Goal: Task Accomplishment & Management: Manage account settings

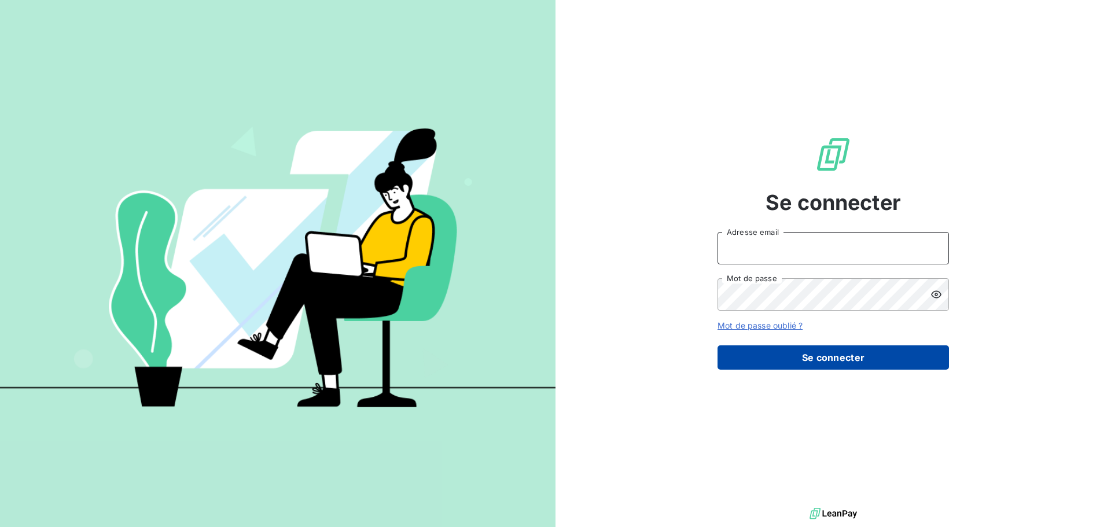
type input "[EMAIL_ADDRESS][DOMAIN_NAME]"
click at [941, 356] on button "Se connecter" at bounding box center [832, 357] width 231 height 24
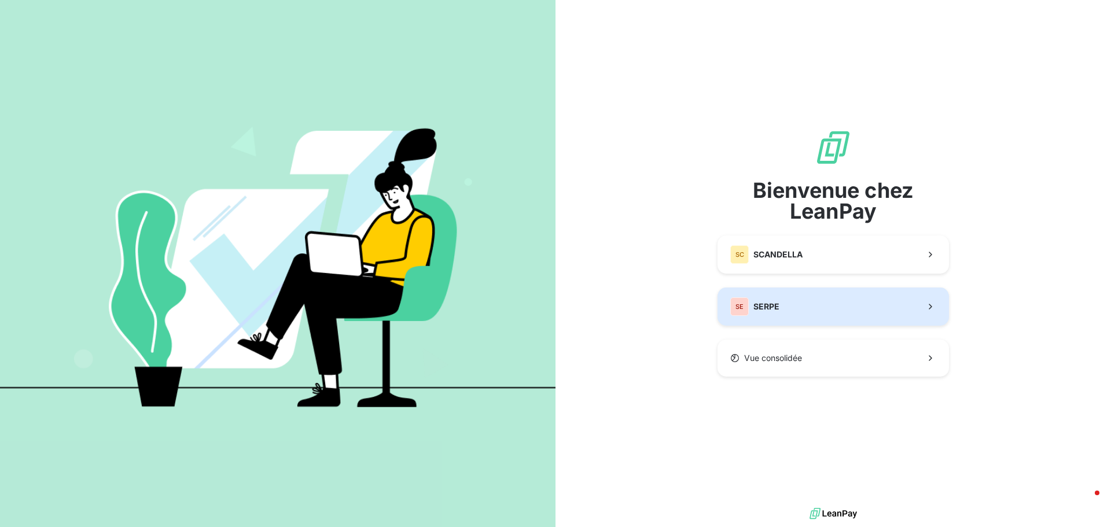
click at [897, 311] on button "SE SERPE" at bounding box center [832, 307] width 231 height 38
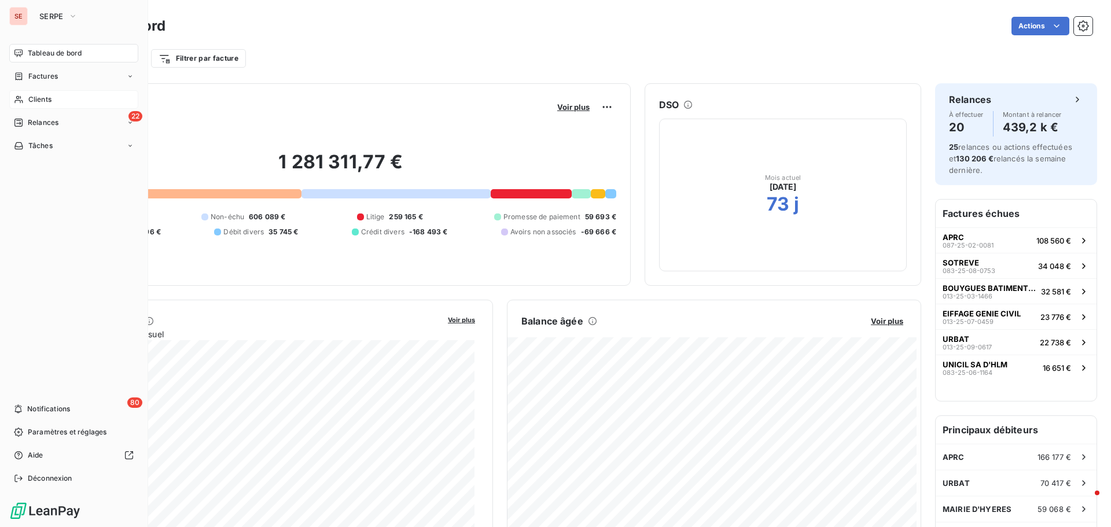
click at [49, 100] on span "Clients" at bounding box center [39, 99] width 23 height 10
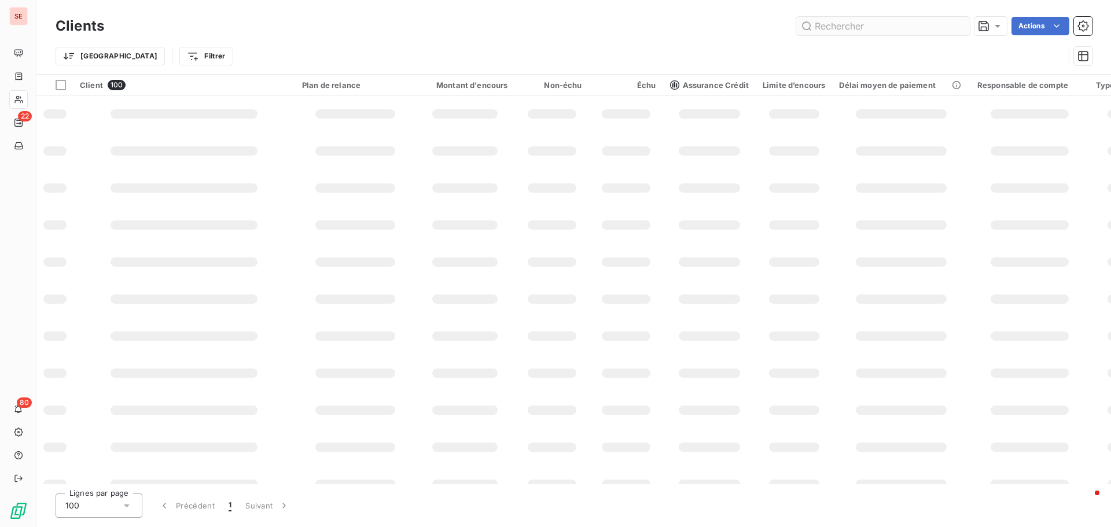
type input "f"
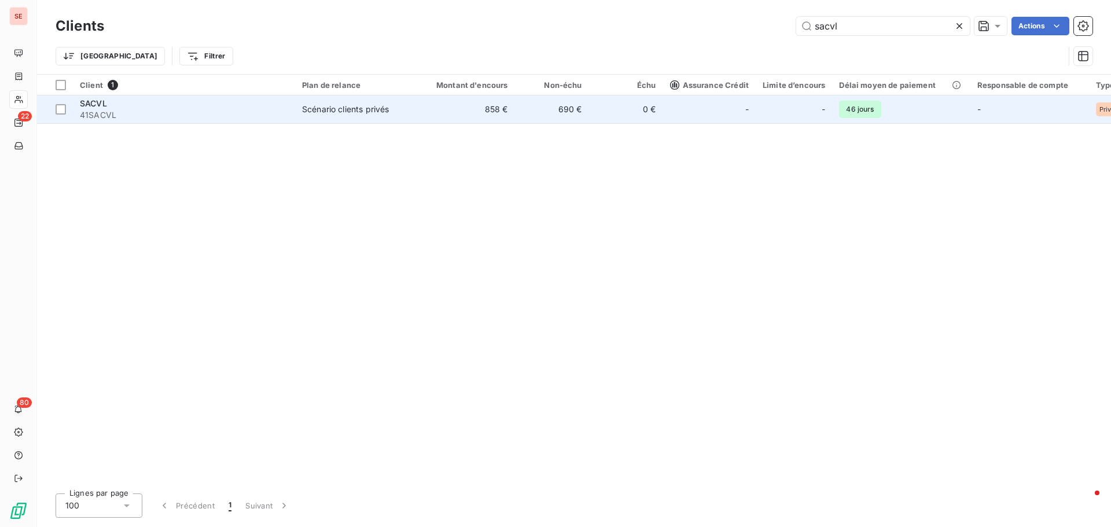
type input "sacvl"
click at [666, 113] on td "-" at bounding box center [709, 109] width 93 height 28
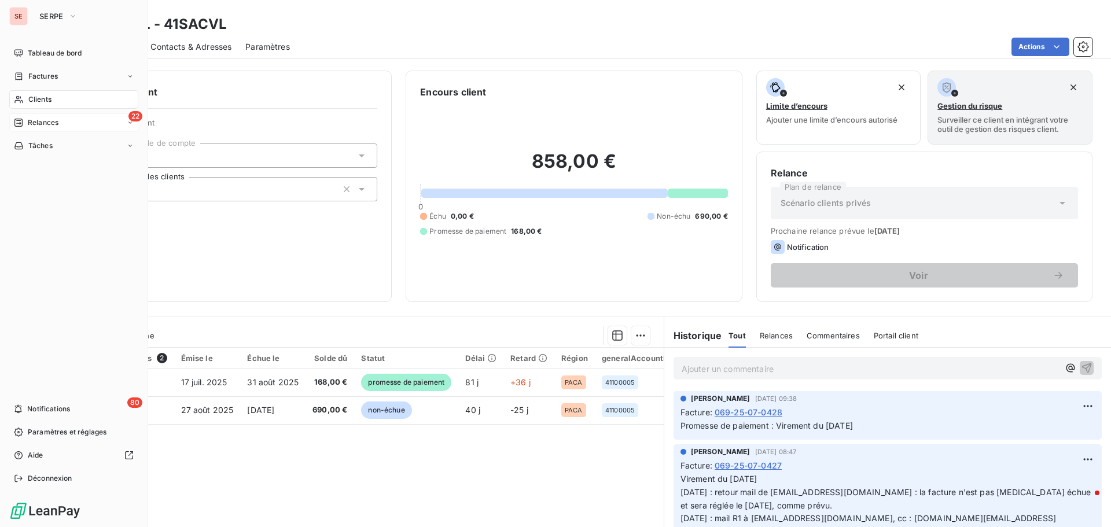
click at [57, 126] on span "Relances" at bounding box center [43, 122] width 31 height 10
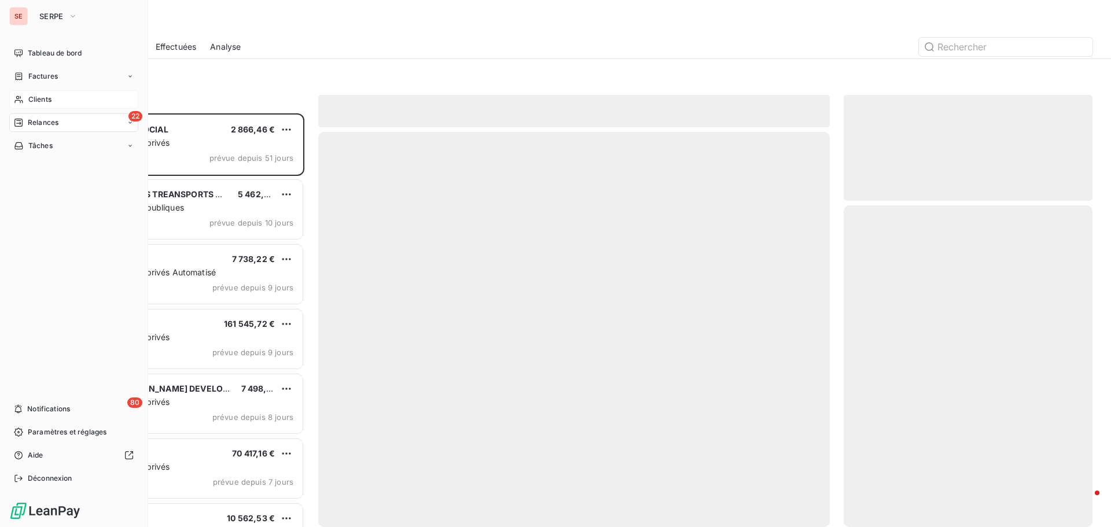
scroll to position [405, 240]
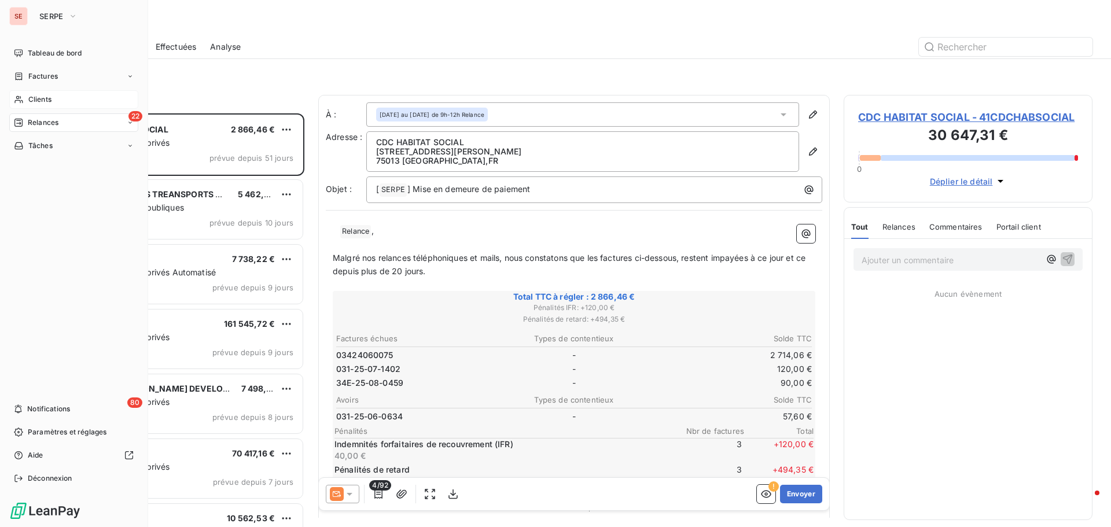
click at [134, 124] on div "22 Relances" at bounding box center [73, 122] width 129 height 19
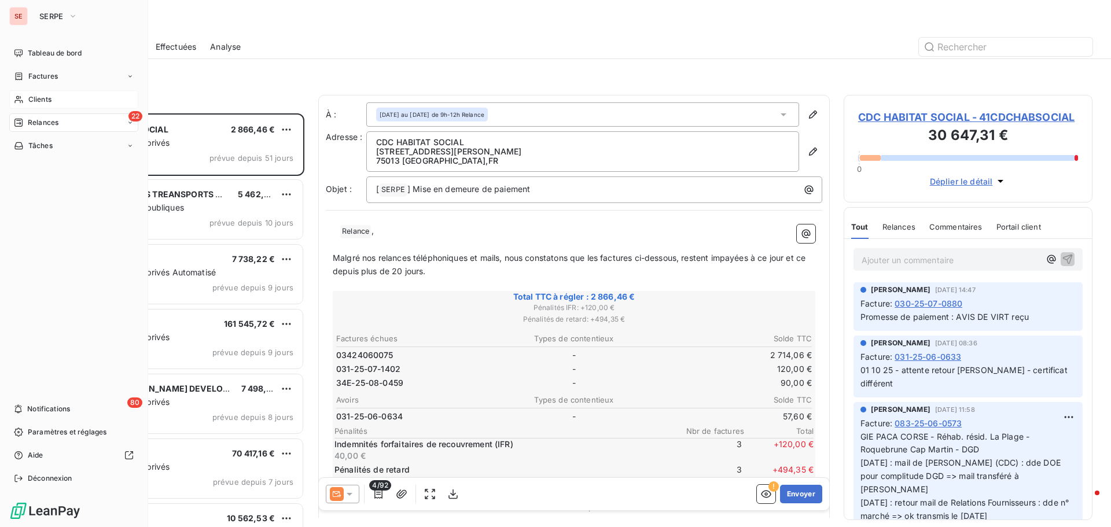
click at [46, 97] on span "Clients" at bounding box center [39, 99] width 23 height 10
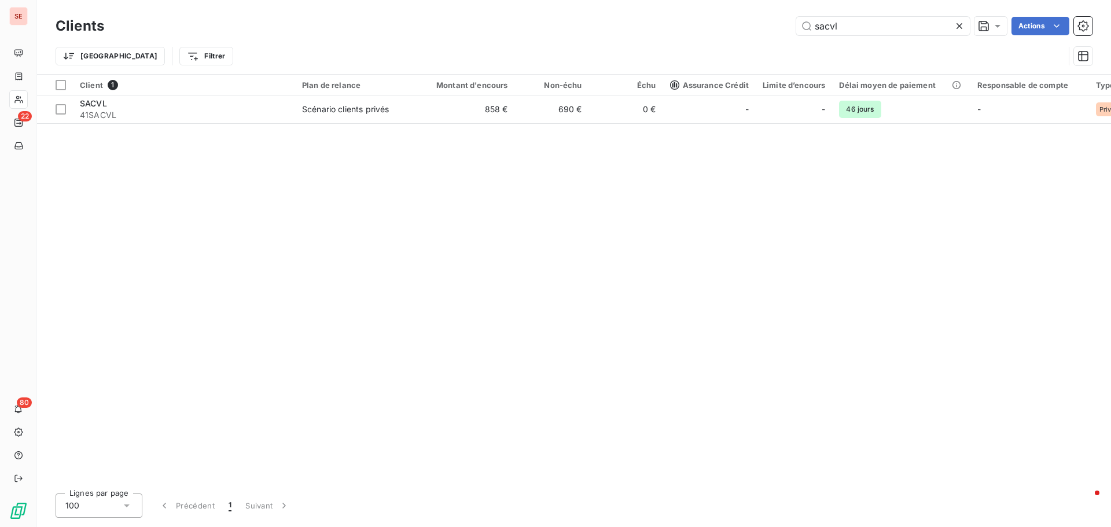
drag, startPoint x: 857, startPoint y: 28, endPoint x: 794, endPoint y: 30, distance: 63.7
click at [794, 30] on div "sacvl Actions" at bounding box center [605, 26] width 974 height 19
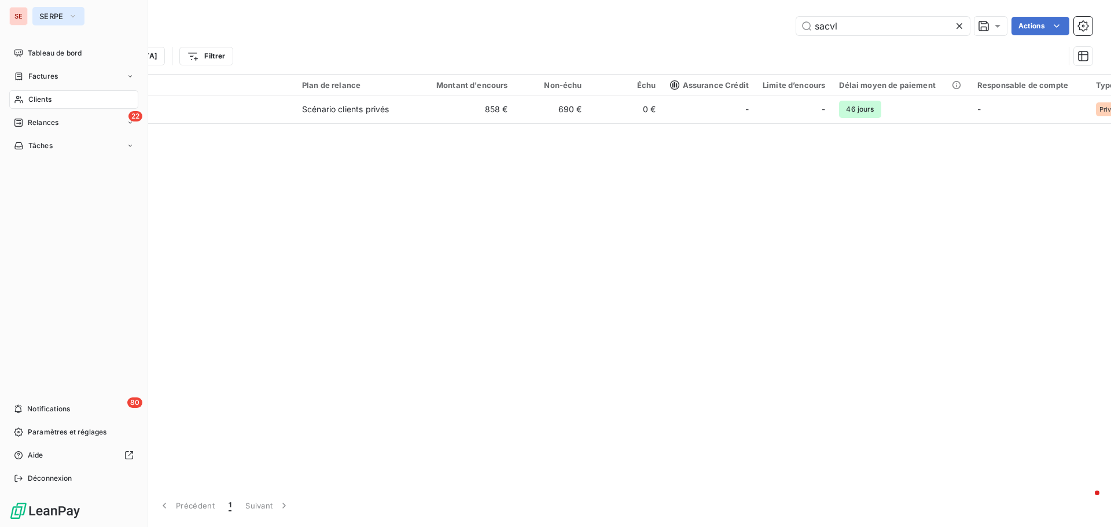
click at [43, 19] on span "SERPE" at bounding box center [51, 16] width 24 height 9
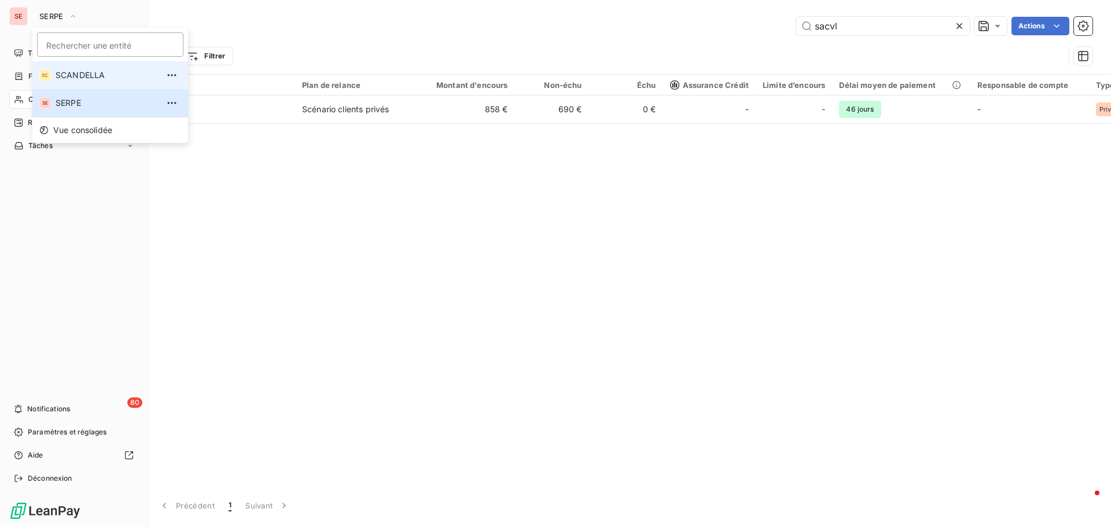
click at [72, 76] on span "SCANDELLA" at bounding box center [107, 75] width 102 height 12
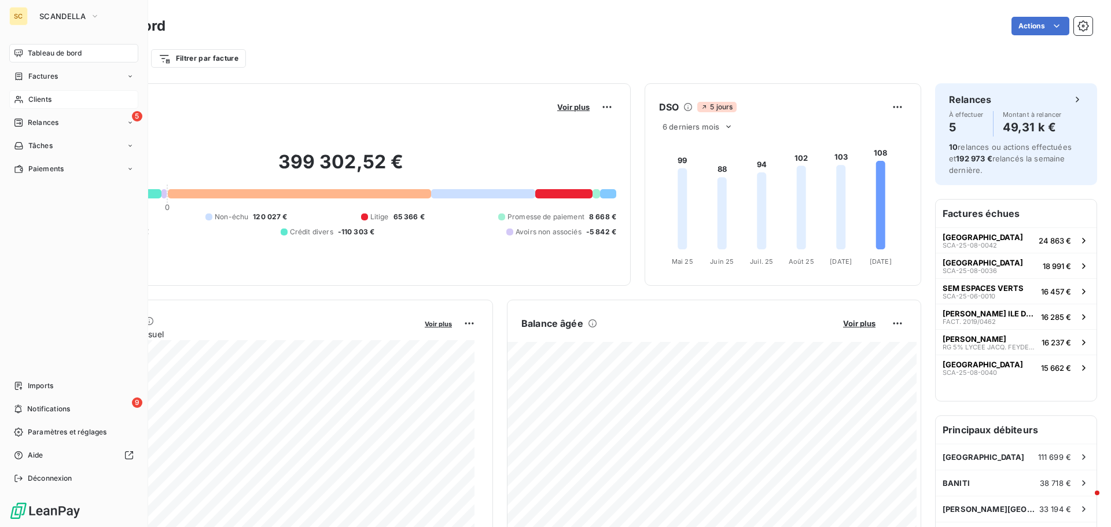
click at [50, 97] on span "Clients" at bounding box center [39, 99] width 23 height 10
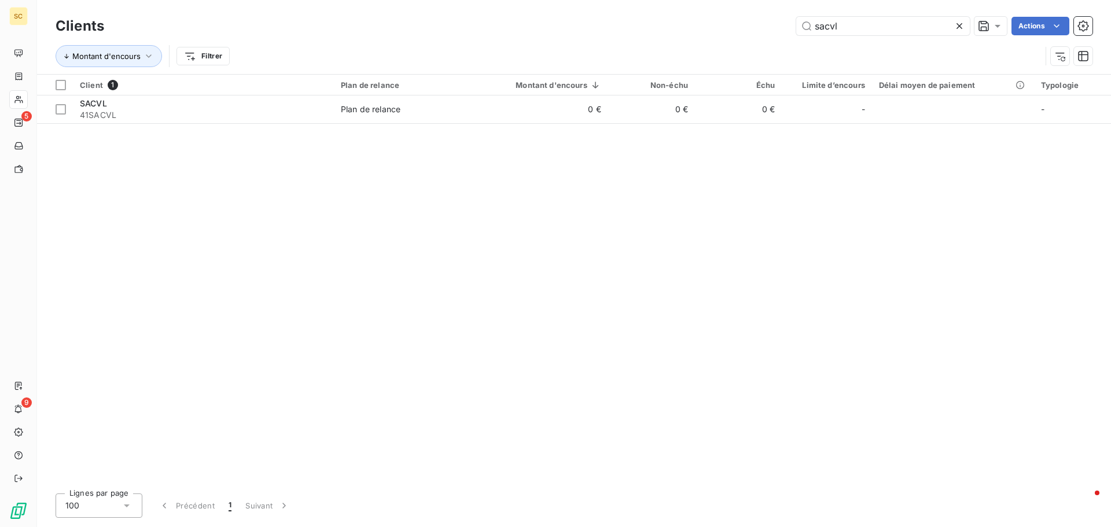
drag, startPoint x: 863, startPoint y: 20, endPoint x: 777, endPoint y: 19, distance: 85.6
click at [777, 19] on div "sacvl Actions" at bounding box center [605, 26] width 974 height 19
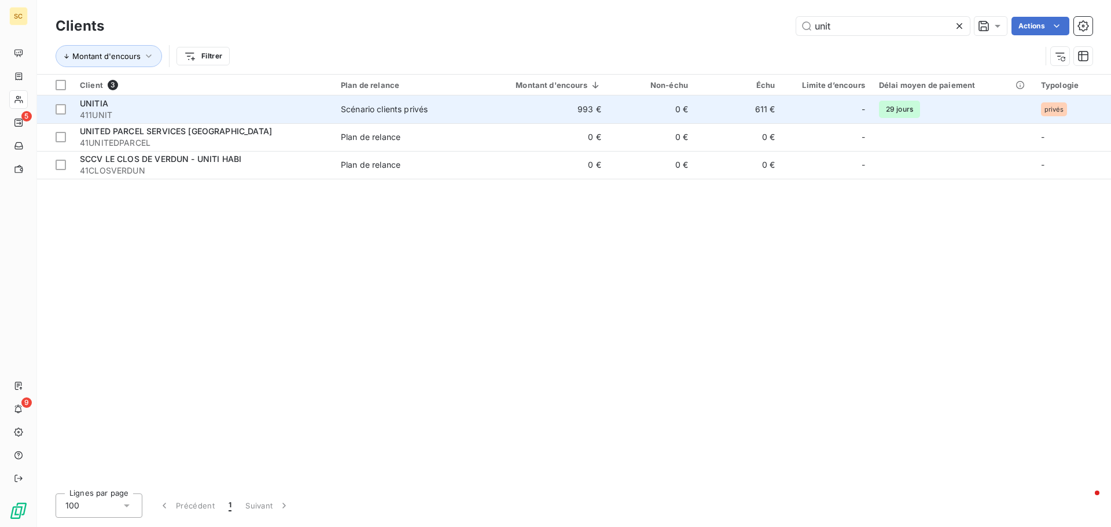
type input "unit"
click at [449, 113] on span "Scénario clients privés" at bounding box center [404, 110] width 127 height 12
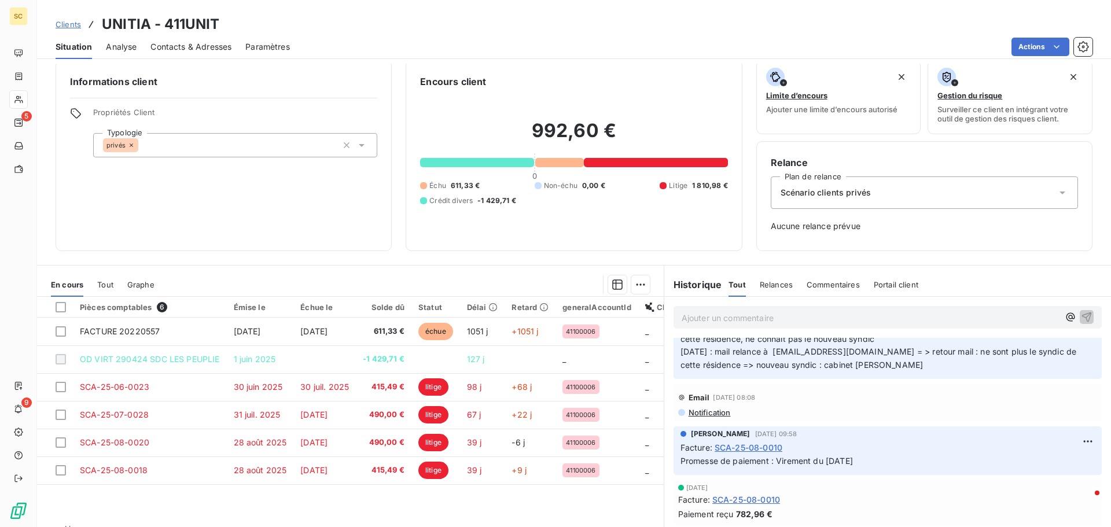
scroll to position [893, 0]
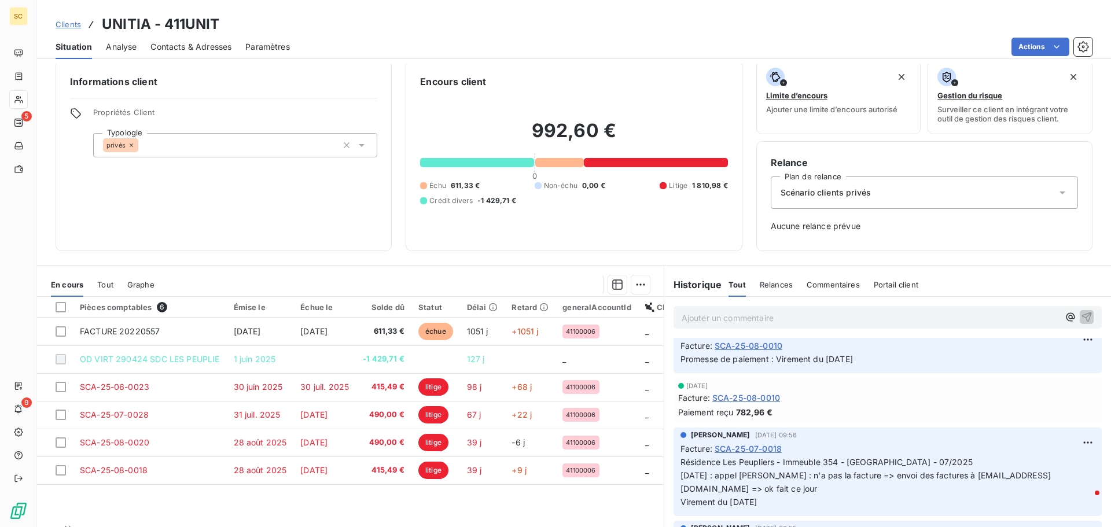
click at [769, 455] on span "SCA-25-07-0018" at bounding box center [748, 449] width 67 height 12
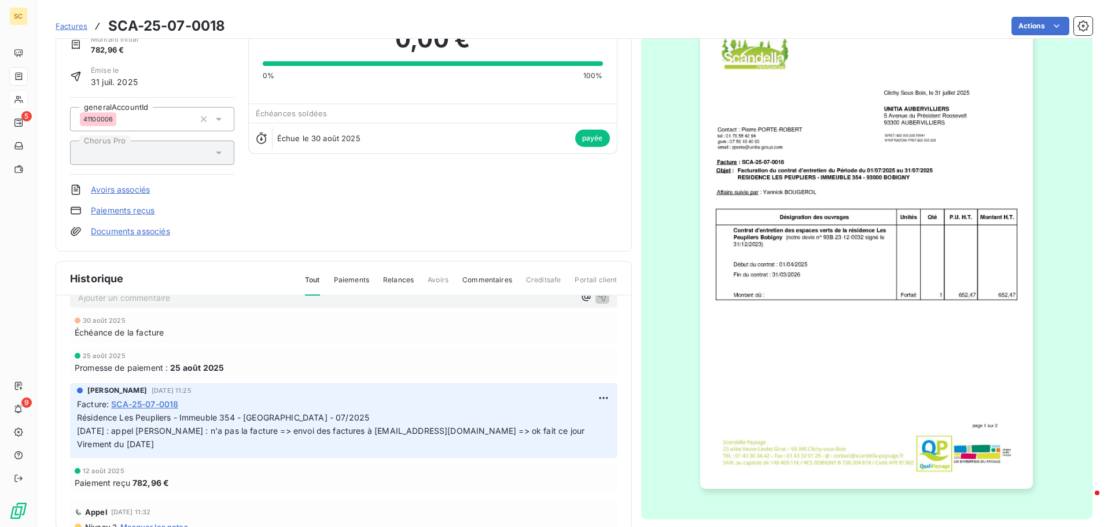
scroll to position [19, 0]
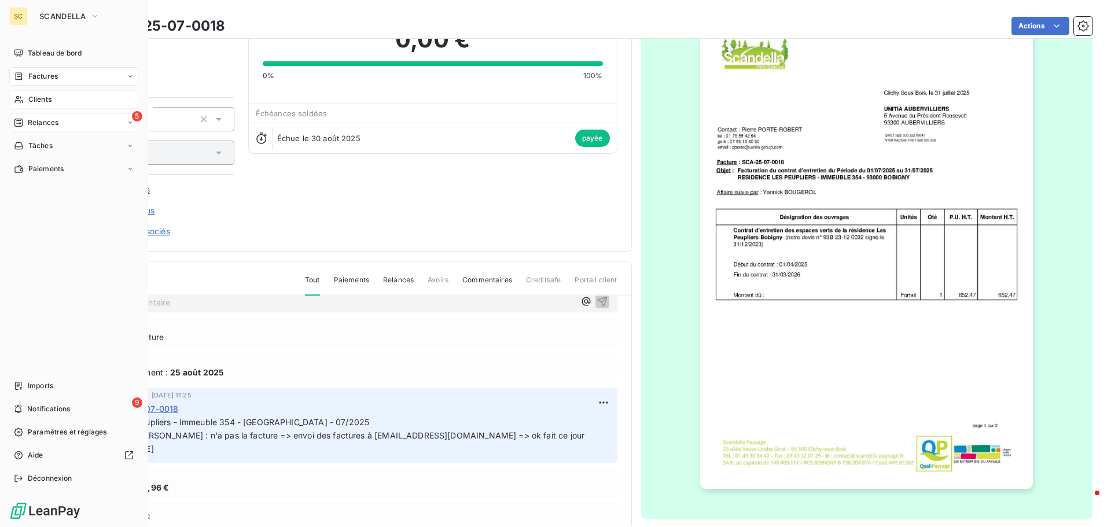
click at [47, 117] on div "5 Relances" at bounding box center [73, 122] width 129 height 19
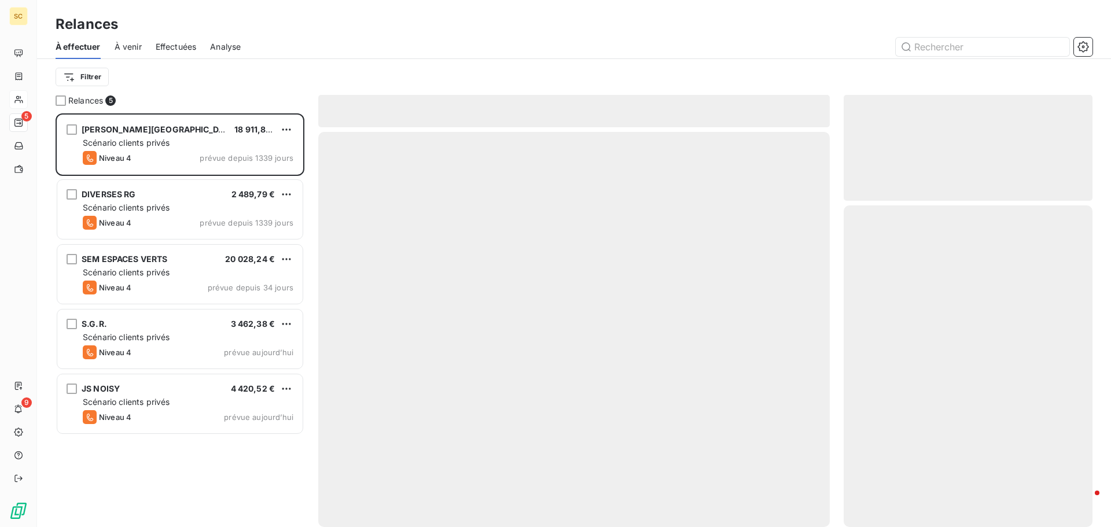
scroll to position [405, 240]
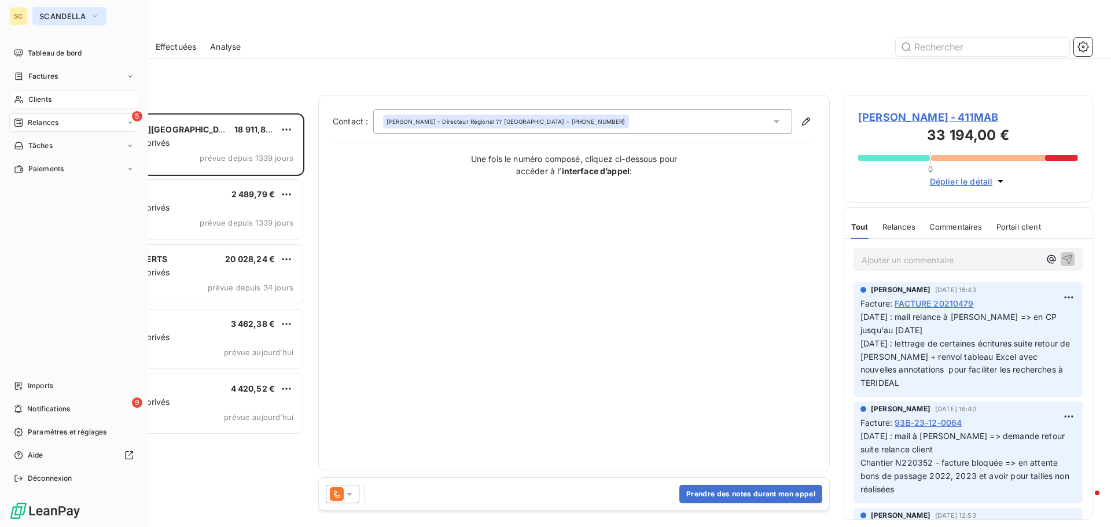
click at [83, 21] on button "SCANDELLA" at bounding box center [69, 16] width 74 height 19
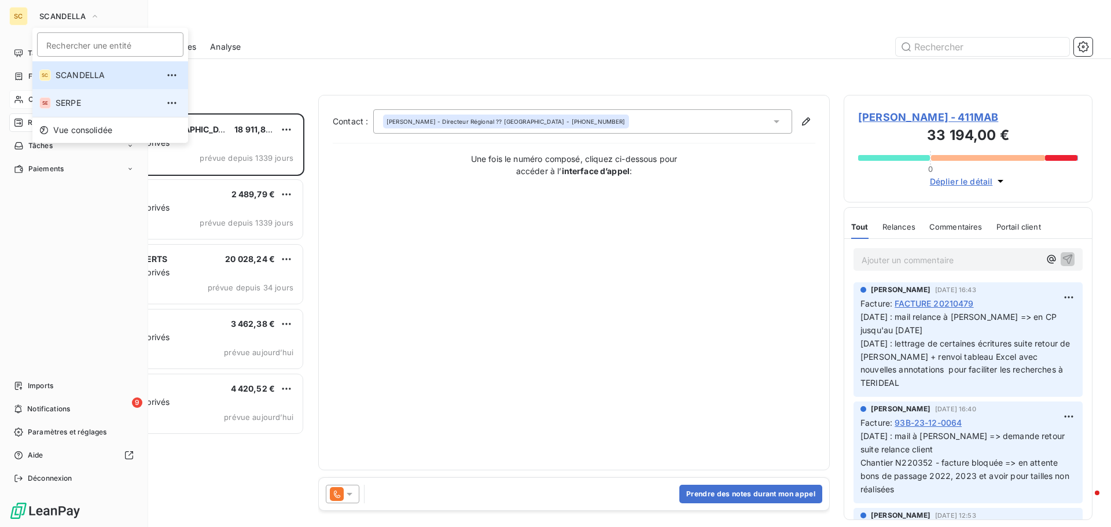
click at [89, 101] on span "SERPE" at bounding box center [107, 103] width 102 height 12
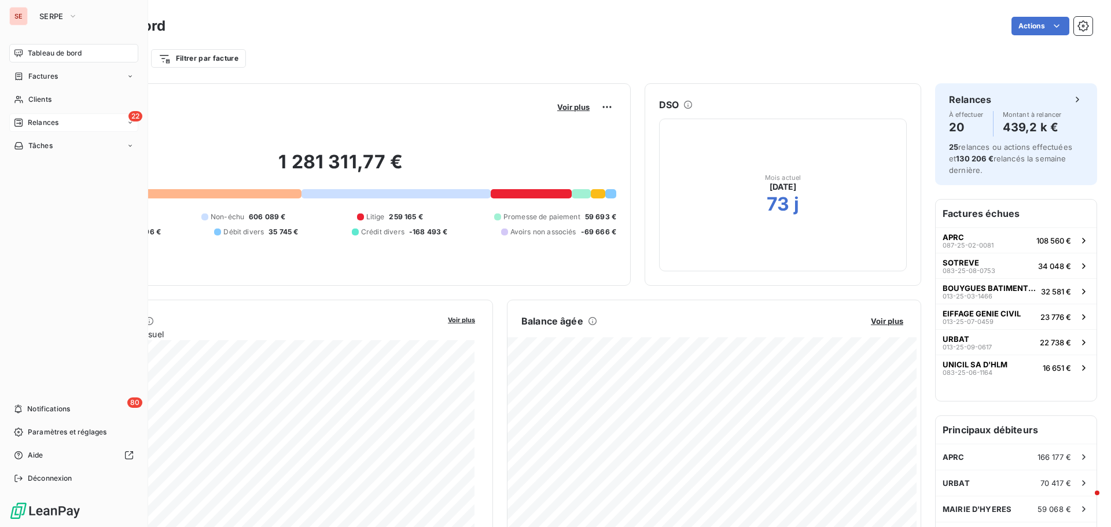
click at [130, 123] on icon at bounding box center [130, 122] width 7 height 7
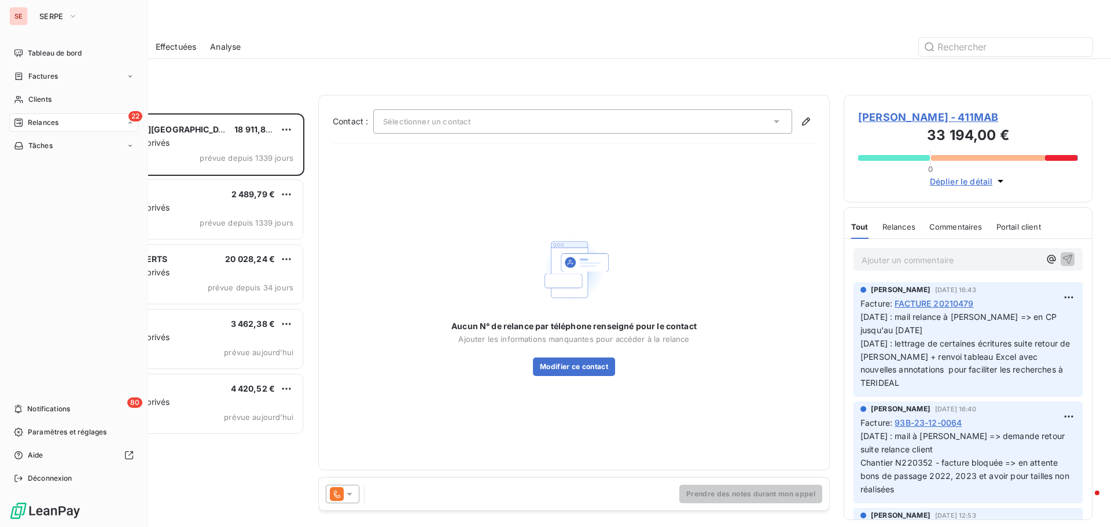
scroll to position [405, 240]
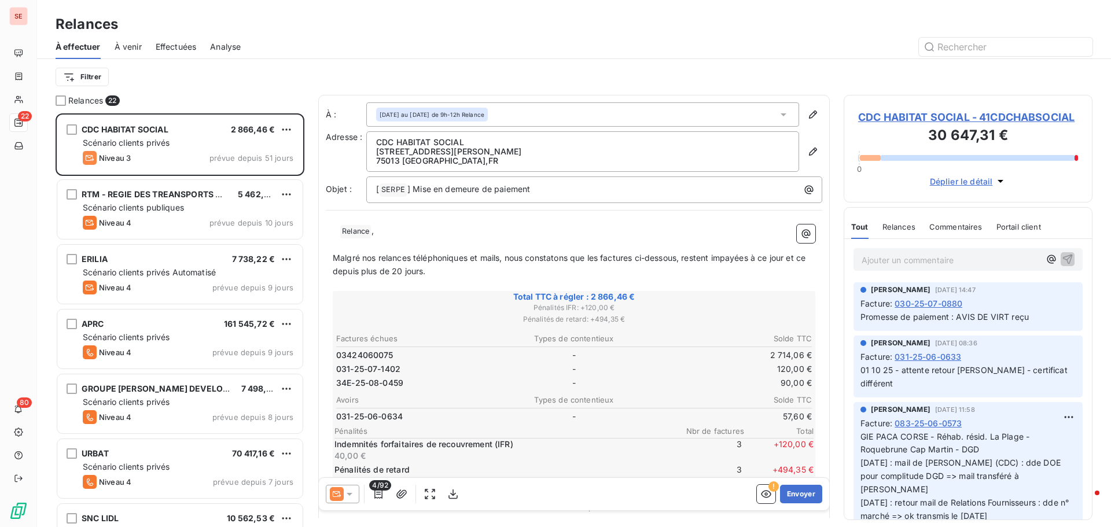
click at [228, 75] on div "Filtrer" at bounding box center [574, 77] width 1037 height 22
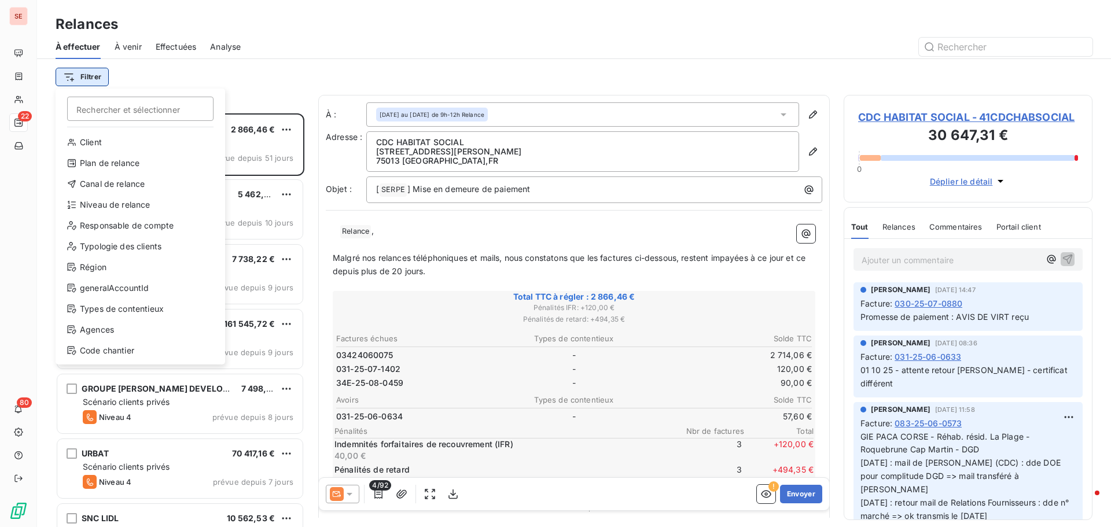
click at [87, 76] on html "SE 22 80 Relances À effectuer À venir Effectuées Analyse Filtrer Rechercher et …" at bounding box center [555, 263] width 1111 height 527
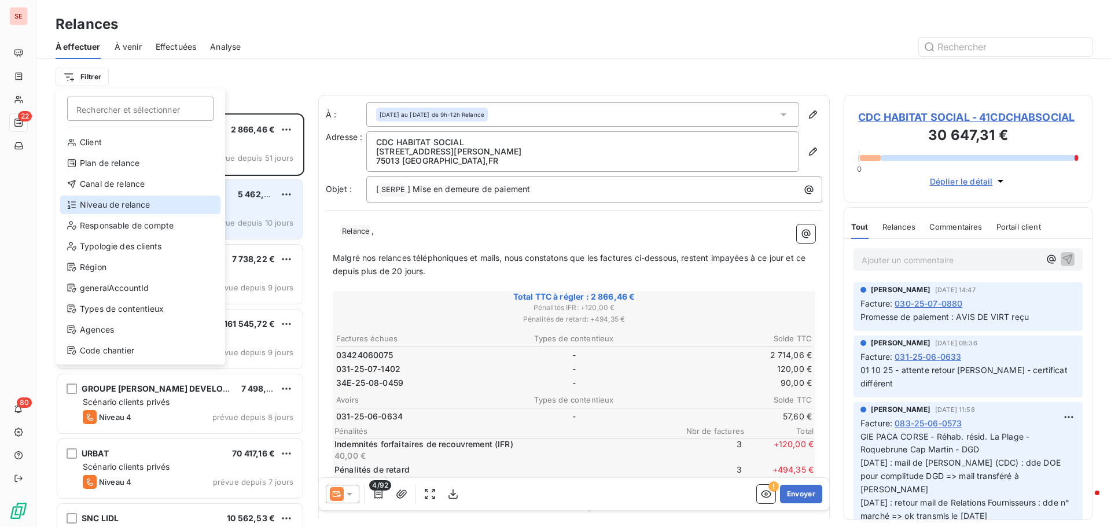
drag, startPoint x: 116, startPoint y: 210, endPoint x: 161, endPoint y: 193, distance: 48.1
click at [116, 210] on div "Niveau de relance" at bounding box center [140, 205] width 160 height 19
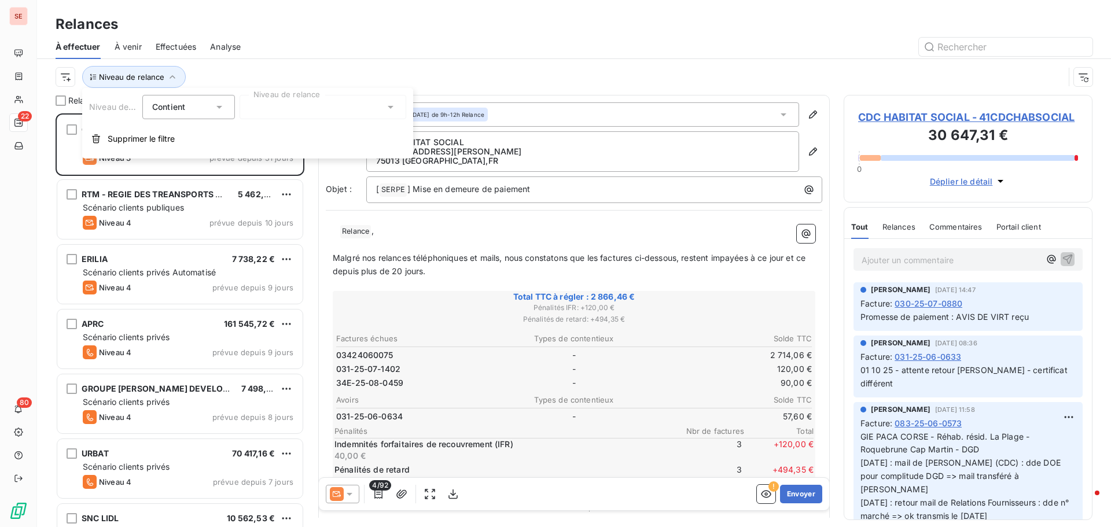
click at [272, 113] on div at bounding box center [323, 107] width 167 height 24
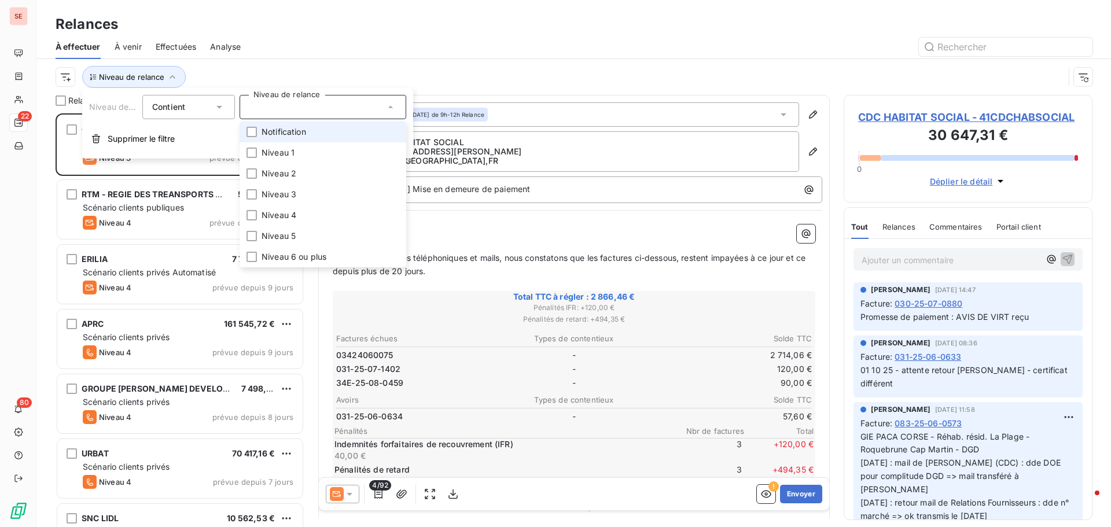
click at [279, 136] on span "Notification" at bounding box center [284, 132] width 45 height 12
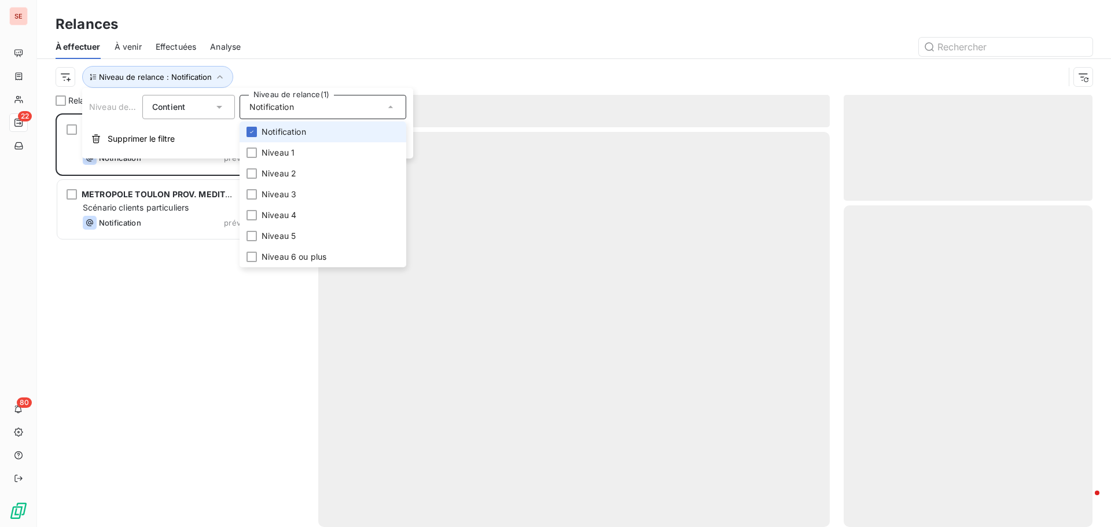
scroll to position [405, 240]
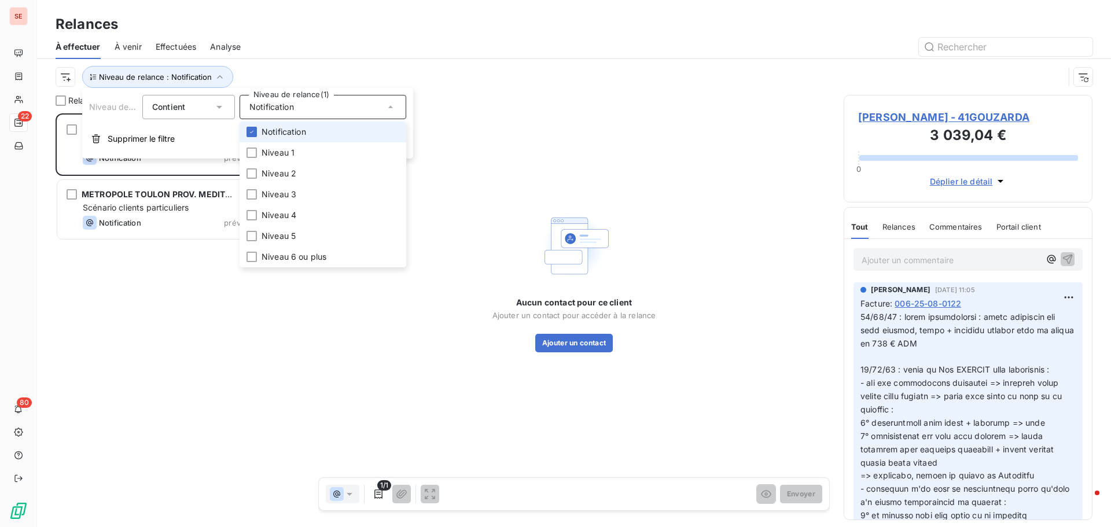
click at [418, 42] on div at bounding box center [674, 47] width 838 height 19
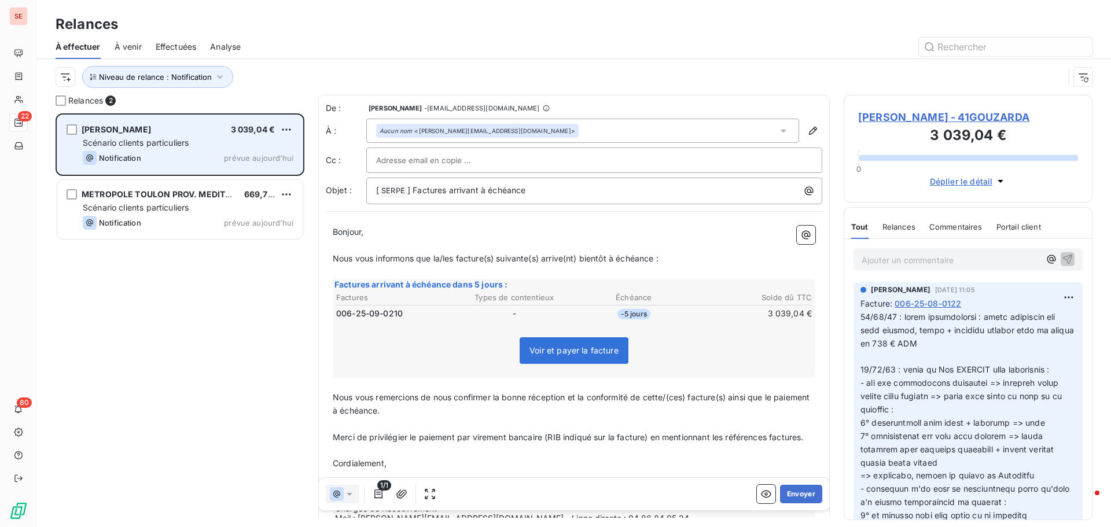
click at [154, 145] on span "Scénario clients particuliers" at bounding box center [136, 143] width 106 height 10
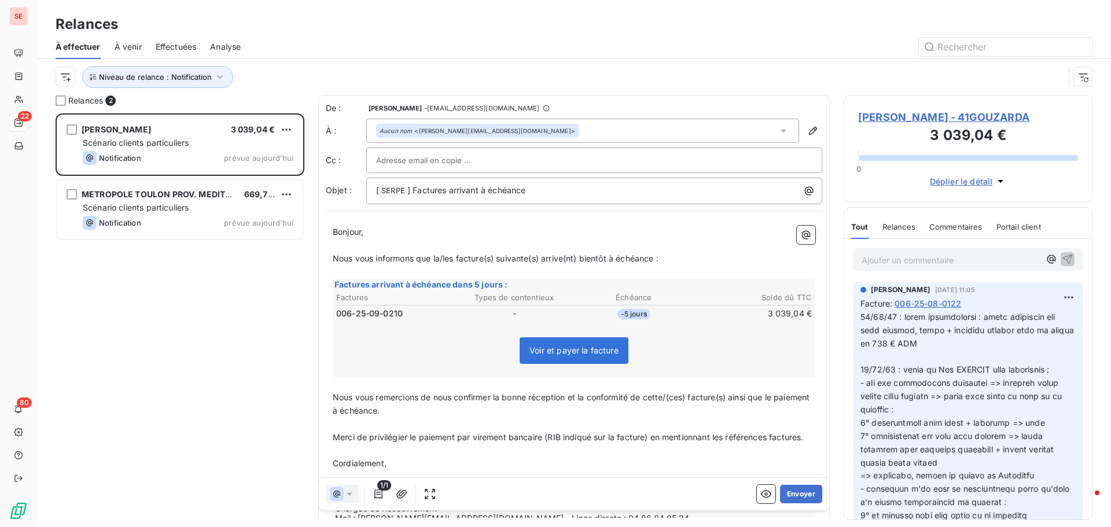
click at [890, 117] on span "[PERSON_NAME] - 41GOUZARDA" at bounding box center [968, 117] width 220 height 16
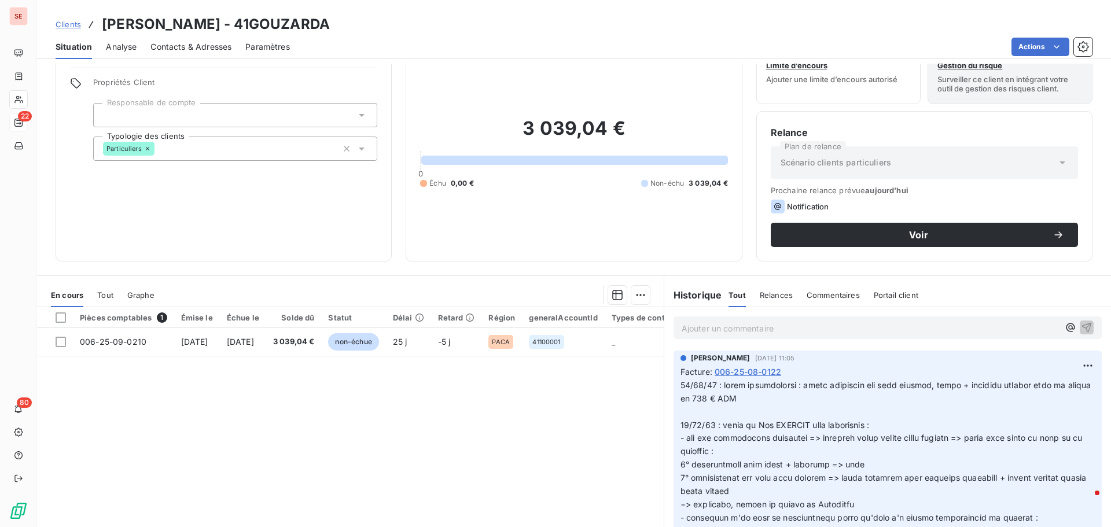
scroll to position [20, 0]
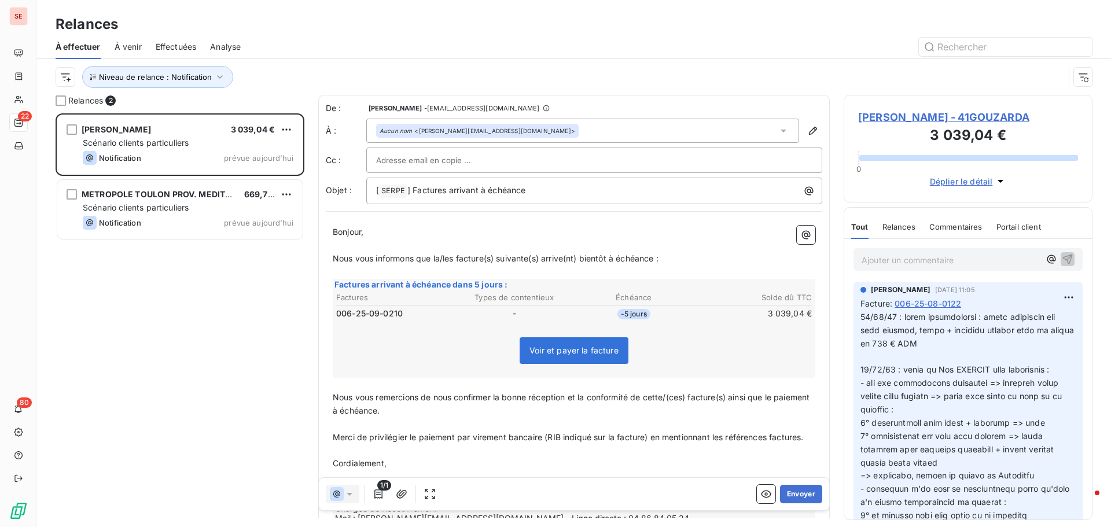
scroll to position [405, 240]
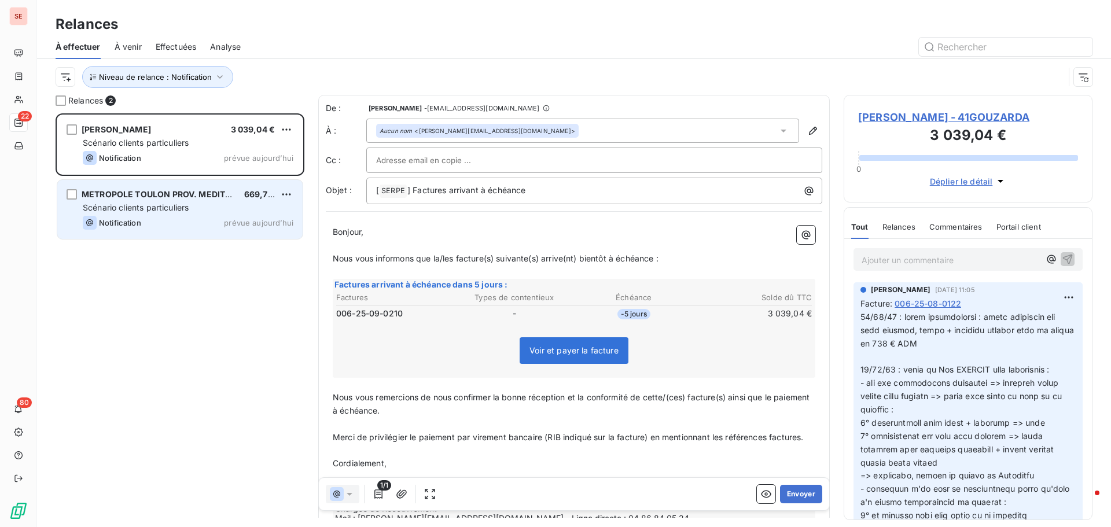
click at [196, 199] on div "METROPOLE TOULON PROV. MEDITERRANEE" at bounding box center [158, 195] width 153 height 12
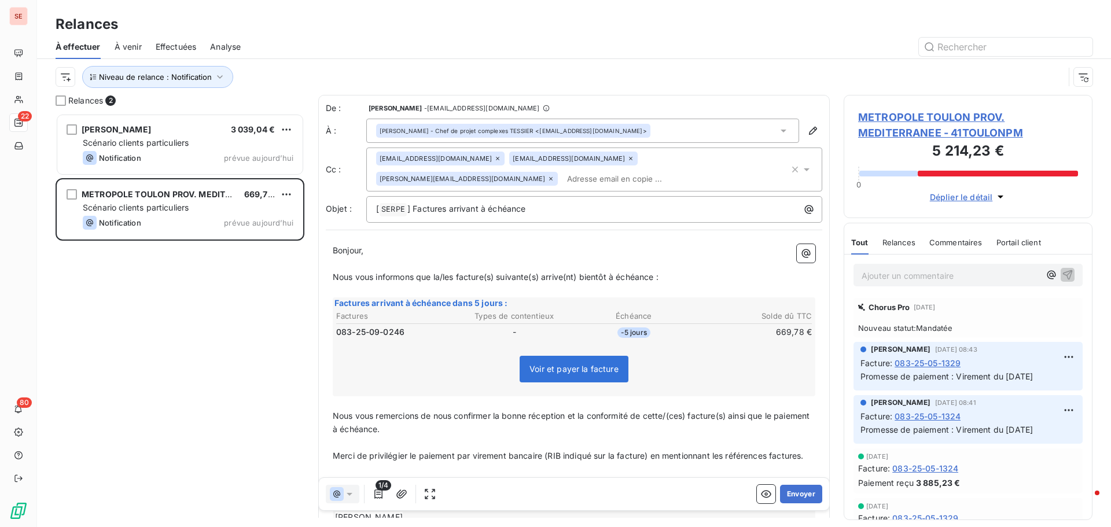
click at [904, 115] on span "METROPOLE TOULON PROV. MEDITERRANEE - 41TOULONPM" at bounding box center [968, 124] width 220 height 31
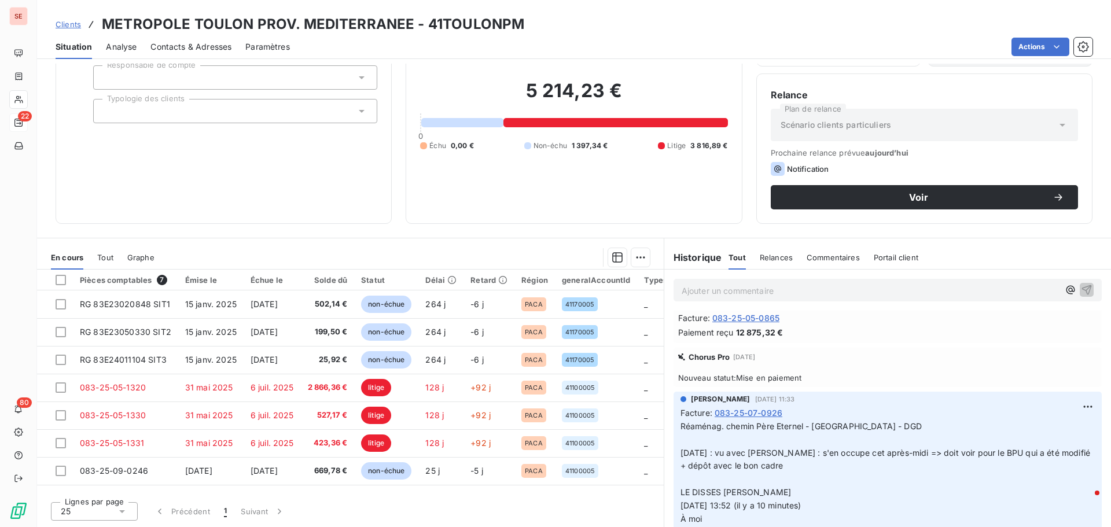
scroll to position [1504, 0]
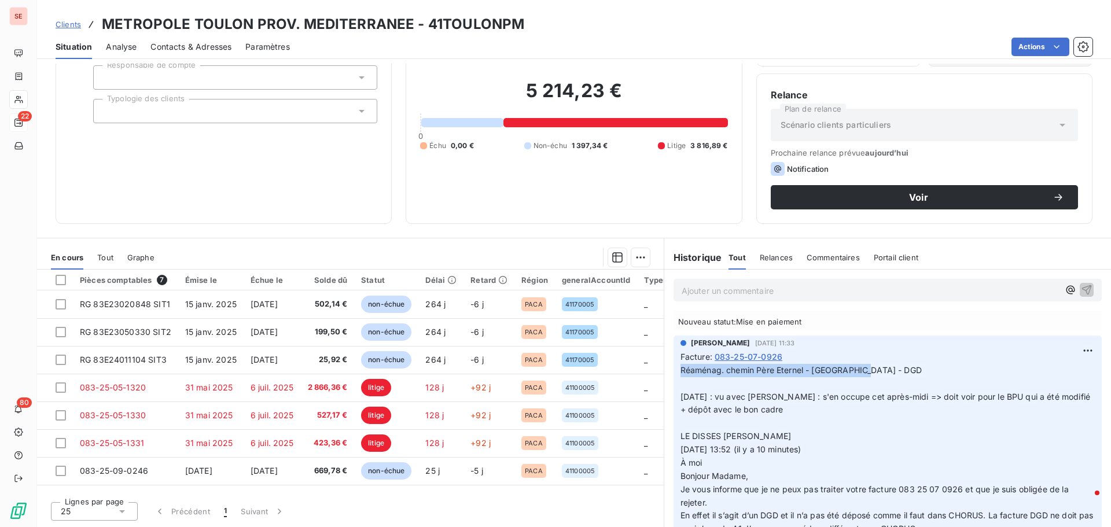
drag, startPoint x: 871, startPoint y: 367, endPoint x: 672, endPoint y: 374, distance: 199.2
click at [673, 374] on div "[PERSON_NAME] [DATE] 11:33 Facture : 083-25-07-0926 [GEOGRAPHIC_DATA]. chemin P…" at bounding box center [887, 466] width 428 height 260
copy span "Réaménag. chemin Père Eternel - [GEOGRAPHIC_DATA] - DGD"
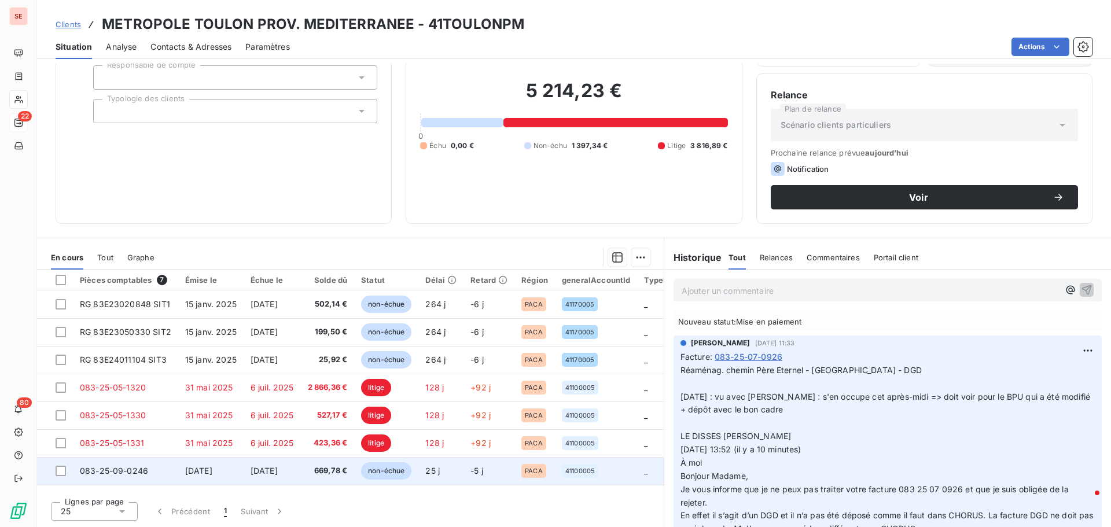
click at [310, 473] on td "669,78 €" at bounding box center [328, 471] width 54 height 28
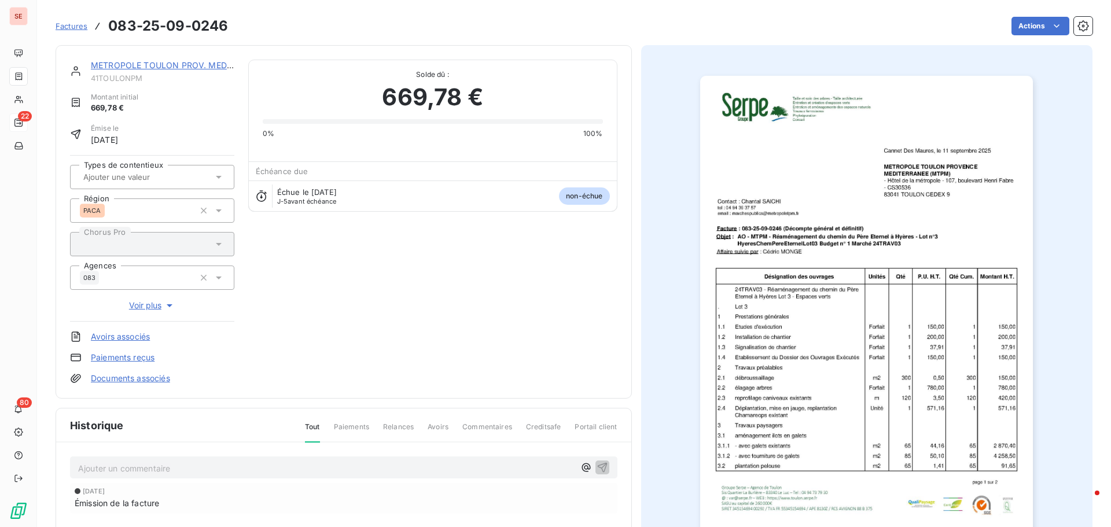
click at [148, 465] on p "Ajouter un commentaire ﻿" at bounding box center [326, 468] width 496 height 14
click at [307, 466] on p "Réaménag. chemin Père Eternel - [GEOGRAPHIC_DATA] - DGD" at bounding box center [326, 467] width 496 height 13
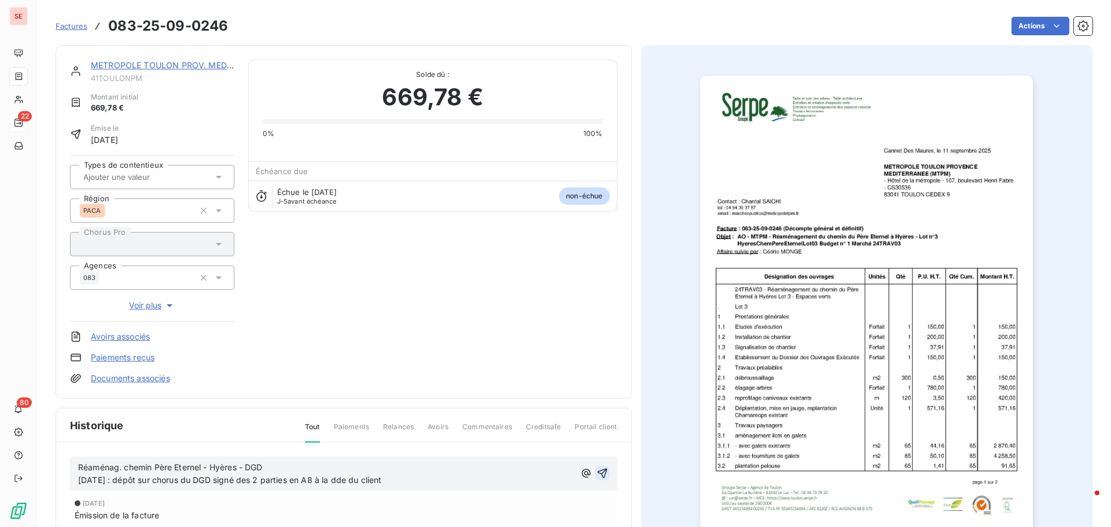
click at [599, 475] on icon "button" at bounding box center [602, 473] width 12 height 12
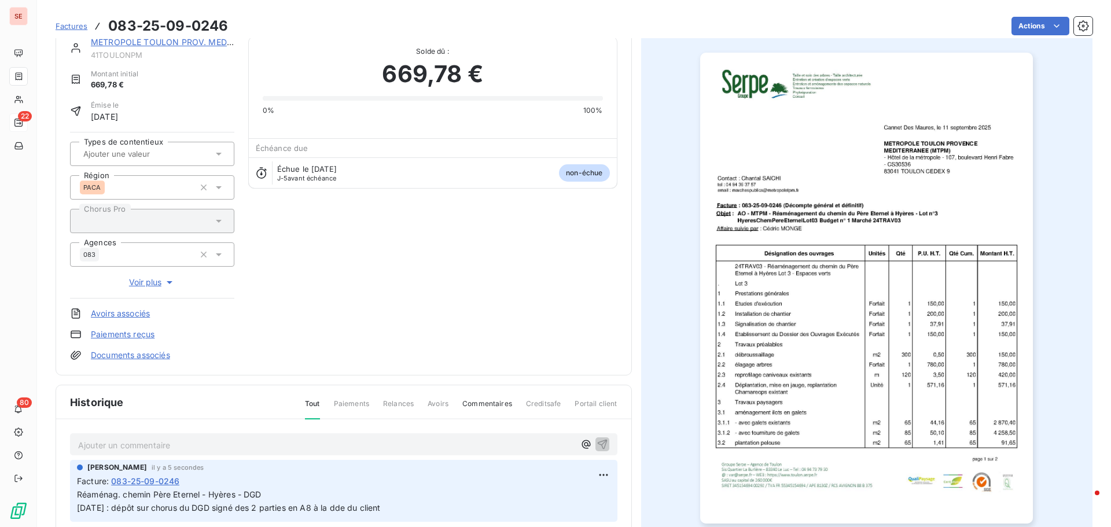
scroll to position [60, 0]
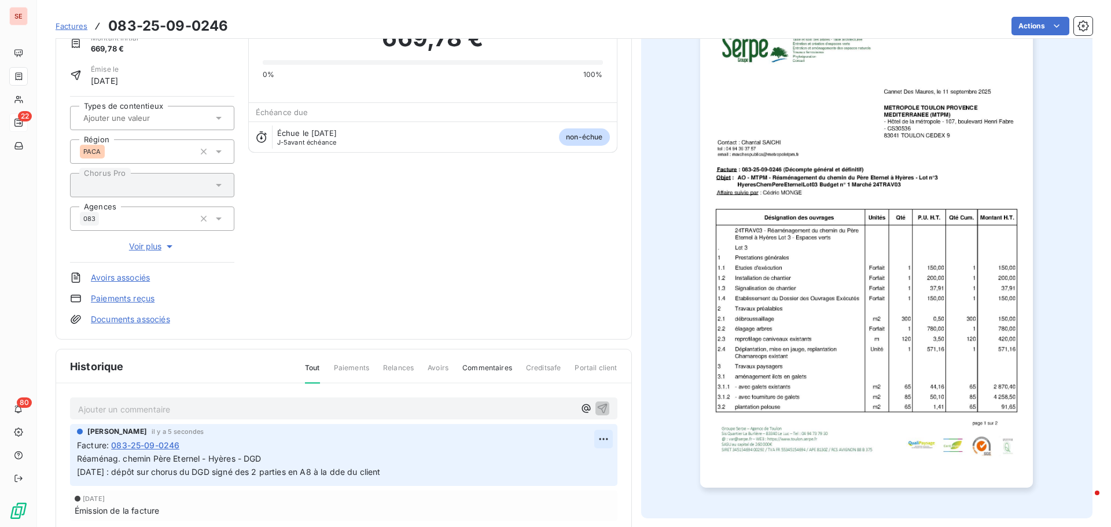
click at [595, 442] on html "SE 22 80 Factures 083-25-09-0246 Actions METROPOLE [GEOGRAPHIC_DATA] PROV. MEDI…" at bounding box center [555, 263] width 1111 height 527
click at [583, 463] on div "Editer" at bounding box center [571, 464] width 65 height 19
click at [600, 465] on icon "button" at bounding box center [604, 465] width 12 height 12
click at [1015, 32] on html "SE 22 80 Factures 083-25-09-0246 Actions METROPOLE [GEOGRAPHIC_DATA] PROV. MEDI…" at bounding box center [555, 263] width 1111 height 527
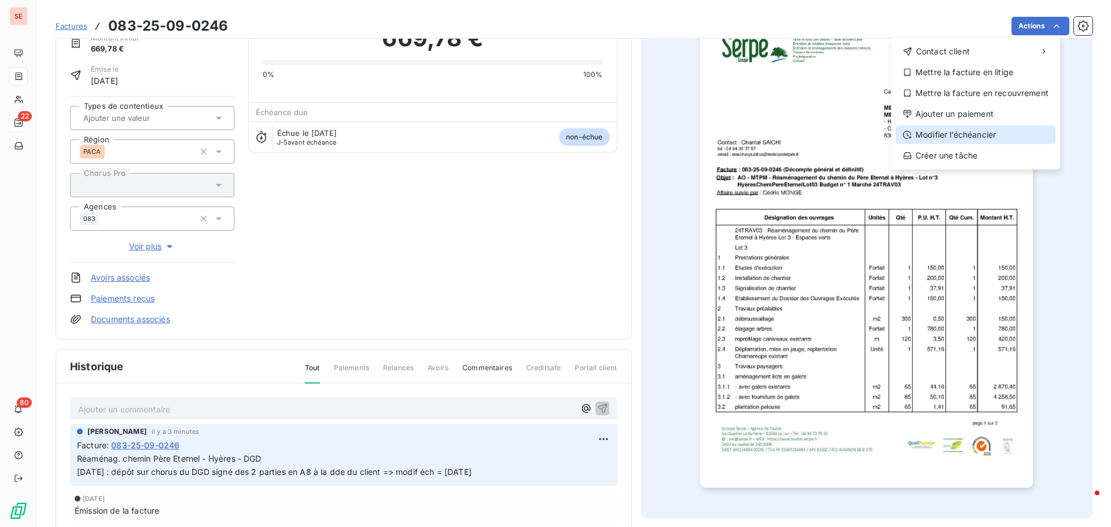
click at [985, 134] on div "Modifier l’échéancier" at bounding box center [976, 135] width 160 height 19
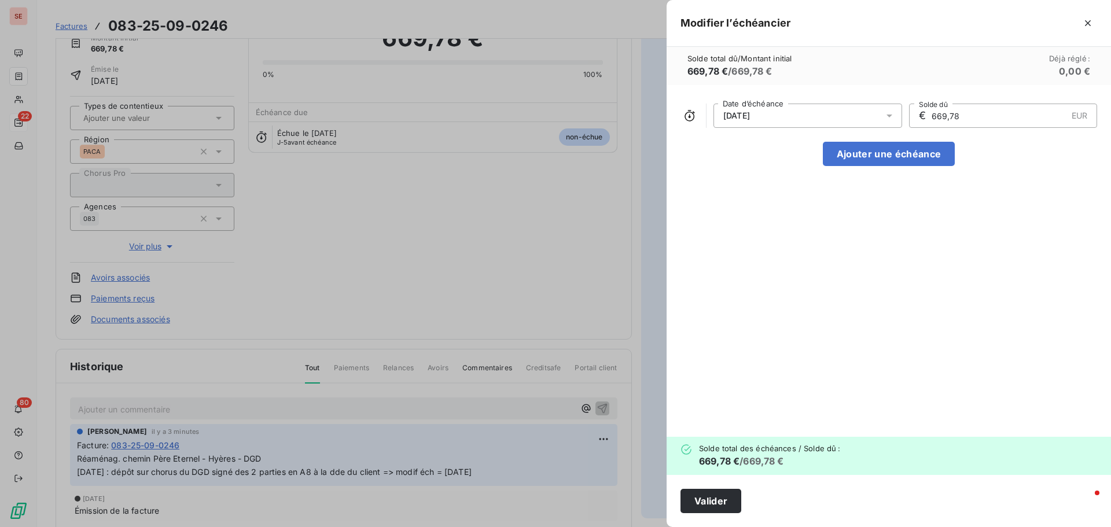
click at [750, 115] on span "[DATE]" at bounding box center [736, 115] width 27 height 9
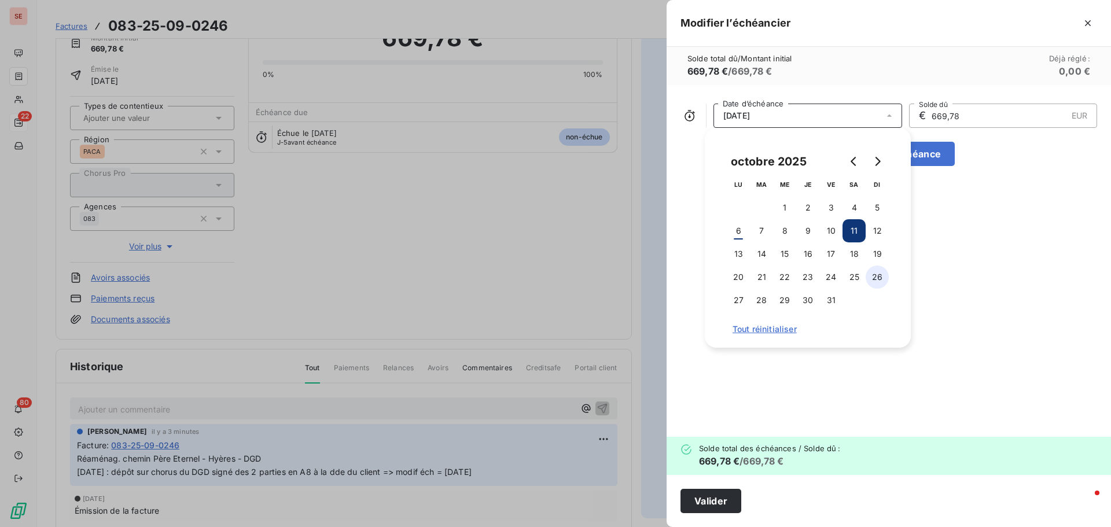
click at [874, 275] on button "26" at bounding box center [877, 277] width 23 height 23
click at [732, 497] on button "Valider" at bounding box center [710, 501] width 61 height 24
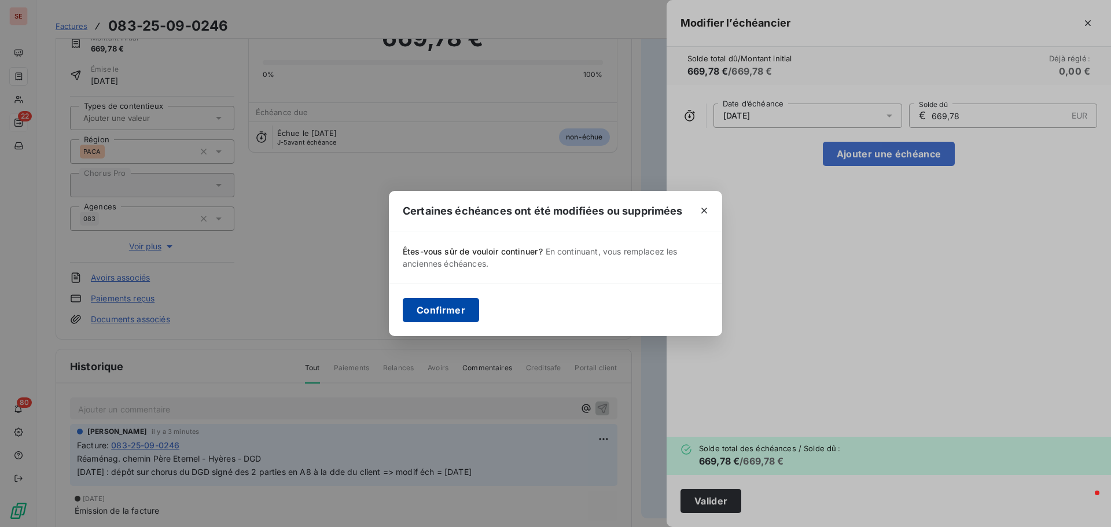
click at [439, 308] on button "Confirmer" at bounding box center [441, 310] width 76 height 24
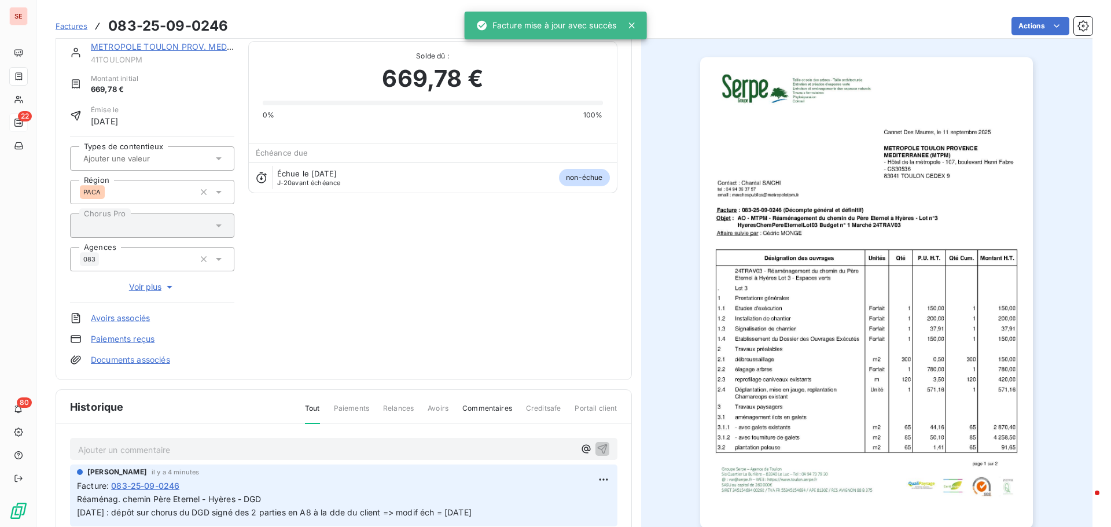
scroll to position [0, 0]
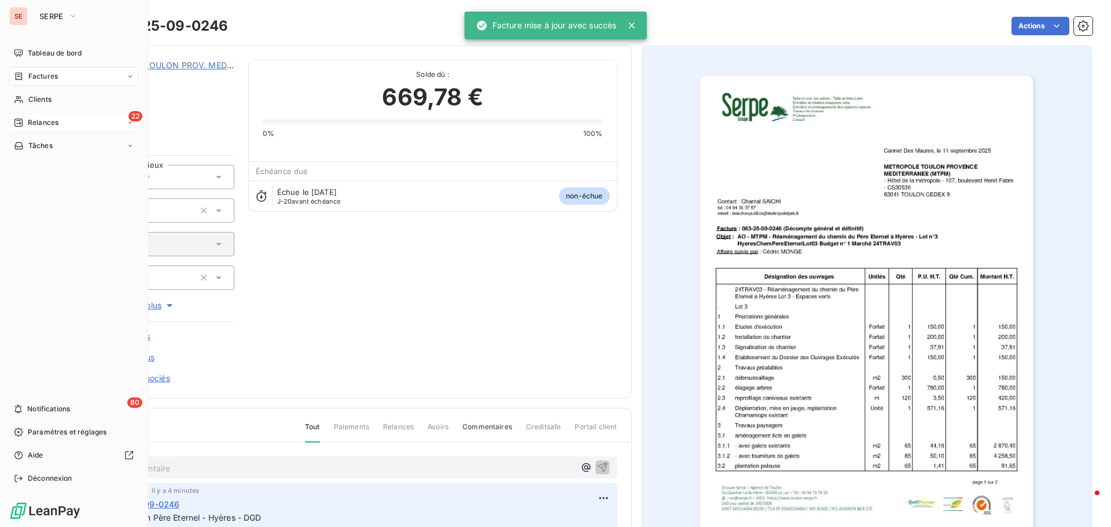
drag, startPoint x: 52, startPoint y: 120, endPoint x: 68, endPoint y: 120, distance: 15.6
click at [52, 120] on span "Relances" at bounding box center [43, 122] width 31 height 10
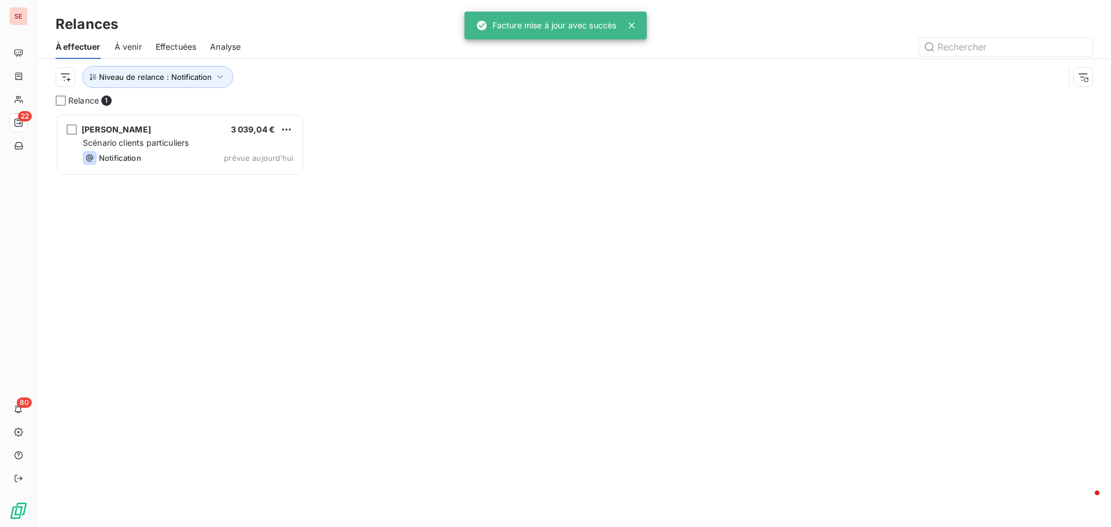
scroll to position [405, 240]
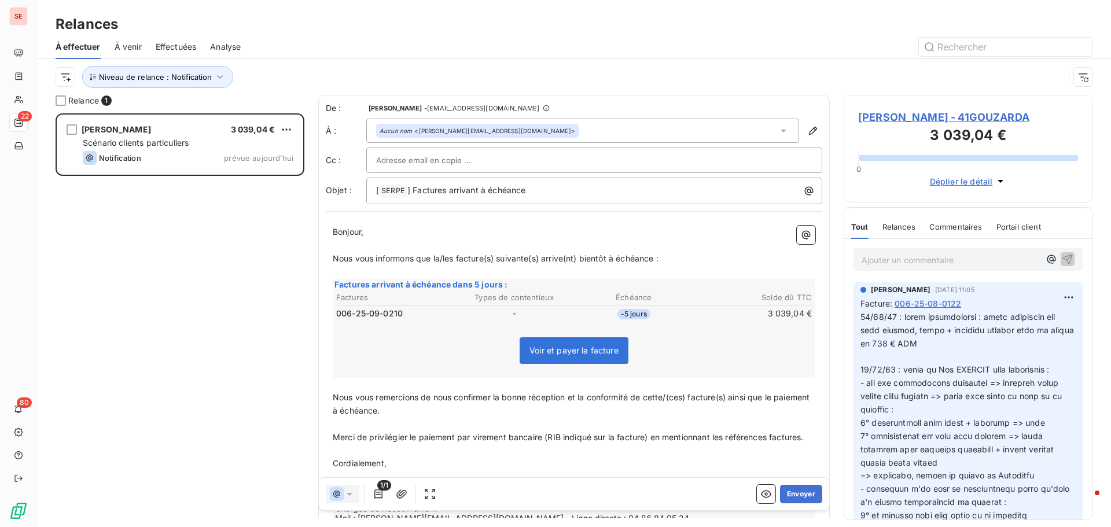
click at [905, 114] on span "[PERSON_NAME] - 41GOUZARDA" at bounding box center [968, 117] width 220 height 16
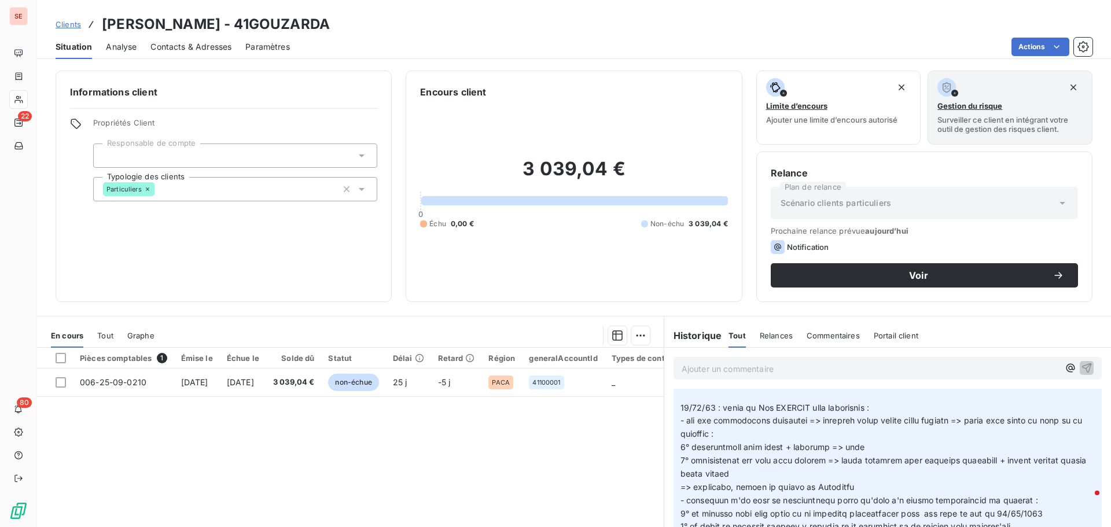
scroll to position [116, 0]
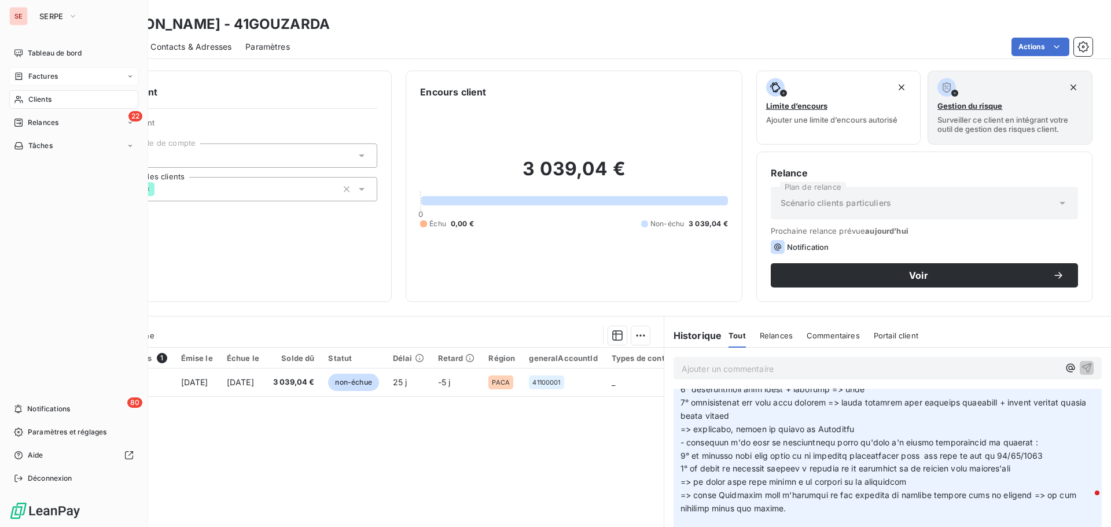
click at [49, 71] on div "Factures" at bounding box center [73, 76] width 129 height 19
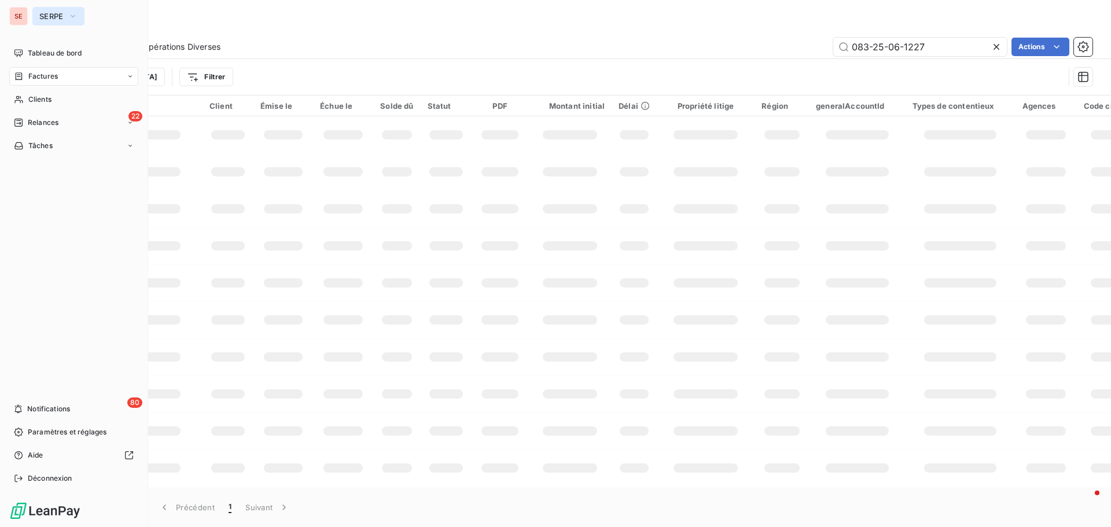
click at [42, 19] on span "SERPE" at bounding box center [51, 16] width 24 height 9
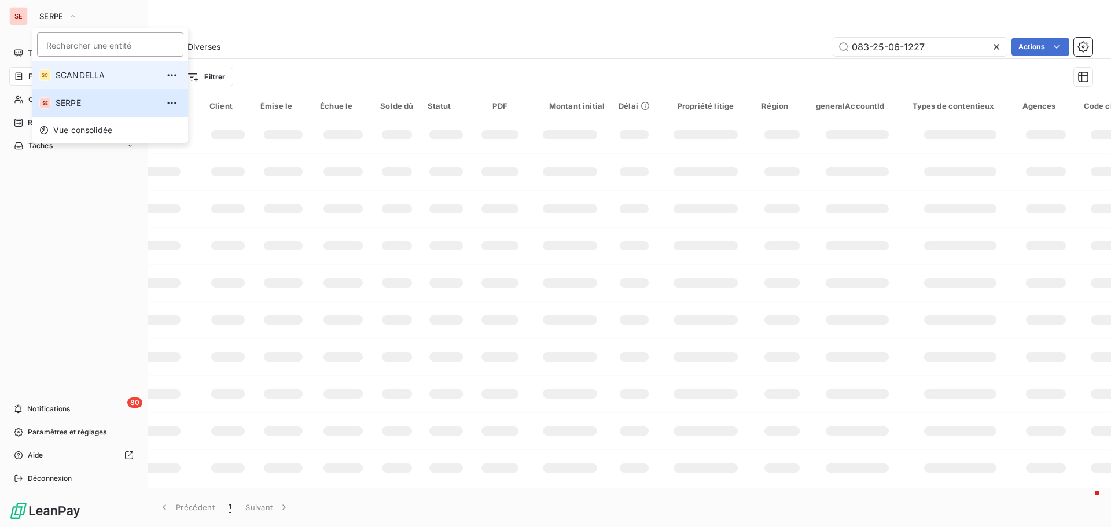
click at [69, 80] on span "SCANDELLA" at bounding box center [107, 75] width 102 height 12
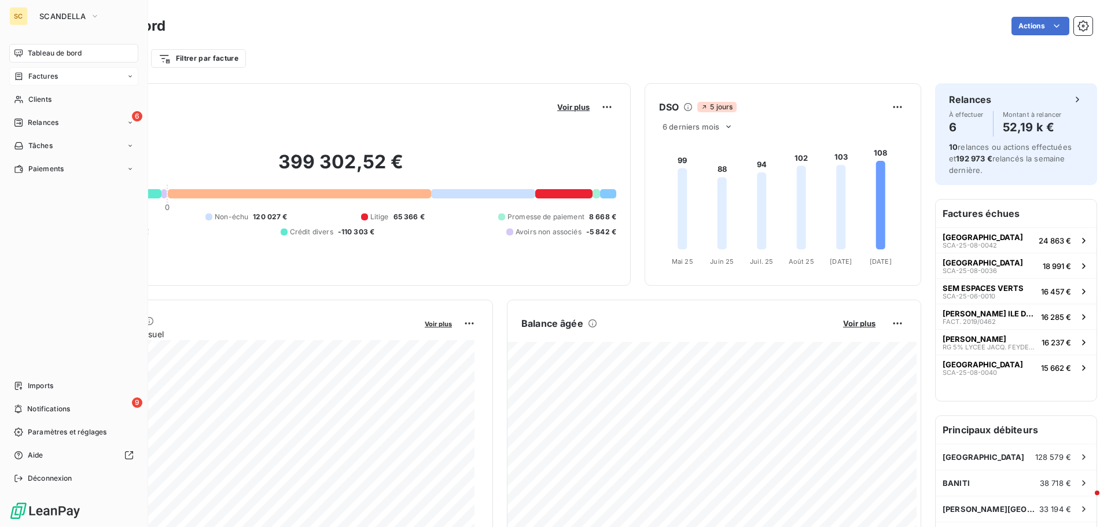
click at [36, 77] on span "Factures" at bounding box center [43, 76] width 30 height 10
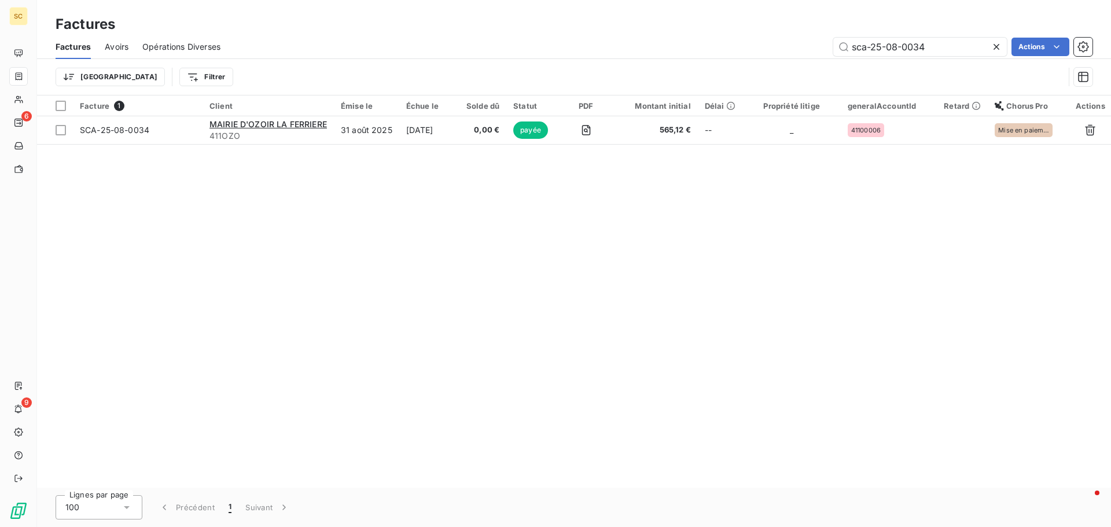
drag, startPoint x: 959, startPoint y: 47, endPoint x: 732, endPoint y: 46, distance: 226.8
click at [732, 46] on div "sca-25-08-0034 Actions" at bounding box center [663, 47] width 858 height 19
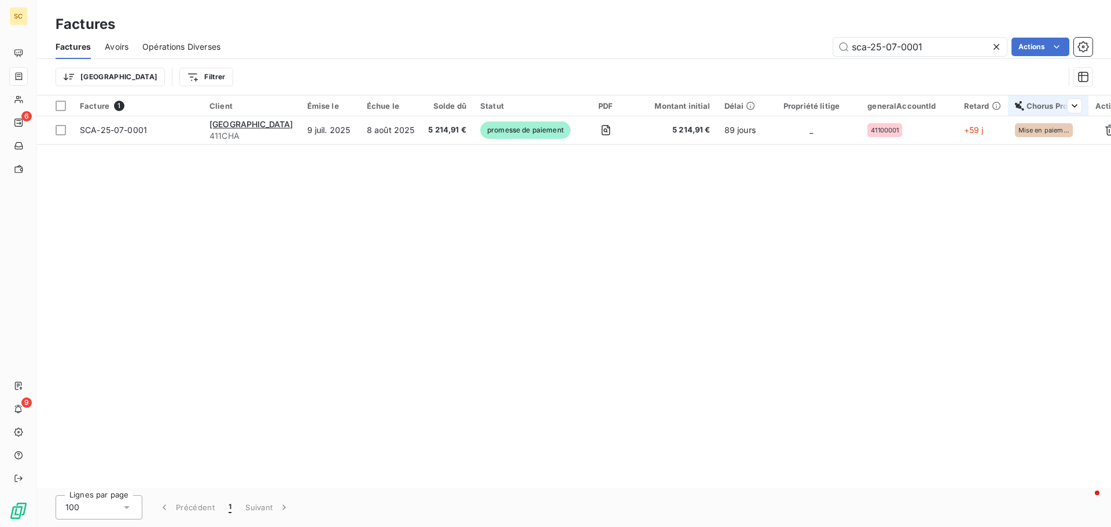
type input "sca-25-07-0001"
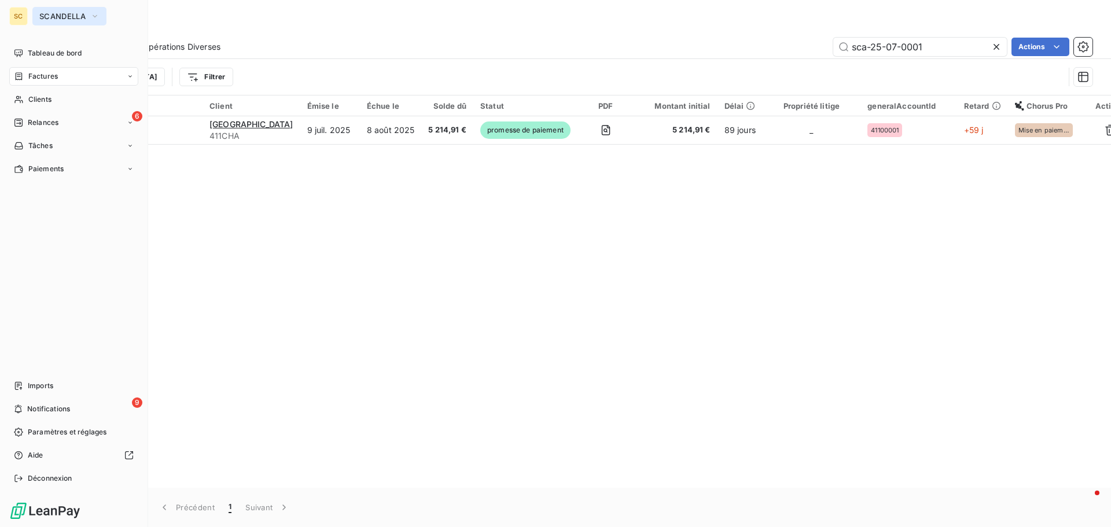
click at [77, 11] on button "SCANDELLA" at bounding box center [69, 16] width 74 height 19
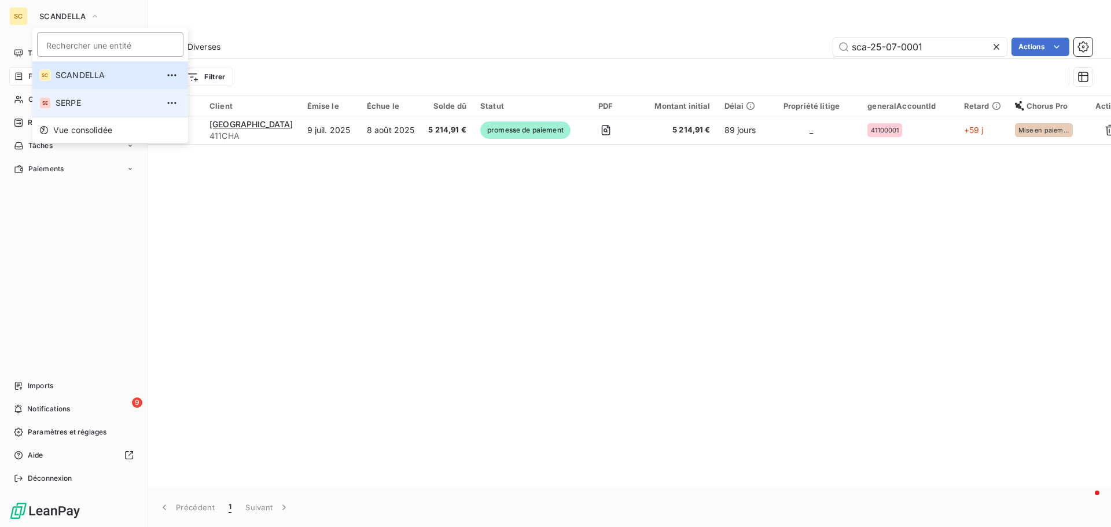
click at [65, 100] on span "SERPE" at bounding box center [107, 103] width 102 height 12
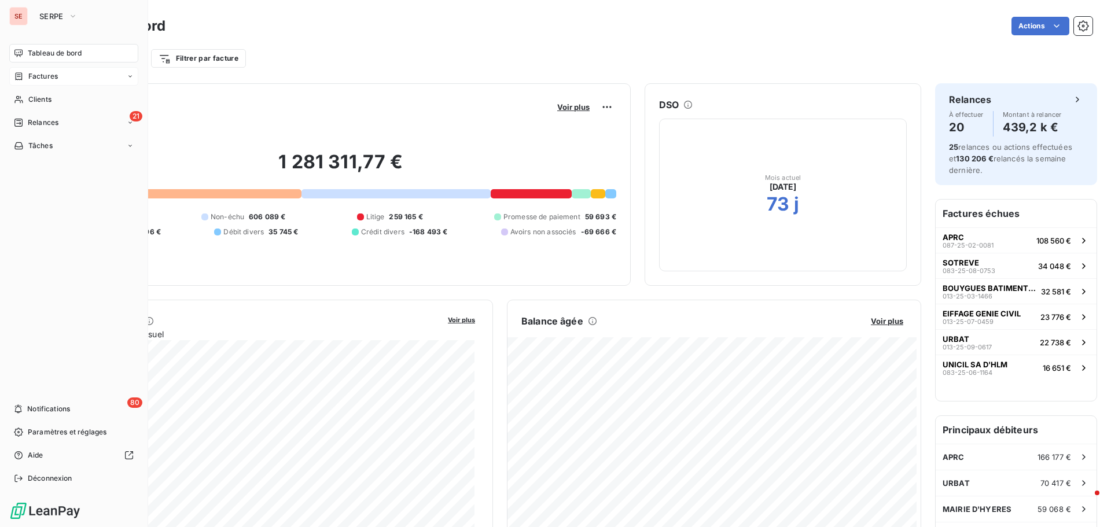
click at [65, 75] on div "Factures" at bounding box center [73, 76] width 129 height 19
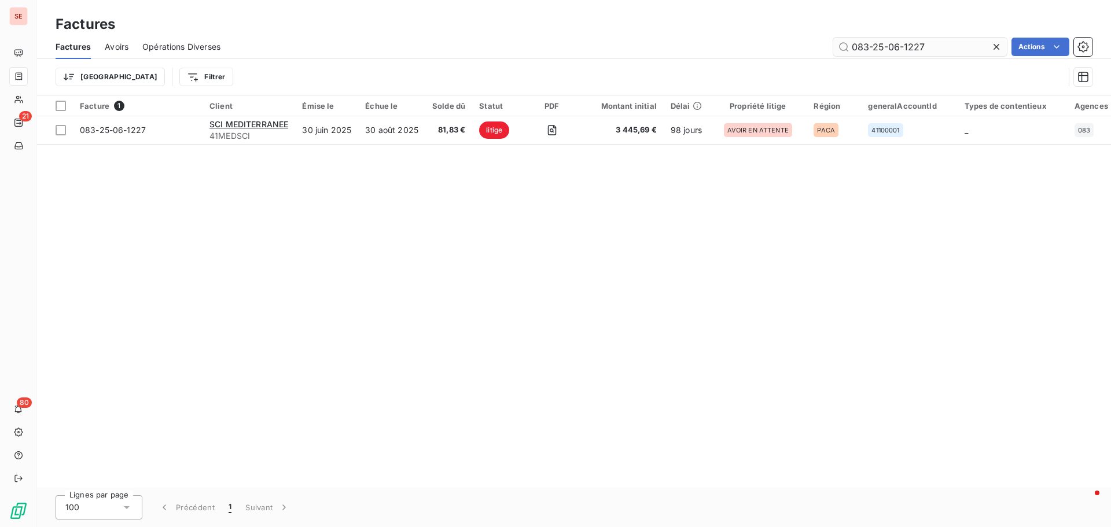
click at [955, 46] on input "083-25-06-1227" at bounding box center [920, 47] width 174 height 19
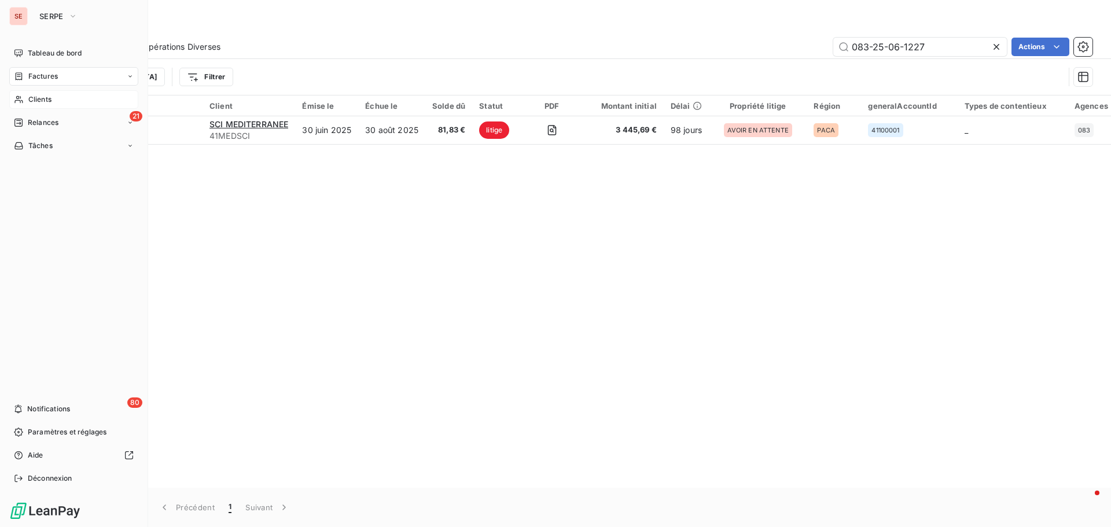
click at [44, 96] on span "Clients" at bounding box center [39, 99] width 23 height 10
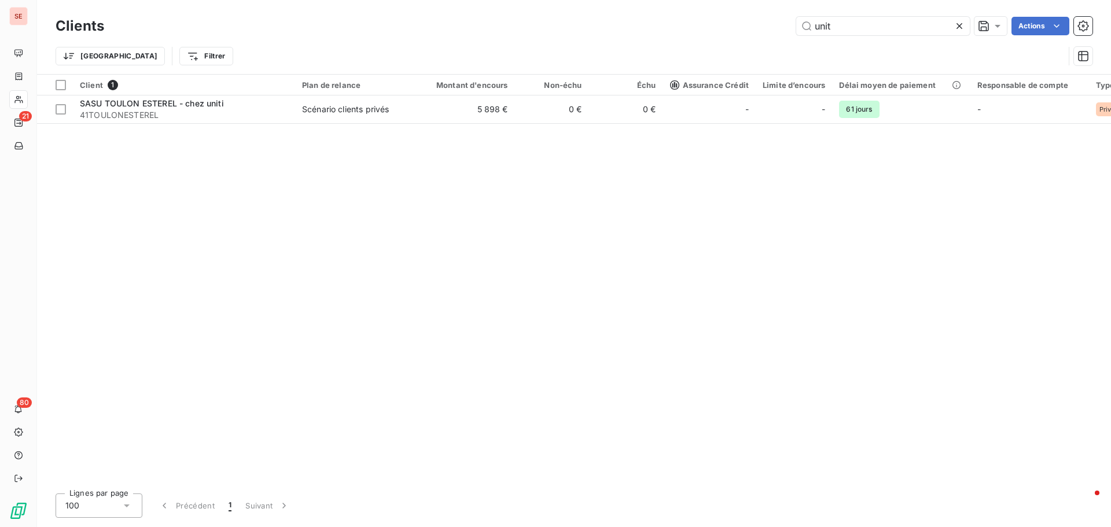
drag, startPoint x: 915, startPoint y: 23, endPoint x: 743, endPoint y: 15, distance: 172.6
click at [750, 15] on div "Clients unit Actions" at bounding box center [574, 26] width 1037 height 24
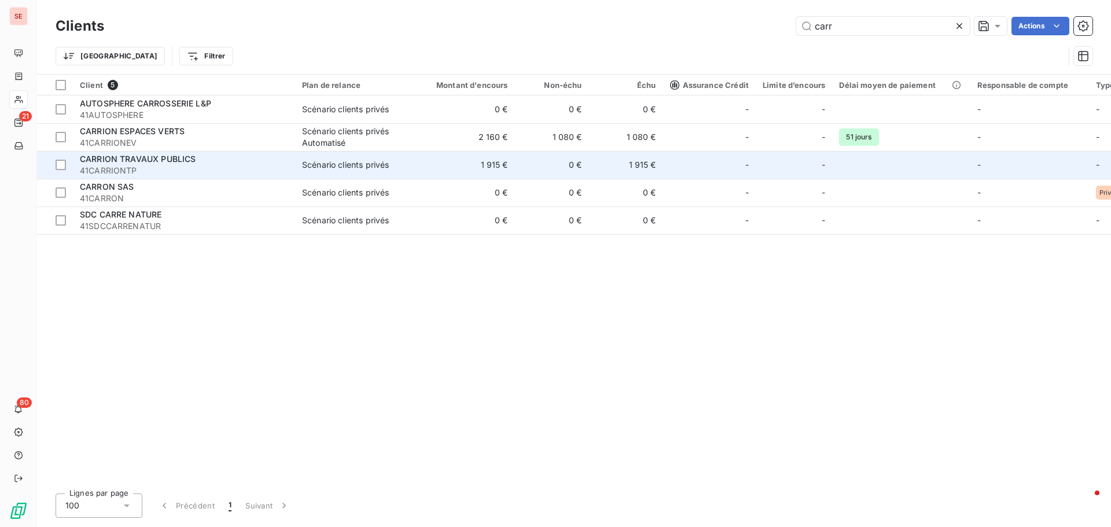
type input "carr"
click at [263, 165] on span "41CARRIONTP" at bounding box center [184, 171] width 208 height 12
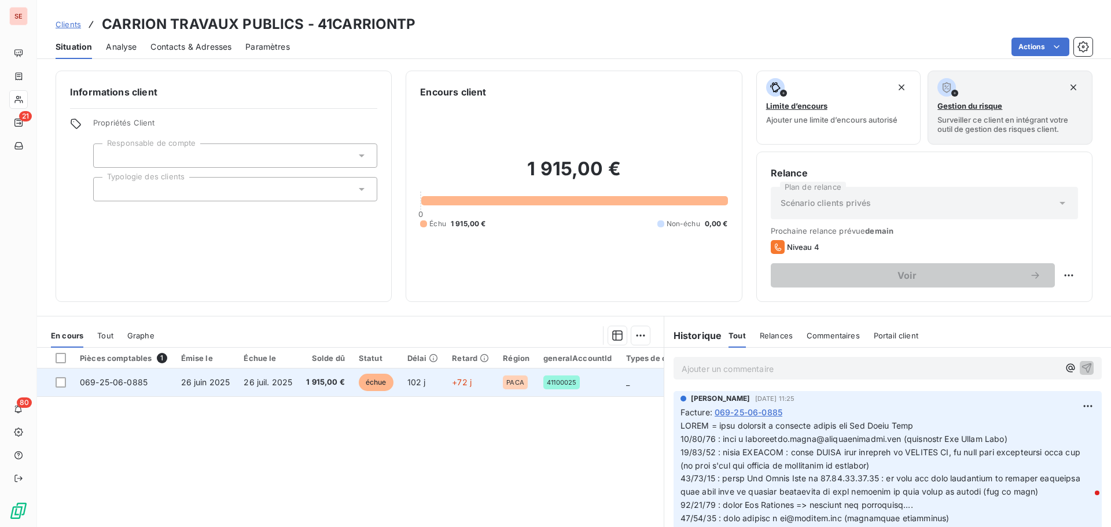
click at [253, 386] on span "26 juil. 2025" at bounding box center [268, 382] width 49 height 10
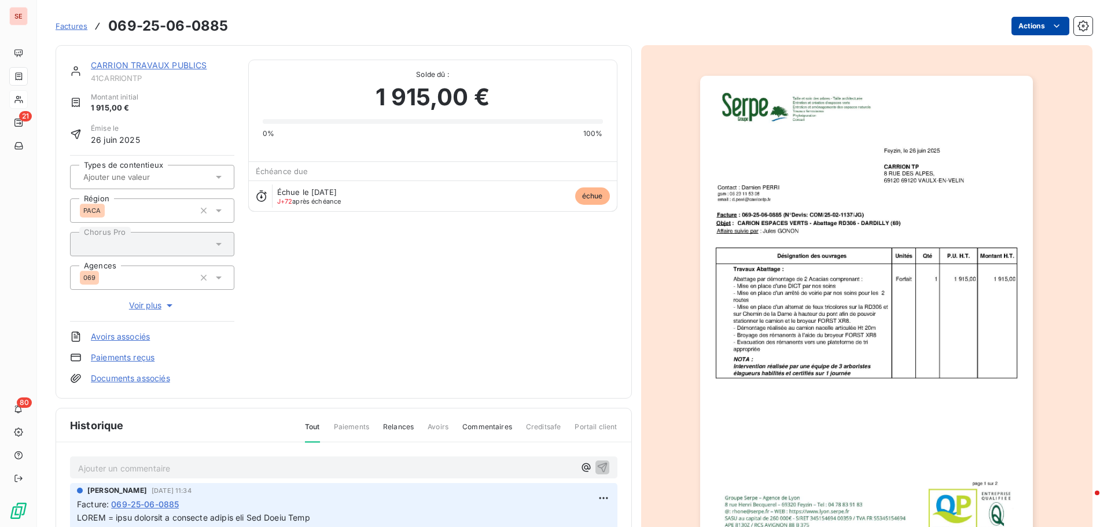
click at [1010, 29] on html "SE 21 80 Factures 069-25-06-0885 Actions CARRION TRAVAUX PUBLICS 41CARRIONTP Mo…" at bounding box center [555, 263] width 1111 height 527
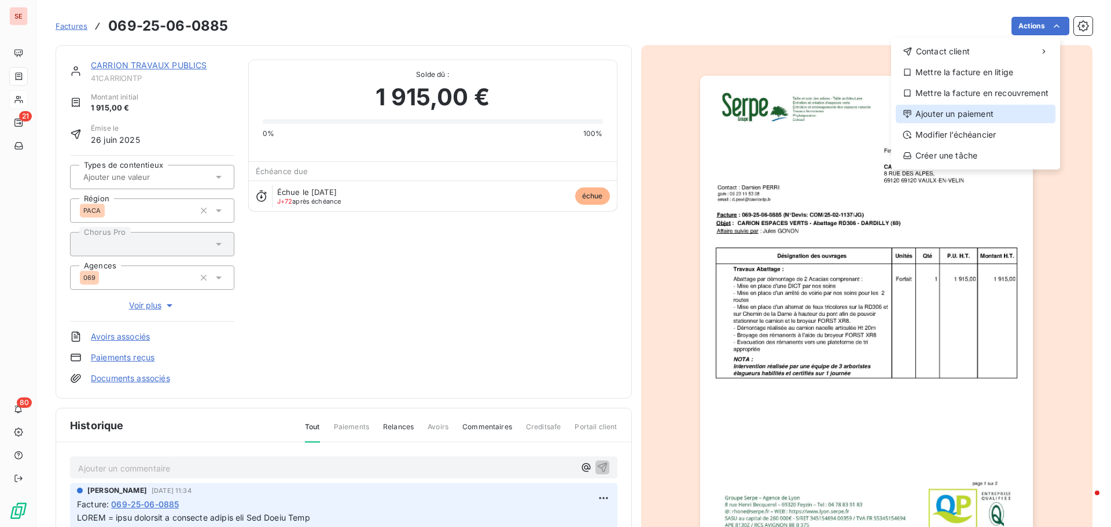
click at [983, 113] on div "Ajouter un paiement" at bounding box center [976, 114] width 160 height 19
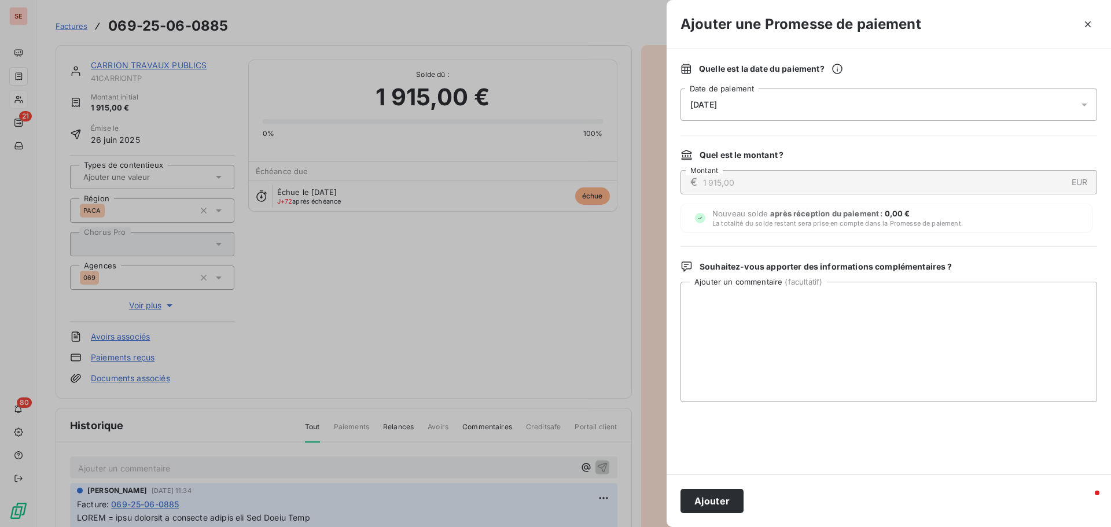
click at [787, 108] on div "[DATE]" at bounding box center [888, 105] width 417 height 32
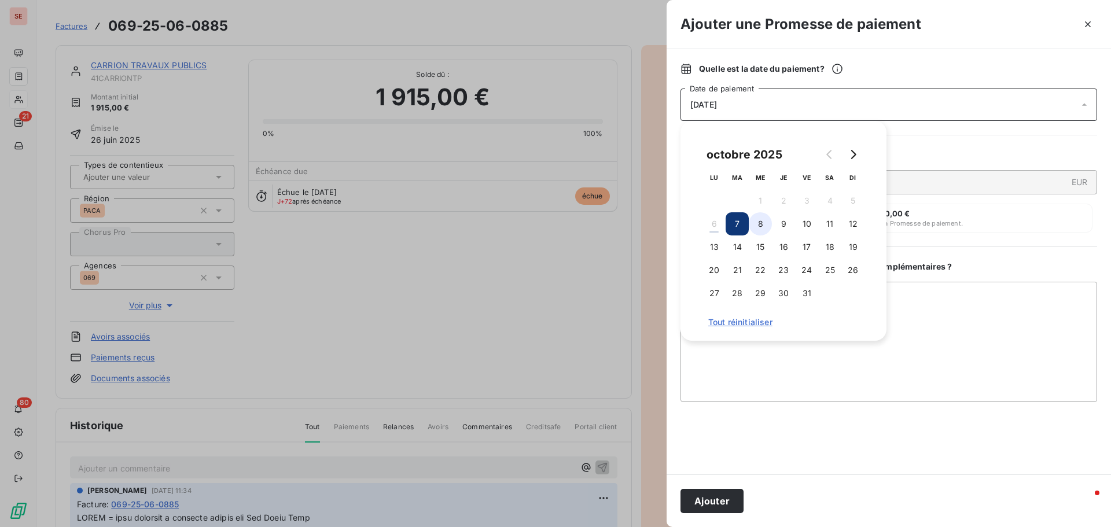
click at [764, 222] on button "8" at bounding box center [760, 223] width 23 height 23
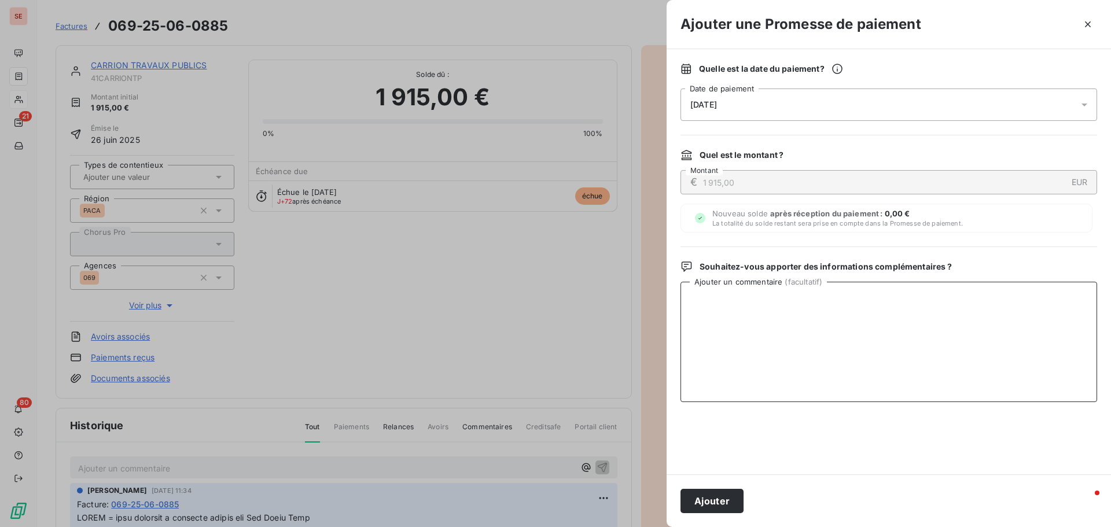
click at [963, 300] on textarea "Ajouter un commentaire ( facultatif )" at bounding box center [888, 342] width 417 height 120
type textarea "Virement du [DATE]"
click at [694, 502] on button "Ajouter" at bounding box center [711, 501] width 63 height 24
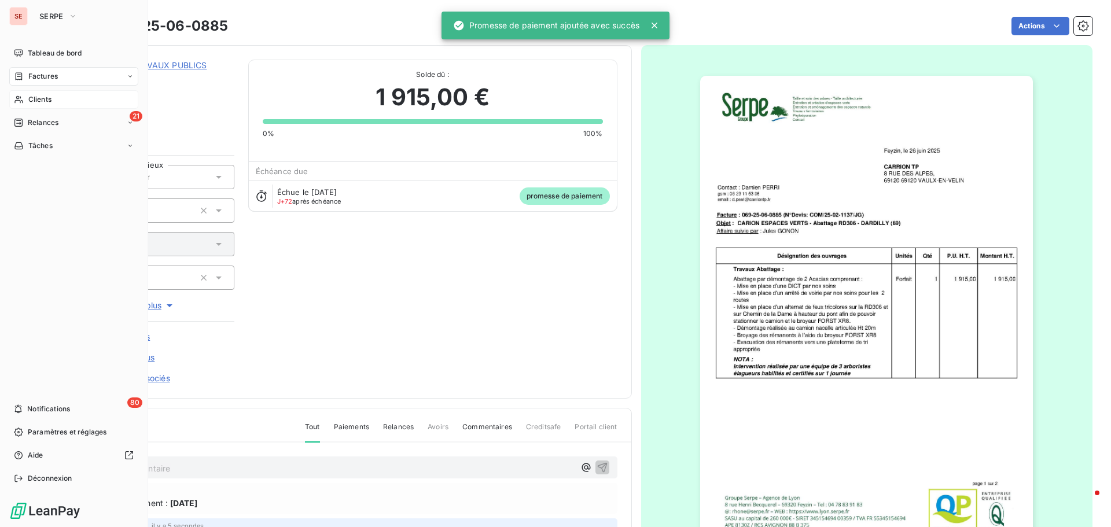
click at [58, 75] on div "Factures" at bounding box center [73, 76] width 129 height 19
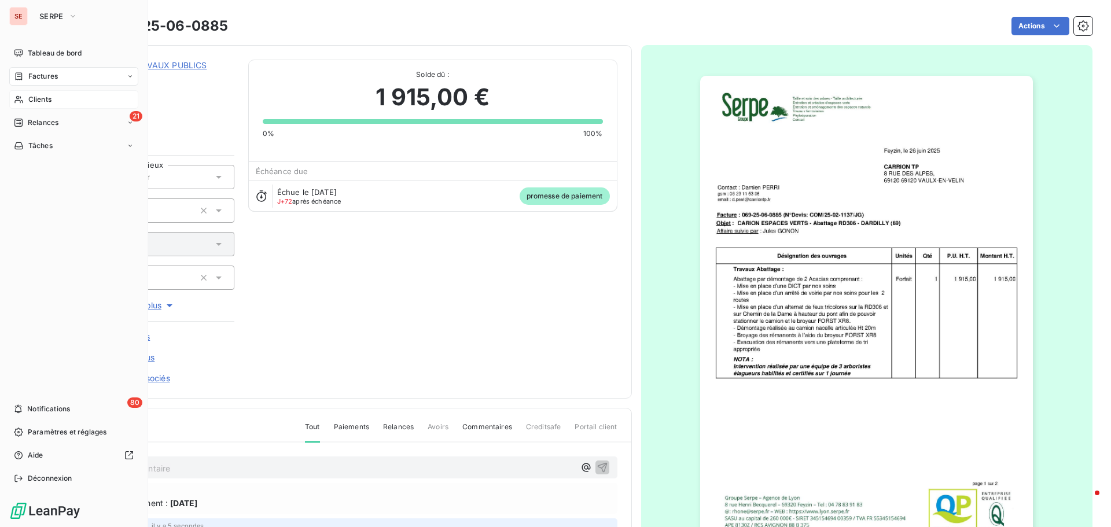
click at [54, 78] on span "Factures" at bounding box center [43, 76] width 30 height 10
click at [51, 103] on span "Factures" at bounding box center [43, 99] width 30 height 10
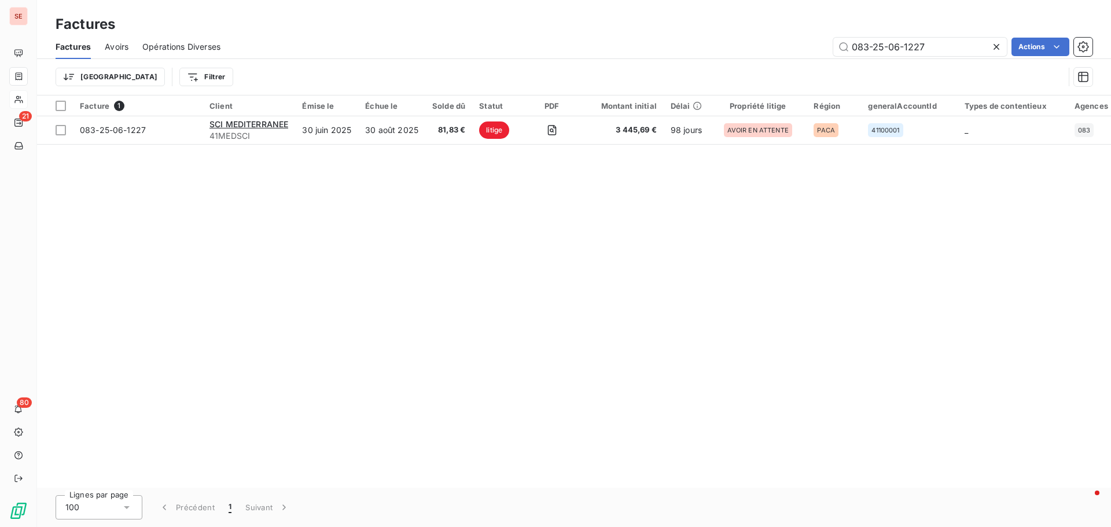
drag, startPoint x: 935, startPoint y: 49, endPoint x: 749, endPoint y: 48, distance: 185.7
click at [749, 48] on div "083-25-06-1227 Actions" at bounding box center [663, 47] width 858 height 19
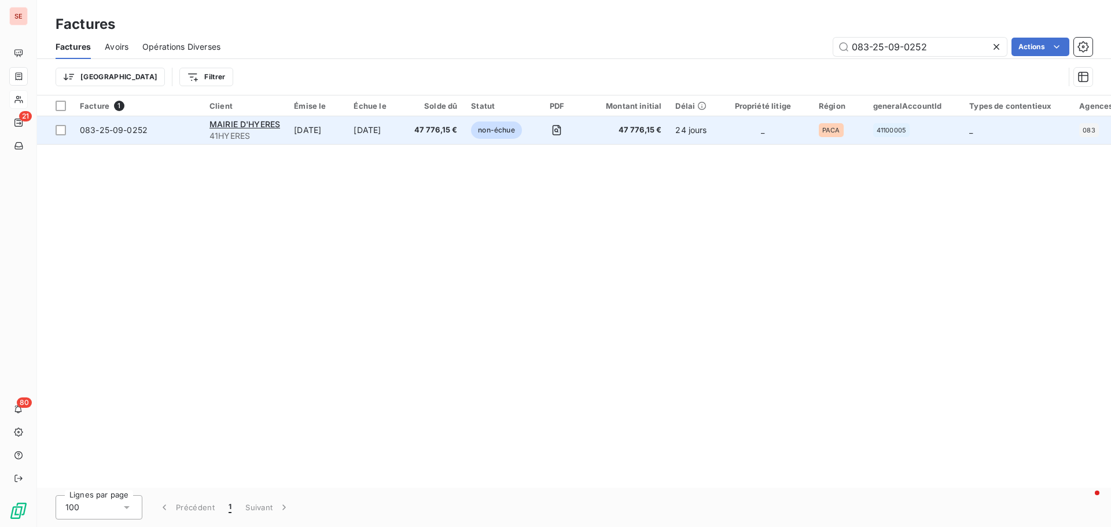
type input "083-25-09-0252"
click at [99, 132] on span "083-25-09-0252" at bounding box center [114, 130] width 68 height 10
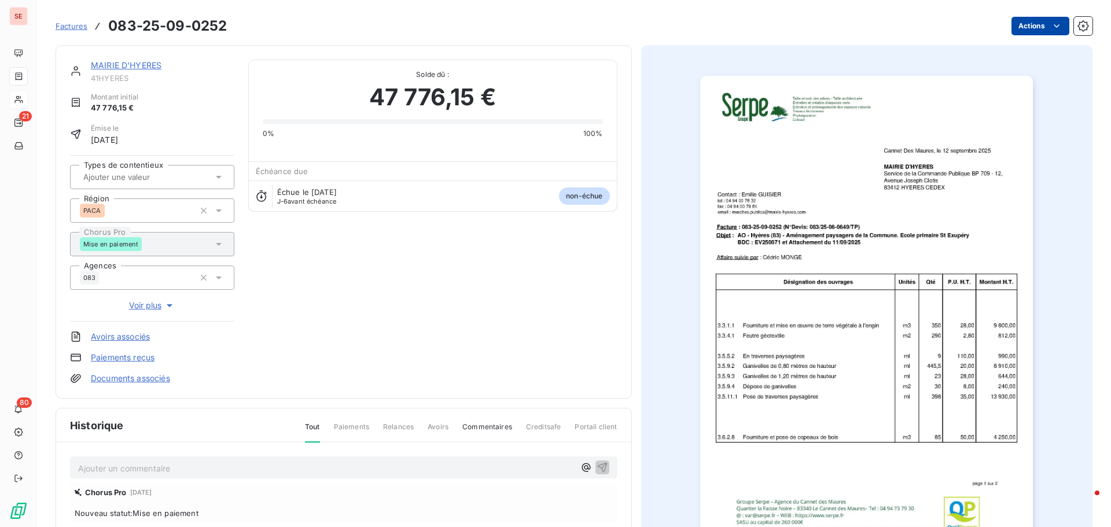
click at [1015, 30] on html "SE 21 80 Factures 083-25-09-0252 Actions MAIRIE D'HYERES 41HYERES Montant initi…" at bounding box center [555, 263] width 1111 height 527
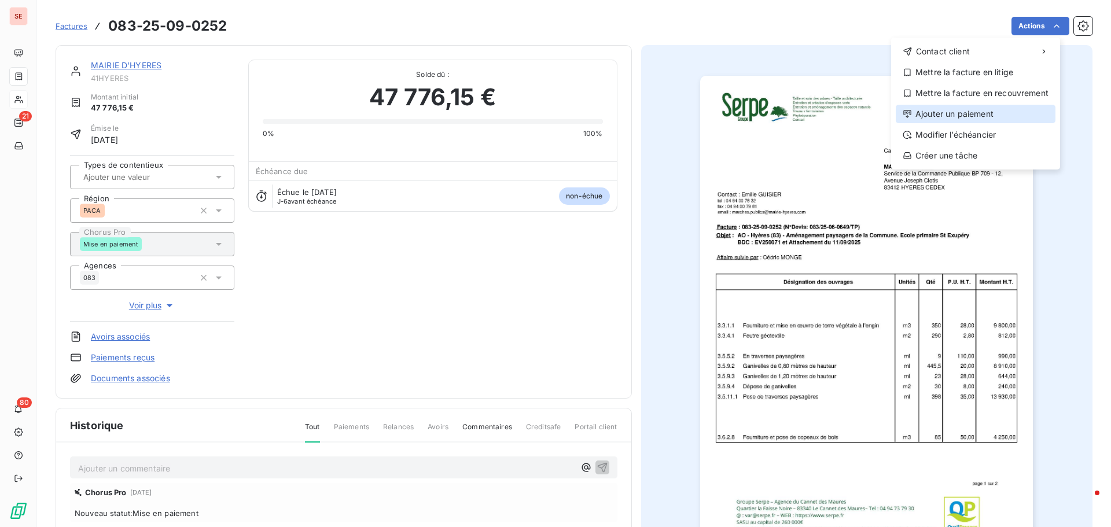
click at [970, 112] on div "Ajouter un paiement" at bounding box center [976, 114] width 160 height 19
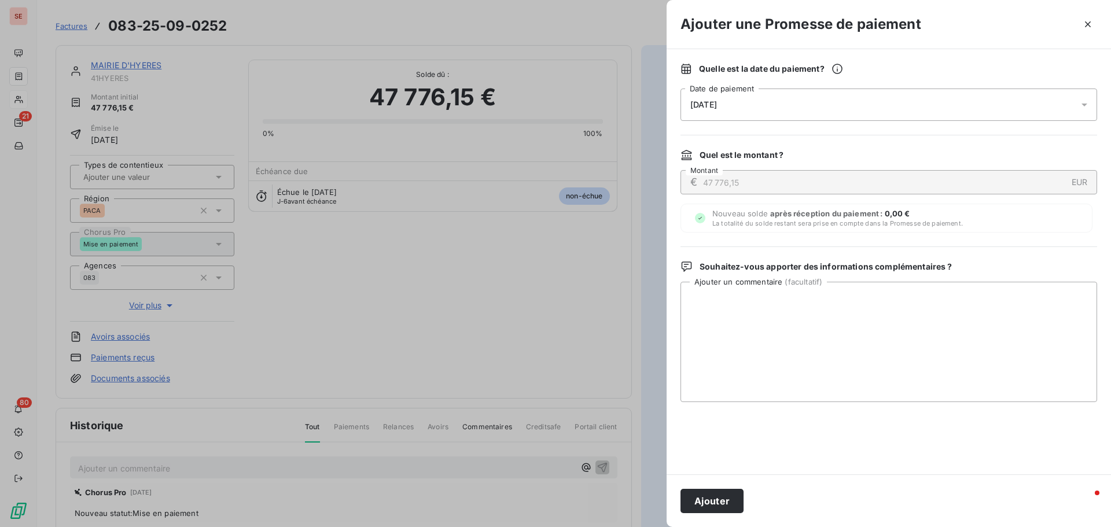
click at [717, 106] on span "[DATE]" at bounding box center [703, 104] width 27 height 9
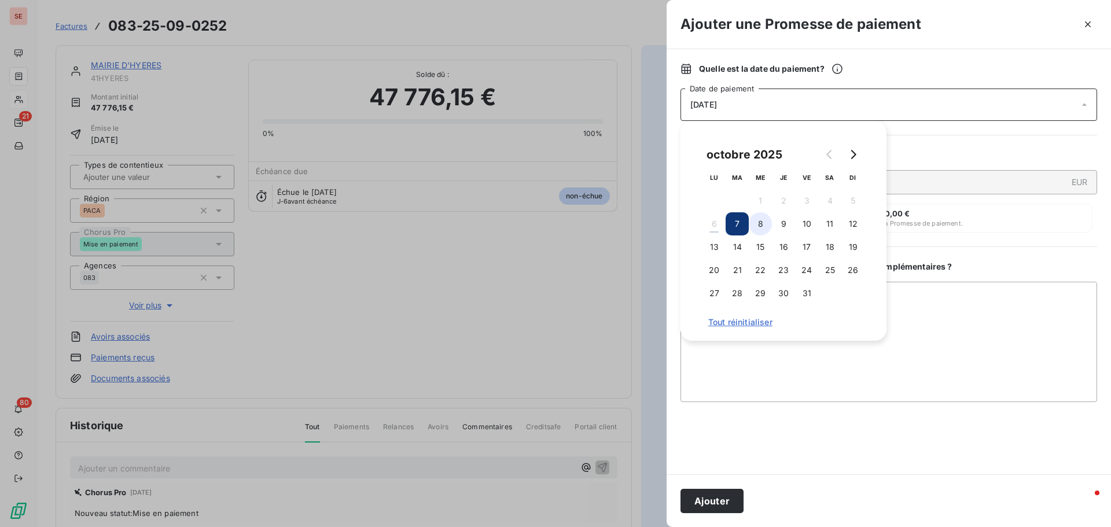
drag, startPoint x: 764, startPoint y: 224, endPoint x: 761, endPoint y: 234, distance: 9.5
click at [762, 224] on button "8" at bounding box center [760, 223] width 23 height 23
click at [984, 349] on textarea "Ajouter un commentaire ( facultatif )" at bounding box center [888, 342] width 417 height 120
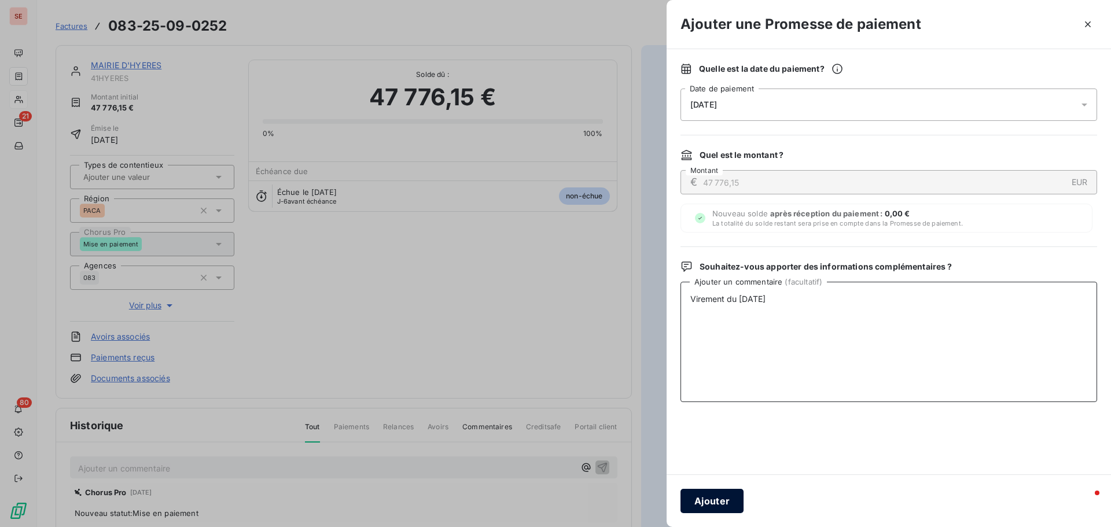
type textarea "Virement du [DATE]"
click at [704, 494] on button "Ajouter" at bounding box center [711, 501] width 63 height 24
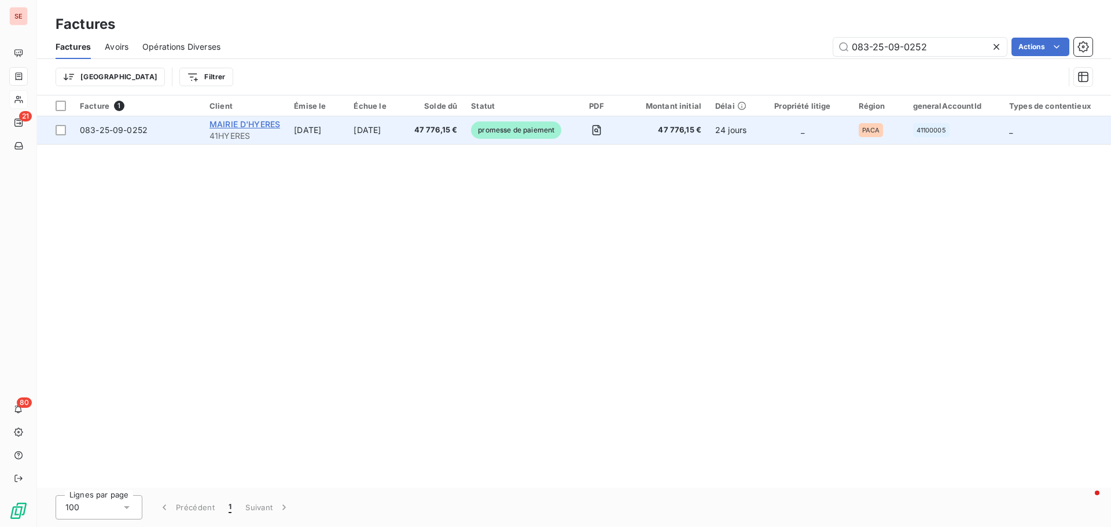
click at [216, 124] on span "MAIRIE D'HYERES" at bounding box center [244, 124] width 71 height 10
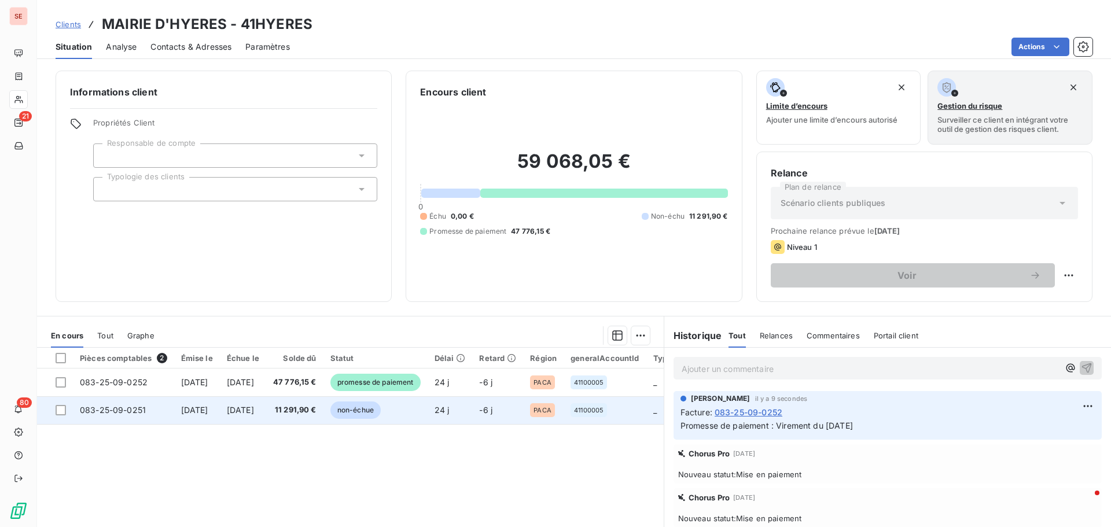
click at [254, 410] on span "[DATE]" at bounding box center [240, 410] width 27 height 10
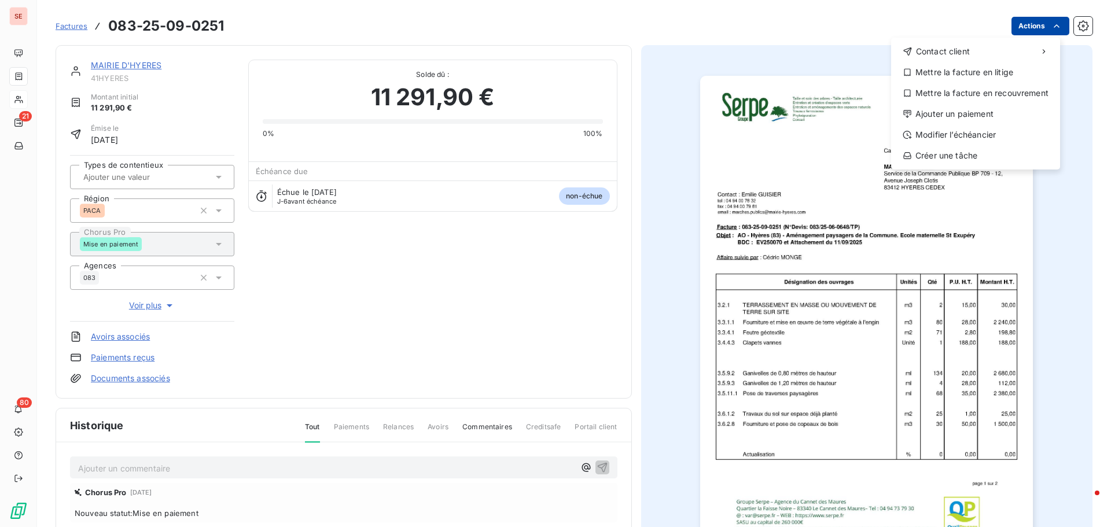
click at [1012, 34] on html "SE 21 80 Factures [PHONE_NUMBER] Actions Contact client Mettre la facture en li…" at bounding box center [555, 263] width 1111 height 527
click at [994, 107] on div "Ajouter un paiement" at bounding box center [976, 114] width 160 height 19
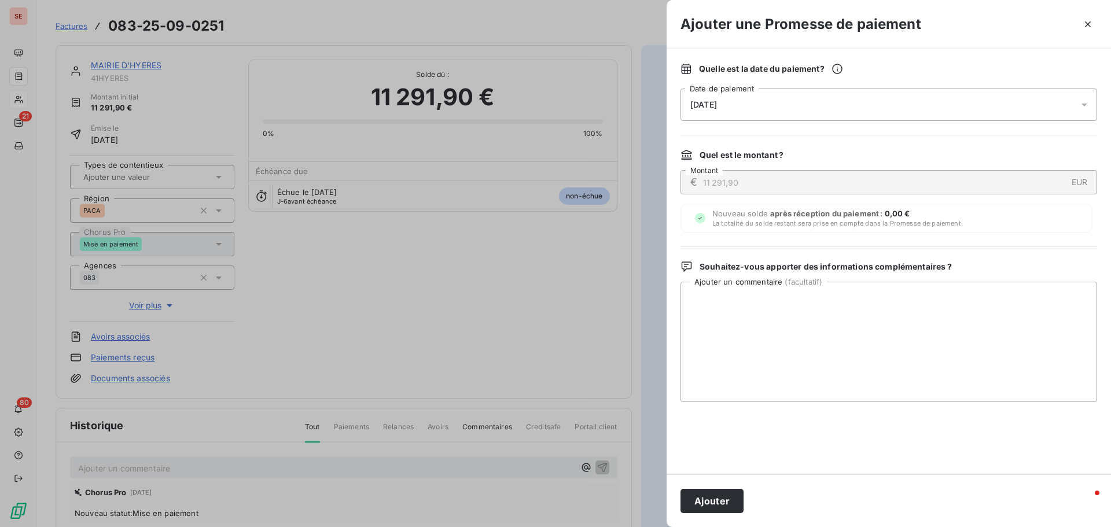
click at [715, 105] on span "[DATE]" at bounding box center [703, 104] width 27 height 9
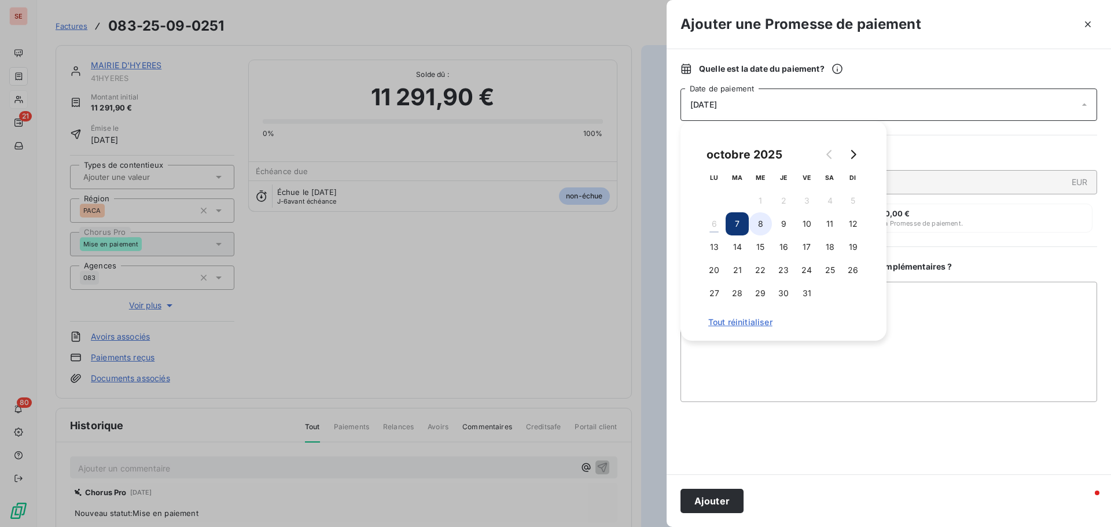
click at [764, 223] on button "8" at bounding box center [760, 223] width 23 height 23
click at [899, 298] on textarea "Ajouter un commentaire ( facultatif )" at bounding box center [888, 342] width 417 height 120
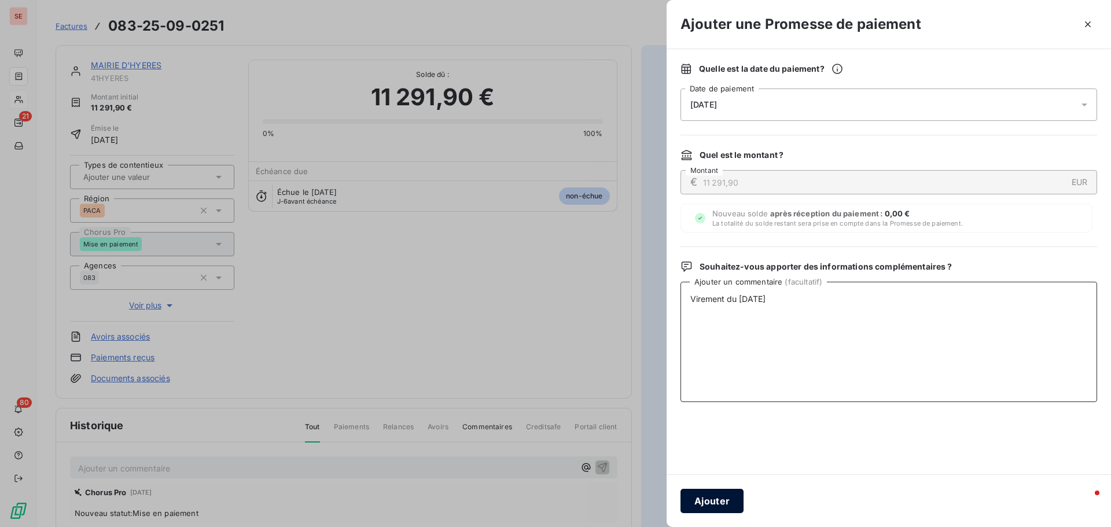
type textarea "Virement du [DATE]"
click at [697, 498] on button "Ajouter" at bounding box center [711, 501] width 63 height 24
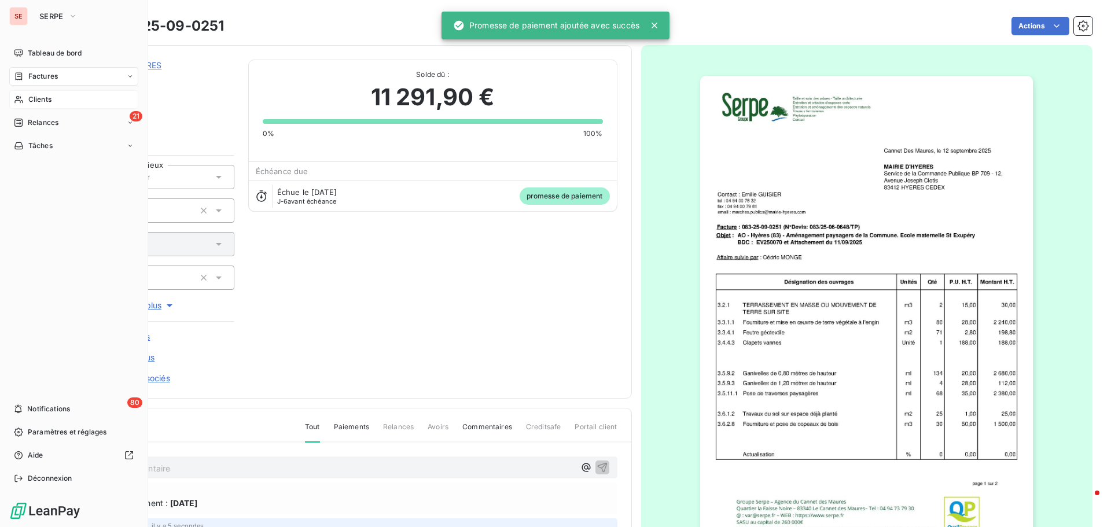
click at [52, 71] on div "Factures" at bounding box center [73, 76] width 129 height 19
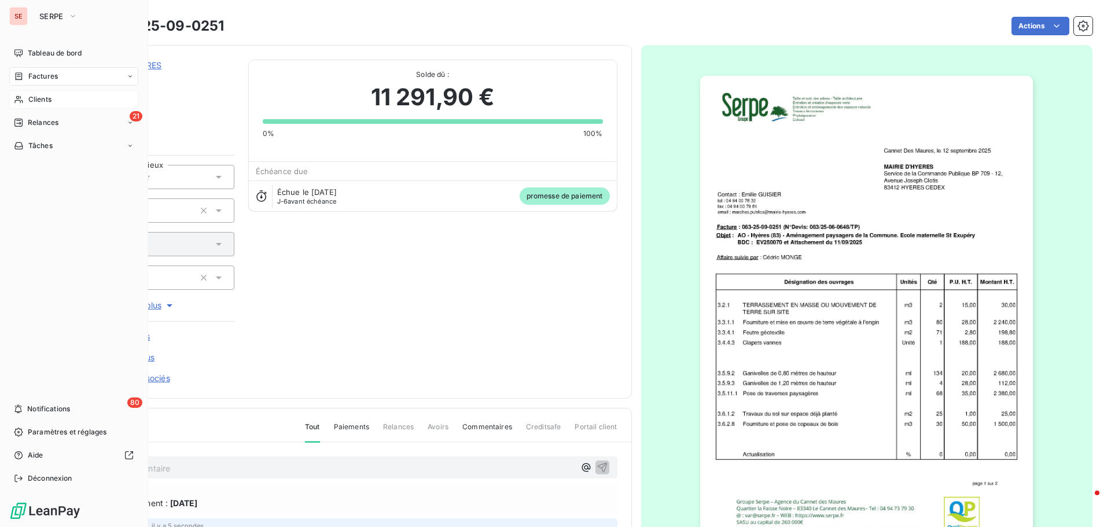
click at [46, 83] on div "Factures" at bounding box center [73, 76] width 129 height 19
click at [47, 103] on span "Factures" at bounding box center [43, 99] width 30 height 10
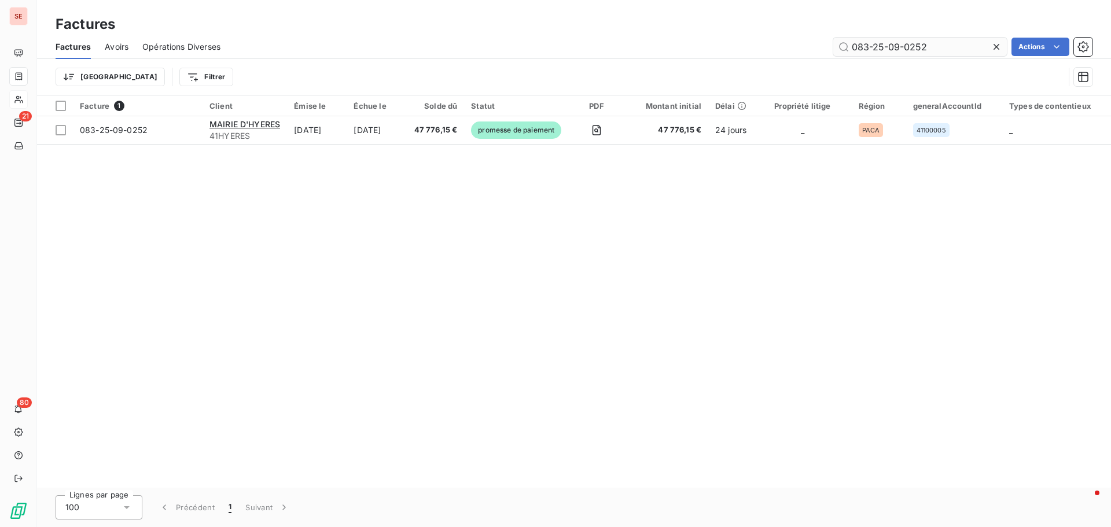
drag, startPoint x: 945, startPoint y: 40, endPoint x: 856, endPoint y: 37, distance: 89.2
click at [856, 38] on input "083-25-09-0252" at bounding box center [920, 47] width 174 height 19
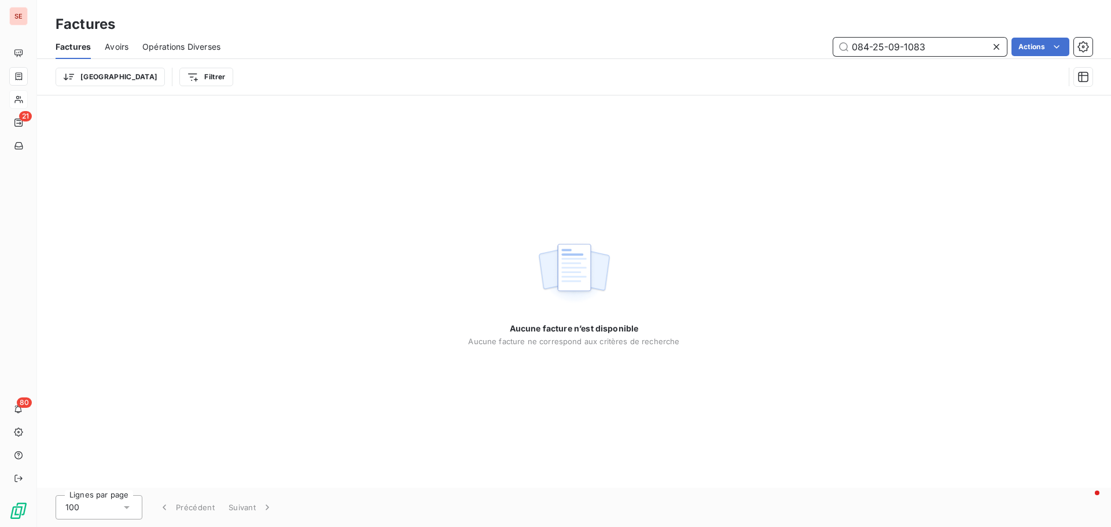
drag, startPoint x: 905, startPoint y: 45, endPoint x: 989, endPoint y: 42, distance: 84.5
click at [989, 42] on div "084-25-09-1083" at bounding box center [920, 47] width 174 height 19
click at [864, 49] on input "084-25-09-0337" at bounding box center [920, 47] width 174 height 19
type input "083-25-09-0337"
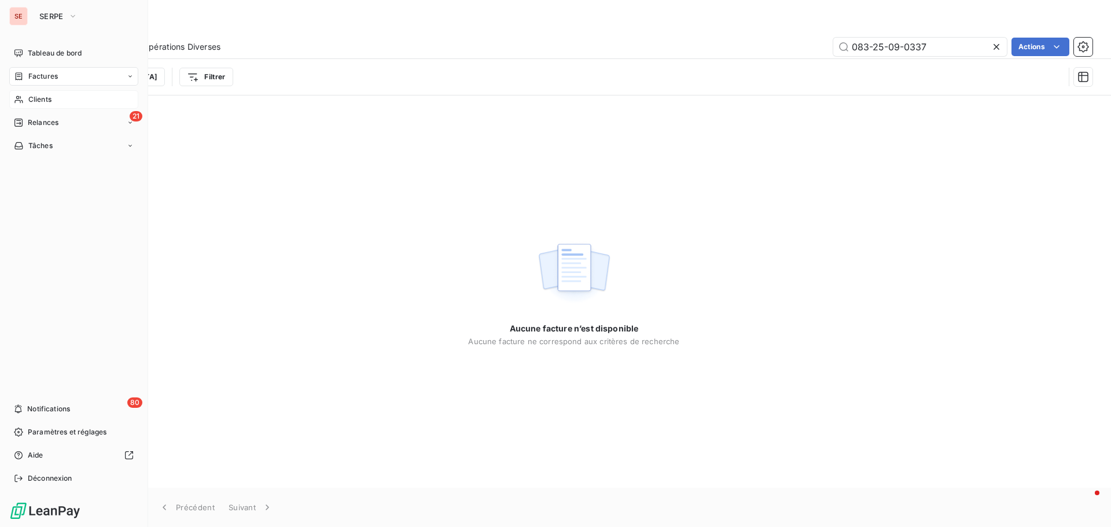
click at [31, 77] on span "Factures" at bounding box center [43, 76] width 30 height 10
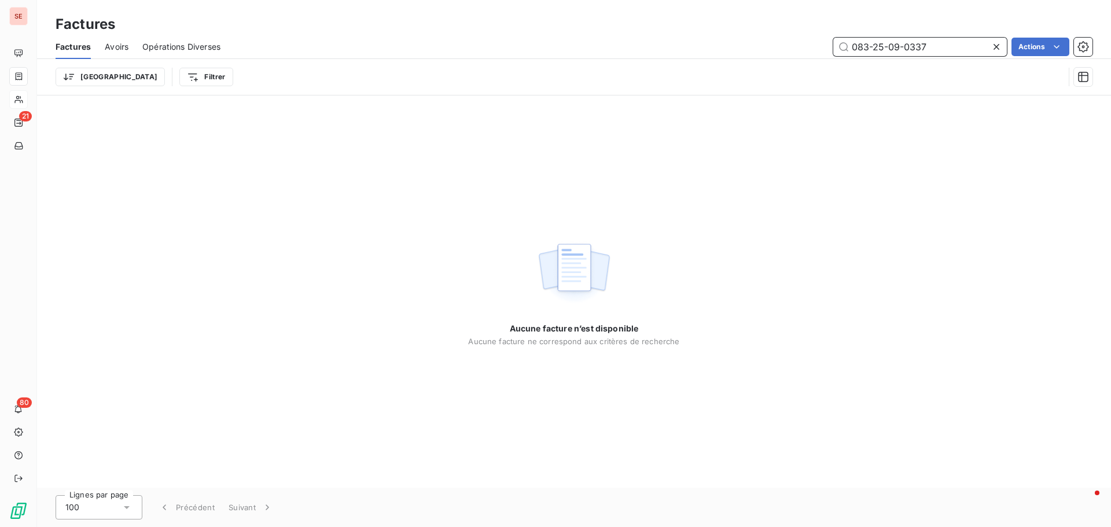
drag, startPoint x: 941, startPoint y: 53, endPoint x: 782, endPoint y: 46, distance: 159.2
click at [782, 46] on div "083-25-09-0337 Actions" at bounding box center [663, 47] width 858 height 19
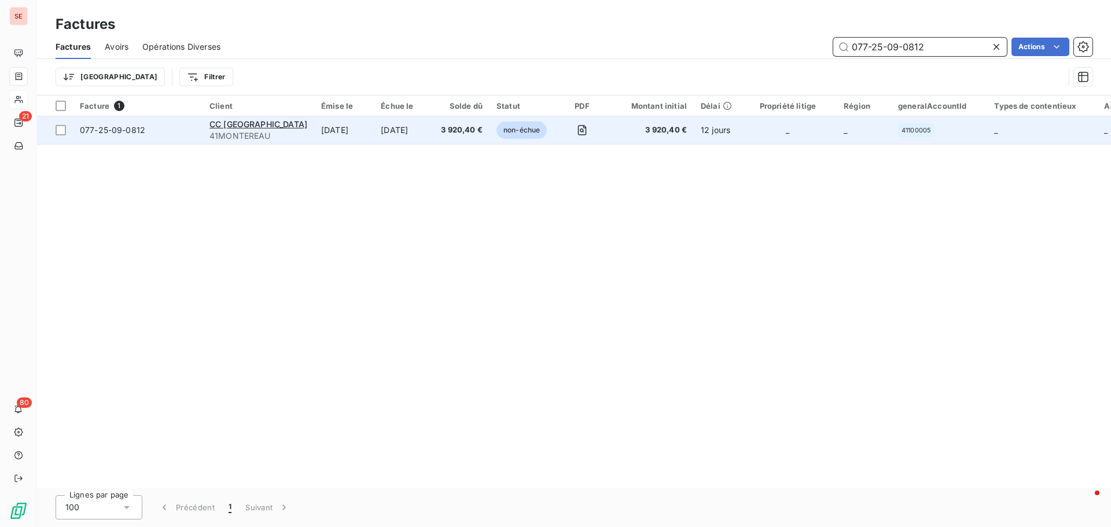
type input "077-25-09-0812"
click at [103, 132] on span "077-25-09-0812" at bounding box center [112, 130] width 65 height 10
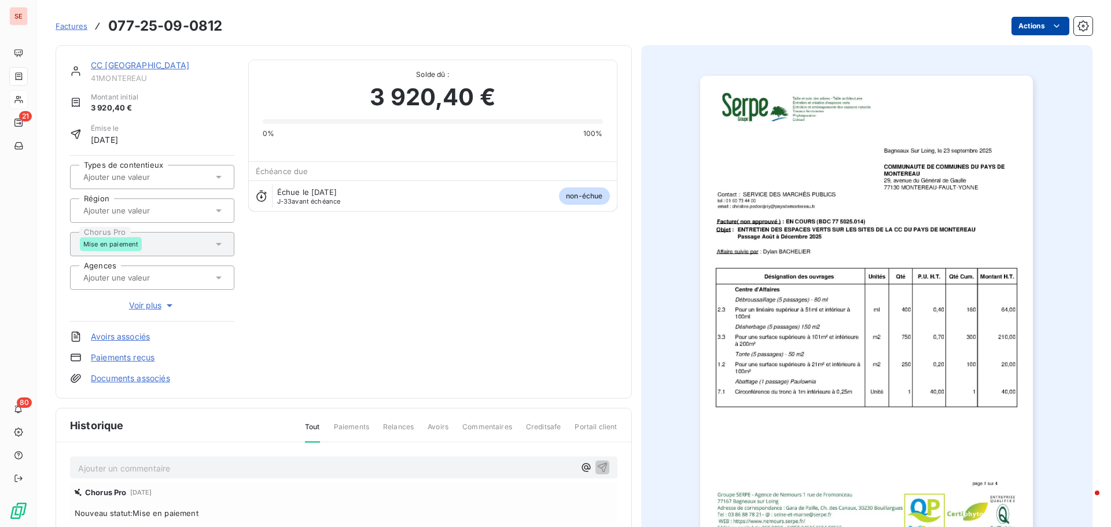
click at [1016, 26] on html "SE 21 80 Factures 077-25-09-0812 Actions CC PAYS DE MONTEREAU 41MONTEREAU Monta…" at bounding box center [555, 263] width 1111 height 527
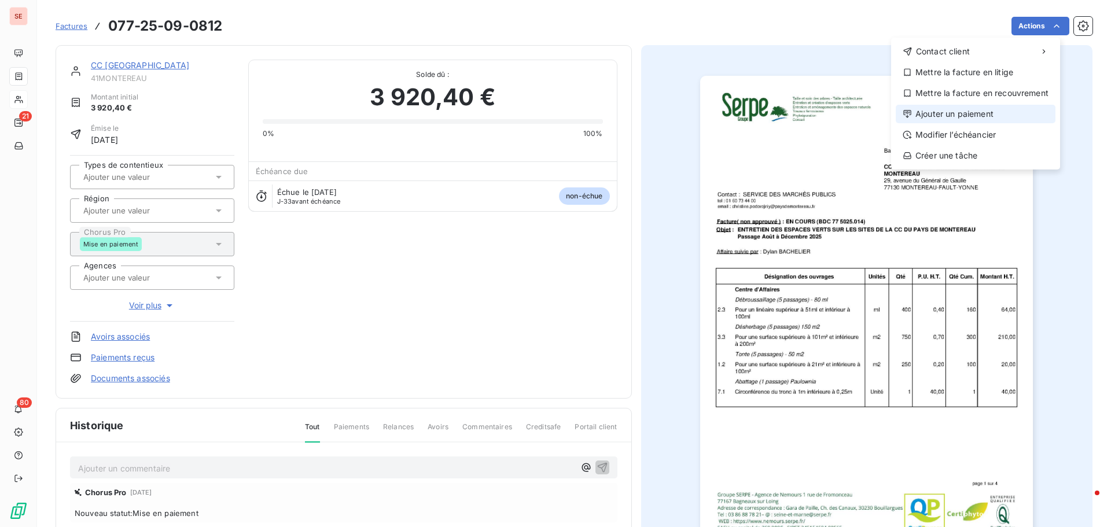
click at [988, 109] on div "Ajouter un paiement" at bounding box center [976, 114] width 160 height 19
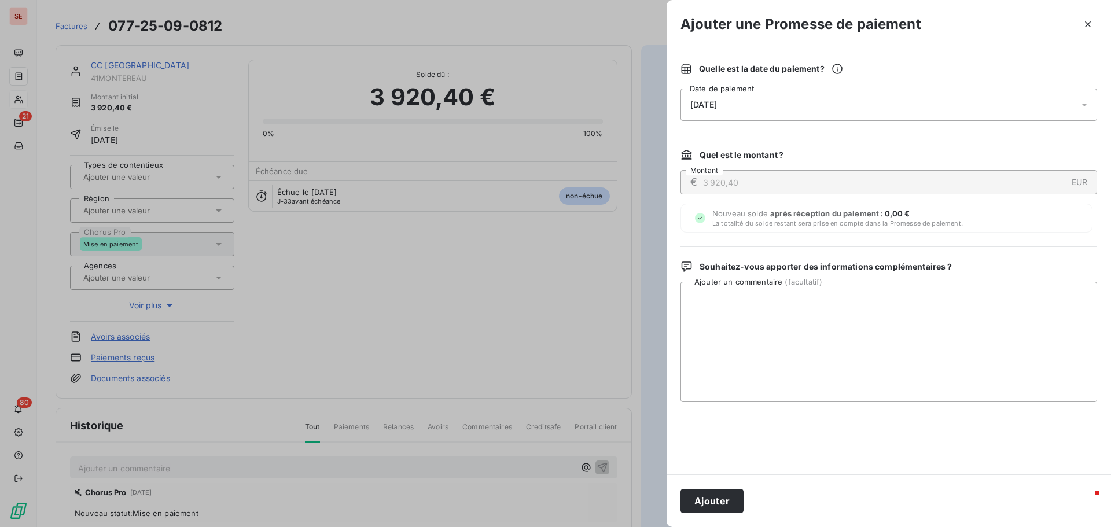
click at [713, 100] on span "[DATE]" at bounding box center [703, 104] width 27 height 9
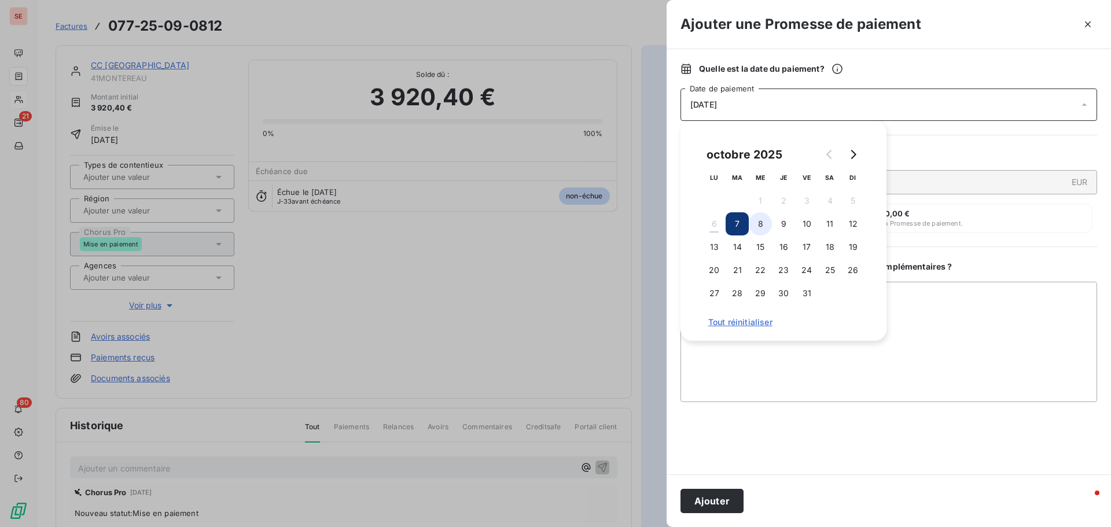
click at [761, 224] on button "8" at bounding box center [760, 223] width 23 height 23
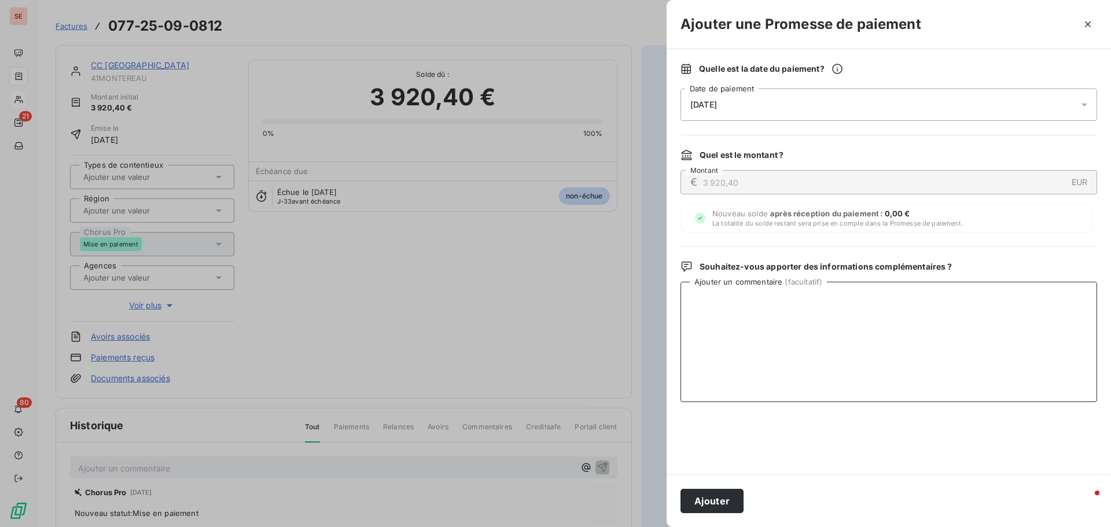
click at [995, 333] on textarea "Ajouter un commentaire ( facultatif )" at bounding box center [888, 342] width 417 height 120
click at [745, 303] on textarea "Virement du [DATE]" at bounding box center [888, 342] width 417 height 120
click at [748, 305] on textarea "Virement du [DATE]" at bounding box center [888, 342] width 417 height 120
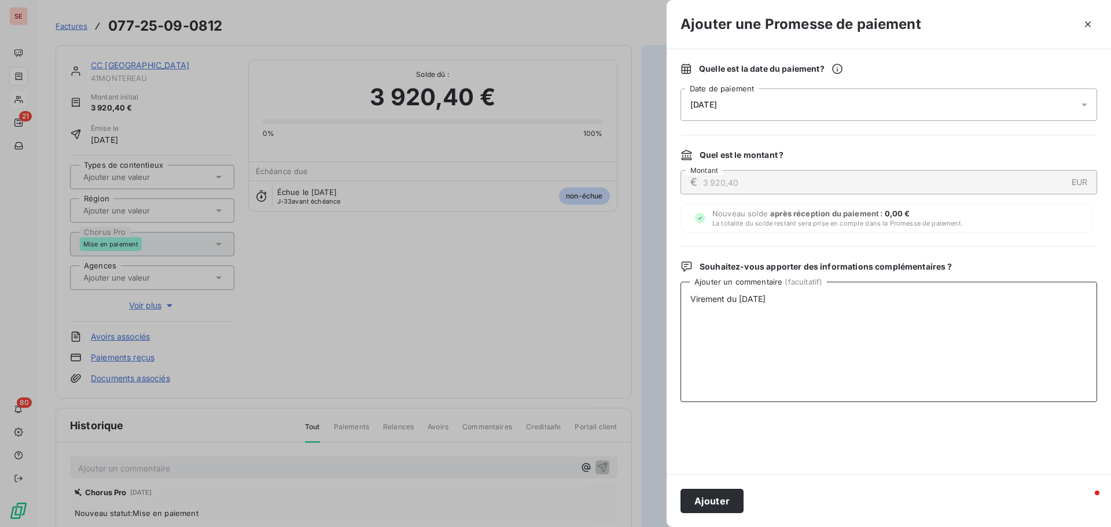
click at [748, 305] on textarea "Virement du [DATE]" at bounding box center [888, 342] width 417 height 120
type textarea "Virement du [DATE]"
click at [720, 506] on button "Ajouter" at bounding box center [711, 501] width 63 height 24
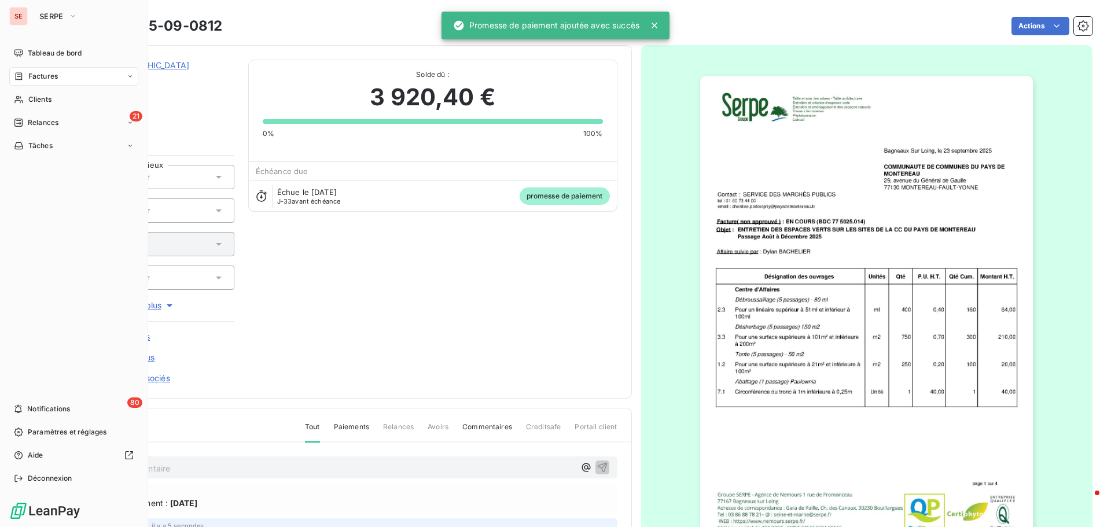
drag, startPoint x: 43, startPoint y: 96, endPoint x: 507, endPoint y: 25, distance: 469.4
click at [43, 96] on span "Clients" at bounding box center [39, 99] width 23 height 10
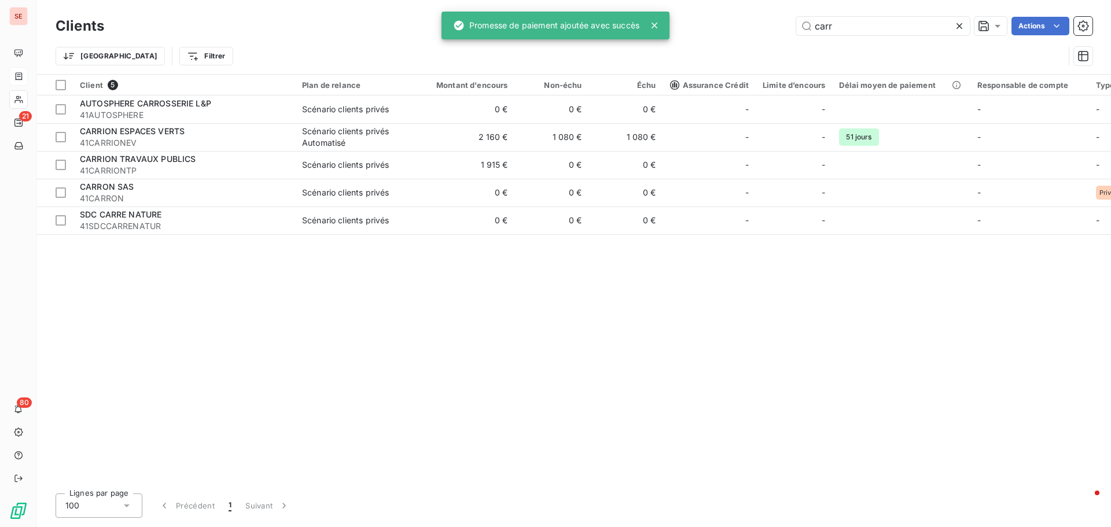
click at [838, 13] on div "Clients carr Actions Trier Filtrer" at bounding box center [574, 37] width 1074 height 74
drag, startPoint x: 846, startPoint y: 24, endPoint x: 772, endPoint y: 14, distance: 74.7
click at [782, 16] on div "Clients carr Actions" at bounding box center [574, 26] width 1037 height 24
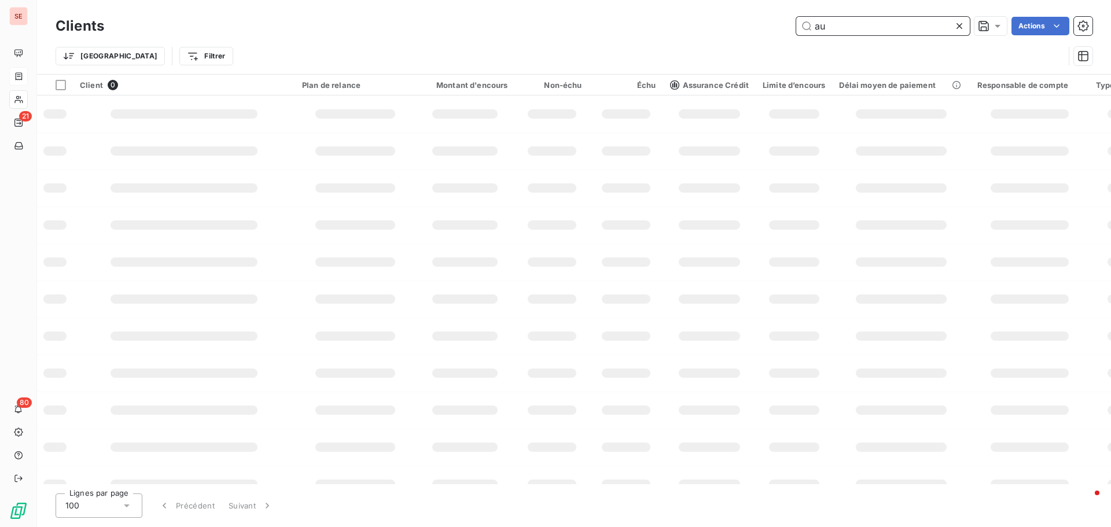
type input "a"
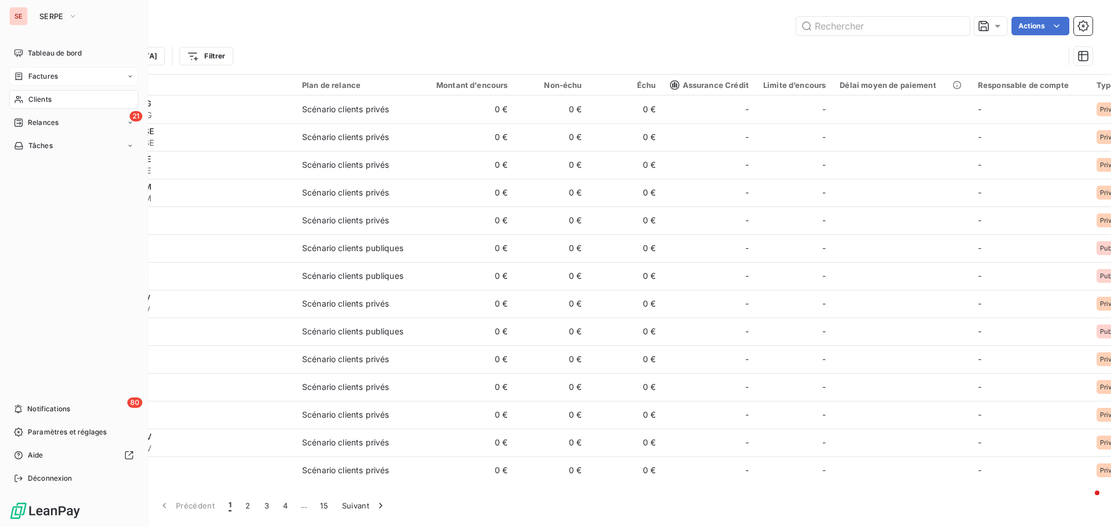
click at [58, 72] on div "Factures" at bounding box center [73, 76] width 129 height 19
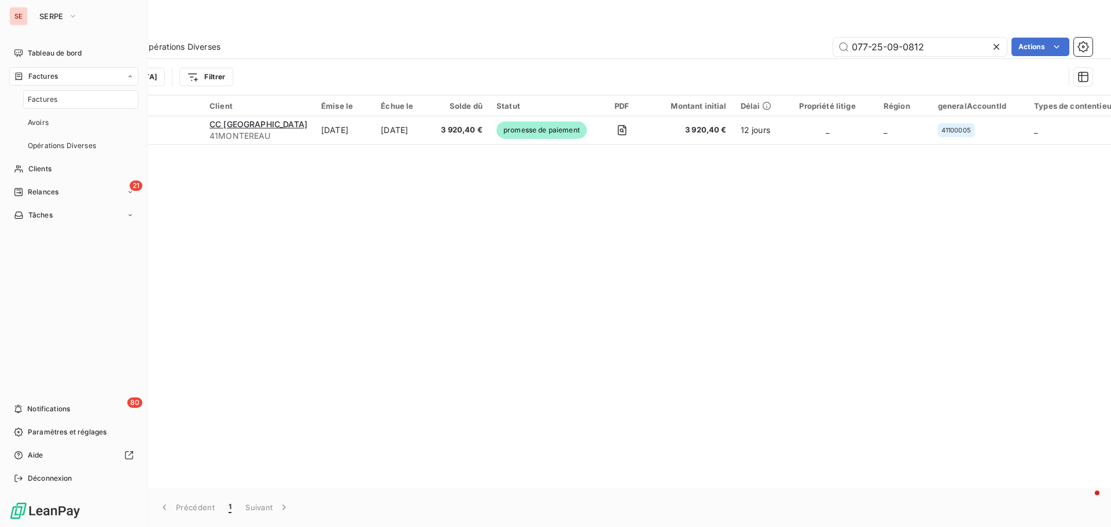
click at [58, 97] on div "Factures" at bounding box center [80, 99] width 115 height 19
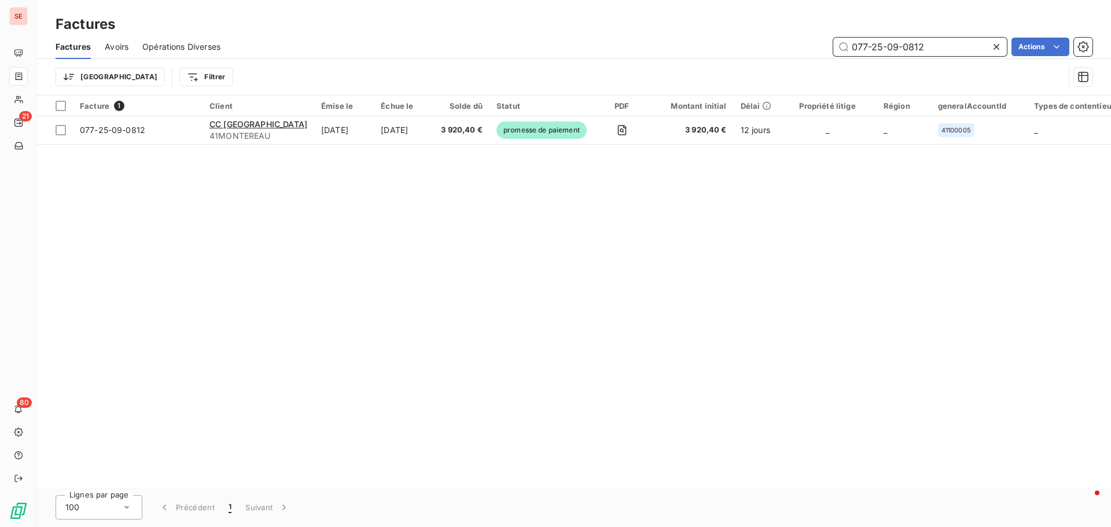
drag, startPoint x: 943, startPoint y: 49, endPoint x: 801, endPoint y: 37, distance: 142.8
click at [801, 38] on div "077-25-09-0812 Actions" at bounding box center [663, 47] width 858 height 19
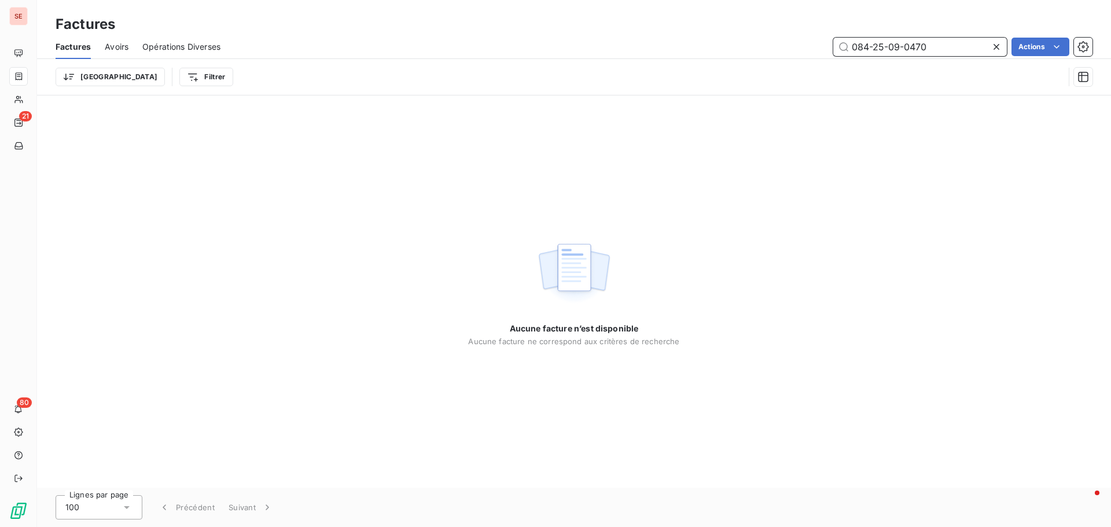
drag, startPoint x: 965, startPoint y: 46, endPoint x: 820, endPoint y: 43, distance: 145.3
click at [820, 43] on div "084-25-09-0470 Actions" at bounding box center [663, 47] width 858 height 19
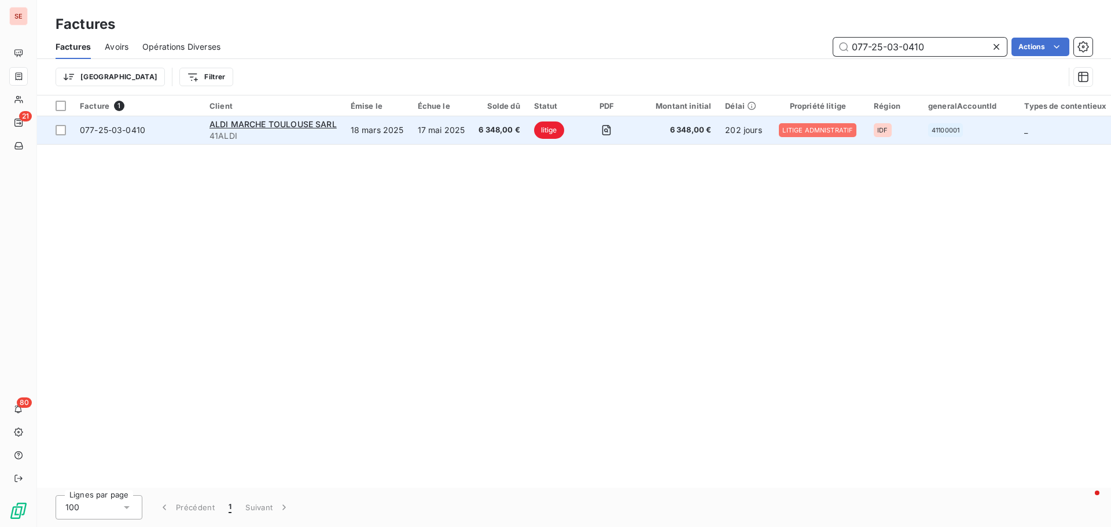
type input "077-25-03-0410"
click at [113, 130] on span "077-25-03-0410" at bounding box center [112, 130] width 65 height 10
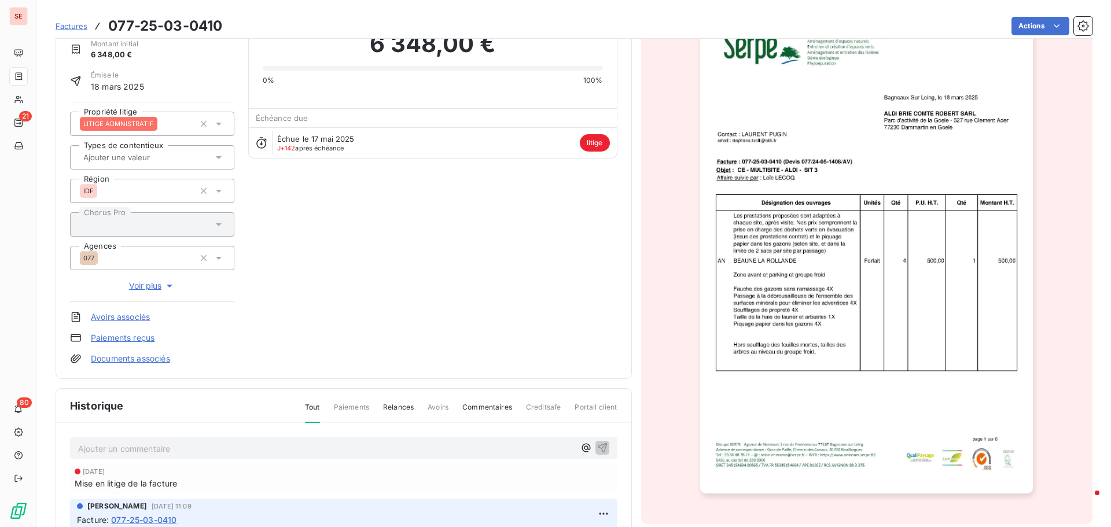
drag, startPoint x: 1102, startPoint y: 418, endPoint x: 1103, endPoint y: 426, distance: 8.8
click at [1103, 425] on section "Factures 077-25-03-0410 Actions ALDI MARCHE [GEOGRAPHIC_DATA] SARL 41ALDI Monta…" at bounding box center [574, 263] width 1074 height 527
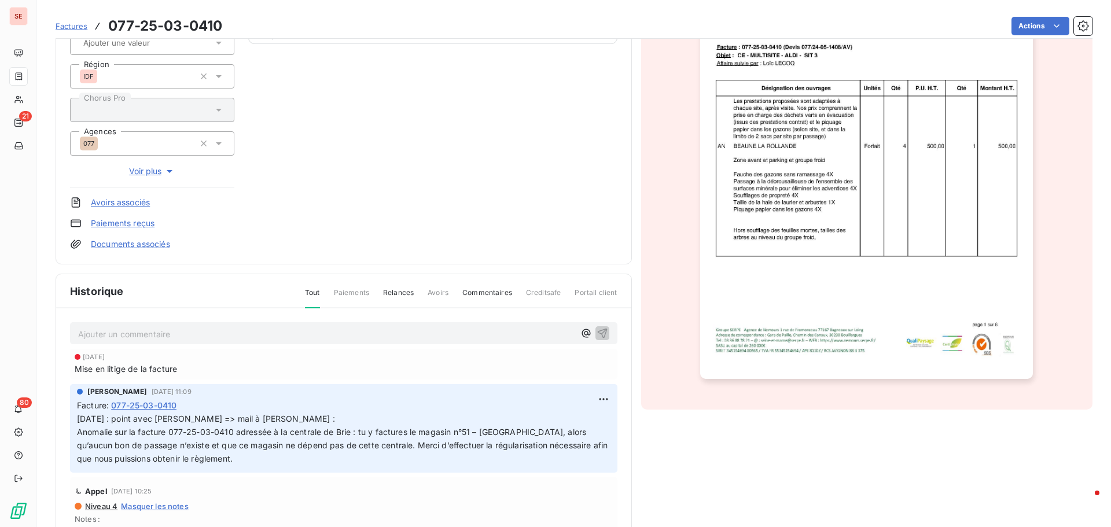
scroll to position [170, 0]
click at [1025, 21] on html "SE 21 80 Factures 077-25-03-0410 Actions ALDI MARCHE [GEOGRAPHIC_DATA] SARL 41A…" at bounding box center [555, 263] width 1111 height 527
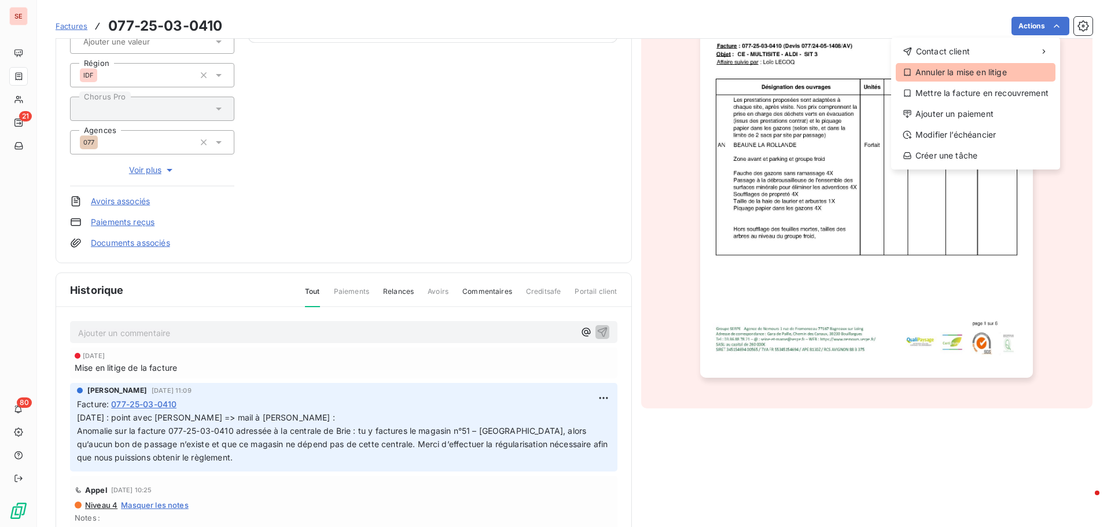
click at [952, 71] on div "Annuler la mise en litige" at bounding box center [976, 72] width 160 height 19
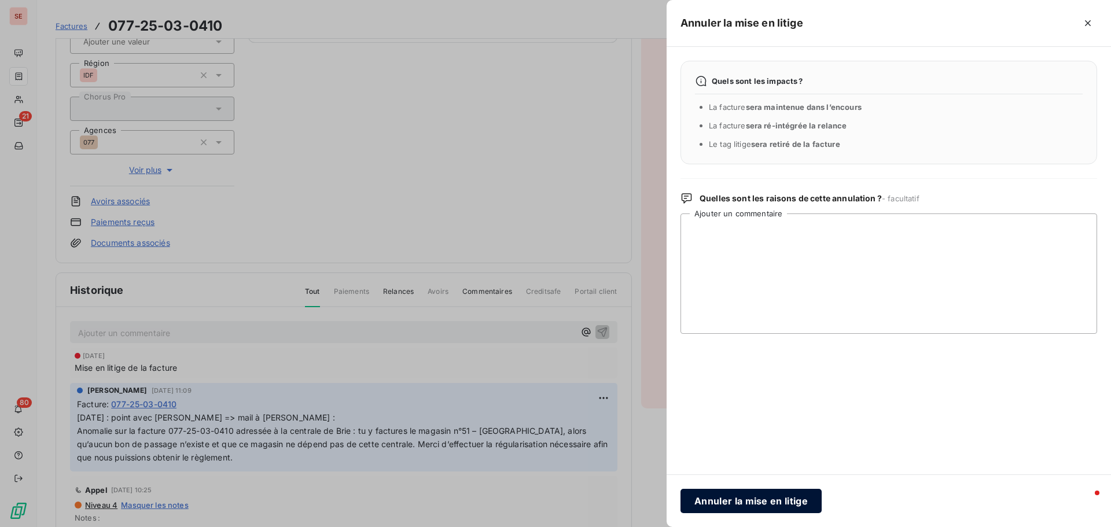
click at [756, 507] on button "Annuler la mise en litige" at bounding box center [750, 501] width 141 height 24
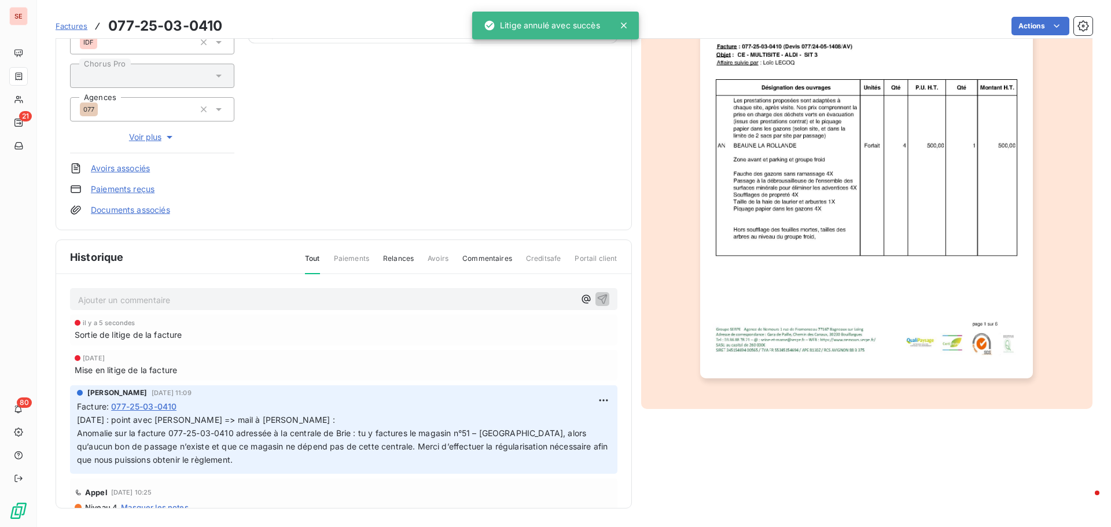
scroll to position [136, 0]
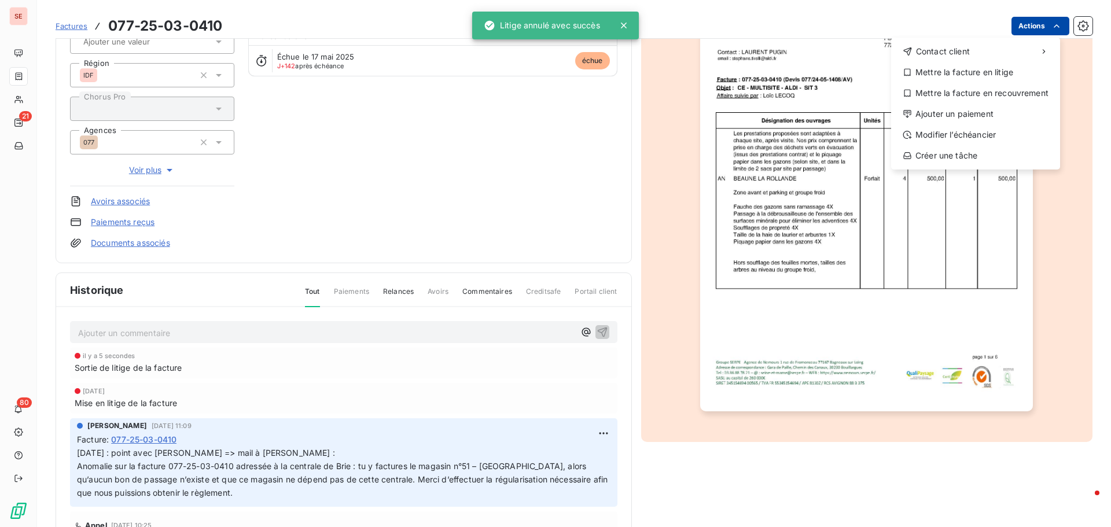
click at [1019, 24] on html "SE 21 80 Factures [PHONE_NUMBER] Actions Contact client Mettre la facture en li…" at bounding box center [555, 263] width 1111 height 527
click at [984, 111] on div "Ajouter un paiement" at bounding box center [976, 114] width 160 height 19
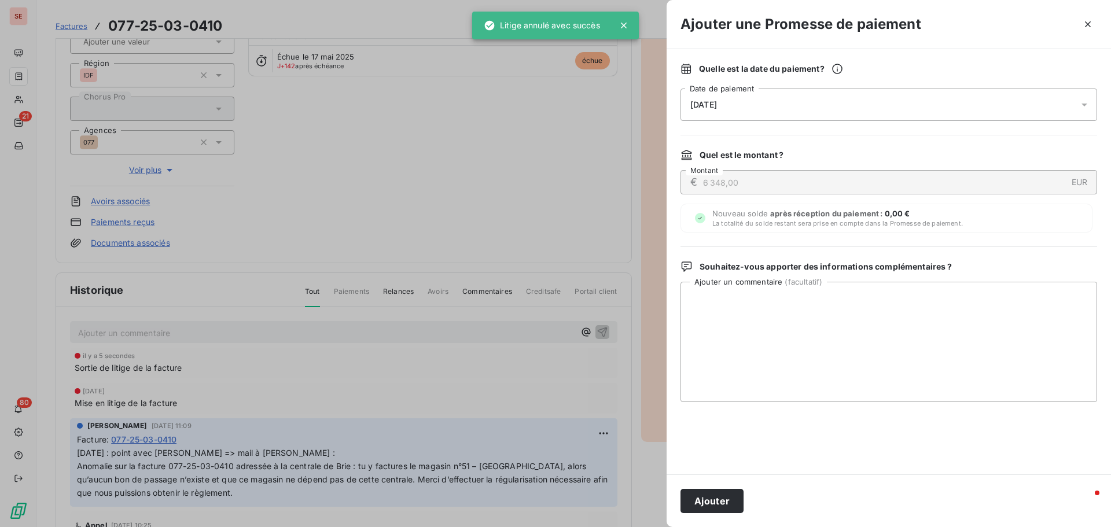
click at [717, 103] on span "[DATE]" at bounding box center [703, 104] width 27 height 9
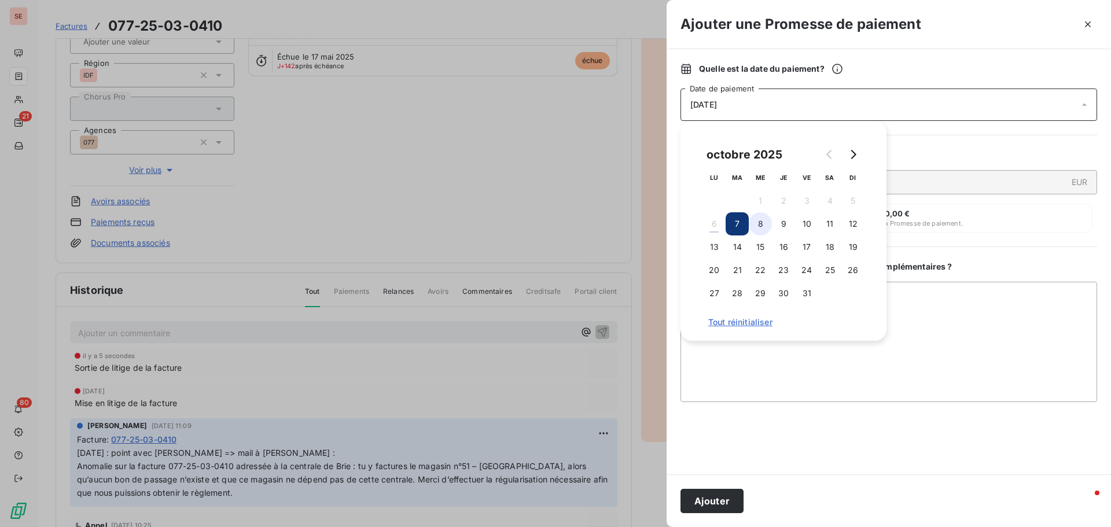
click at [758, 228] on button "8" at bounding box center [760, 223] width 23 height 23
click at [967, 318] on textarea "Ajouter un commentaire ( facultatif )" at bounding box center [888, 342] width 417 height 120
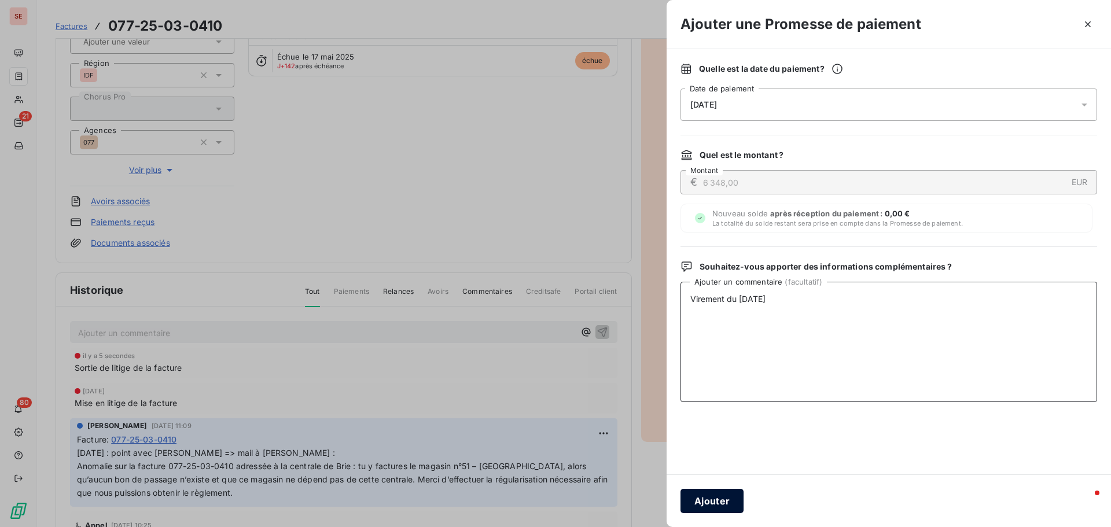
type textarea "Virement du [DATE]"
click at [723, 503] on button "Ajouter" at bounding box center [711, 501] width 63 height 24
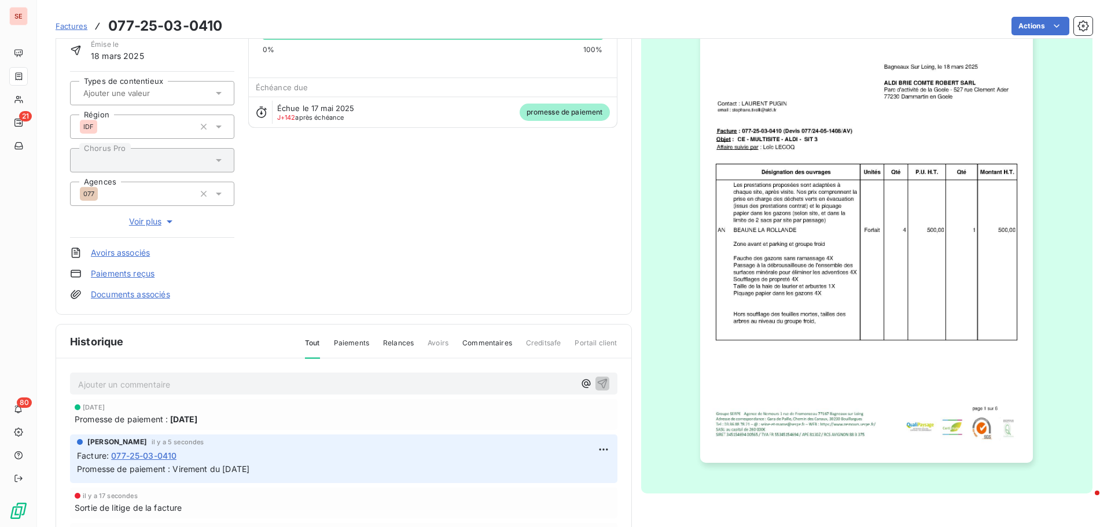
scroll to position [20, 0]
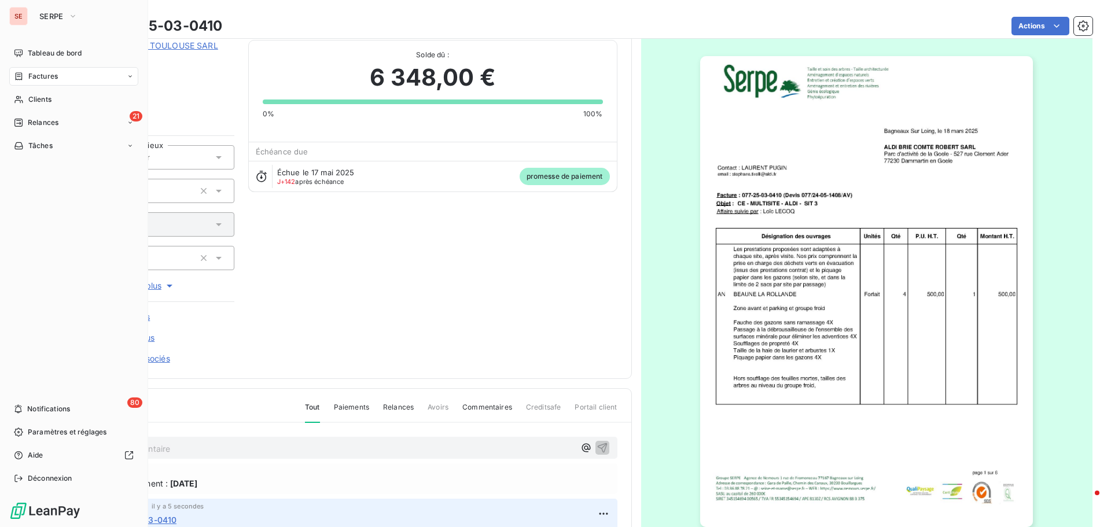
click at [58, 75] on div "Factures" at bounding box center [73, 76] width 129 height 19
click at [52, 121] on span "Relances" at bounding box center [43, 122] width 31 height 10
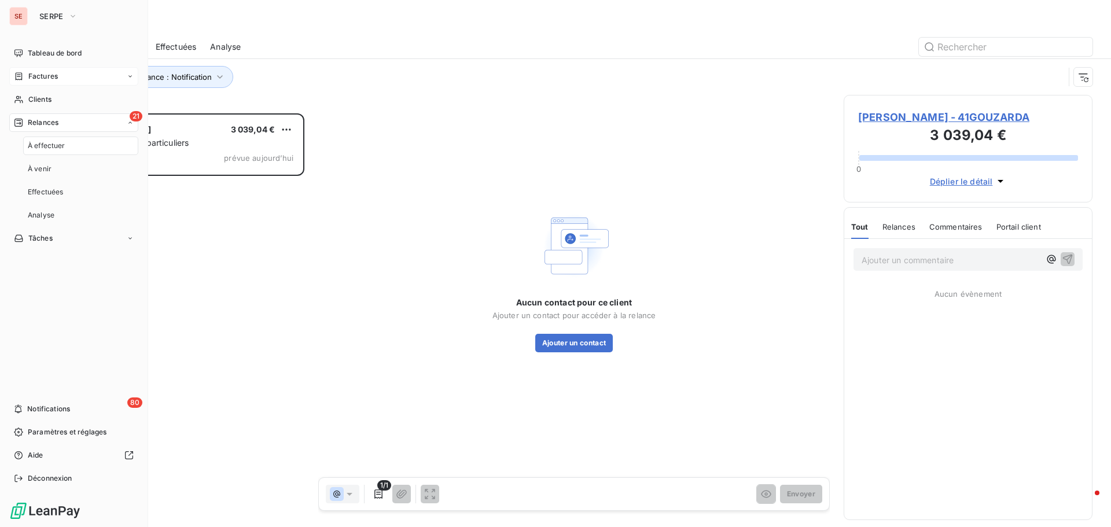
scroll to position [405, 240]
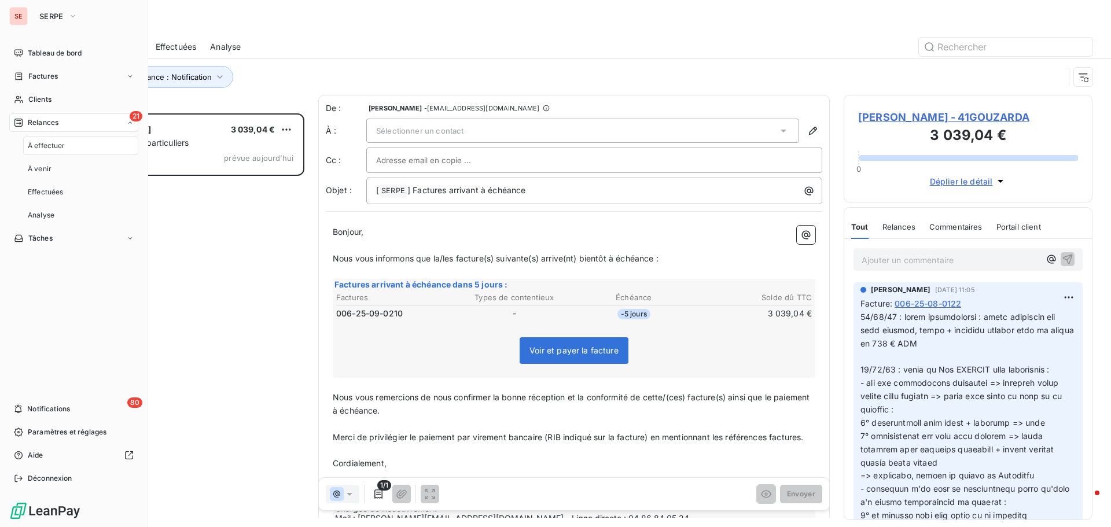
click at [49, 77] on span "Factures" at bounding box center [43, 76] width 30 height 10
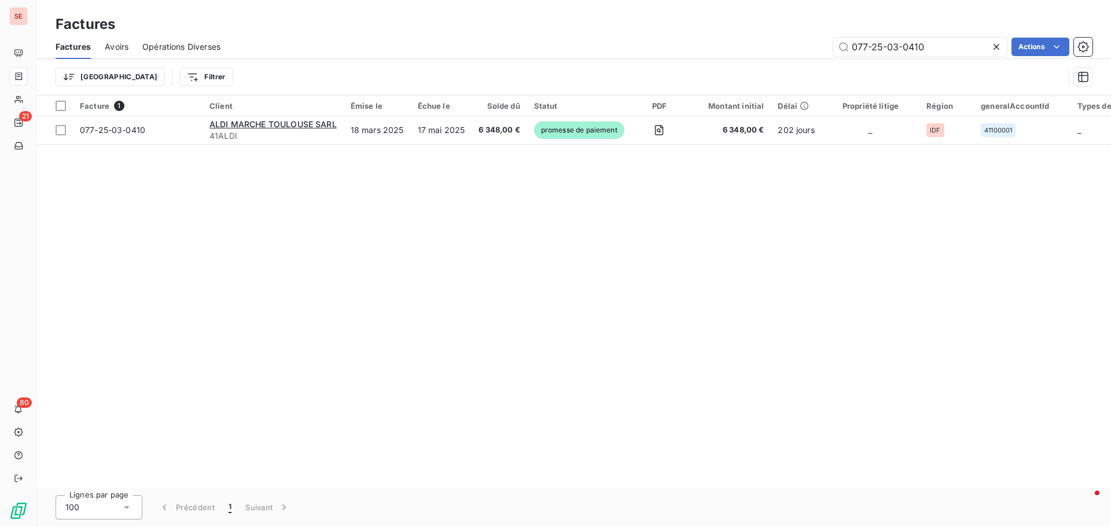
drag, startPoint x: 893, startPoint y: 47, endPoint x: 999, endPoint y: 43, distance: 105.4
click at [999, 43] on div "077-25-03-0410" at bounding box center [920, 47] width 174 height 19
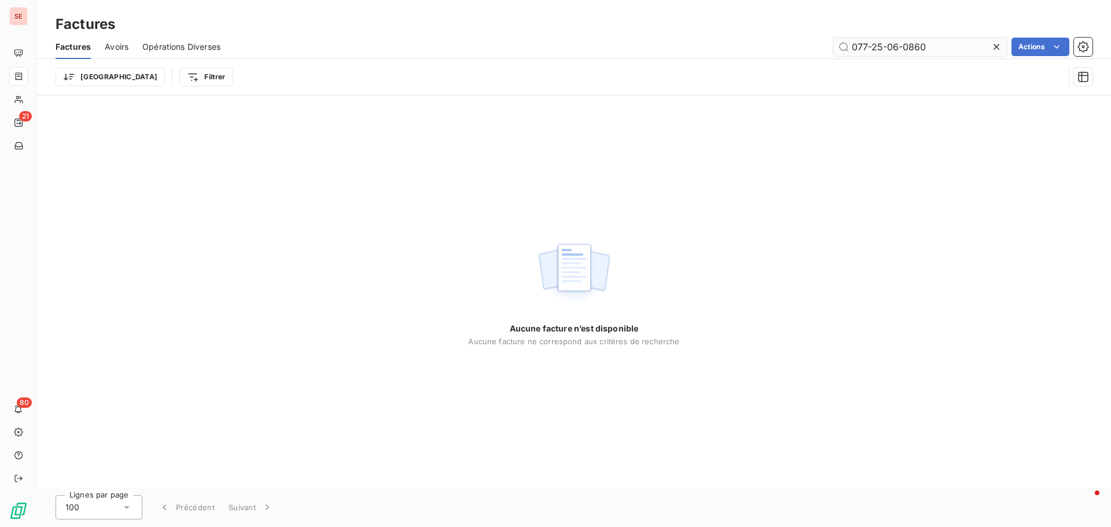
click at [896, 45] on input "077-25-06-0860" at bounding box center [920, 47] width 174 height 19
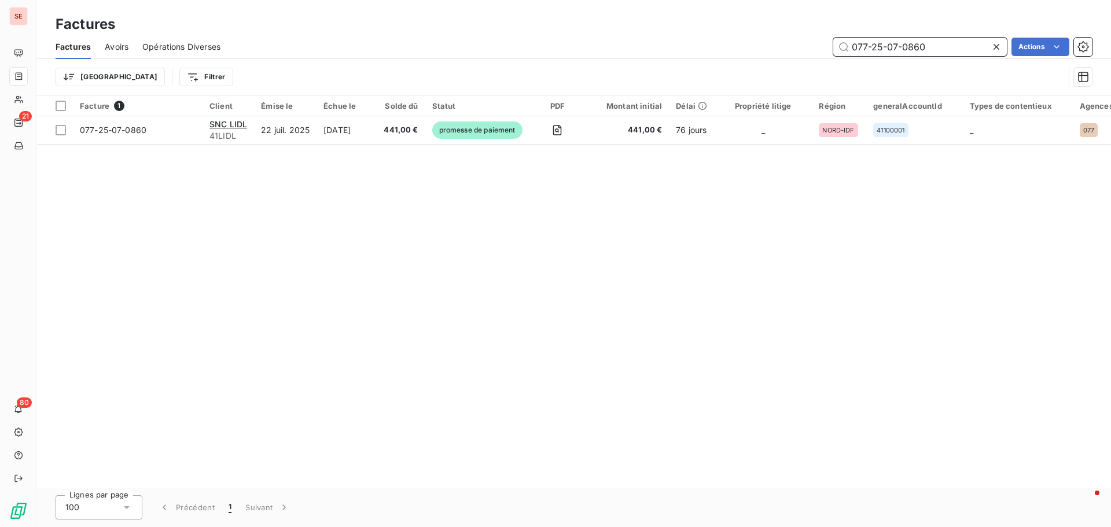
drag, startPoint x: 893, startPoint y: 44, endPoint x: 962, endPoint y: 42, distance: 68.9
click at [962, 42] on input "077-25-07-0860" at bounding box center [920, 47] width 174 height 19
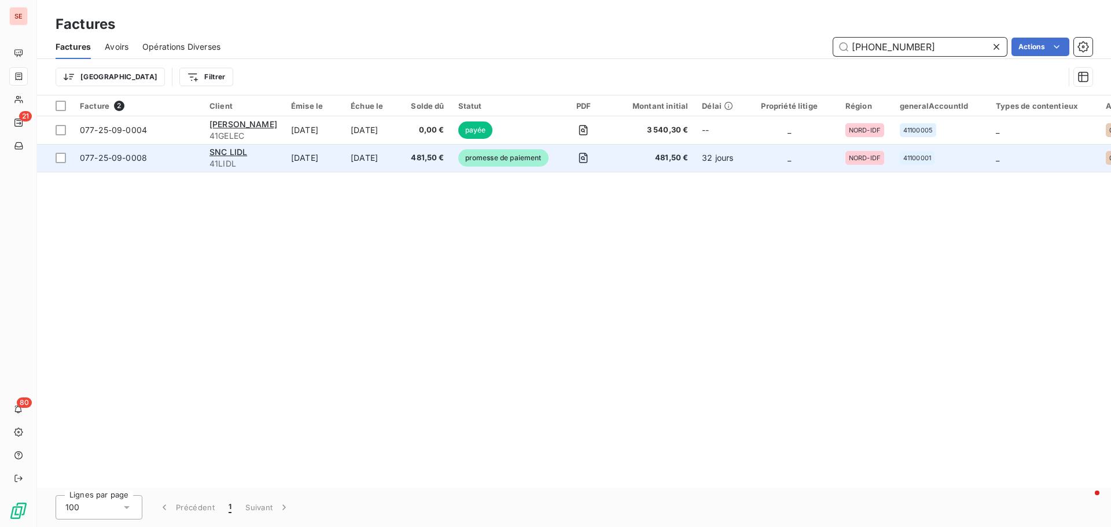
type input "[PHONE_NUMBER]"
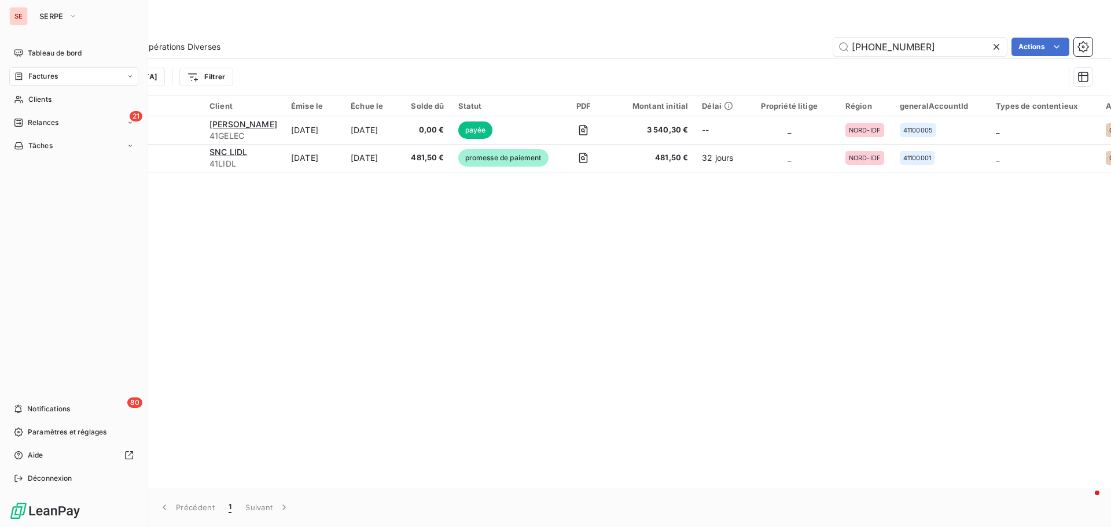
drag, startPoint x: 50, startPoint y: 97, endPoint x: 323, endPoint y: 65, distance: 274.9
click at [50, 97] on span "Clients" at bounding box center [39, 99] width 23 height 10
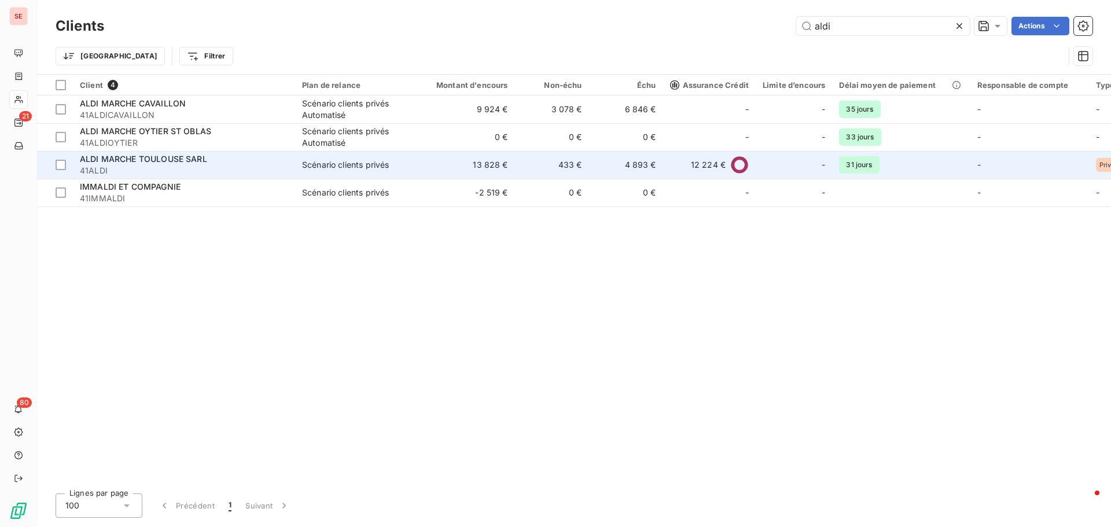
type input "aldi"
click at [214, 159] on div "ALDI MARCHE TOULOUSE SARL" at bounding box center [184, 159] width 208 height 12
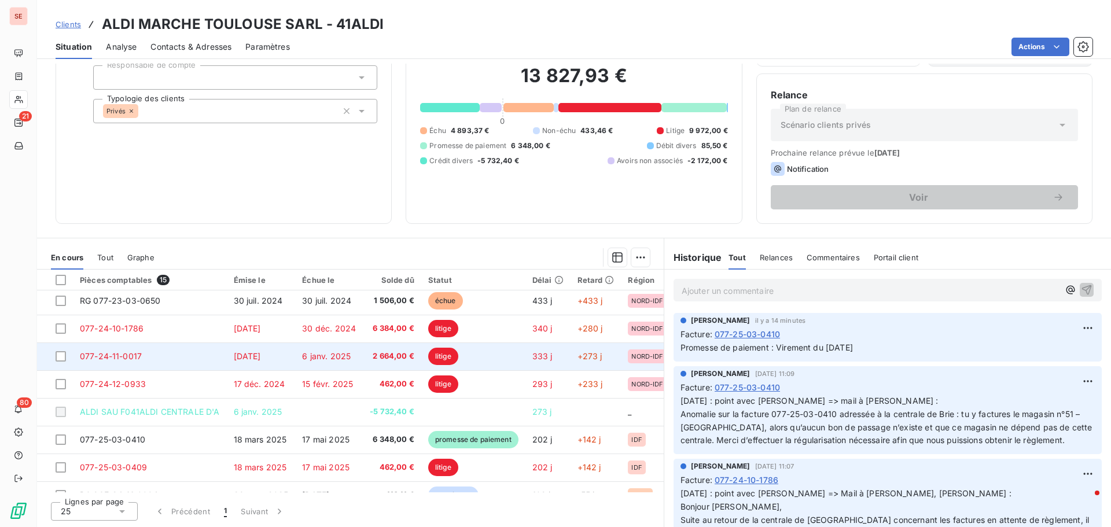
scroll to position [116, 0]
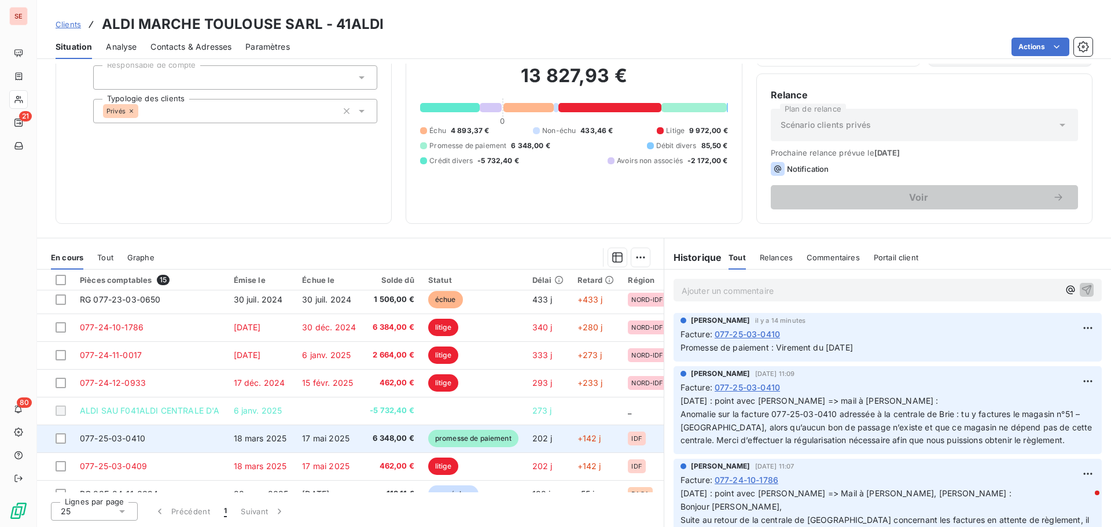
click at [395, 436] on span "6 348,00 €" at bounding box center [392, 439] width 45 height 12
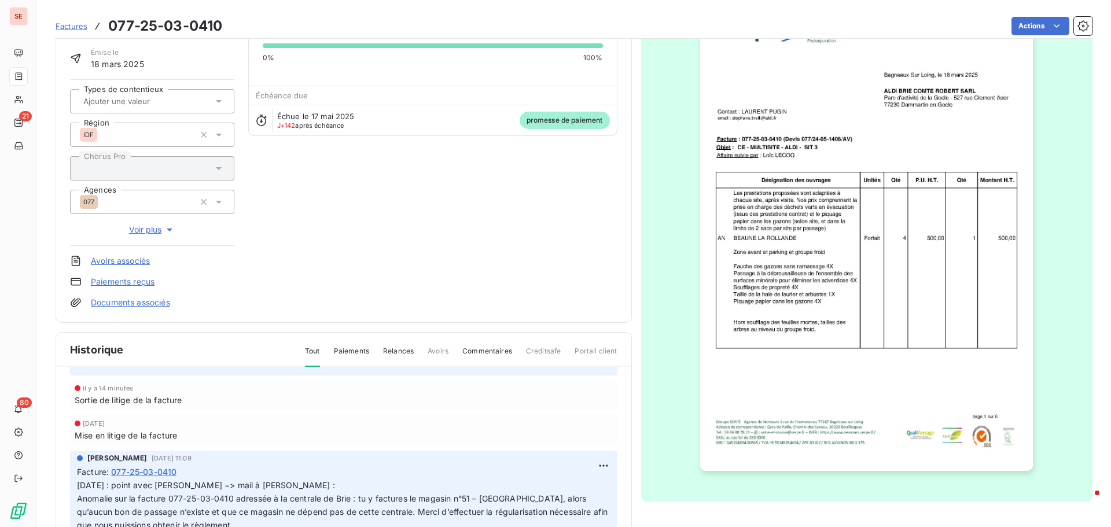
scroll to position [58, 0]
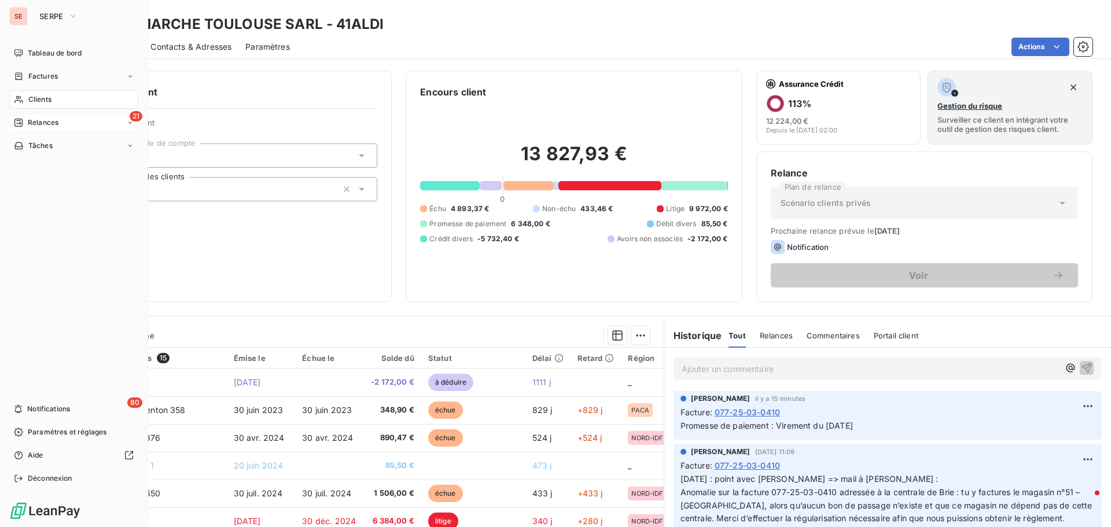
click at [51, 127] on span "Relances" at bounding box center [43, 122] width 31 height 10
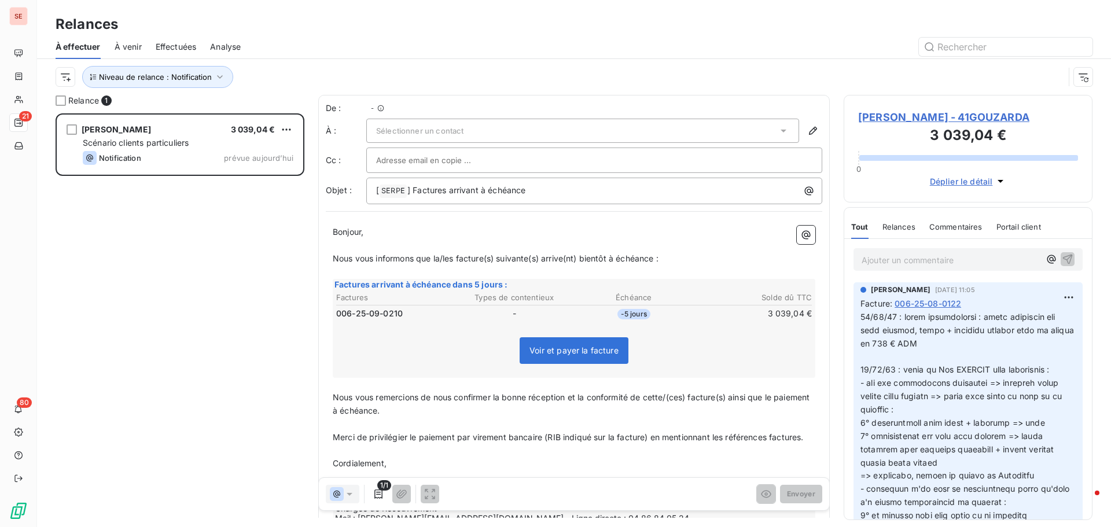
scroll to position [405, 240]
click at [476, 134] on div "Sélectionner un contact" at bounding box center [582, 131] width 433 height 24
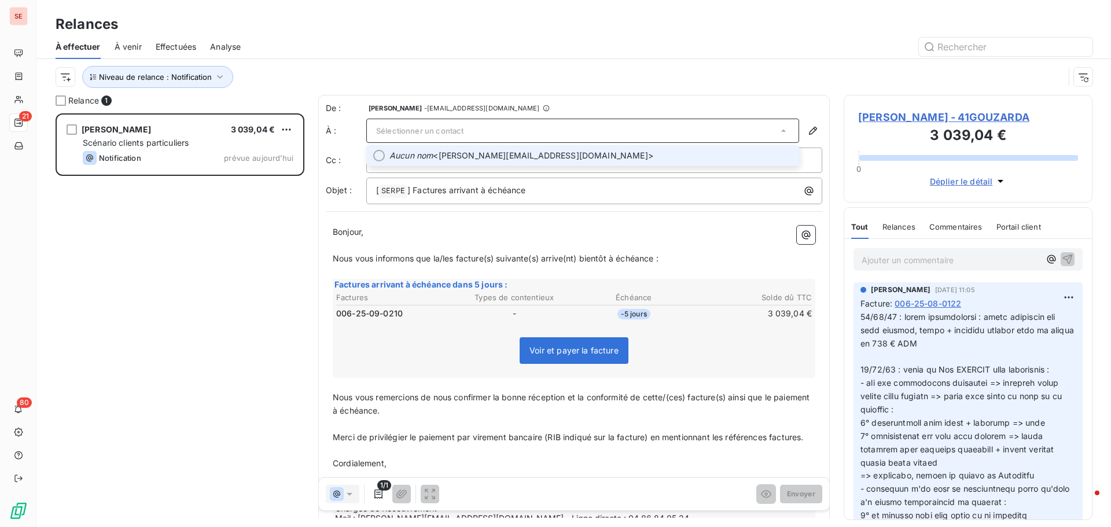
click at [463, 157] on span "Aucun nom <[PERSON_NAME][EMAIL_ADDRESS][DOMAIN_NAME]>" at bounding box center [590, 156] width 403 height 12
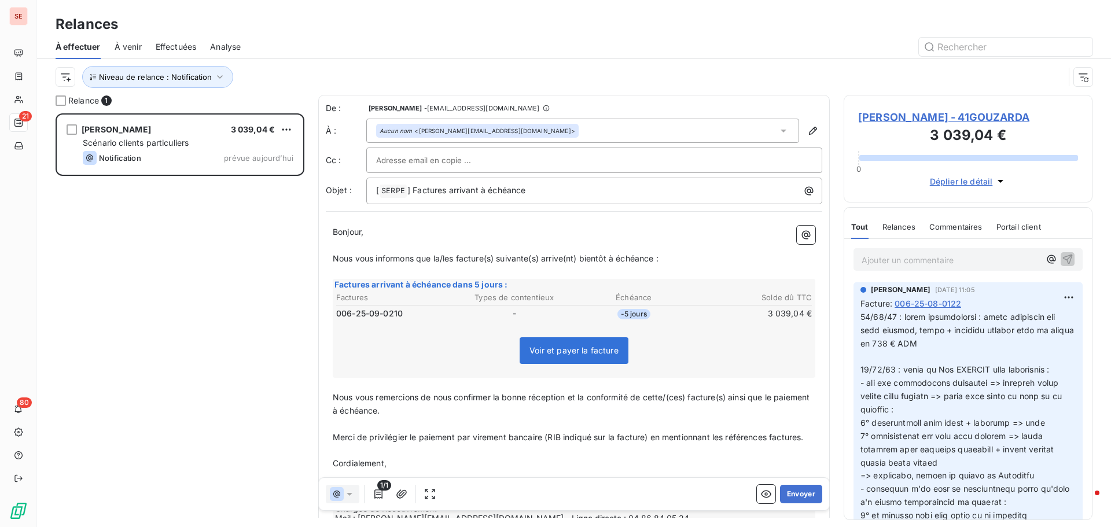
click at [605, 61] on div "Niveau de relance : Notification" at bounding box center [574, 77] width 1037 height 36
click at [443, 190] on span "] Factures arrivant à échéance" at bounding box center [466, 190] width 119 height 10
click at [549, 192] on p "[ SERPE ﻿ ] Facture arrivant à échéance" at bounding box center [597, 191] width 442 height 14
click at [362, 231] on span "Bonjour," at bounding box center [348, 232] width 31 height 10
drag, startPoint x: 442, startPoint y: 258, endPoint x: 455, endPoint y: 263, distance: 14.3
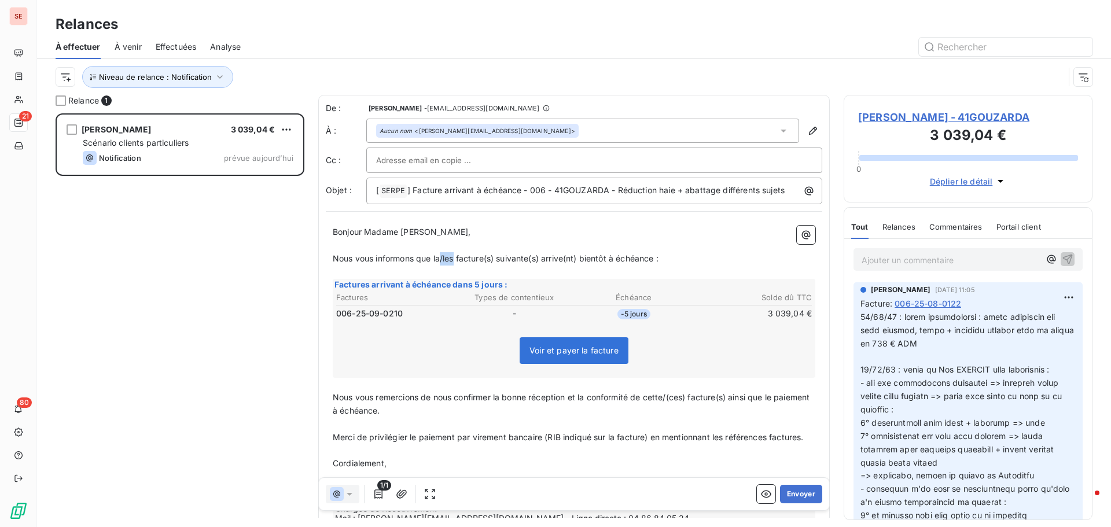
click at [455, 263] on p "Nous vous informons que la/les facture(s) suivante(s) arrive(nt) bientôt à éché…" at bounding box center [574, 258] width 483 height 13
drag, startPoint x: 472, startPoint y: 257, endPoint x: 482, endPoint y: 259, distance: 10.0
click at [482, 259] on span "Nous vous informons que la facture(s) suivante(s) arrive(nt) bientôt à échéance…" at bounding box center [489, 258] width 312 height 10
drag, startPoint x: 507, startPoint y: 257, endPoint x: 517, endPoint y: 259, distance: 9.5
click at [517, 259] on span "Nous vous informons que la facture suivante(s) arrive(nt) bientôt à échéance :" at bounding box center [484, 258] width 302 height 10
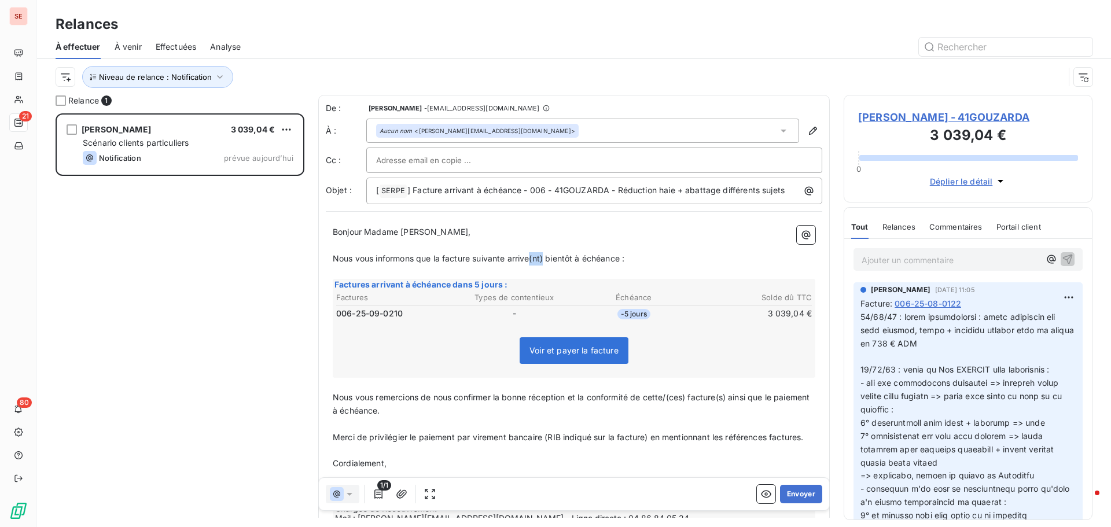
drag, startPoint x: 531, startPoint y: 256, endPoint x: 545, endPoint y: 258, distance: 14.0
click at [545, 258] on span "Nous vous informons que la facture suivante arrive(nt) bientôt à échéance :" at bounding box center [479, 258] width 292 height 10
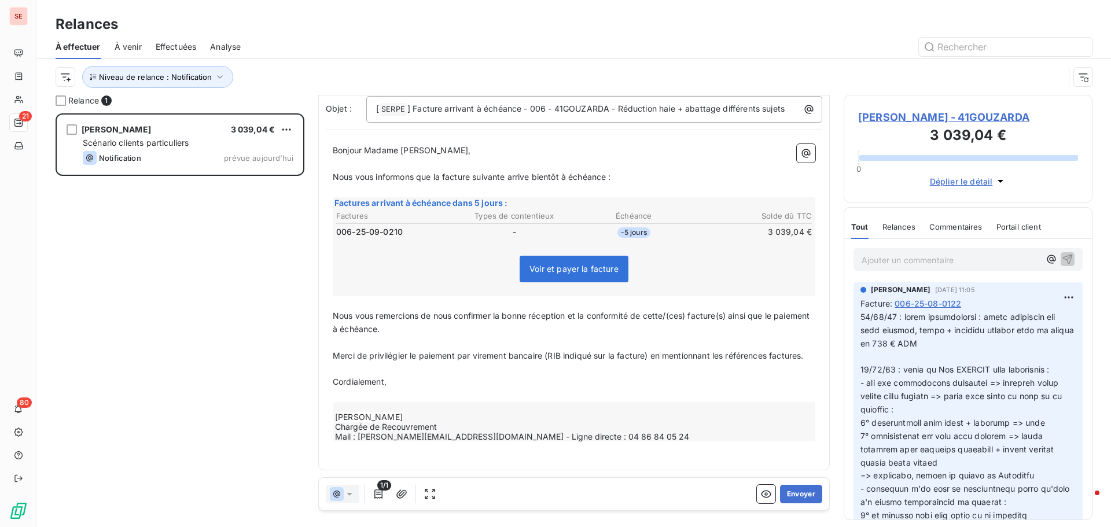
scroll to position [95, 0]
drag, startPoint x: 669, startPoint y: 303, endPoint x: 691, endPoint y: 302, distance: 22.0
click at [691, 311] on span "Nous vous remercions de nous confirmer la bonne réception et la conformité de c…" at bounding box center [572, 322] width 479 height 23
drag, startPoint x: 699, startPoint y: 301, endPoint x: 707, endPoint y: 301, distance: 8.1
click at [707, 311] on span "Nous vous remercions de nous confirmer la bonne réception et la conformité de c…" at bounding box center [565, 322] width 464 height 23
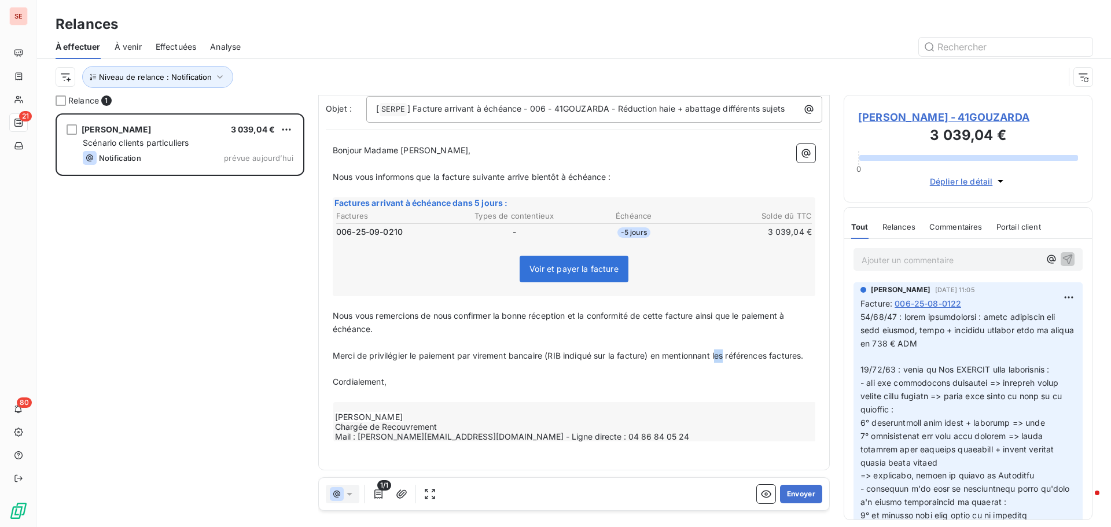
drag, startPoint x: 719, startPoint y: 341, endPoint x: 726, endPoint y: 341, distance: 7.5
click at [726, 351] on span "Merci de privilégier le paiement par virement bancaire (RIB indiqué sur la fact…" at bounding box center [568, 356] width 470 height 10
click at [765, 356] on span "Merci de privilégier le paiement par virement bancaire (RIB indiqué sur la fact…" at bounding box center [566, 356] width 466 height 10
click at [795, 355] on span "Merci de privilégier le paiement par virement bancaire (RIB indiqué sur la fact…" at bounding box center [564, 356] width 462 height 10
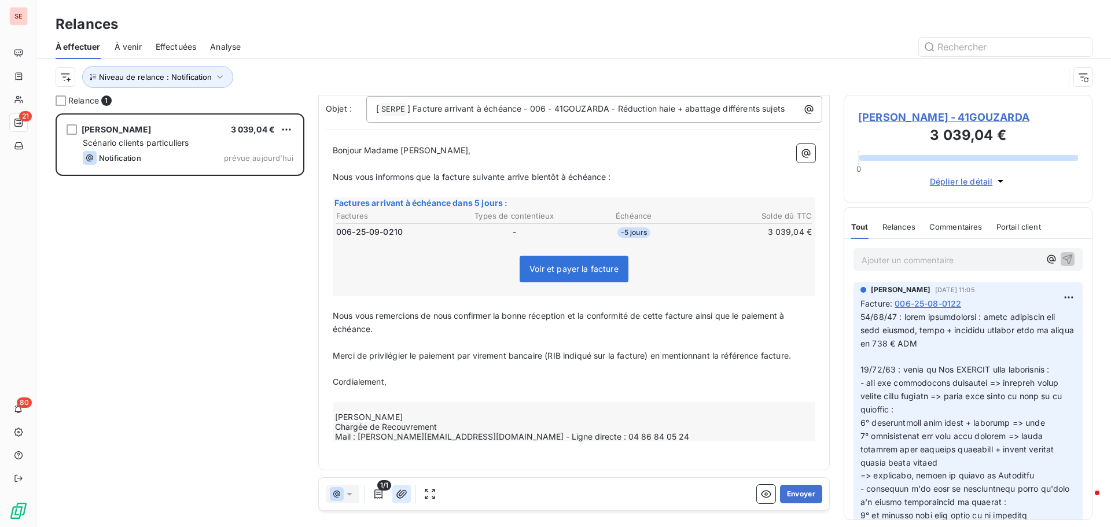
click at [404, 491] on icon "button" at bounding box center [401, 493] width 10 height 9
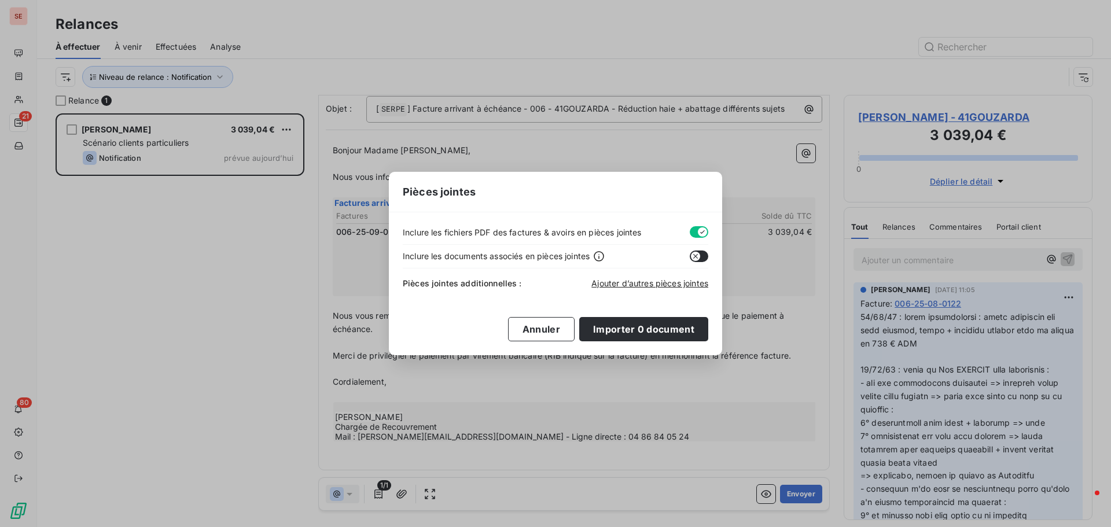
click at [691, 234] on button "button" at bounding box center [699, 232] width 19 height 12
click at [665, 286] on span "Ajouter d’autres pièces jointes" at bounding box center [649, 283] width 117 height 10
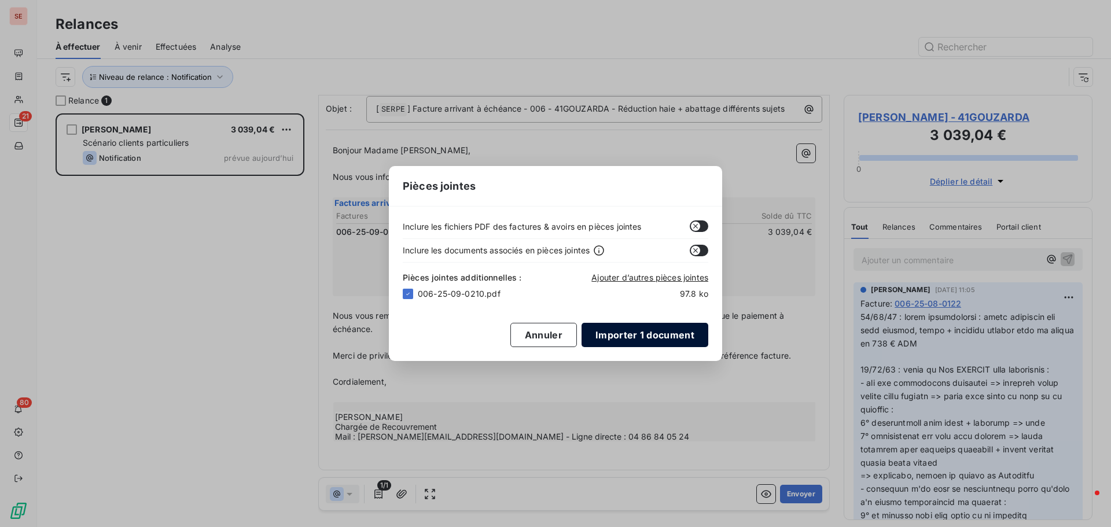
click at [655, 338] on button "Importer 1 document" at bounding box center [644, 335] width 127 height 24
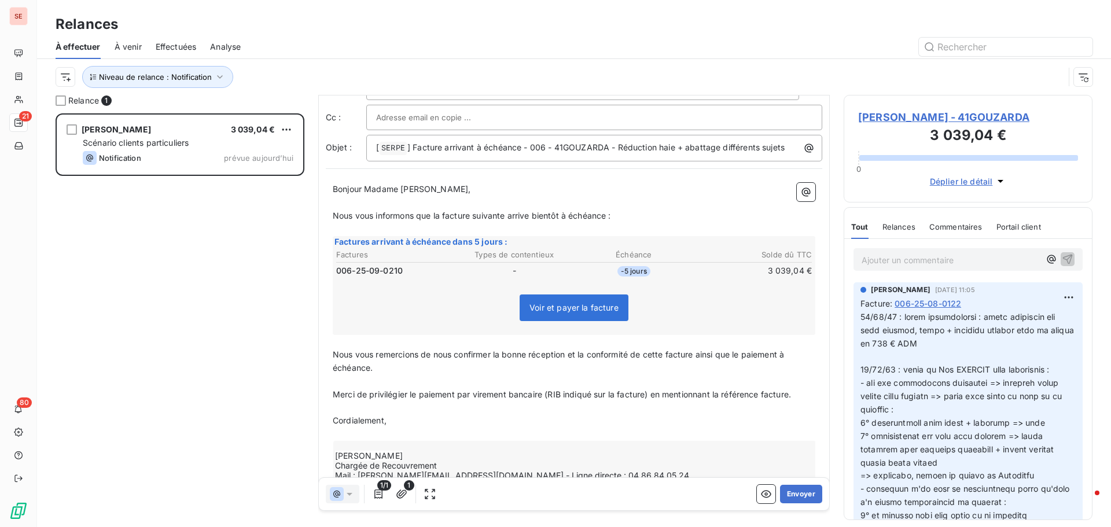
scroll to position [0, 0]
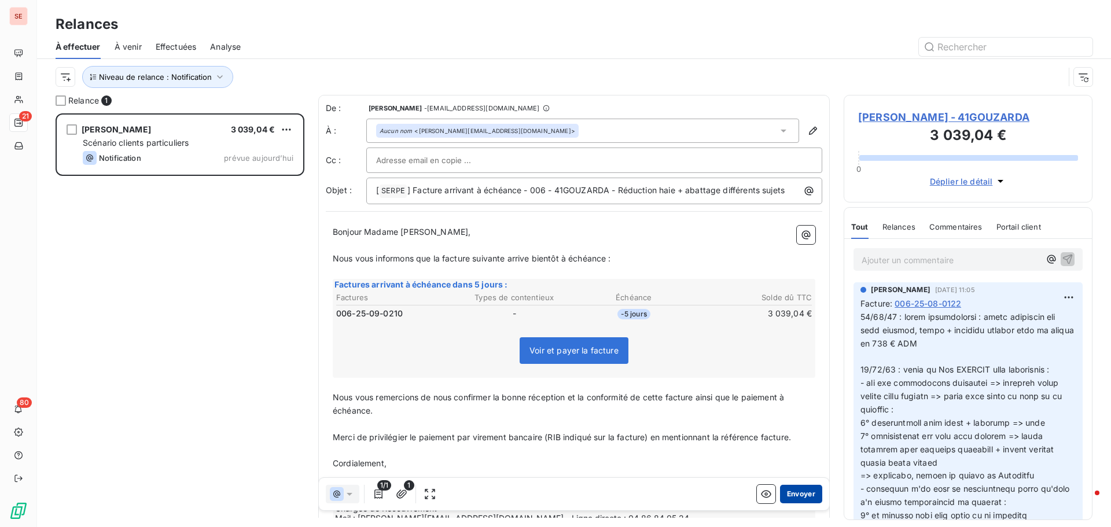
click at [791, 494] on button "Envoyer" at bounding box center [801, 494] width 42 height 19
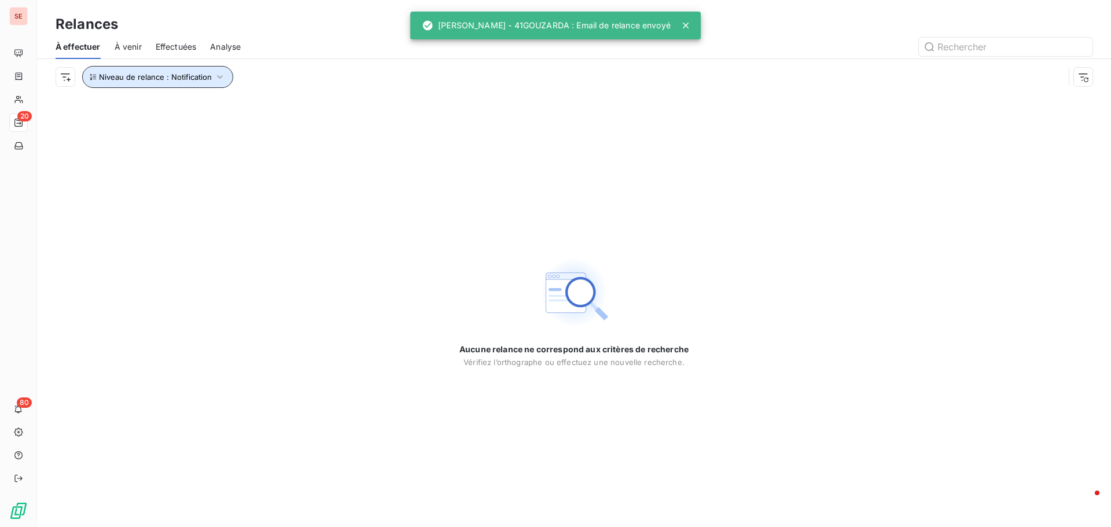
click at [222, 79] on icon "button" at bounding box center [220, 77] width 12 height 12
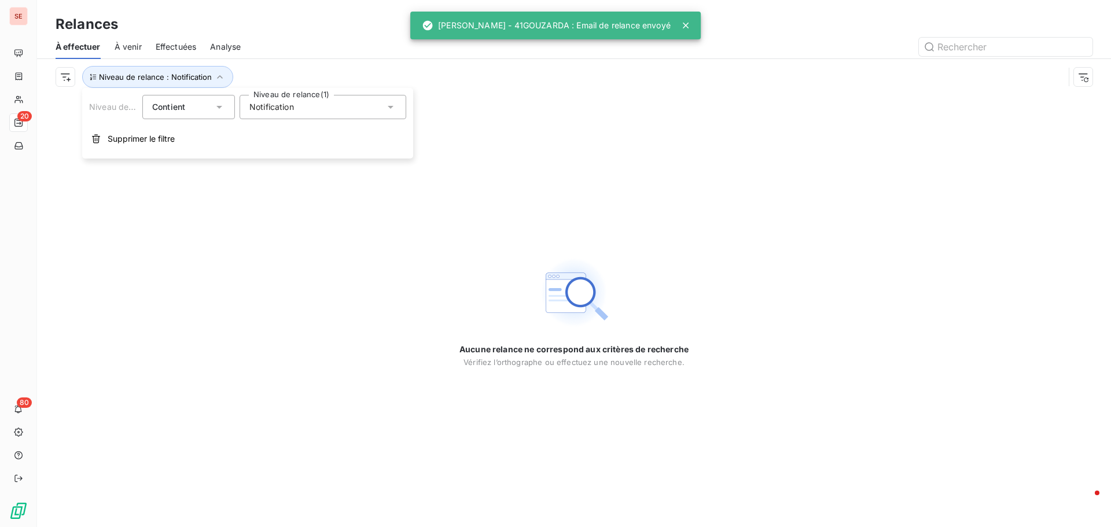
click at [304, 108] on div "Notification" at bounding box center [323, 107] width 167 height 24
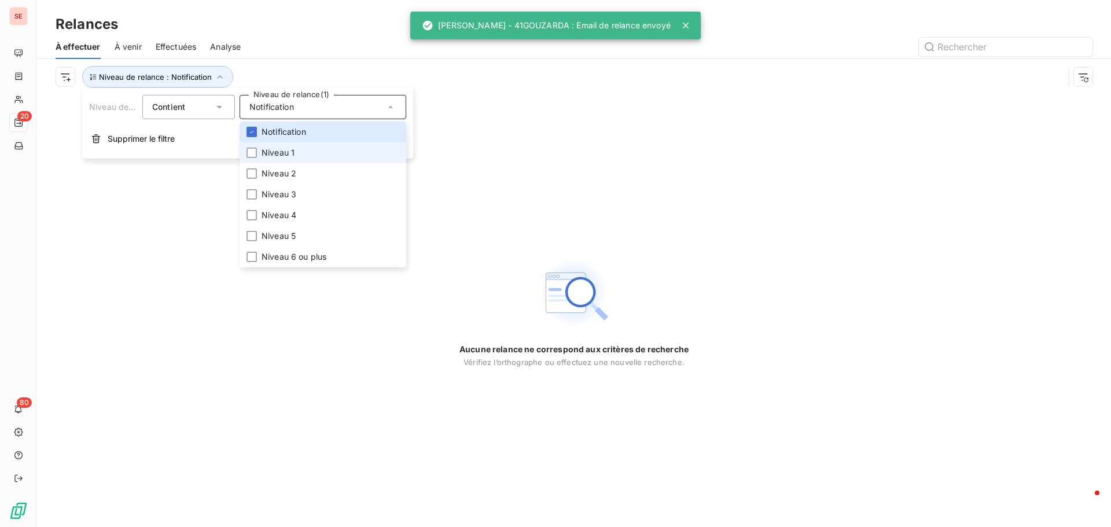
click at [288, 157] on span "Niveau 1" at bounding box center [278, 153] width 33 height 12
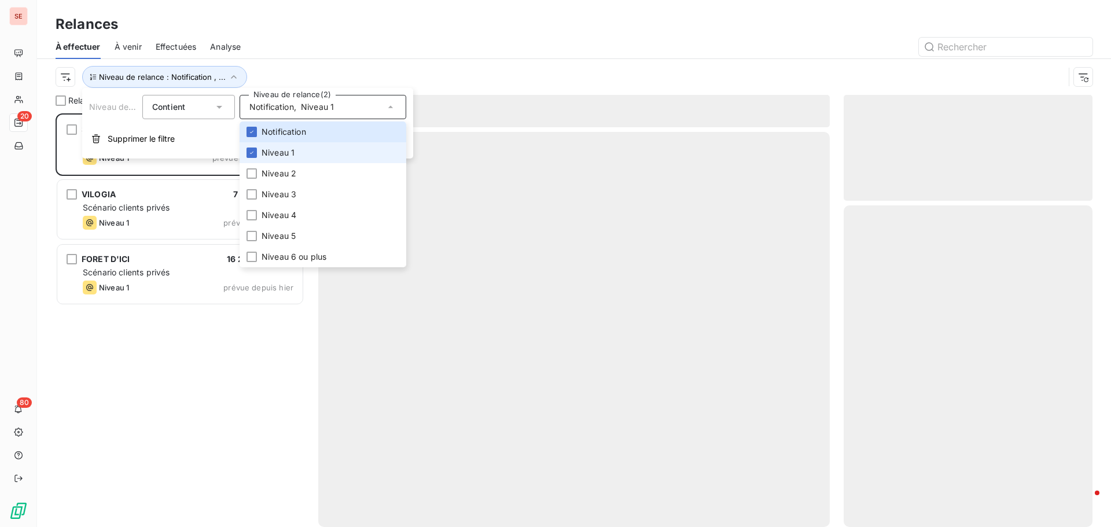
scroll to position [405, 240]
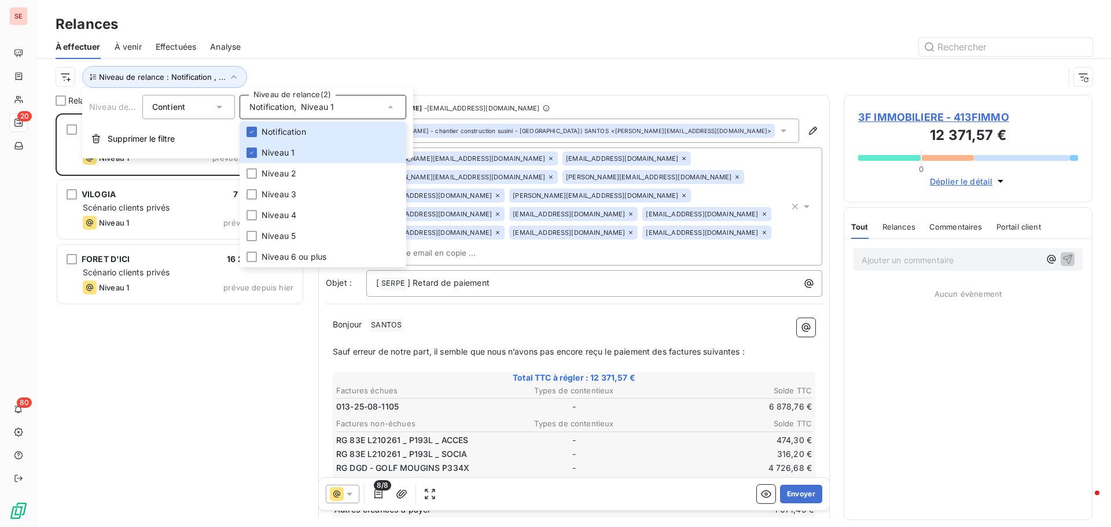
click at [351, 38] on div at bounding box center [674, 47] width 838 height 19
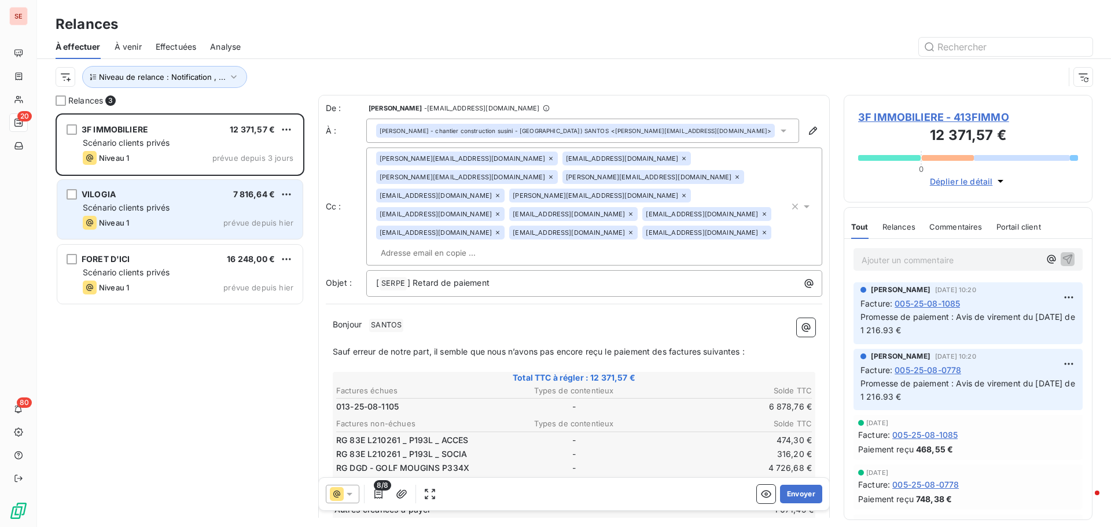
click at [186, 204] on div "Scénario clients privés" at bounding box center [188, 208] width 211 height 12
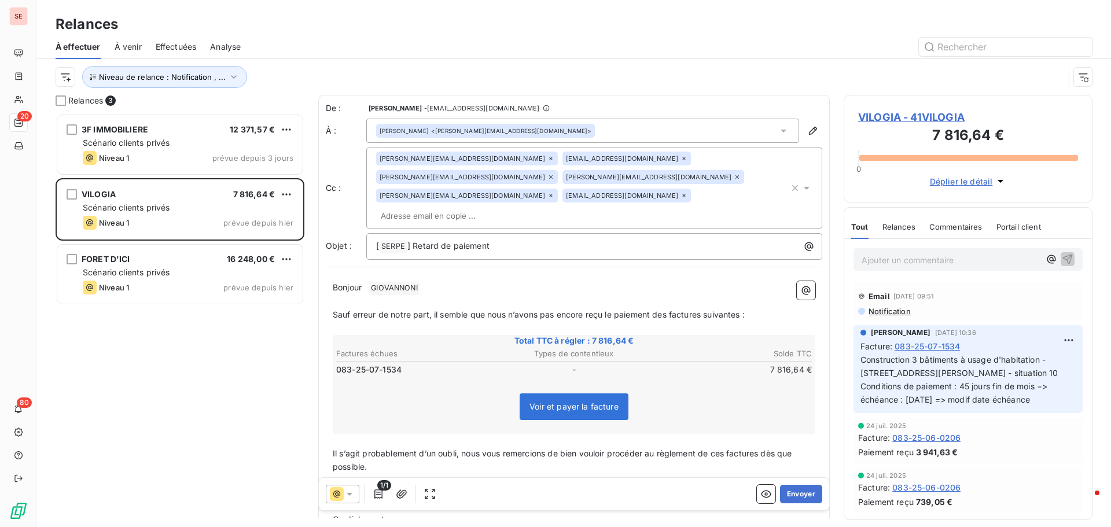
click at [904, 118] on span "VILOGIA - 41VILOGIA" at bounding box center [968, 117] width 220 height 16
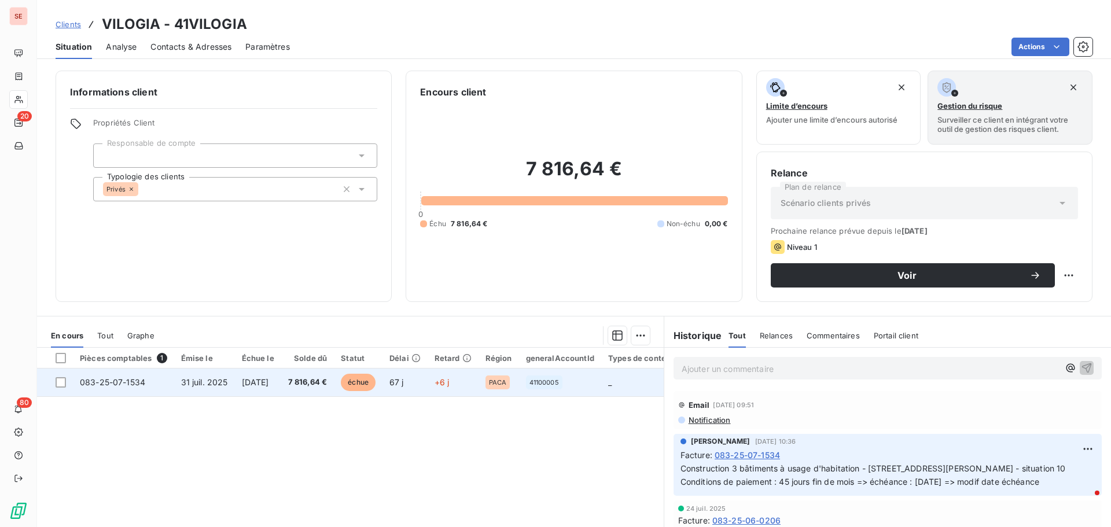
click at [327, 382] on span "7 816,64 €" at bounding box center [307, 383] width 39 height 12
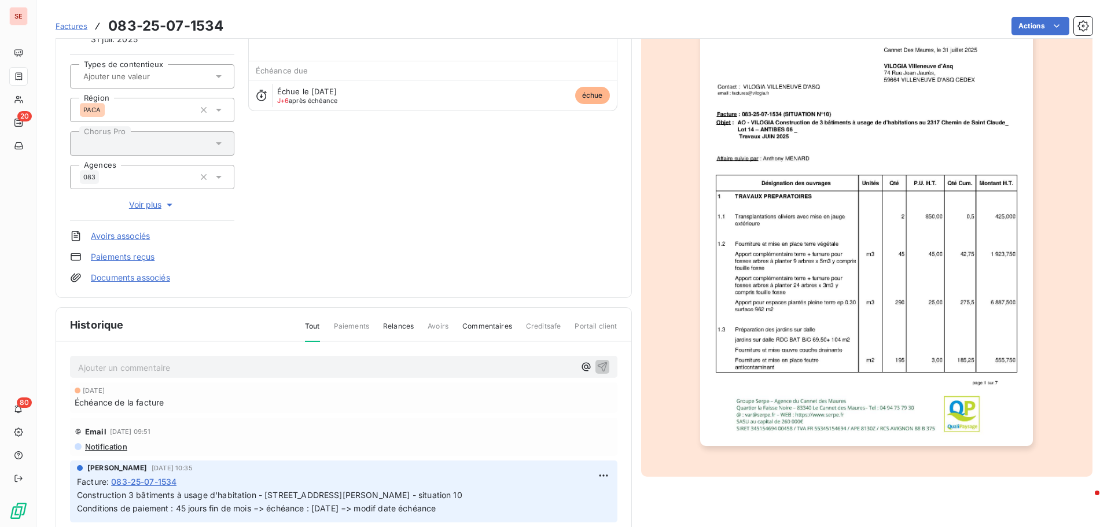
scroll to position [169, 0]
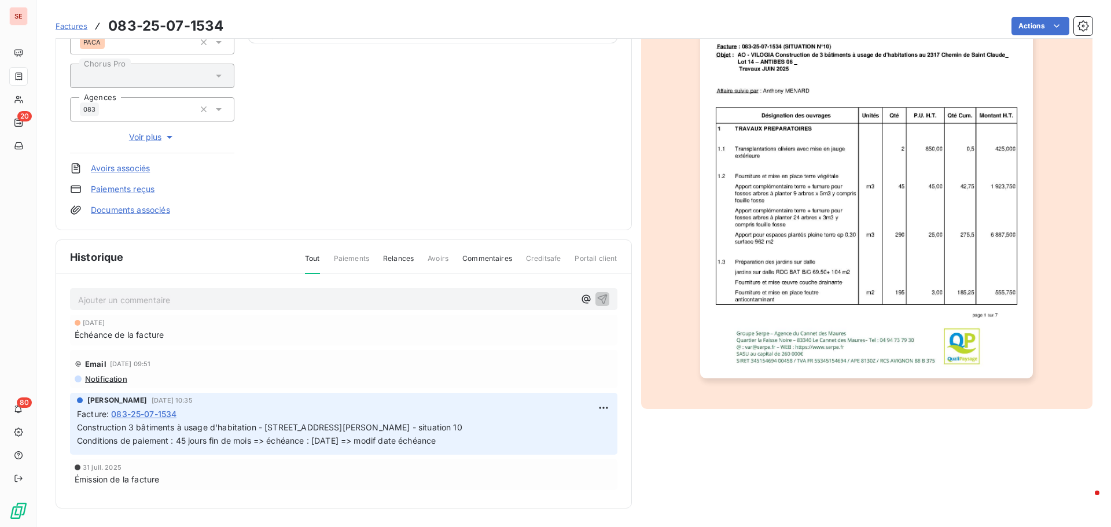
click at [143, 211] on link "Documents associés" at bounding box center [130, 210] width 79 height 12
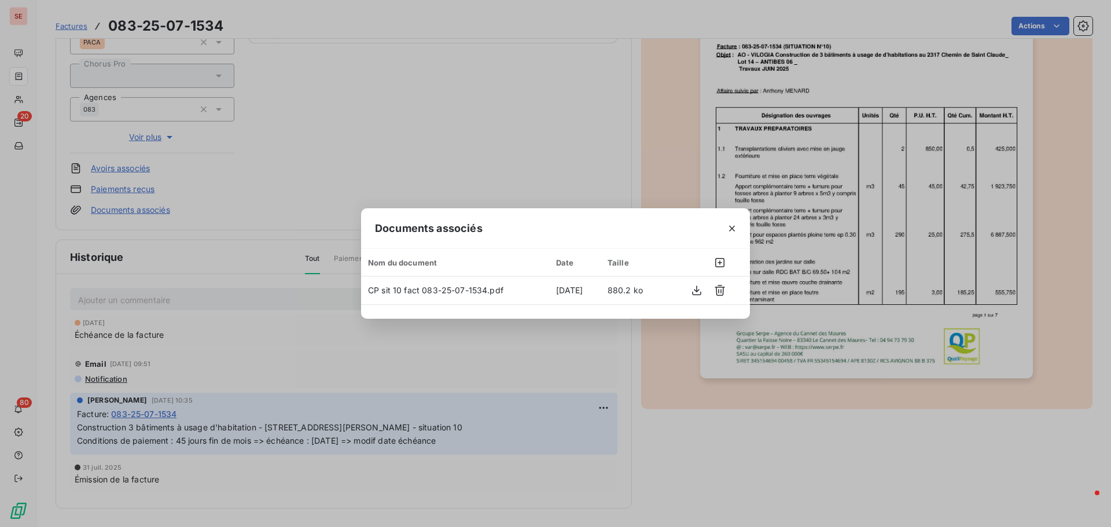
click at [551, 360] on div "Documents associés Nom du document Date Taille CP sit 10 fact 083-25-07-1534.pd…" at bounding box center [555, 263] width 1111 height 527
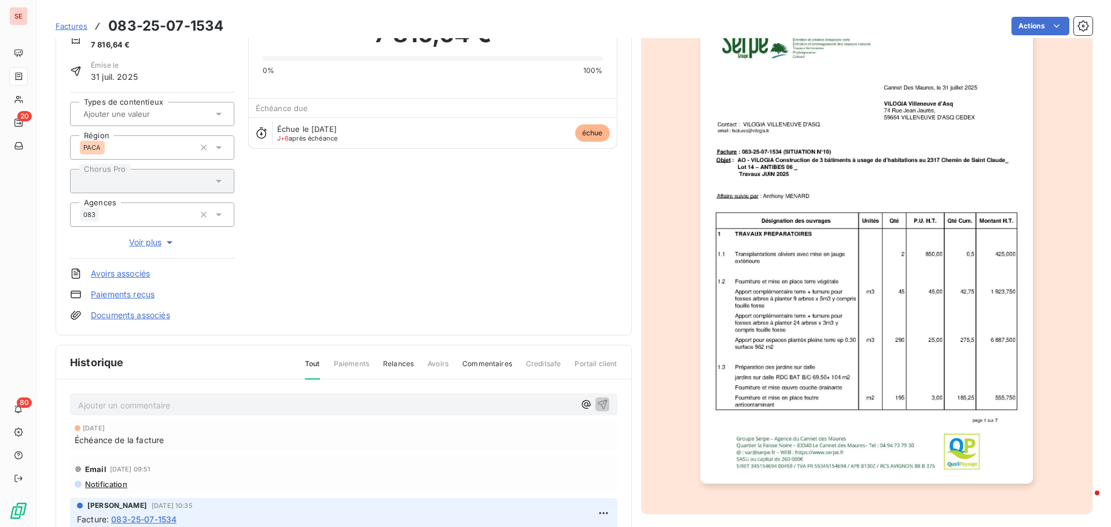
scroll to position [0, 0]
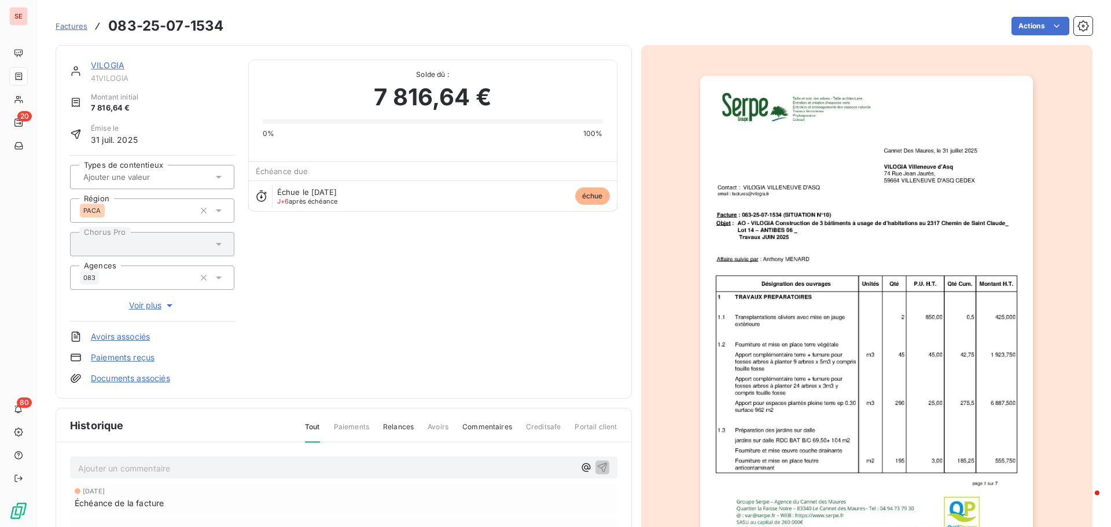
click at [111, 61] on link "VILOGIA" at bounding box center [108, 65] width 34 height 10
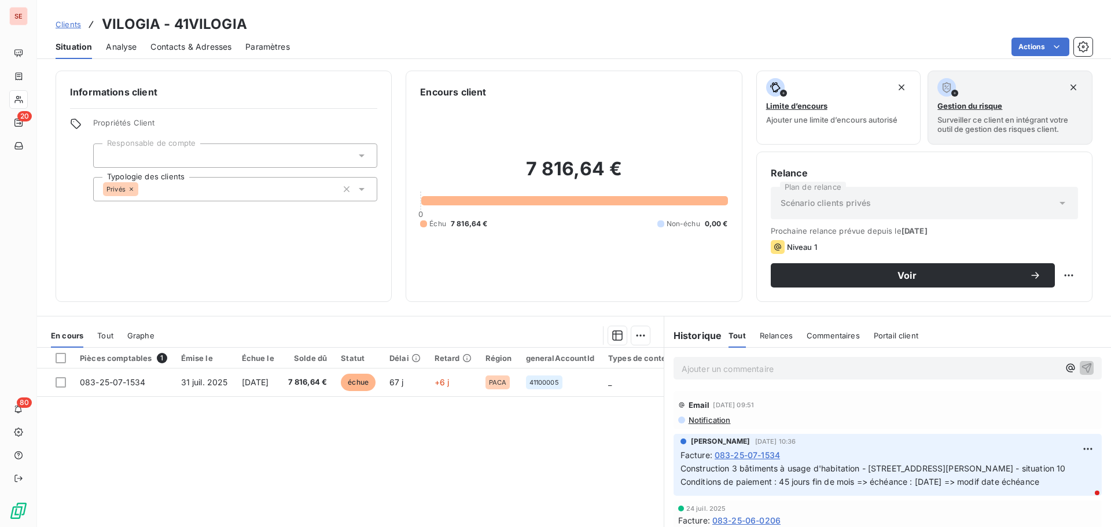
click at [174, 46] on span "Contacts & Adresses" at bounding box center [190, 47] width 81 height 12
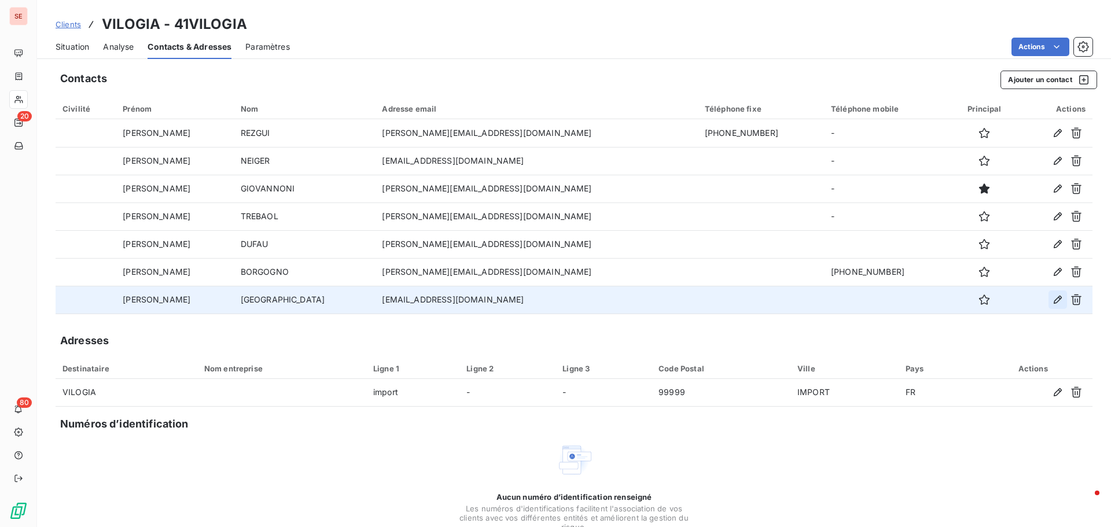
click at [1052, 296] on icon "button" at bounding box center [1058, 300] width 12 height 12
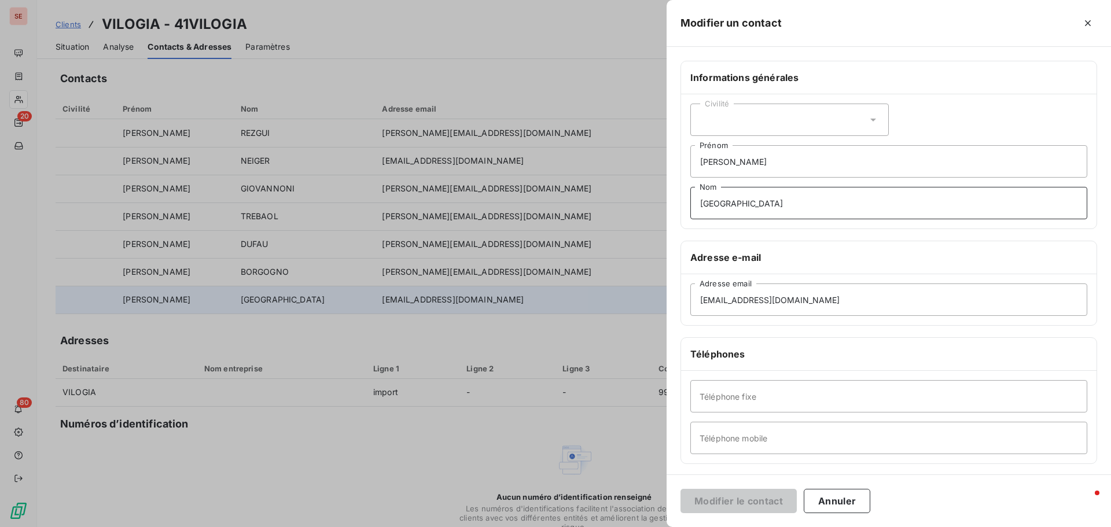
click at [728, 201] on input "[GEOGRAPHIC_DATA]" at bounding box center [888, 203] width 397 height 32
type input "MARSILLE"
click at [757, 304] on input "[EMAIL_ADDRESS][DOMAIN_NAME]" at bounding box center [888, 299] width 397 height 32
click at [758, 304] on input "[EMAIL_ADDRESS][DOMAIN_NAME]" at bounding box center [888, 299] width 397 height 32
type input "[PERSON_NAME][EMAIL_ADDRESS][DOMAIN_NAME]"
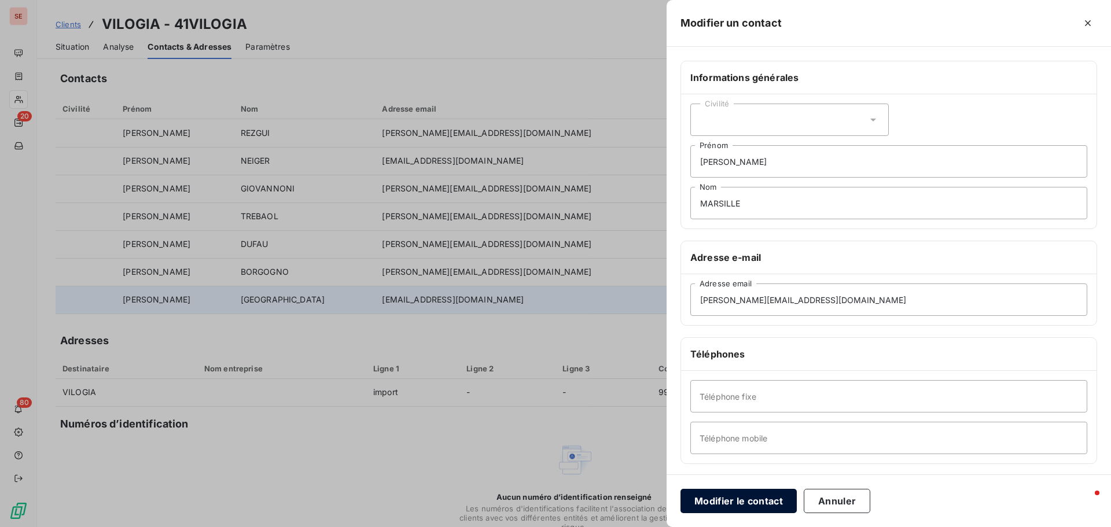
click at [777, 495] on button "Modifier le contact" at bounding box center [738, 501] width 116 height 24
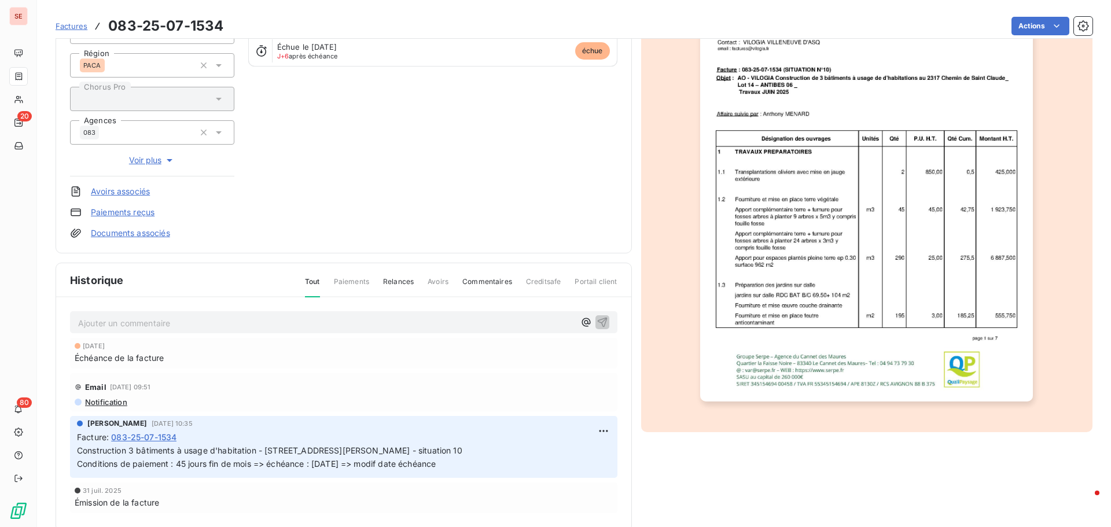
scroll to position [169, 0]
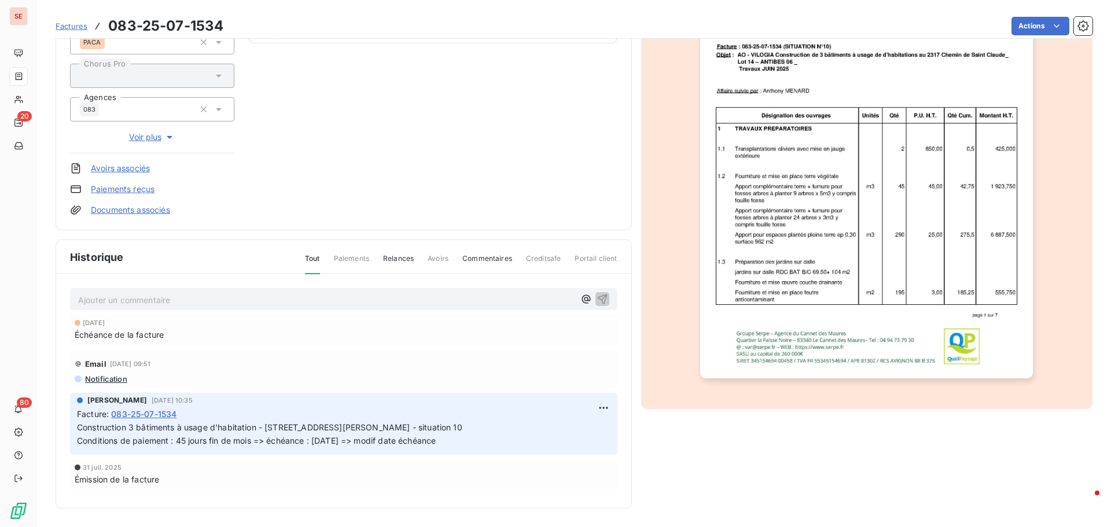
click at [349, 431] on span "Construction 3 bâtiments à usage d'habitation - [STREET_ADDRESS][PERSON_NAME] -…" at bounding box center [269, 433] width 385 height 23
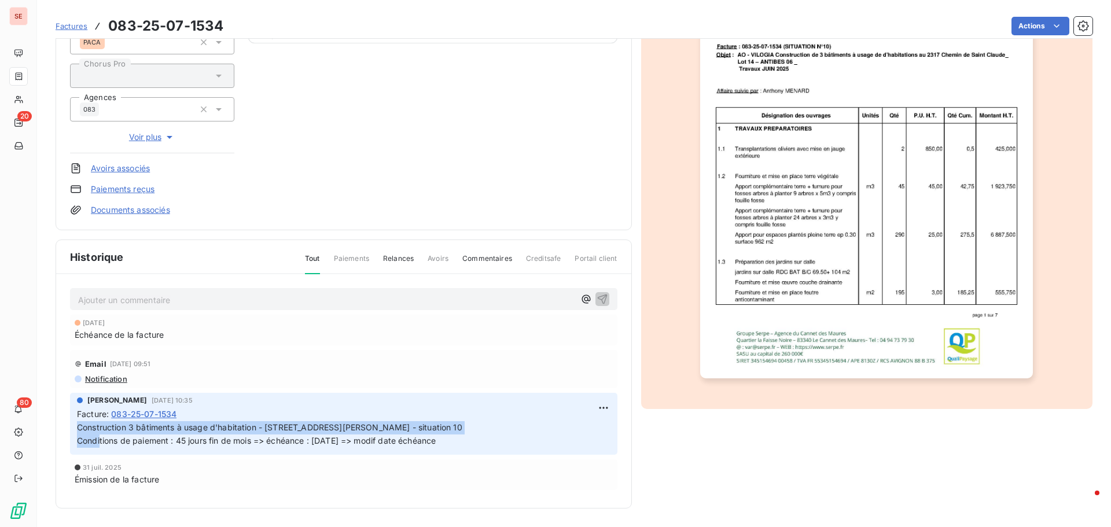
click at [349, 431] on span "Construction 3 bâtiments à usage d'habitation - [STREET_ADDRESS][PERSON_NAME] -…" at bounding box center [269, 433] width 385 height 23
copy span "Construction 3 bâtiments à usage d'habitation - [STREET_ADDRESS][PERSON_NAME] -…"
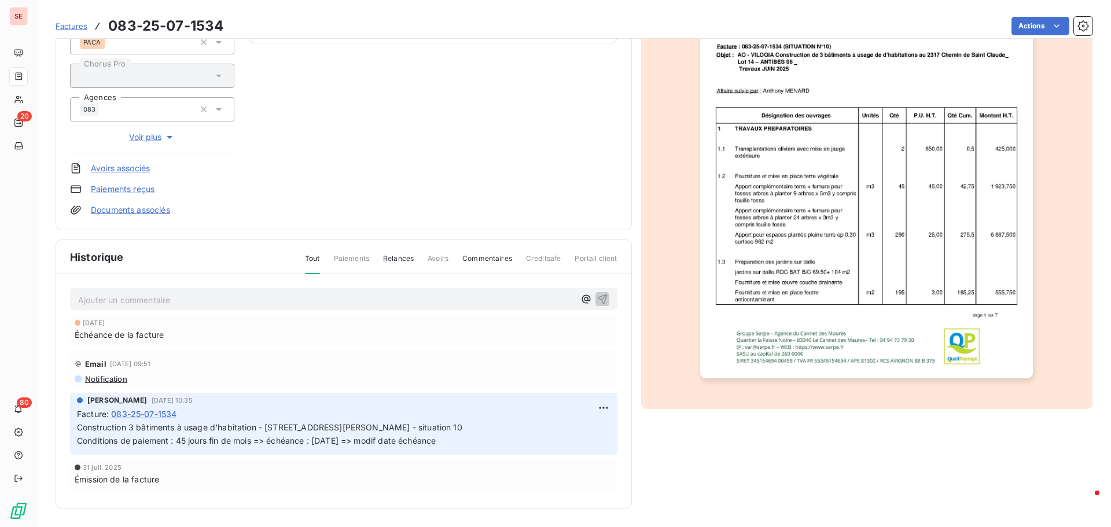
click at [116, 377] on span "Notification" at bounding box center [105, 378] width 43 height 9
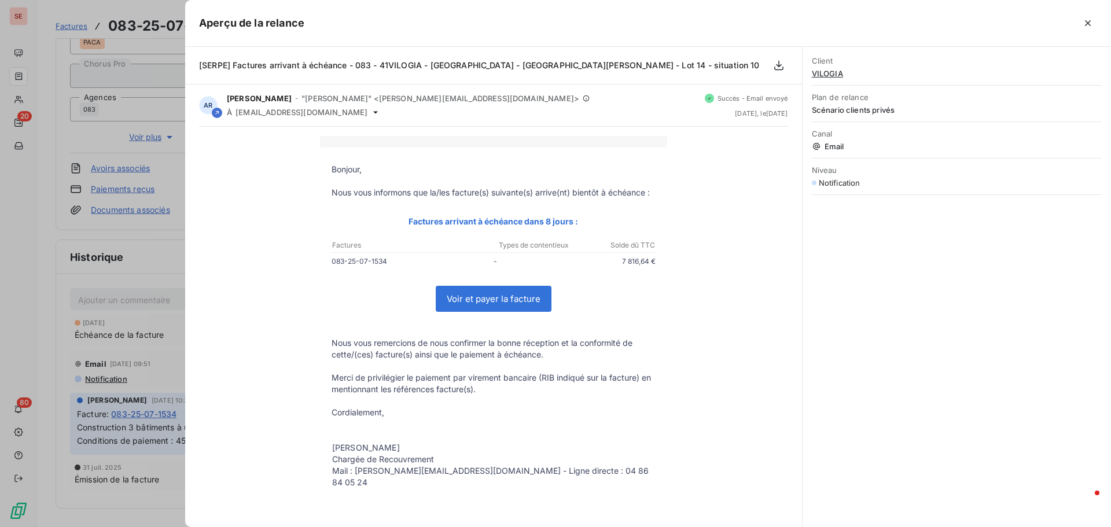
click at [17, 260] on div at bounding box center [555, 263] width 1111 height 527
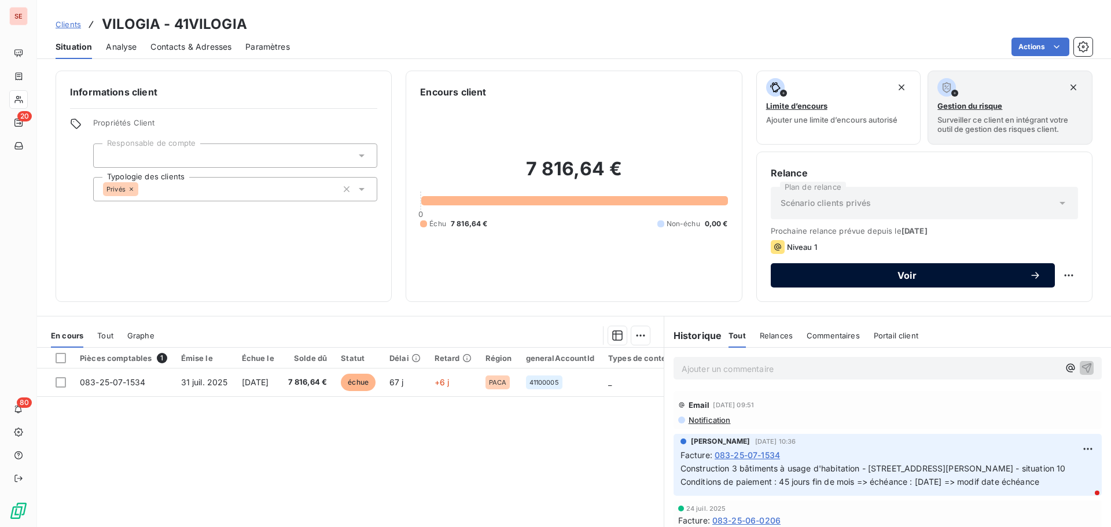
click at [922, 277] on span "Voir" at bounding box center [907, 275] width 245 height 9
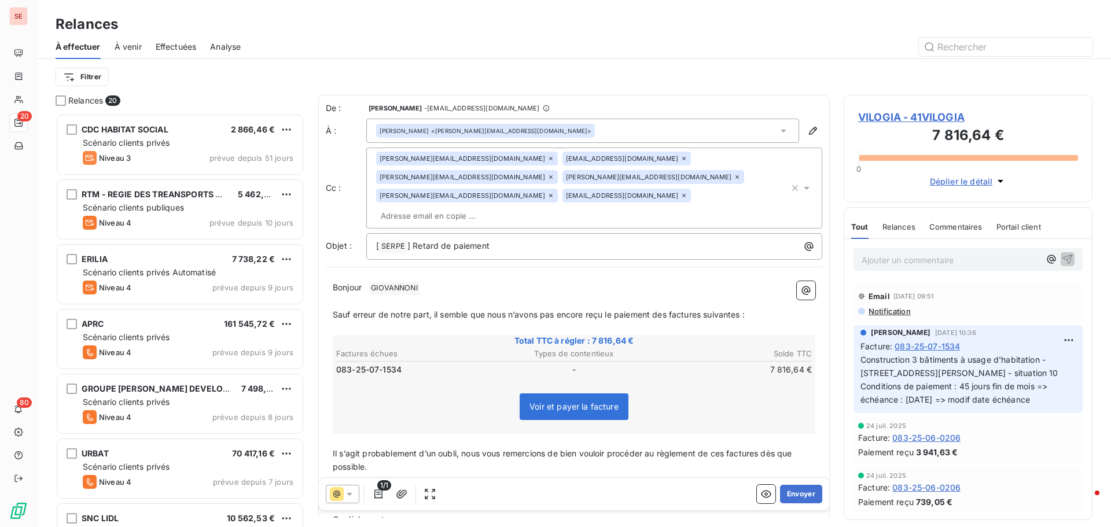
scroll to position [405, 240]
click at [778, 128] on icon at bounding box center [784, 131] width 12 height 12
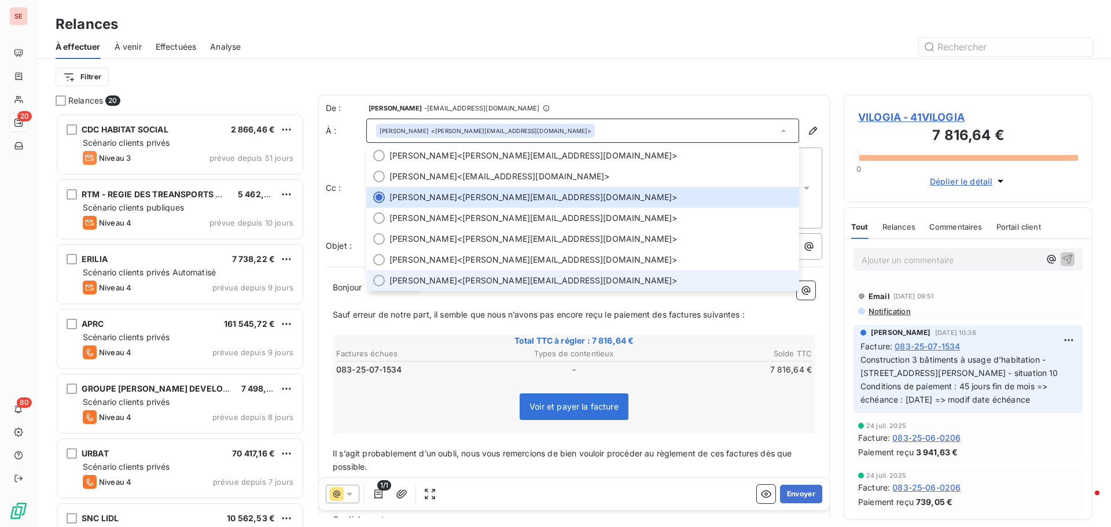
click at [573, 280] on span "[PERSON_NAME] <[PERSON_NAME][EMAIL_ADDRESS][DOMAIN_NAME]>" at bounding box center [590, 281] width 403 height 12
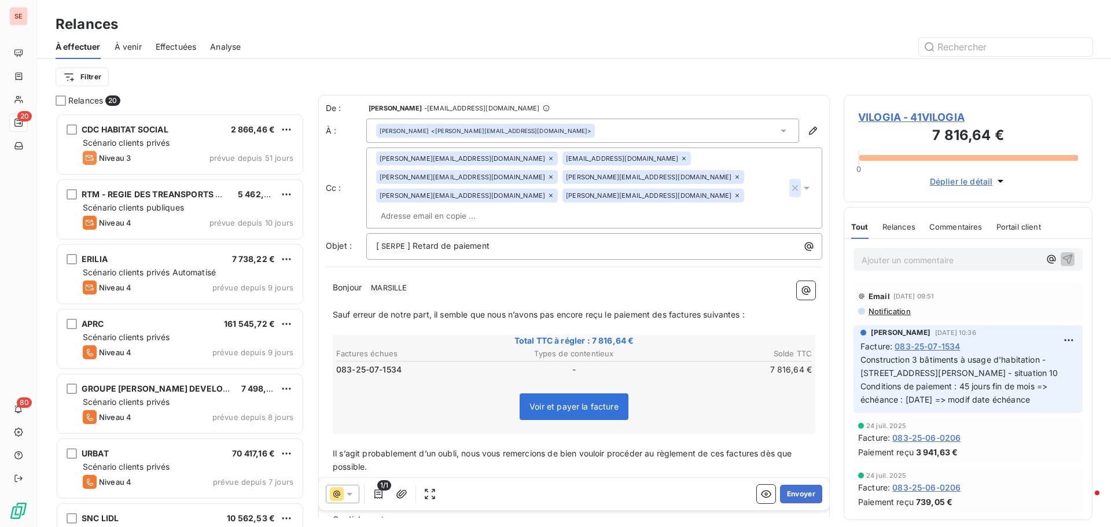
click at [789, 182] on icon "button" at bounding box center [795, 188] width 12 height 12
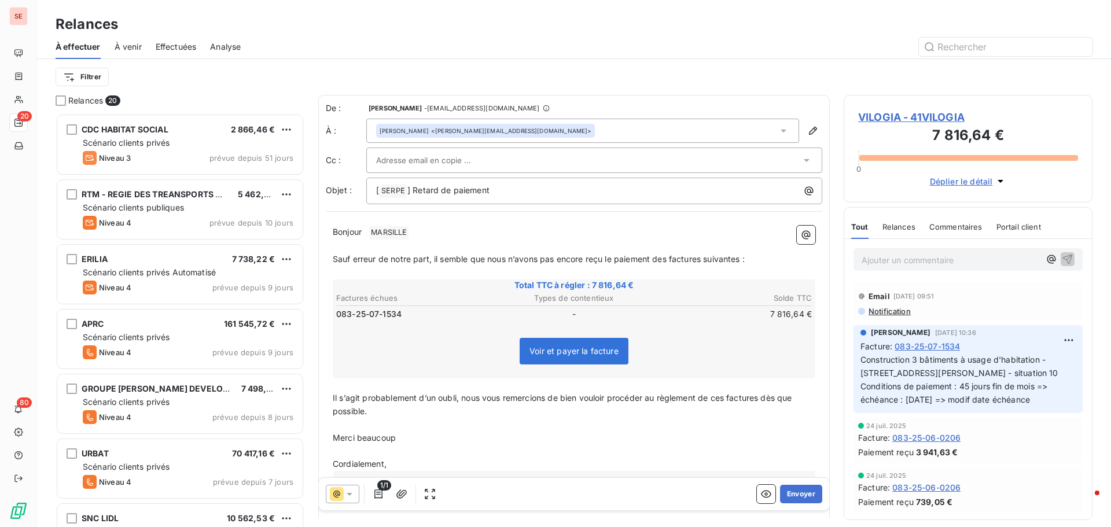
click at [753, 47] on div at bounding box center [674, 47] width 838 height 19
click at [594, 194] on p "[ SERPE ﻿ ] Retard de paiement" at bounding box center [597, 191] width 442 height 14
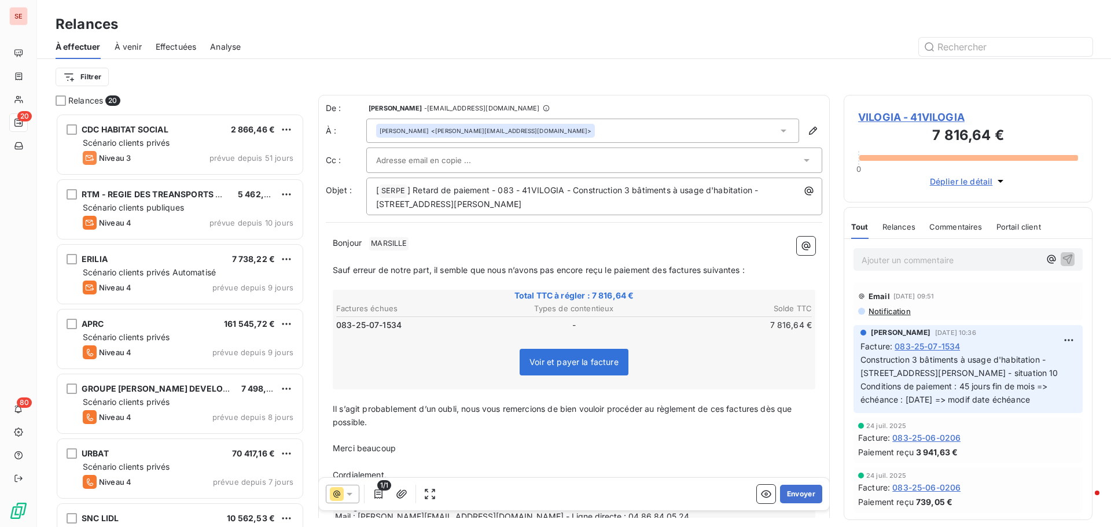
click at [422, 249] on p "Bonjour ﻿ MARSILLE ﻿ ﻿" at bounding box center [574, 244] width 483 height 14
drag, startPoint x: 657, startPoint y: 263, endPoint x: 755, endPoint y: 268, distance: 98.5
click at [755, 268] on p "Sauf erreur de notre part, il semble que nous n’avons pas encore reçu le paieme…" at bounding box center [574, 269] width 483 height 13
drag, startPoint x: 333, startPoint y: 410, endPoint x: 465, endPoint y: 413, distance: 132.5
click at [465, 413] on span "Il s’agit probablement d’un oubli, nous vous remercions de bien vouloir procéde…" at bounding box center [564, 414] width 462 height 23
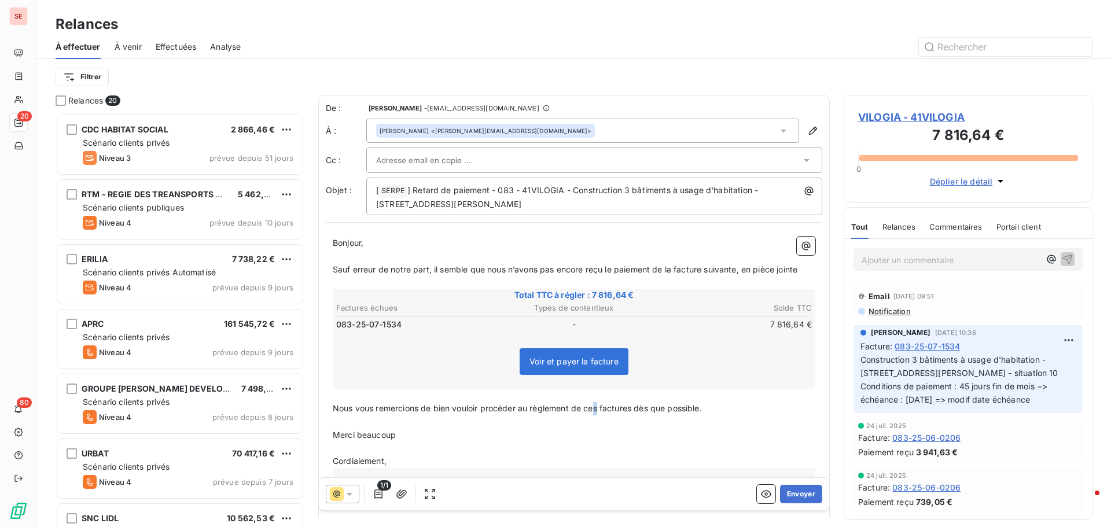
click at [600, 408] on span "Nous vous remercions de bien vouloir procéder au règlement de ces factures dès …" at bounding box center [517, 408] width 369 height 10
click at [640, 407] on span "Nous vous remercions de bien vouloir procéder au règlement de cette factures dè…" at bounding box center [520, 408] width 375 height 10
click at [392, 434] on span "Merci beaucoup" at bounding box center [364, 435] width 63 height 10
click at [392, 435] on span "Merci beaucoup" at bounding box center [364, 435] width 63 height 10
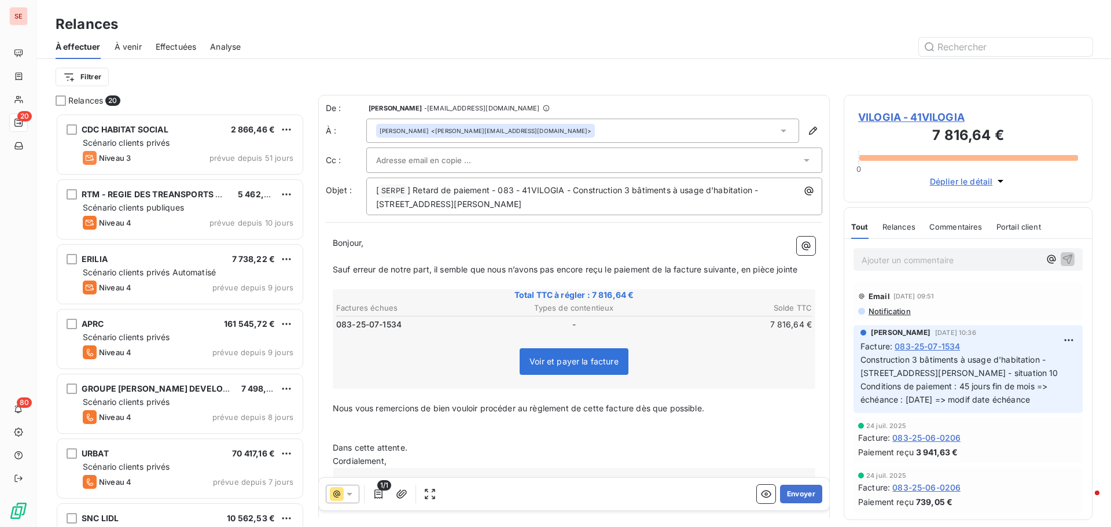
click at [395, 435] on p "﻿" at bounding box center [574, 435] width 483 height 13
click at [419, 436] on p "Dans cette attente." at bounding box center [574, 435] width 483 height 13
click at [400, 495] on icon "button" at bounding box center [402, 494] width 12 height 12
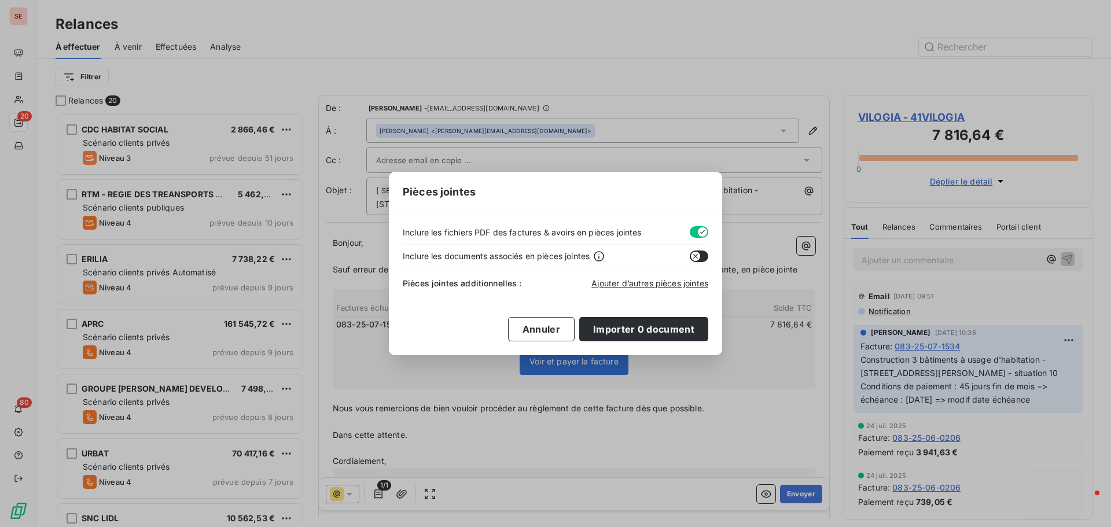
click at [696, 229] on button "button" at bounding box center [699, 232] width 19 height 12
click at [664, 285] on span "Ajouter d’autres pièces jointes" at bounding box center [649, 283] width 117 height 10
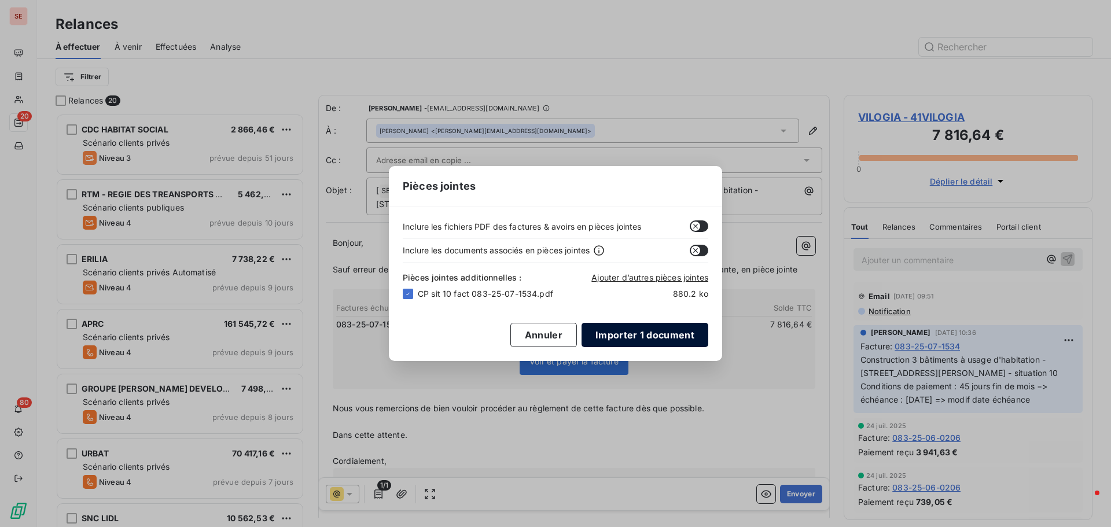
click at [655, 340] on button "Importer 1 document" at bounding box center [644, 335] width 127 height 24
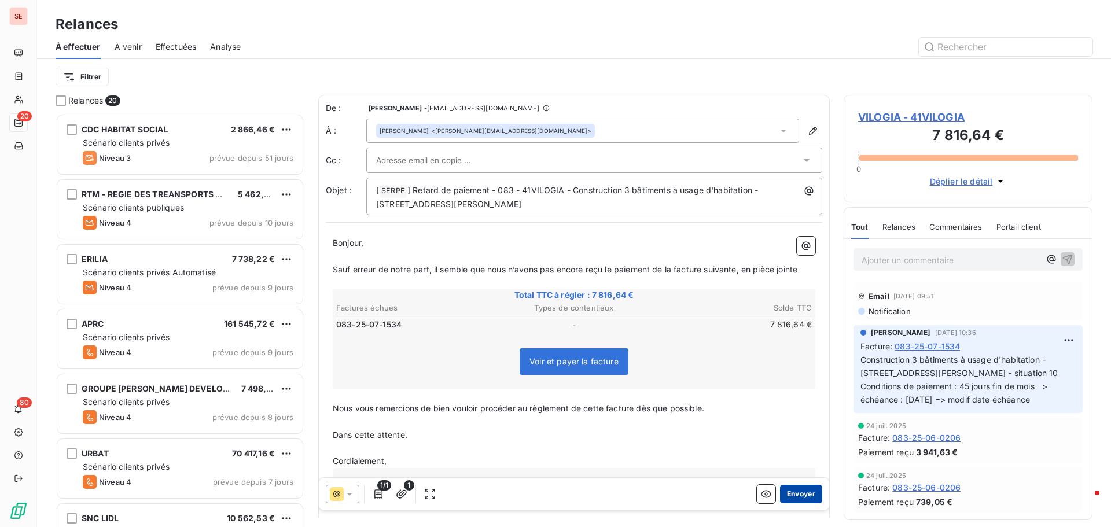
click at [780, 499] on button "Envoyer" at bounding box center [801, 494] width 42 height 19
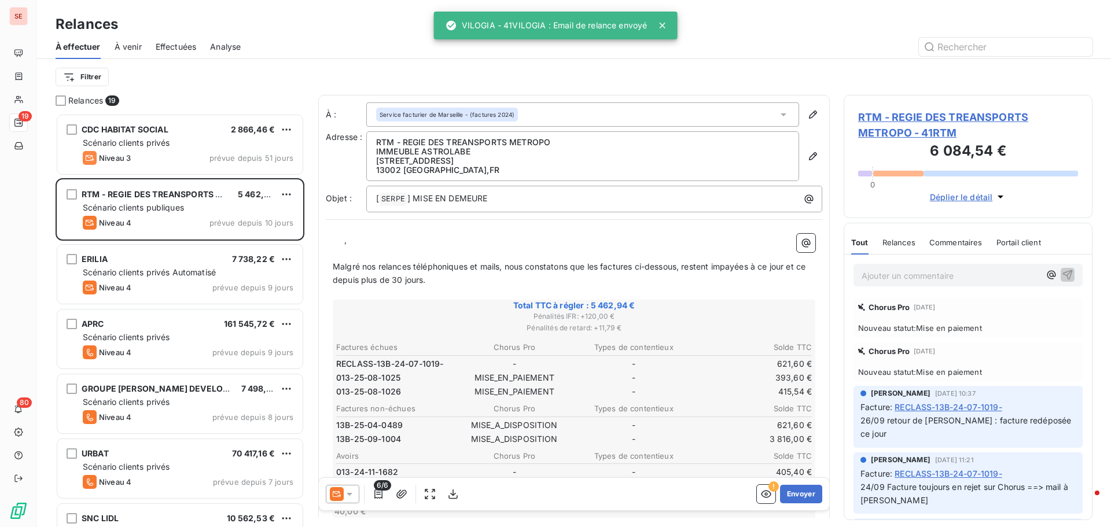
click at [172, 43] on span "Effectuées" at bounding box center [176, 47] width 41 height 12
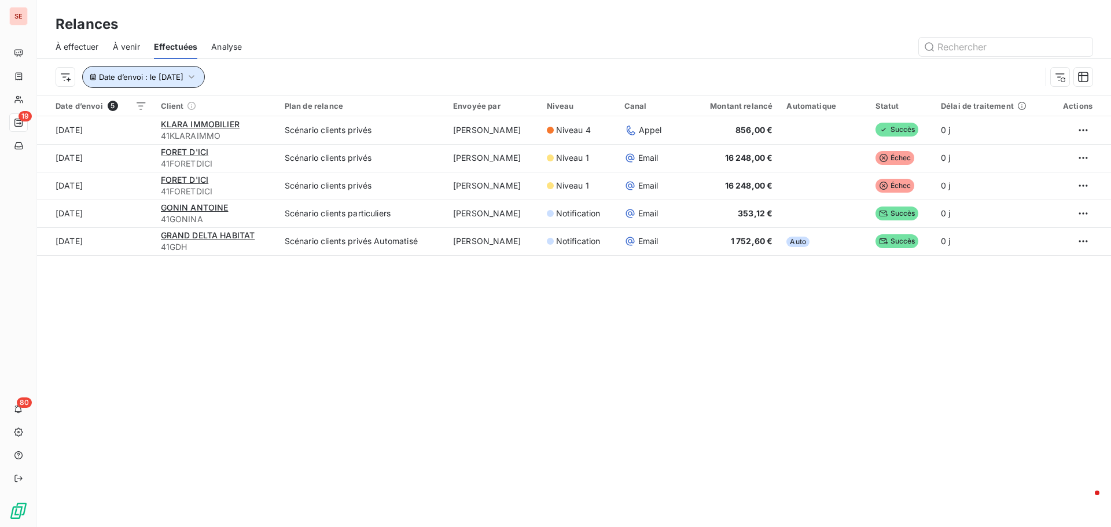
click at [159, 77] on span "Date d’envoi : le [DATE]" at bounding box center [141, 76] width 84 height 9
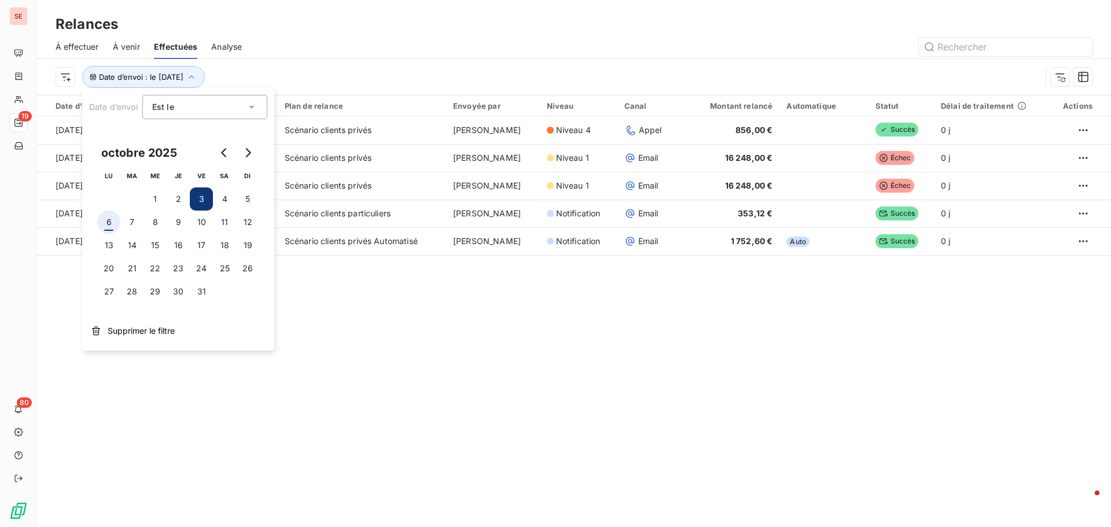
click at [112, 222] on button "6" at bounding box center [108, 222] width 23 height 23
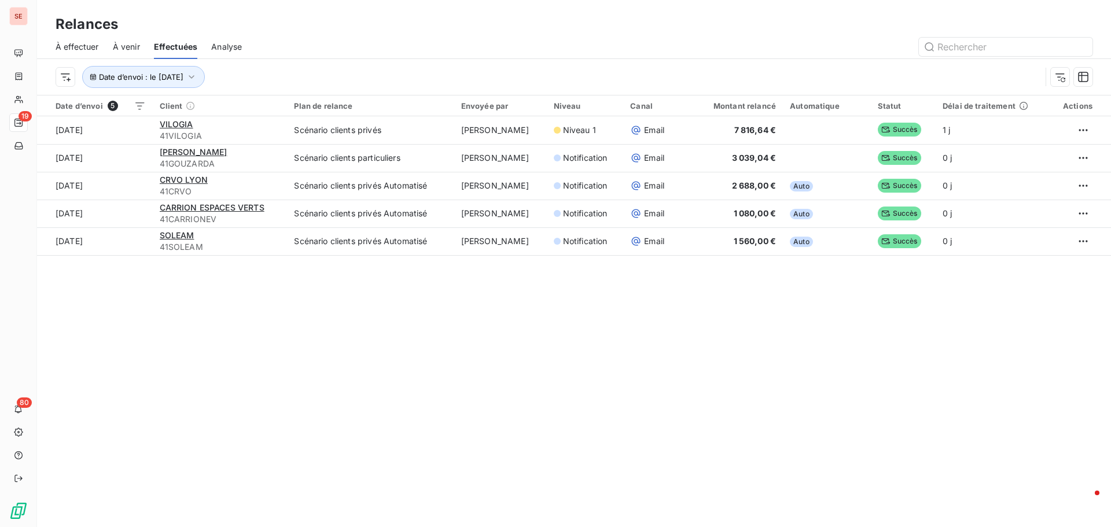
click at [404, 396] on div "Relances À effectuer À venir Effectuées Analyse Date d’envoi : le [DATE] Date d…" at bounding box center [574, 263] width 1074 height 527
click at [439, 325] on div "Relances À effectuer À venir Effectuées Analyse Date d’envoi : le [DATE] Date d…" at bounding box center [574, 263] width 1074 height 527
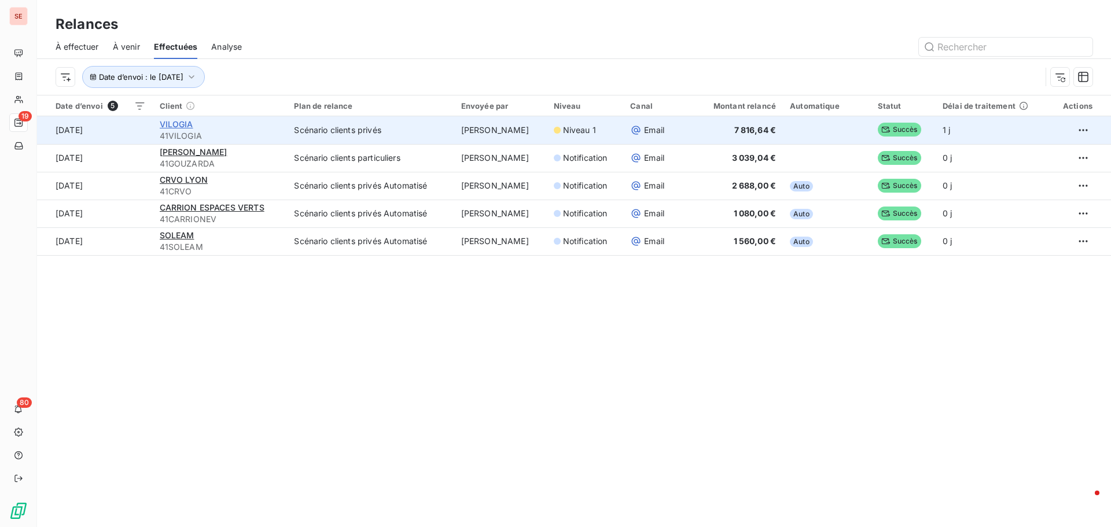
click at [173, 124] on span "VILOGIA" at bounding box center [177, 124] width 34 height 10
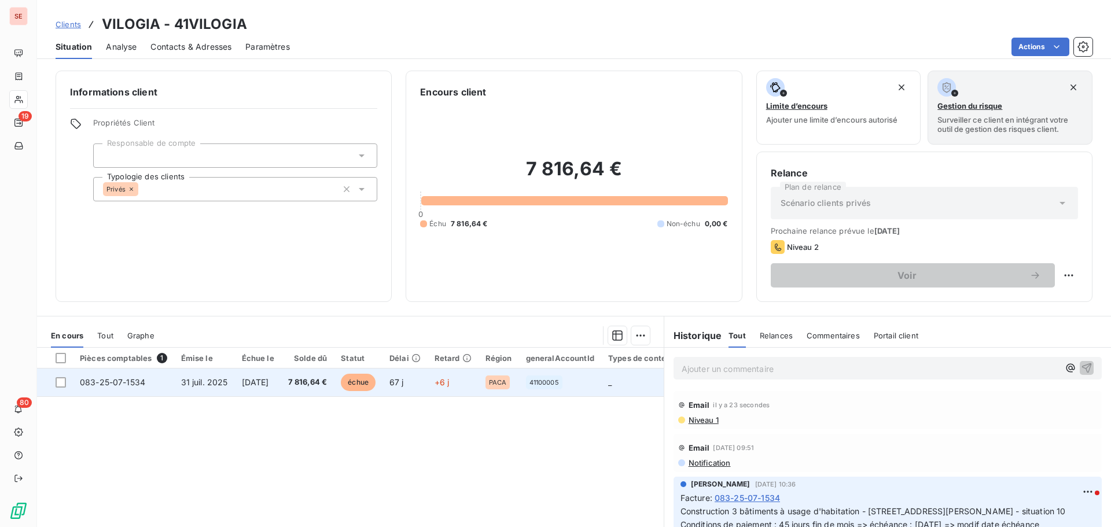
click at [267, 381] on span "[DATE]" at bounding box center [255, 382] width 27 height 10
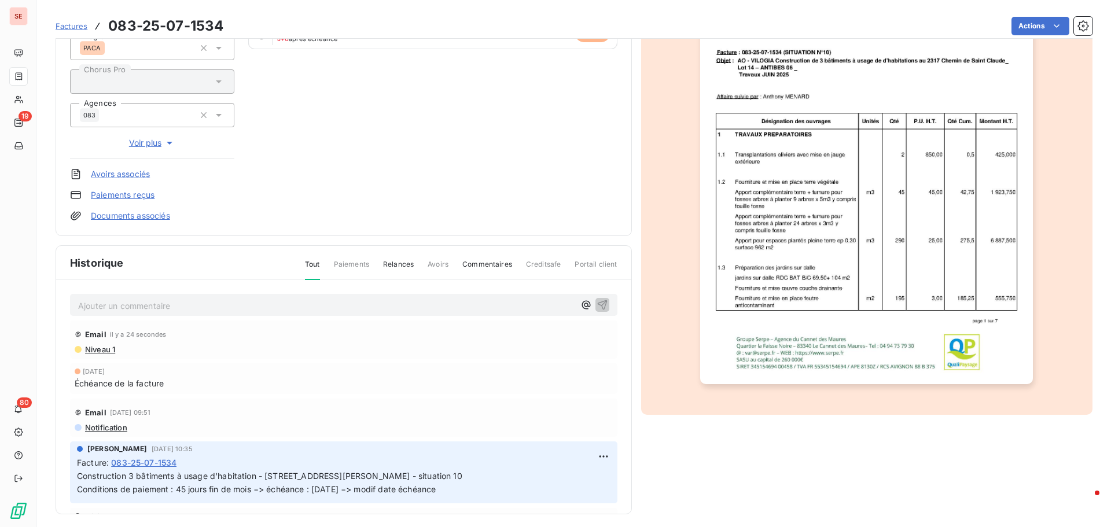
scroll to position [169, 0]
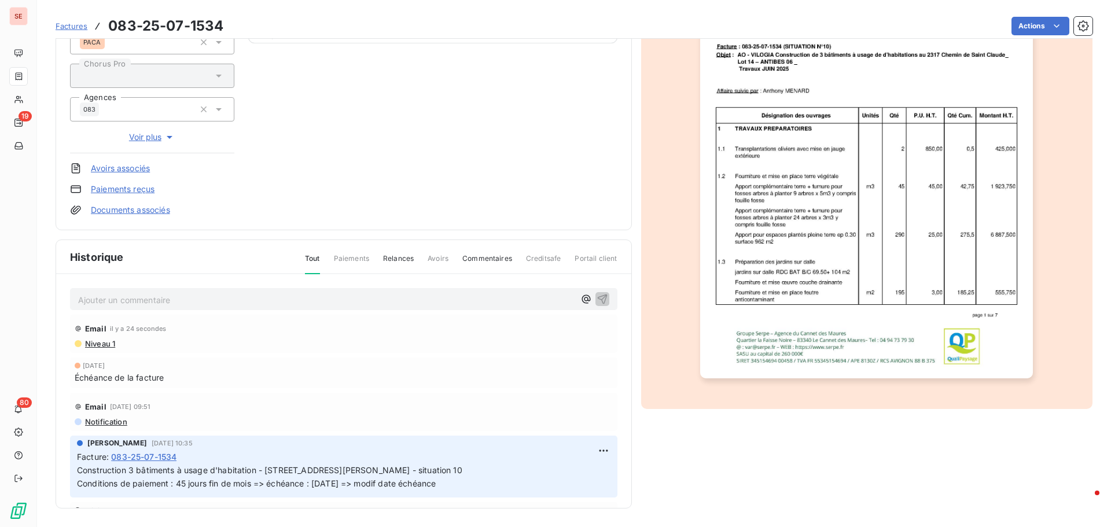
click at [102, 343] on span "Niveau 1" at bounding box center [99, 343] width 31 height 9
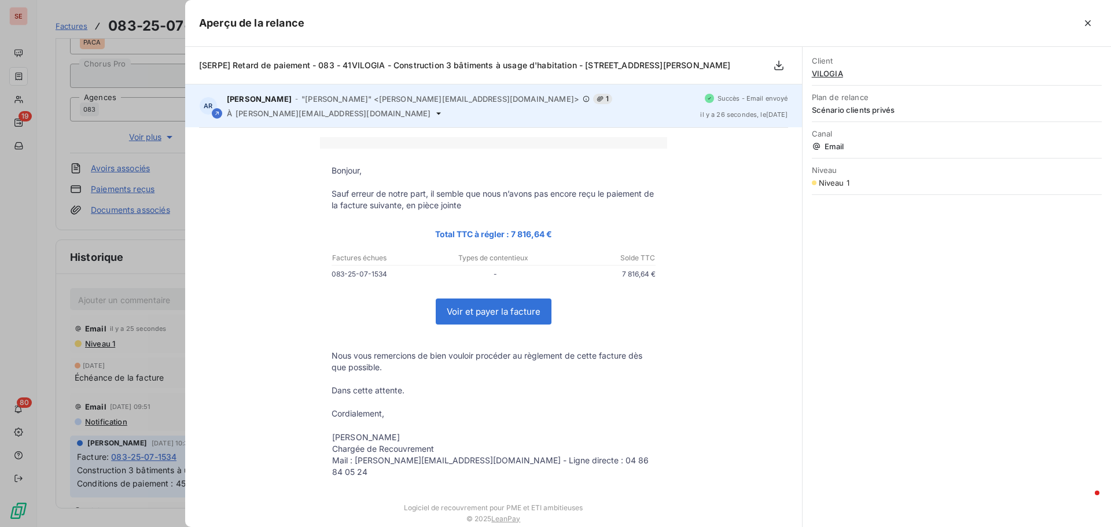
click at [312, 116] on span "[PERSON_NAME][EMAIL_ADDRESS][DOMAIN_NAME]" at bounding box center [332, 113] width 195 height 9
copy div "[PERSON_NAME][EMAIL_ADDRESS][DOMAIN_NAME]"
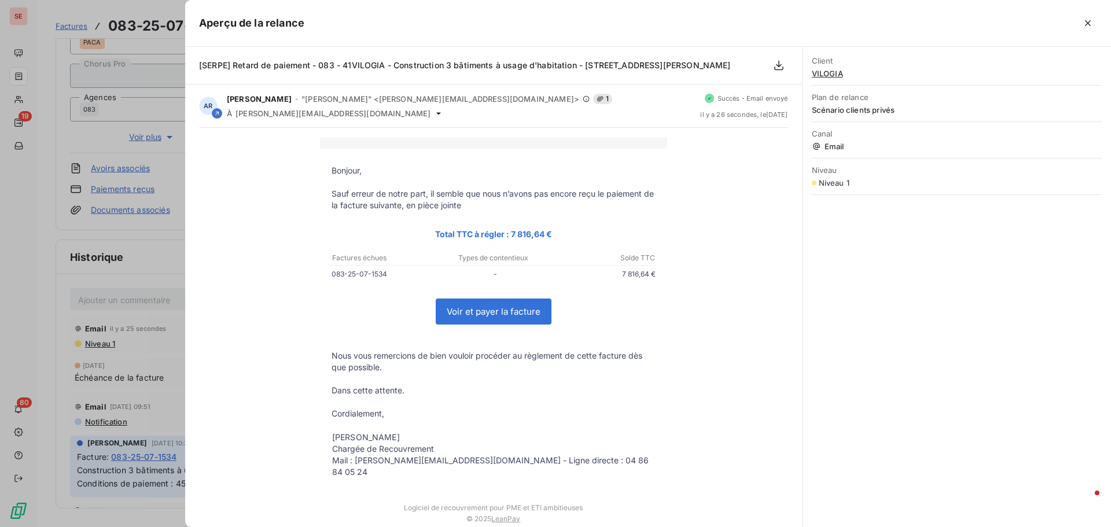
click at [22, 226] on div at bounding box center [555, 263] width 1111 height 527
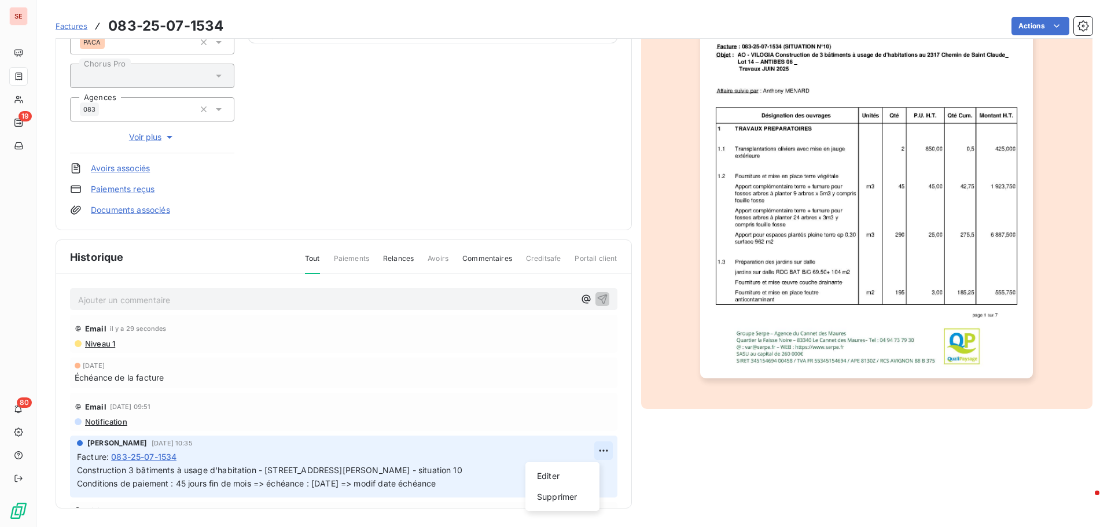
click at [586, 451] on html "SE 19 80 Factures 083-25-07-1534 Actions VILOGIA 41VILOGIA Montant initial 7 81…" at bounding box center [555, 263] width 1111 height 527
drag, startPoint x: 561, startPoint y: 472, endPoint x: 499, endPoint y: 487, distance: 64.4
click at [561, 472] on div "Editer" at bounding box center [562, 476] width 65 height 19
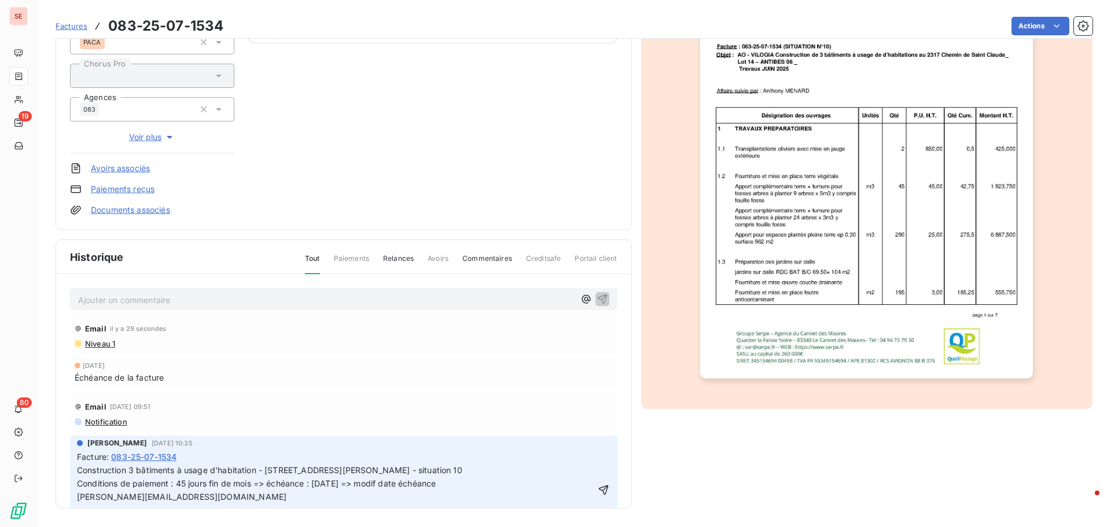
click at [79, 497] on span "Construction 3 bâtiments à usage d'habitation - [STREET_ADDRESS][PERSON_NAME] -…" at bounding box center [269, 483] width 385 height 36
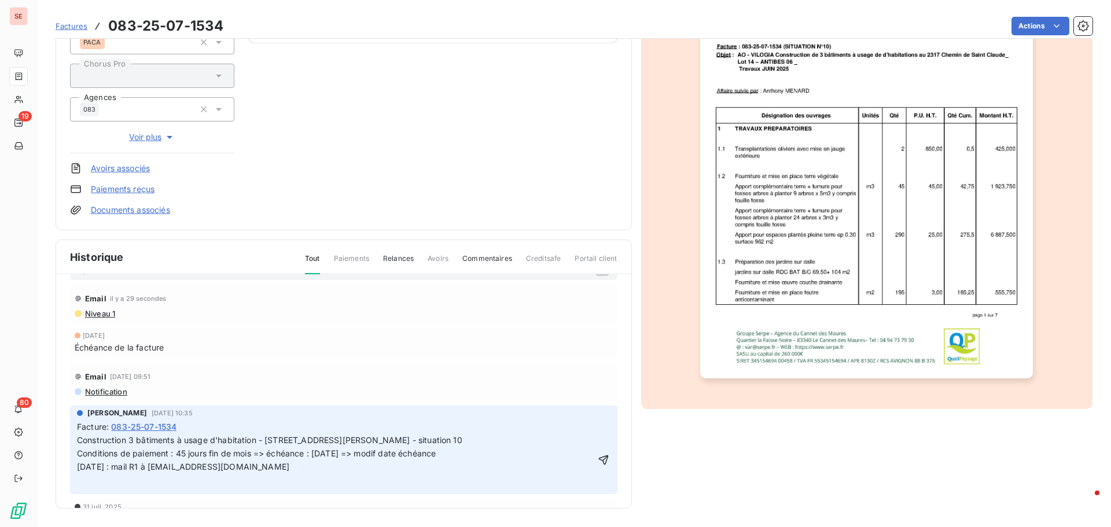
scroll to position [58, 0]
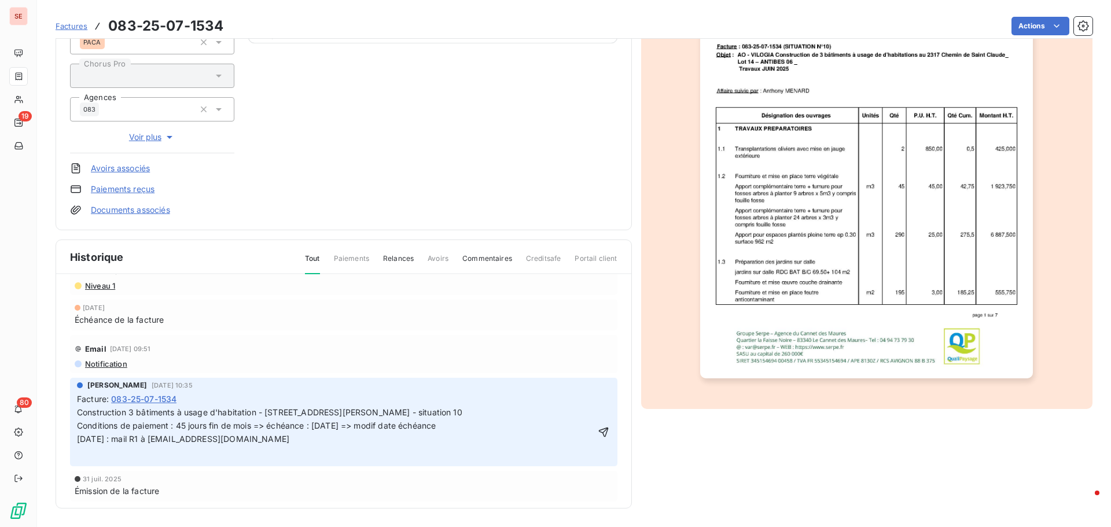
click at [393, 450] on p "﻿" at bounding box center [335, 452] width 517 height 13
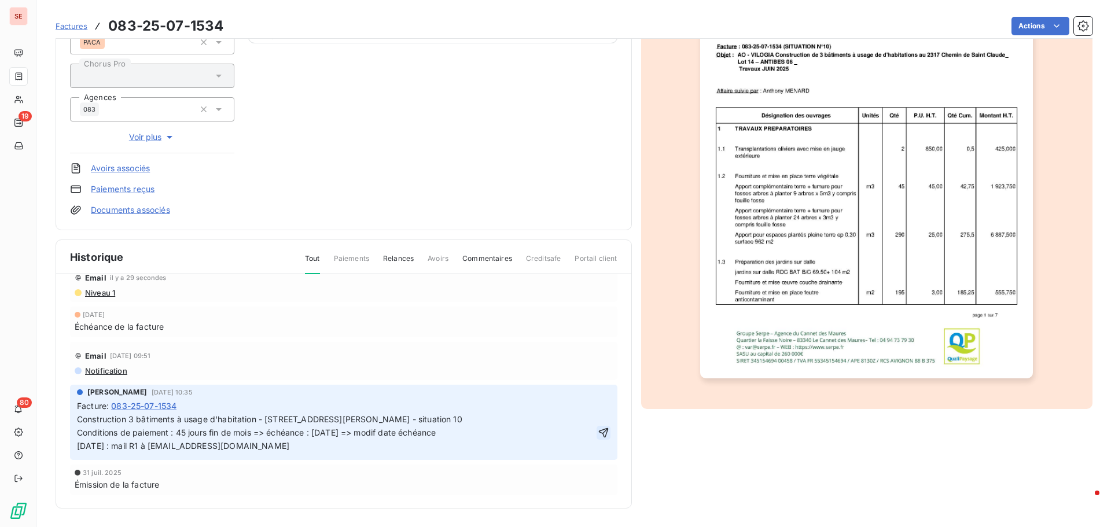
click at [598, 433] on icon "button" at bounding box center [604, 433] width 12 height 12
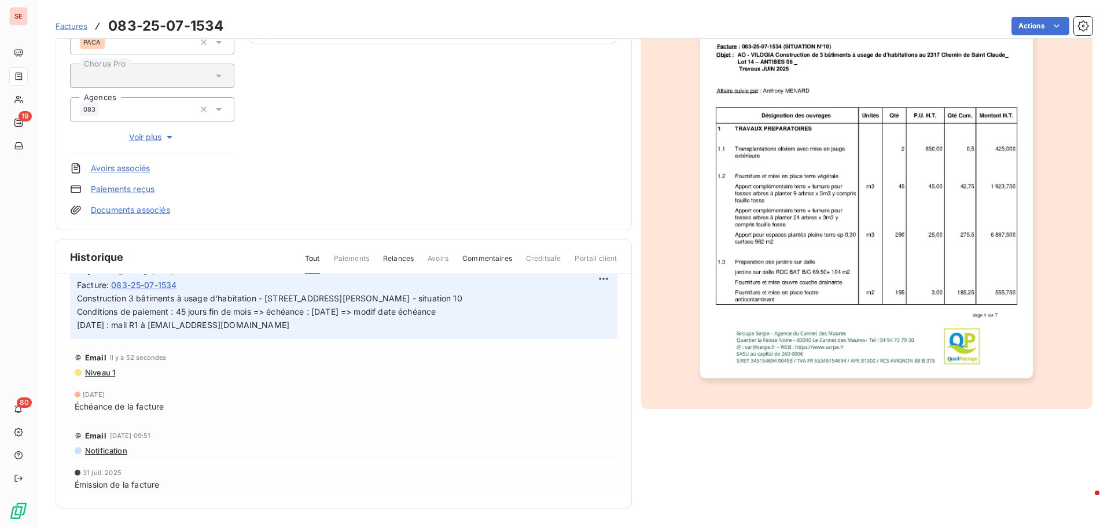
scroll to position [0, 0]
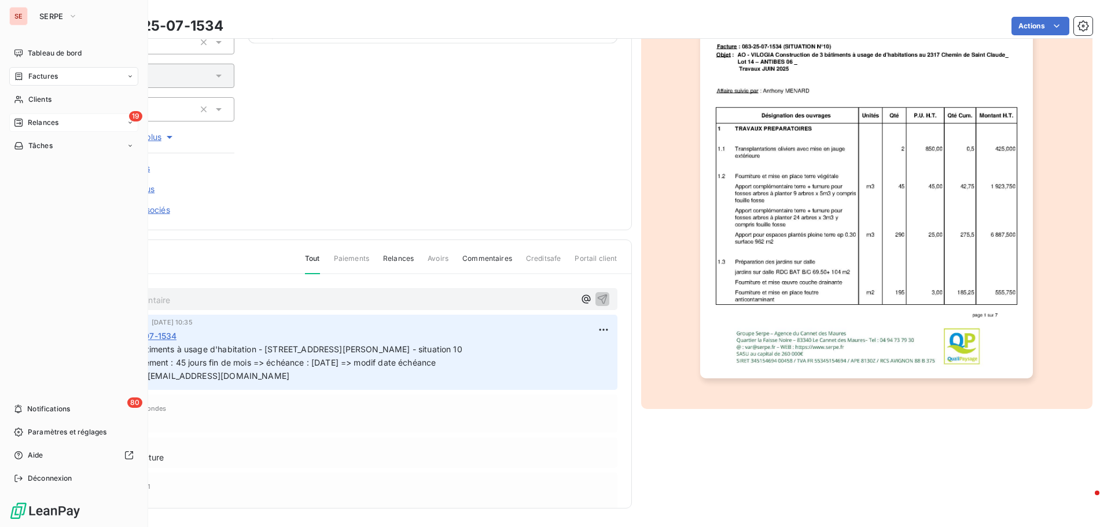
click at [53, 119] on span "Relances" at bounding box center [43, 122] width 31 height 10
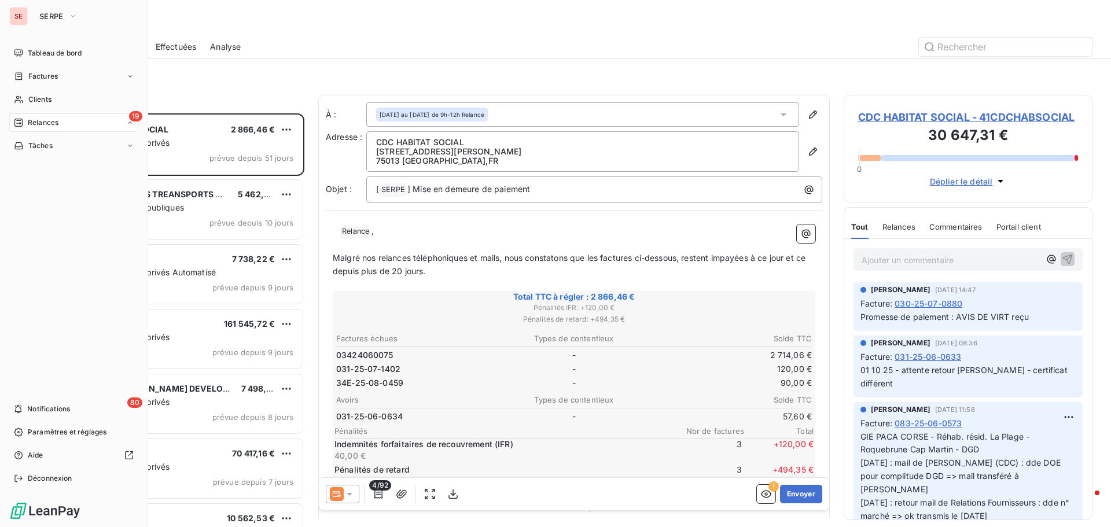
scroll to position [405, 240]
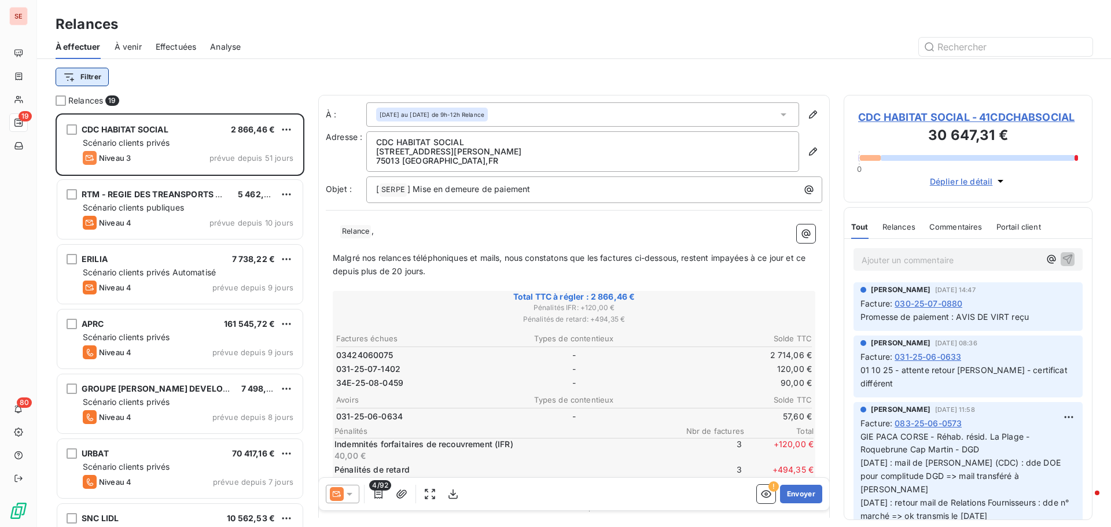
click at [99, 78] on html "SE 19 80 Relances À effectuer À venir Effectuées Analyse Filtrer Relances 19 CD…" at bounding box center [555, 263] width 1111 height 527
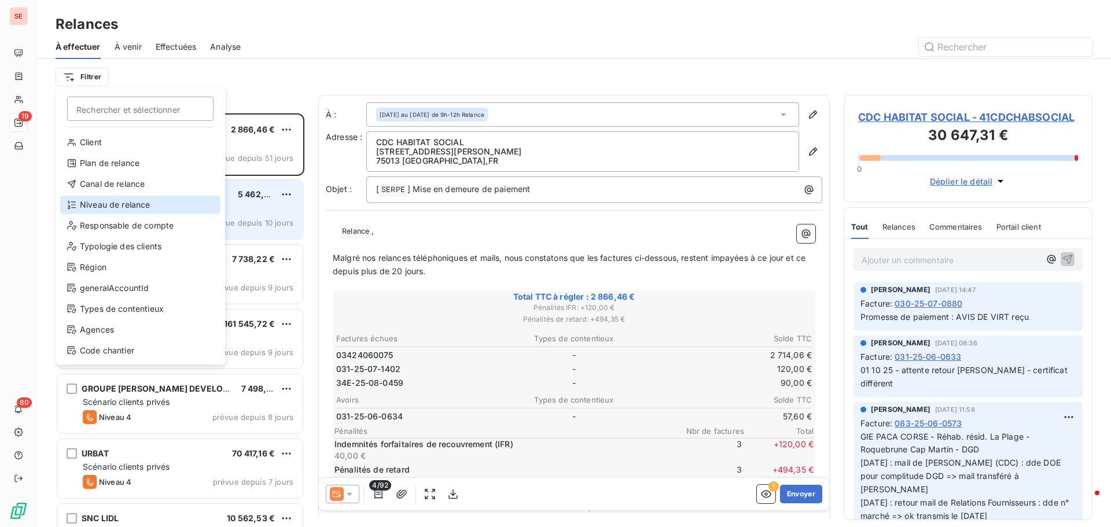
click at [118, 205] on div "Niveau de relance" at bounding box center [140, 205] width 160 height 19
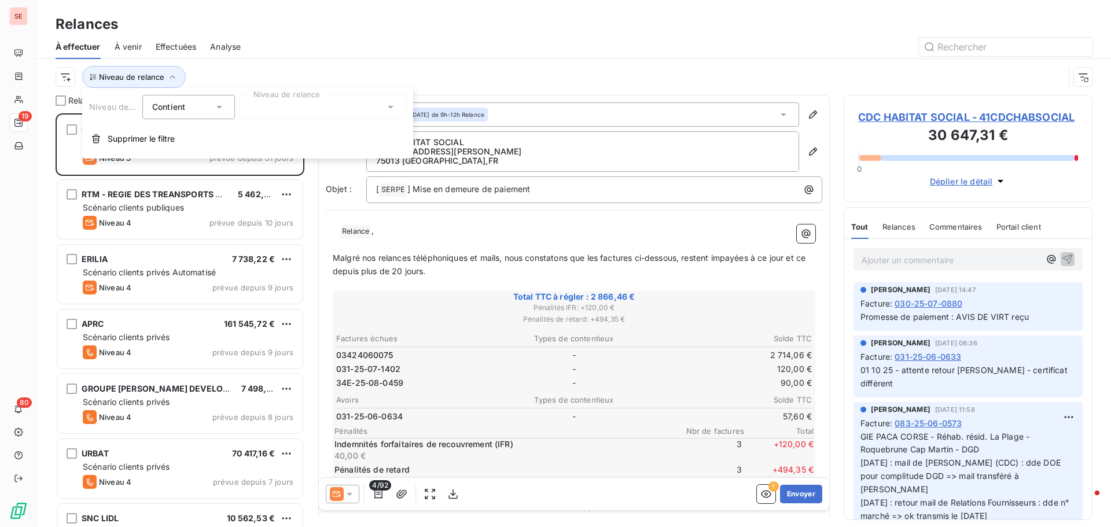
click at [310, 95] on div at bounding box center [323, 107] width 167 height 24
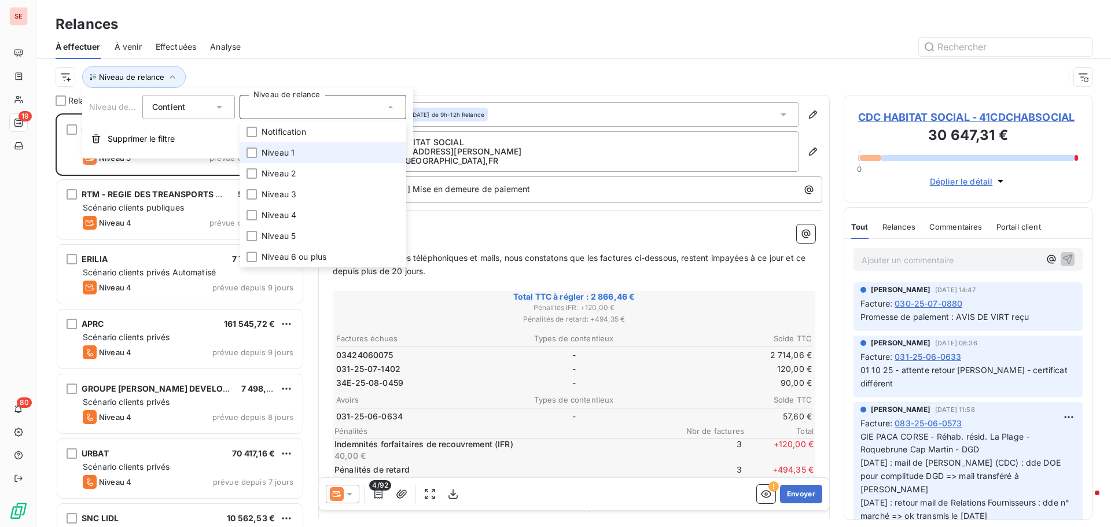
click at [305, 151] on li "Niveau 1" at bounding box center [323, 152] width 167 height 21
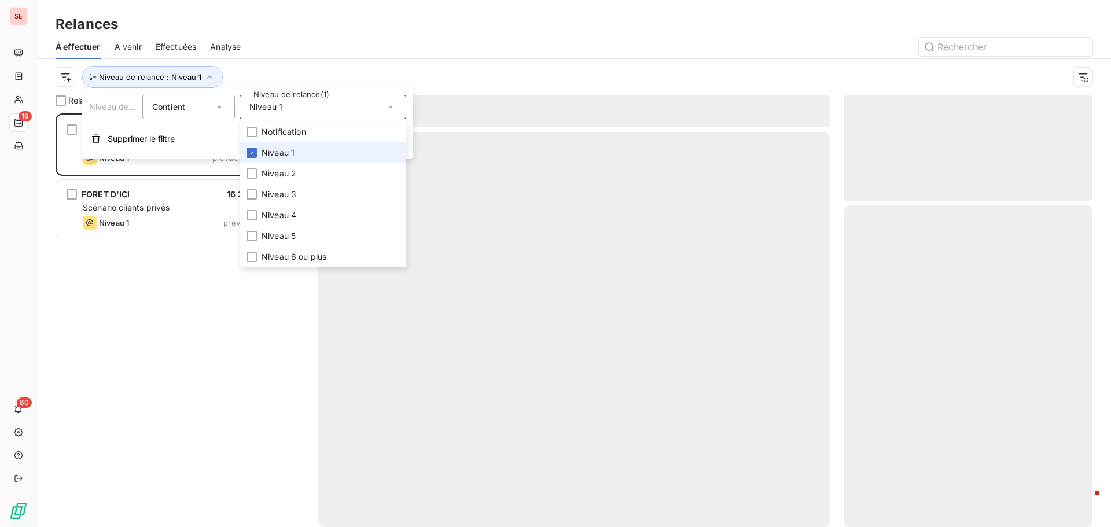
scroll to position [405, 240]
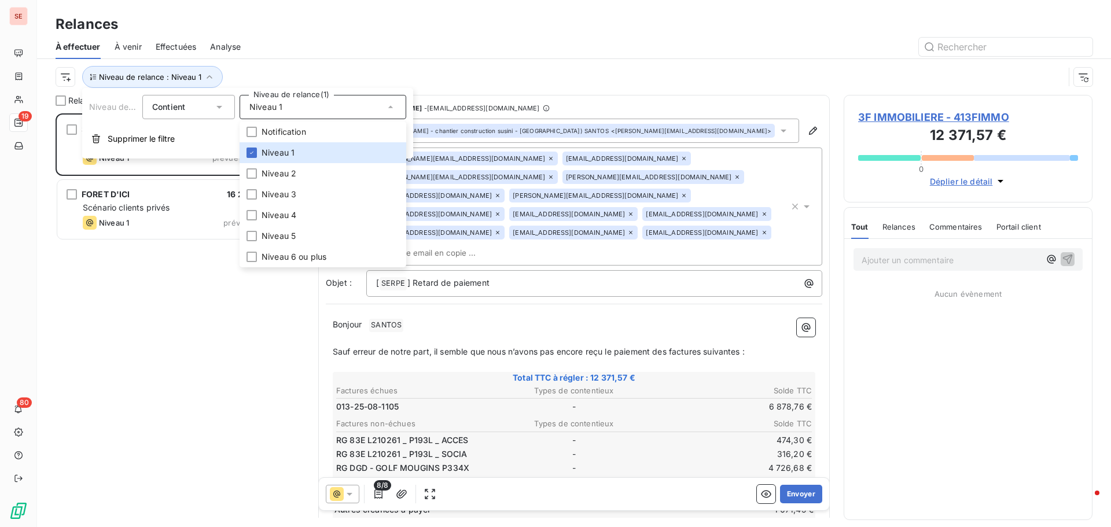
click at [376, 49] on div at bounding box center [674, 47] width 838 height 19
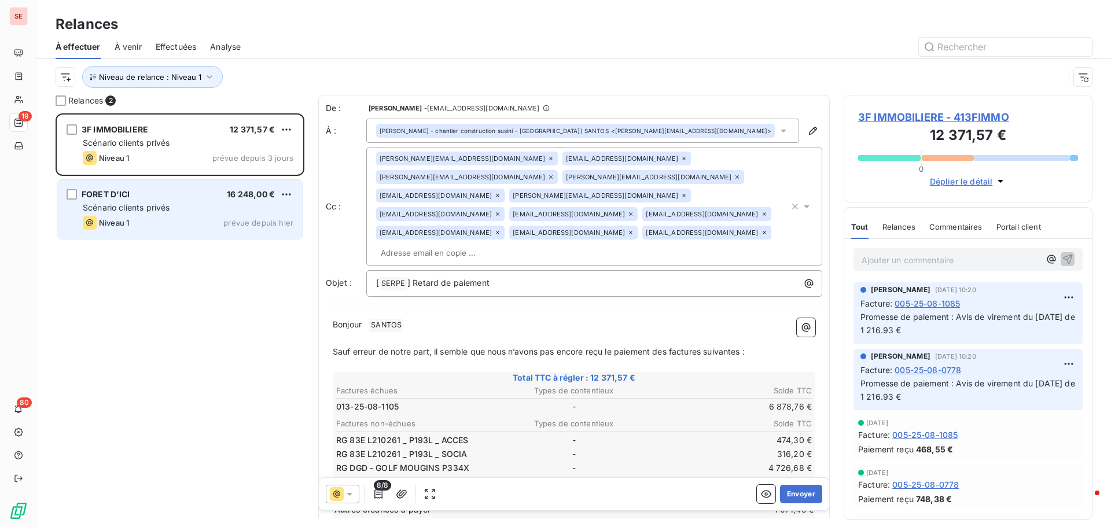
click at [134, 209] on span "Scénario clients privés" at bounding box center [126, 207] width 87 height 10
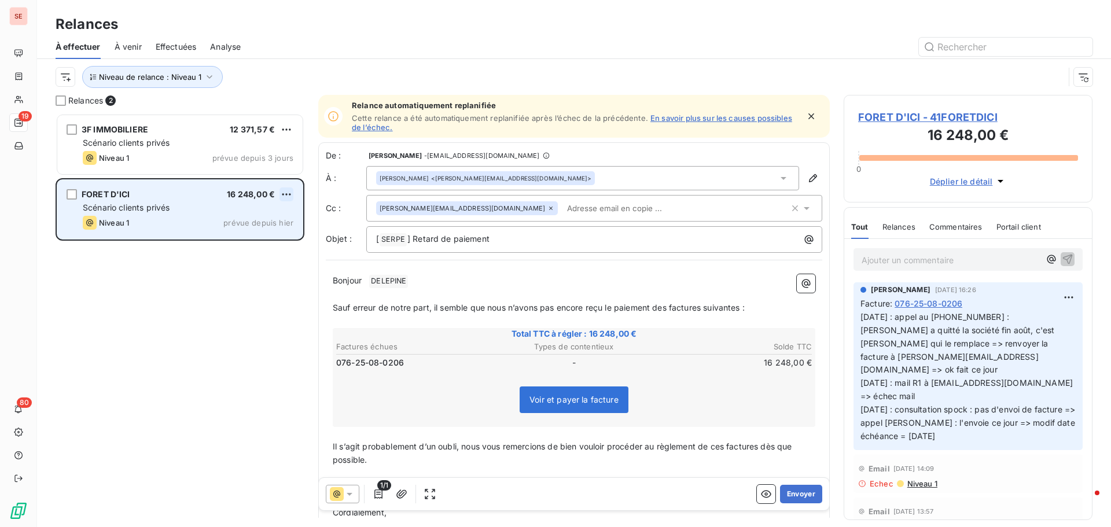
click at [281, 197] on html "SE 19 80 Relances À effectuer À venir Effectuées Analyse Niveau de relance : Ni…" at bounding box center [555, 263] width 1111 height 527
click at [266, 215] on div "Replanifier cette action" at bounding box center [237, 217] width 104 height 19
select select "9"
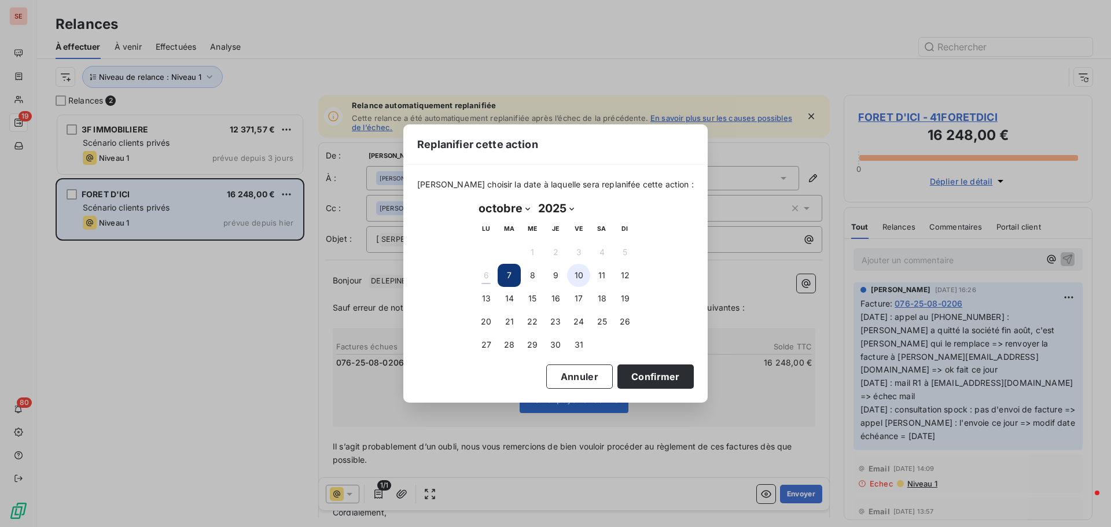
click at [577, 269] on button "10" at bounding box center [578, 275] width 23 height 23
click at [627, 369] on button "Confirmer" at bounding box center [655, 376] width 76 height 24
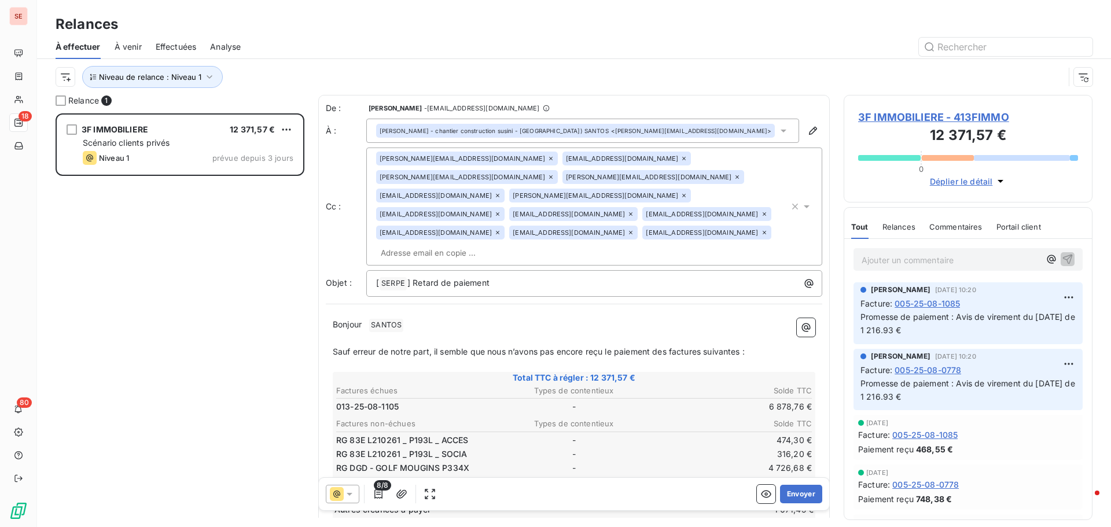
click at [168, 302] on div "3F IMMOBILIERE 12 371,57 € Scénario clients privés Niveau 1 prévue depuis 3 jou…" at bounding box center [180, 320] width 249 height 414
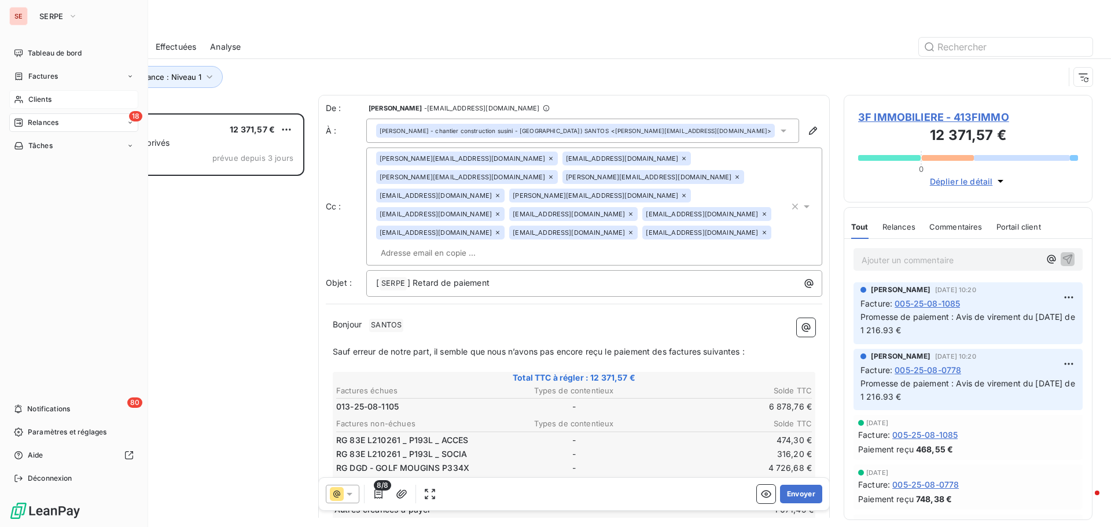
click at [46, 99] on span "Clients" at bounding box center [39, 99] width 23 height 10
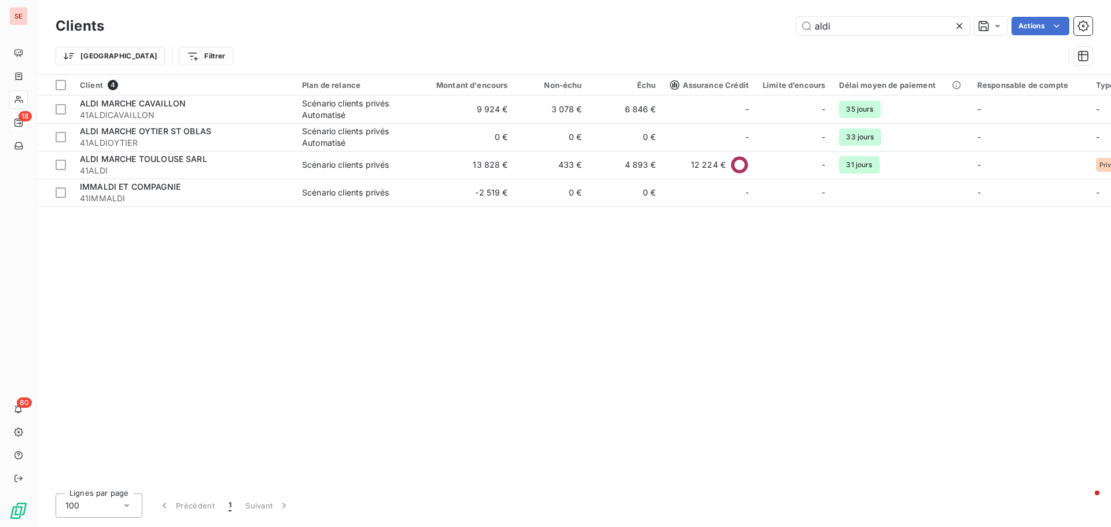
drag, startPoint x: 841, startPoint y: 25, endPoint x: 748, endPoint y: 10, distance: 94.4
click at [749, 13] on div "Clients aldi Actions Trier Filtrer" at bounding box center [574, 37] width 1074 height 74
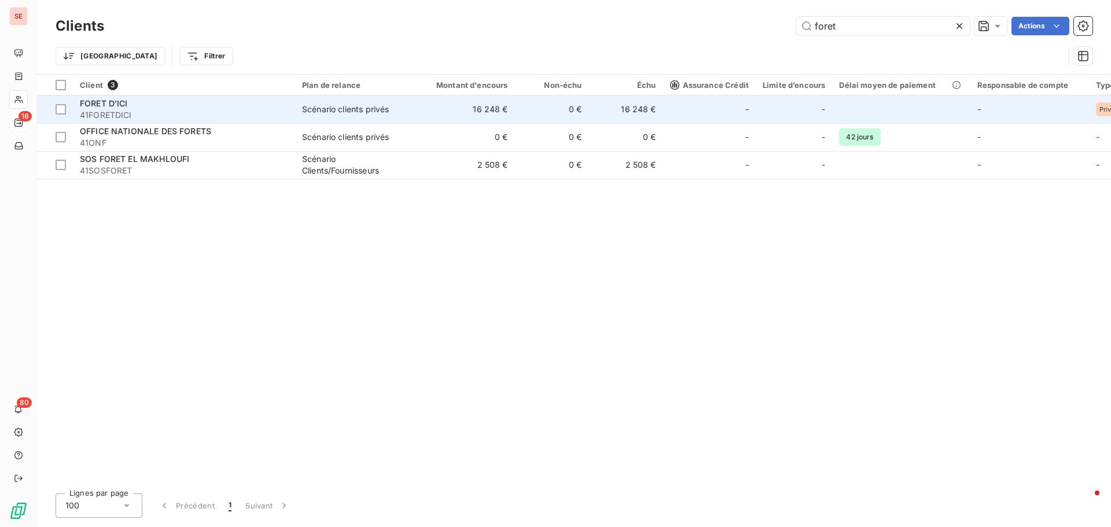
type input "foret"
click at [127, 105] on span "FORET D'ICI" at bounding box center [104, 103] width 48 height 10
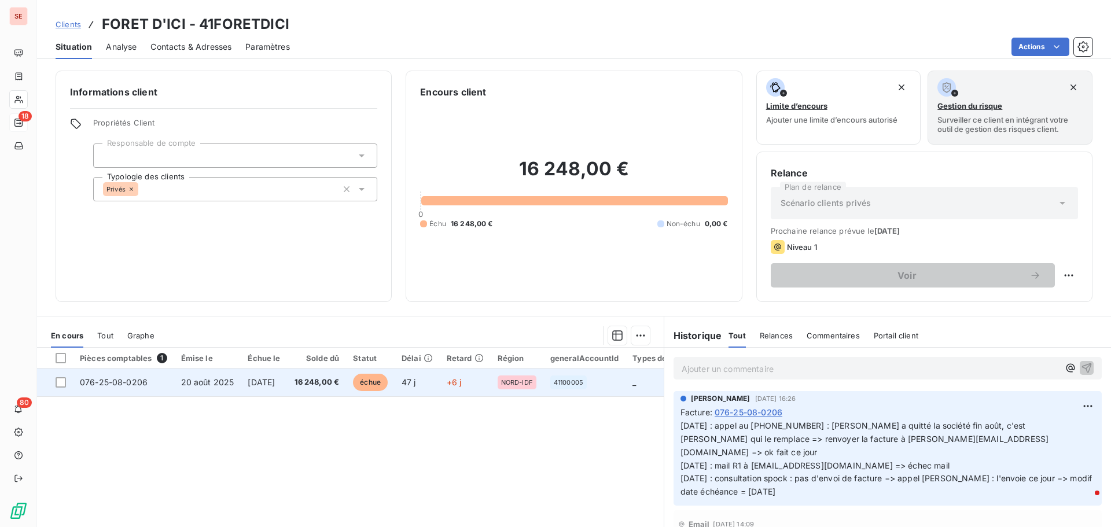
click at [113, 385] on span "076-25-08-0206" at bounding box center [114, 382] width 68 height 10
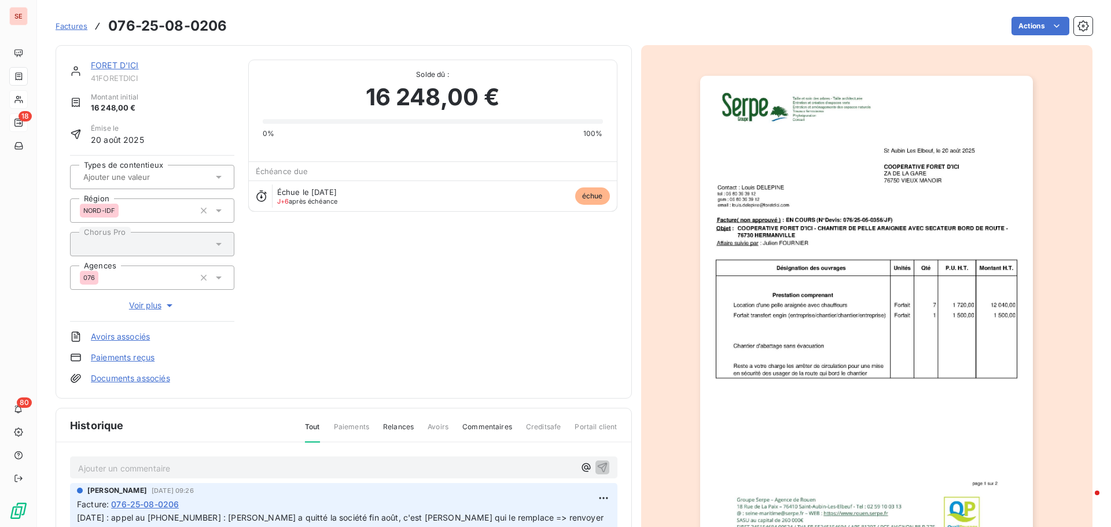
click at [108, 61] on link "FORET D'ICI" at bounding box center [115, 65] width 48 height 10
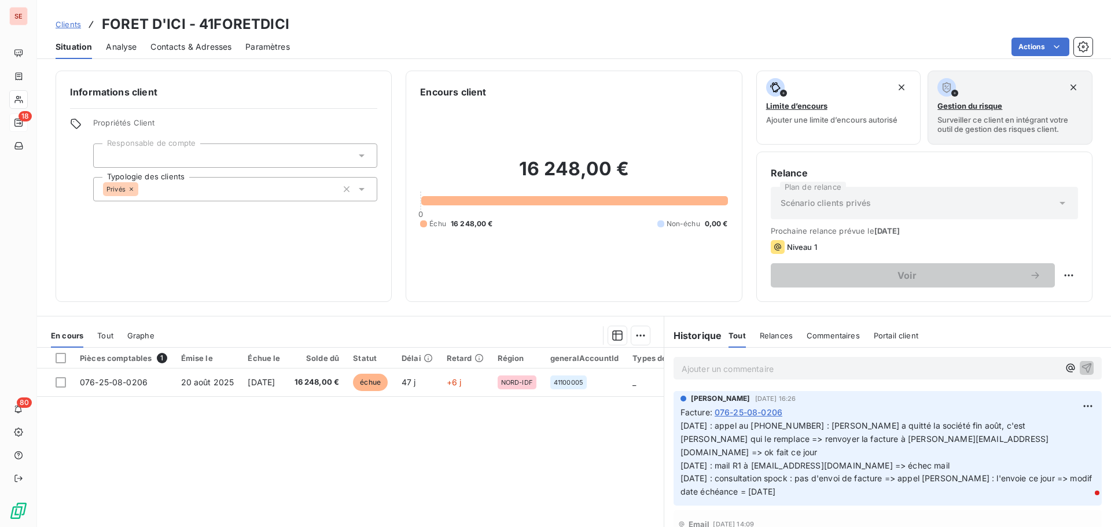
click at [189, 46] on span "Contacts & Adresses" at bounding box center [190, 47] width 81 height 12
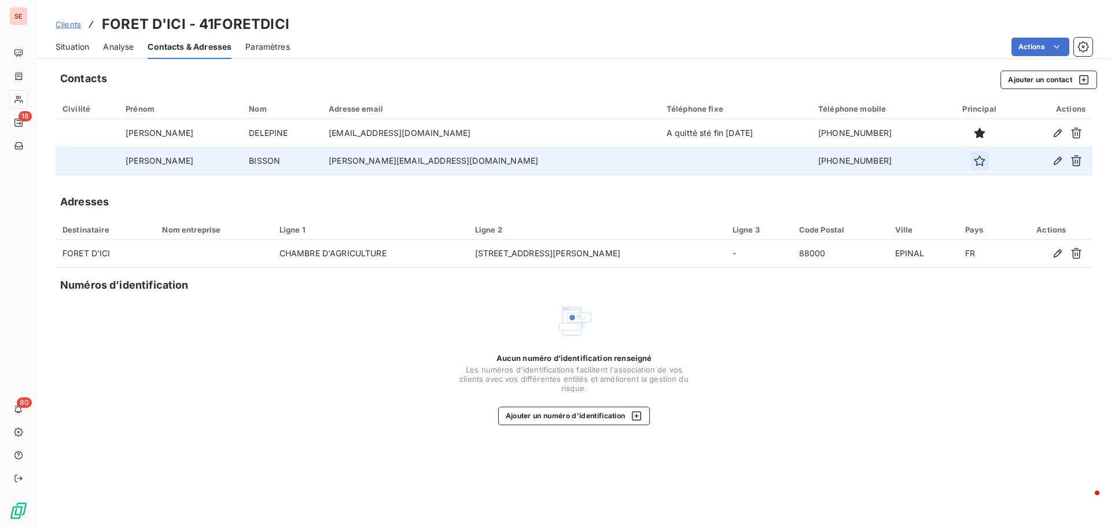
click at [974, 160] on icon "button" at bounding box center [979, 161] width 10 height 10
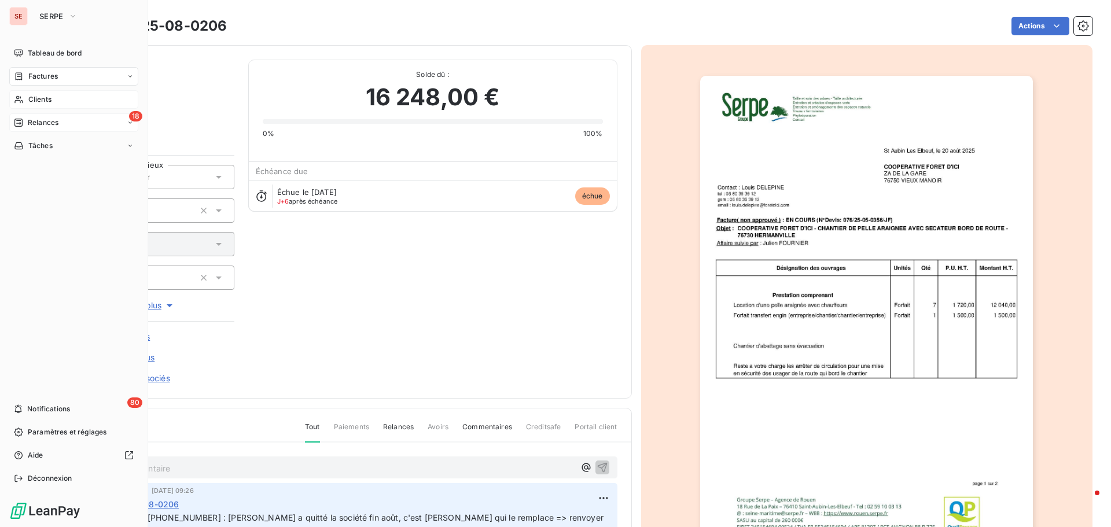
click at [62, 124] on div "18 Relances" at bounding box center [73, 122] width 129 height 19
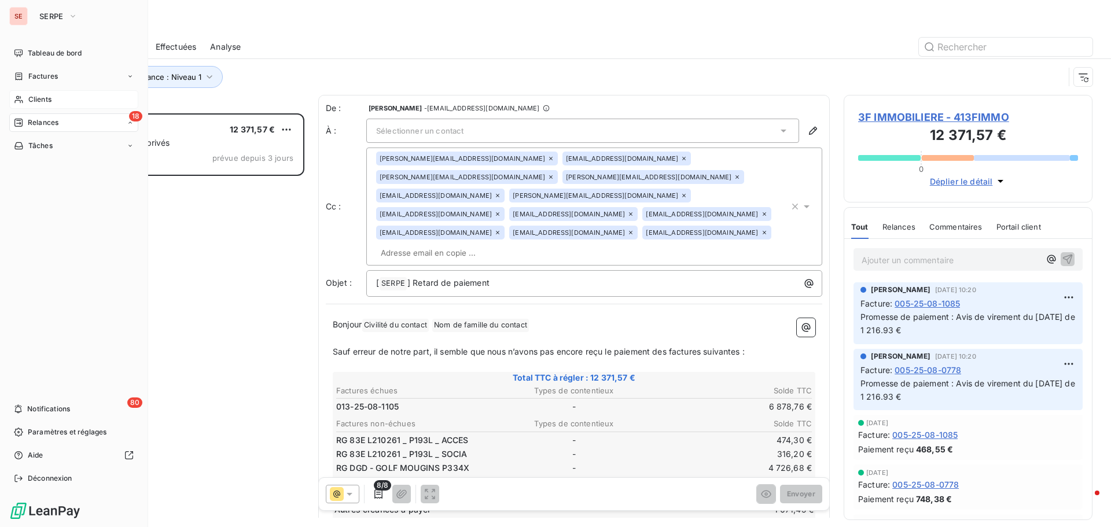
scroll to position [405, 240]
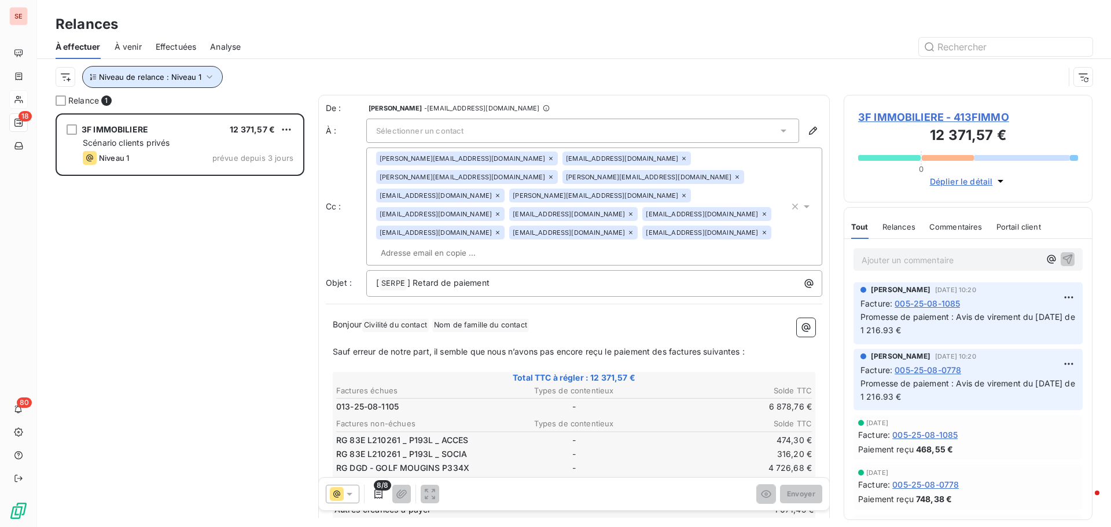
click at [208, 71] on icon "button" at bounding box center [210, 77] width 12 height 12
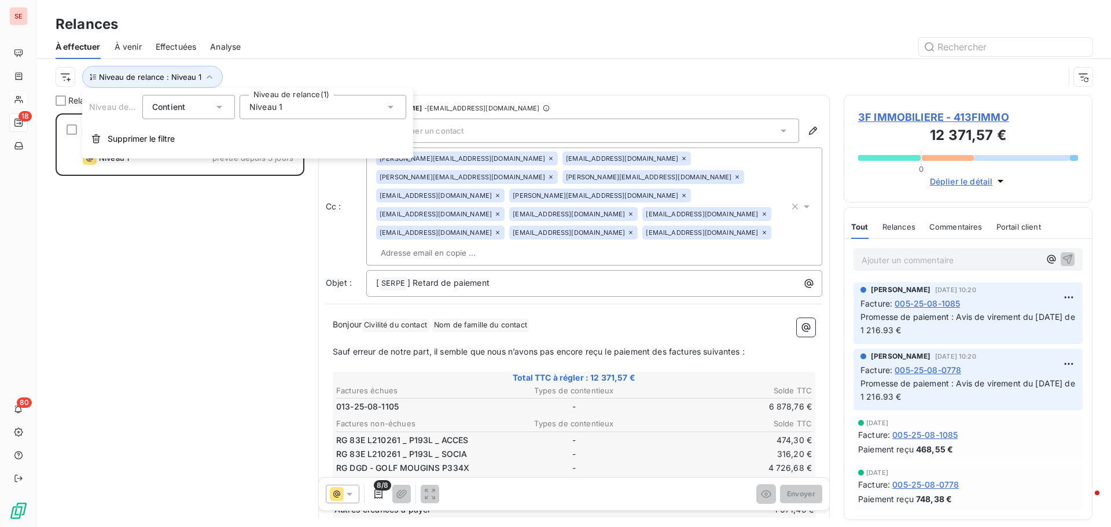
click at [342, 63] on div "Niveau de relance : Niveau 1" at bounding box center [574, 77] width 1037 height 36
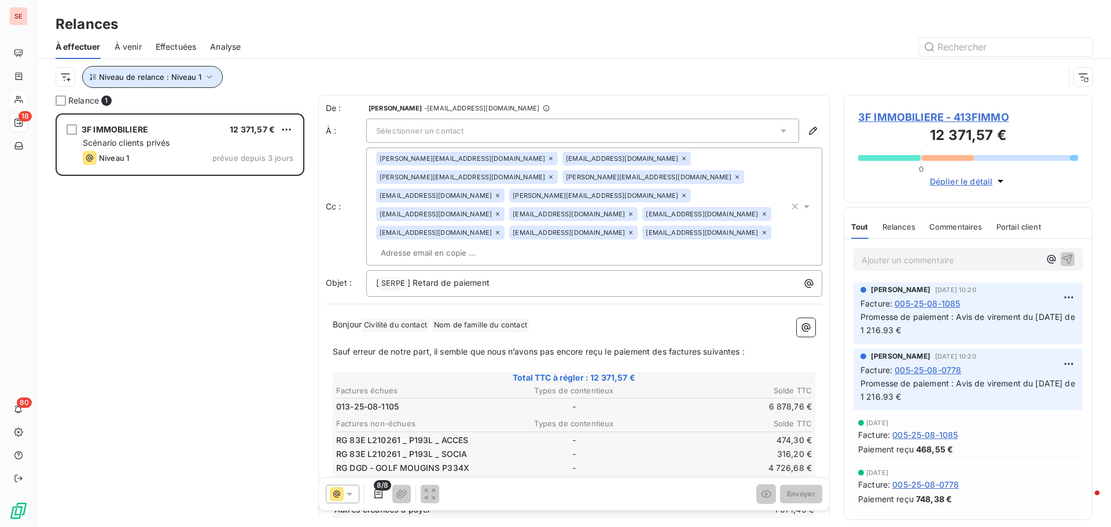
click at [213, 75] on icon "button" at bounding box center [210, 77] width 12 height 12
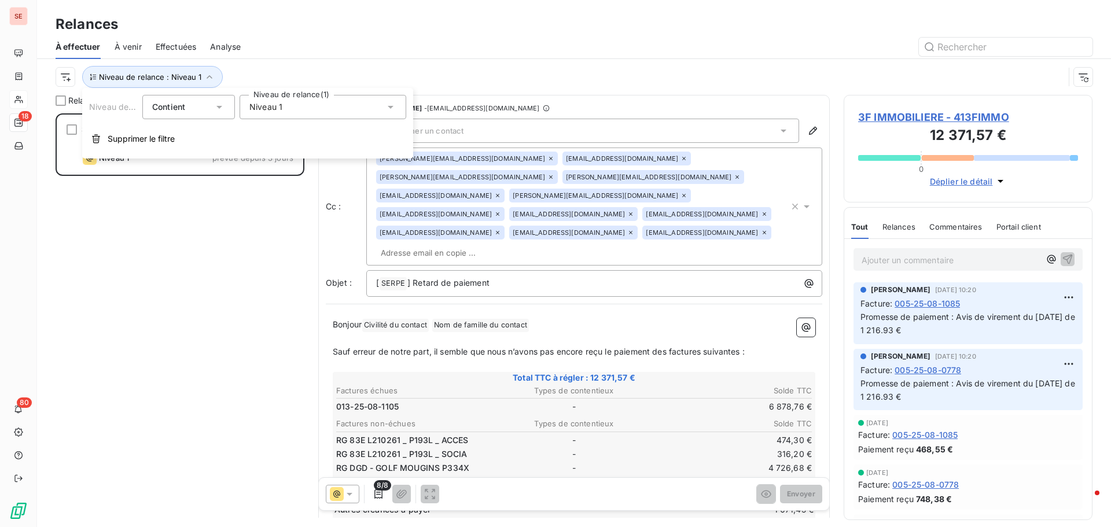
click at [278, 111] on span "Niveau 1" at bounding box center [265, 107] width 33 height 12
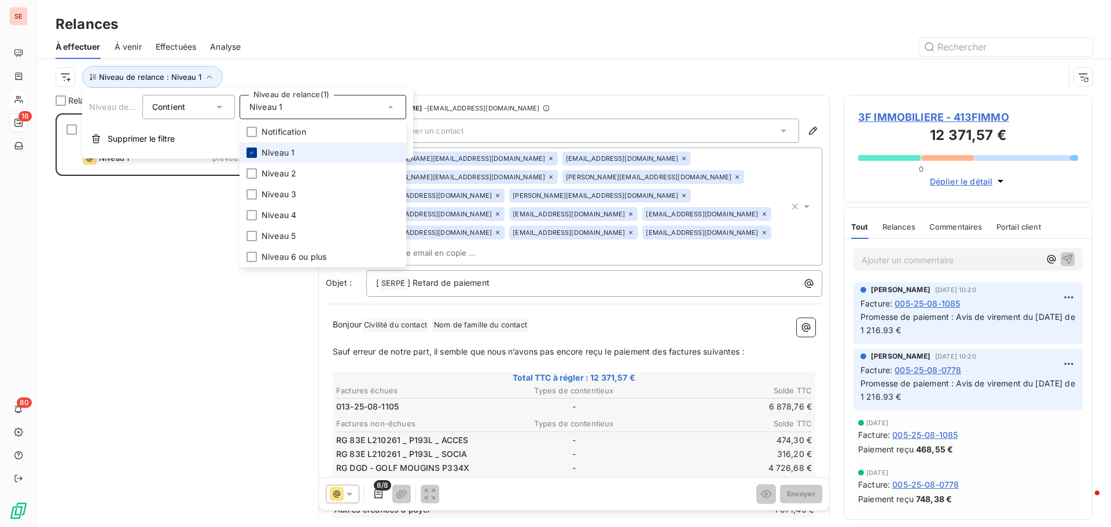
click at [251, 151] on icon at bounding box center [251, 152] width 7 height 7
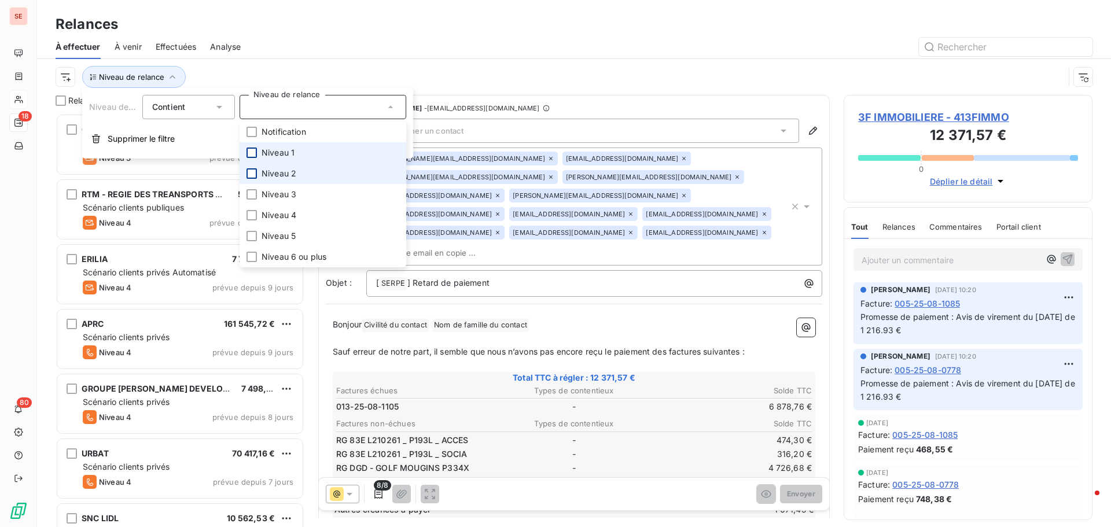
click at [251, 173] on div at bounding box center [251, 173] width 10 height 10
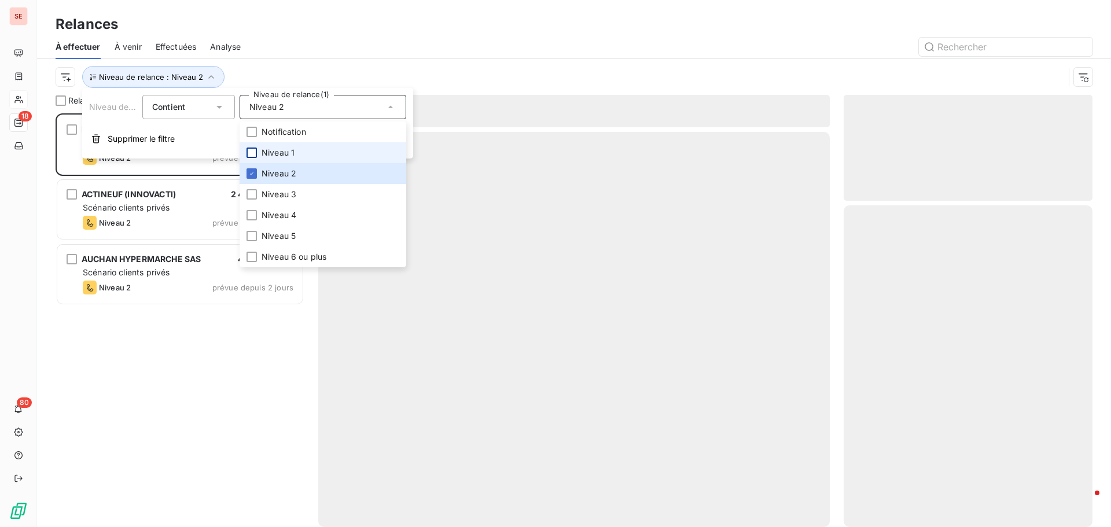
scroll to position [405, 240]
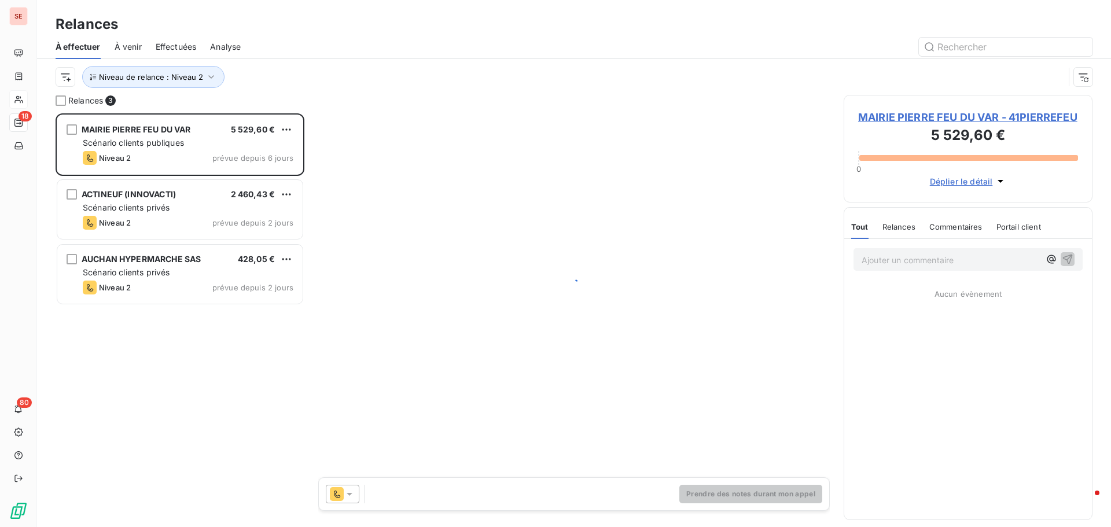
click at [363, 67] on div "Niveau de relance : Niveau 2" at bounding box center [560, 77] width 1008 height 22
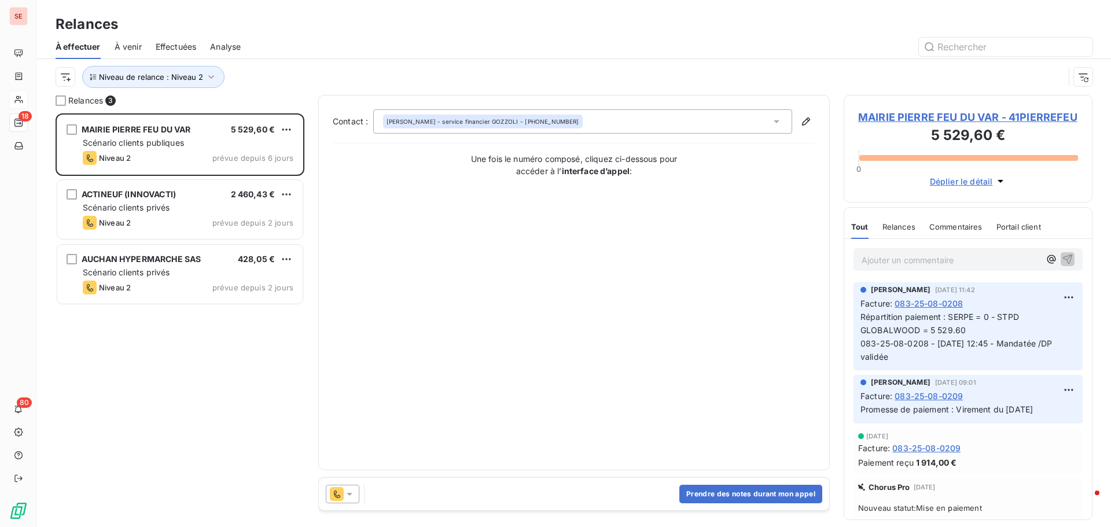
click at [936, 115] on span "MAIRIE PIERRE FEU DU VAR - 41PIERREFEU" at bounding box center [968, 117] width 220 height 16
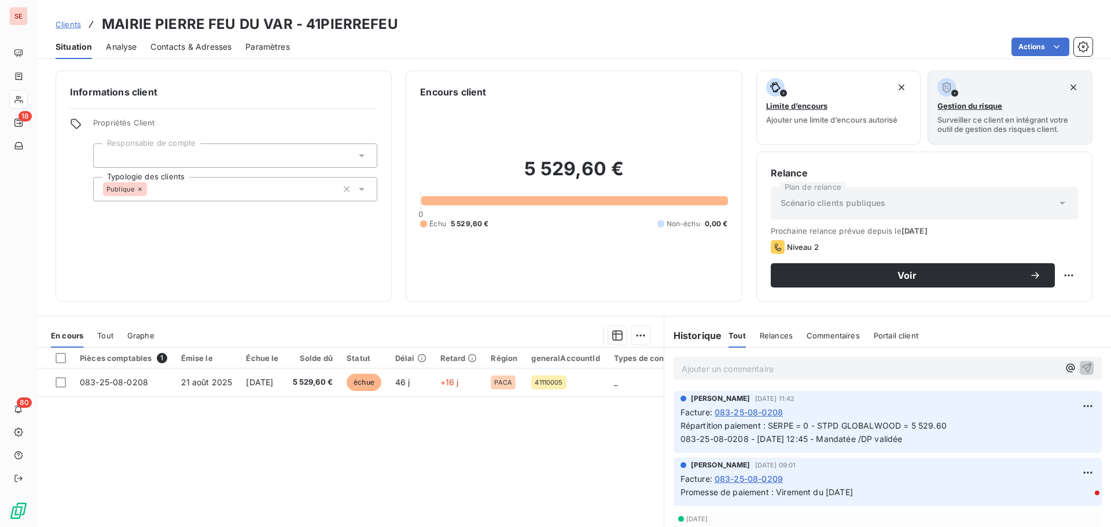
click at [196, 46] on span "Contacts & Adresses" at bounding box center [190, 47] width 81 height 12
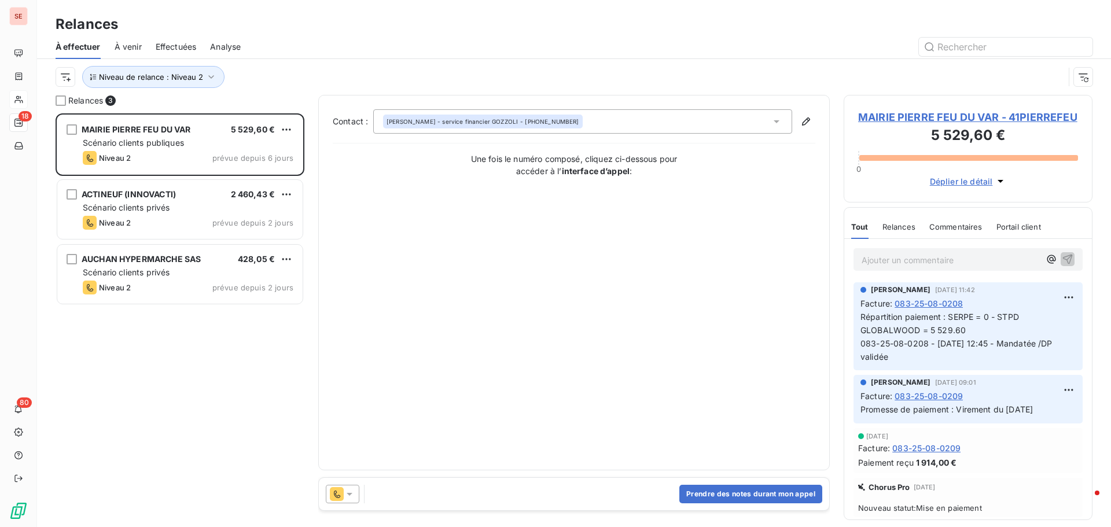
scroll to position [405, 240]
click at [914, 113] on span "MAIRIE PIERRE FEU DU VAR - 41PIERREFEU" at bounding box center [968, 117] width 220 height 16
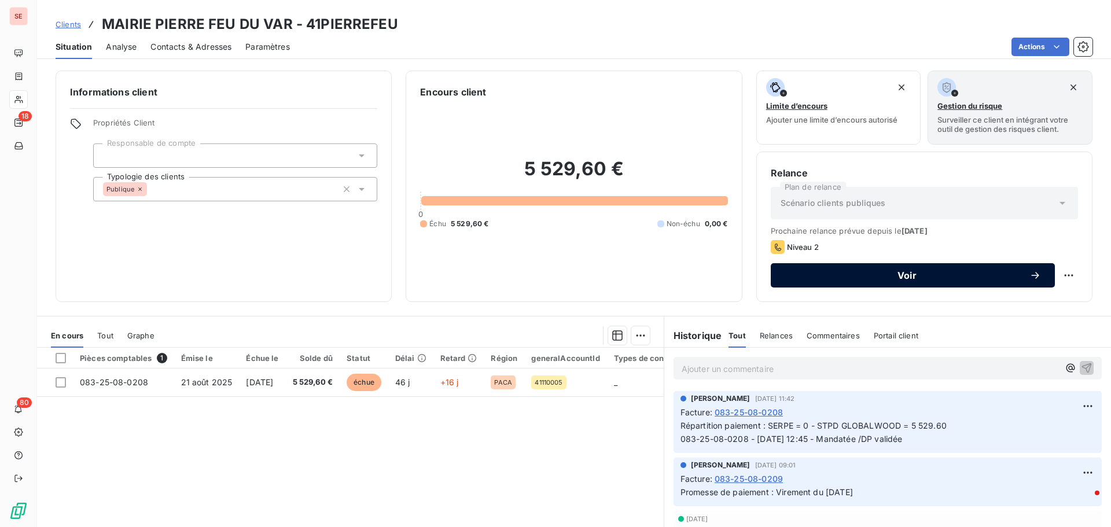
click at [900, 279] on span "Voir" at bounding box center [907, 275] width 245 height 9
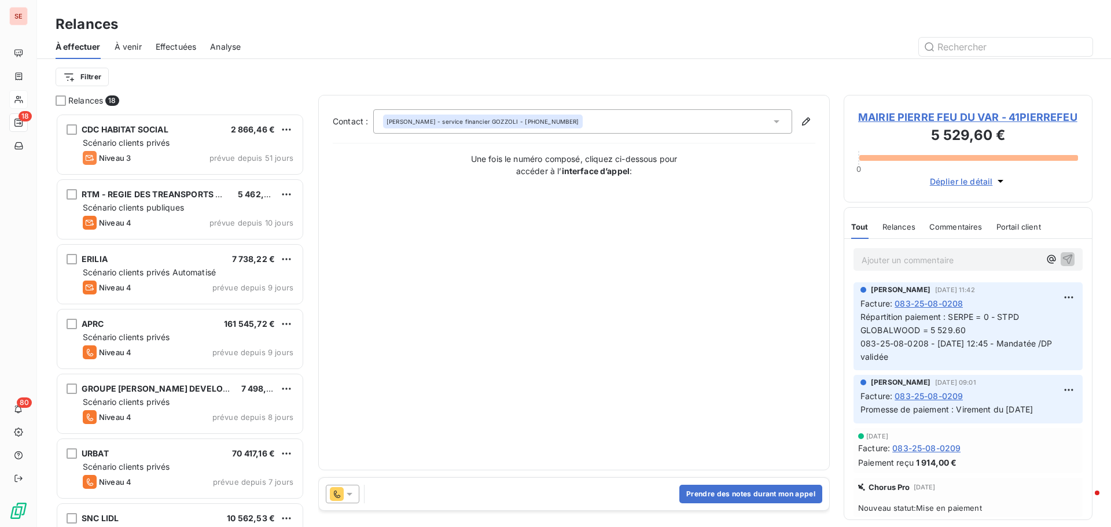
scroll to position [405, 240]
click at [743, 495] on button "Prendre des notes durant mon appel" at bounding box center [750, 494] width 143 height 19
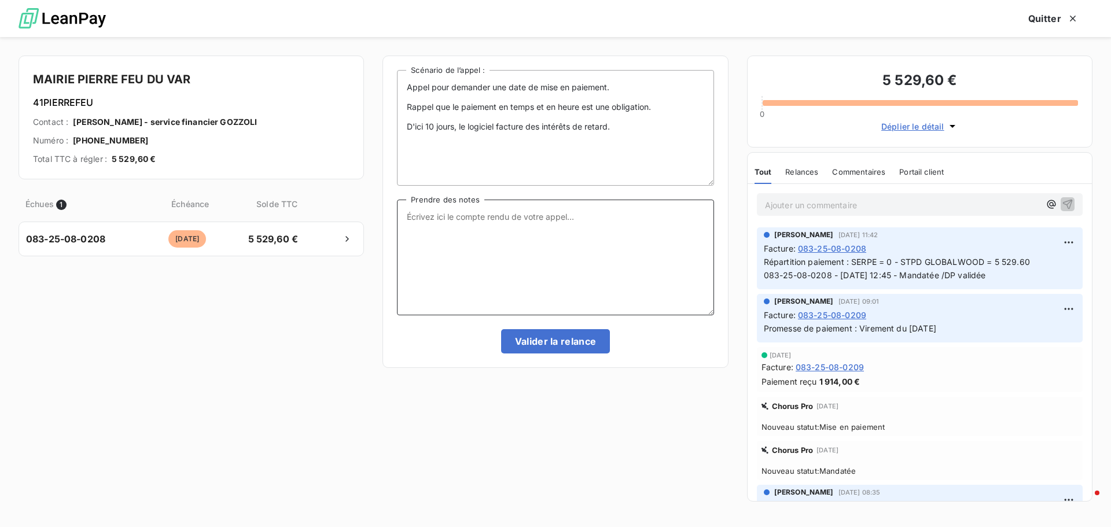
click at [445, 219] on textarea "Prendre des notes" at bounding box center [555, 258] width 316 height 116
type textarea "[DATE] : appel Mairie : la trésorerie a réglé le STPD le [DATE]"
click at [571, 341] on button "Valider la relance" at bounding box center [555, 341] width 109 height 24
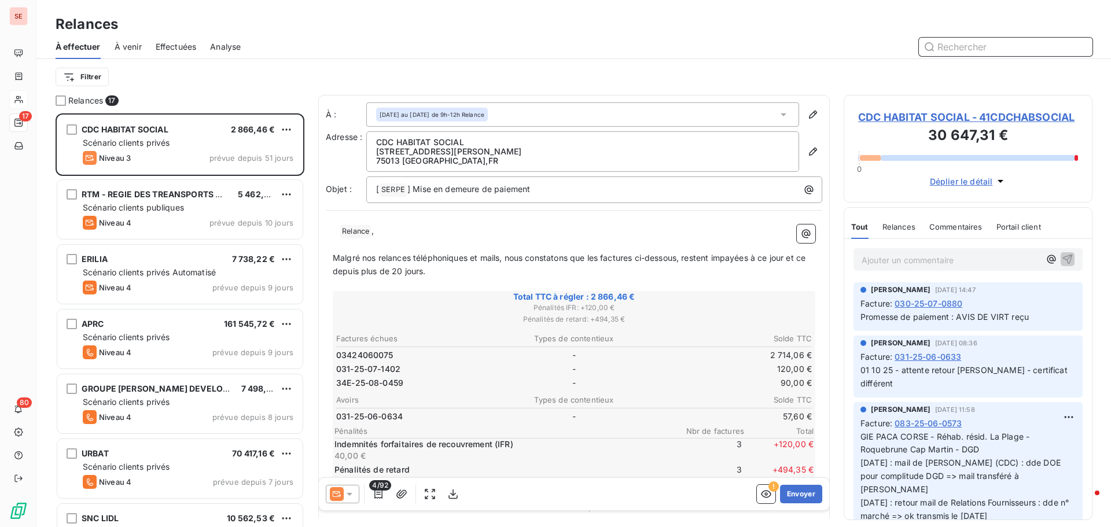
click at [181, 45] on span "Effectuées" at bounding box center [176, 47] width 41 height 12
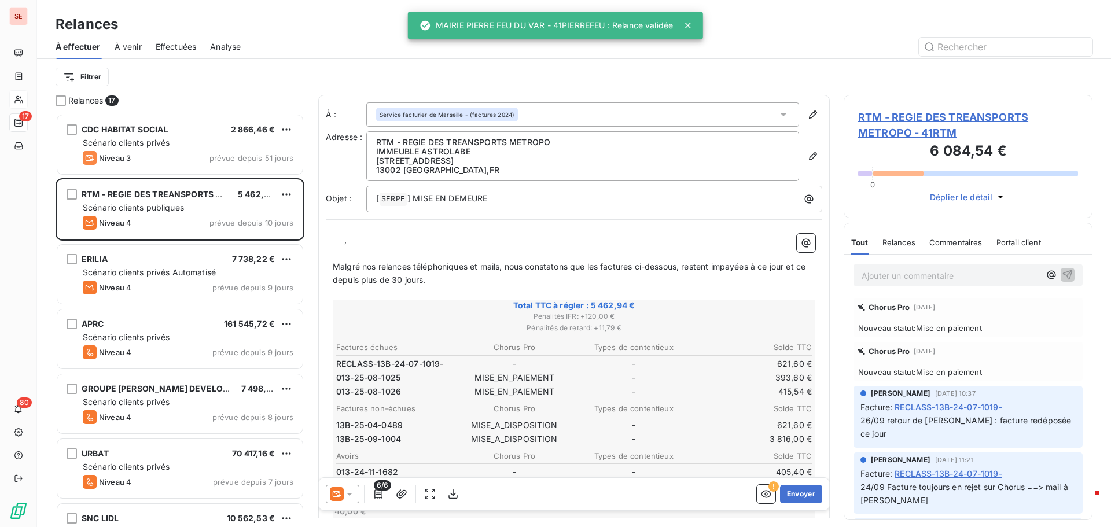
scroll to position [405, 240]
click at [193, 49] on span "Effectuées" at bounding box center [176, 47] width 41 height 12
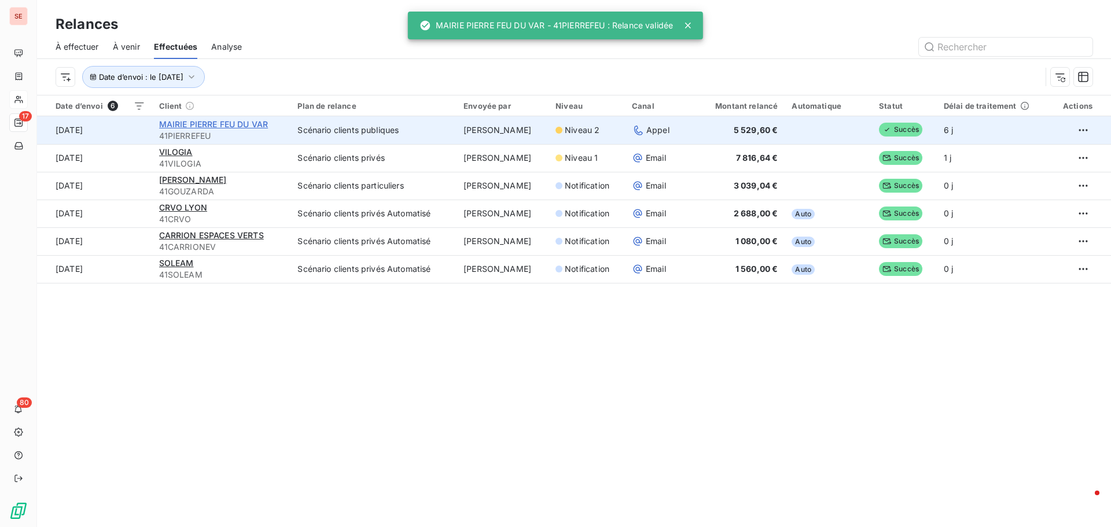
click at [205, 124] on span "MAIRIE PIERRE FEU DU VAR" at bounding box center [213, 124] width 109 height 10
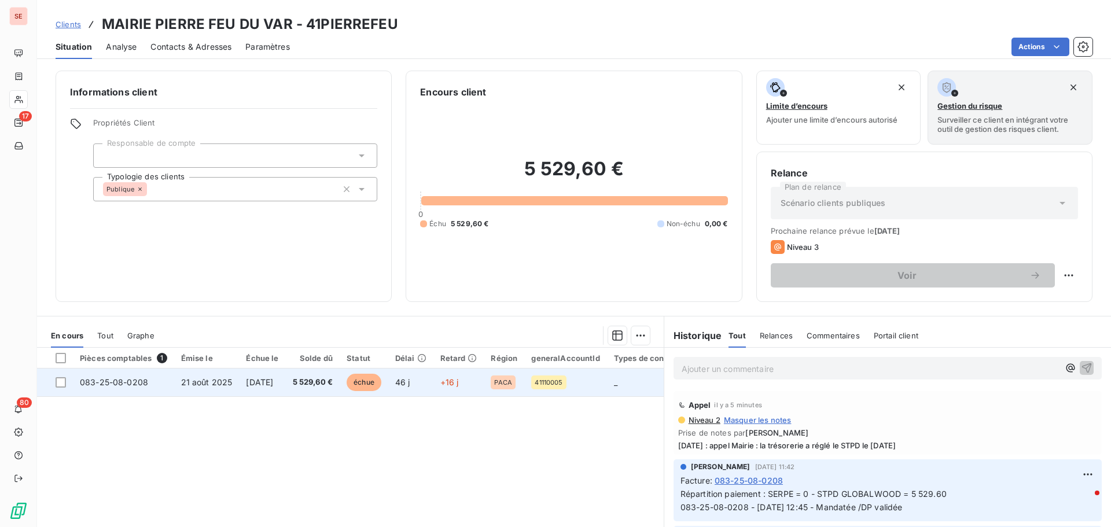
click at [174, 381] on td "21 août 2025" at bounding box center [206, 383] width 65 height 28
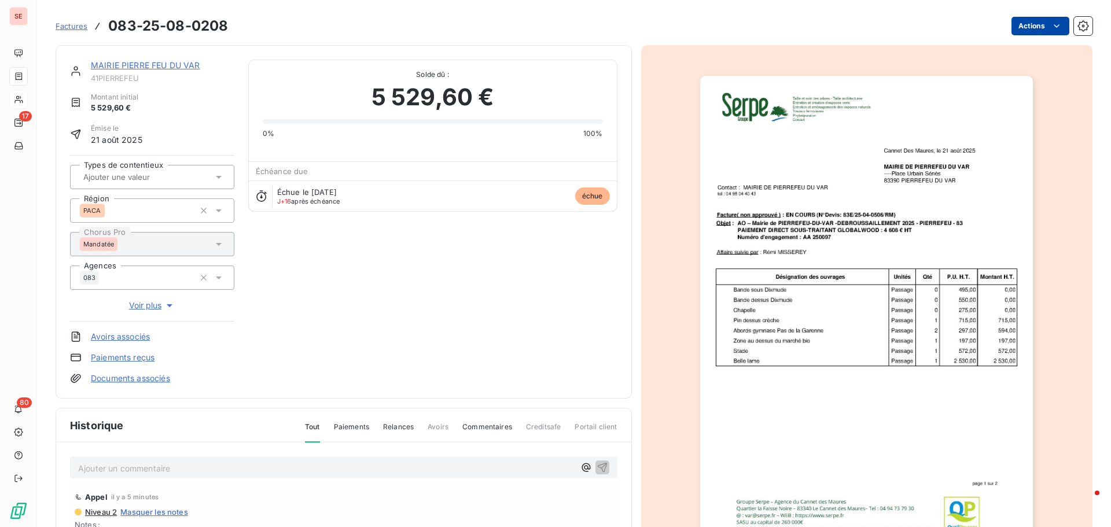
click at [1014, 20] on html "SE 17 80 Factures 083-25-08-0208 Actions MAIRIE PIERRE FEU DU VAR 41PIERREFEU M…" at bounding box center [555, 263] width 1111 height 527
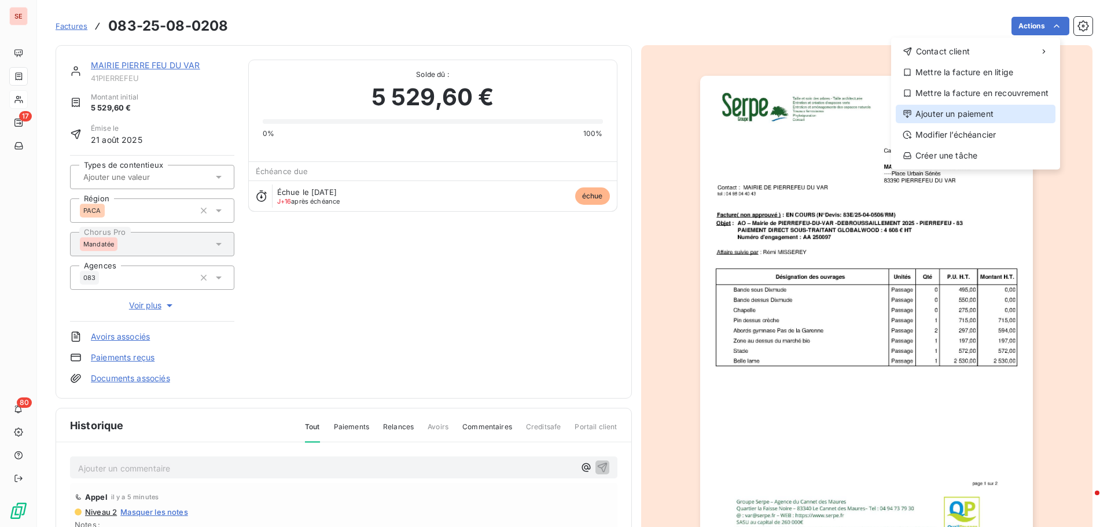
click at [985, 120] on div "Ajouter un paiement" at bounding box center [976, 114] width 160 height 19
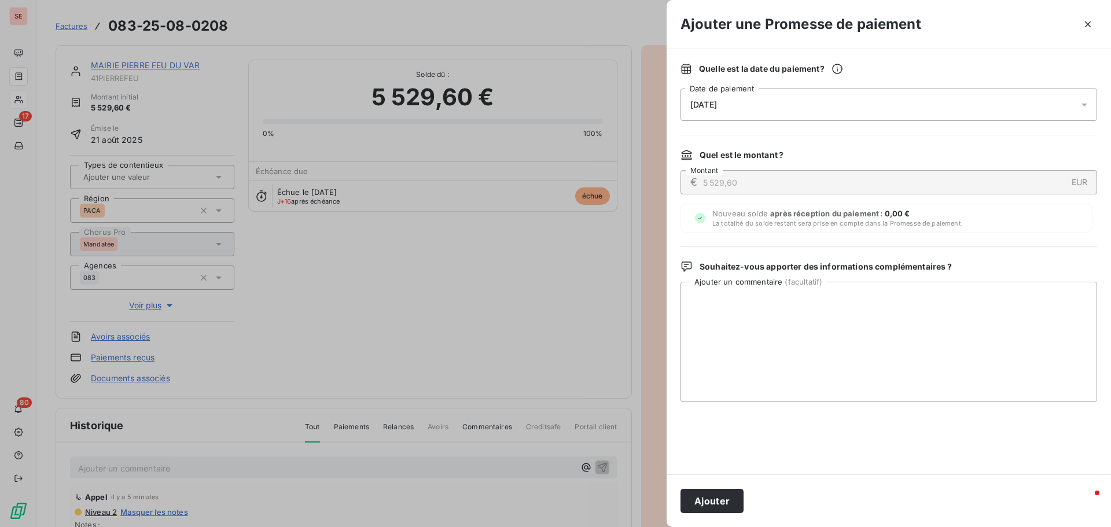
click at [713, 101] on span "[DATE]" at bounding box center [703, 104] width 27 height 9
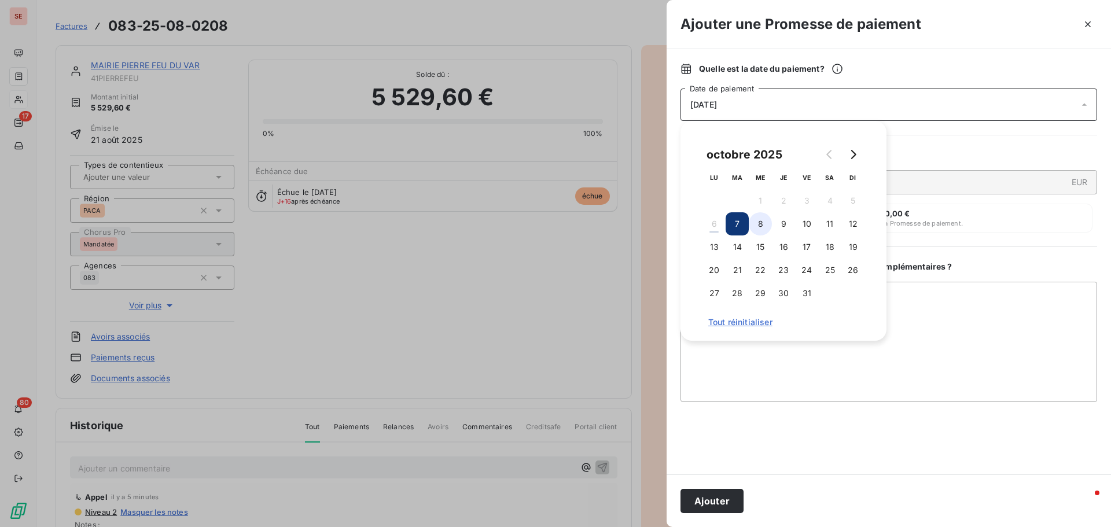
click at [761, 226] on button "8" at bounding box center [760, 223] width 23 height 23
click at [735, 498] on button "Ajouter" at bounding box center [711, 501] width 63 height 24
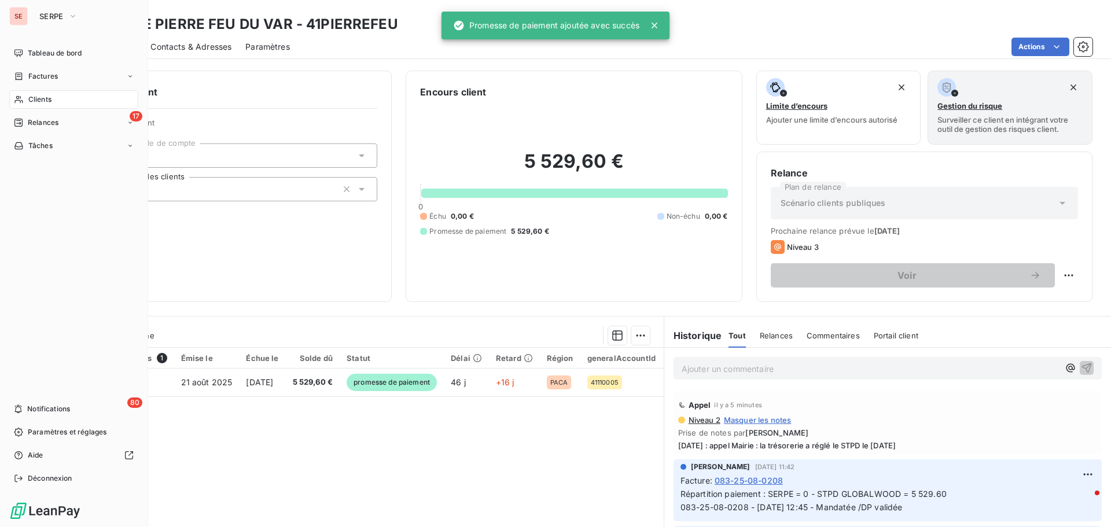
click at [46, 117] on span "Relances" at bounding box center [43, 122] width 31 height 10
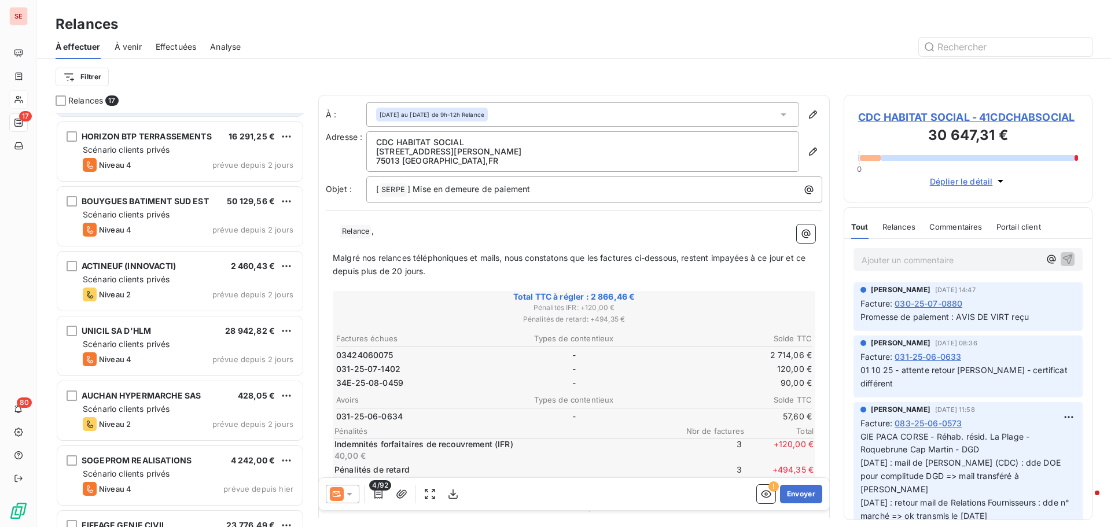
scroll to position [521, 0]
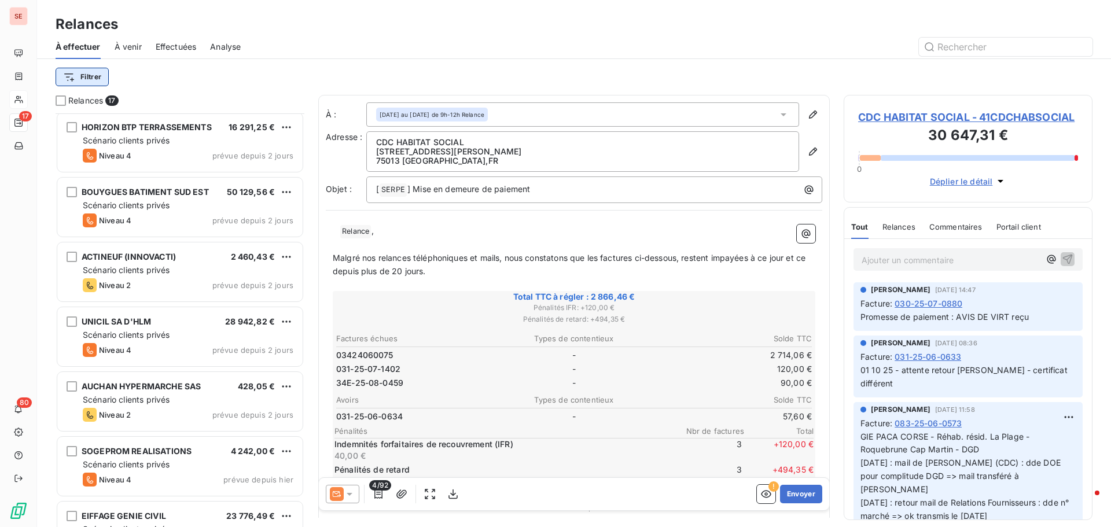
click at [94, 82] on html "SE 17 80 Relances À effectuer À venir Effectuées Analyse Filtrer Relances 17 3F…" at bounding box center [555, 263] width 1111 height 527
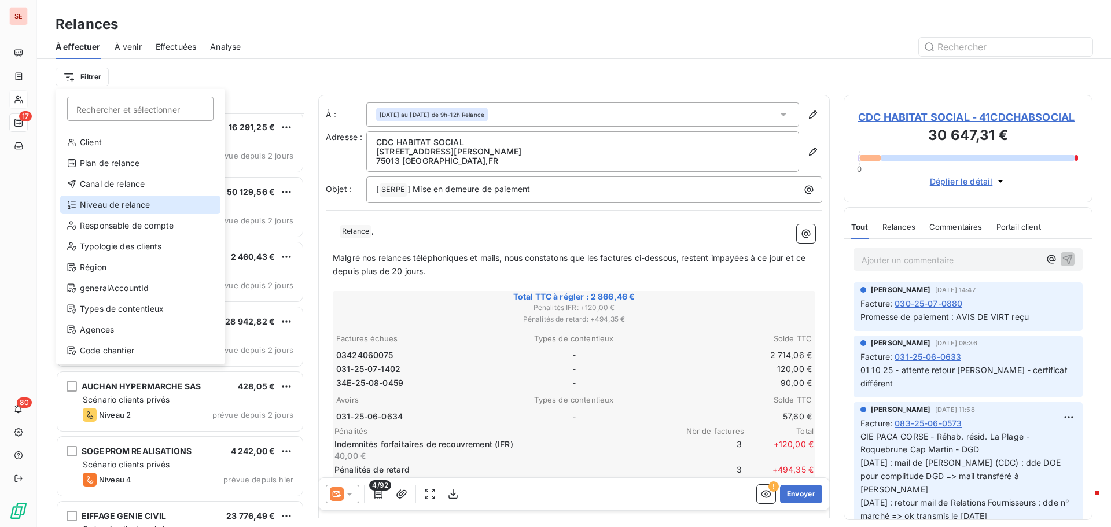
click at [135, 204] on div "Niveau de relance" at bounding box center [140, 205] width 160 height 19
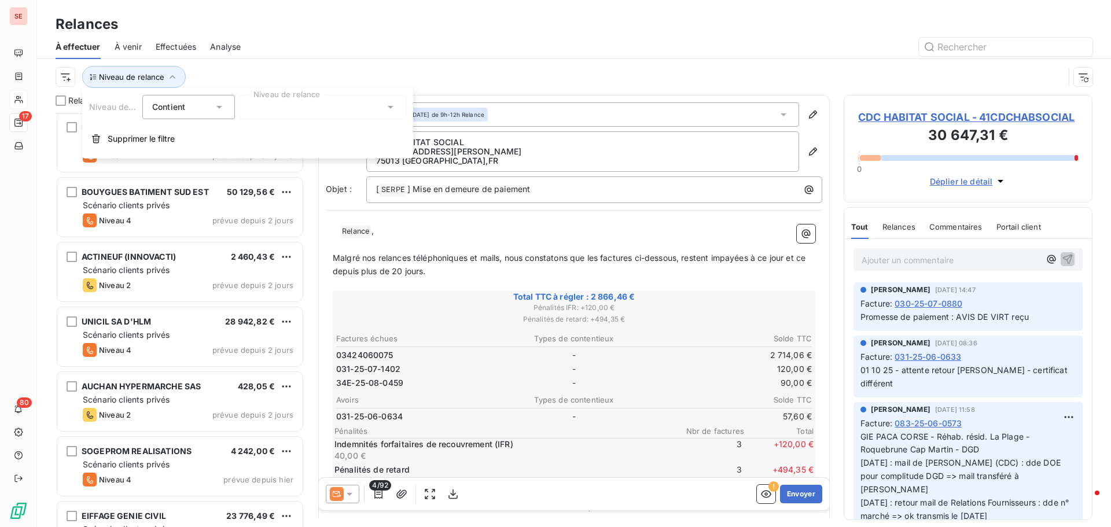
click at [282, 111] on div at bounding box center [323, 107] width 167 height 24
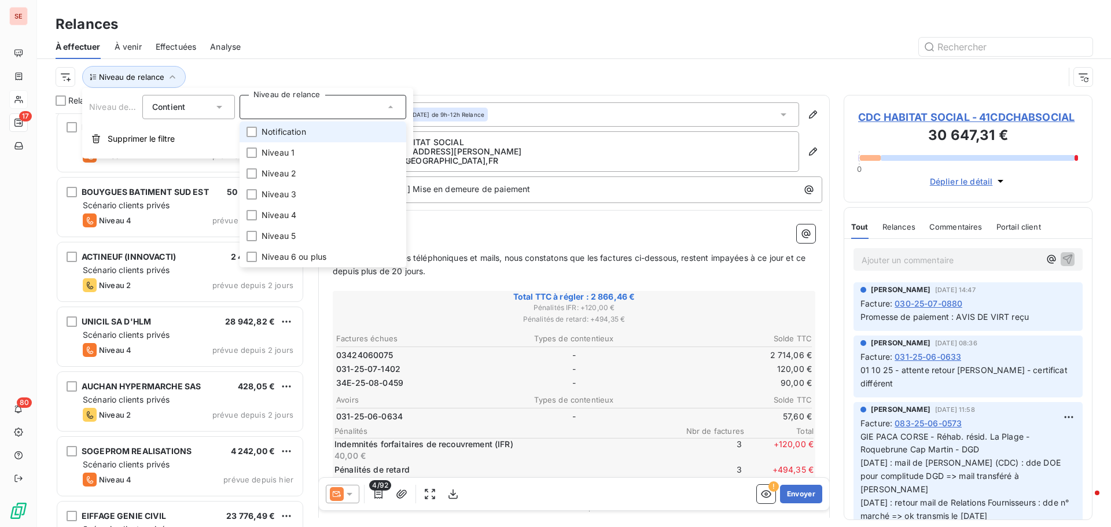
click at [279, 131] on span "Notification" at bounding box center [284, 132] width 45 height 12
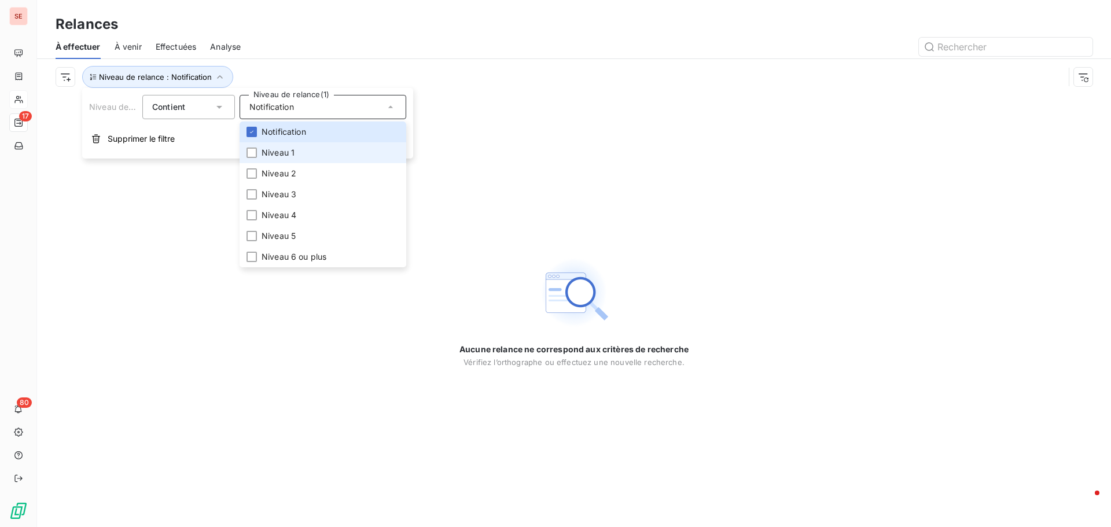
click at [277, 152] on span "Niveau 1" at bounding box center [278, 153] width 33 height 12
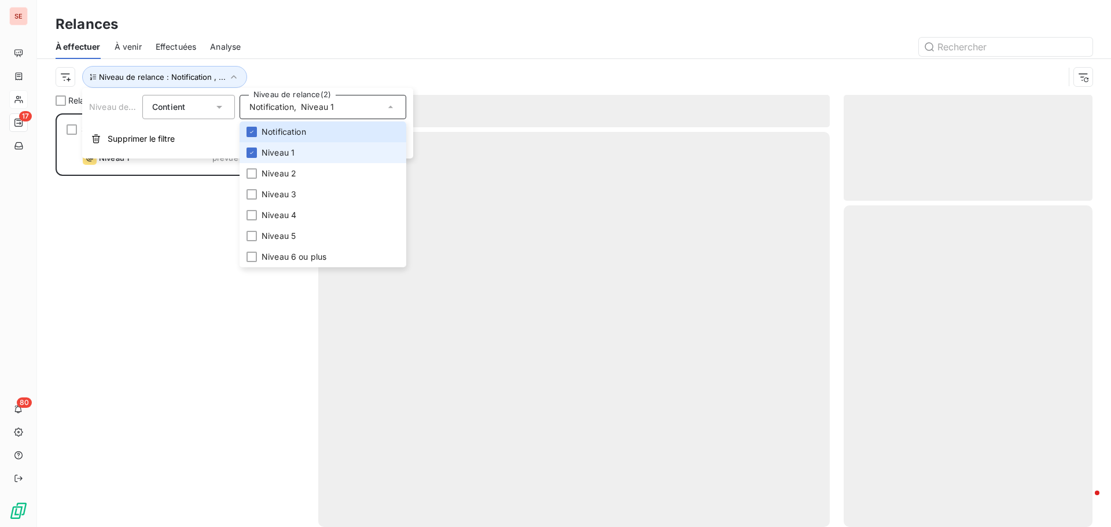
scroll to position [405, 240]
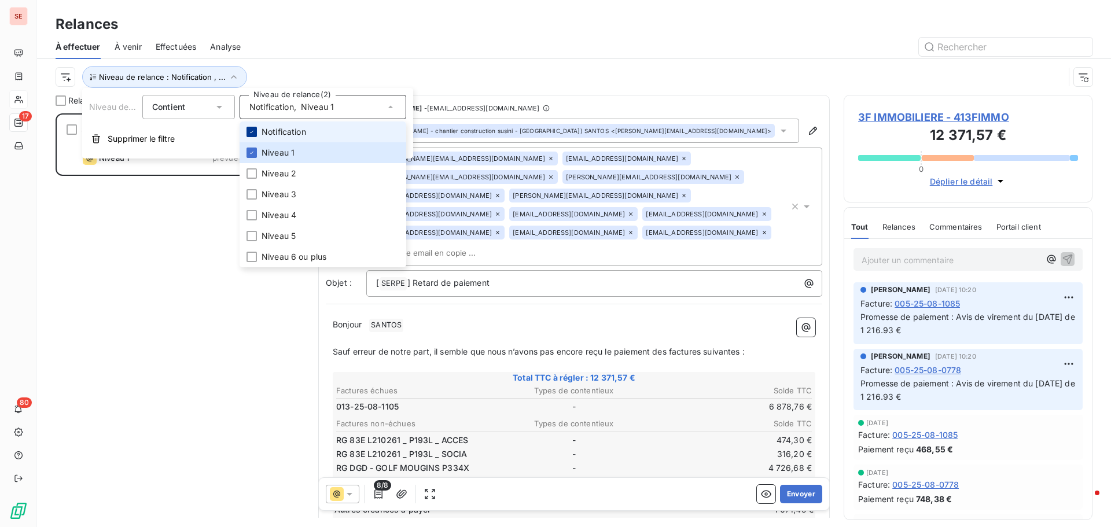
click at [251, 130] on icon at bounding box center [251, 131] width 7 height 7
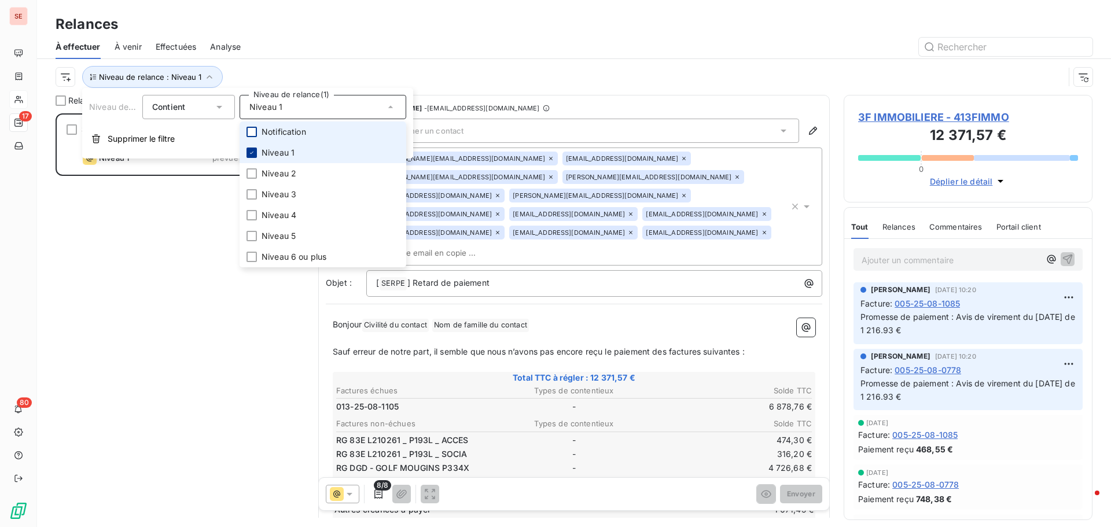
click at [252, 150] on icon at bounding box center [251, 152] width 7 height 7
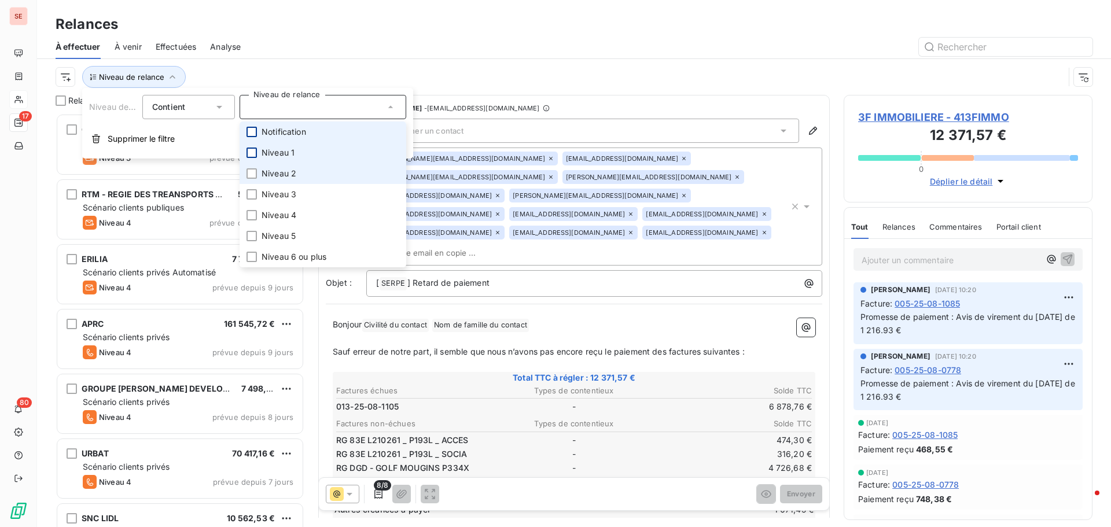
click at [278, 173] on span "Niveau 2" at bounding box center [279, 174] width 35 height 12
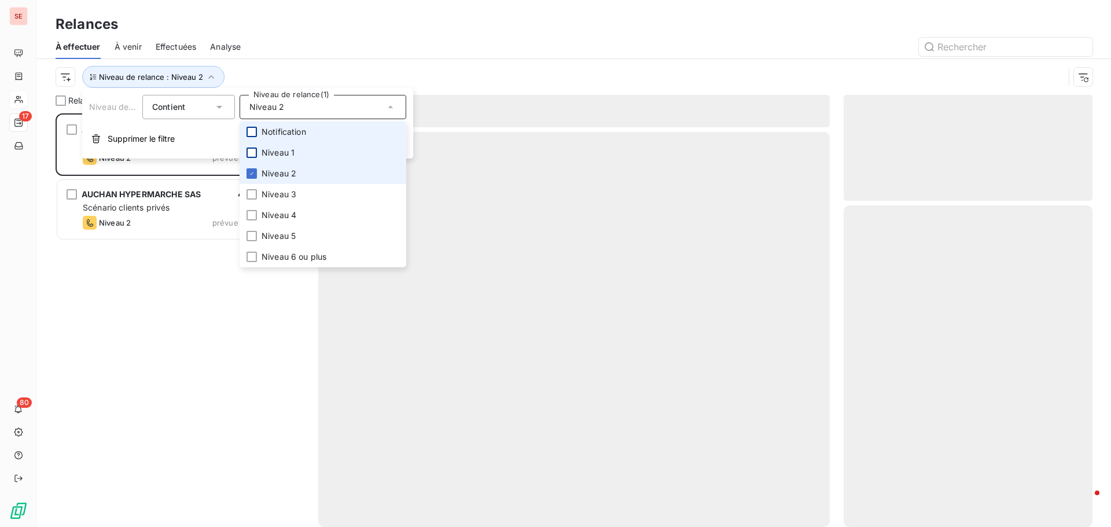
scroll to position [405, 240]
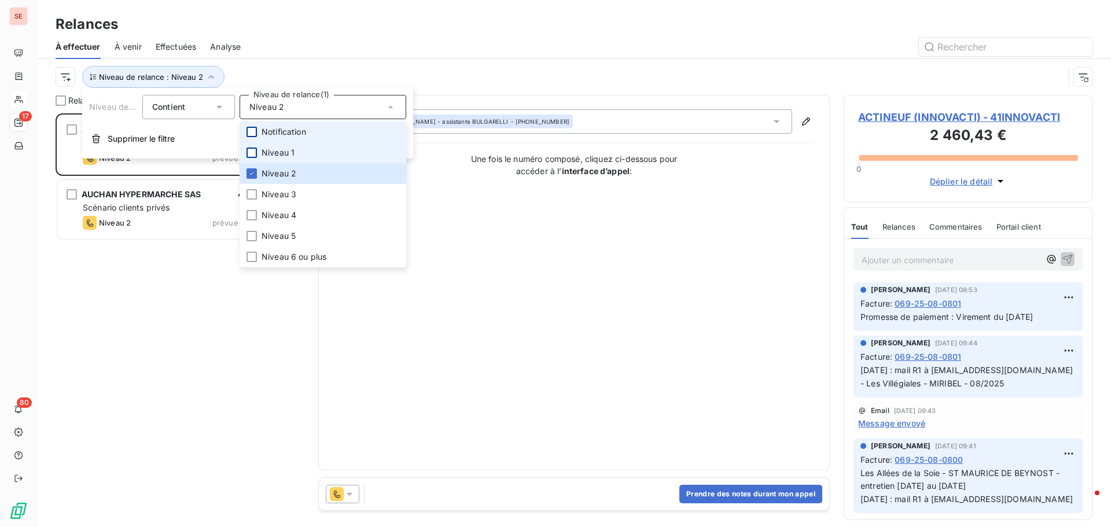
click at [327, 65] on div "Niveau de relance : Niveau 2" at bounding box center [574, 77] width 1037 height 36
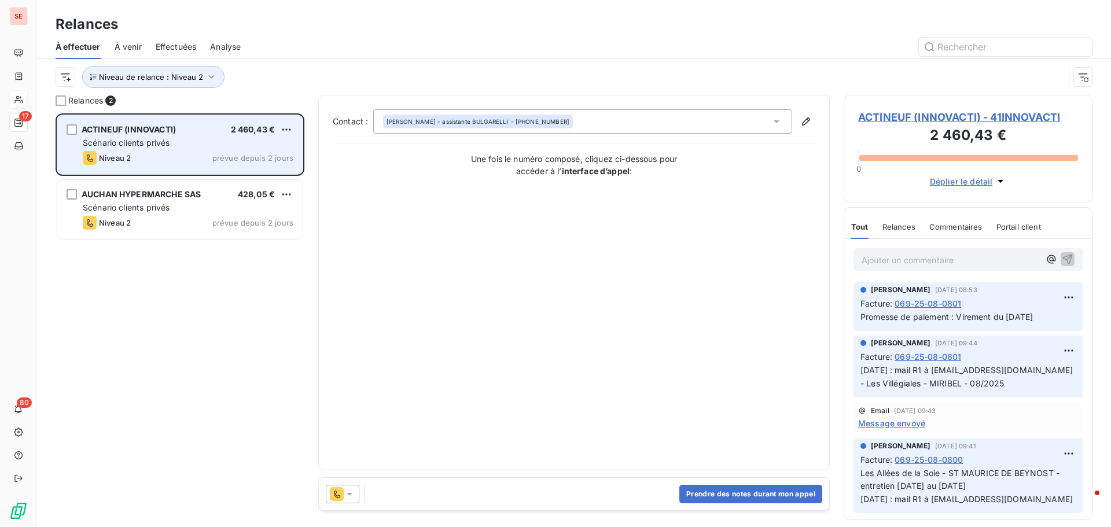
click at [193, 140] on div "Scénario clients privés" at bounding box center [188, 143] width 211 height 12
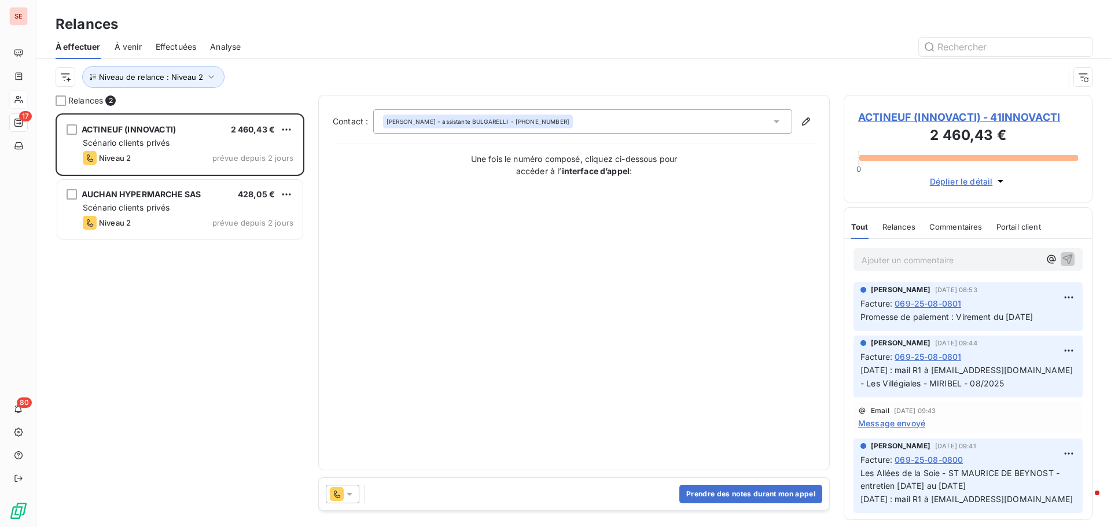
click at [920, 117] on span "ACTINEUF (INNOVACTI) - 41INNOVACTI" at bounding box center [968, 117] width 220 height 16
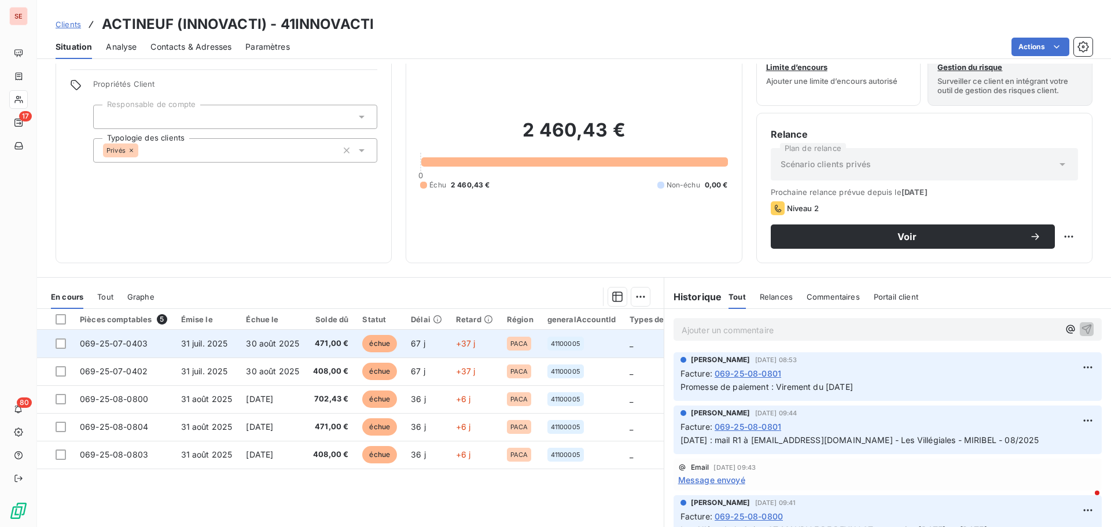
scroll to position [78, 0]
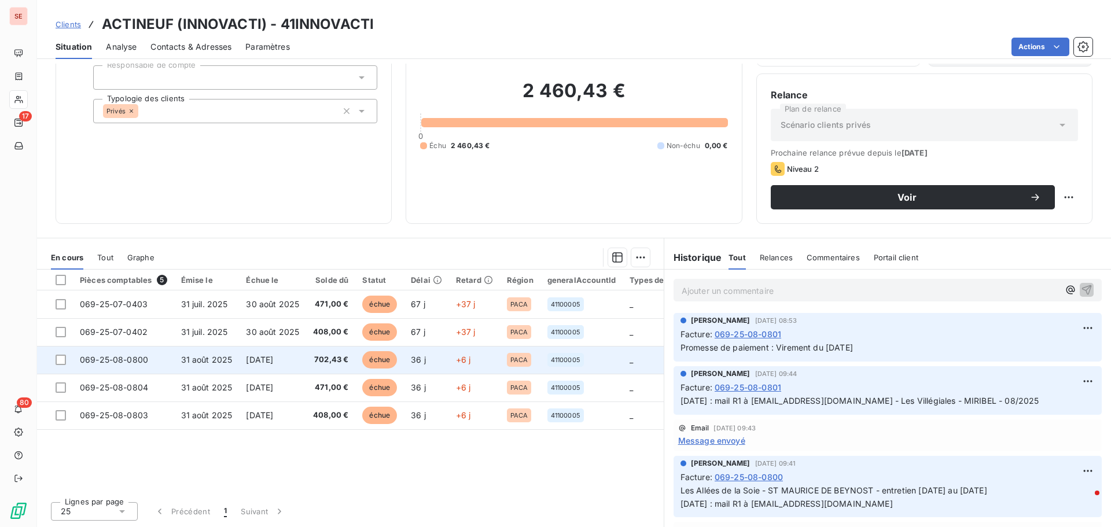
click at [300, 362] on td "[DATE]" at bounding box center [272, 360] width 67 height 28
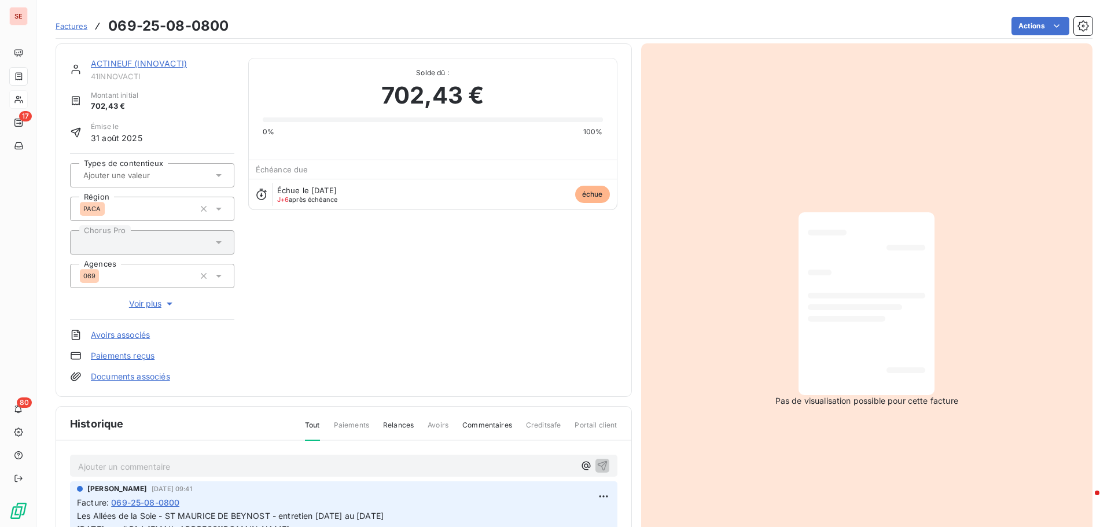
scroll to position [117, 0]
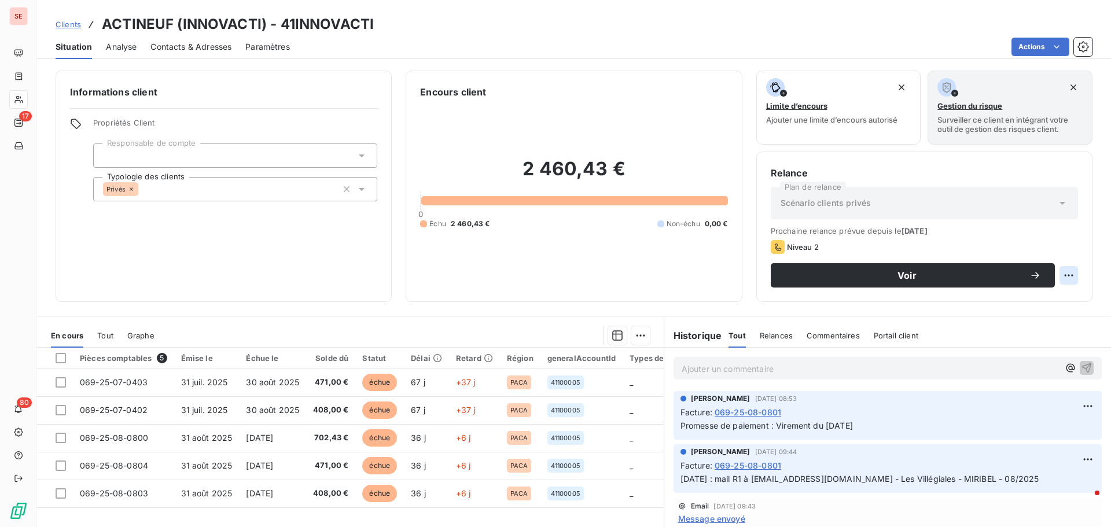
click at [1055, 277] on html "SE 17 80 Clients ACTINEUF (INNOVACTI) - 41INNOVACTI Situation Analyse Contacts …" at bounding box center [555, 263] width 1111 height 527
click at [1054, 301] on div "Replanifier cette action" at bounding box center [1012, 301] width 104 height 19
select select "9"
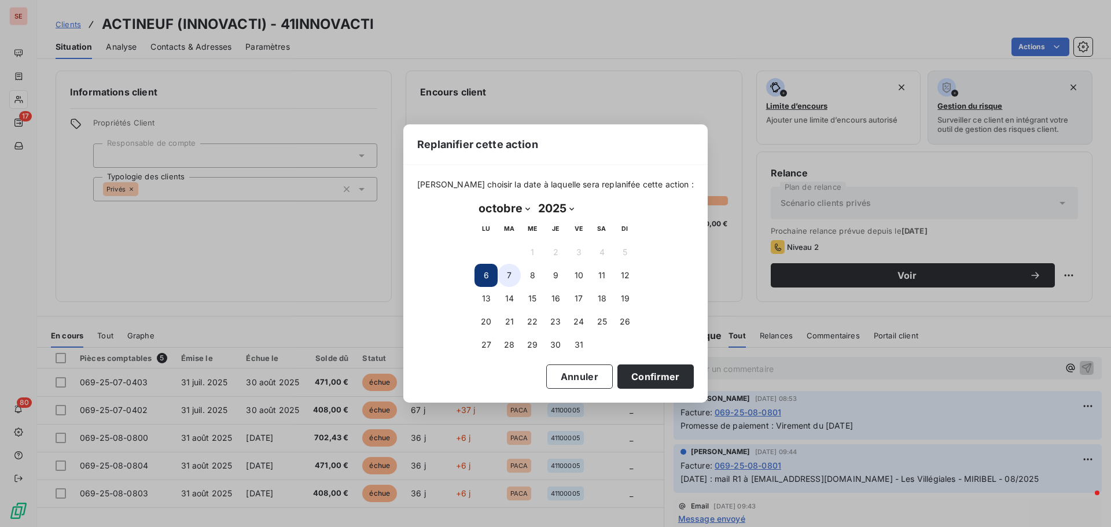
click at [510, 276] on button "7" at bounding box center [509, 275] width 23 height 23
click at [650, 383] on button "Confirmer" at bounding box center [655, 376] width 76 height 24
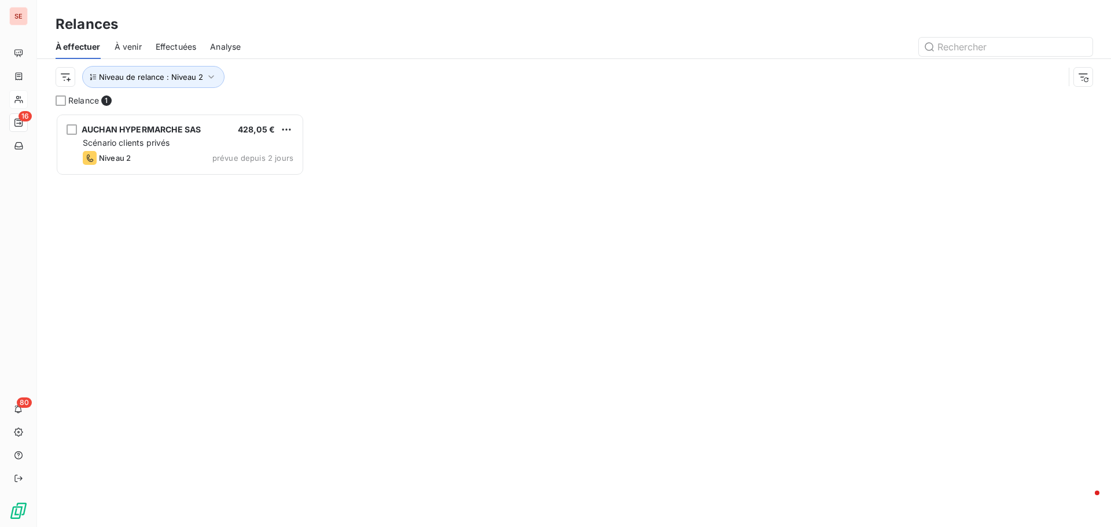
scroll to position [405, 240]
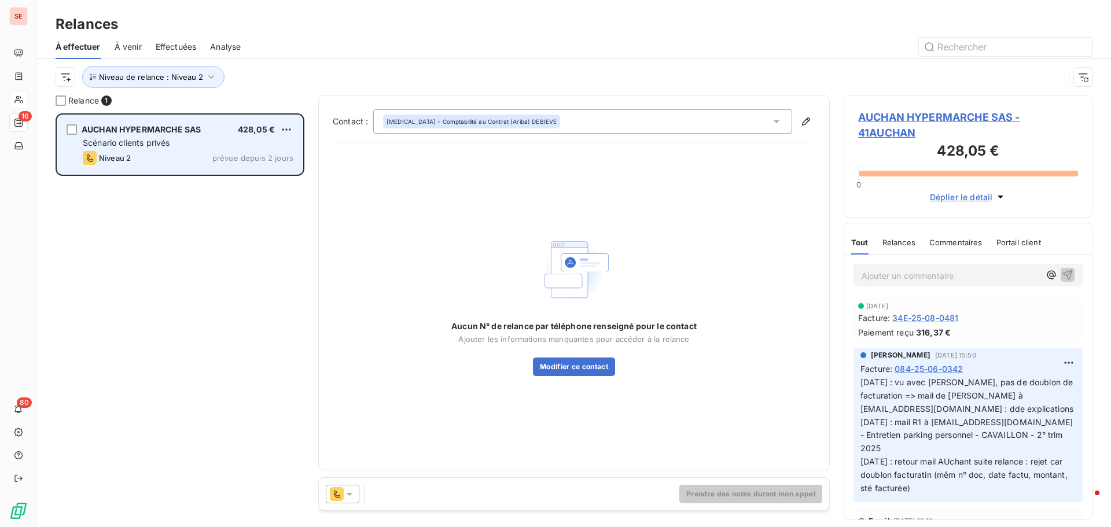
click at [177, 141] on div "Scénario clients privés" at bounding box center [188, 143] width 211 height 12
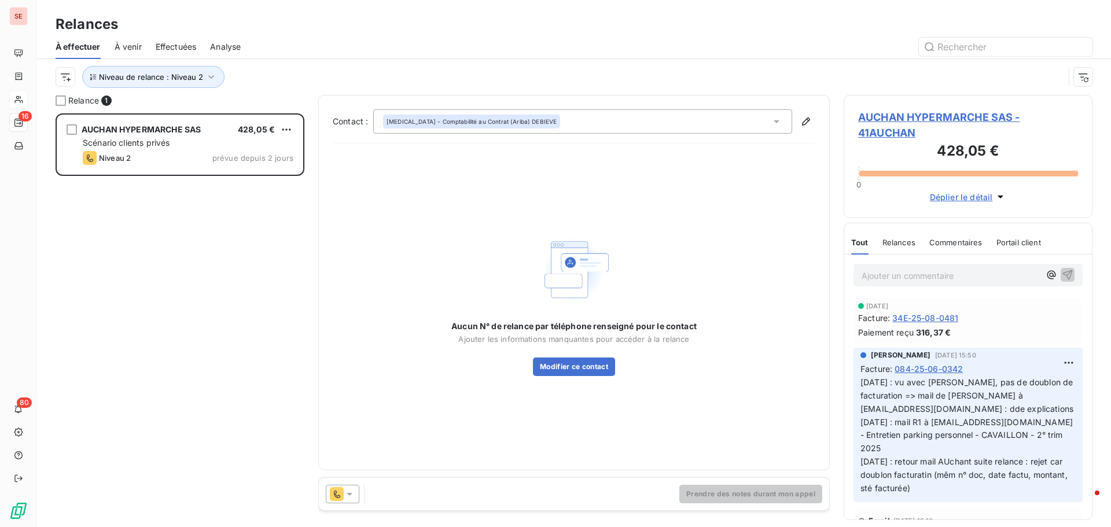
click at [898, 123] on span "AUCHAN HYPERMARCHE SAS - 41AUCHAN" at bounding box center [968, 124] width 220 height 31
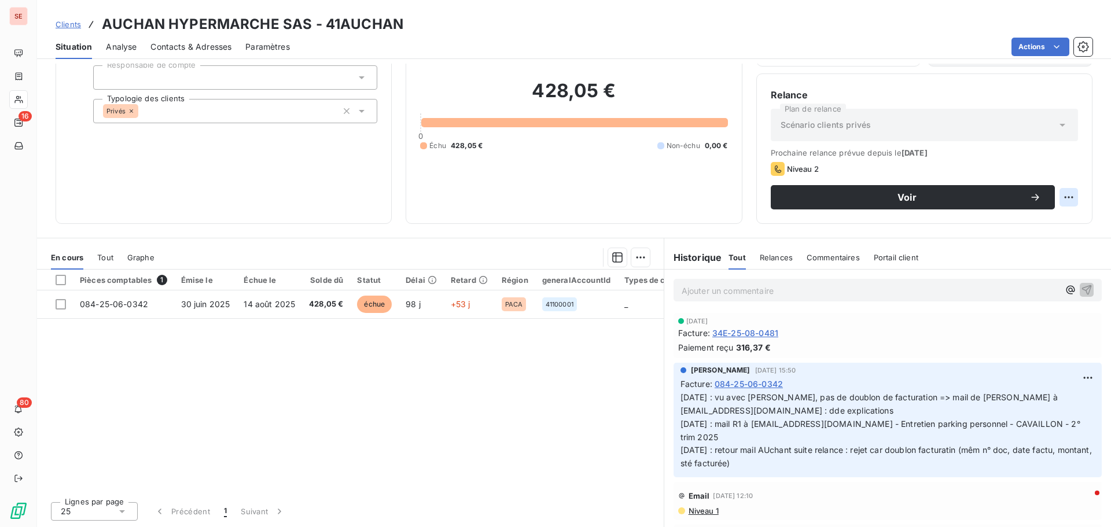
click at [1064, 194] on html "SE 16 80 Clients AUCHAN HYPERMARCHE SAS - 41AUCHAN Situation Analyse Contacts &…" at bounding box center [555, 263] width 1111 height 527
click at [1047, 233] on div "Replanifier cette action" at bounding box center [1012, 223] width 113 height 28
click at [1024, 222] on div "Replanifier cette action" at bounding box center [1012, 222] width 104 height 19
select select "9"
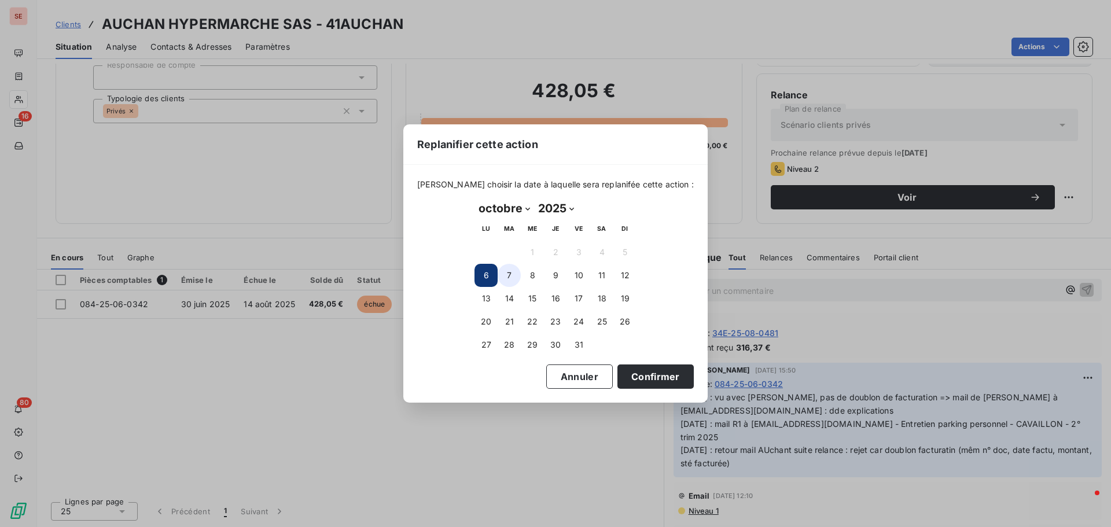
click at [507, 269] on button "7" at bounding box center [509, 275] width 23 height 23
click at [623, 373] on button "Confirmer" at bounding box center [655, 376] width 76 height 24
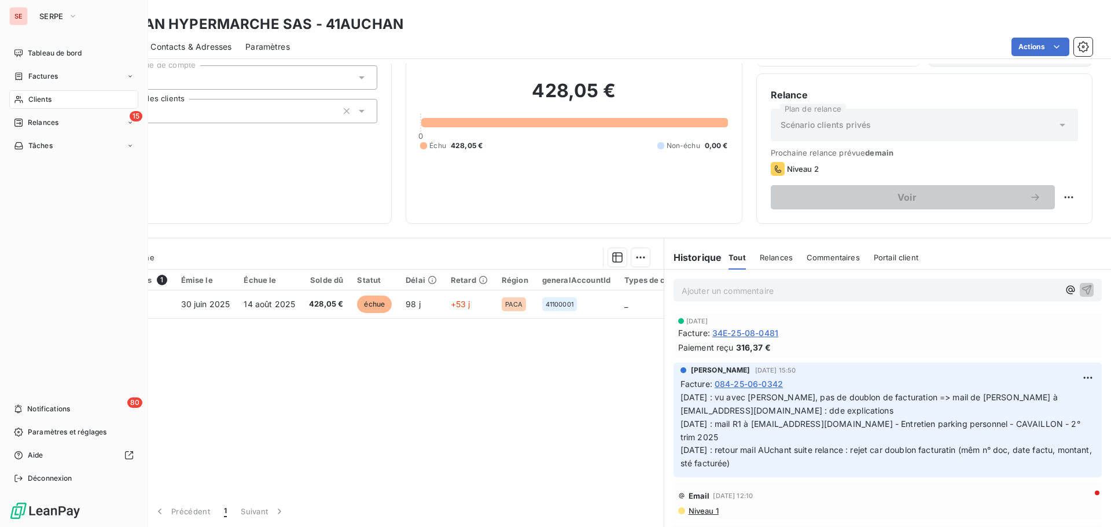
click at [49, 126] on span "Relances" at bounding box center [43, 122] width 31 height 10
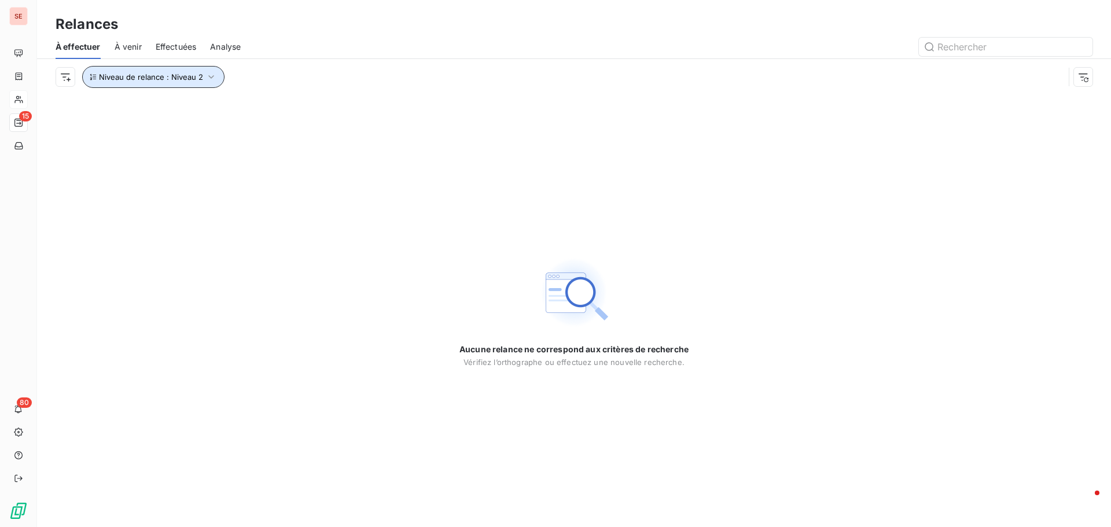
click at [147, 82] on button "Niveau de relance : Niveau 2" at bounding box center [153, 77] width 142 height 22
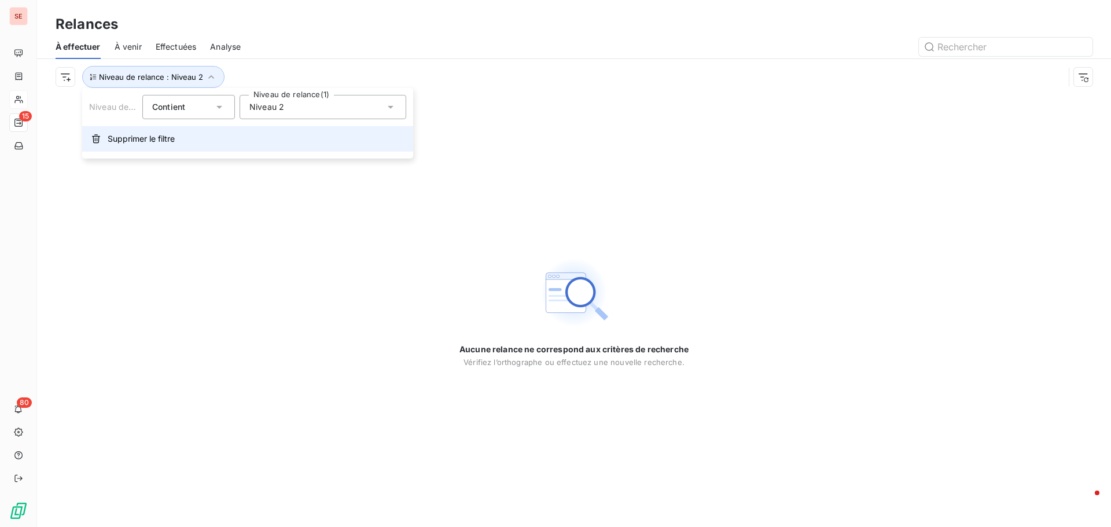
click at [152, 140] on span "Supprimer le filtre" at bounding box center [141, 139] width 67 height 12
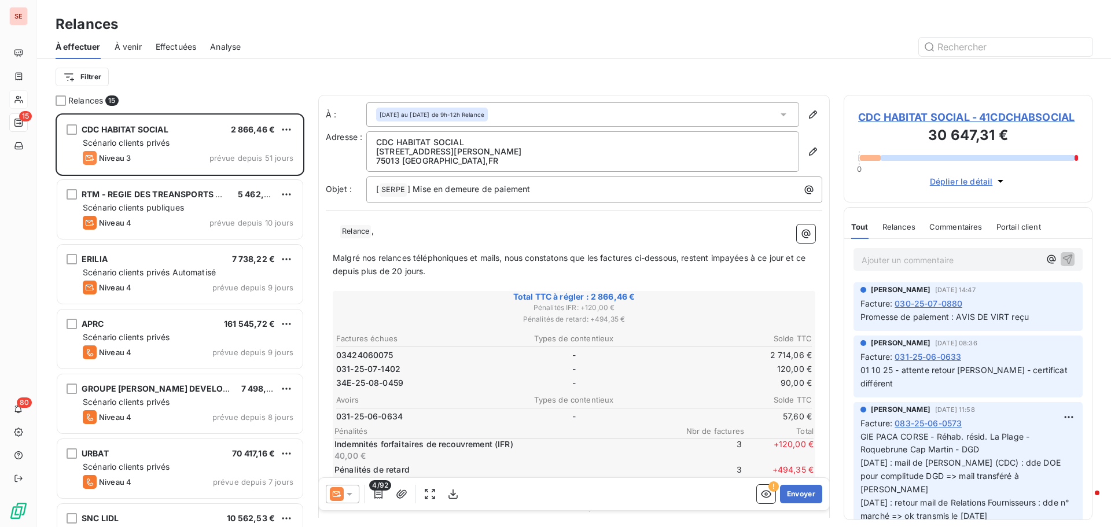
scroll to position [405, 240]
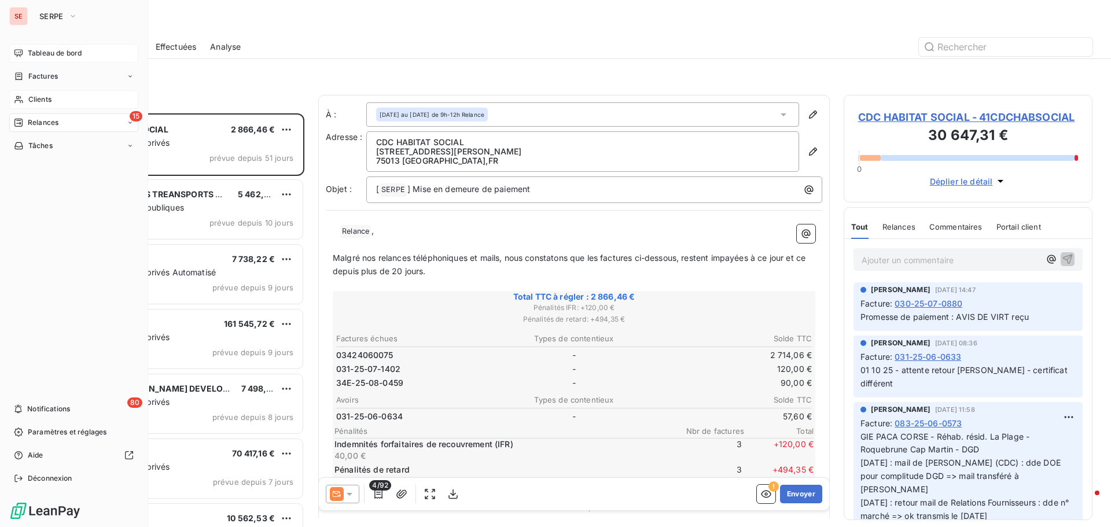
click at [64, 54] on span "Tableau de bord" at bounding box center [55, 53] width 54 height 10
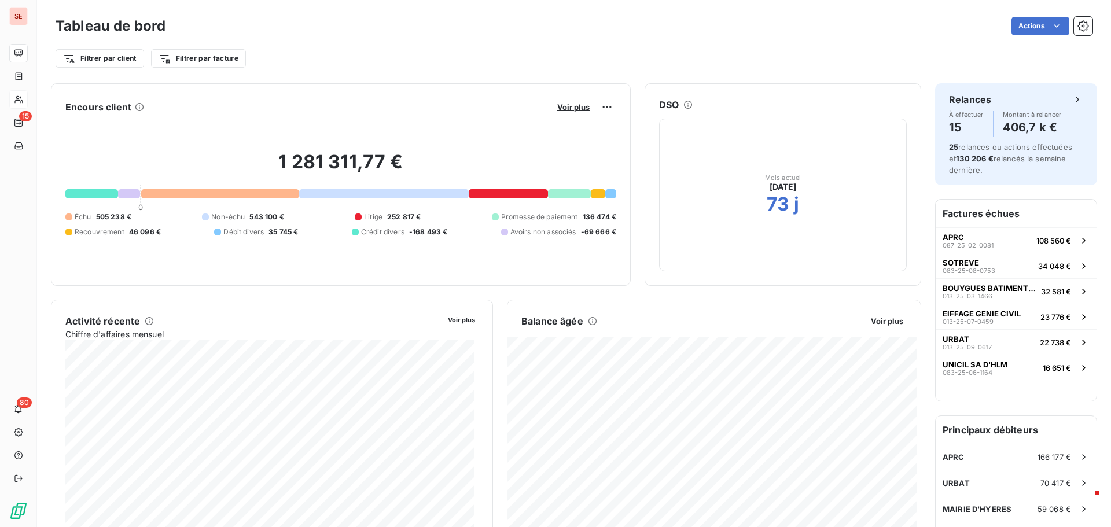
click at [583, 235] on span "-69 666 €" at bounding box center [598, 232] width 35 height 10
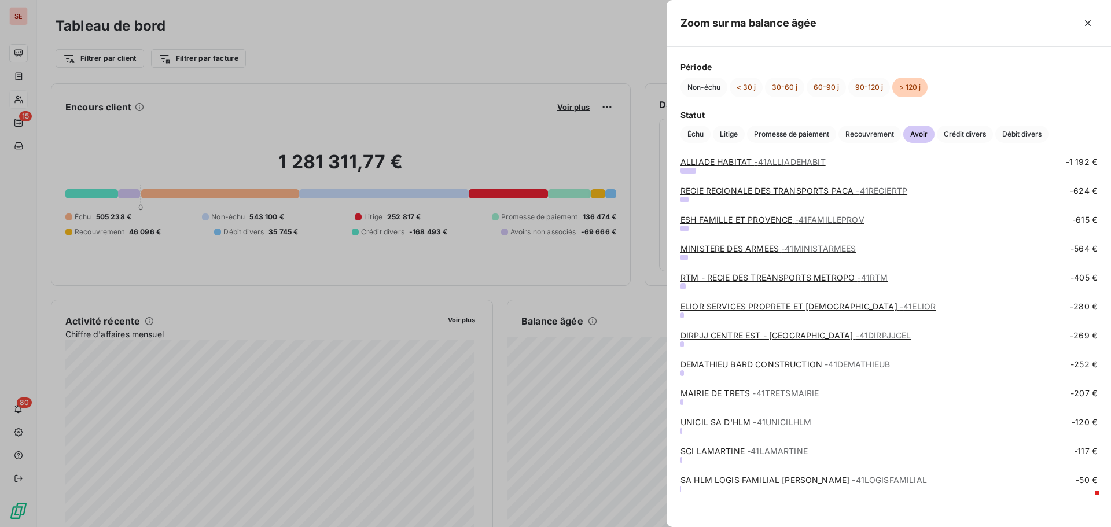
scroll to position [192, 0]
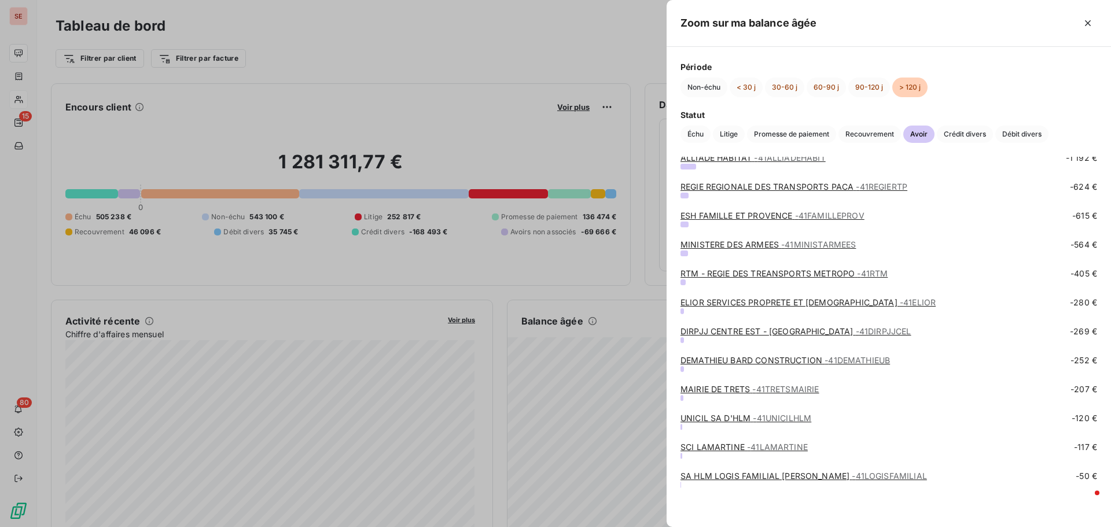
click at [326, 296] on div at bounding box center [555, 263] width 1111 height 527
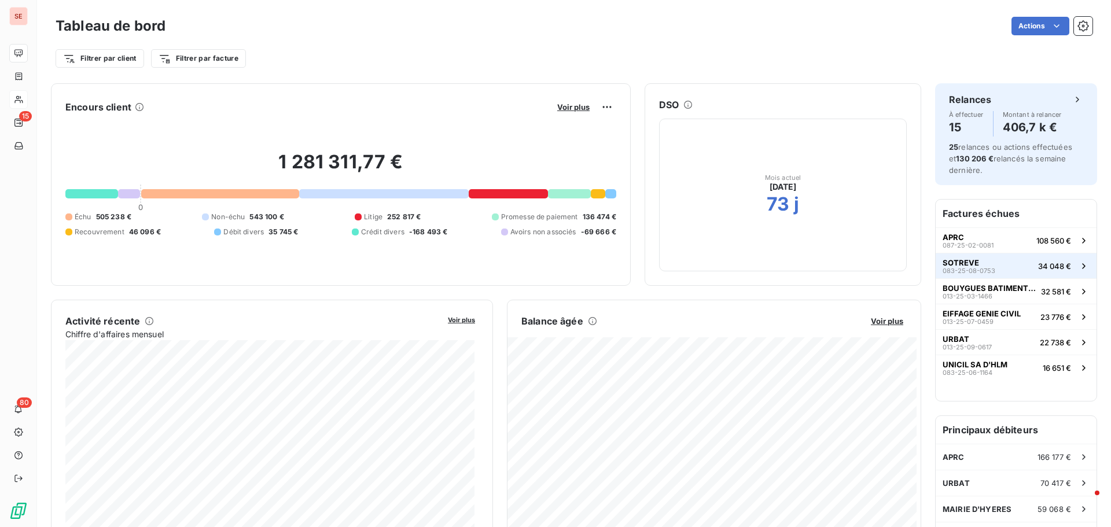
click at [953, 263] on span "SOTREVE" at bounding box center [960, 262] width 36 height 9
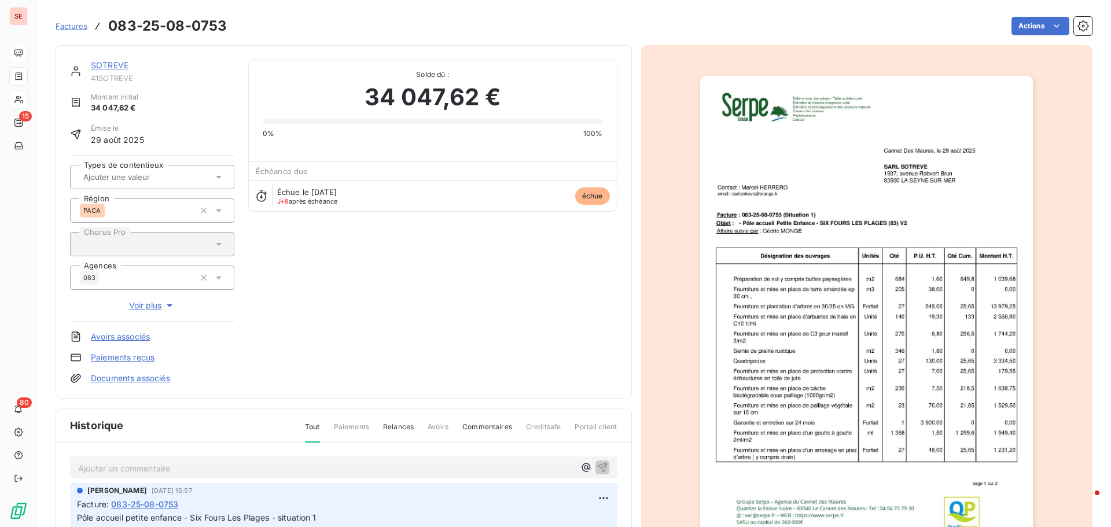
click at [117, 65] on link "SOTREVE" at bounding box center [110, 65] width 38 height 10
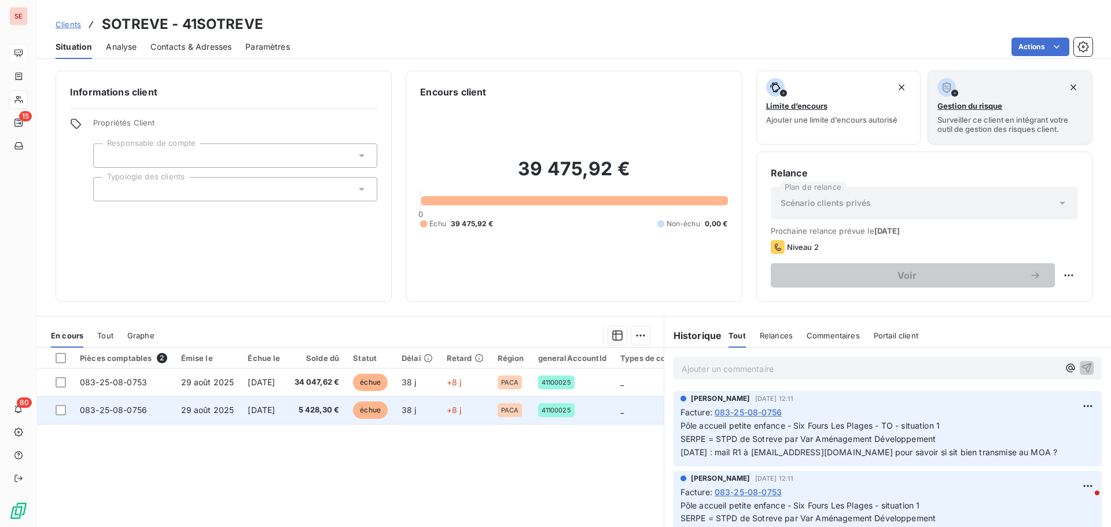
click at [176, 412] on td "29 août 2025" at bounding box center [207, 410] width 67 height 28
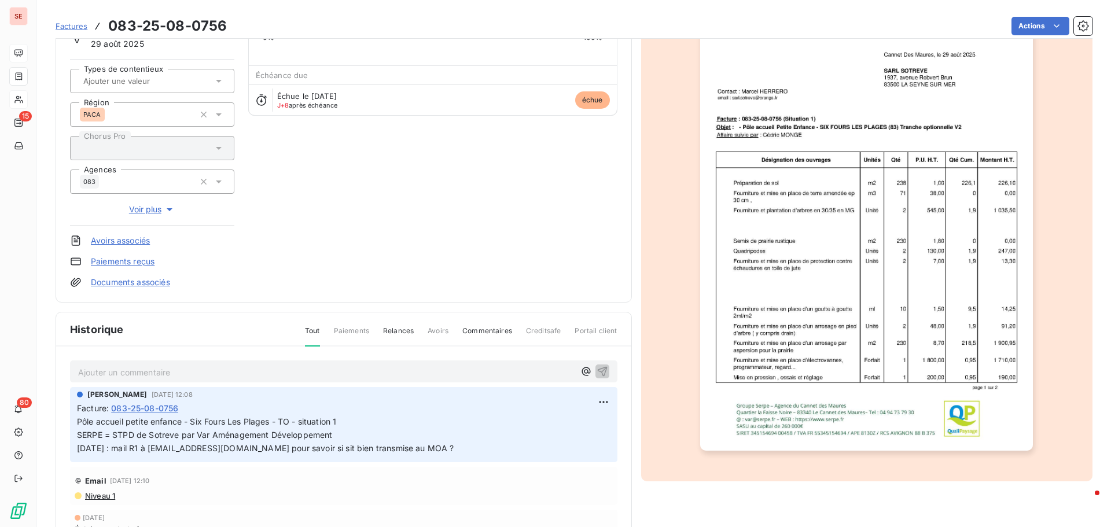
scroll to position [117, 0]
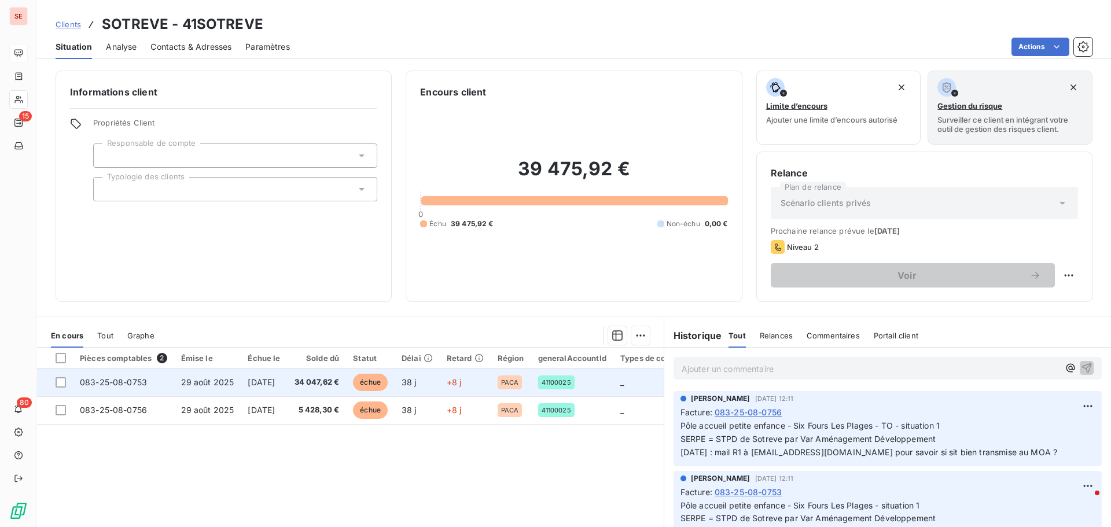
click at [238, 376] on td "29 août 2025" at bounding box center [207, 383] width 67 height 28
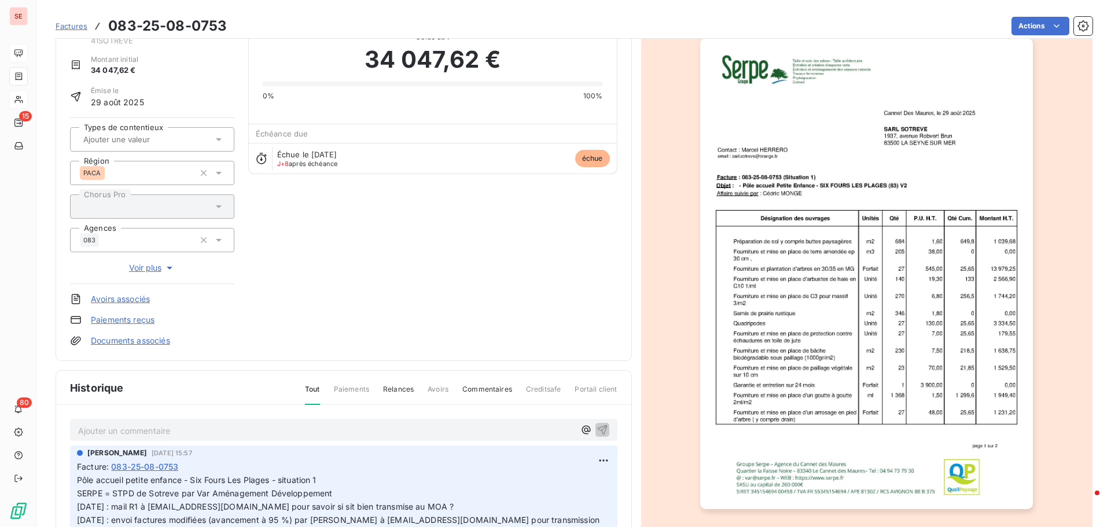
scroll to position [116, 0]
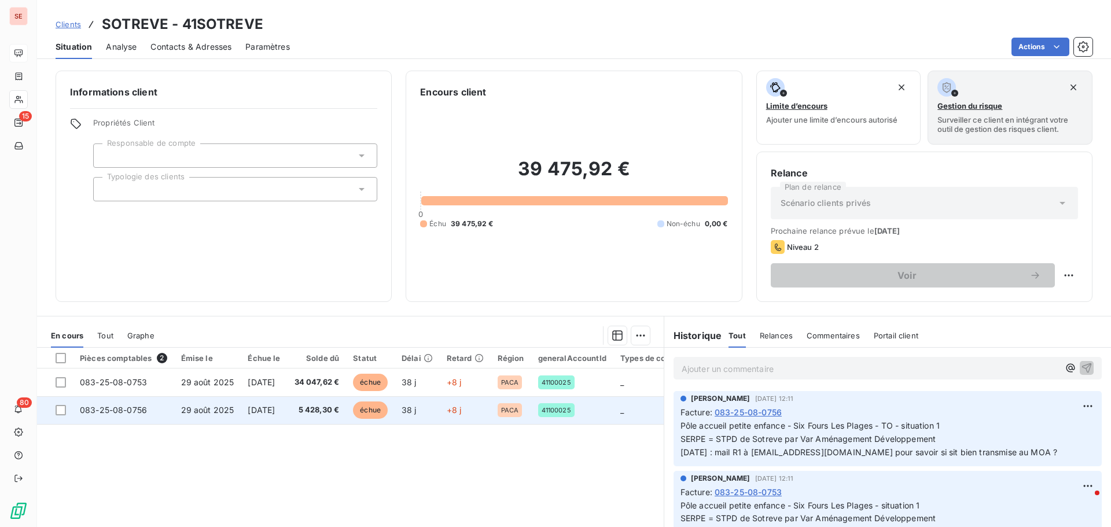
click at [110, 410] on span "083-25-08-0756" at bounding box center [113, 410] width 67 height 10
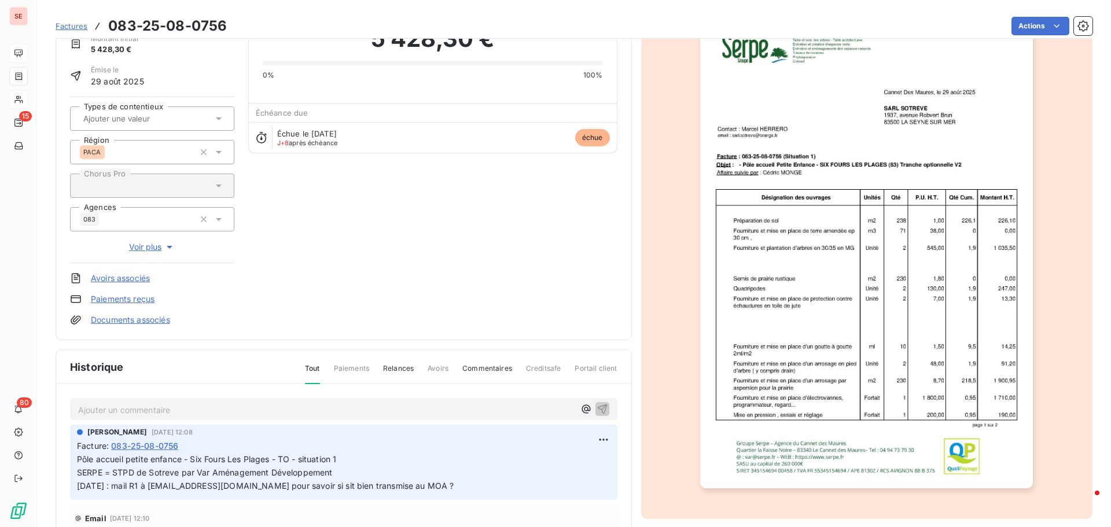
scroll to position [60, 0]
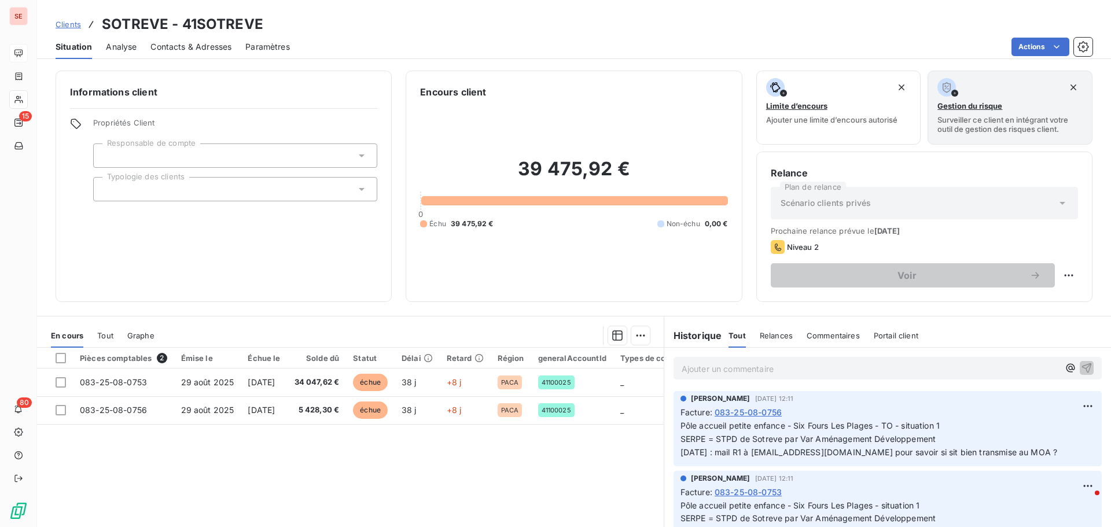
scroll to position [58, 0]
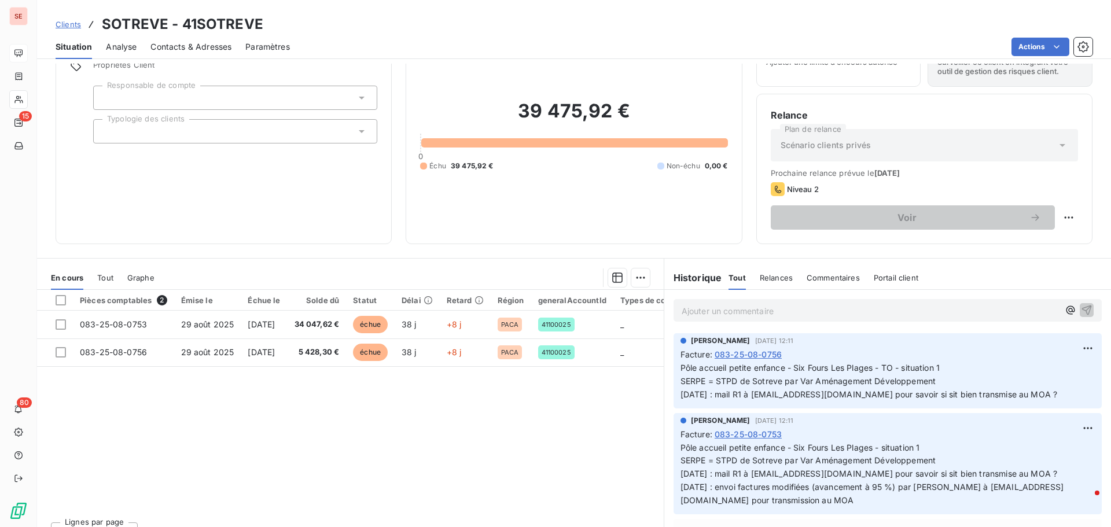
click at [198, 47] on span "Contacts & Adresses" at bounding box center [190, 47] width 81 height 12
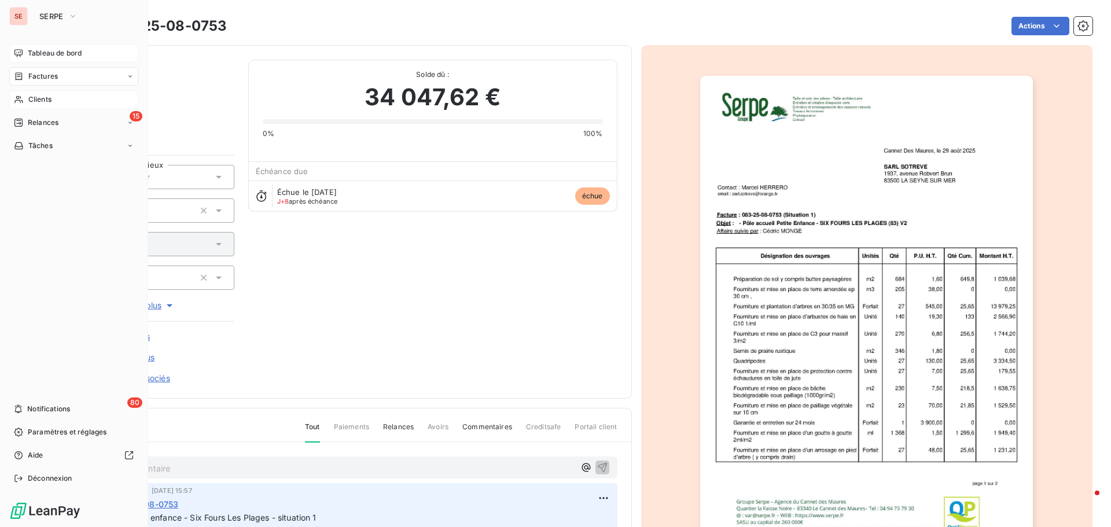
click at [38, 119] on span "Relances" at bounding box center [43, 122] width 31 height 10
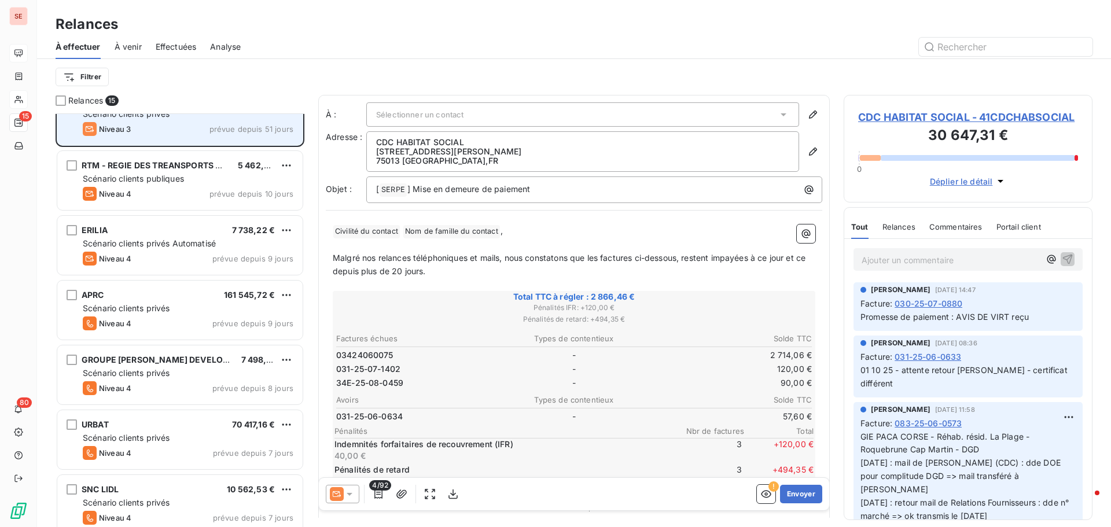
scroll to position [58, 0]
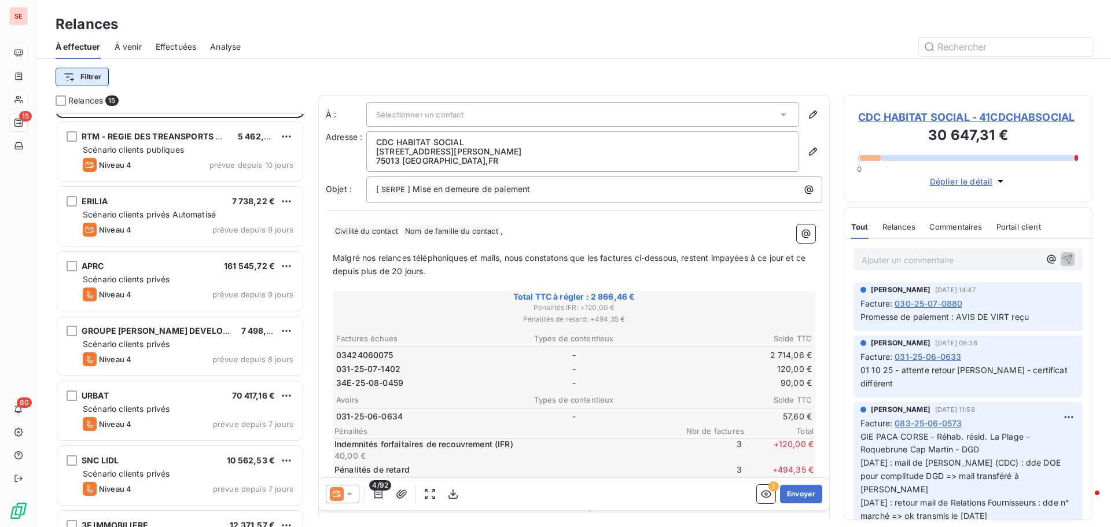
click at [89, 78] on html "SE 15 80 Relances À effectuer À venir Effectuées Analyse Filtrer Relances 15 CD…" at bounding box center [555, 263] width 1111 height 527
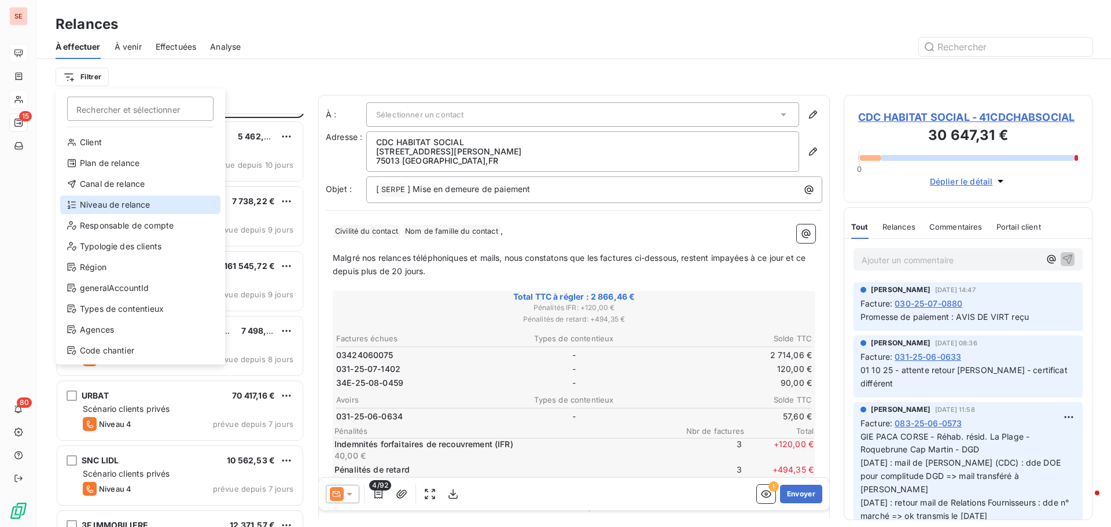
click at [113, 203] on div "Niveau de relance" at bounding box center [140, 205] width 160 height 19
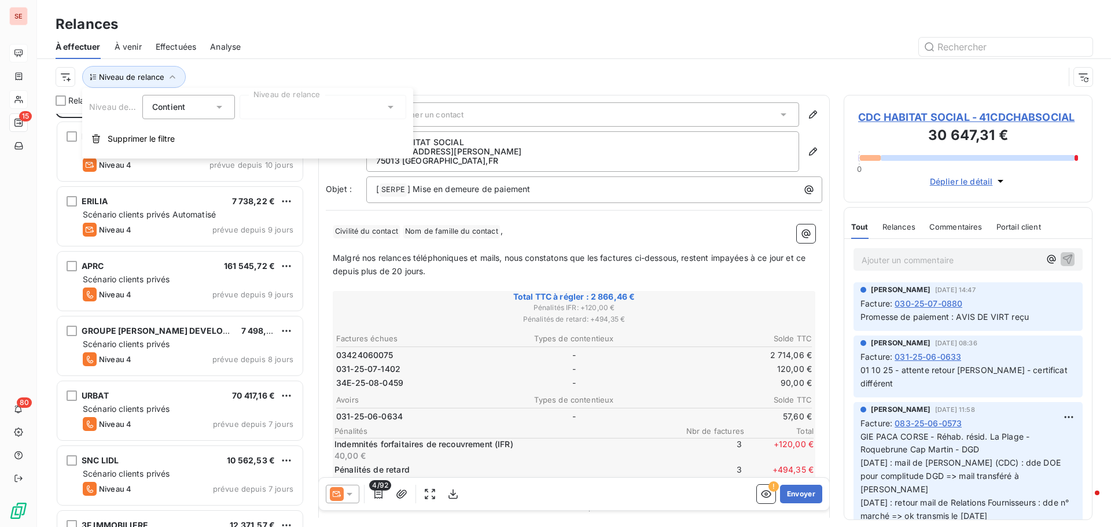
click at [273, 112] on div at bounding box center [323, 107] width 167 height 24
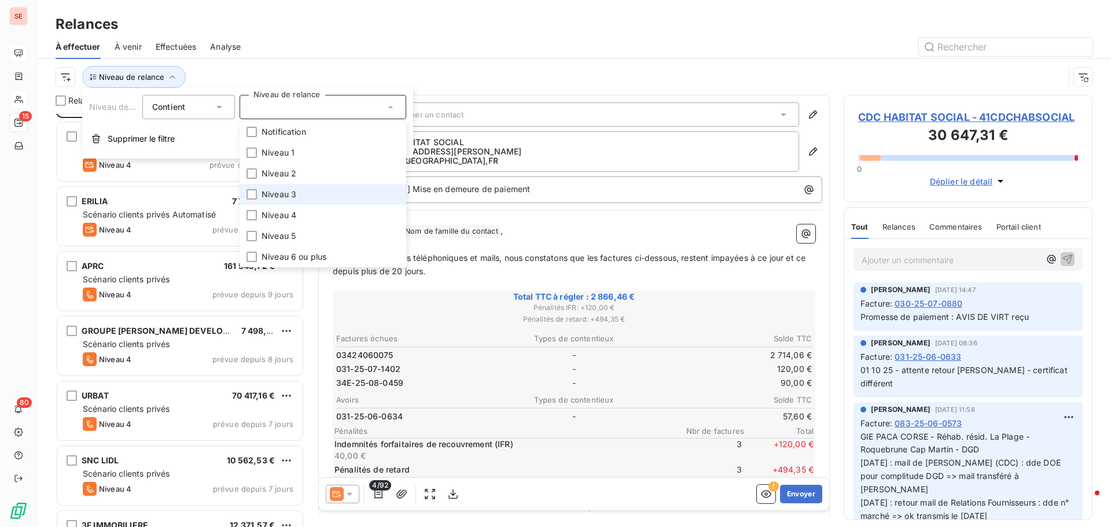
click at [276, 194] on span "Niveau 3" at bounding box center [279, 195] width 35 height 12
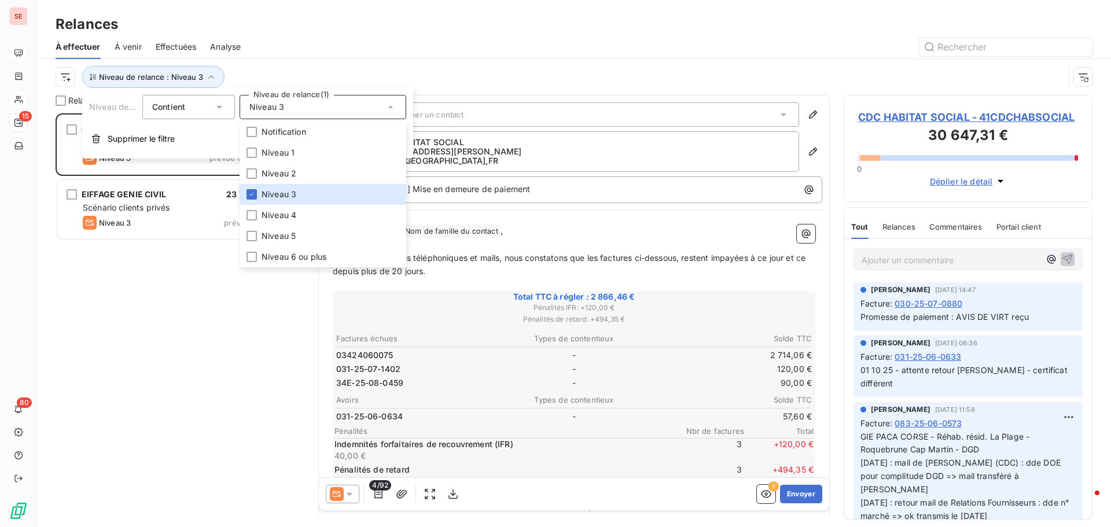
scroll to position [405, 240]
click at [365, 34] on div "Relances" at bounding box center [574, 24] width 1074 height 21
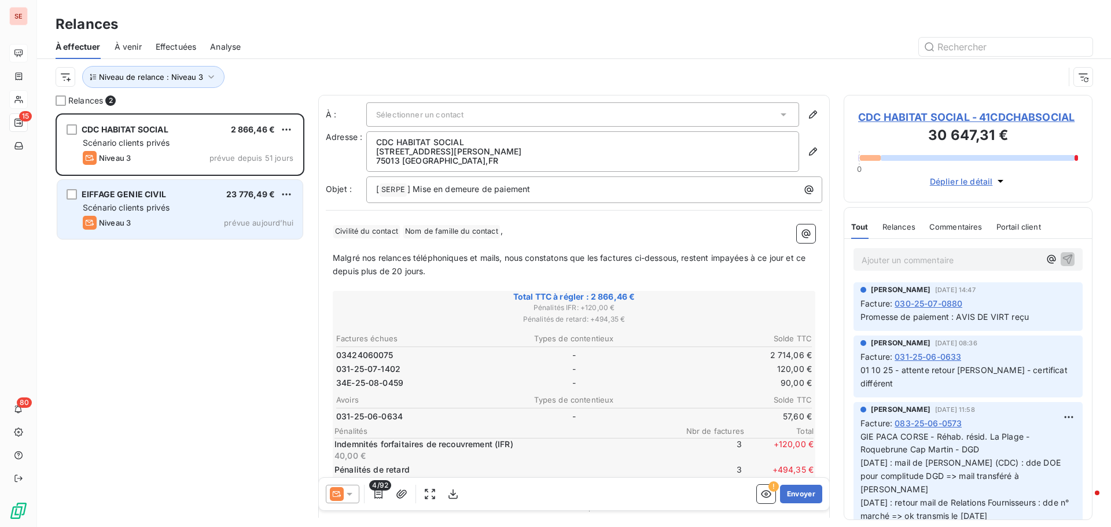
click at [202, 194] on div "EIFFAGE GENIE CIVIL 23 776,49 €" at bounding box center [188, 194] width 211 height 10
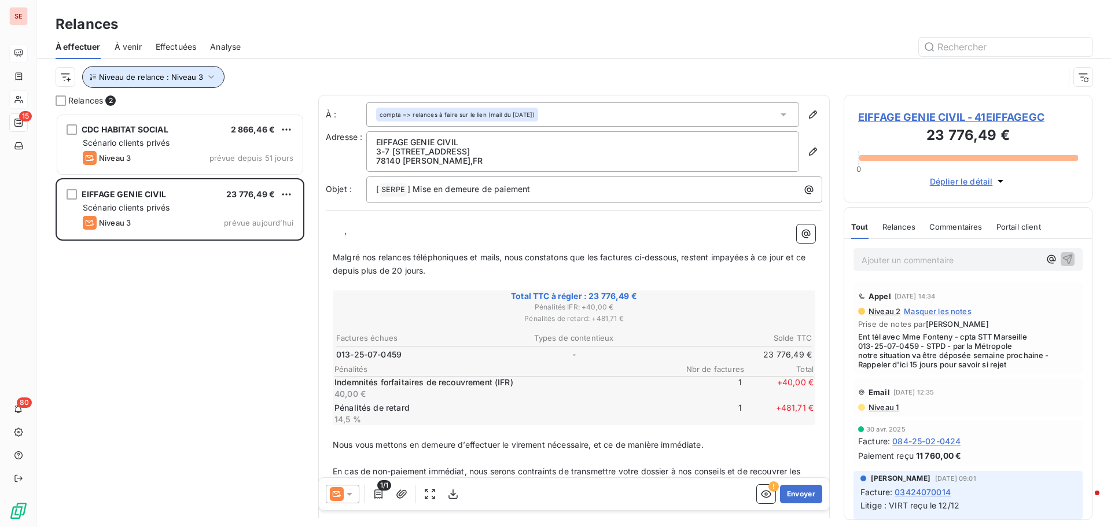
click at [209, 77] on icon "button" at bounding box center [211, 77] width 12 height 12
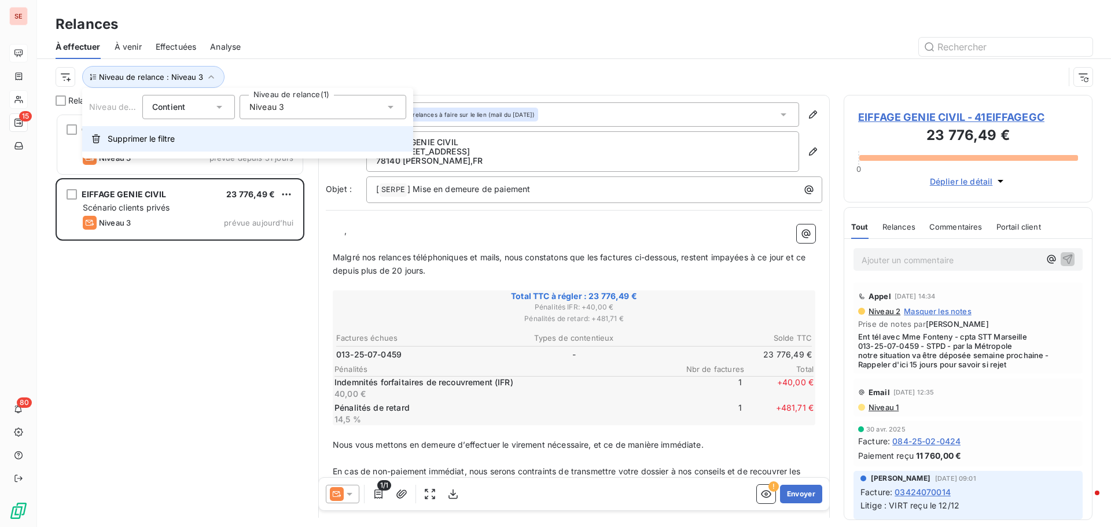
click at [148, 139] on span "Supprimer le filtre" at bounding box center [141, 139] width 67 height 12
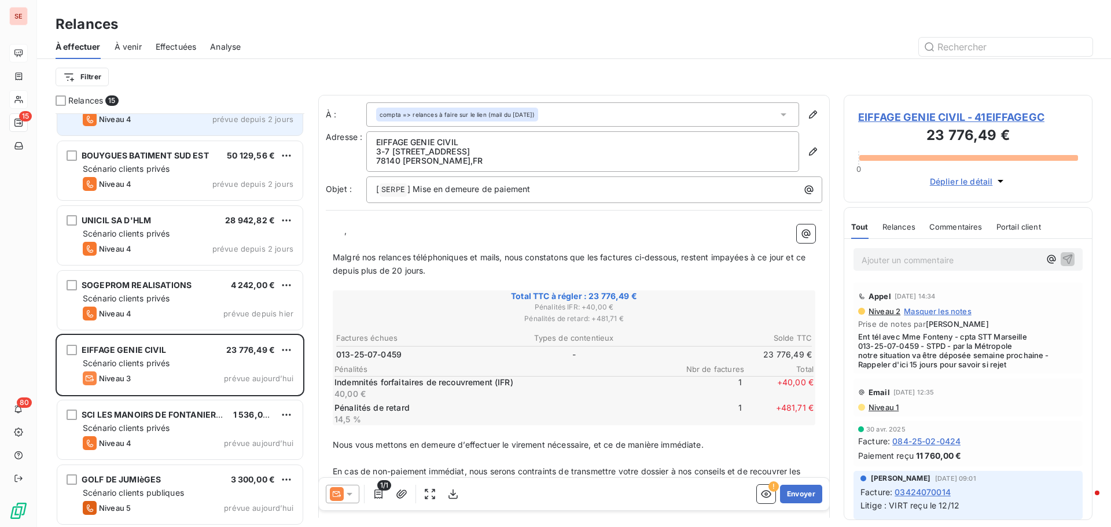
scroll to position [559, 0]
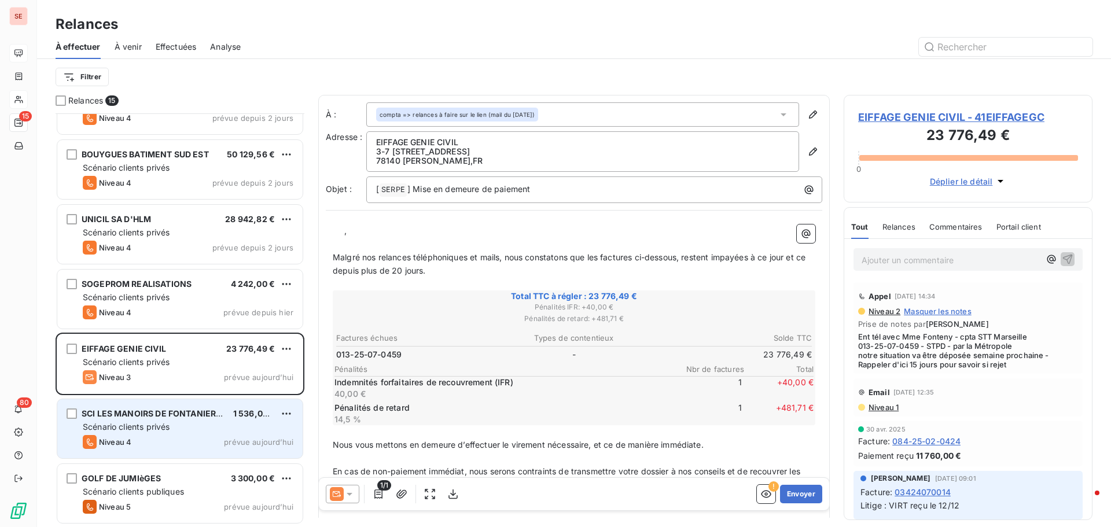
click at [193, 433] on div "SCI LES MANOIRS DE FONTANIERES 1 536,00 € Scénario clients privés Niveau 4 prév…" at bounding box center [179, 428] width 245 height 59
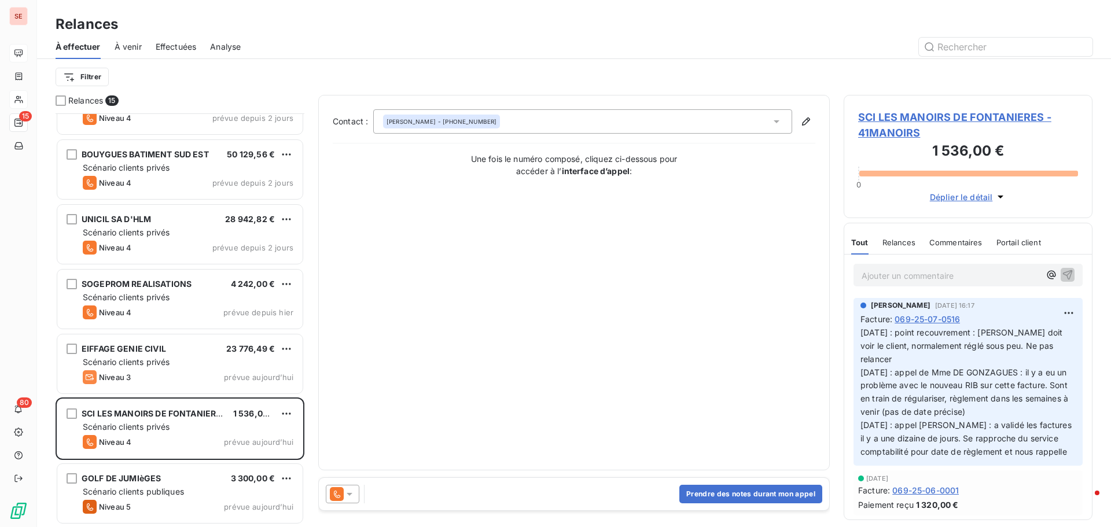
click at [925, 114] on span "SCI LES MANOIRS DE FONTANIERES - 41MANOIRS" at bounding box center [968, 124] width 220 height 31
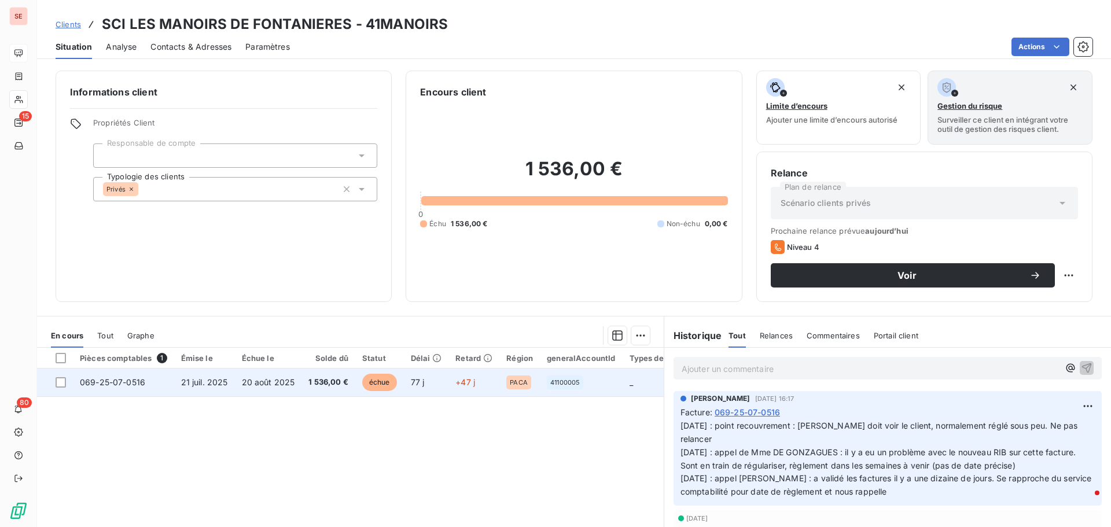
click at [336, 377] on span "1 536,00 €" at bounding box center [328, 383] width 40 height 12
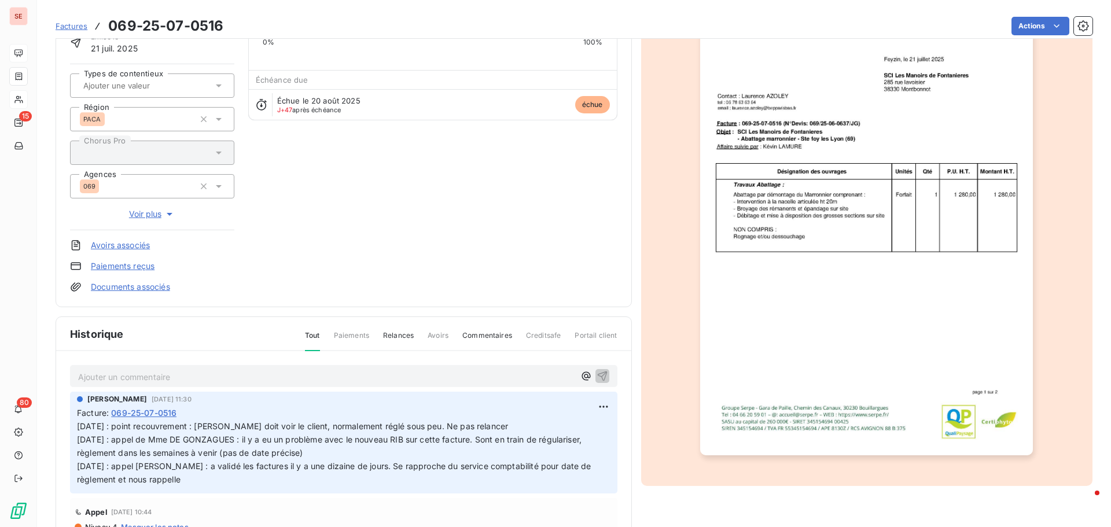
scroll to position [117, 0]
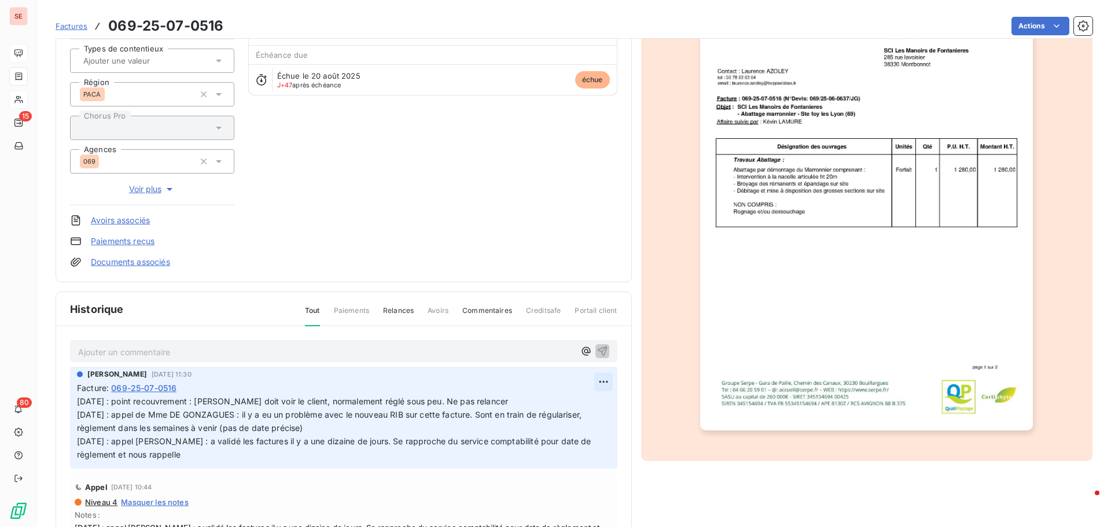
click at [597, 382] on html "SE 15 80 Factures 069-25-07-0516 Actions SCI LES MANOIRS DE FONTANIERES 41MANOI…" at bounding box center [555, 263] width 1111 height 527
click at [555, 401] on div "Editer" at bounding box center [562, 407] width 65 height 19
click at [78, 399] on span "[DATE] : point recouvrement : [PERSON_NAME] doit voir le client, normalement ré…" at bounding box center [335, 427] width 517 height 63
click at [101, 399] on p "[DATE] : point recouvrement : [PERSON_NAME] doit voir le client, normalement ré…" at bounding box center [337, 428] width 520 height 66
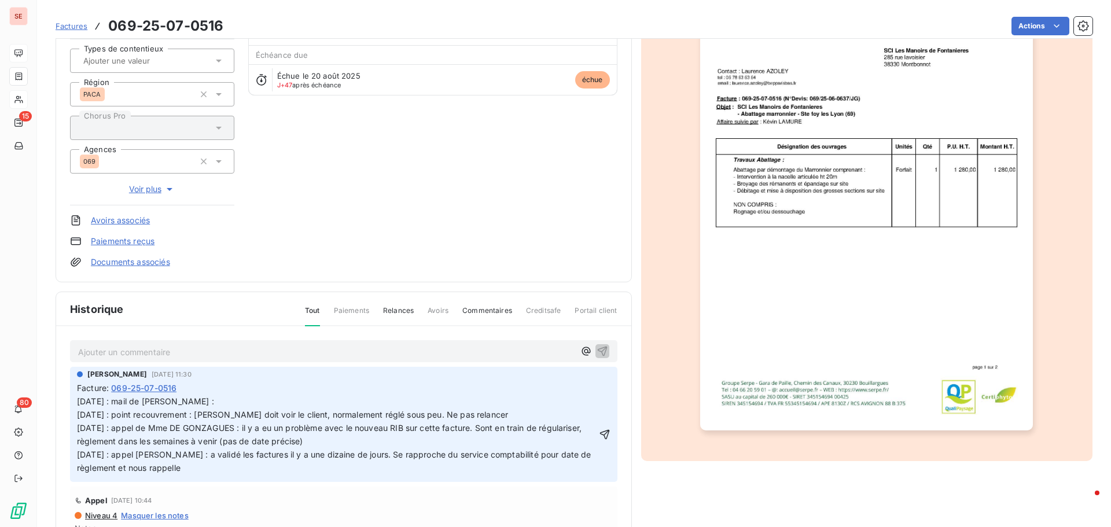
drag, startPoint x: 319, startPoint y: 400, endPoint x: 327, endPoint y: 394, distance: 10.8
click at [319, 400] on p "[DATE] : mail de [PERSON_NAME] : [DATE] : point recouvrement : [PERSON_NAME] do…" at bounding box center [337, 434] width 520 height 79
click at [432, 393] on div "Facture : 069-25-07-0516" at bounding box center [343, 388] width 533 height 12
click at [423, 403] on p "[DATE] : mail de [PERSON_NAME] : dde confirmation références à envoyer à [DATE]…" at bounding box center [337, 434] width 520 height 79
click at [599, 440] on icon "button" at bounding box center [605, 435] width 12 height 12
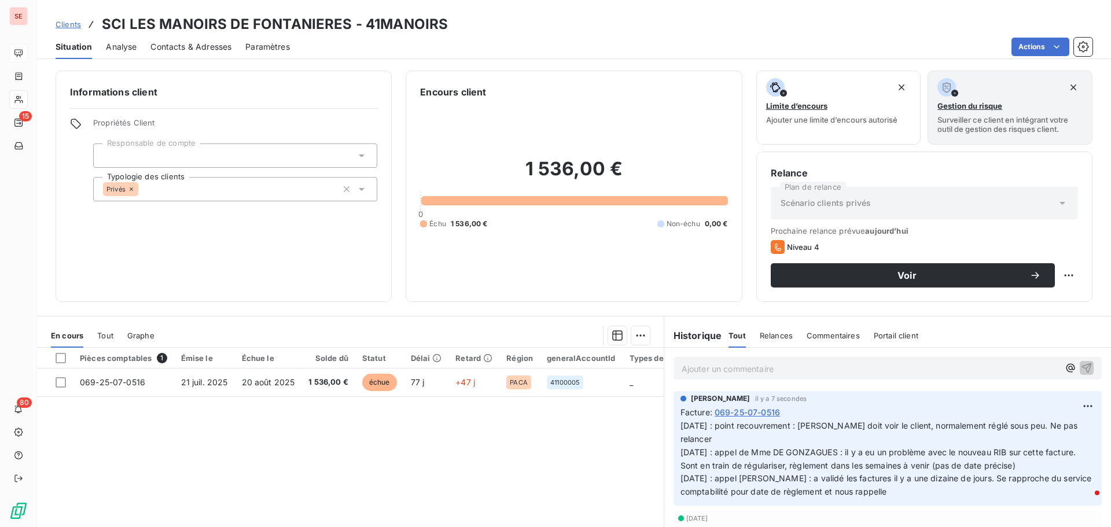
click at [1062, 276] on html "SE 15 80 Clients SCI LES MANOIRS DE FONTANIERES - 41MANOIRS Situation Analyse C…" at bounding box center [555, 263] width 1111 height 527
click at [1054, 299] on div "Replanifier cette action" at bounding box center [1012, 301] width 104 height 19
select select "9"
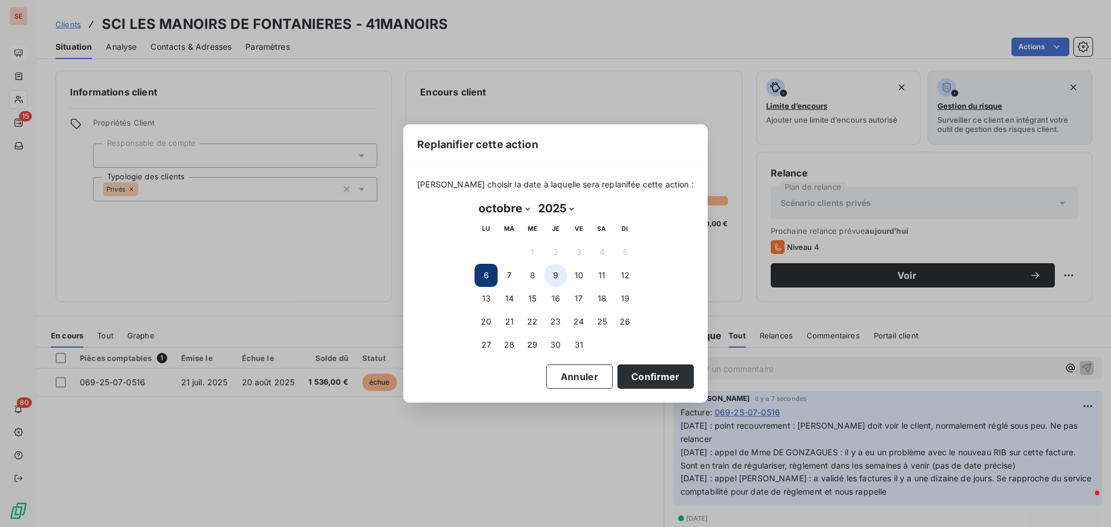
click at [550, 274] on button "9" at bounding box center [555, 275] width 23 height 23
click at [646, 380] on button "Confirmer" at bounding box center [655, 376] width 76 height 24
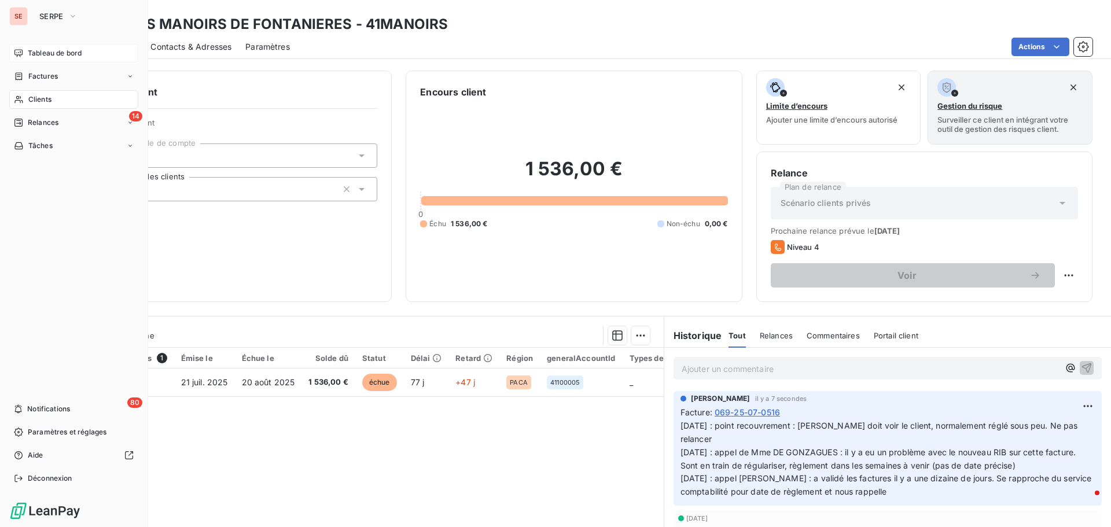
click at [57, 125] on span "Relances" at bounding box center [43, 122] width 31 height 10
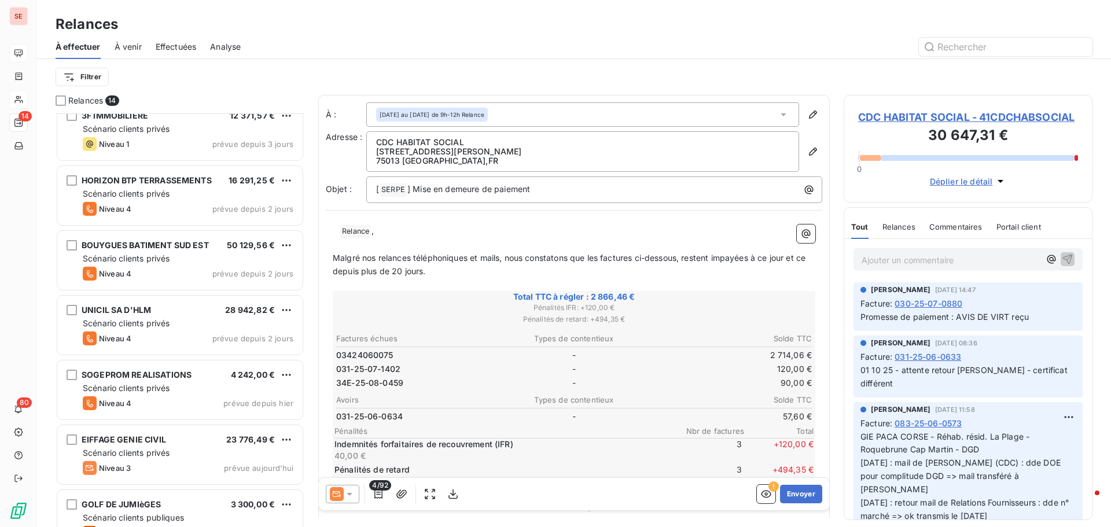
scroll to position [494, 0]
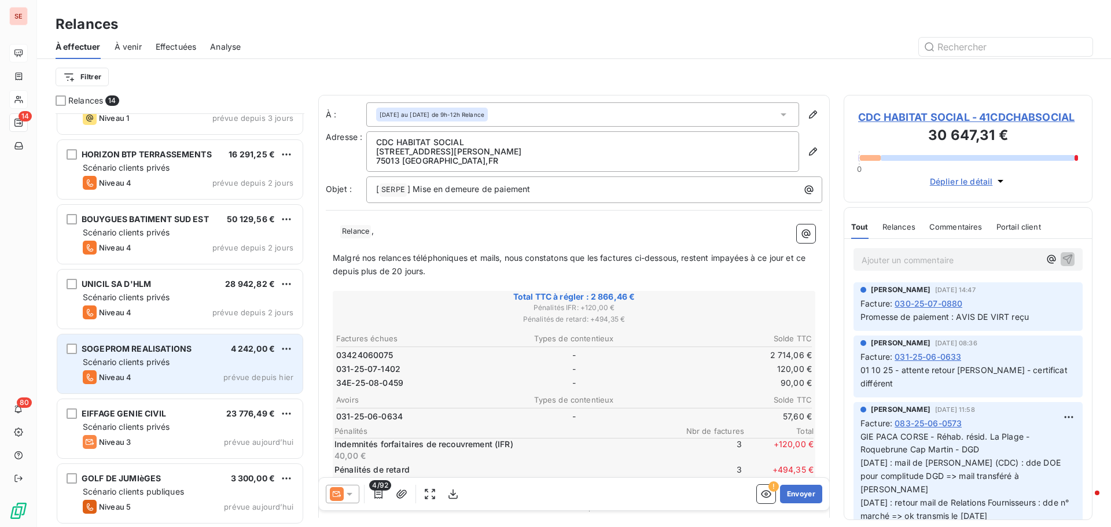
click at [170, 377] on div "Niveau 4 prévue depuis [DATE]" at bounding box center [188, 377] width 211 height 14
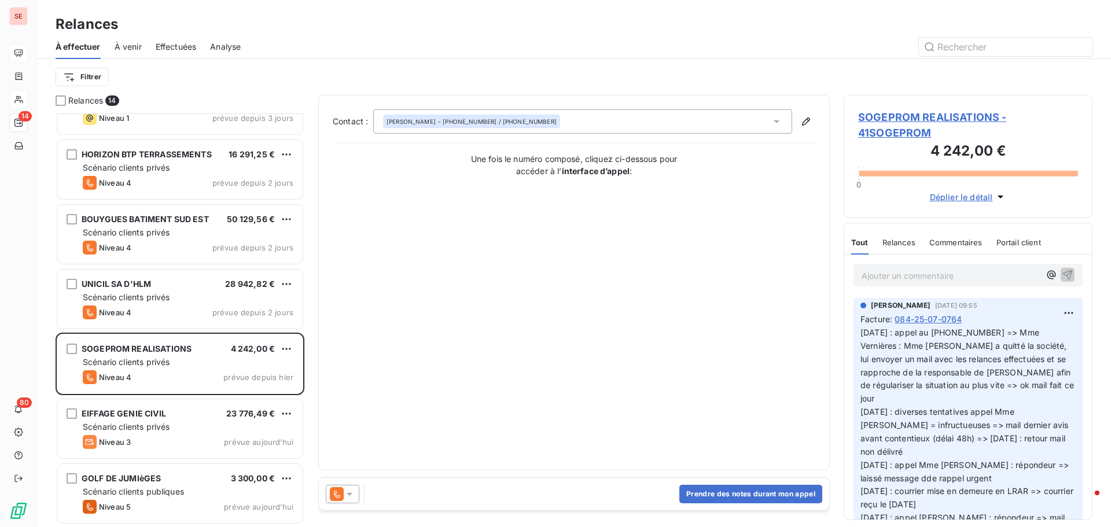
click at [885, 115] on span "SOGEPROM REALISATIONS - 41SOGEPROM" at bounding box center [968, 124] width 220 height 31
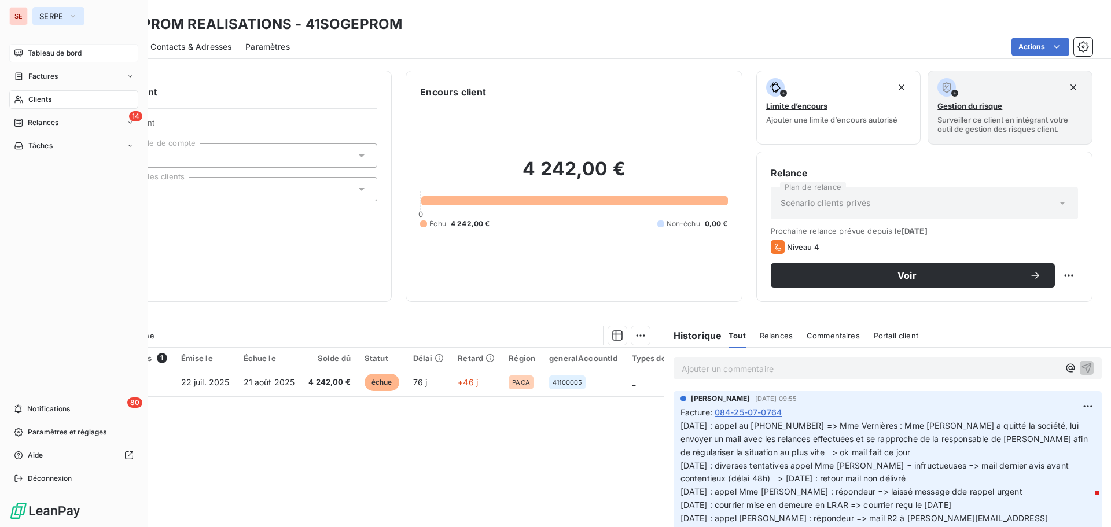
click at [47, 18] on span "SERPE" at bounding box center [51, 16] width 24 height 9
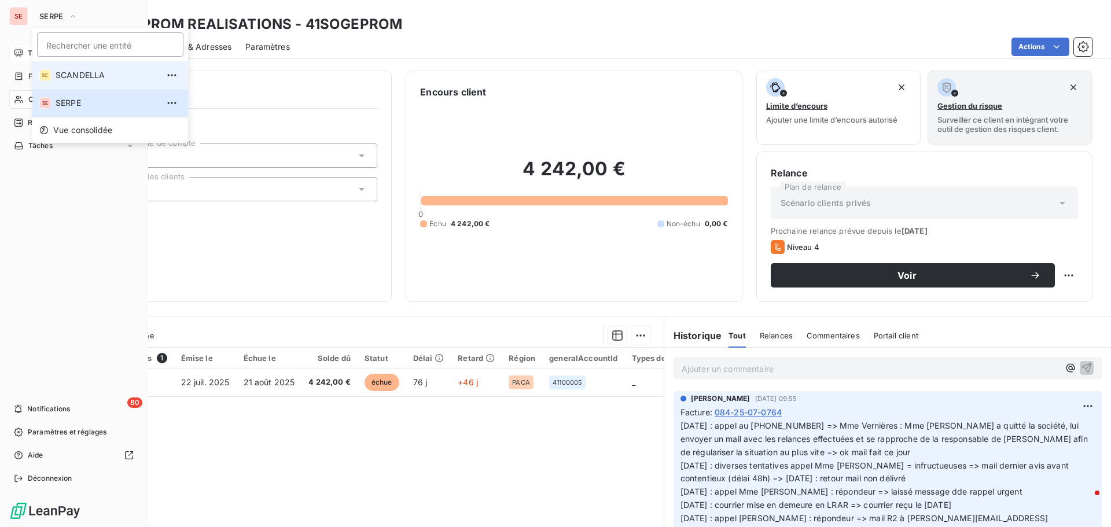
click at [66, 72] on span "SCANDELLA" at bounding box center [107, 75] width 102 height 12
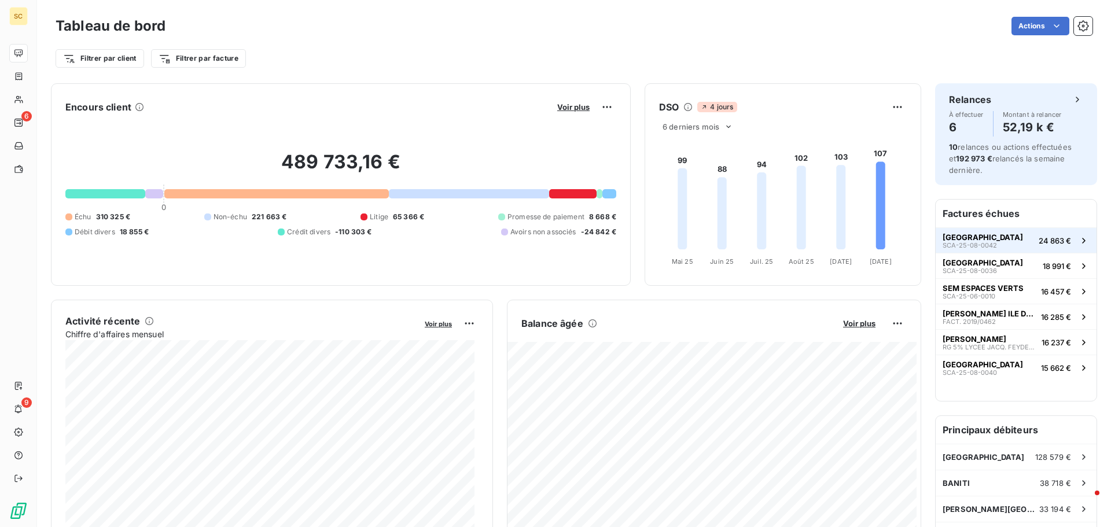
drag, startPoint x: 1017, startPoint y: 239, endPoint x: 974, endPoint y: 241, distance: 42.9
click at [974, 242] on span "SCA-25-08-0042" at bounding box center [969, 245] width 54 height 7
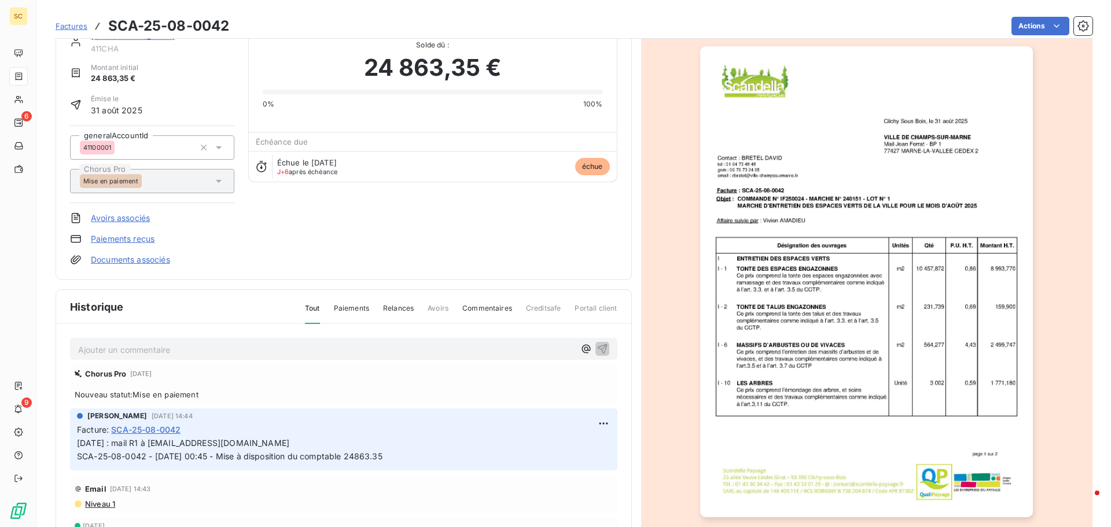
scroll to position [58, 0]
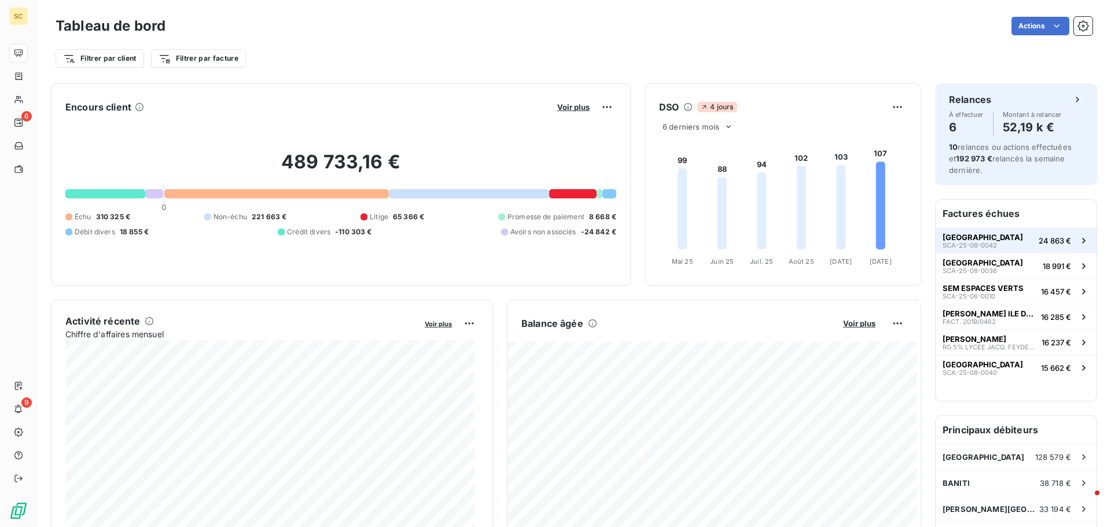
click at [971, 243] on span "SCA-25-08-0042" at bounding box center [969, 245] width 54 height 7
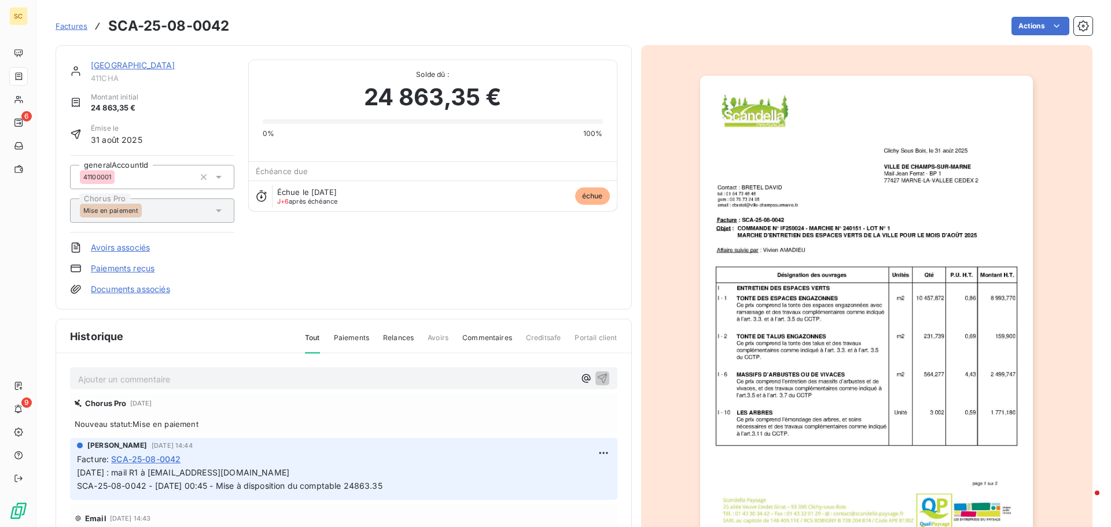
click at [175, 64] on link "[GEOGRAPHIC_DATA]" at bounding box center [133, 65] width 84 height 10
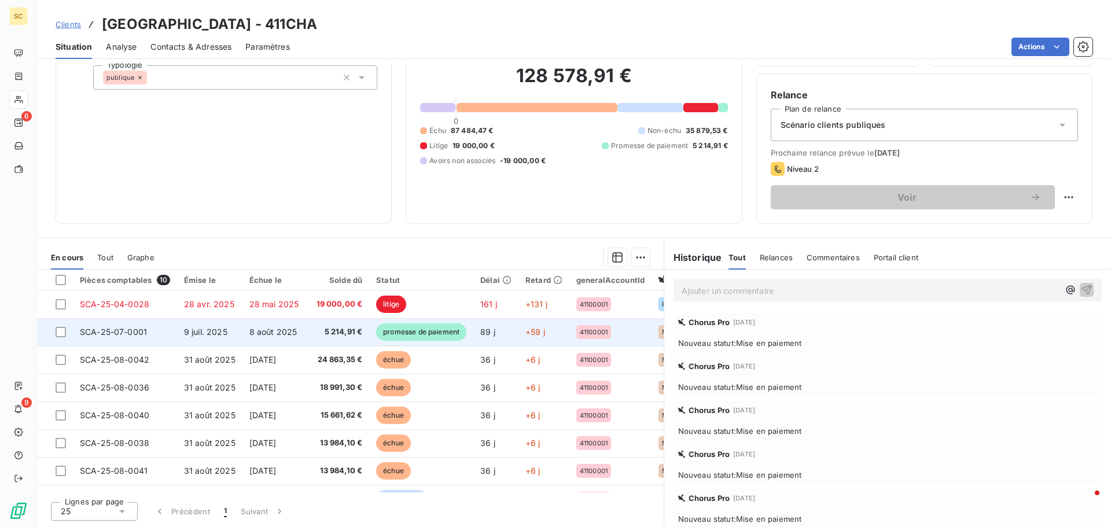
click at [279, 336] on span "8 août 2025" at bounding box center [273, 332] width 48 height 10
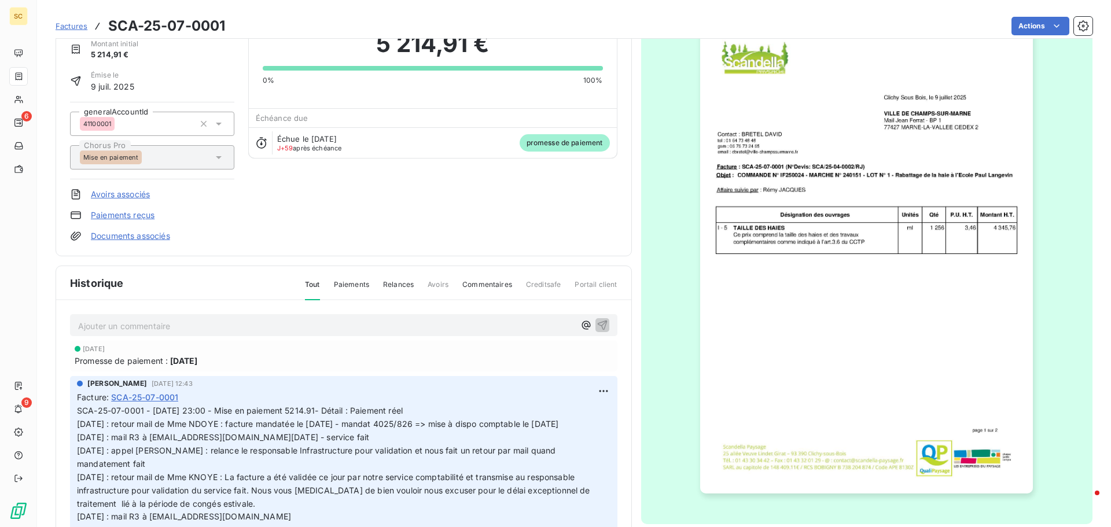
scroll to position [59, 0]
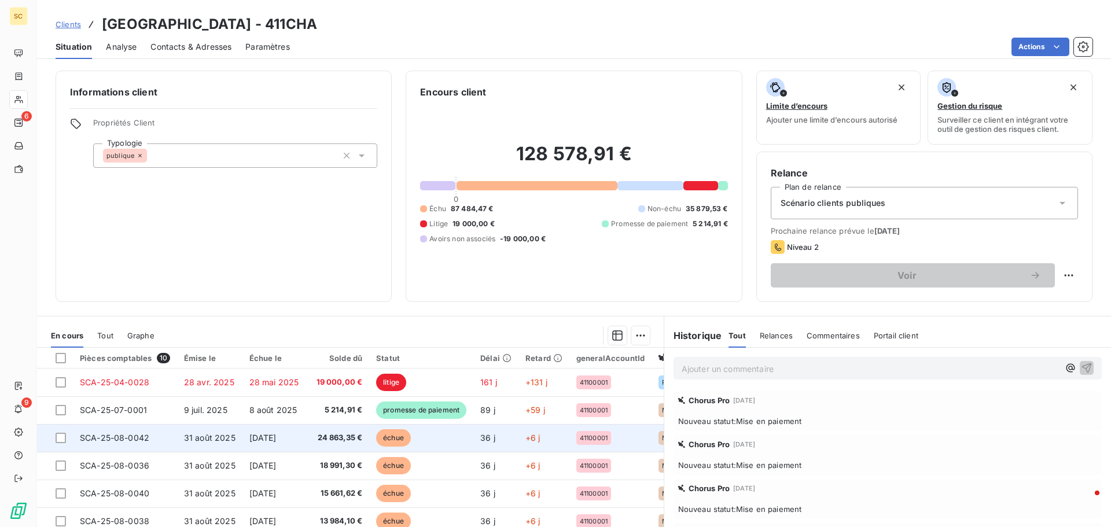
click at [223, 434] on span "31 août 2025" at bounding box center [209, 438] width 51 height 10
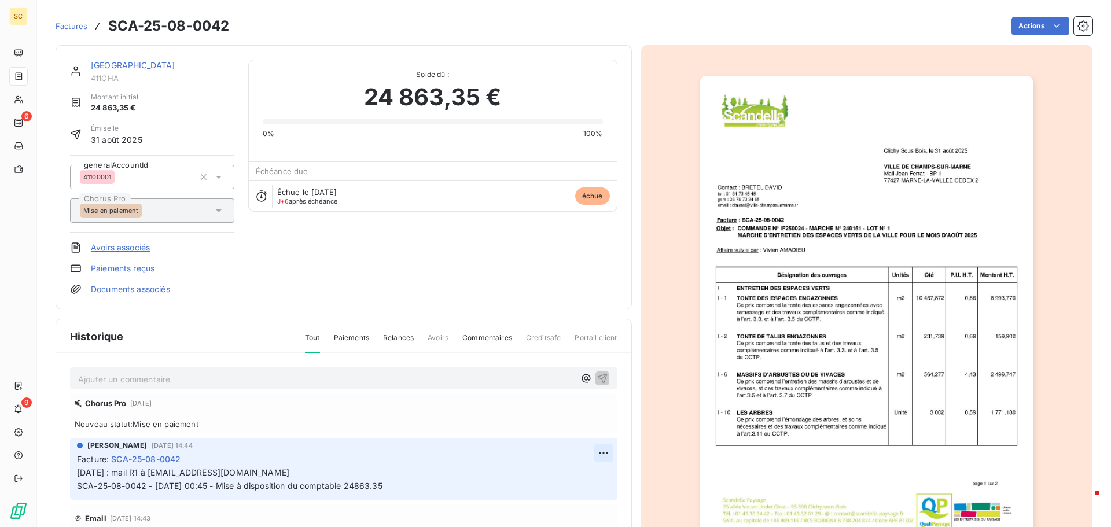
click at [584, 450] on html "SC 6 9 Factures SCA-25-08-0042 Actions [GEOGRAPHIC_DATA] 411CHA Montant initial…" at bounding box center [555, 263] width 1111 height 527
click at [558, 476] on div "Editer" at bounding box center [562, 478] width 65 height 19
click at [78, 474] on span "[DATE] : mail R1 à [EMAIL_ADDRESS][DOMAIN_NAME] SCA-25-08-0042 - [DATE] 00:45 -…" at bounding box center [229, 478] width 305 height 23
click at [78, 474] on p "[DATE] : mail R1 à [EMAIL_ADDRESS][DOMAIN_NAME] SCA-25-08-0042 - [DATE] 00:45 -…" at bounding box center [335, 479] width 517 height 27
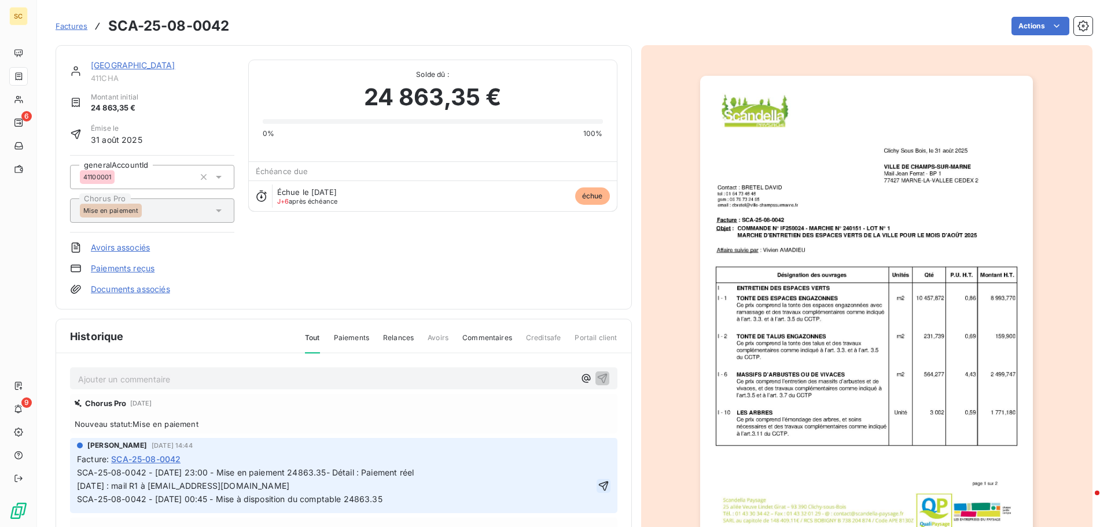
click at [598, 487] on icon "button" at bounding box center [603, 486] width 10 height 10
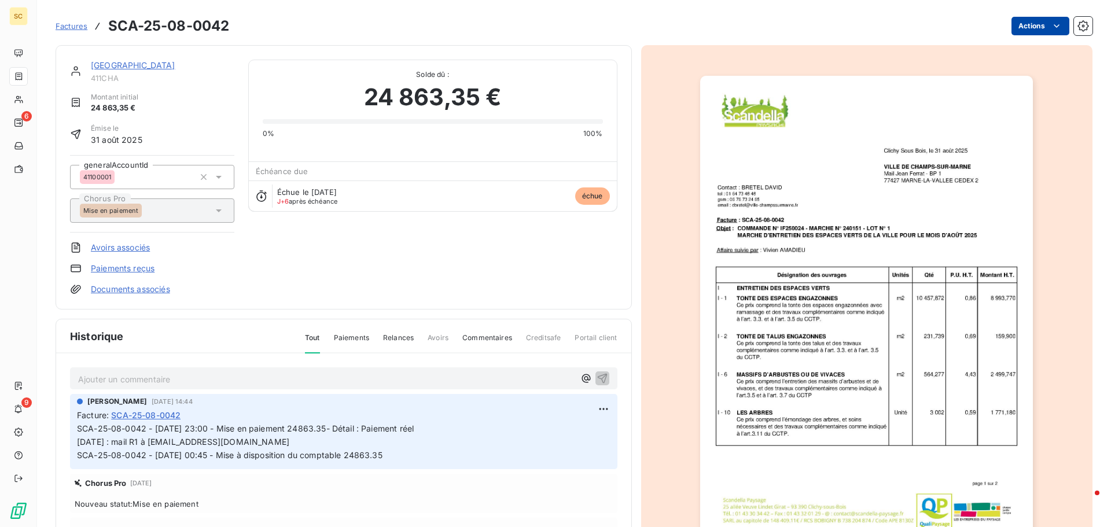
click at [1027, 28] on html "SC 6 9 Factures SCA-25-08-0042 Actions [GEOGRAPHIC_DATA] 411CHA Montant initial…" at bounding box center [555, 263] width 1111 height 527
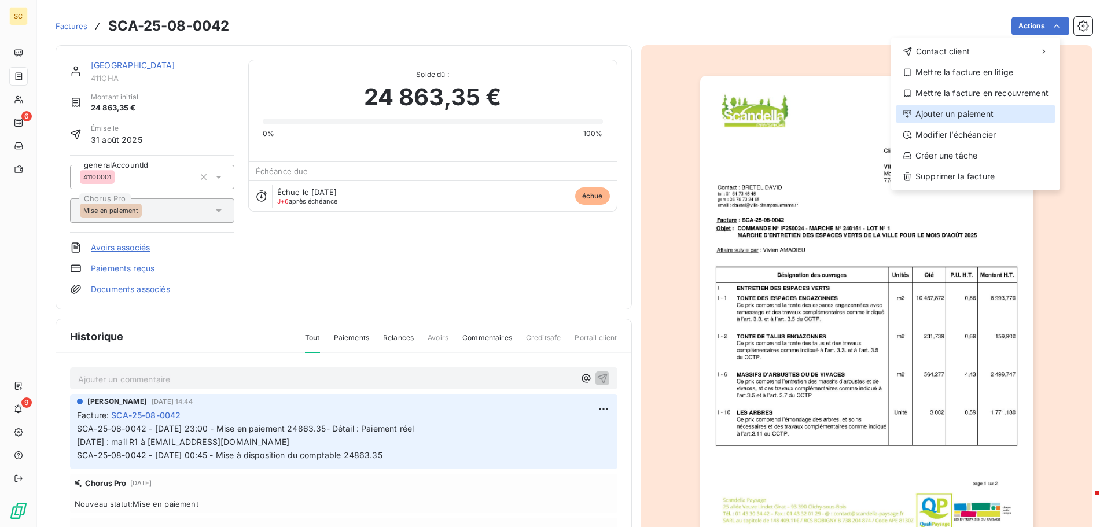
click at [1006, 113] on div "Ajouter un paiement" at bounding box center [976, 114] width 160 height 19
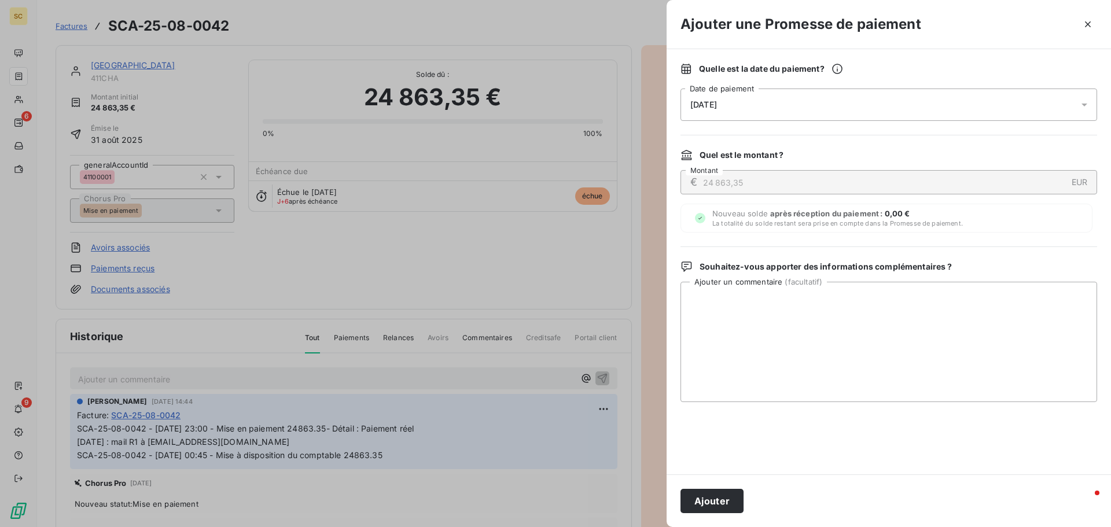
click at [705, 106] on span "[DATE]" at bounding box center [703, 104] width 27 height 9
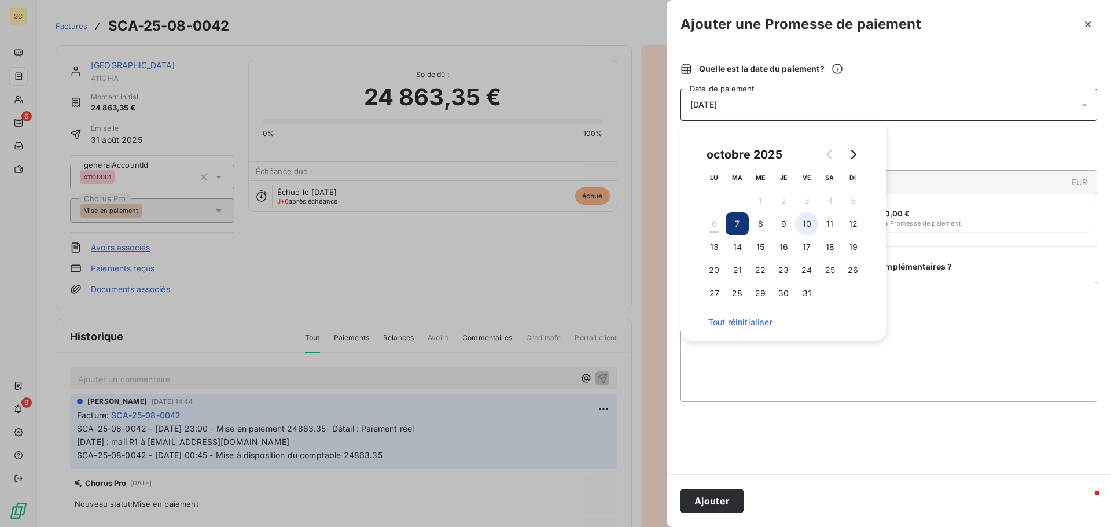
click at [809, 218] on button "10" at bounding box center [806, 223] width 23 height 23
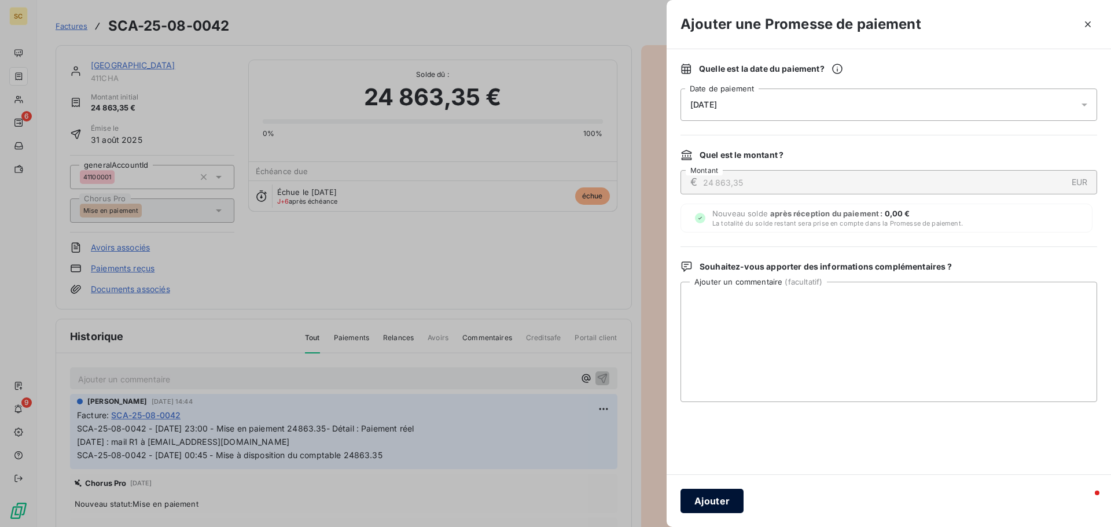
click at [717, 500] on button "Ajouter" at bounding box center [711, 501] width 63 height 24
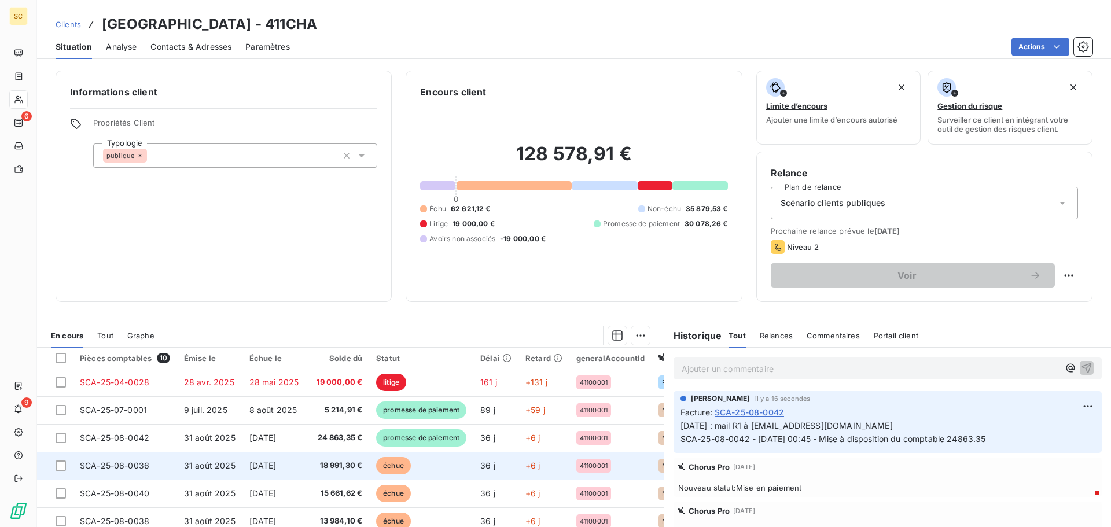
click at [277, 465] on span "[DATE]" at bounding box center [262, 466] width 27 height 10
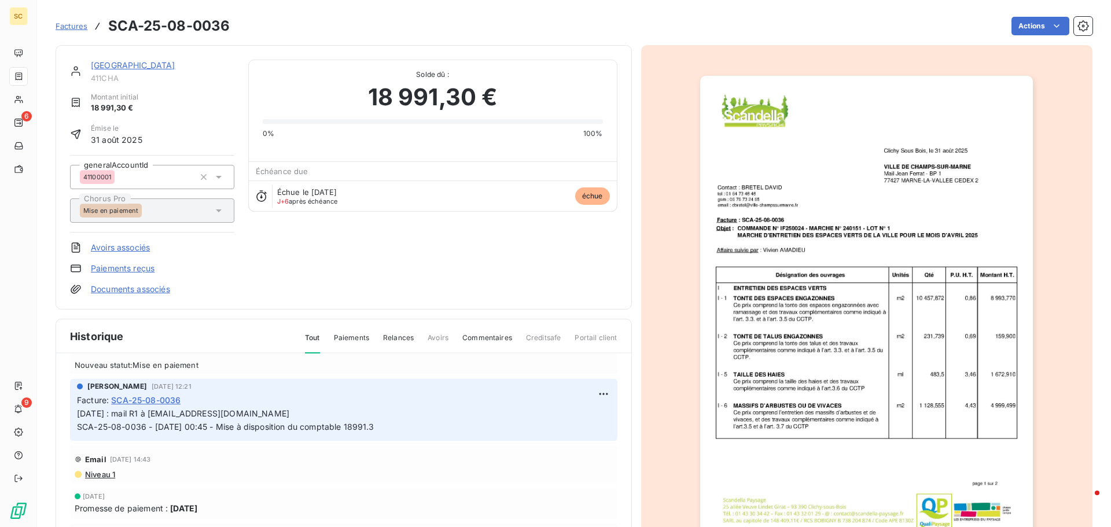
scroll to position [58, 0]
click at [589, 401] on html "SC 6 9 Factures SCA-25-08-0036 Actions [GEOGRAPHIC_DATA] 411CHA Montant initial…" at bounding box center [555, 263] width 1111 height 527
click at [569, 425] on div "Editer" at bounding box center [562, 420] width 65 height 19
click at [341, 414] on p "[DATE] : mail R1 à [EMAIL_ADDRESS][DOMAIN_NAME] SCA-25-08-0036 - [DATE] 00:45 -…" at bounding box center [335, 421] width 517 height 27
click at [78, 410] on span "[DATE] : mail R1 à [EMAIL_ADDRESS][DOMAIN_NAME] SCA-25-08-0036 - [DATE] 00:45 -…" at bounding box center [225, 421] width 297 height 23
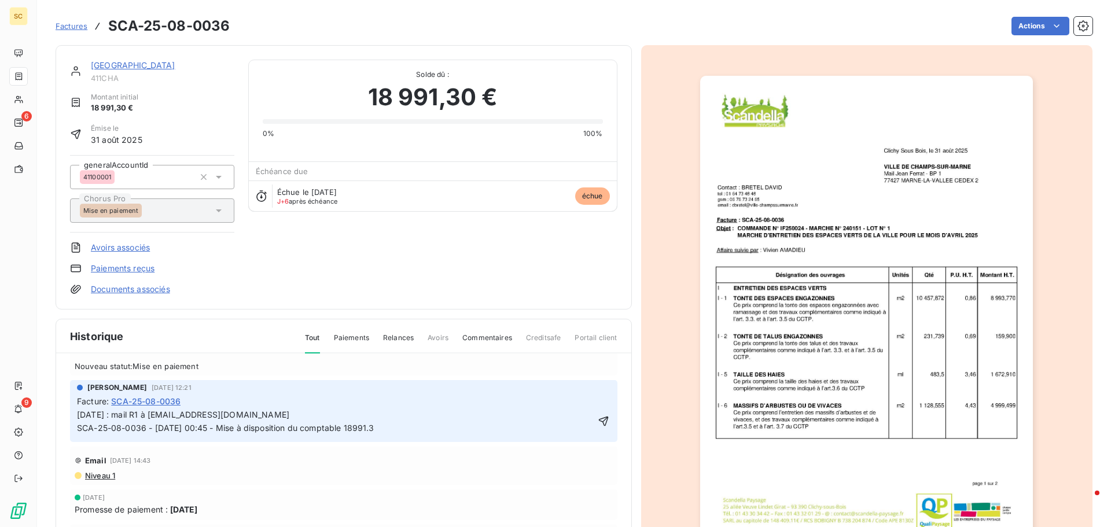
click at [71, 411] on div "[PERSON_NAME] [DATE] 12:21 Facture : SCA-25-08-0036 [DATE] : mail R1 à [EMAIL_A…" at bounding box center [343, 411] width 547 height 62
click at [78, 414] on p "[DATE] : mail R1 à [EMAIL_ADDRESS][DOMAIN_NAME] SCA-25-08-0036 - [DATE] 00:45 -…" at bounding box center [335, 421] width 517 height 27
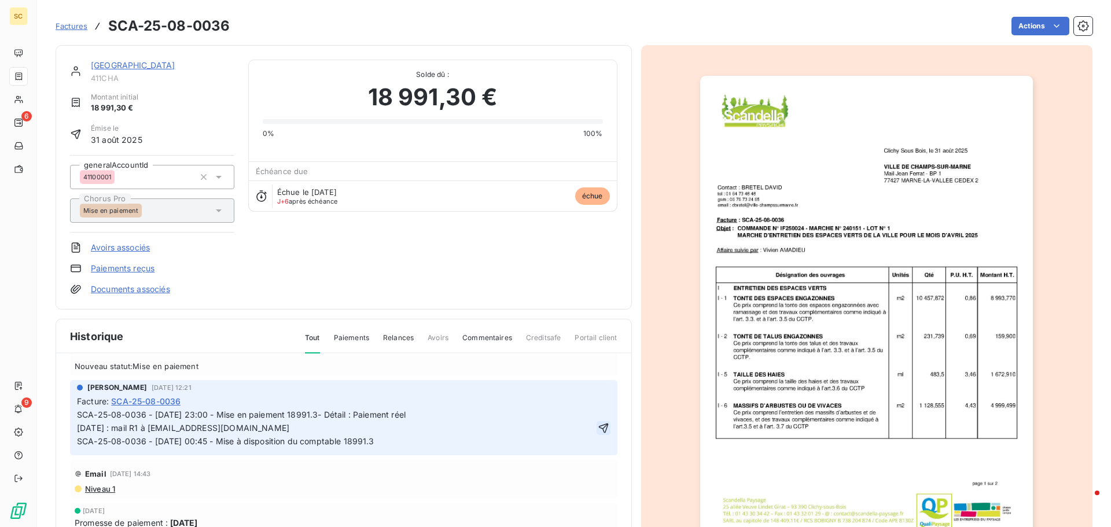
click at [598, 426] on icon "button" at bounding box center [603, 428] width 10 height 10
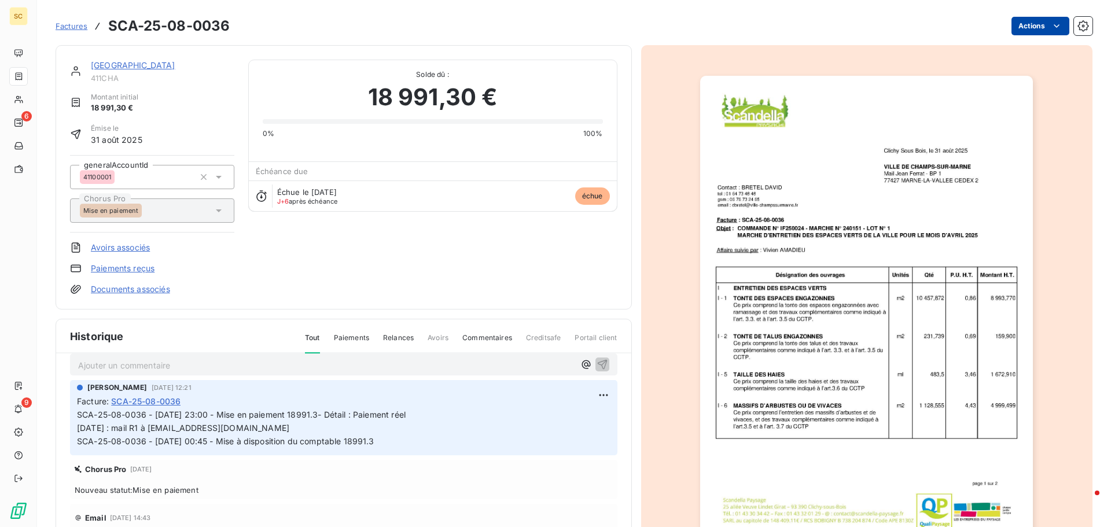
click at [1022, 26] on html "SC 6 9 Factures SCA-25-08-0036 Actions [GEOGRAPHIC_DATA] 411CHA Montant initial…" at bounding box center [555, 263] width 1111 height 527
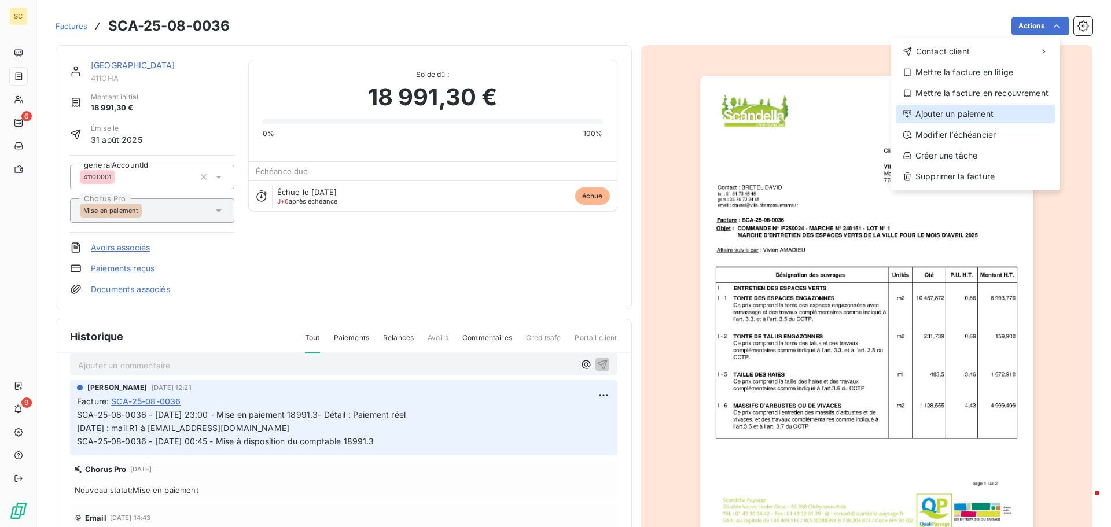
click at [1004, 115] on div "Ajouter un paiement" at bounding box center [976, 114] width 160 height 19
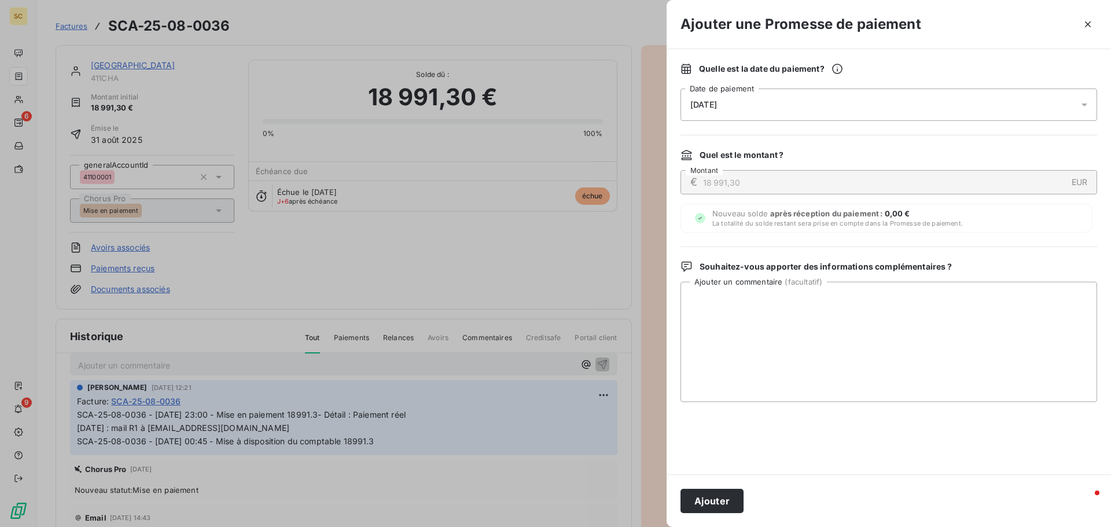
click at [716, 106] on span "[DATE]" at bounding box center [703, 104] width 27 height 9
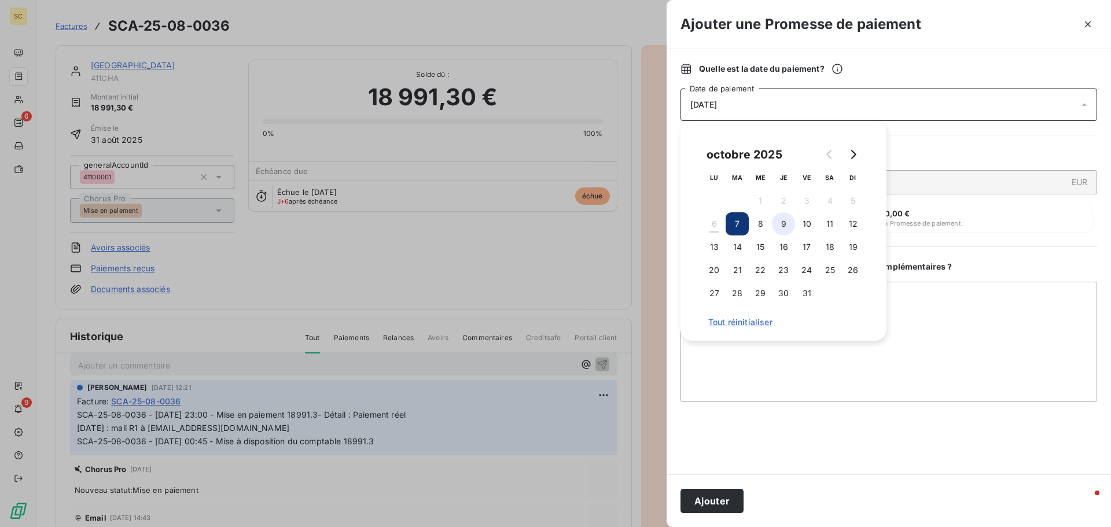
click at [779, 218] on button "9" at bounding box center [783, 223] width 23 height 23
click at [812, 222] on button "10" at bounding box center [806, 223] width 23 height 23
click at [704, 499] on button "Ajouter" at bounding box center [711, 501] width 63 height 24
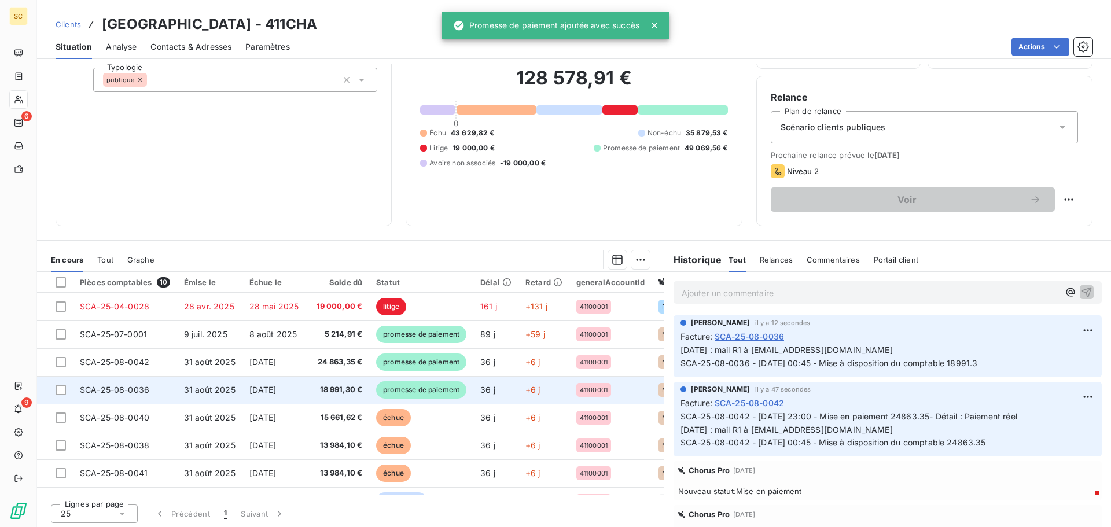
scroll to position [78, 0]
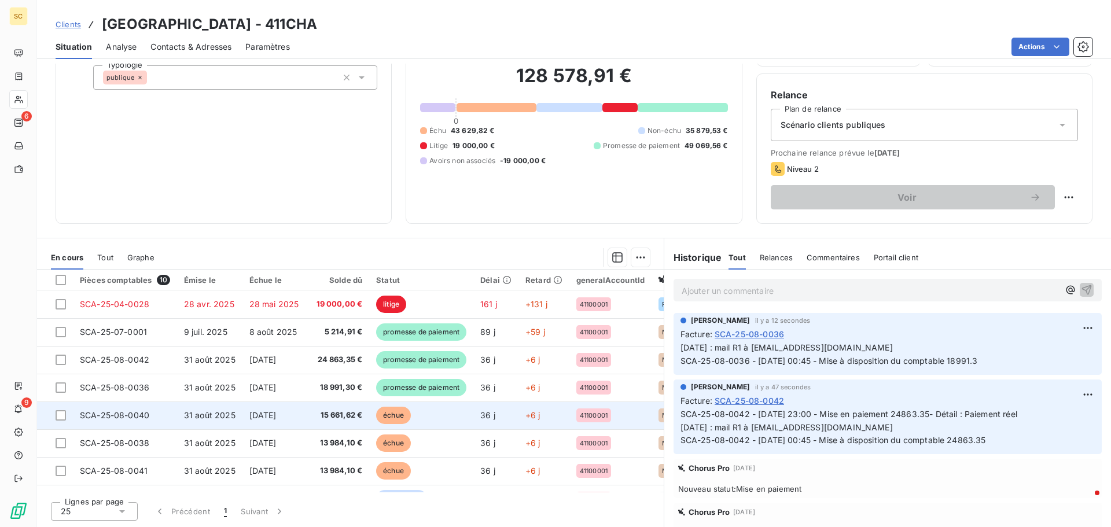
click at [277, 418] on span "[DATE]" at bounding box center [262, 415] width 27 height 10
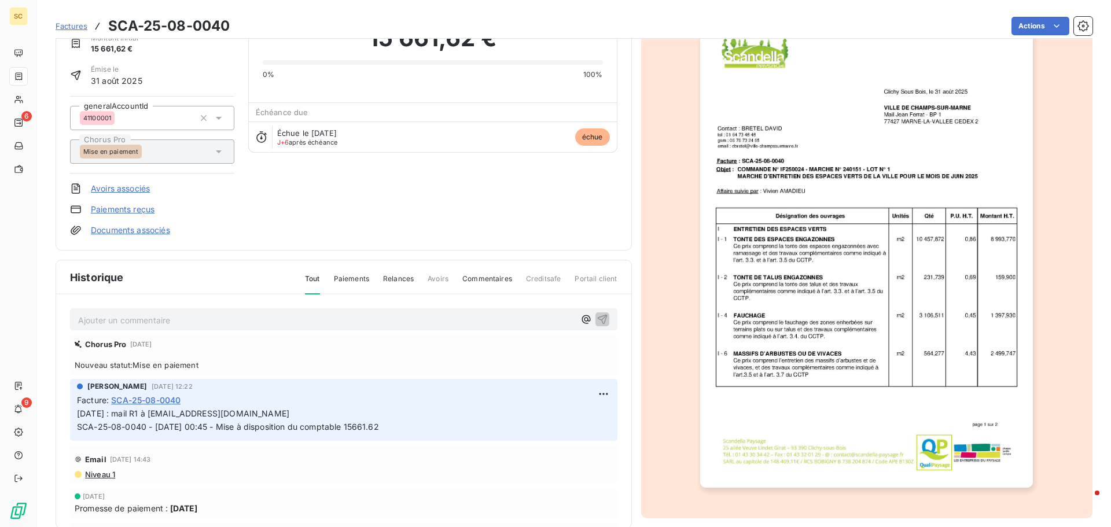
scroll to position [80, 0]
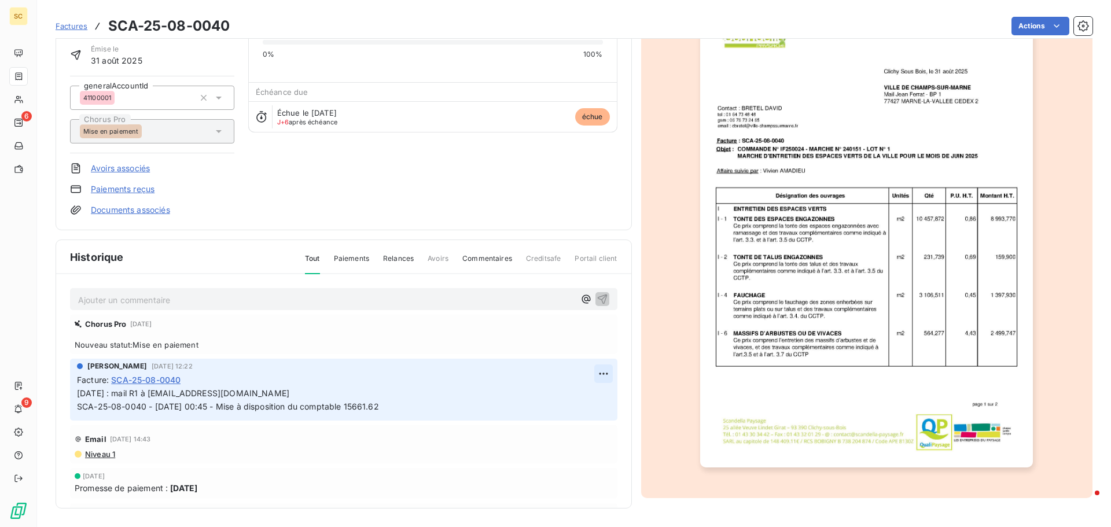
click at [589, 378] on html "SC 6 9 Factures SCA-25-08-0040 Actions [GEOGRAPHIC_DATA] 411CHA Montant initial…" at bounding box center [555, 263] width 1111 height 527
click at [554, 397] on div "Editer" at bounding box center [562, 399] width 65 height 19
click at [78, 392] on span "[DATE] : mail R1 à [EMAIL_ADDRESS][DOMAIN_NAME] SCA-25-08-0040 - [DATE] 00:45 -…" at bounding box center [228, 399] width 302 height 23
click at [78, 392] on p "[DATE] : mail R1 à [EMAIL_ADDRESS][DOMAIN_NAME] SCA-25-08-0040 - [DATE] 00:45 -…" at bounding box center [335, 400] width 517 height 27
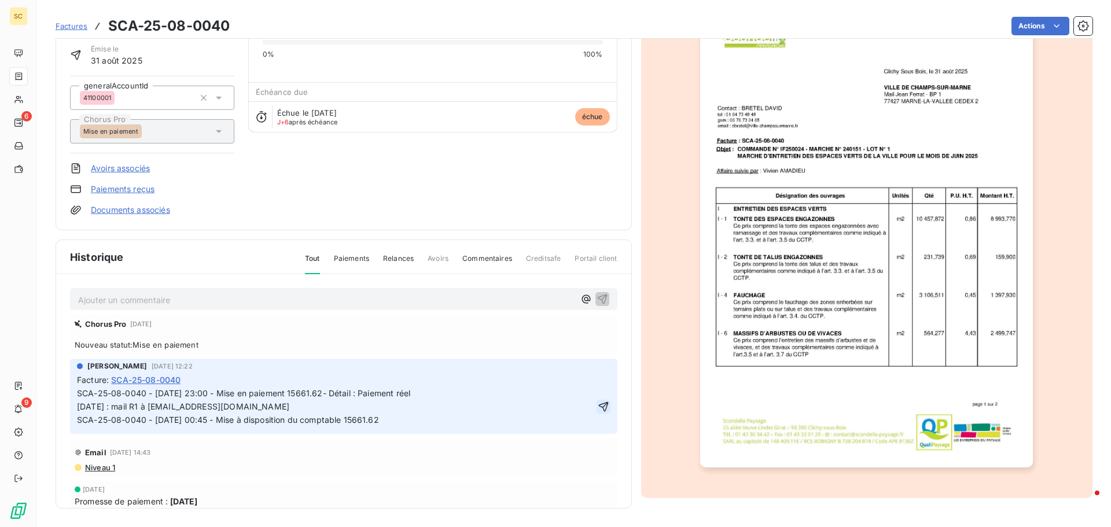
click at [598, 408] on icon "button" at bounding box center [603, 407] width 10 height 10
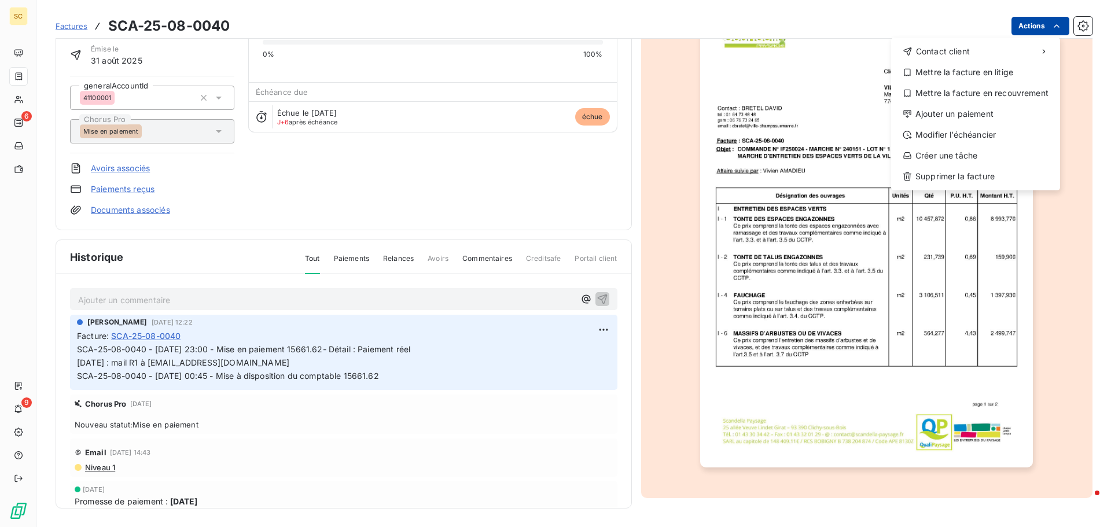
click at [1029, 19] on html "SC 6 9 Factures SCA-25-08-0040 Actions Contact client Mettre la facture en liti…" at bounding box center [555, 263] width 1111 height 527
click at [986, 117] on div "Ajouter un paiement" at bounding box center [976, 114] width 160 height 19
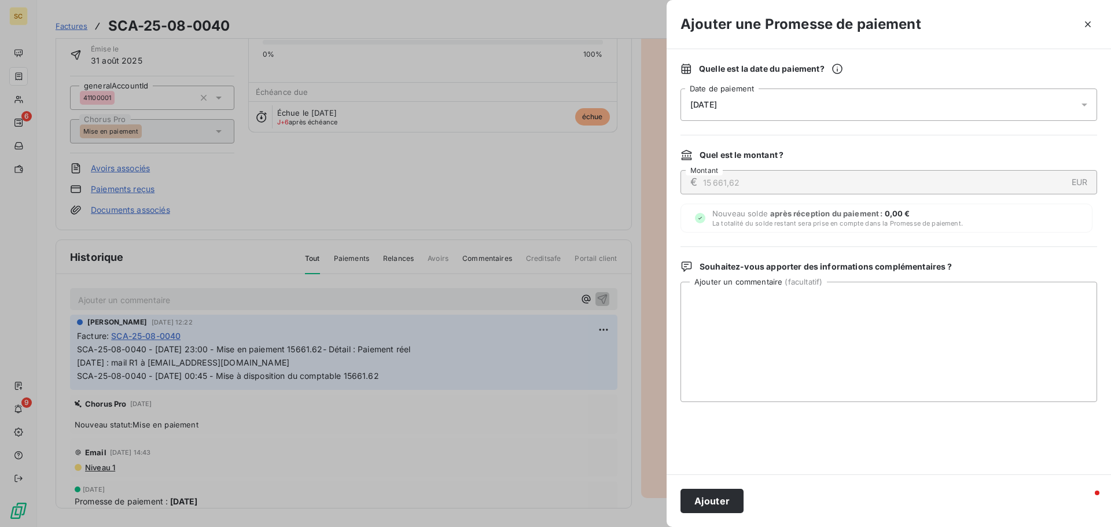
click at [723, 97] on div "[DATE]" at bounding box center [888, 105] width 417 height 32
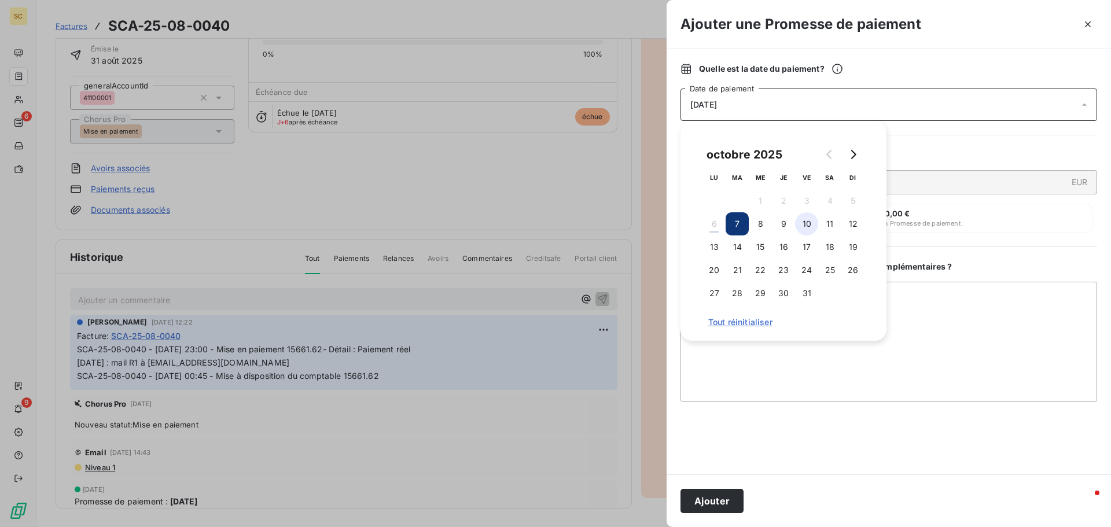
click at [812, 218] on button "10" at bounding box center [806, 223] width 23 height 23
click at [731, 504] on button "Ajouter" at bounding box center [711, 501] width 63 height 24
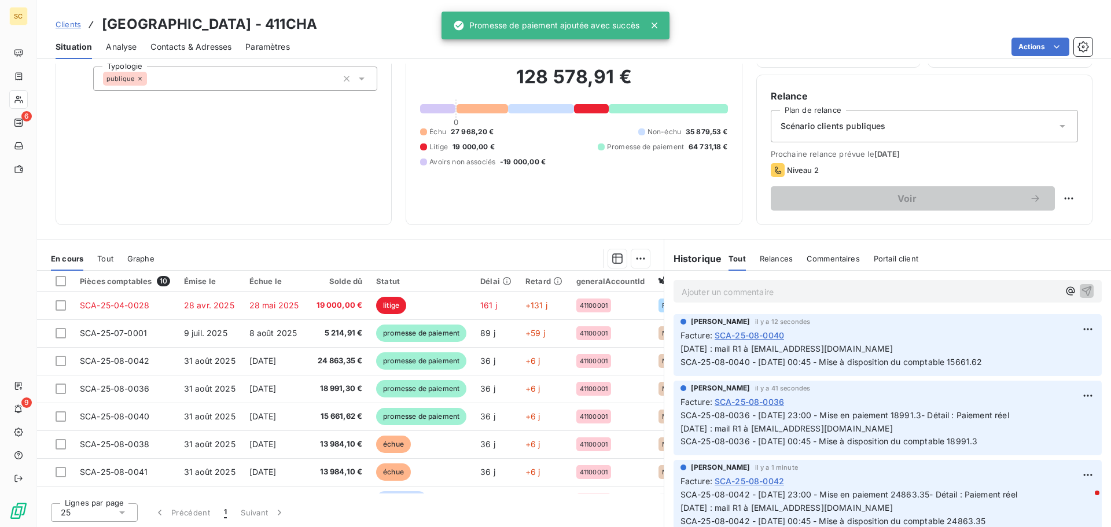
scroll to position [78, 0]
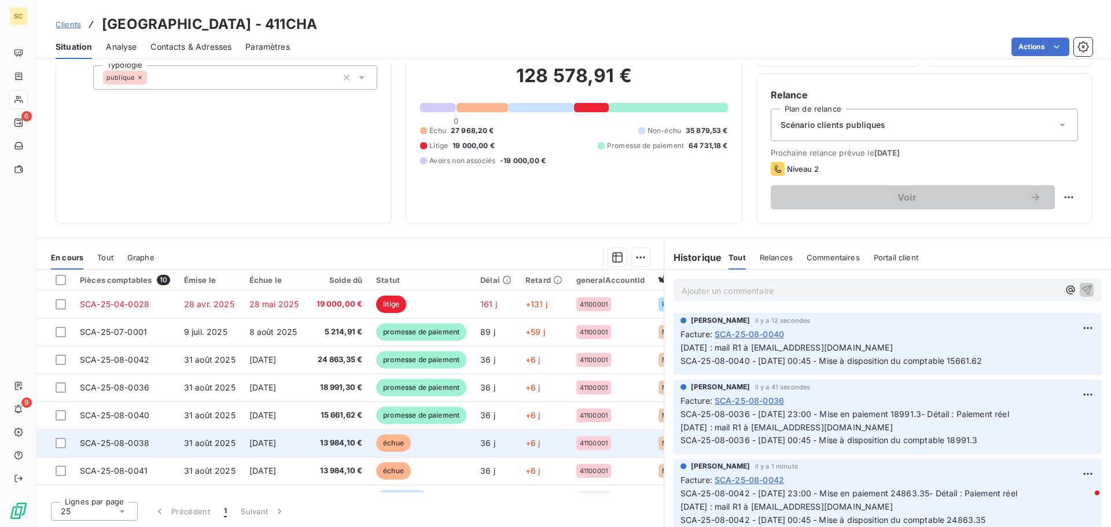
click at [303, 437] on td "[DATE]" at bounding box center [274, 443] width 64 height 28
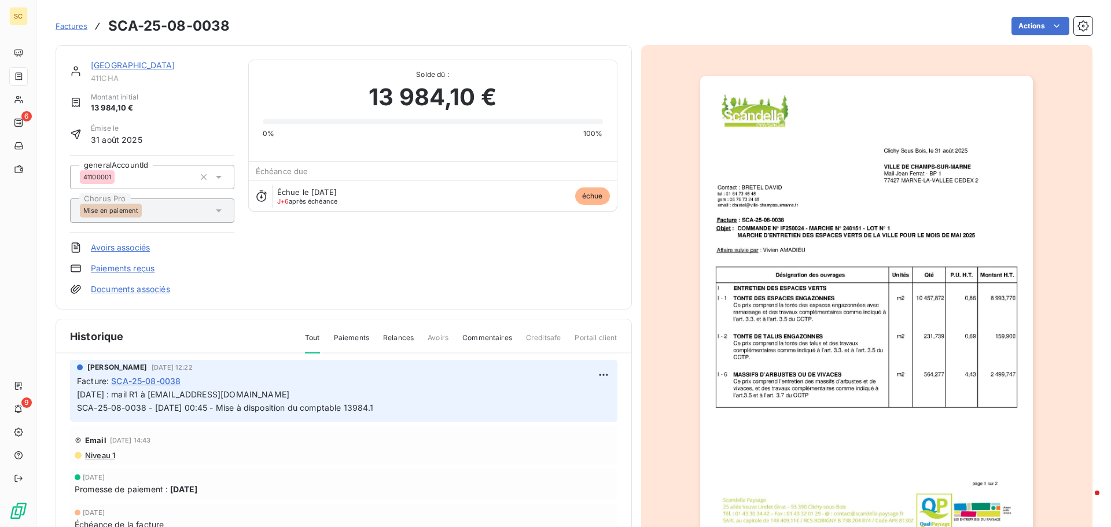
scroll to position [58, 0]
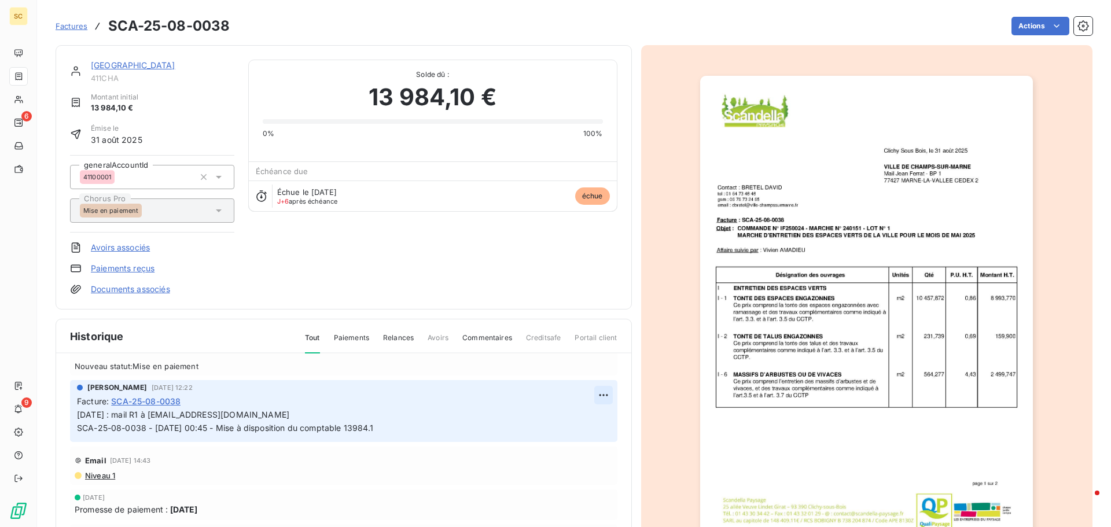
click at [594, 393] on html "SC 6 9 Factures SCA-25-08-0038 Actions [GEOGRAPHIC_DATA] 411CHA Montant initial…" at bounding box center [555, 263] width 1111 height 527
click at [570, 417] on div "Editer" at bounding box center [562, 420] width 65 height 19
click at [78, 413] on span "[DATE] : mail R1 à [EMAIL_ADDRESS][DOMAIN_NAME] SCA-25-08-0038 - [DATE] 00:45 -…" at bounding box center [225, 421] width 297 height 23
click at [78, 411] on p "[DATE] : mail R1 à [EMAIL_ADDRESS][DOMAIN_NAME] SCA-25-08-0038 - [DATE] 00:45 -…" at bounding box center [335, 421] width 517 height 27
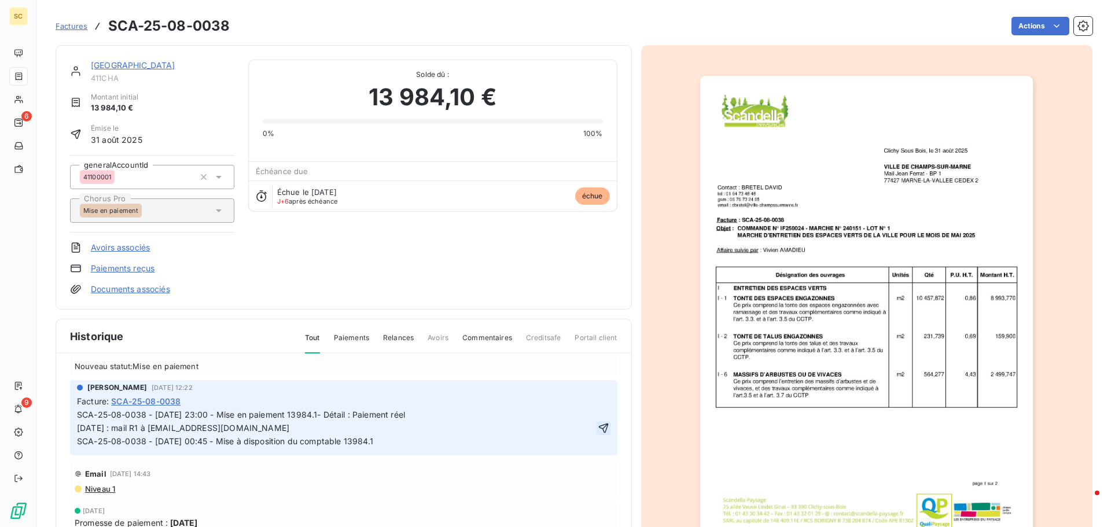
click at [598, 424] on icon "button" at bounding box center [604, 428] width 12 height 12
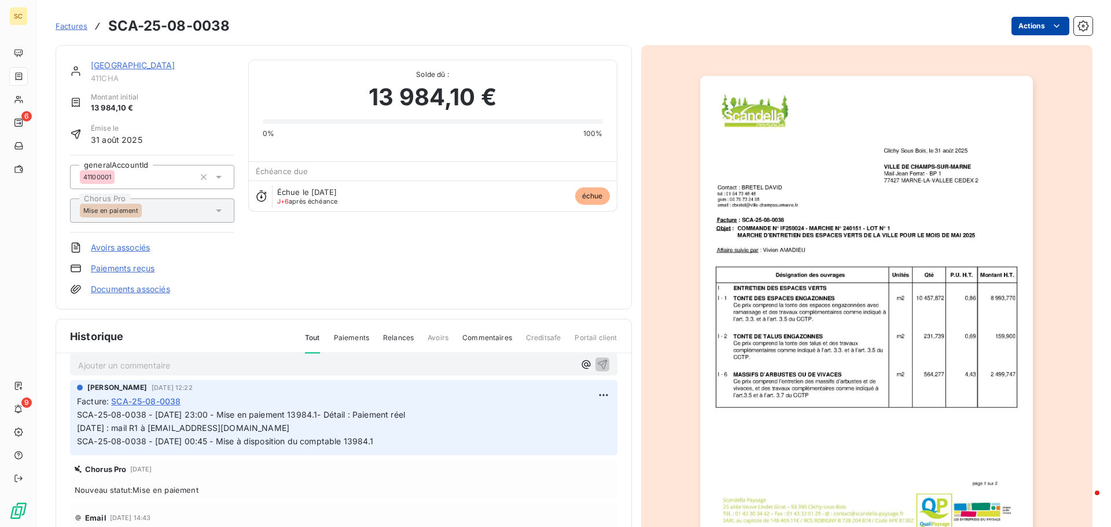
click at [1020, 25] on html "SC 6 9 Factures SCA-25-08-0038 Actions [GEOGRAPHIC_DATA] 411CHA Montant initial…" at bounding box center [555, 263] width 1111 height 527
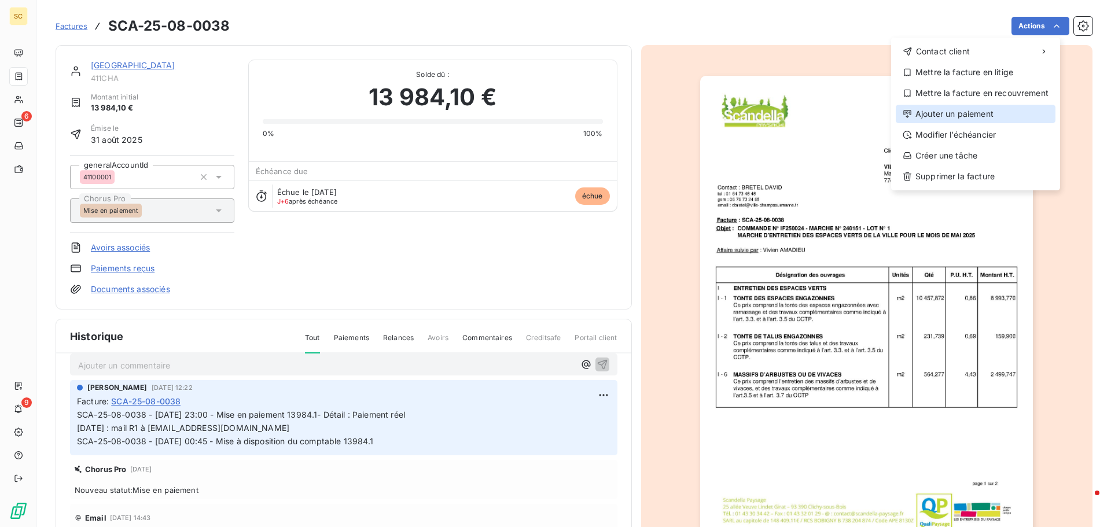
click at [982, 111] on div "Ajouter un paiement" at bounding box center [976, 114] width 160 height 19
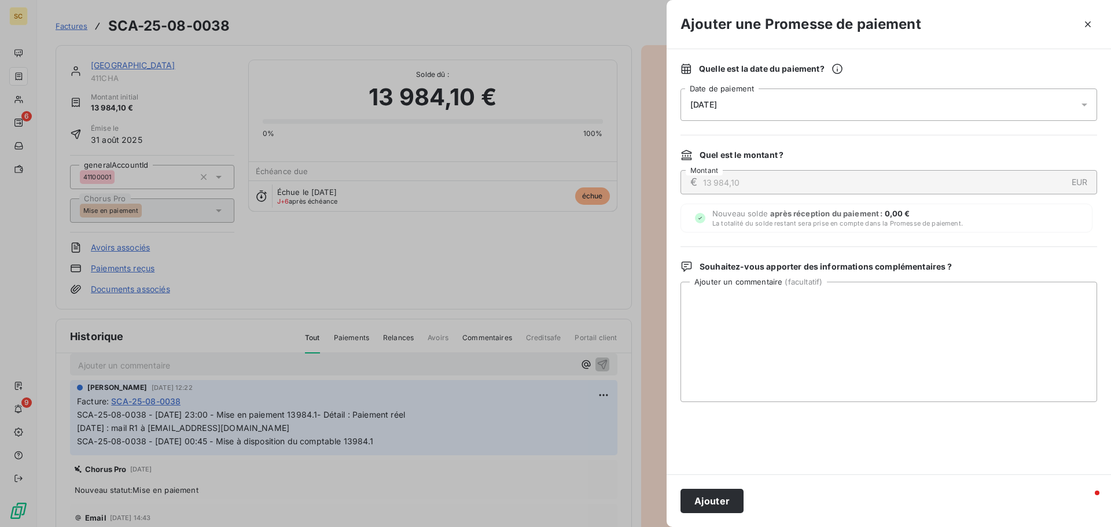
click at [719, 110] on div "[DATE]" at bounding box center [888, 105] width 417 height 32
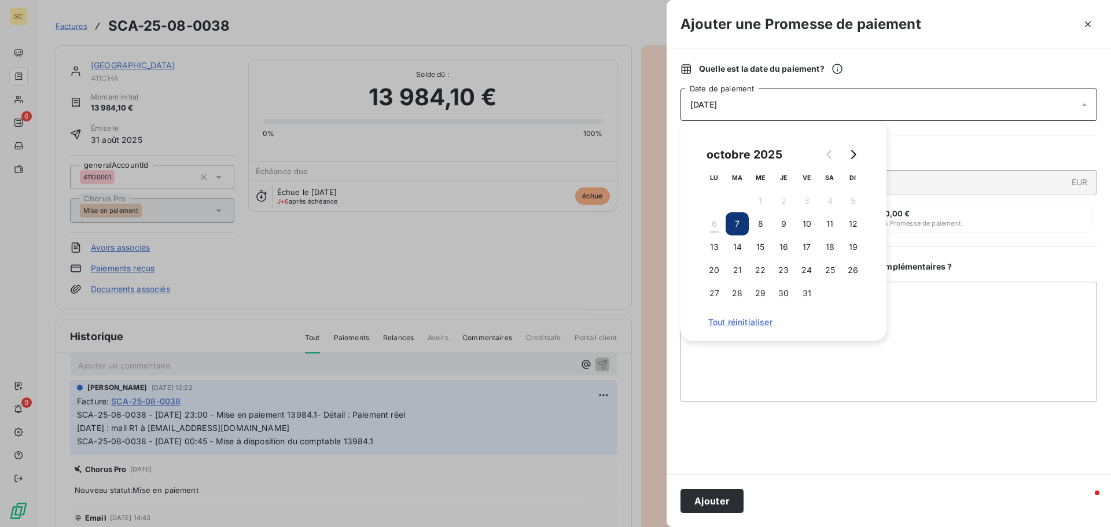
drag, startPoint x: 802, startPoint y: 227, endPoint x: 702, endPoint y: 406, distance: 204.9
click at [803, 227] on button "10" at bounding box center [806, 223] width 23 height 23
click at [703, 494] on button "Ajouter" at bounding box center [711, 501] width 63 height 24
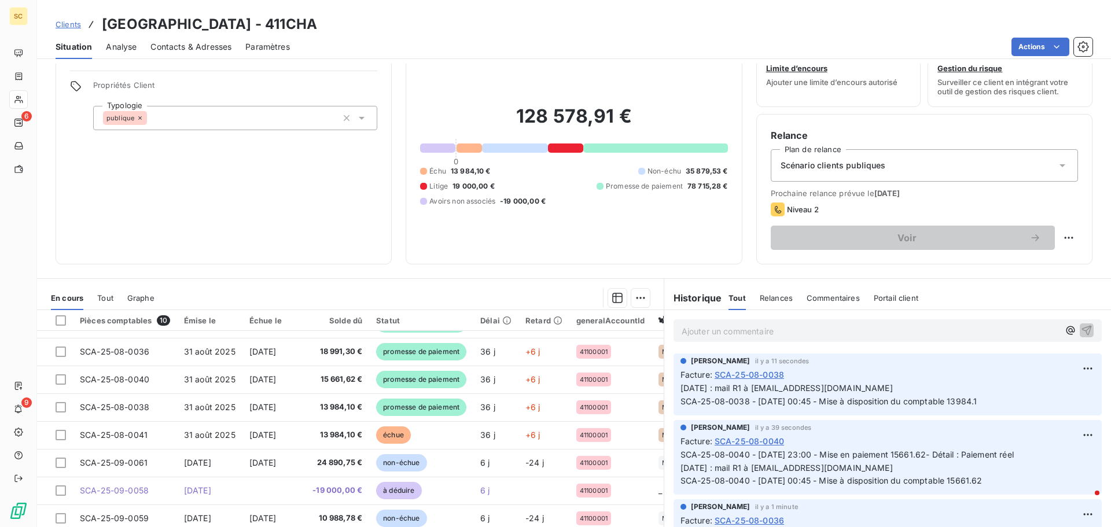
scroll to position [78, 0]
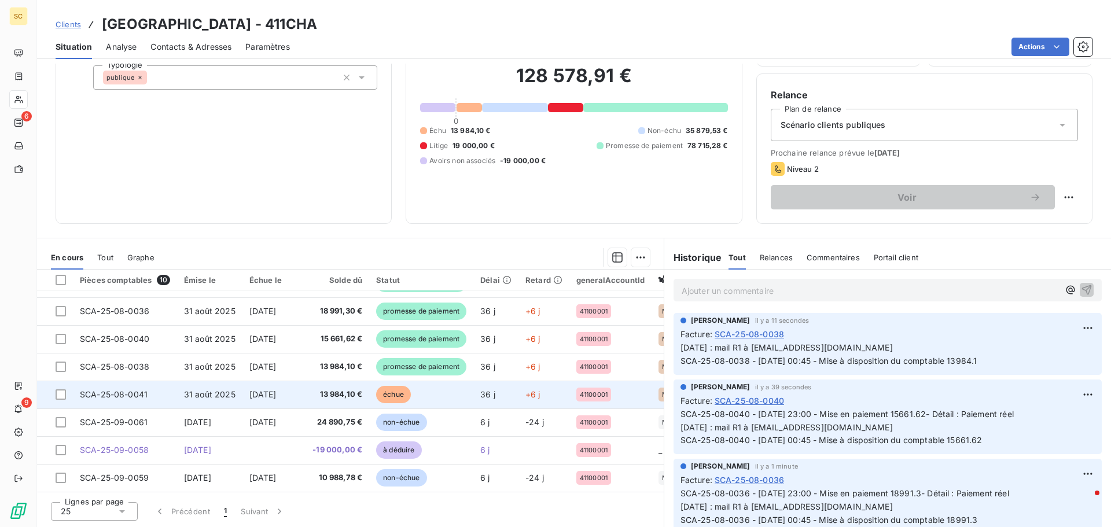
click at [277, 389] on span "[DATE]" at bounding box center [262, 394] width 27 height 10
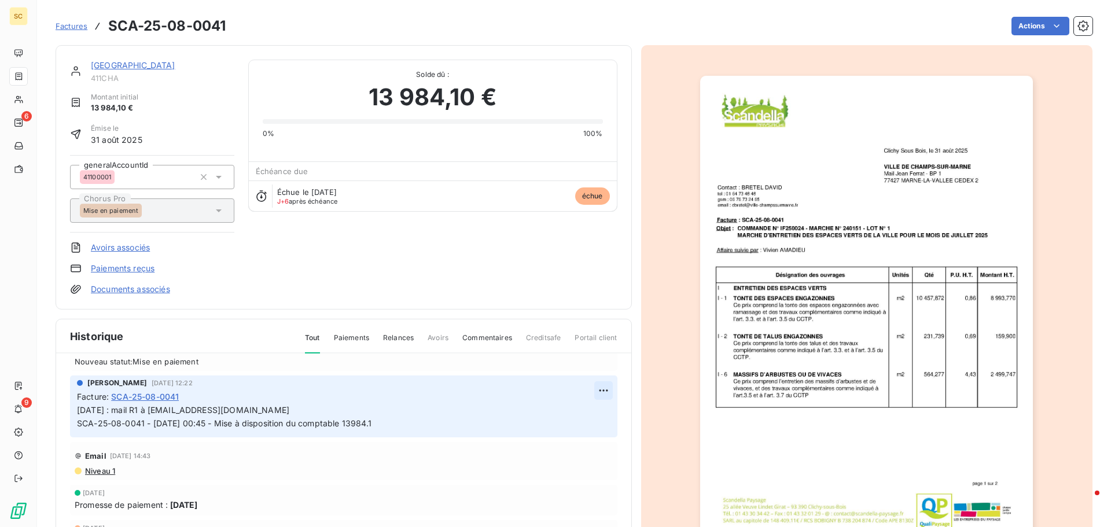
scroll to position [58, 0]
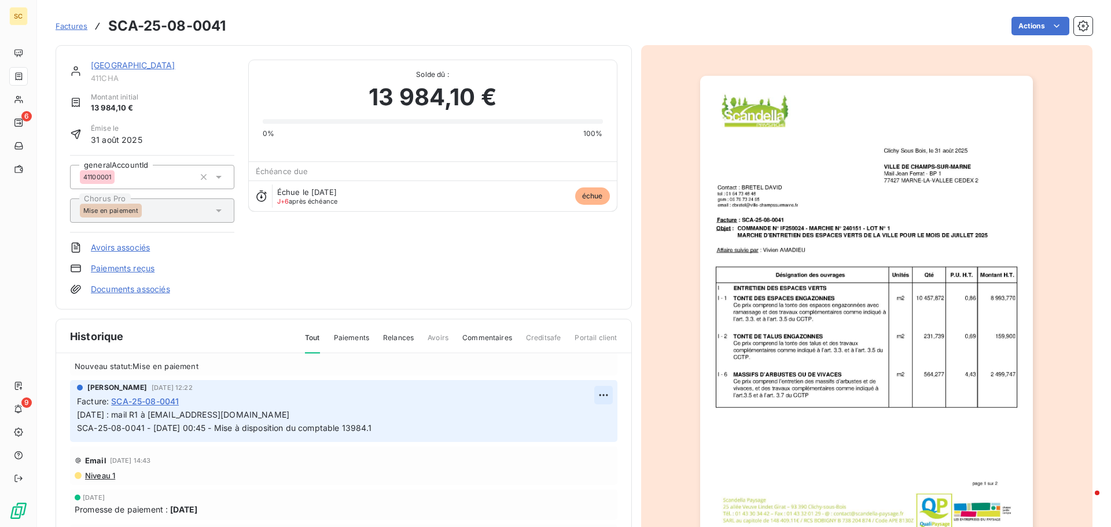
click at [590, 399] on html "SC 6 9 Factures SCA-25-08-0041 Actions [GEOGRAPHIC_DATA] 411CHA Montant initial…" at bounding box center [555, 263] width 1111 height 527
drag, startPoint x: 574, startPoint y: 420, endPoint x: 373, endPoint y: 419, distance: 200.8
click at [573, 420] on div "Editer" at bounding box center [562, 420] width 65 height 19
click at [78, 411] on span "[DATE] : mail R1 à [EMAIL_ADDRESS][DOMAIN_NAME] SCA-25-08-0041 - [DATE] 00:45 -…" at bounding box center [224, 421] width 295 height 23
click at [84, 415] on p "[DATE] : mail R1 à [EMAIL_ADDRESS][DOMAIN_NAME] SCA-25-08-0041 - [DATE] 00:45 -…" at bounding box center [335, 421] width 517 height 27
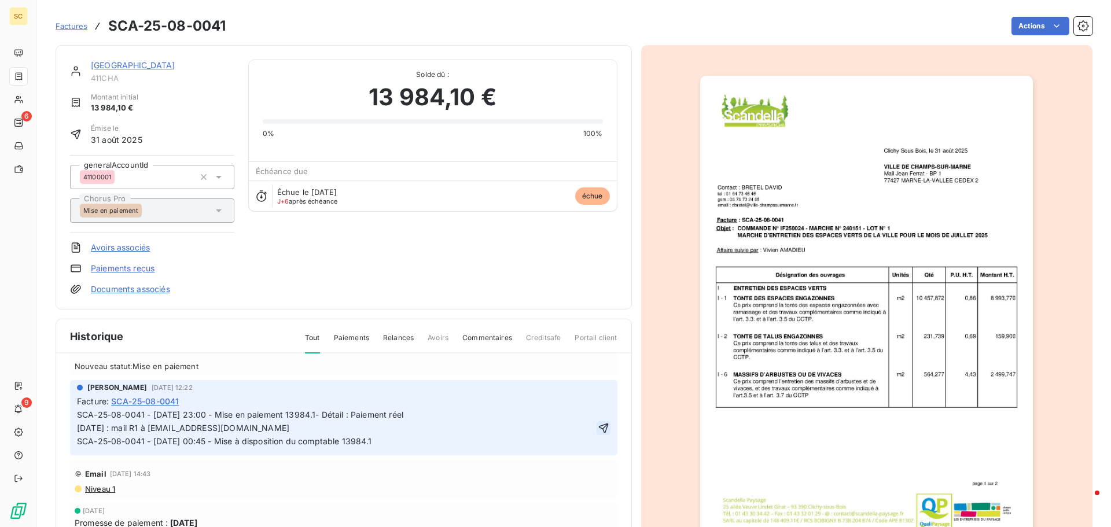
click at [598, 425] on icon "button" at bounding box center [603, 428] width 10 height 10
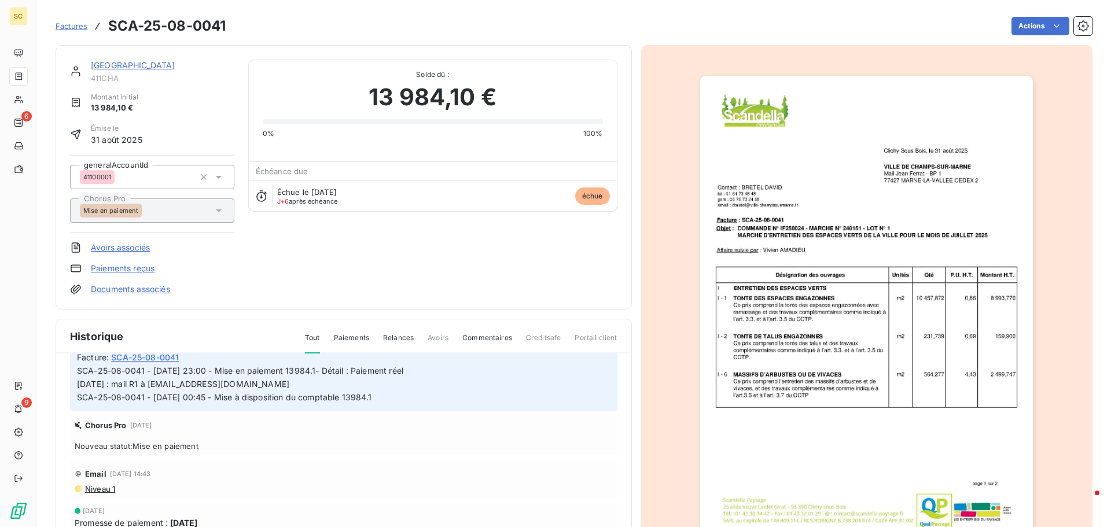
scroll to position [14, 0]
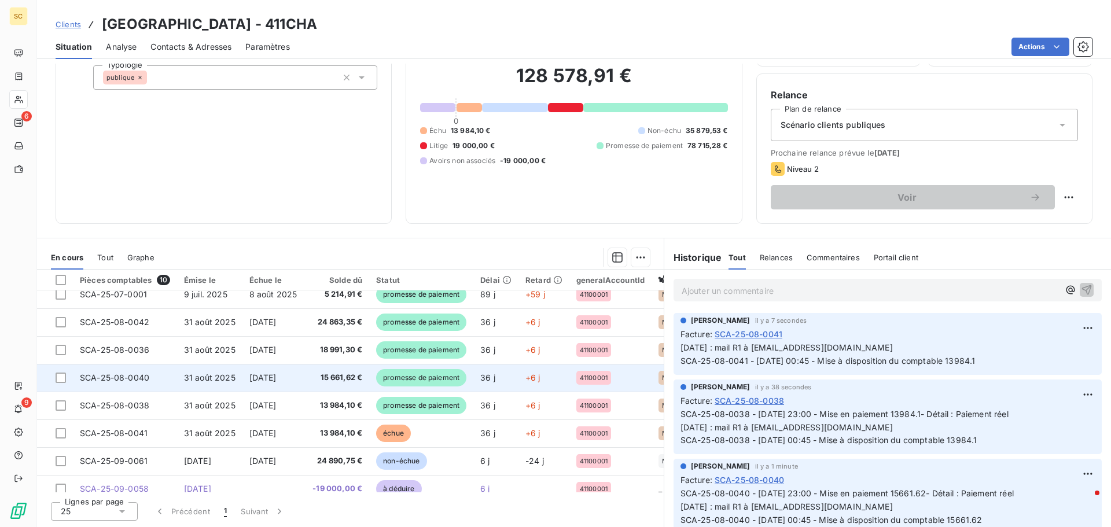
scroll to position [58, 0]
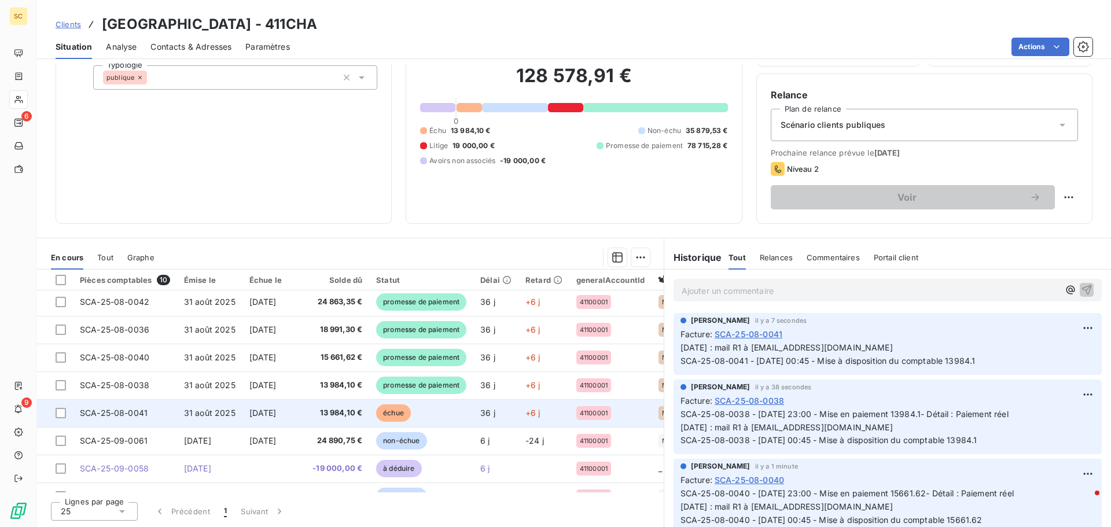
click at [209, 410] on span "31 août 2025" at bounding box center [209, 413] width 51 height 10
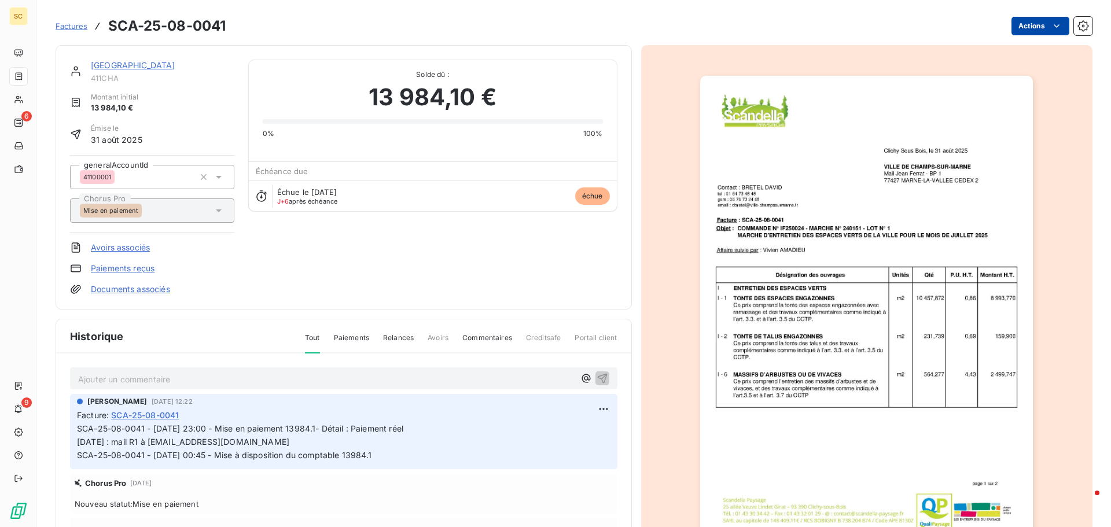
click at [1010, 33] on html "SC 6 9 Factures SCA-25-08-0041 Actions [GEOGRAPHIC_DATA] 411CHA Montant initial…" at bounding box center [555, 263] width 1111 height 527
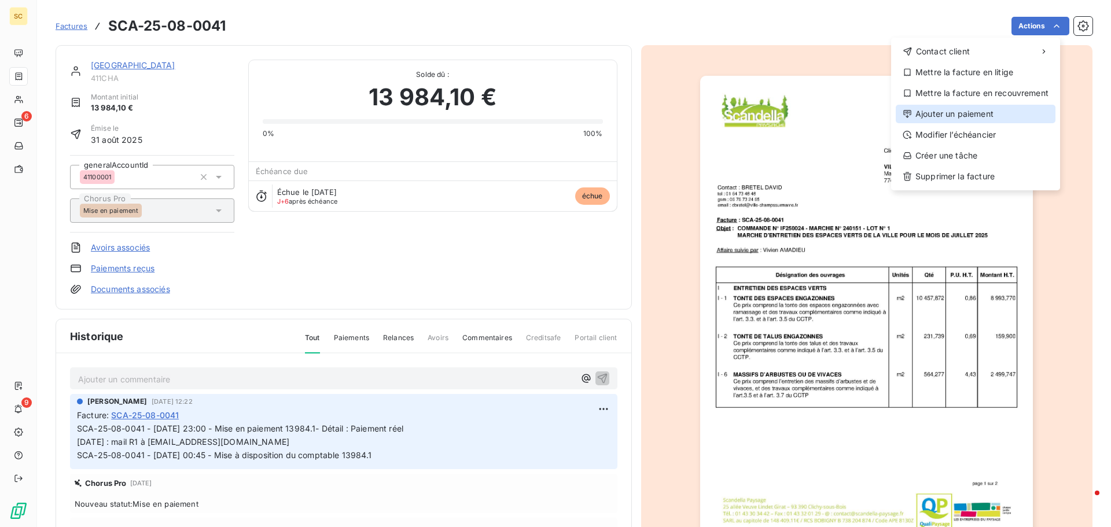
click at [996, 115] on div "Ajouter un paiement" at bounding box center [976, 114] width 160 height 19
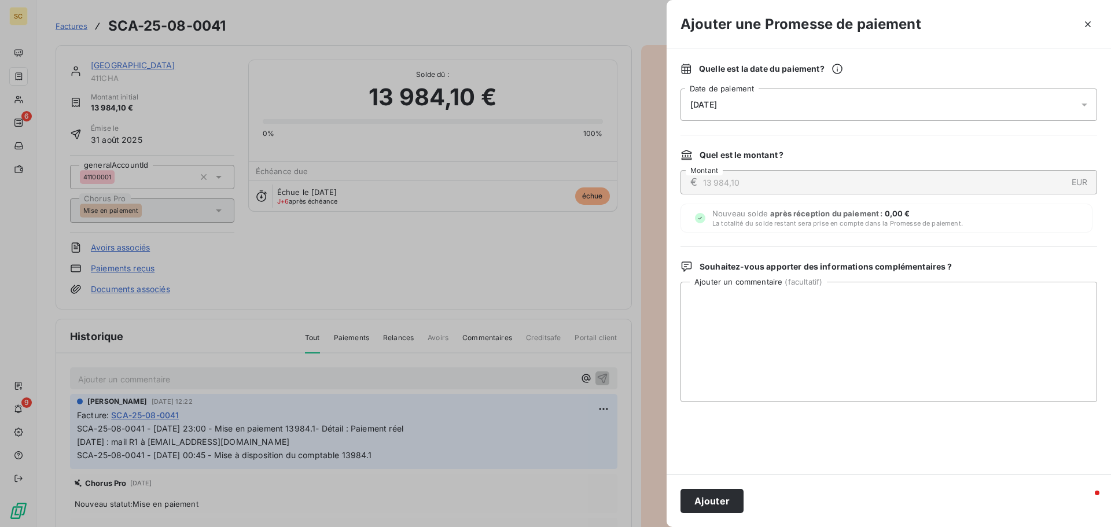
click at [770, 106] on div "[DATE]" at bounding box center [888, 105] width 417 height 32
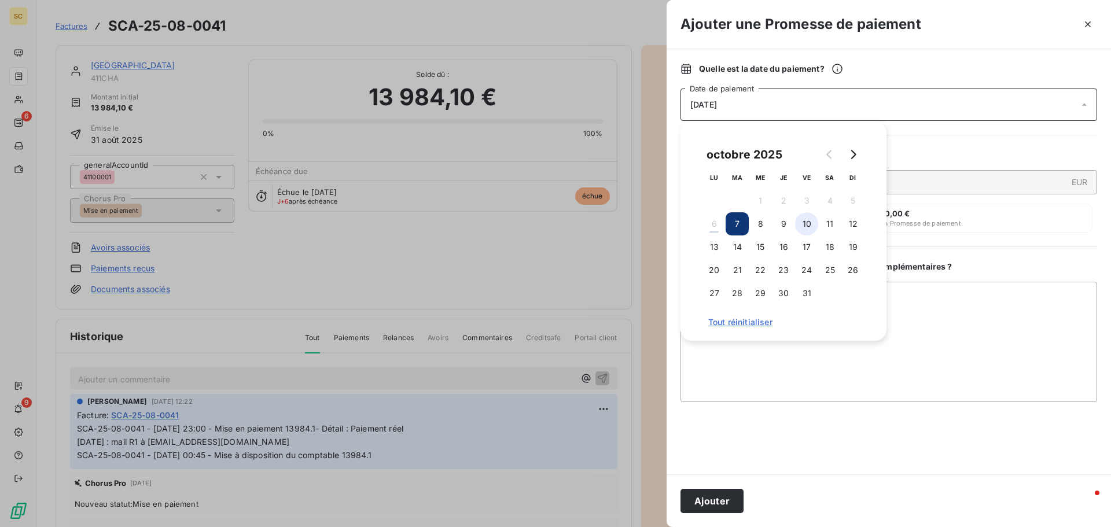
click at [799, 220] on button "10" at bounding box center [806, 223] width 23 height 23
click at [736, 493] on button "Ajouter" at bounding box center [711, 501] width 63 height 24
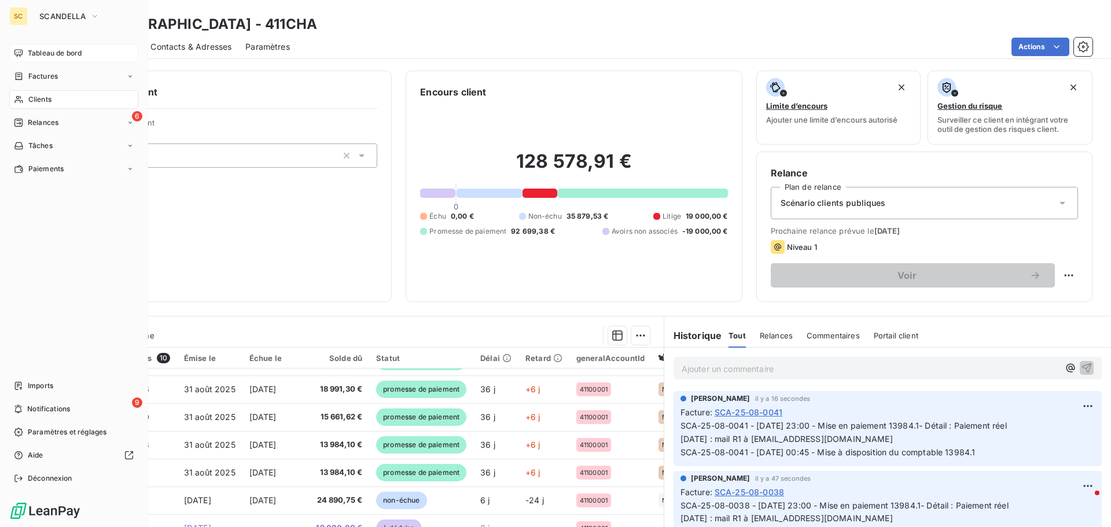
click at [51, 50] on span "Tableau de bord" at bounding box center [55, 53] width 54 height 10
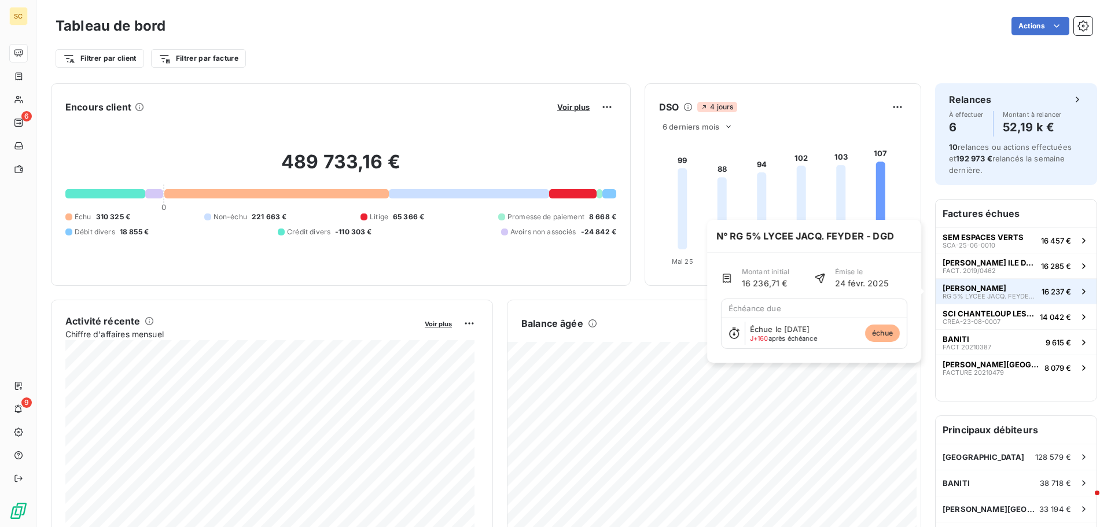
click at [971, 286] on span "[PERSON_NAME]" at bounding box center [974, 287] width 64 height 9
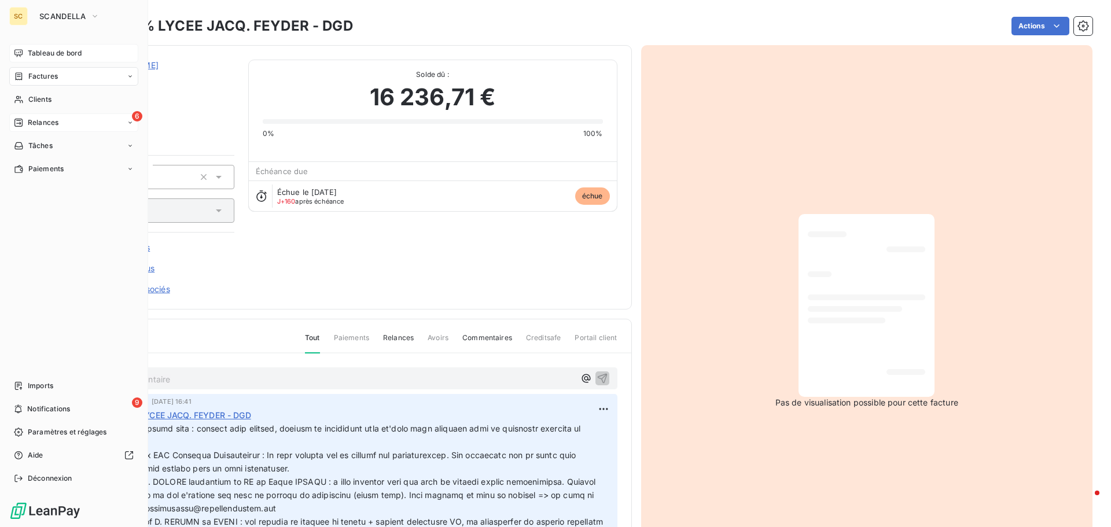
click at [48, 126] on span "Relances" at bounding box center [43, 122] width 31 height 10
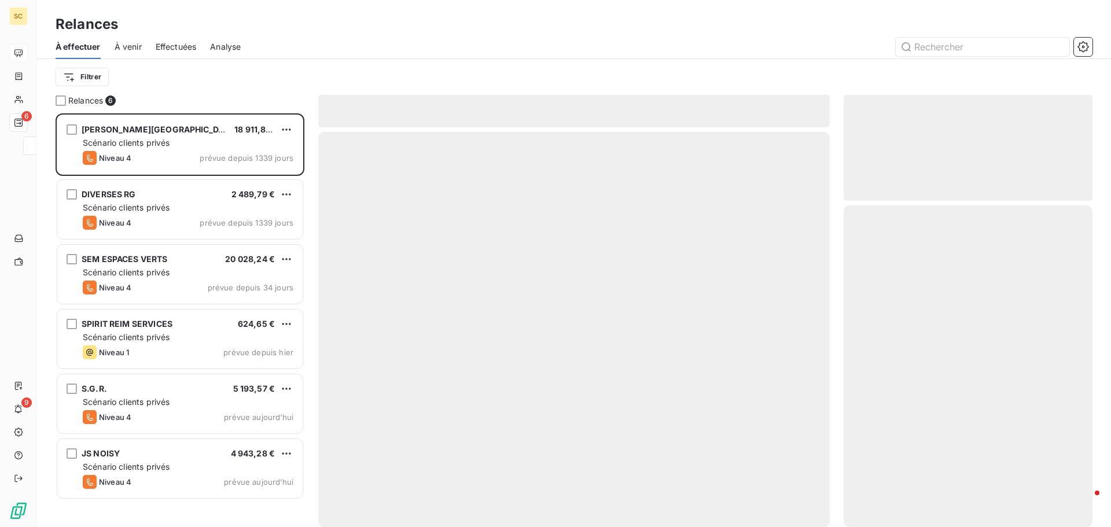
scroll to position [405, 240]
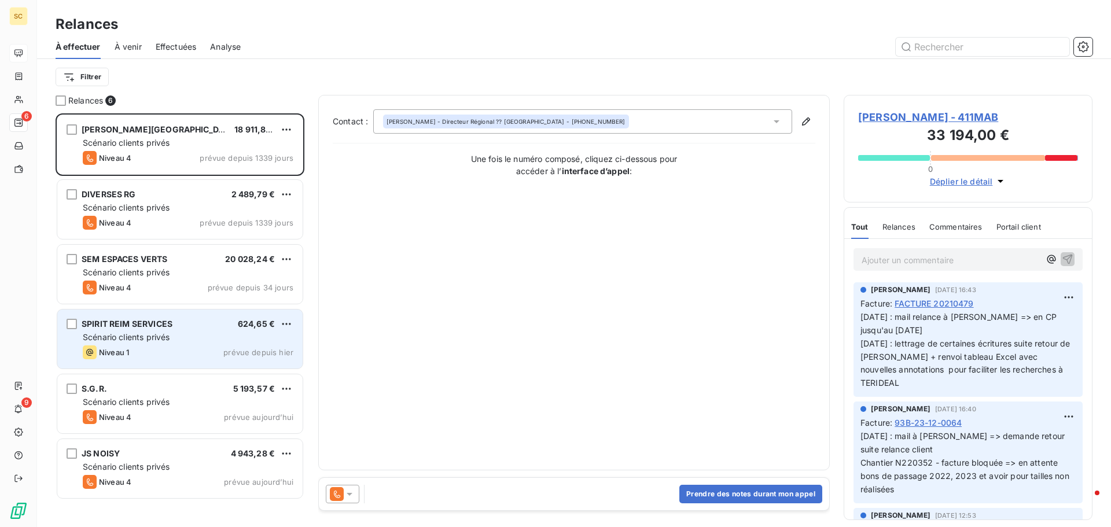
click at [160, 336] on span "Scénario clients privés" at bounding box center [126, 337] width 87 height 10
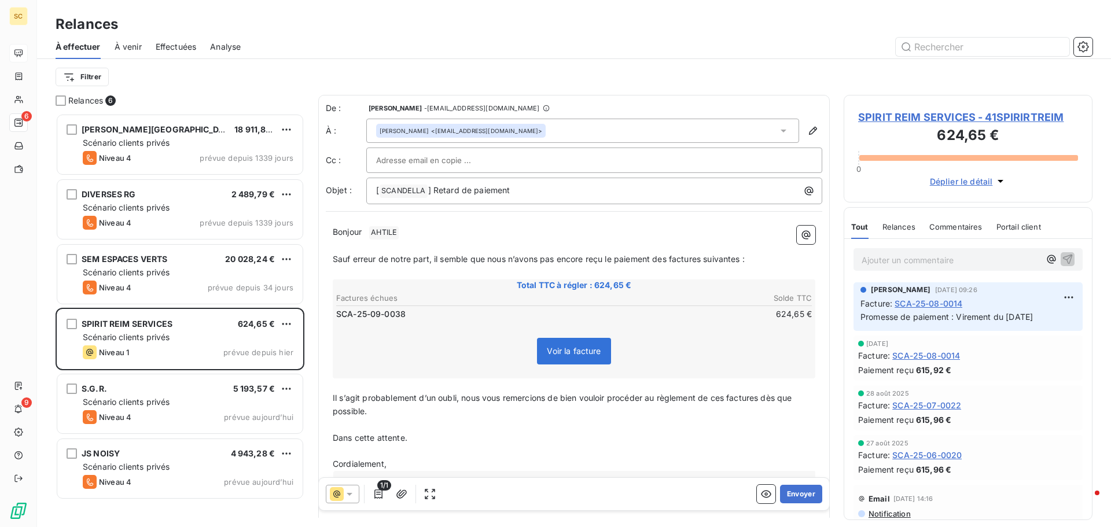
click at [957, 119] on span "SPIRIT REIM SERVICES - 41SPIRIRTREIM" at bounding box center [968, 117] width 220 height 16
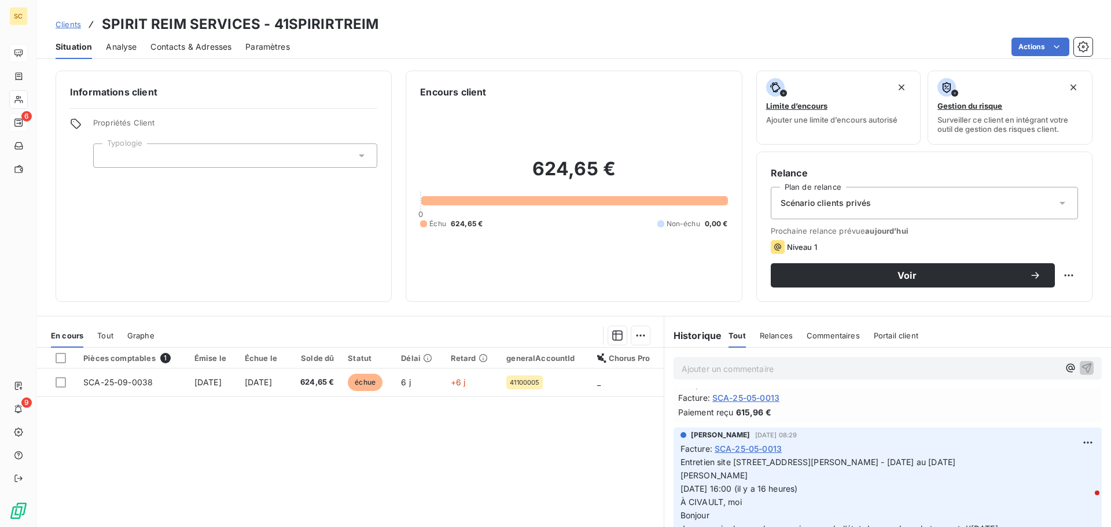
scroll to position [636, 0]
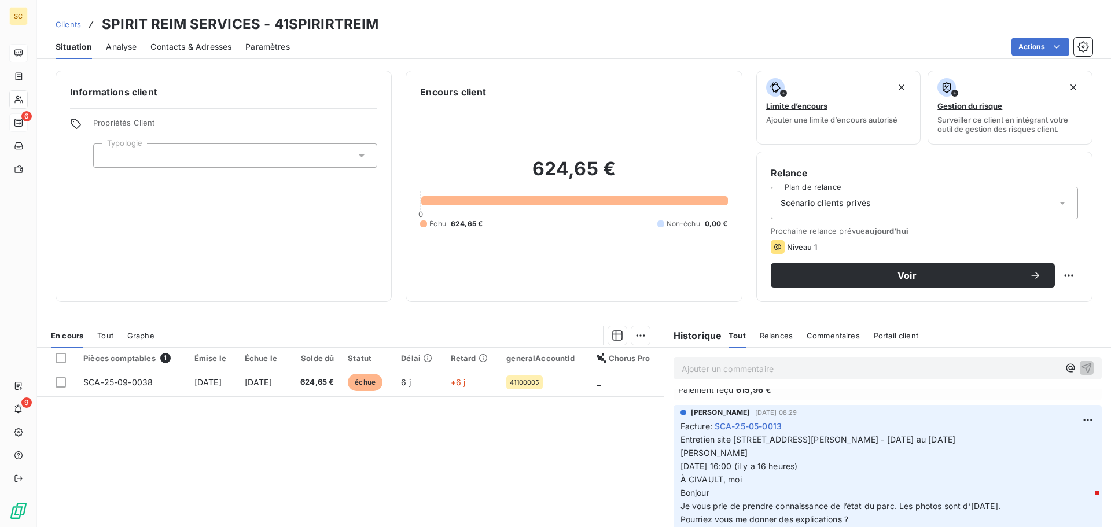
click at [826, 465] on p "Entretien site [STREET_ADDRESS][PERSON_NAME] - [DATE] au [DATE] [PERSON_NAME] […" at bounding box center [887, 486] width 414 height 106
click at [832, 444] on span "Entretien site [STREET_ADDRESS][PERSON_NAME] - [DATE] au [DATE]" at bounding box center [817, 440] width 275 height 10
click at [831, 444] on span "Entretien site [STREET_ADDRESS][PERSON_NAME] - [DATE] au [DATE]" at bounding box center [817, 440] width 275 height 10
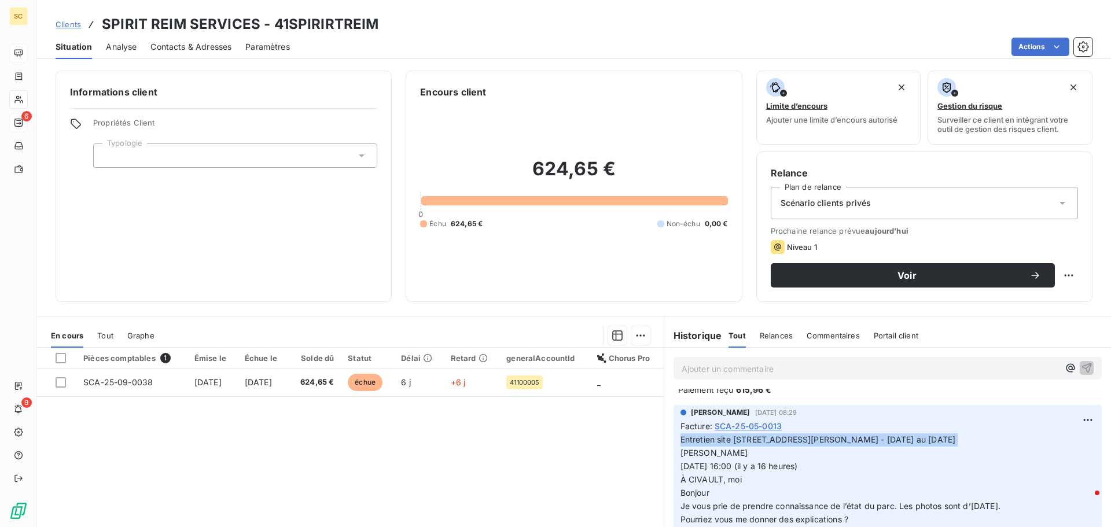
click at [831, 444] on span "Entretien site [STREET_ADDRESS][PERSON_NAME] - [DATE] au [DATE]" at bounding box center [817, 440] width 275 height 10
copy p "Entretien site [STREET_ADDRESS][PERSON_NAME] - [DATE] au [DATE]"
click at [197, 48] on span "Contacts & Adresses" at bounding box center [190, 47] width 81 height 12
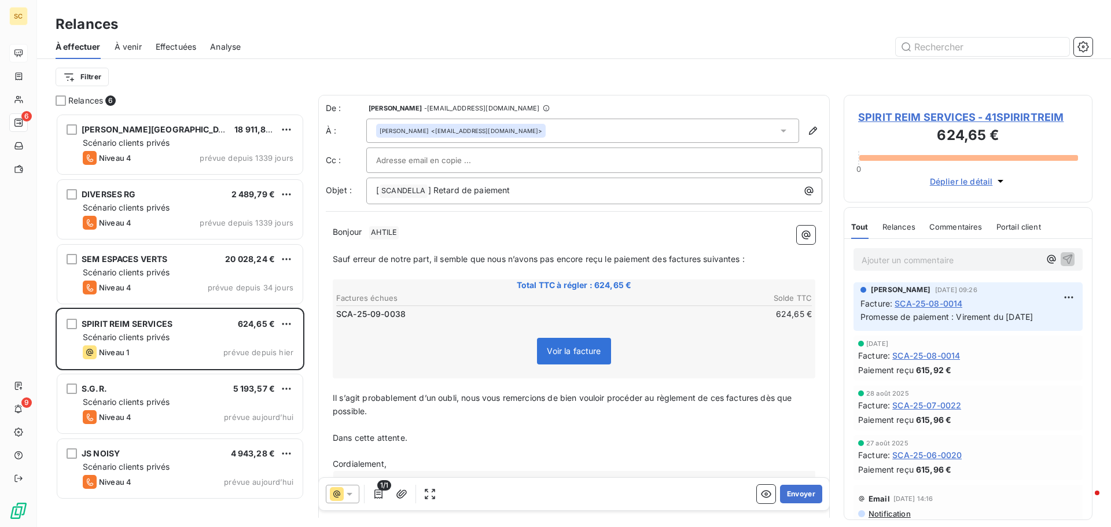
scroll to position [405, 240]
click at [543, 195] on p "[ SCANDELLA ﻿ ] Retard de paiement" at bounding box center [597, 191] width 442 height 14
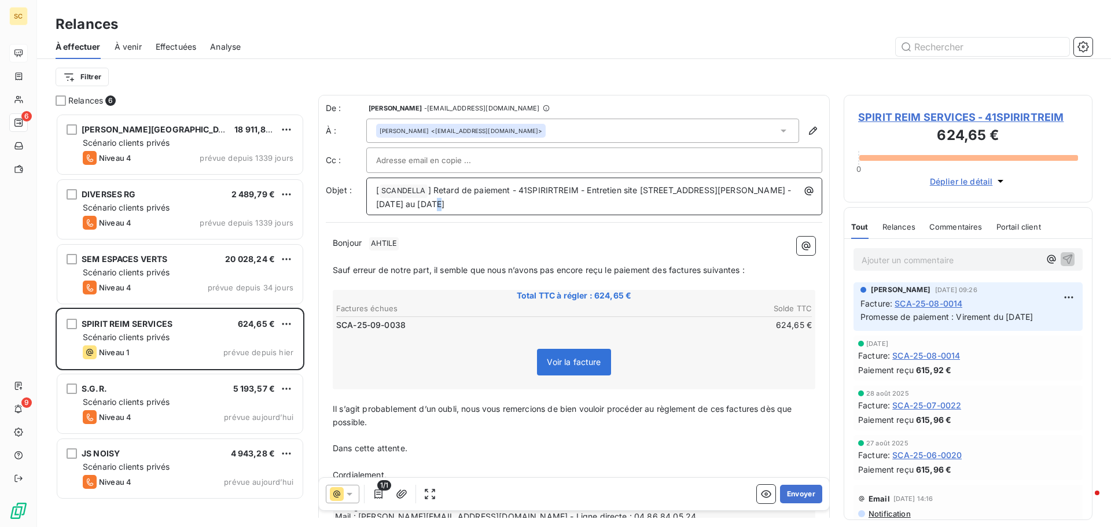
click at [441, 202] on span "] Retard de paiement - 41SPIRIRTREIM - Entretien site [STREET_ADDRESS][PERSON_N…" at bounding box center [584, 197] width 417 height 24
drag, startPoint x: 472, startPoint y: 202, endPoint x: 481, endPoint y: 201, distance: 9.9
click at [481, 201] on span "] Retard de paiement - 41SPIRIRTREIM - Entretien site [STREET_ADDRESS][PERSON_N…" at bounding box center [584, 197] width 417 height 24
click at [443, 234] on div "Bonjour ﻿ AHTILE ﻿ ﻿ ﻿ Sauf erreur de notre part, il semble que nous n’avons pa…" at bounding box center [574, 380] width 496 height 300
click at [423, 247] on p "Bonjour ﻿ AHTILE ﻿ ﻿" at bounding box center [574, 244] width 483 height 14
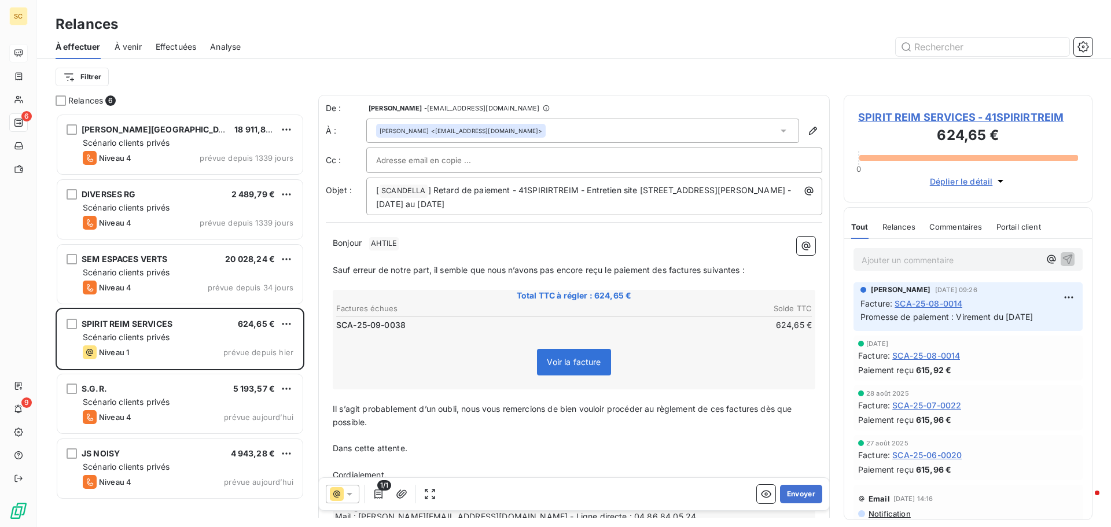
click at [899, 116] on span "SPIRIT REIM SERVICES - 41SPIRIRTREIM" at bounding box center [968, 117] width 220 height 16
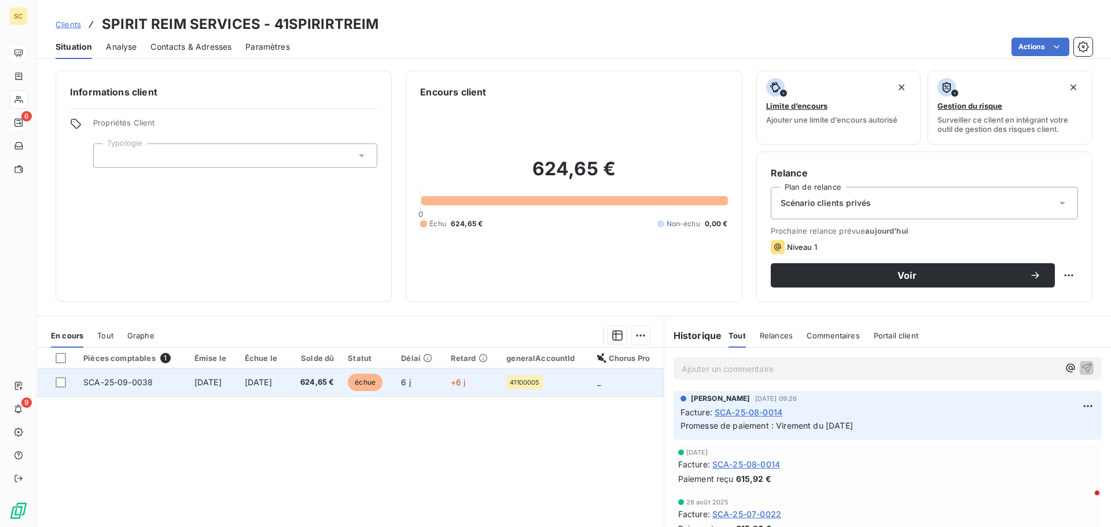
click at [334, 384] on span "624,65 €" at bounding box center [315, 383] width 38 height 12
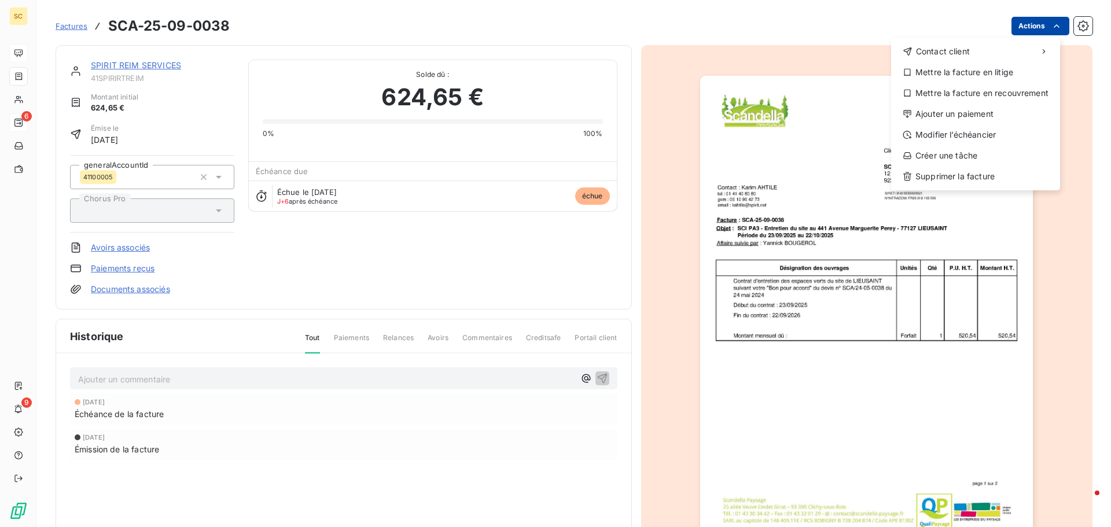
click at [1028, 24] on html "SC 6 9 Factures SCA-25-09-0038 Actions Contact client Mettre la facture en liti…" at bounding box center [555, 263] width 1111 height 527
click at [970, 135] on div "Modifier l’échéancier" at bounding box center [976, 135] width 160 height 19
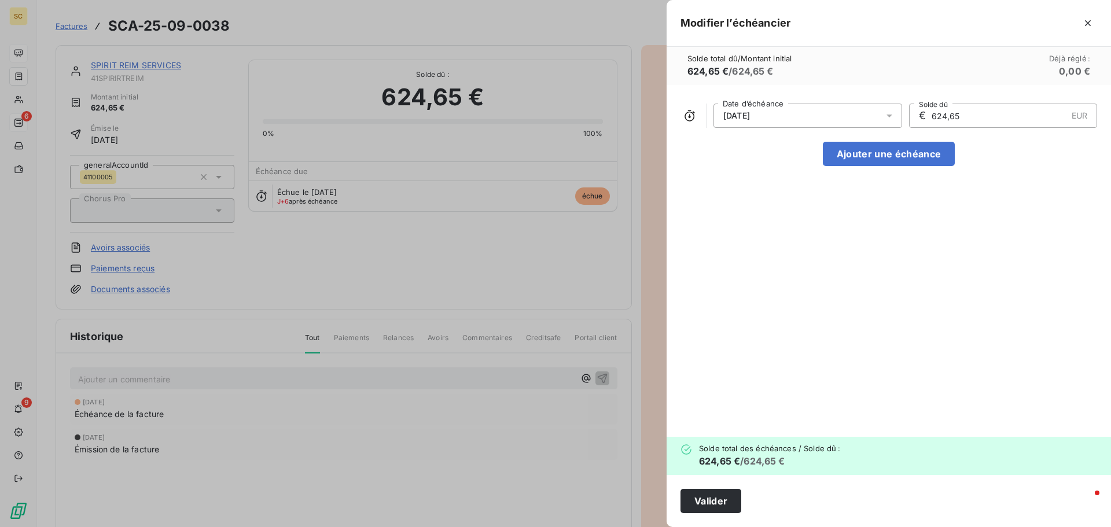
click at [787, 120] on div "[DATE]" at bounding box center [807, 116] width 189 height 24
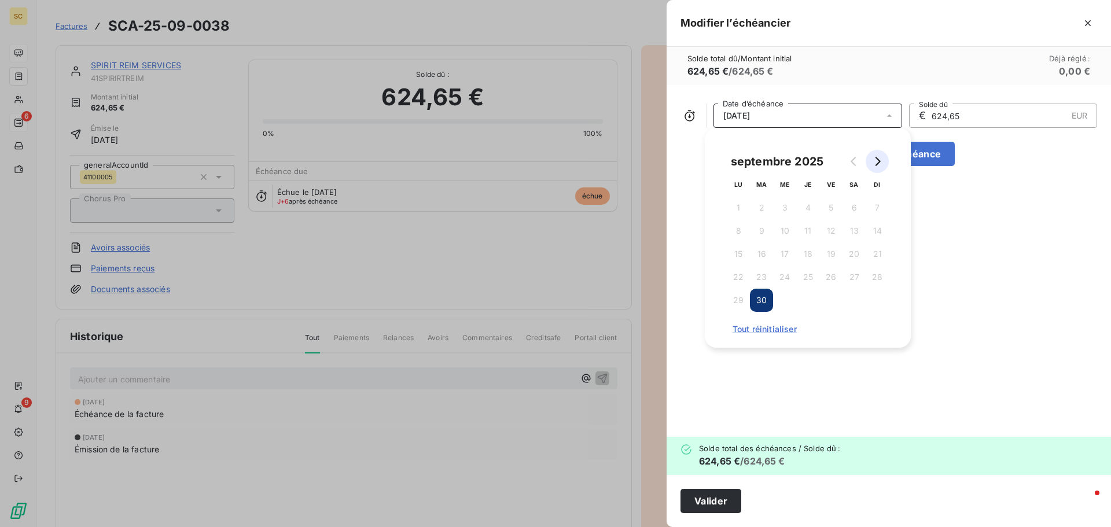
click at [875, 161] on icon "Go to next month" at bounding box center [876, 161] width 9 height 9
click at [808, 299] on button "30" at bounding box center [807, 300] width 23 height 23
click at [725, 500] on button "Valider" at bounding box center [710, 501] width 61 height 24
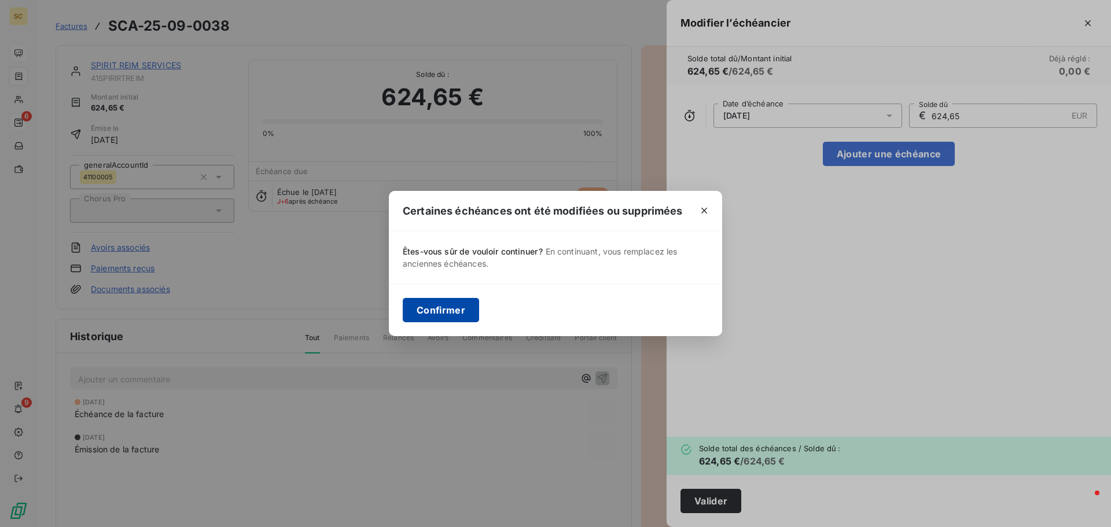
click at [452, 311] on button "Confirmer" at bounding box center [441, 310] width 76 height 24
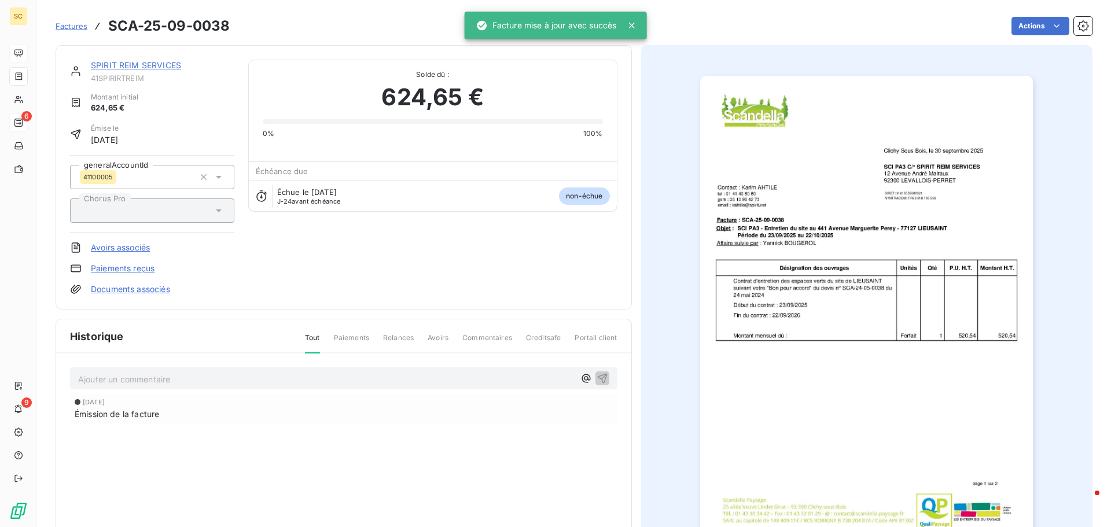
click at [135, 67] on link "SPIRIT REIM SERVICES" at bounding box center [136, 65] width 90 height 10
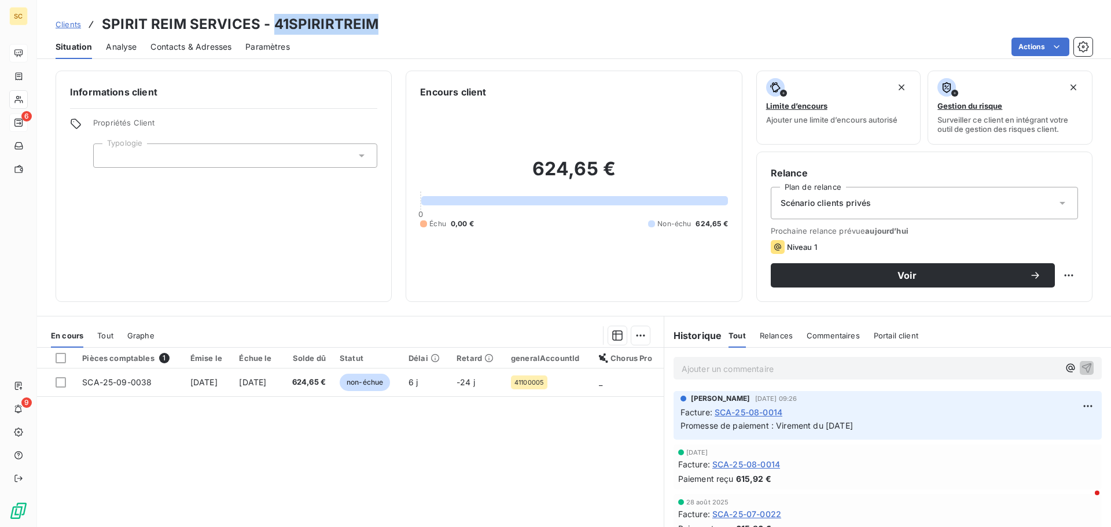
drag, startPoint x: 273, startPoint y: 20, endPoint x: 372, endPoint y: 19, distance: 98.9
click at [372, 19] on h3 "SPIRIT REIM SERVICES - 41SPIRIRTREIM" at bounding box center [240, 24] width 277 height 21
copy h3 "41SPIRIRTREIM"
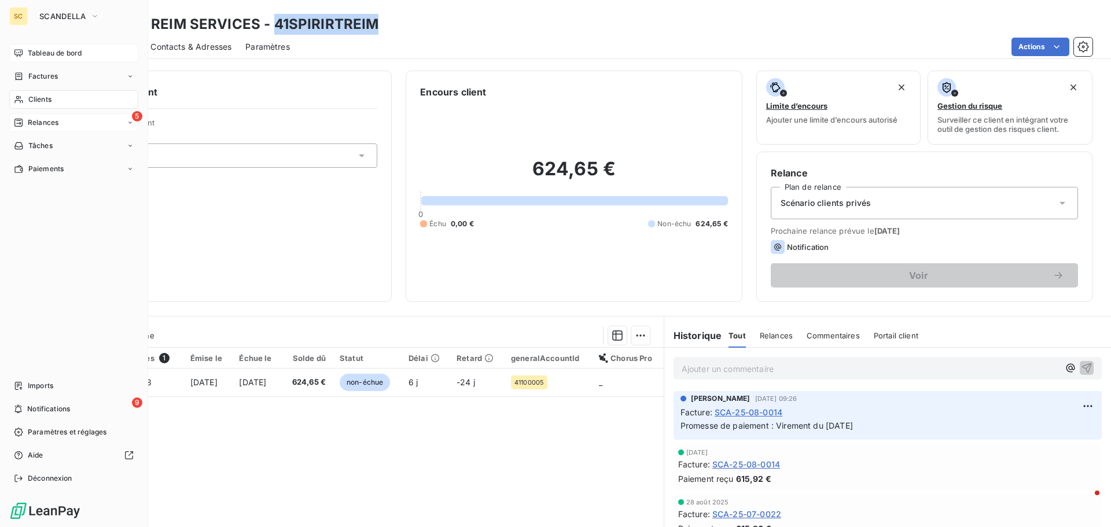
click at [57, 123] on span "Relances" at bounding box center [43, 122] width 31 height 10
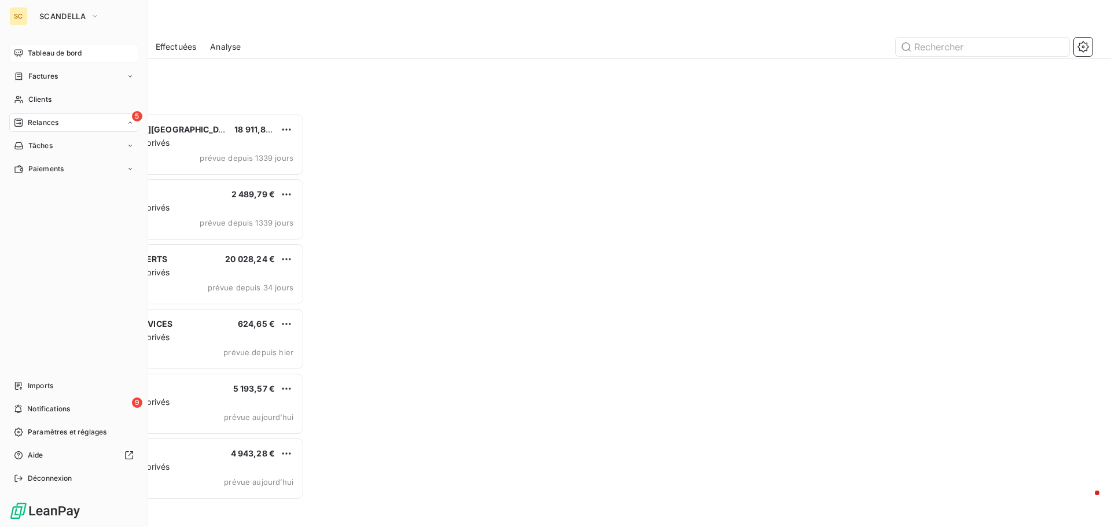
scroll to position [405, 240]
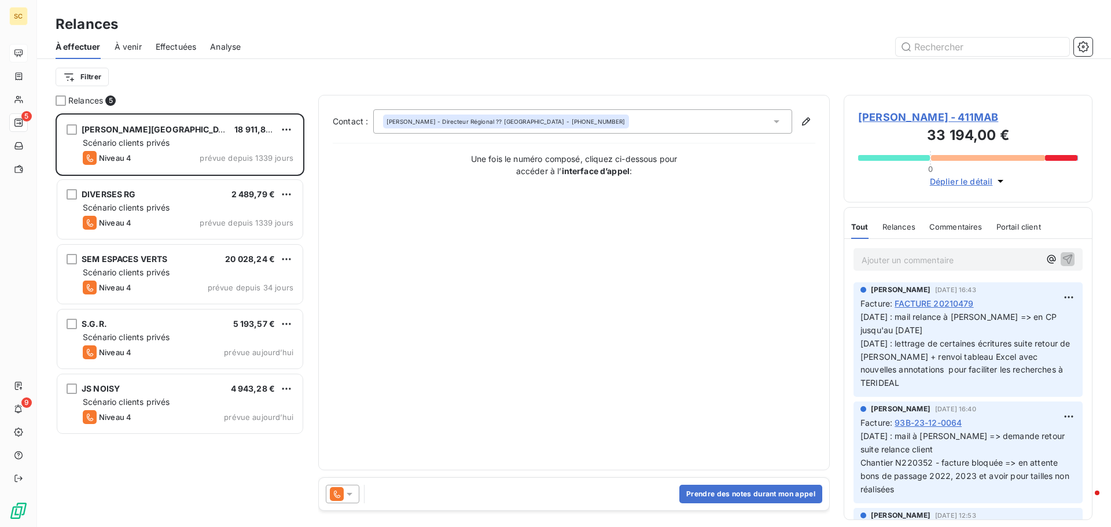
click at [91, 474] on div "[PERSON_NAME] 18 911,87 € Scénario clients privés Niveau 4 prévue depuis 1339 j…" at bounding box center [180, 320] width 249 height 414
click at [923, 115] on span "[PERSON_NAME] - 411MAB" at bounding box center [968, 117] width 220 height 16
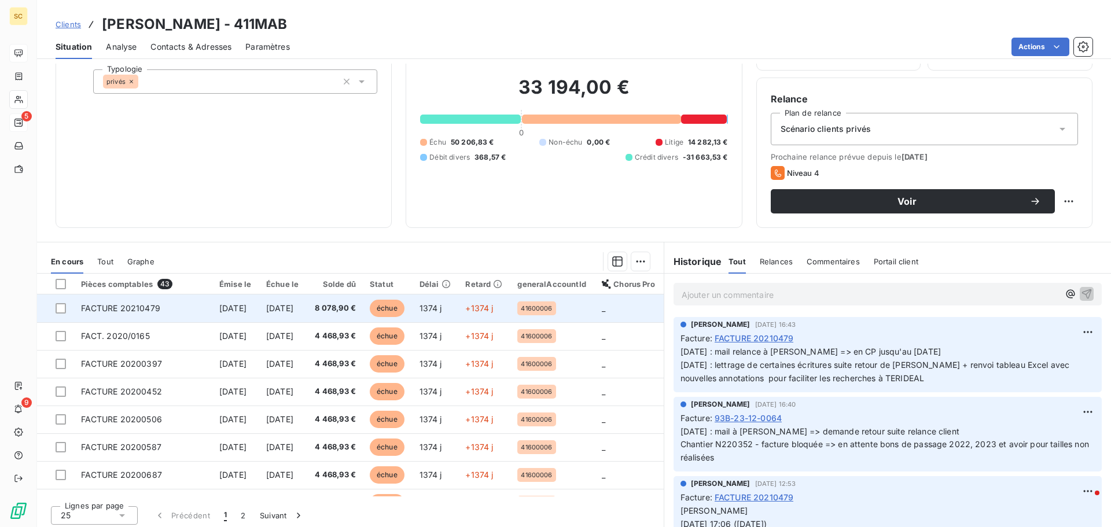
scroll to position [78, 0]
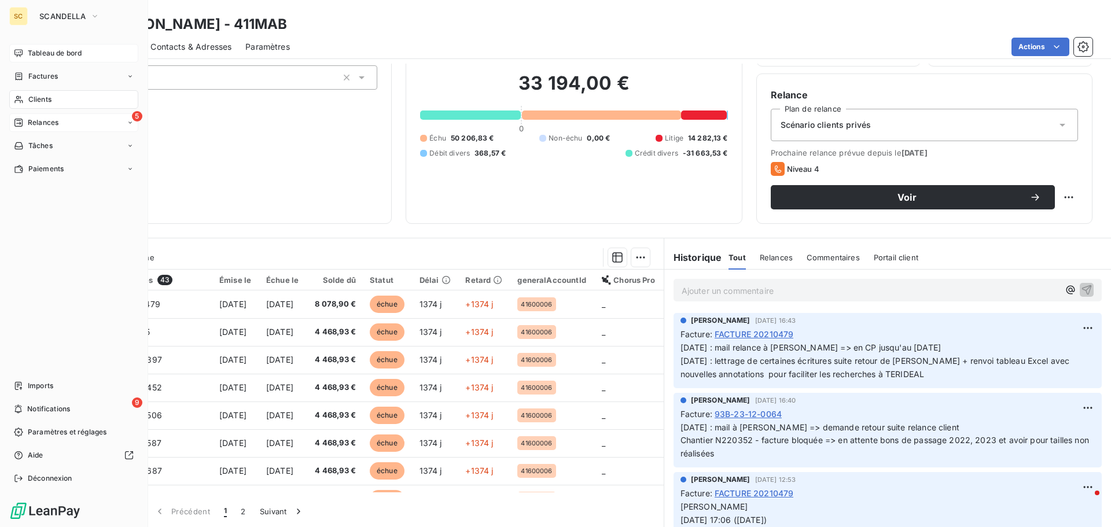
click at [57, 114] on div "5 Relances" at bounding box center [73, 122] width 129 height 19
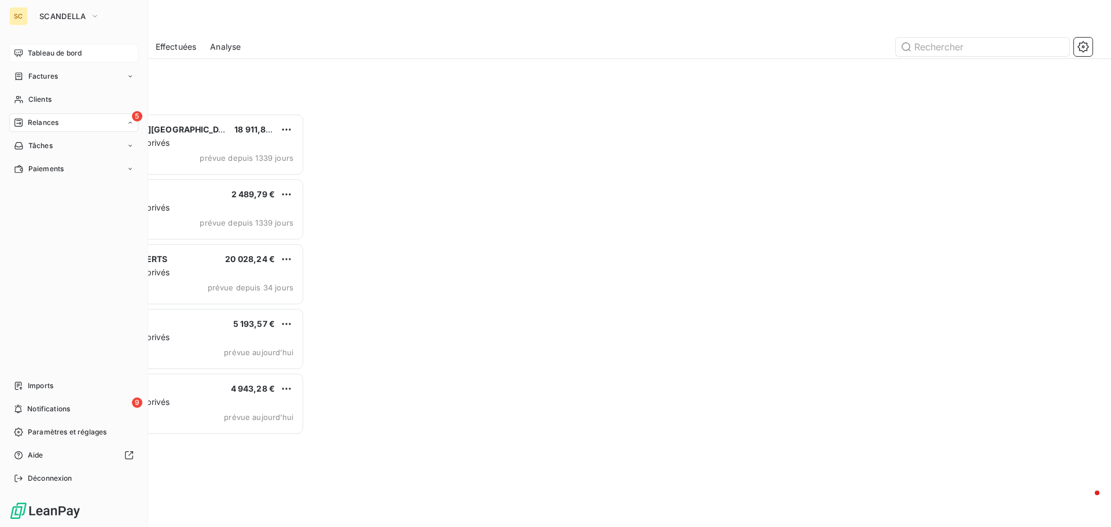
scroll to position [405, 240]
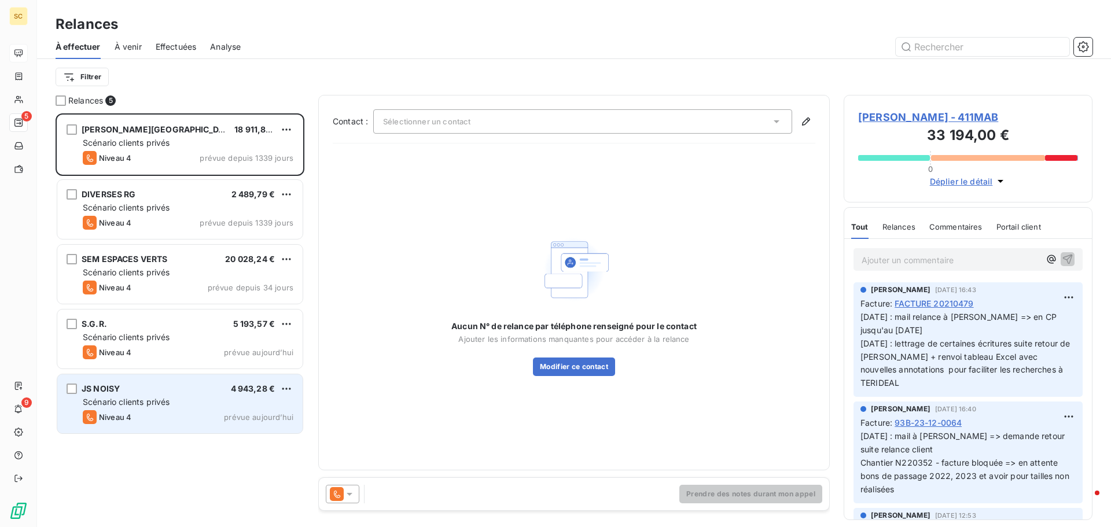
click at [145, 403] on span "Scénario clients privés" at bounding box center [126, 402] width 87 height 10
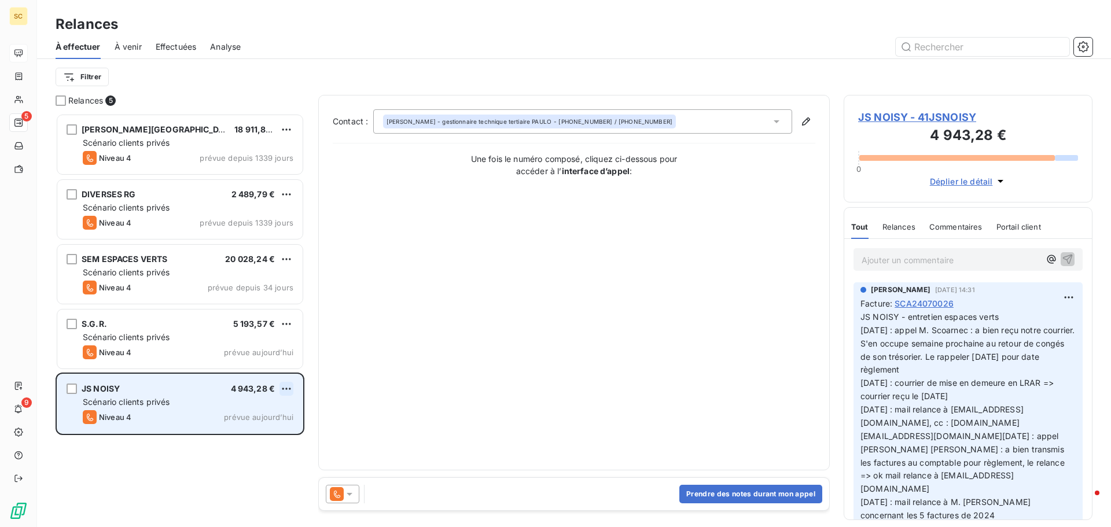
click at [288, 388] on html "SC 5 9 Relances À effectuer À venir Effectuées Analyse Filtrer Relances 5 [PERS…" at bounding box center [555, 263] width 1111 height 527
click at [273, 408] on div "Replanifier cette action" at bounding box center [237, 412] width 104 height 19
select select "9"
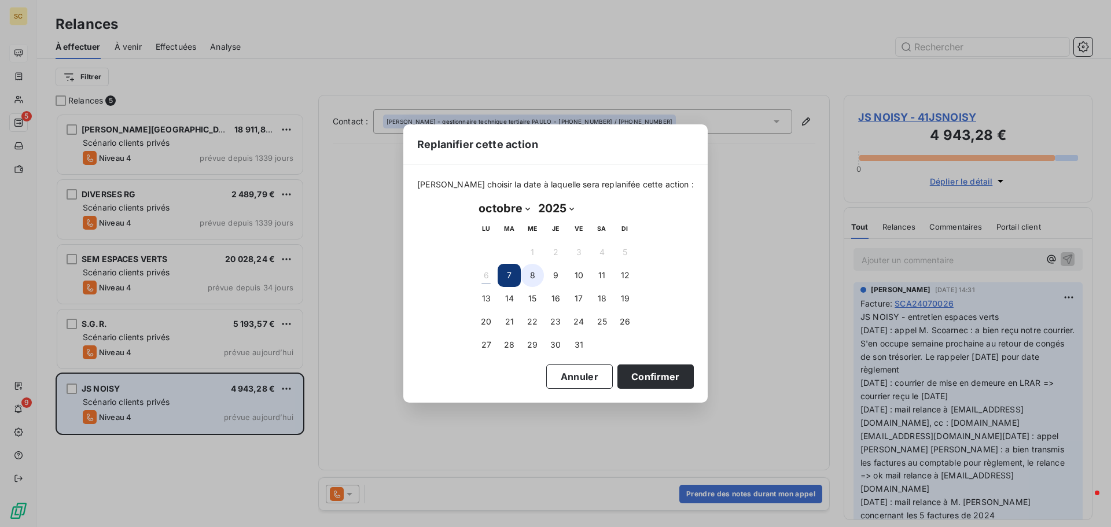
click at [532, 278] on button "8" at bounding box center [532, 275] width 23 height 23
click at [623, 369] on button "Confirmer" at bounding box center [655, 376] width 76 height 24
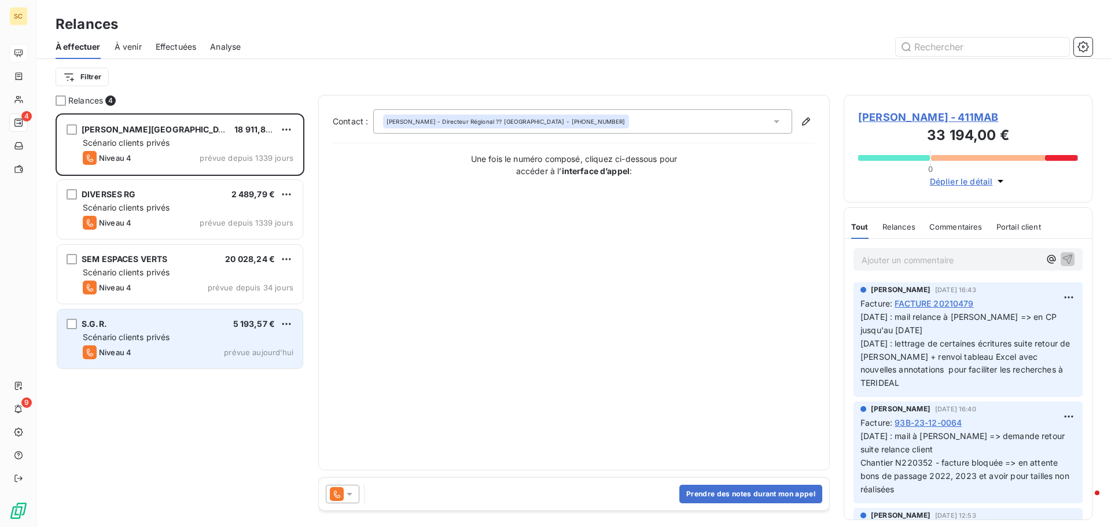
click at [164, 336] on span "Scénario clients privés" at bounding box center [126, 337] width 87 height 10
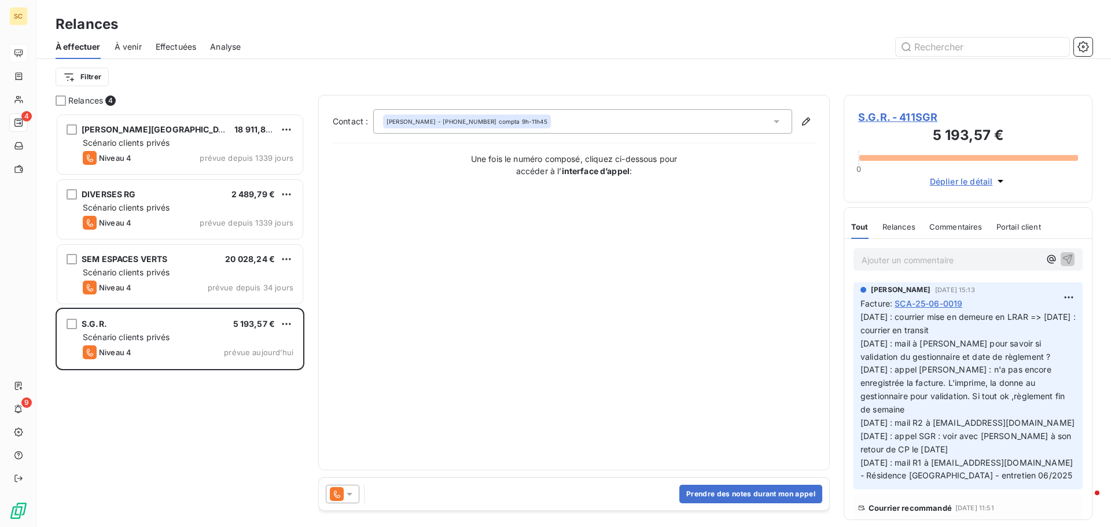
click at [905, 120] on span "S.G.R. - 411SGR" at bounding box center [968, 117] width 220 height 16
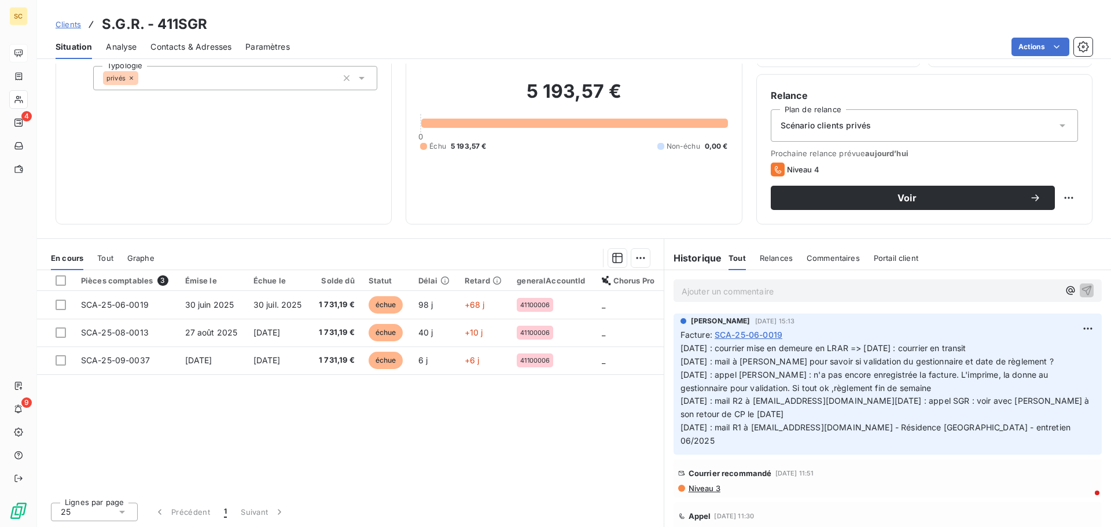
scroll to position [78, 0]
click at [712, 488] on span "Niveau 3" at bounding box center [703, 487] width 33 height 9
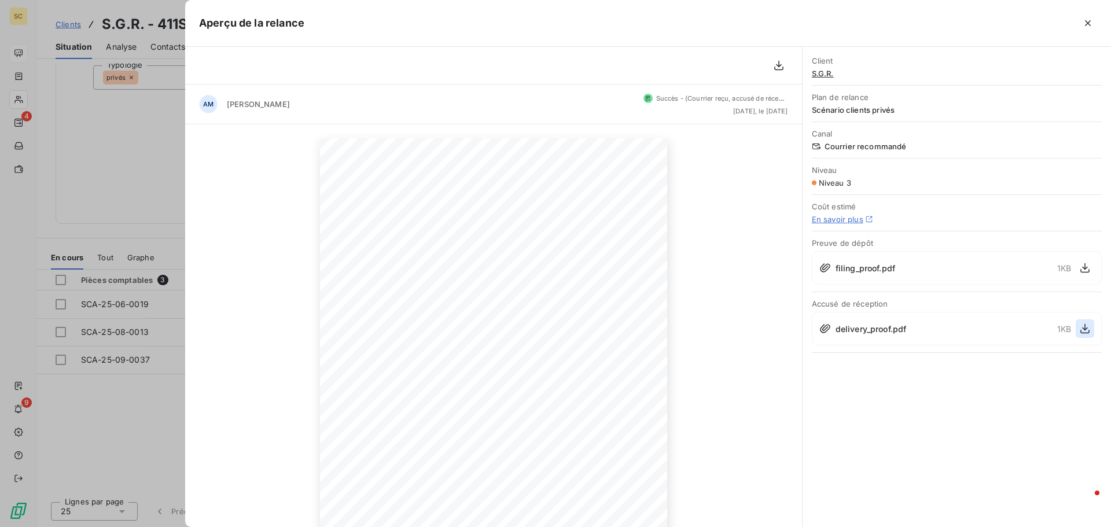
click at [1081, 332] on icon "button" at bounding box center [1084, 329] width 9 height 10
click at [83, 452] on div at bounding box center [555, 263] width 1111 height 527
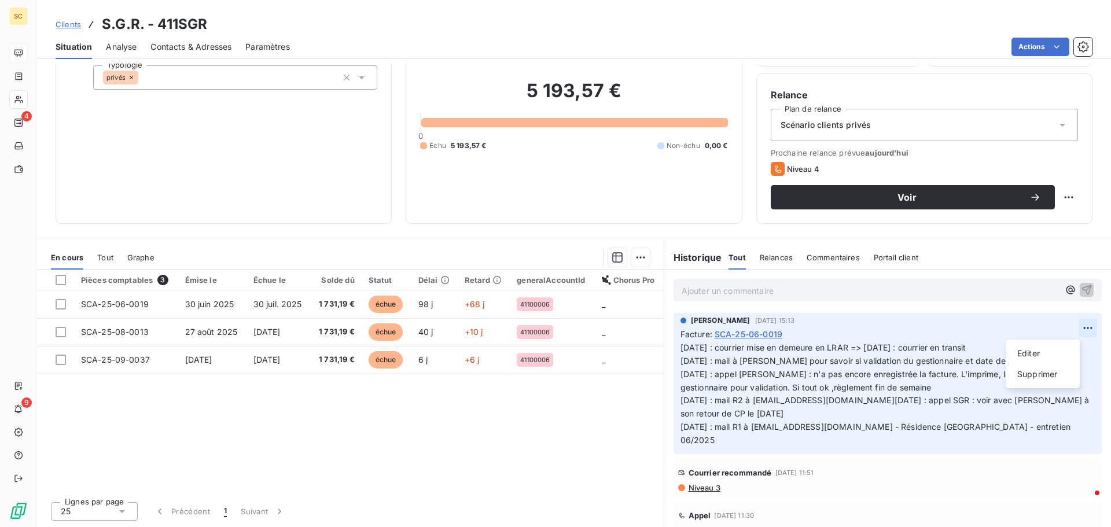
click at [1065, 333] on html "SC 4 9 Clients S.G.R. - 411SGR Situation Analyse Contacts & Adresses Paramètres…" at bounding box center [555, 263] width 1111 height 527
drag, startPoint x: 1053, startPoint y: 355, endPoint x: 880, endPoint y: 424, distance: 186.0
click at [880, 424] on html "SC 4 9 Clients S.G.R. - 411SGR Situation Analyse Contacts & Adresses Paramètres…" at bounding box center [555, 263] width 1111 height 527
click at [1069, 330] on html "SC 4 9 Clients S.G.R. - 411SGR Situation Analyse Contacts & Adresses Paramètres…" at bounding box center [555, 263] width 1111 height 527
click at [1044, 353] on div "Editer" at bounding box center [1042, 353] width 65 height 19
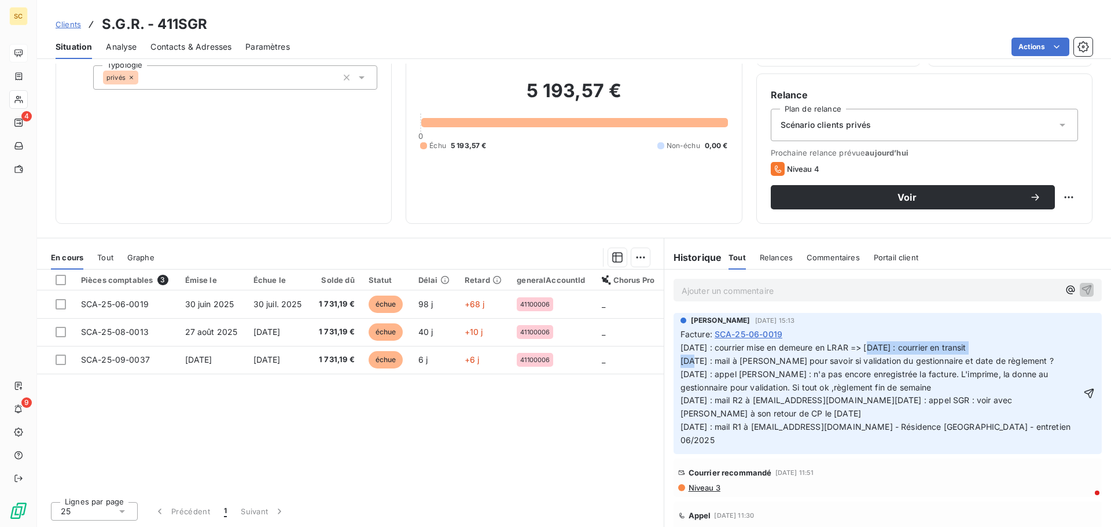
drag, startPoint x: 869, startPoint y: 346, endPoint x: 1045, endPoint y: 337, distance: 176.1
click at [1045, 337] on span "Facture : SCA-25-06-0019 [DATE] : courrier mise en demeure en LRAR => [DATE] : …" at bounding box center [887, 387] width 414 height 119
click at [1083, 388] on icon "button" at bounding box center [1089, 394] width 12 height 12
click at [231, 44] on span "Contacts & Adresses" at bounding box center [190, 47] width 81 height 12
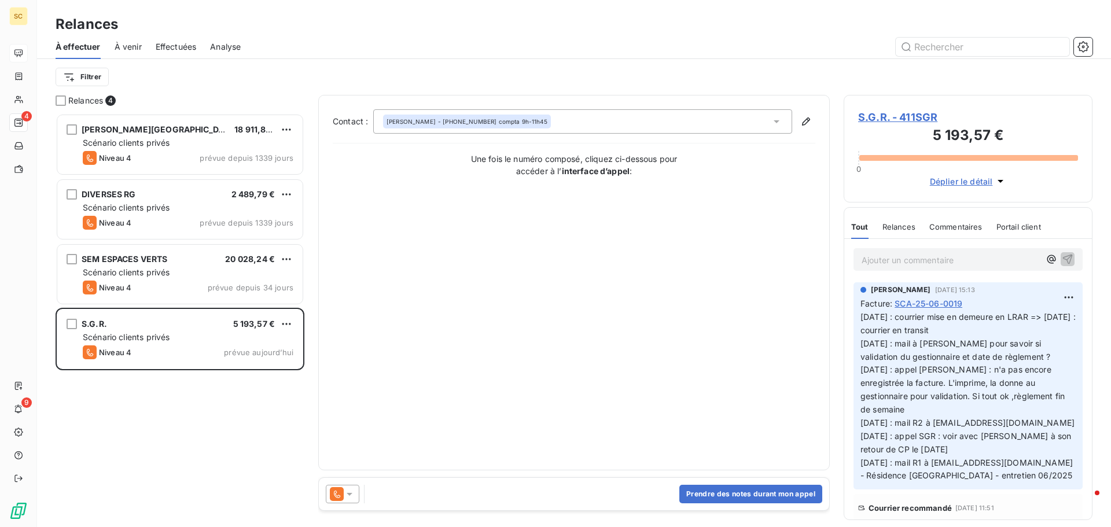
scroll to position [405, 240]
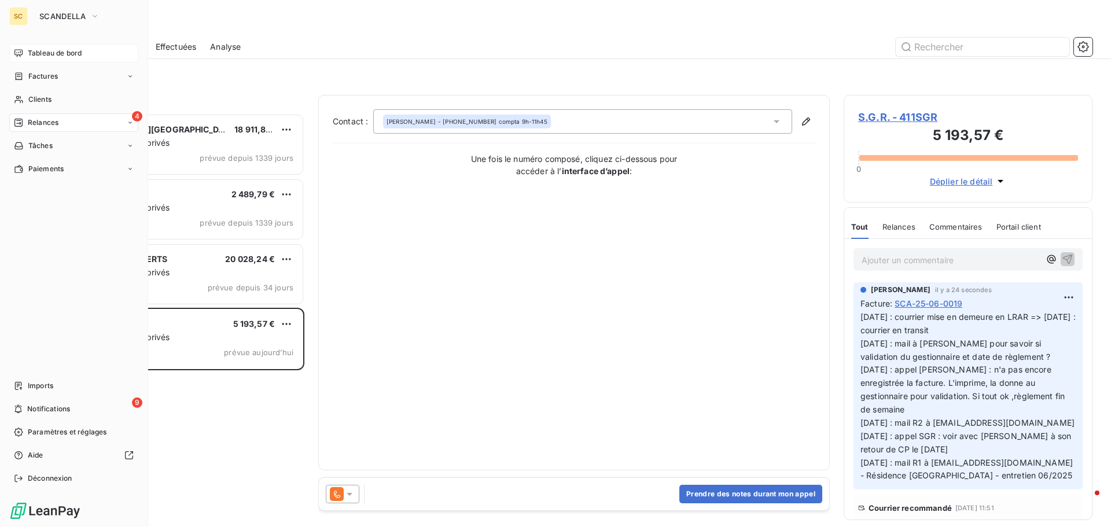
click at [61, 50] on span "Tableau de bord" at bounding box center [55, 53] width 54 height 10
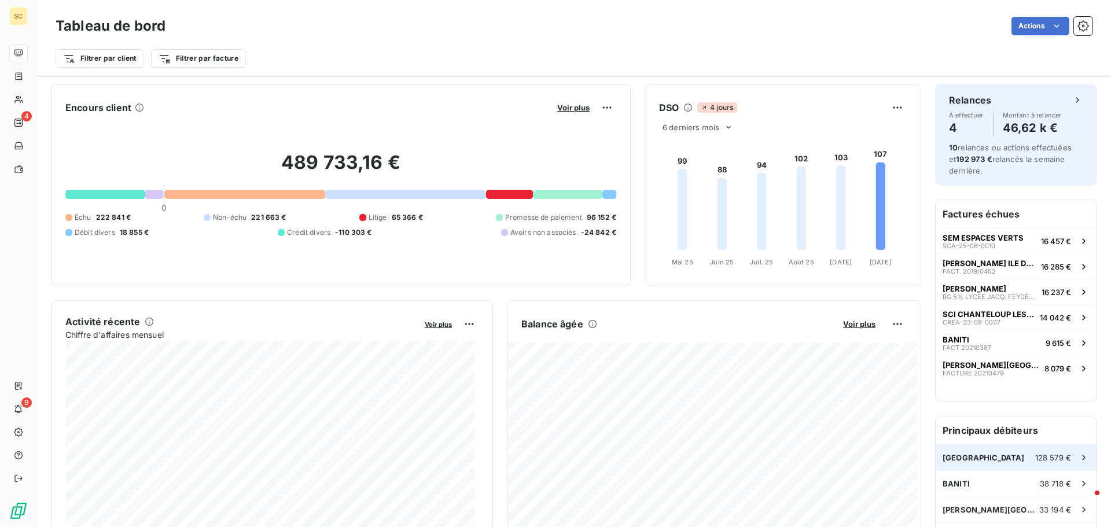
scroll to position [58, 0]
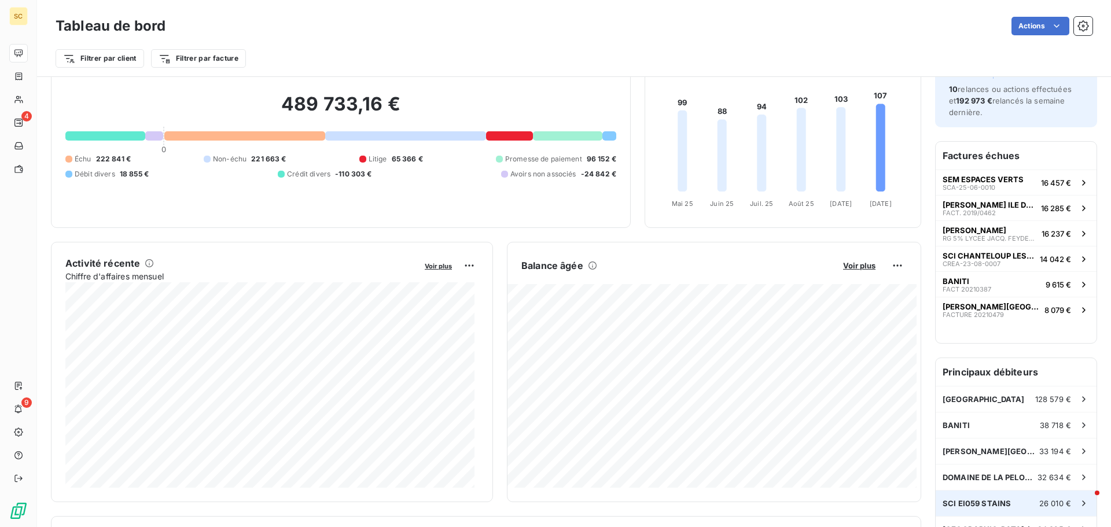
click at [949, 506] on span "SCI EI059 STAINS" at bounding box center [976, 503] width 68 height 9
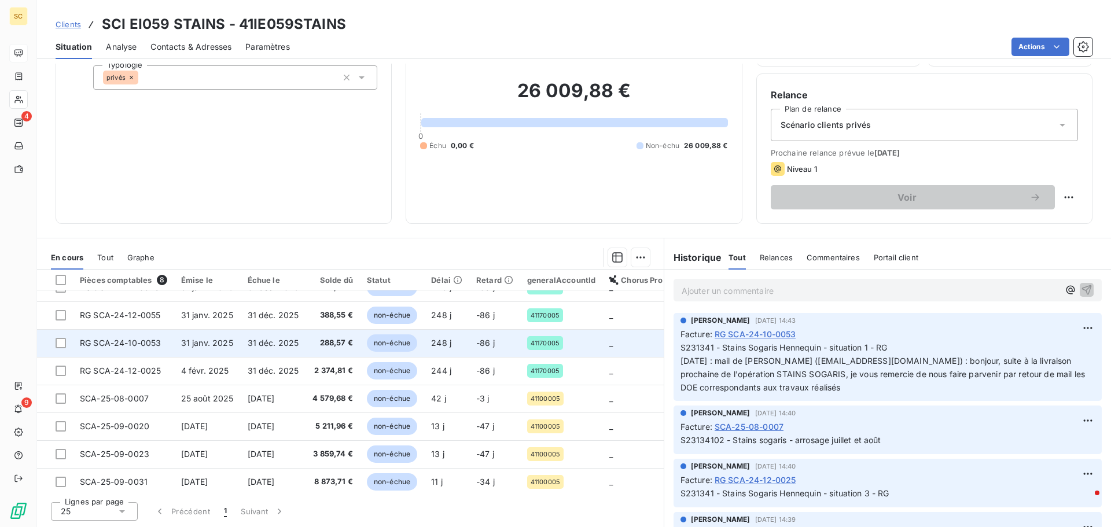
scroll to position [25, 0]
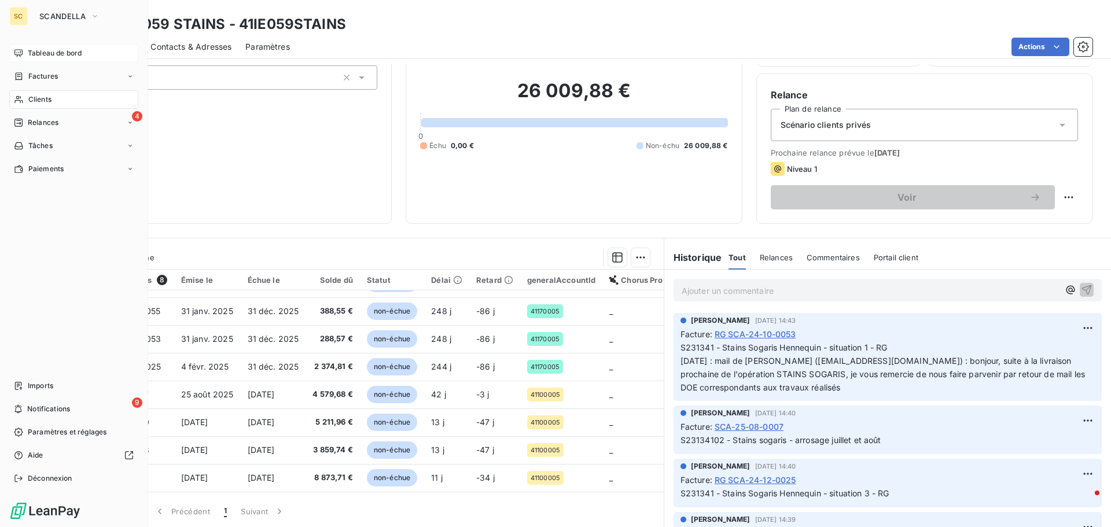
click at [64, 45] on div "Tableau de bord" at bounding box center [73, 53] width 129 height 19
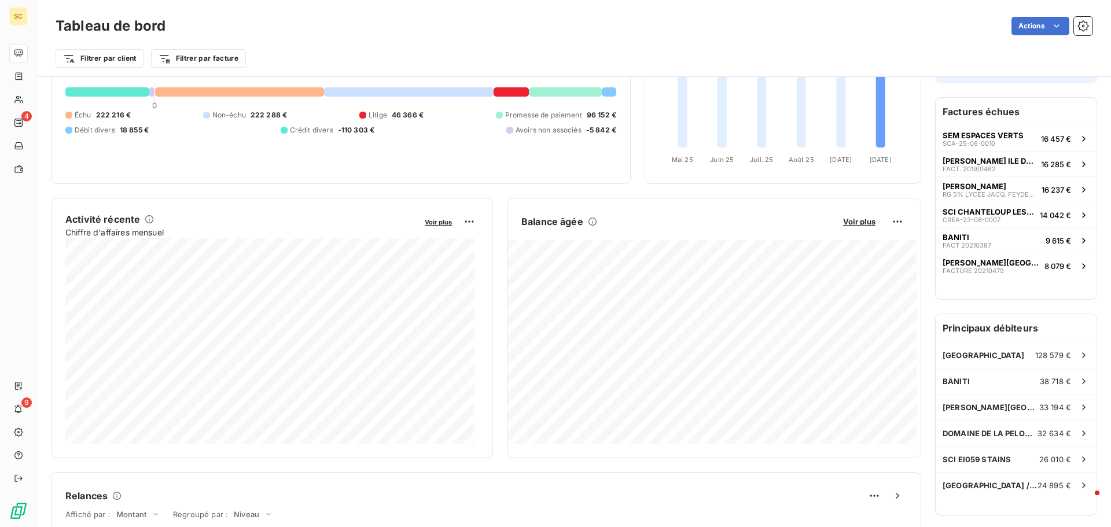
scroll to position [117, 0]
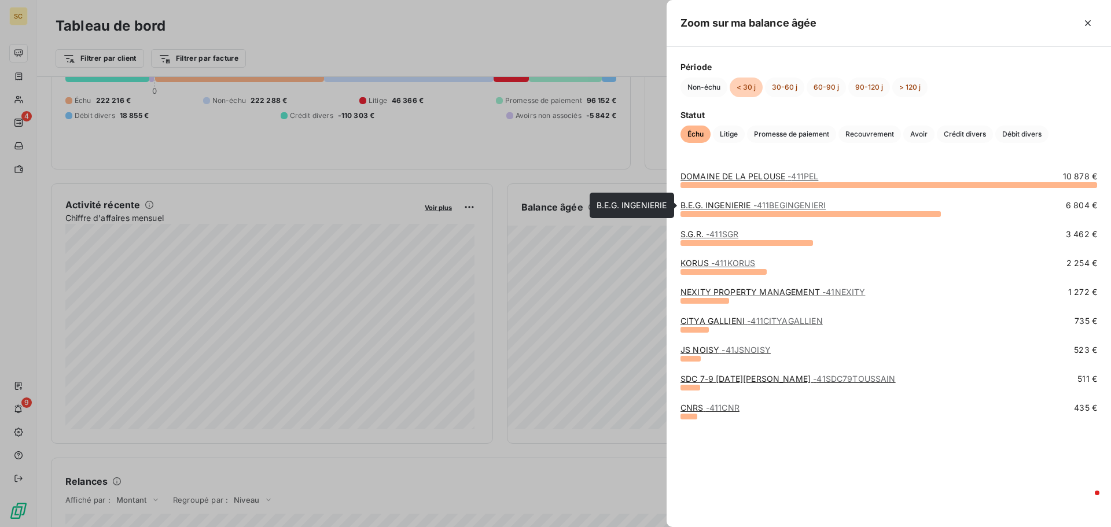
click at [809, 202] on span "- 411BEGINGENIERI" at bounding box center [789, 205] width 72 height 10
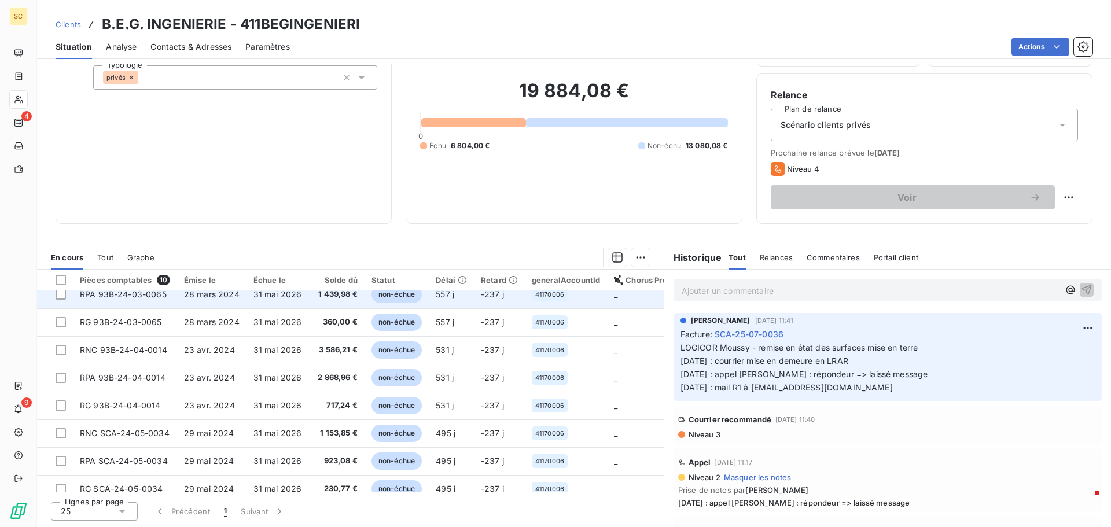
scroll to position [81, 0]
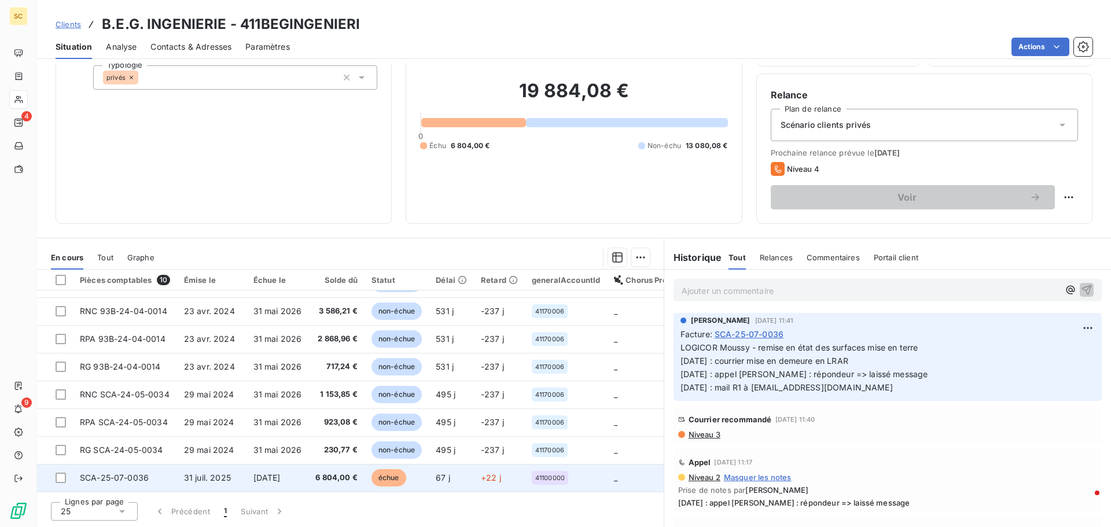
click at [281, 473] on span "[DATE]" at bounding box center [266, 478] width 27 height 10
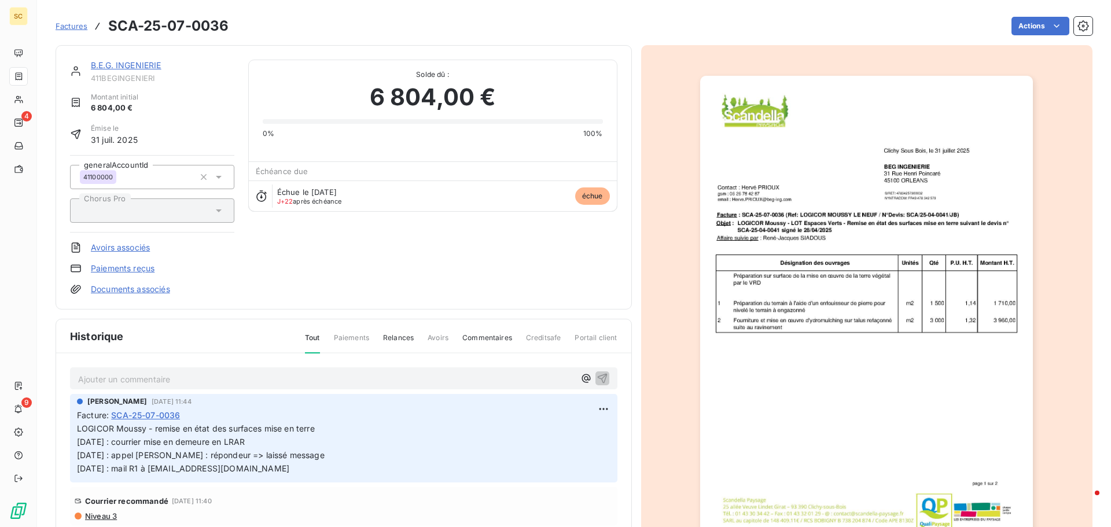
scroll to position [2, 0]
click at [101, 517] on span "Niveau 3" at bounding box center [100, 514] width 33 height 9
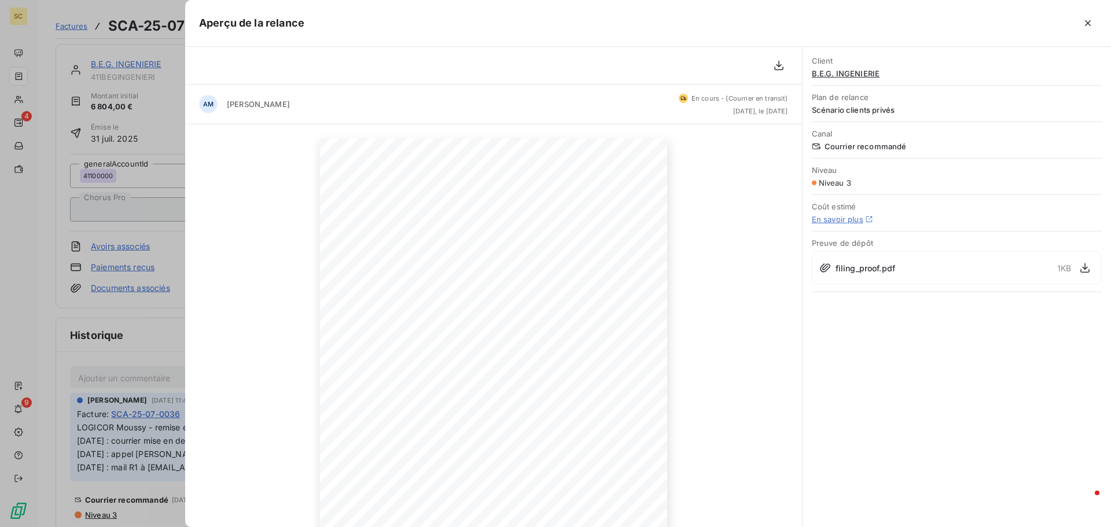
click at [884, 390] on div "Client B.E.G. INGENIERIE Plan de relance Scénario clients privés Canal Courrier…" at bounding box center [956, 287] width 308 height 480
click at [135, 341] on div at bounding box center [555, 263] width 1111 height 527
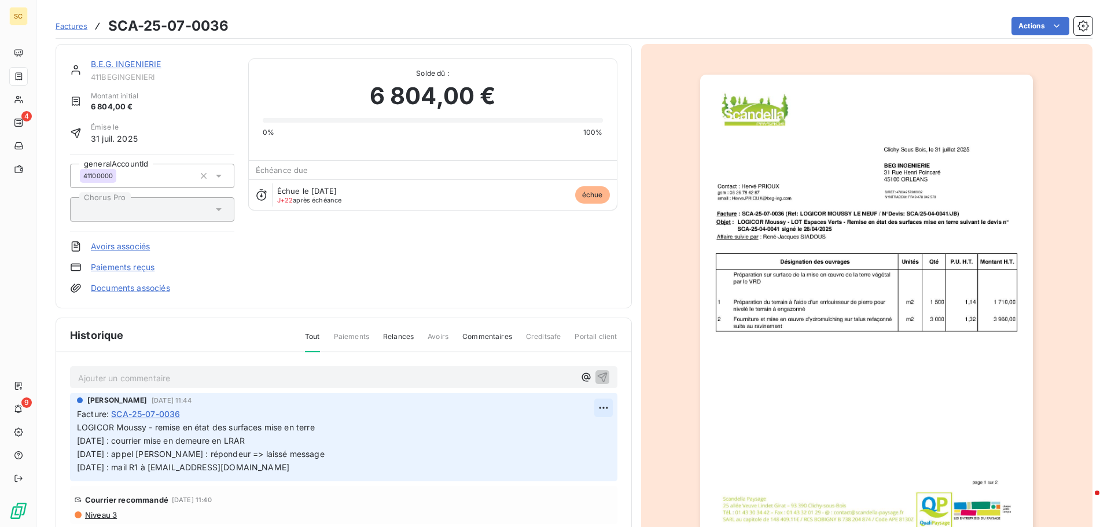
click at [590, 408] on html "SC 4 9 Factures SCA-25-07-0036 Actions B.E.G. INGENIERIE 411BEGINGENIERI Montan…" at bounding box center [555, 263] width 1111 height 527
click at [572, 434] on div "Editer" at bounding box center [562, 433] width 65 height 19
click at [399, 438] on p "LOGICOR Moussy - remise en état des surfaces mise en terre [DATE] : courrier mi…" at bounding box center [335, 447] width 517 height 53
click at [598, 445] on icon "button" at bounding box center [604, 447] width 12 height 12
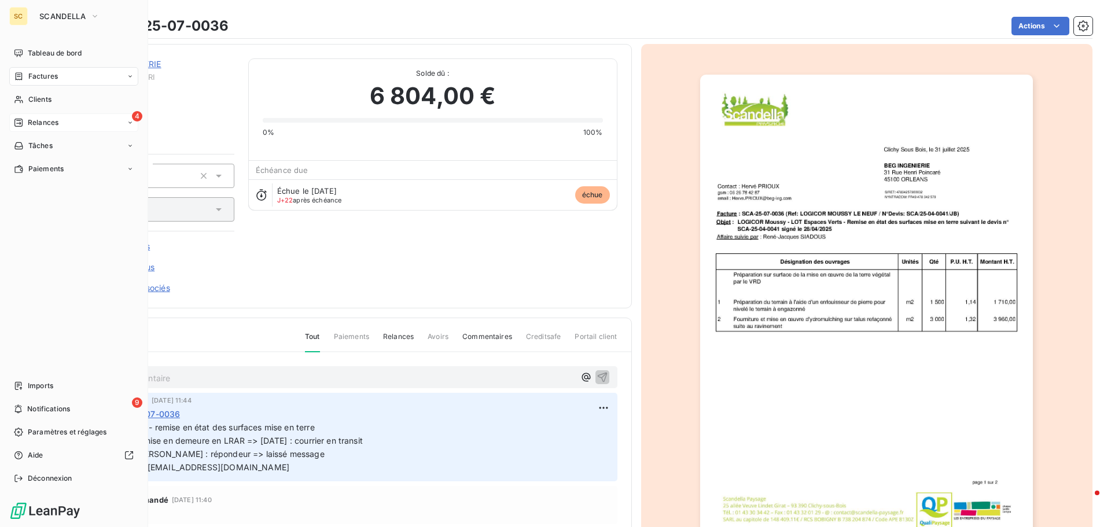
click at [62, 123] on div "4 Relances" at bounding box center [73, 122] width 129 height 19
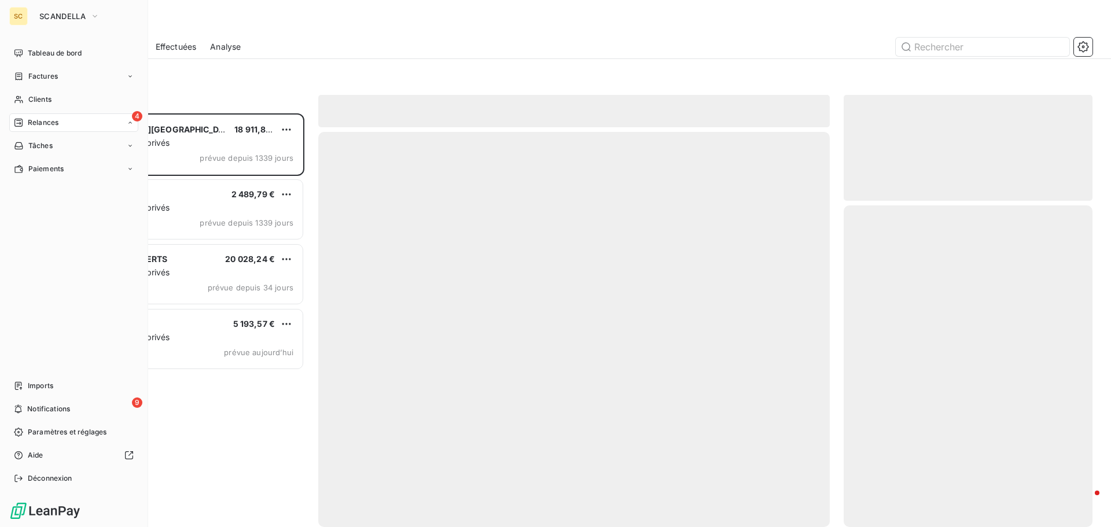
scroll to position [405, 240]
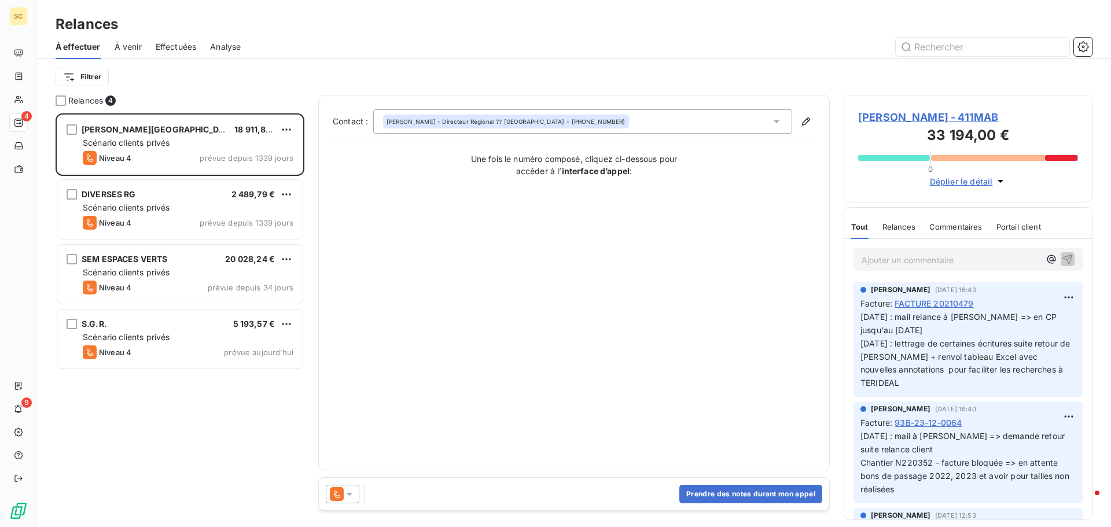
click at [89, 415] on div "[PERSON_NAME] 18 911,87 € Scénario clients privés Niveau 4 prévue depuis 1339 j…" at bounding box center [180, 320] width 249 height 414
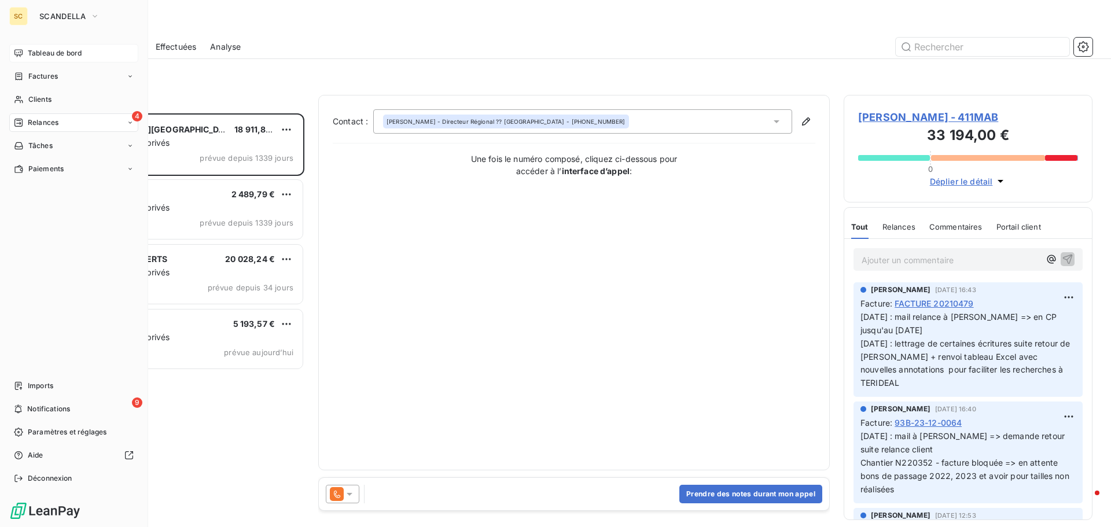
click at [78, 49] on span "Tableau de bord" at bounding box center [55, 53] width 54 height 10
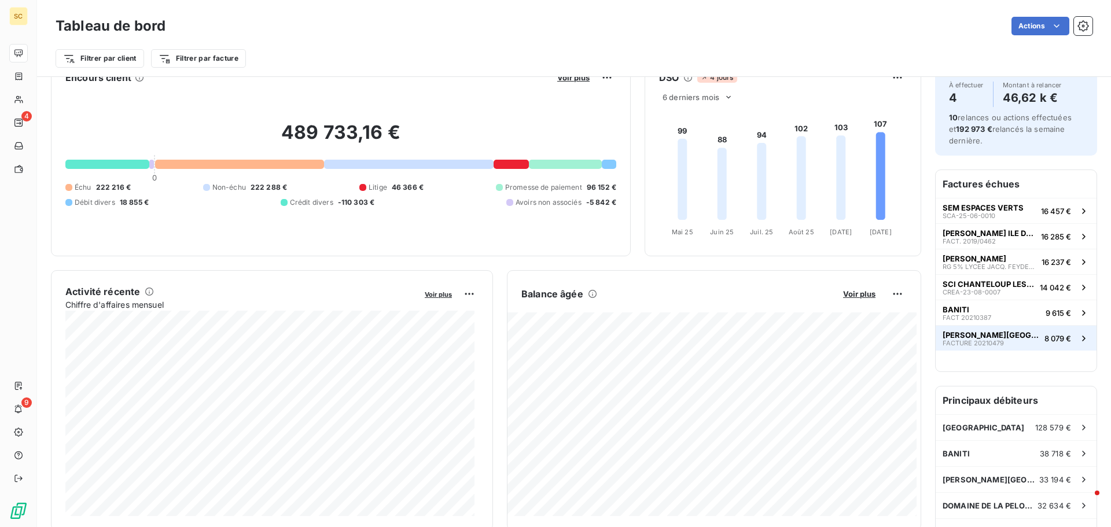
scroll to position [58, 0]
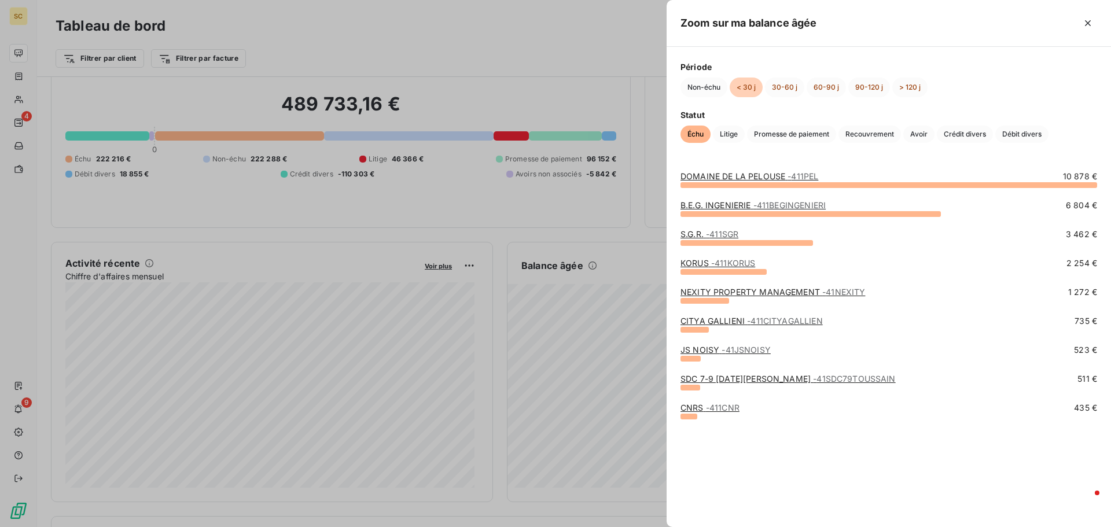
click at [715, 263] on span "- 411KORUS" at bounding box center [733, 263] width 44 height 10
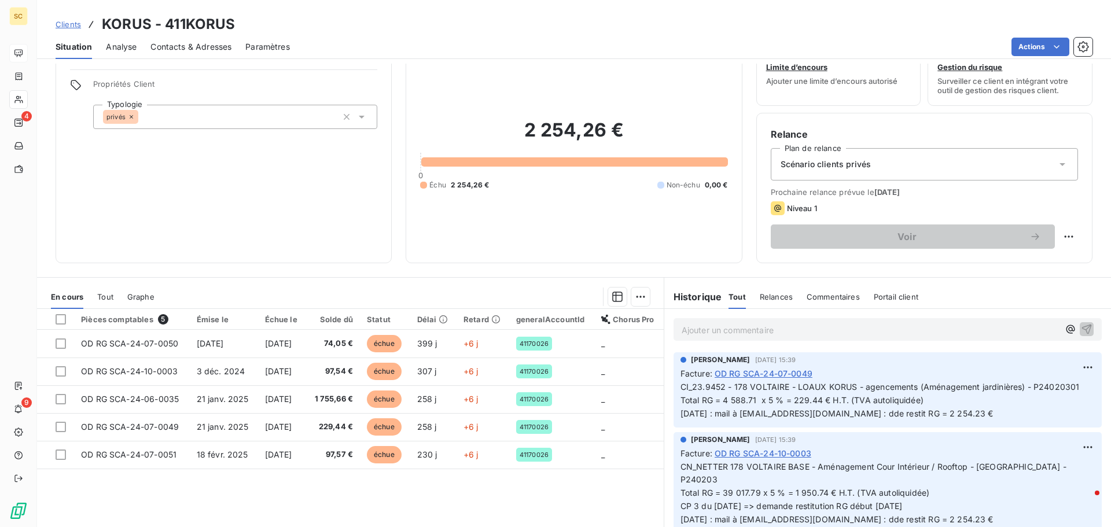
scroll to position [58, 0]
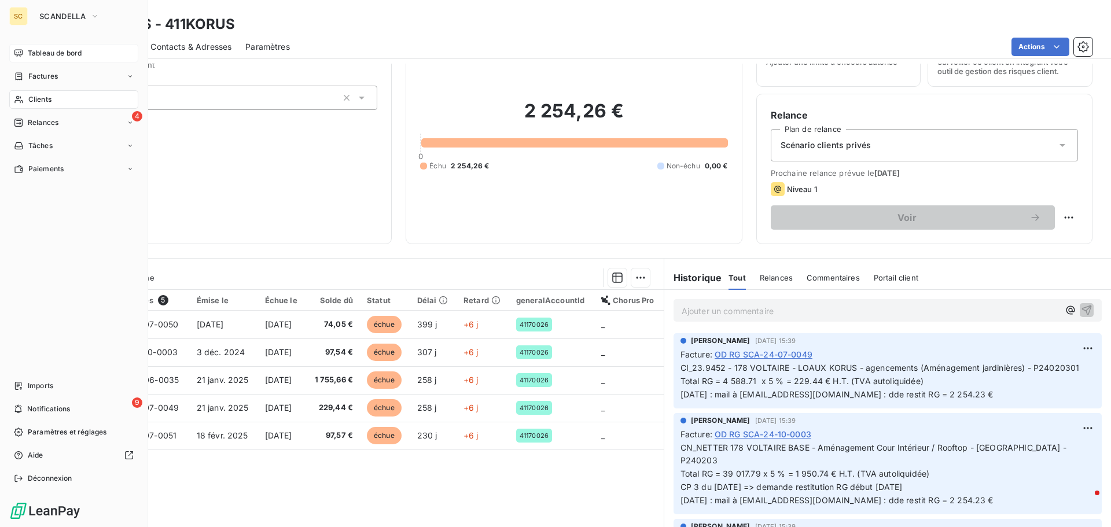
click at [54, 122] on span "Relances" at bounding box center [43, 122] width 31 height 10
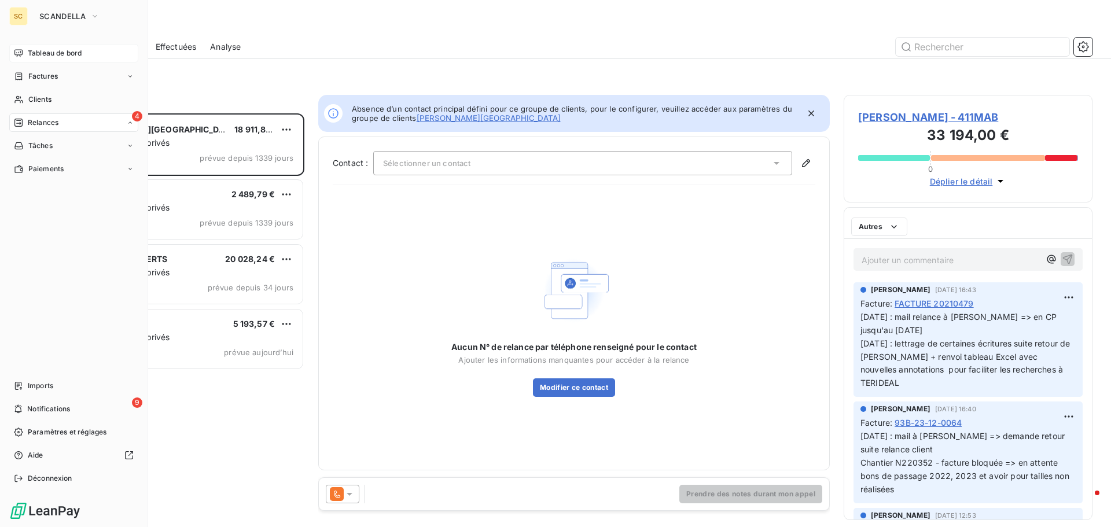
scroll to position [405, 240]
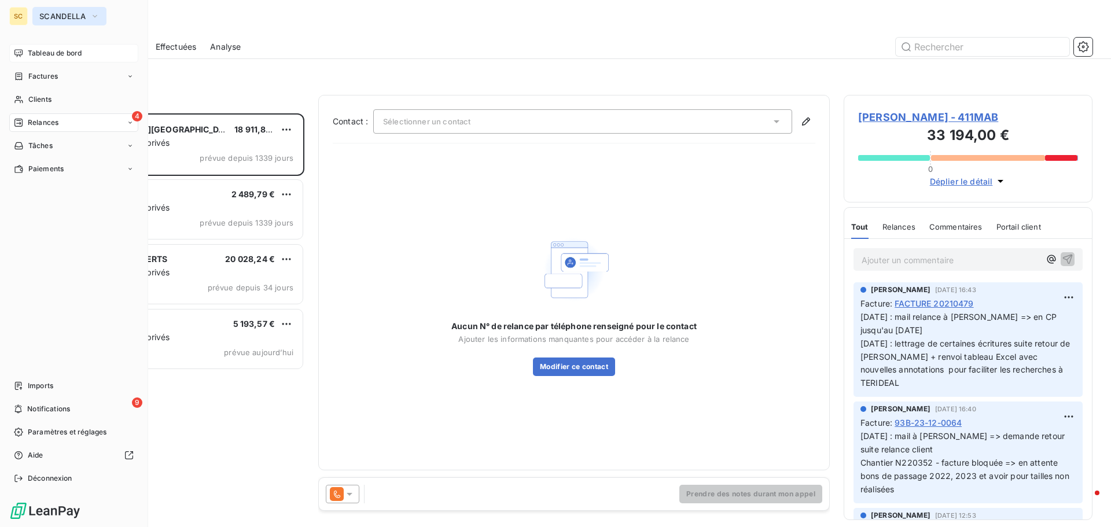
click at [80, 11] on button "SCANDELLA" at bounding box center [69, 16] width 74 height 19
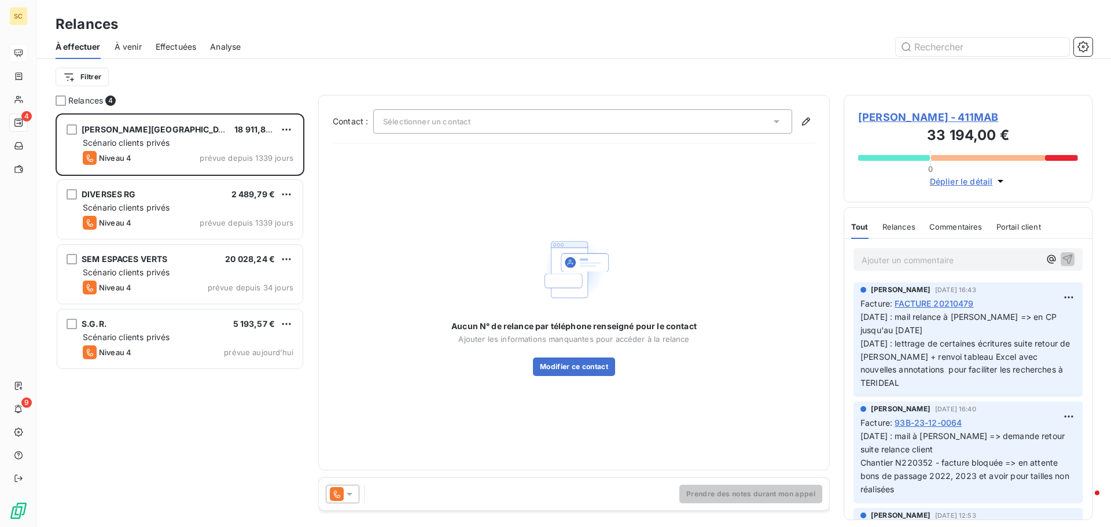
click at [337, 39] on div at bounding box center [674, 47] width 838 height 19
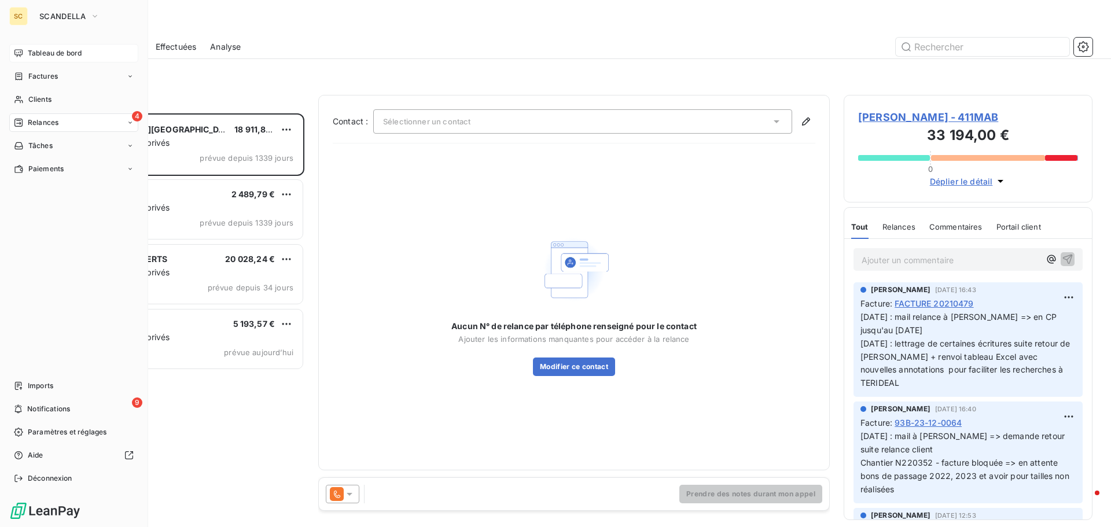
click at [50, 51] on span "Tableau de bord" at bounding box center [55, 53] width 54 height 10
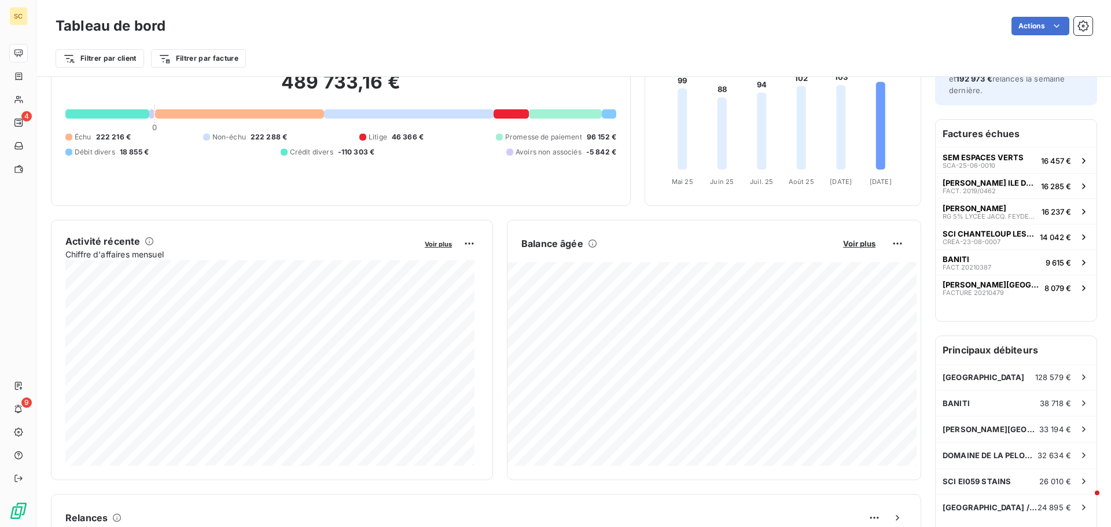
scroll to position [116, 0]
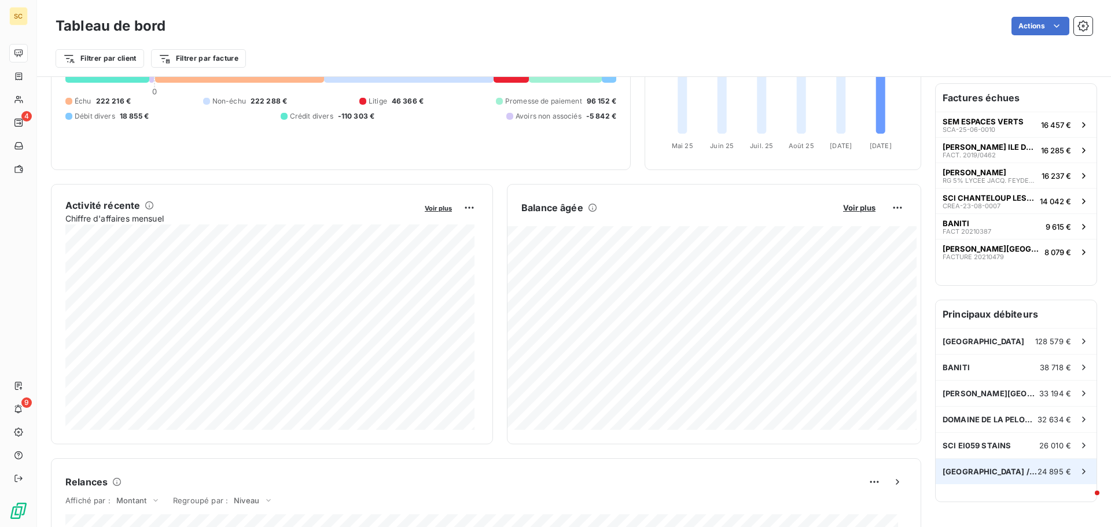
click at [975, 472] on span "[GEOGRAPHIC_DATA] / BOIS" at bounding box center [989, 471] width 95 height 9
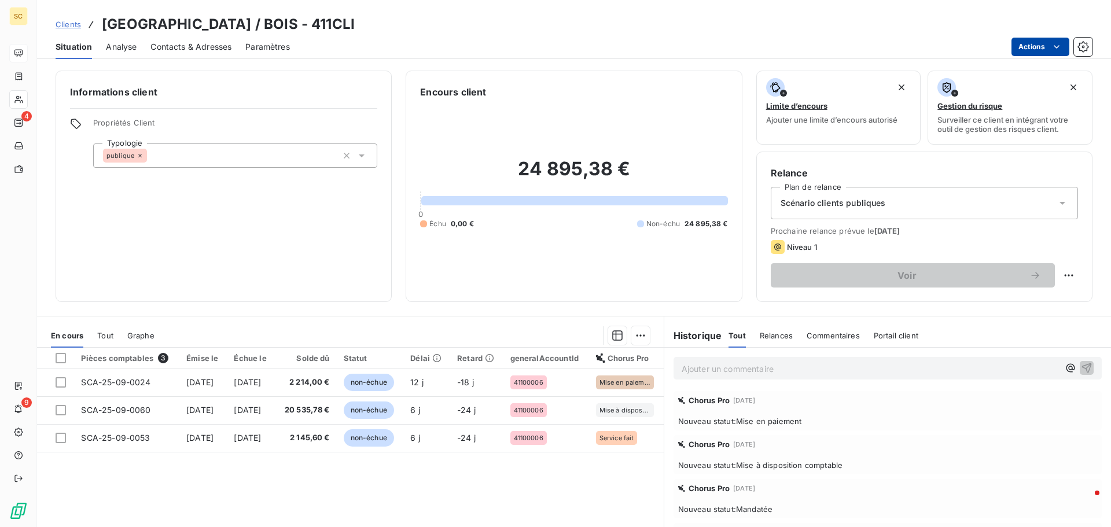
click at [1031, 48] on html "SC 4 9 Clients MAIRIE DE CLICHY / BOIS - 411CLI Situation Analyse Contacts & Ad…" at bounding box center [555, 263] width 1111 height 527
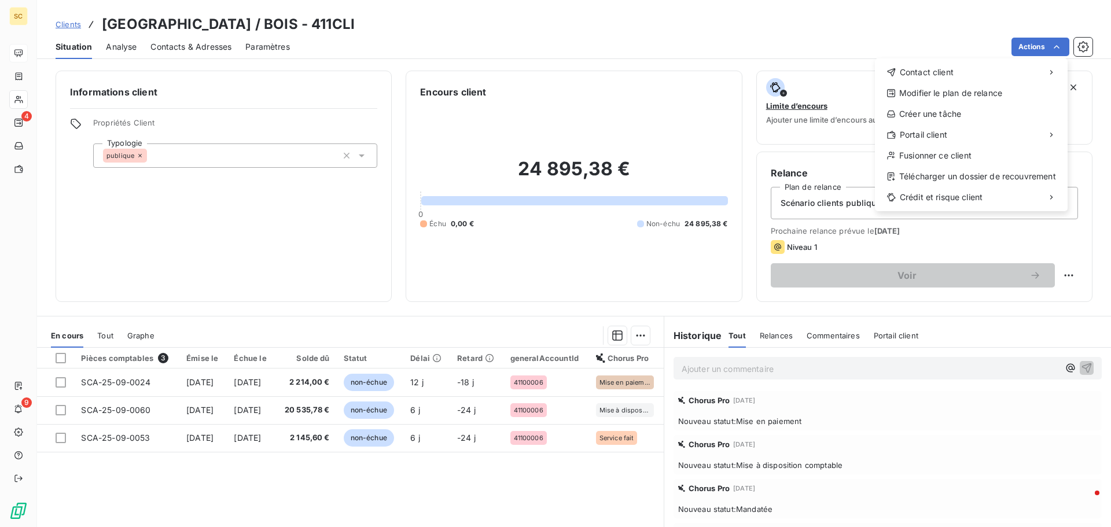
click at [288, 380] on html "SC 4 9 Clients MAIRIE DE CLICHY / BOIS - 411CLI Situation Analyse Contacts & Ad…" at bounding box center [555, 263] width 1111 height 527
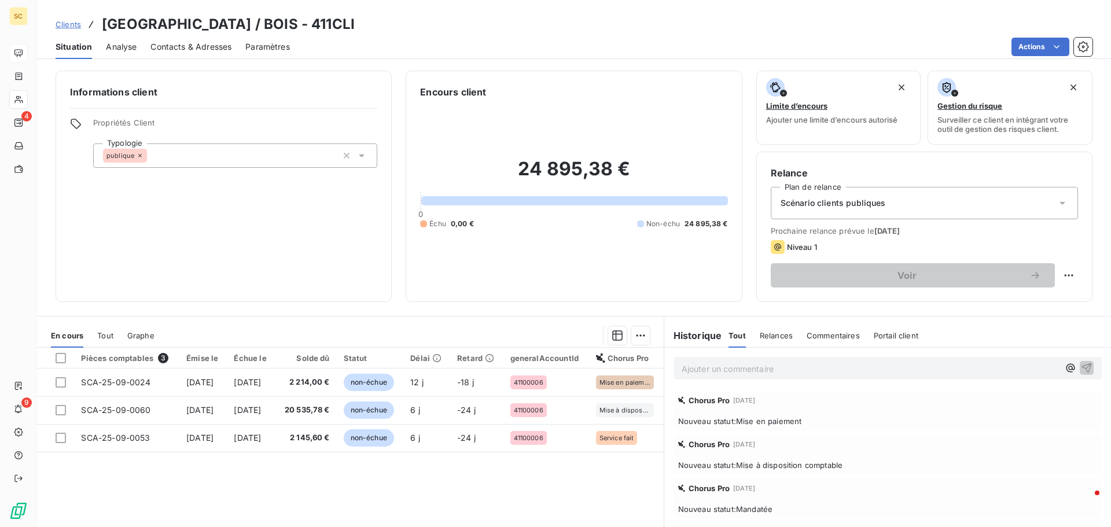
click at [261, 380] on span "[DATE]" at bounding box center [247, 382] width 27 height 10
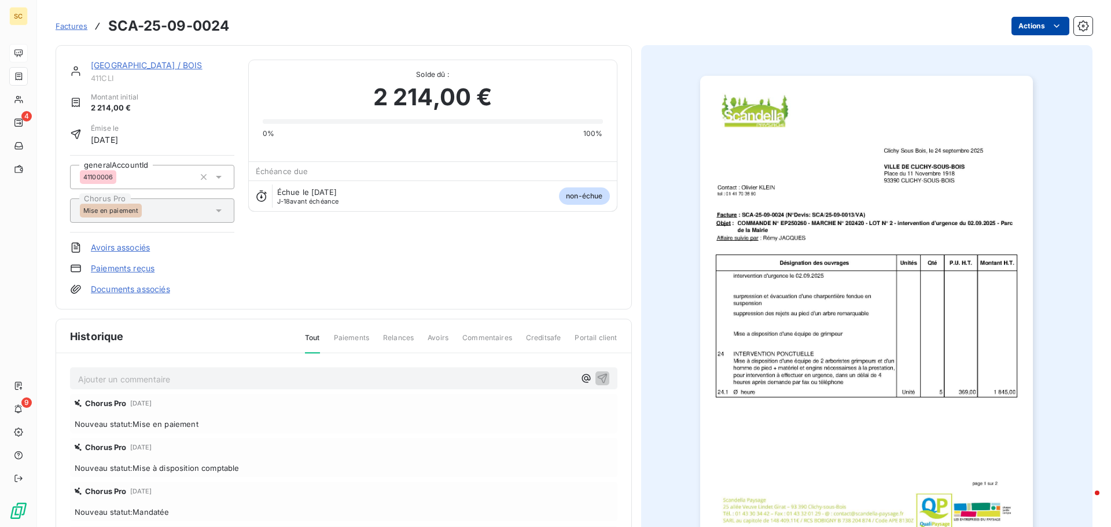
click at [1033, 29] on html "SC 4 9 Factures SCA-25-09-0024 Actions [GEOGRAPHIC_DATA] / BOIS 411CLI Montant …" at bounding box center [555, 263] width 1111 height 527
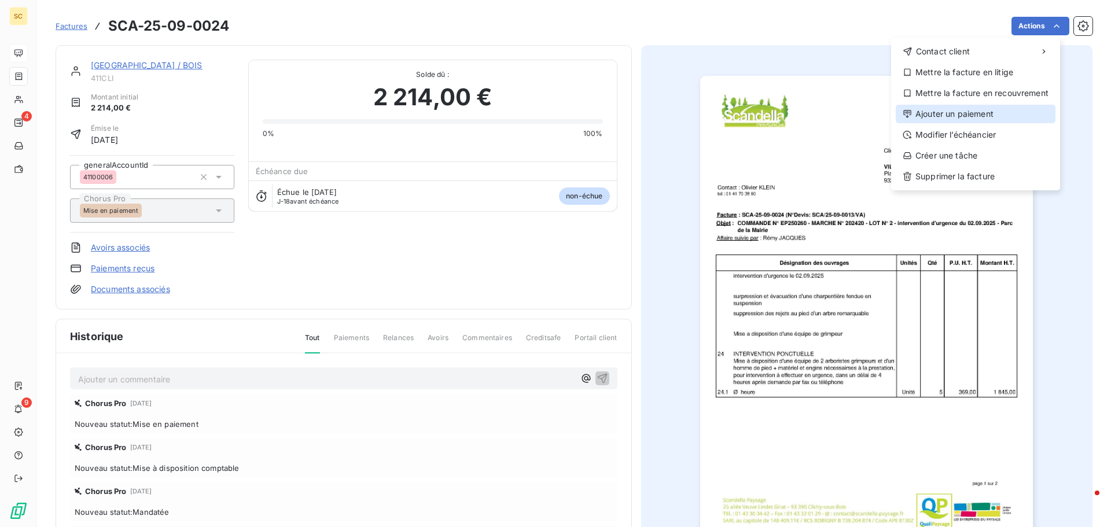
click at [995, 113] on div "Ajouter un paiement" at bounding box center [976, 114] width 160 height 19
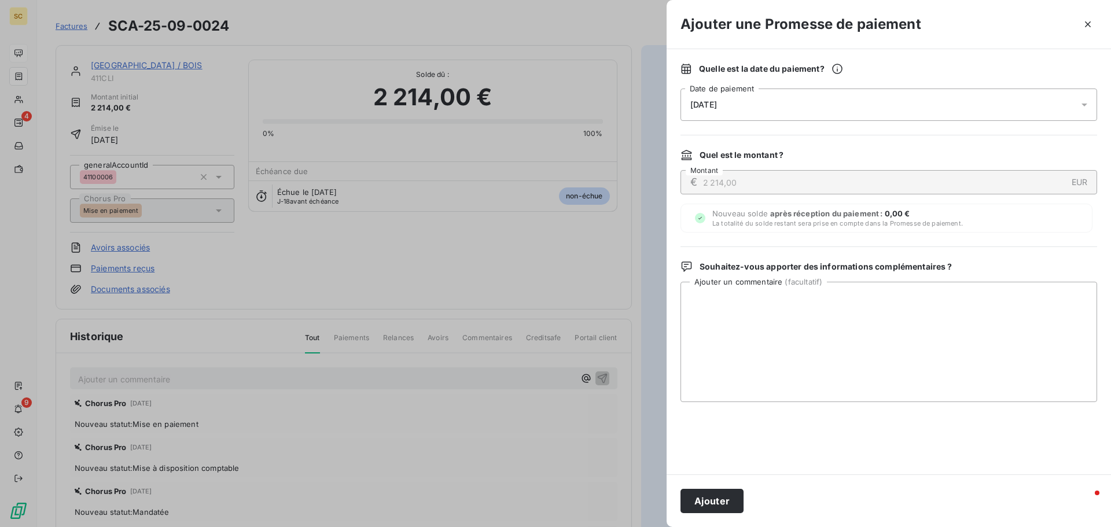
click at [717, 104] on span "[DATE]" at bounding box center [703, 104] width 27 height 9
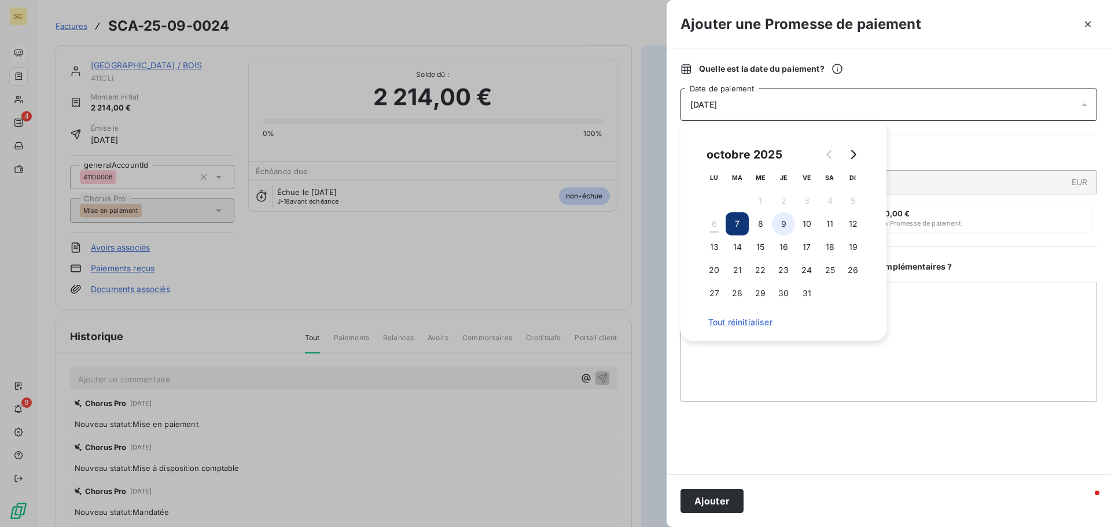
click at [785, 227] on button "9" at bounding box center [783, 223] width 23 height 23
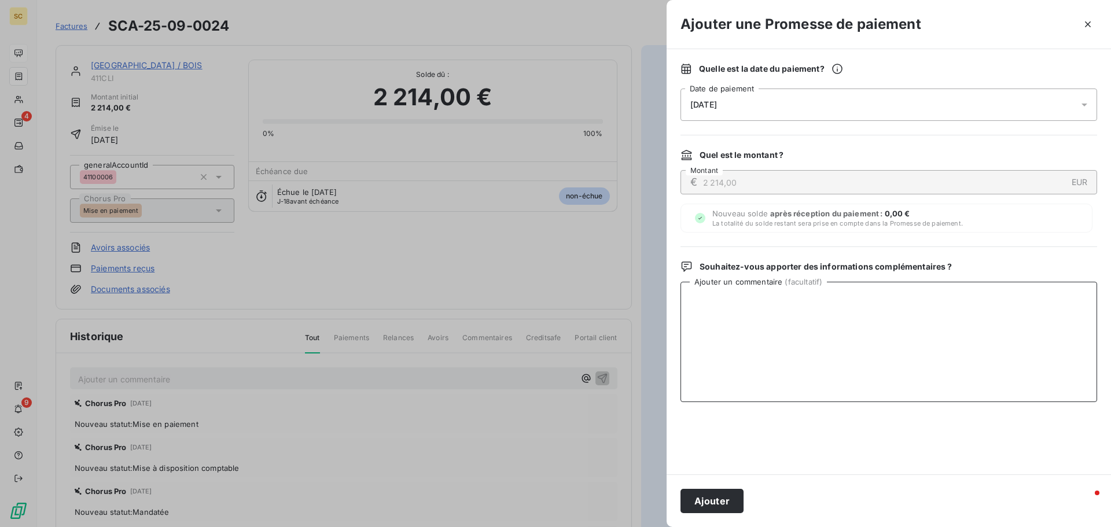
click at [904, 299] on textarea "Ajouter un commentaire ( facultatif )" at bounding box center [888, 342] width 417 height 120
paste textarea "SCA-25-09-0024 - [DATE] 23:00 - Mise en paiement 2214.0- Détail : Paiement réel"
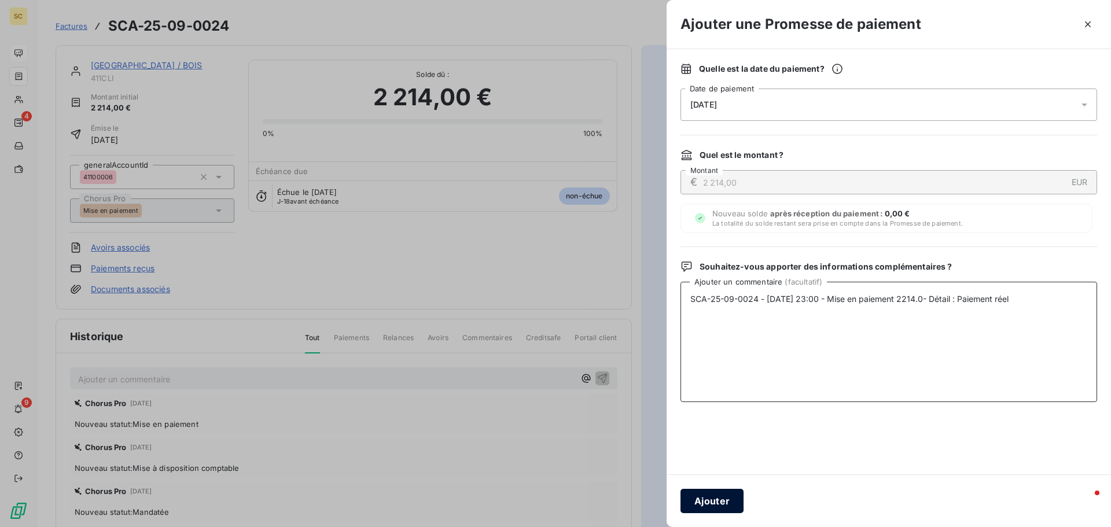
type textarea "SCA-25-09-0024 - [DATE] 23:00 - Mise en paiement 2214.0- Détail : Paiement réel"
click at [712, 505] on button "Ajouter" at bounding box center [711, 501] width 63 height 24
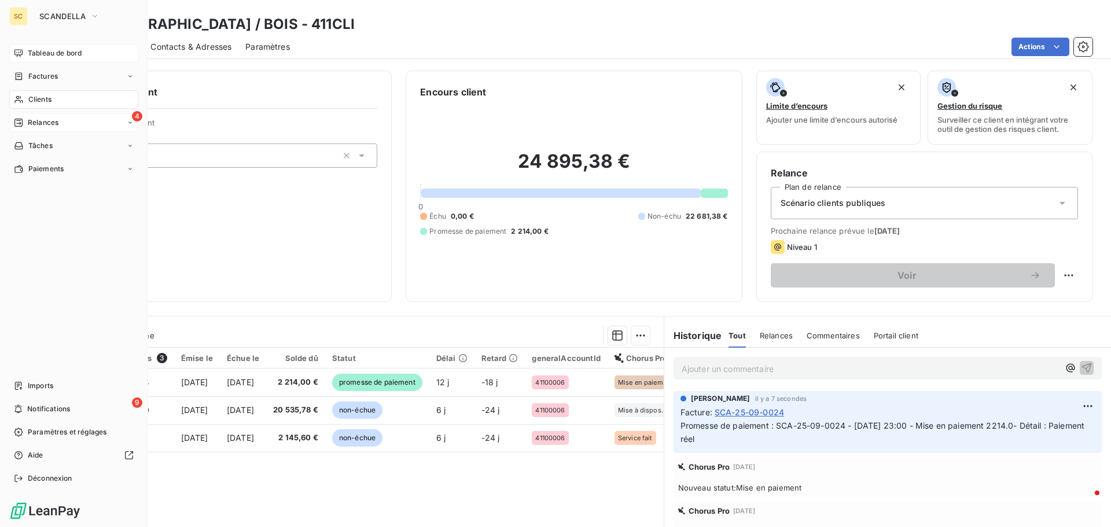
click at [63, 118] on div "4 Relances" at bounding box center [73, 122] width 129 height 19
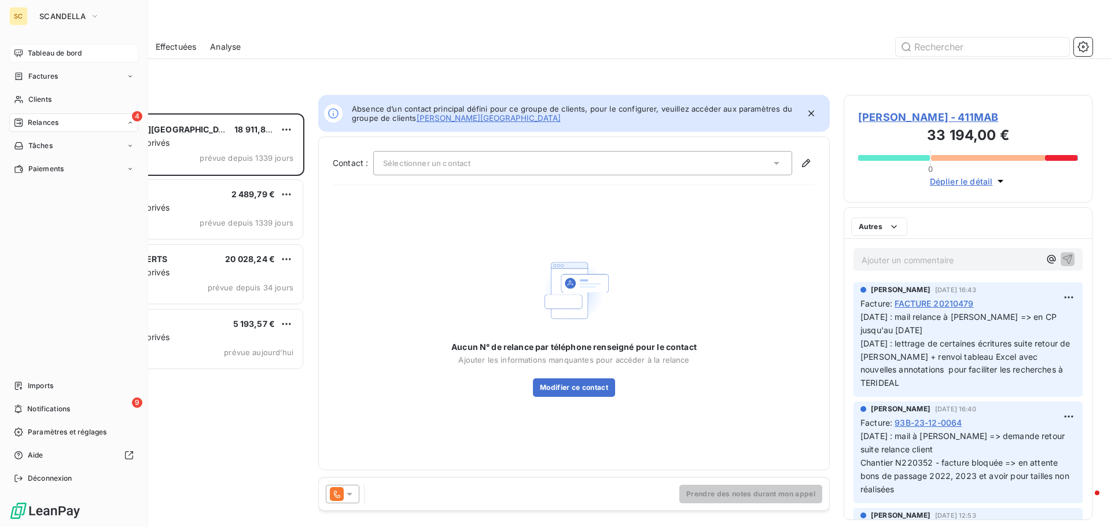
scroll to position [405, 240]
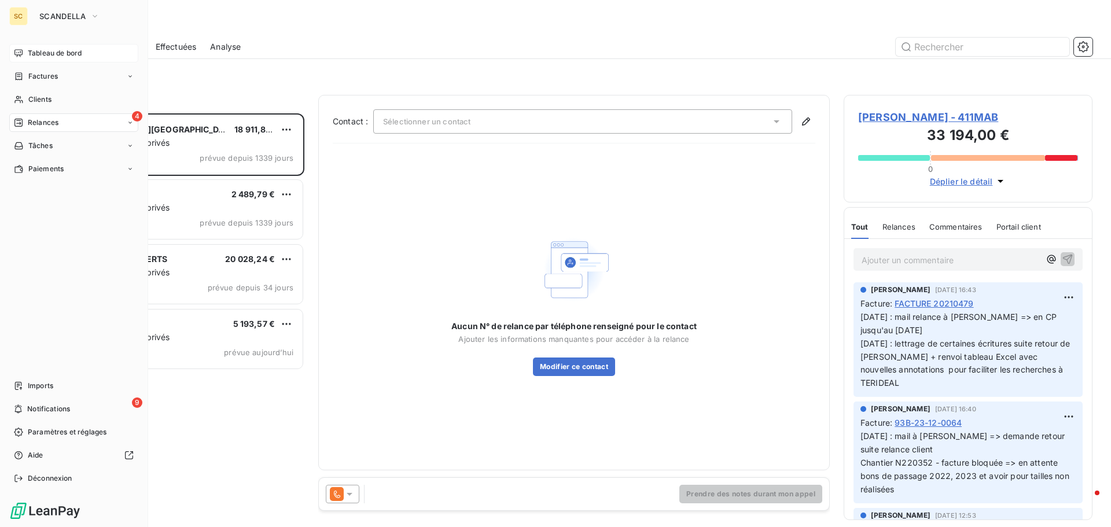
click at [53, 58] on div "Tableau de bord" at bounding box center [73, 53] width 129 height 19
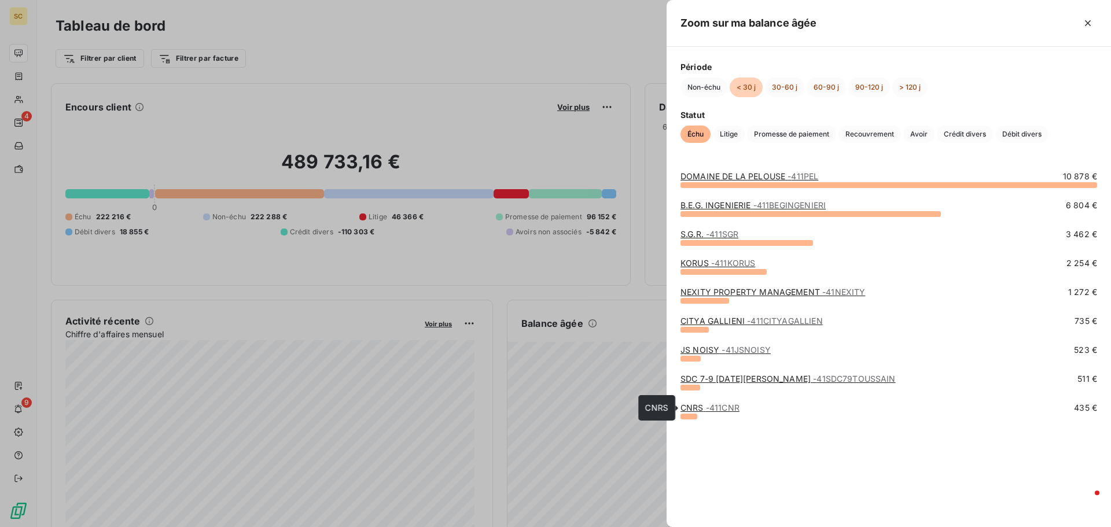
click at [703, 410] on link "CNRS - 411CNR" at bounding box center [709, 408] width 59 height 10
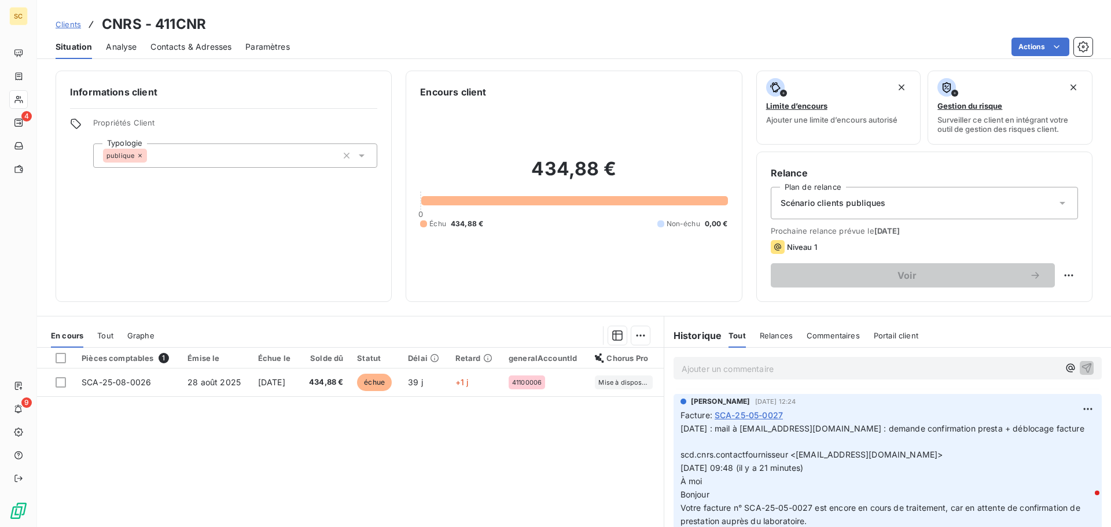
scroll to position [174, 0]
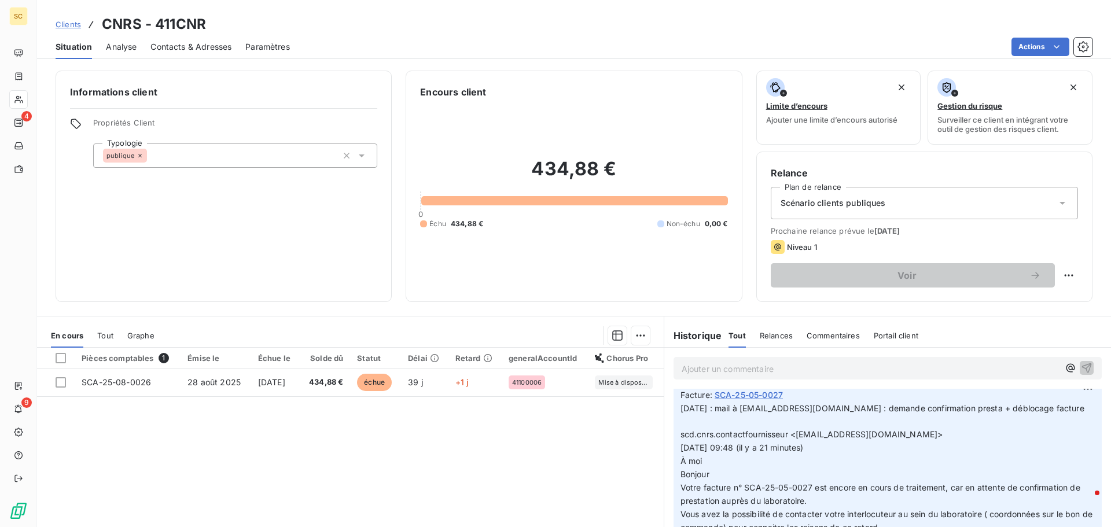
click at [198, 45] on span "Contacts & Adresses" at bounding box center [190, 47] width 81 height 12
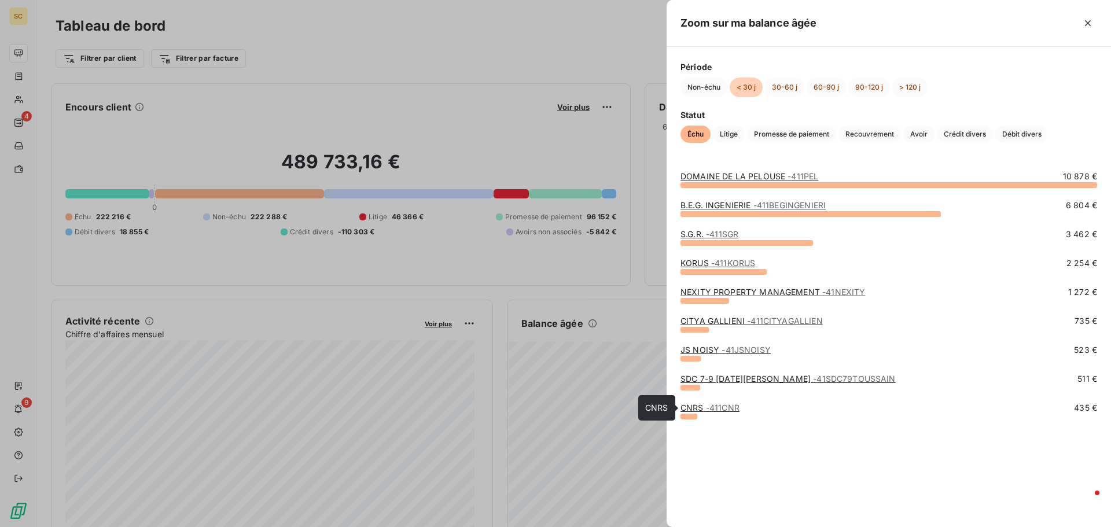
click at [728, 410] on span "- 411CNR" at bounding box center [723, 408] width 34 height 10
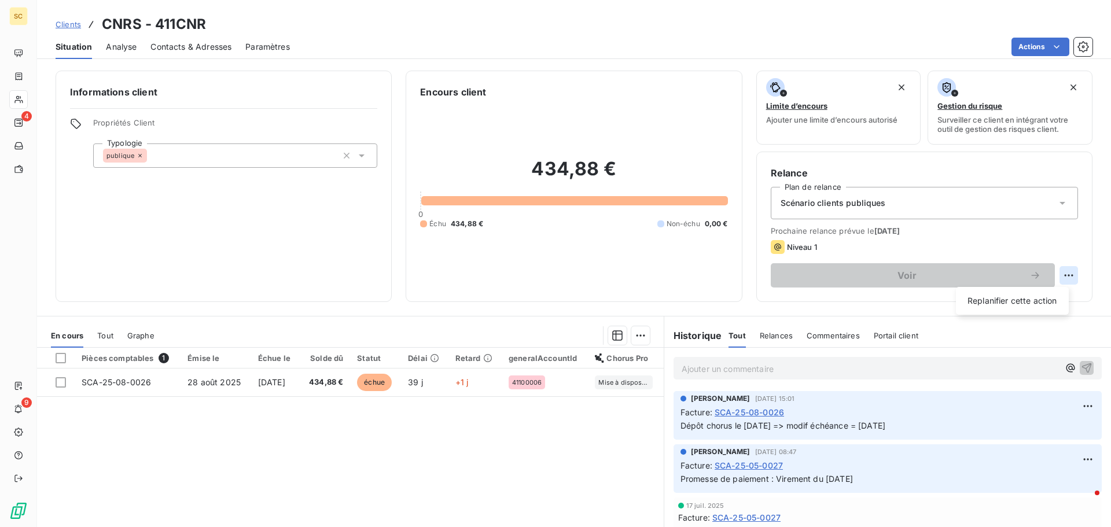
click at [1058, 278] on html "SC 4 9 Clients CNRS - 411CNR Situation Analyse Contacts & Adresses Paramètres A…" at bounding box center [555, 263] width 1111 height 527
click at [1026, 300] on div "Replanifier cette action" at bounding box center [1012, 301] width 104 height 19
select select "9"
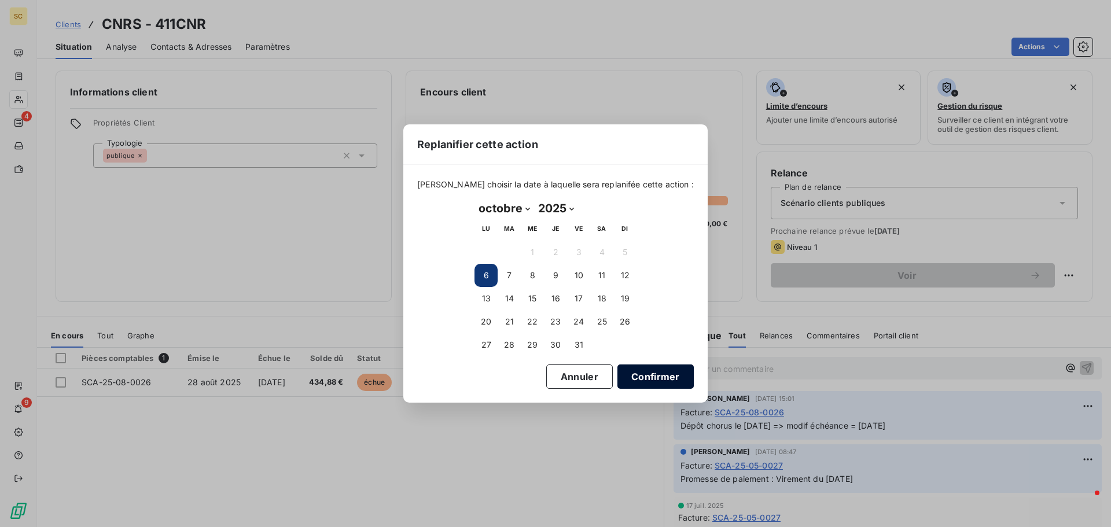
click at [638, 382] on button "Confirmer" at bounding box center [655, 376] width 76 height 24
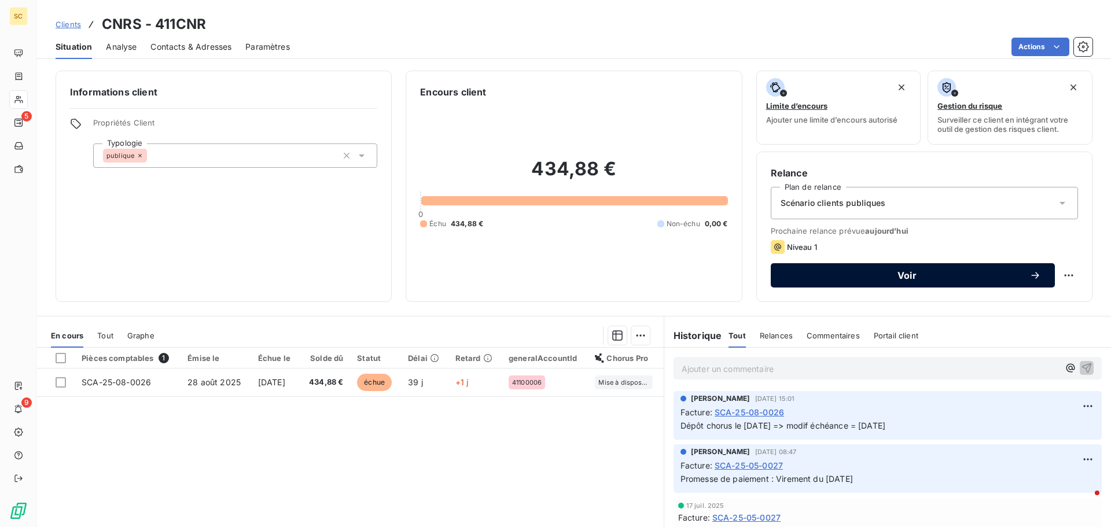
click at [912, 279] on span "Voir" at bounding box center [907, 275] width 245 height 9
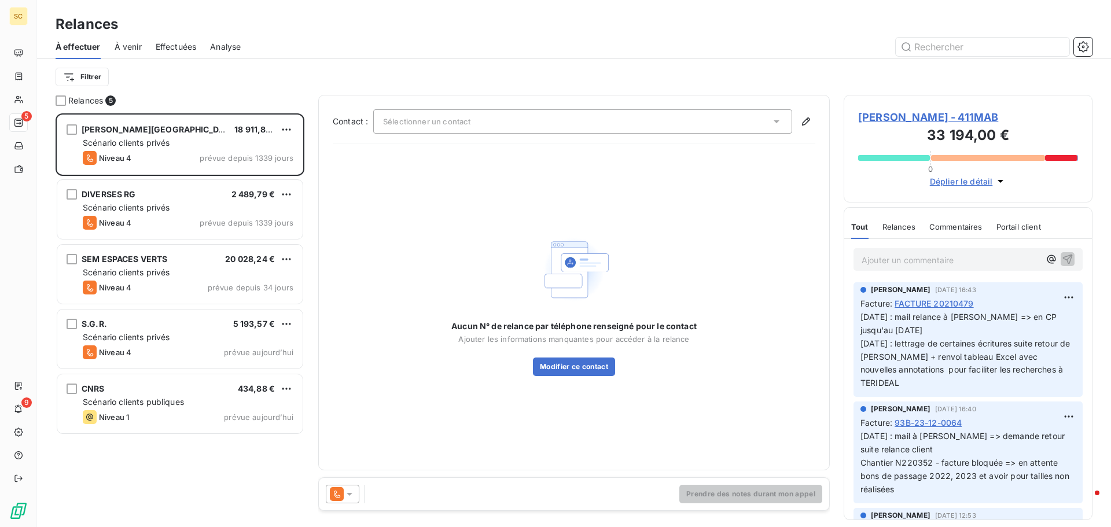
scroll to position [405, 240]
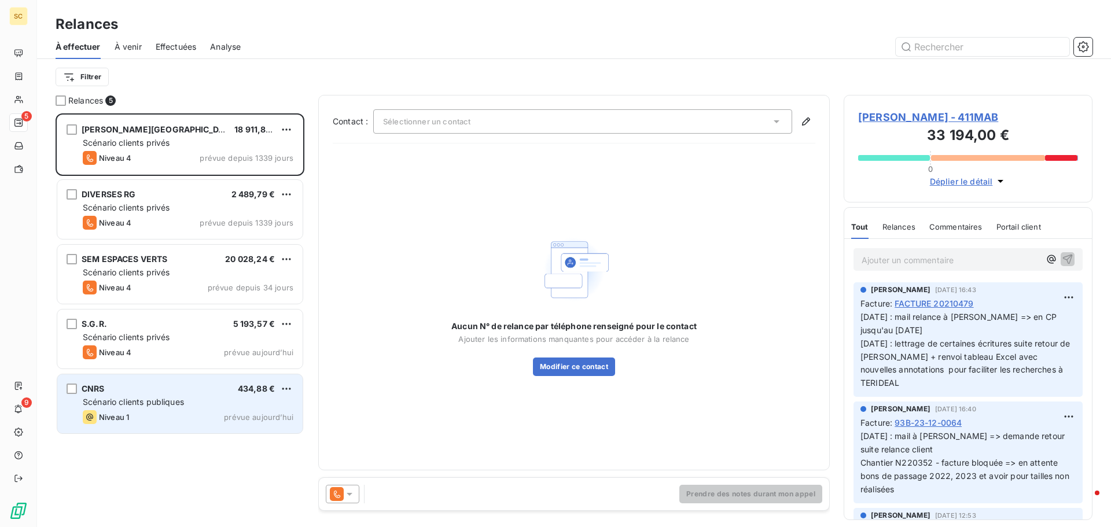
click at [170, 421] on div "Niveau 1 prévue aujourd’hui" at bounding box center [188, 417] width 211 height 14
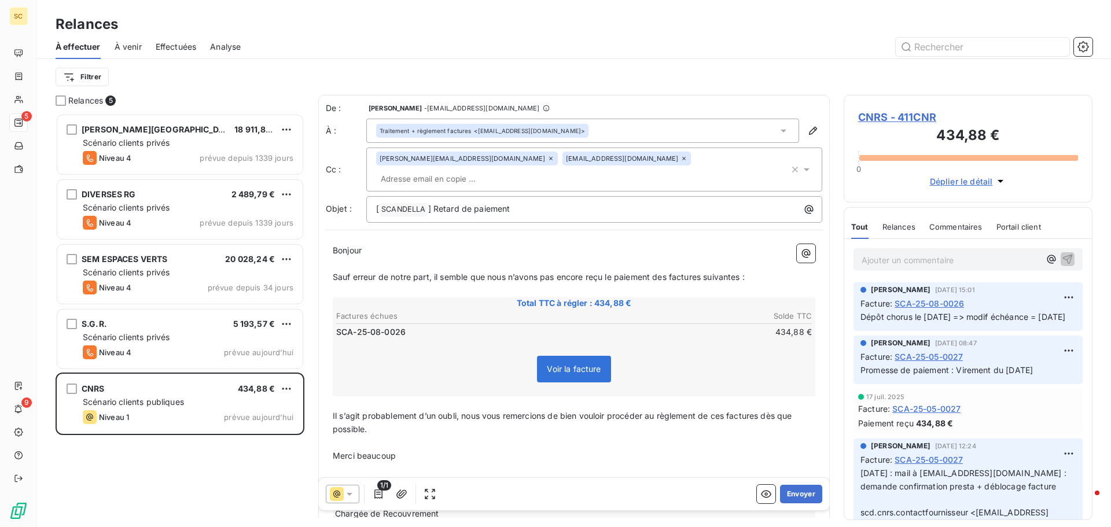
click at [779, 163] on div "[PERSON_NAME][EMAIL_ADDRESS][DOMAIN_NAME] [DOMAIN_NAME][EMAIL_ADDRESS][DOMAIN_N…" at bounding box center [582, 170] width 413 height 36
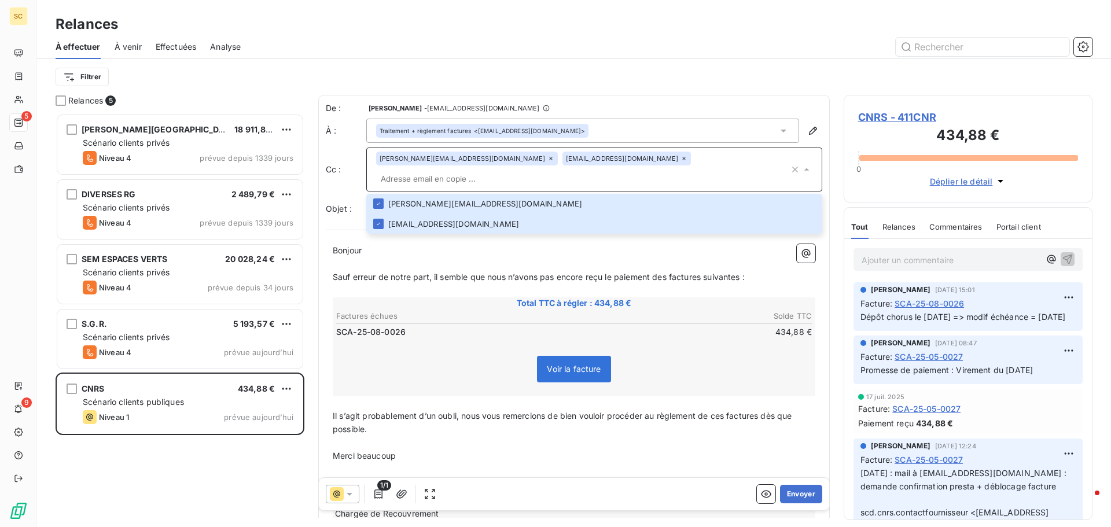
click at [596, 90] on div "Filtrer" at bounding box center [574, 77] width 1037 height 36
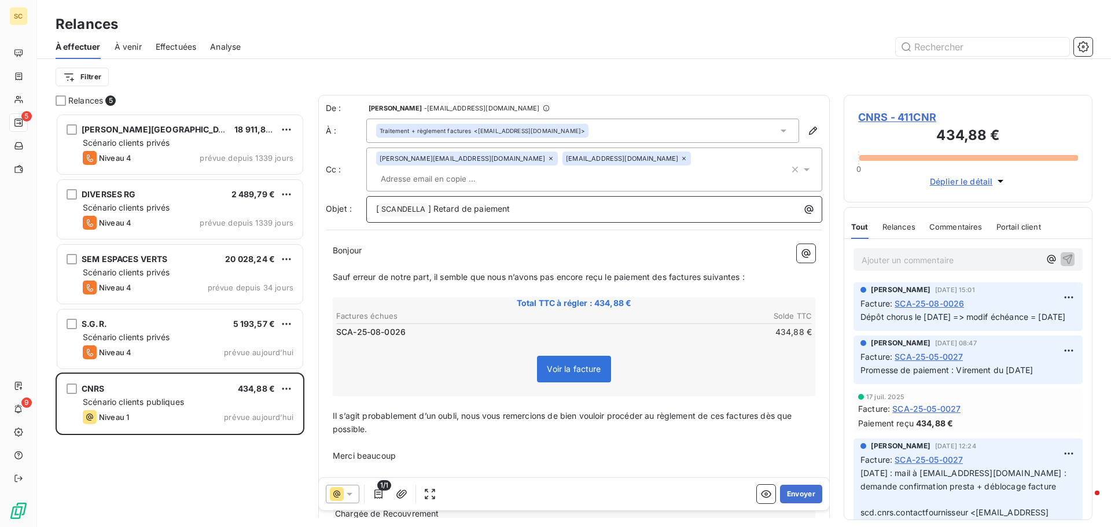
click at [558, 202] on p "[ SCANDELLA ﻿ ] Retard de paiement" at bounding box center [597, 209] width 442 height 14
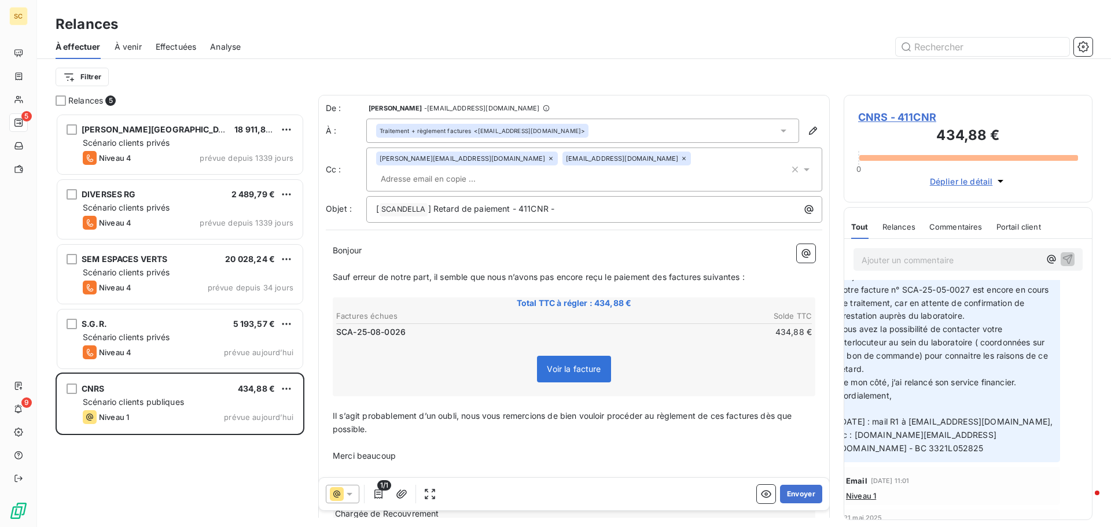
scroll to position [0, 29]
drag, startPoint x: 993, startPoint y: 463, endPoint x: 1076, endPoint y: 462, distance: 82.2
click at [602, 202] on p "[ SCANDELLA ﻿ ] Retard de paiement - 411CNR -" at bounding box center [597, 209] width 442 height 14
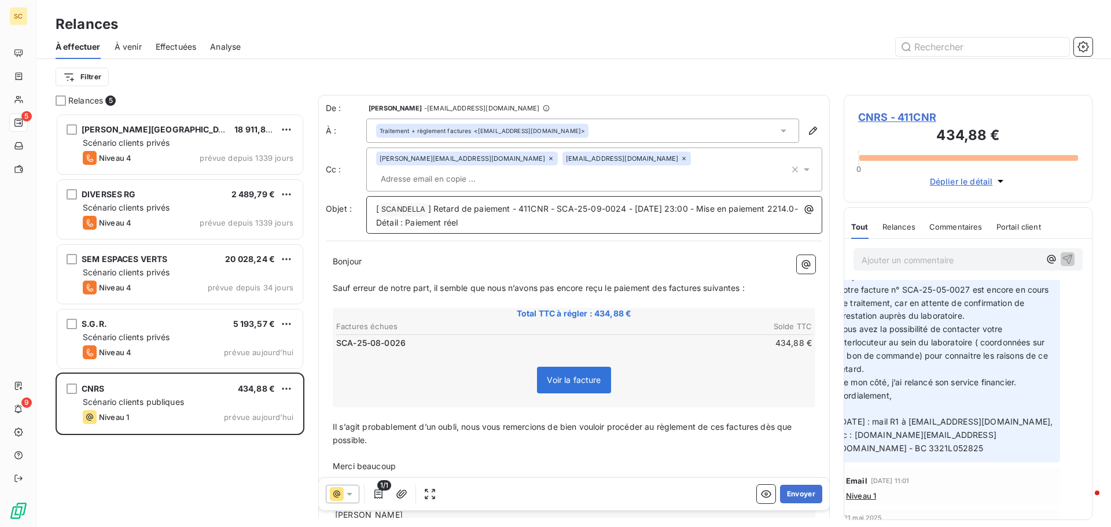
drag, startPoint x: 558, startPoint y: 190, endPoint x: 739, endPoint y: 215, distance: 182.2
click at [738, 215] on div "[ SCANDELLA ﻿ ] Retard de paiement - 411CNR - SCA-25-09-0024 - [DATE] 23:00 - M…" at bounding box center [594, 215] width 456 height 38
drag, startPoint x: 964, startPoint y: 462, endPoint x: 1039, endPoint y: 461, distance: 74.6
click at [1039, 461] on div "[PERSON_NAME] [DATE] 12:24 Facture : SCA-25-05-0027 [DATE] : mail à [EMAIL_ADDR…" at bounding box center [945, 305] width 229 height 313
copy span "- BC 3321L052825"
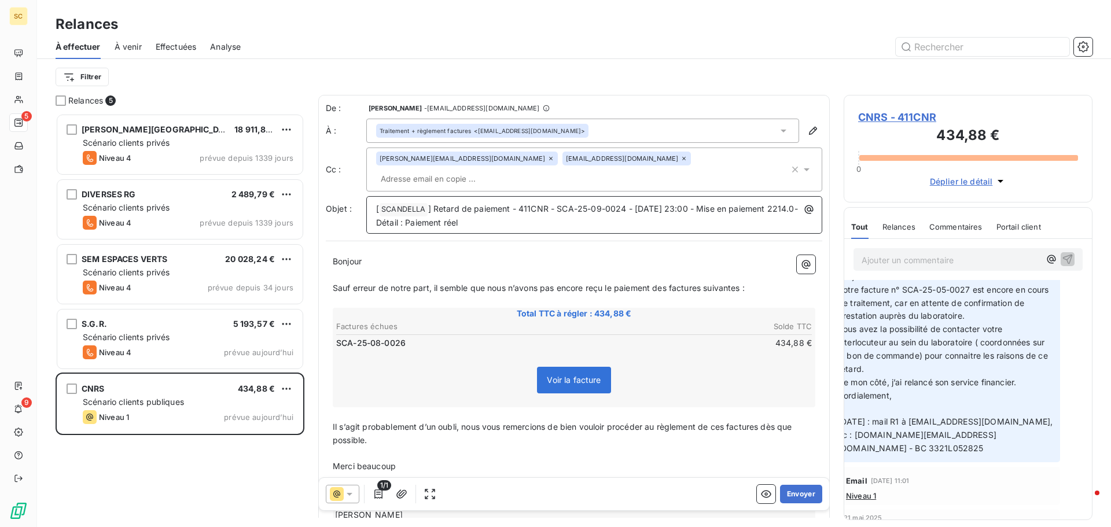
drag, startPoint x: 556, startPoint y: 193, endPoint x: 647, endPoint y: 215, distance: 94.0
click at [647, 215] on div "[ SCANDELLA ﻿ ] Retard de paiement - 411CNR - SCA-25-09-0024 - [DATE] 23:00 - M…" at bounding box center [594, 215] width 456 height 38
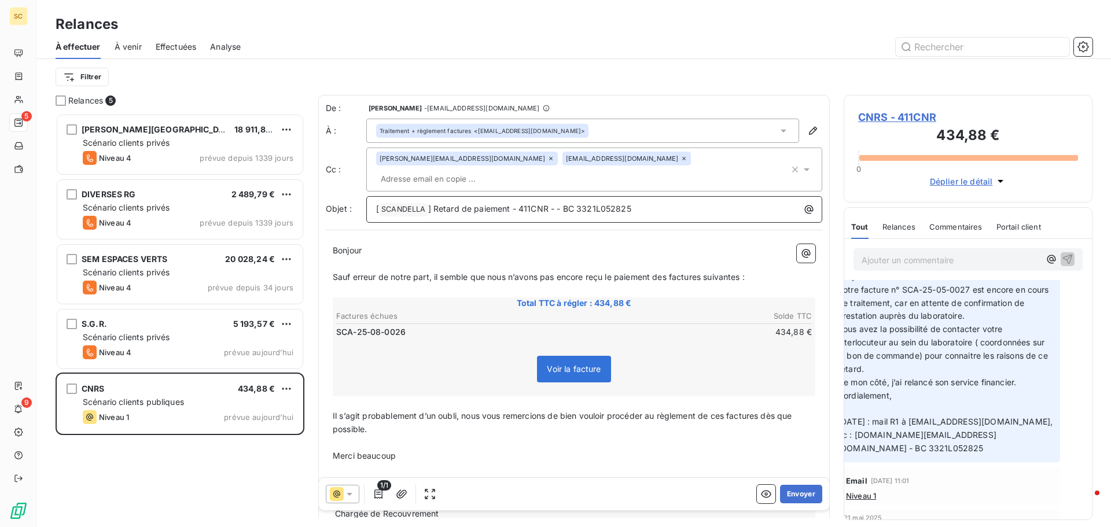
click at [557, 204] on span "] Retard de paiement - 411CNR - - BC 3321L052825" at bounding box center [529, 209] width 203 height 10
drag, startPoint x: 683, startPoint y: 262, endPoint x: 771, endPoint y: 257, distance: 88.0
click at [771, 271] on p "Sauf erreur de notre part, il semble que nous n’avons pas encore reçu le paieme…" at bounding box center [574, 277] width 483 height 13
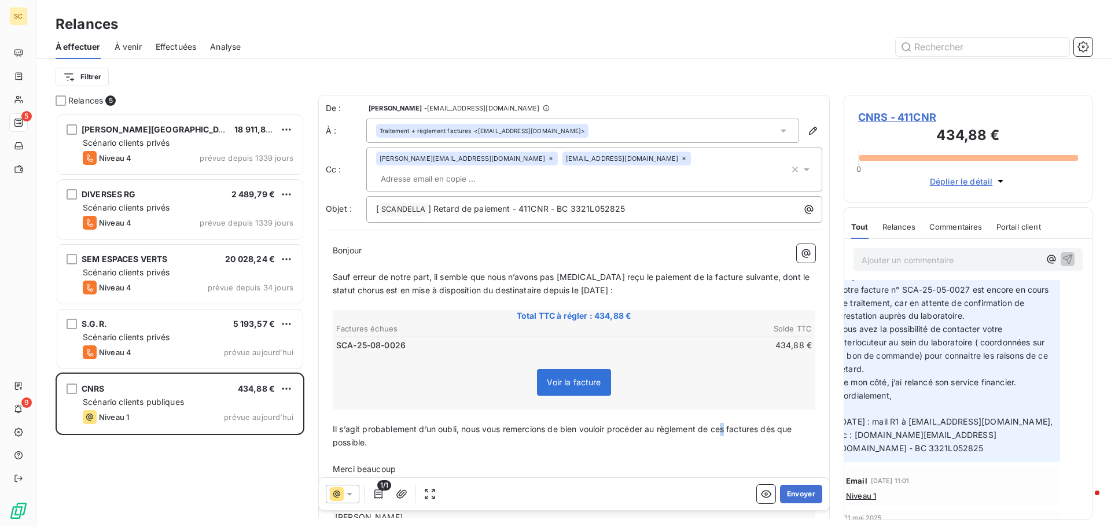
click at [727, 424] on span "Il s’agit probablement d’un oubli, nous vous remercions de bien vouloir procéde…" at bounding box center [564, 435] width 462 height 23
click at [768, 424] on span "Il s’agit probablement d’un oubli, nous vous remercions de bien vouloir procéde…" at bounding box center [567, 435] width 468 height 23
drag, startPoint x: 355, startPoint y: 456, endPoint x: 334, endPoint y: 454, distance: 20.9
click at [334, 463] on p "Merci beaucoup" at bounding box center [574, 469] width 483 height 13
click at [404, 493] on icon "button" at bounding box center [402, 494] width 12 height 12
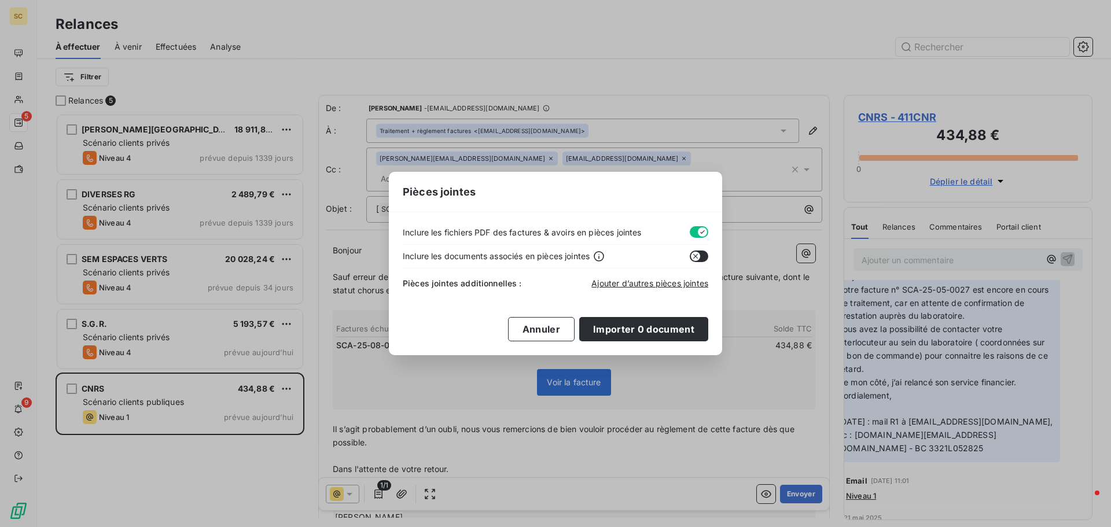
click at [695, 229] on button "button" at bounding box center [699, 232] width 19 height 12
click at [656, 286] on span "Ajouter d’autres pièces jointes" at bounding box center [649, 283] width 117 height 10
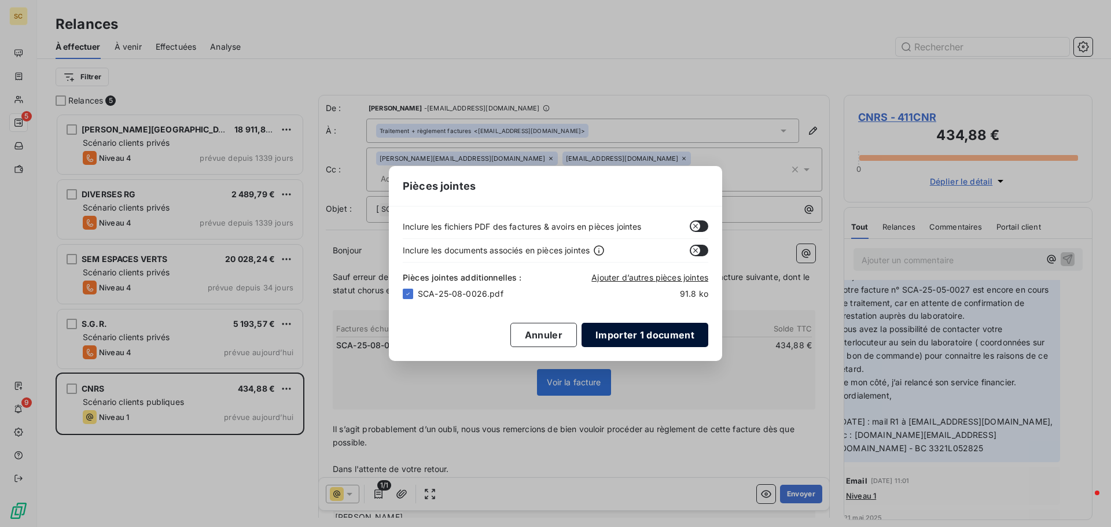
click at [643, 338] on button "Importer 1 document" at bounding box center [644, 335] width 127 height 24
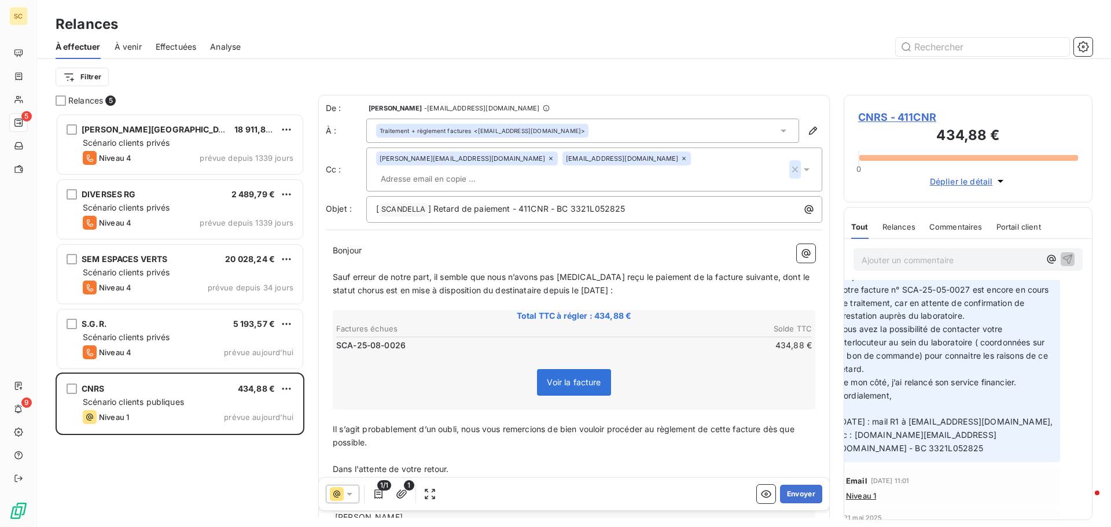
click at [789, 164] on icon "button" at bounding box center [795, 170] width 12 height 12
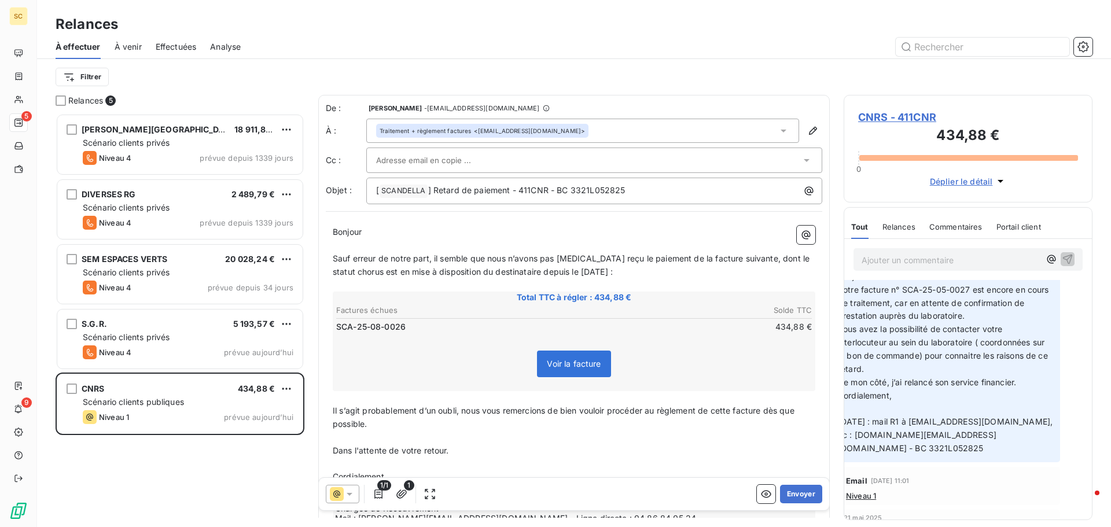
click at [753, 70] on div "Filtrer" at bounding box center [574, 77] width 1037 height 22
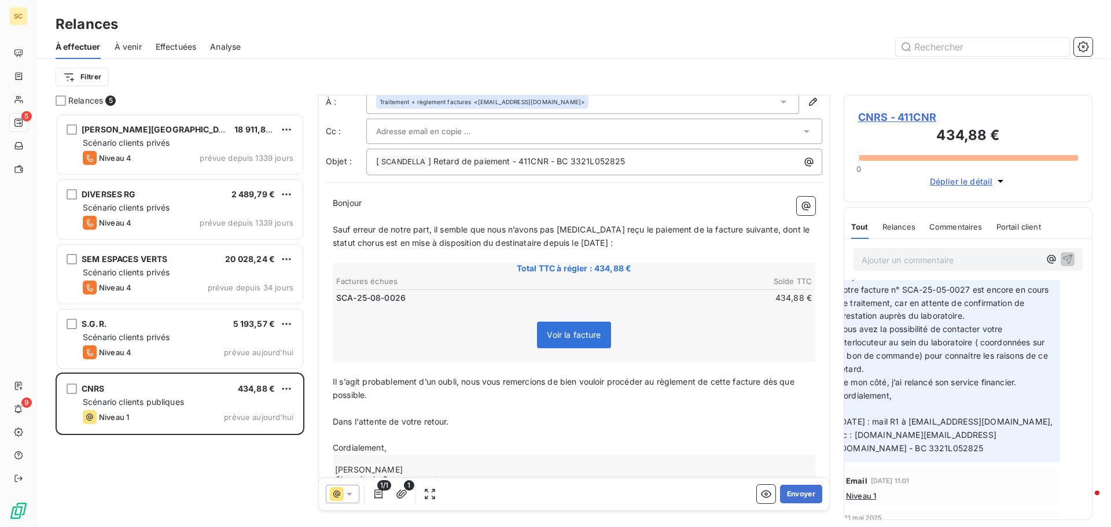
scroll to position [69, 0]
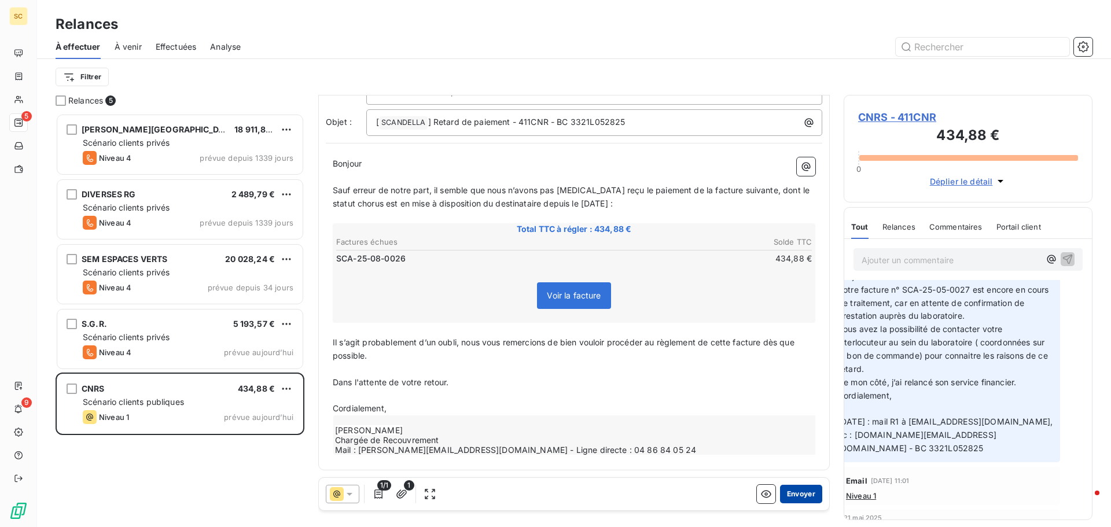
click at [790, 496] on button "Envoyer" at bounding box center [801, 494] width 42 height 19
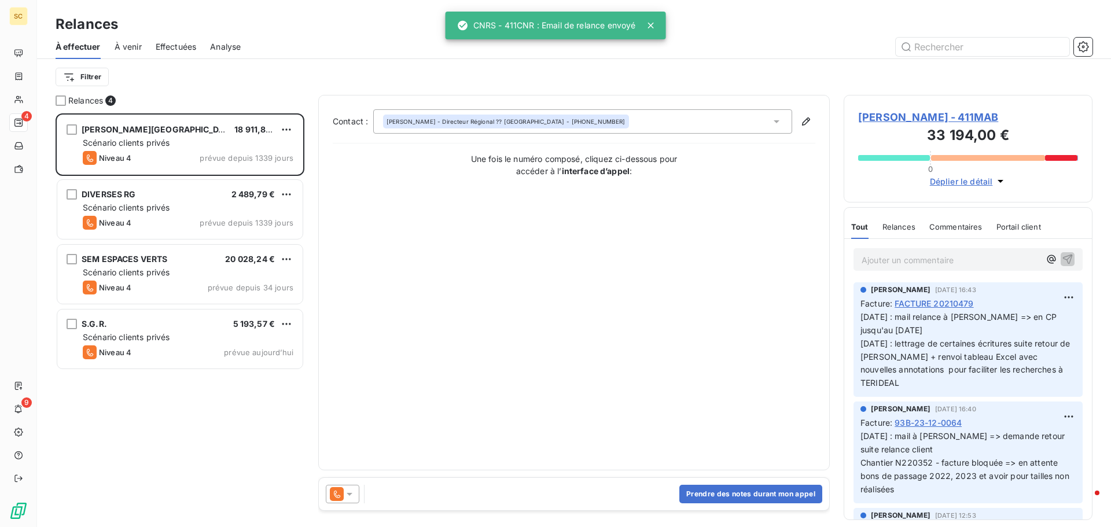
click at [182, 44] on span "Effectuées" at bounding box center [176, 47] width 41 height 12
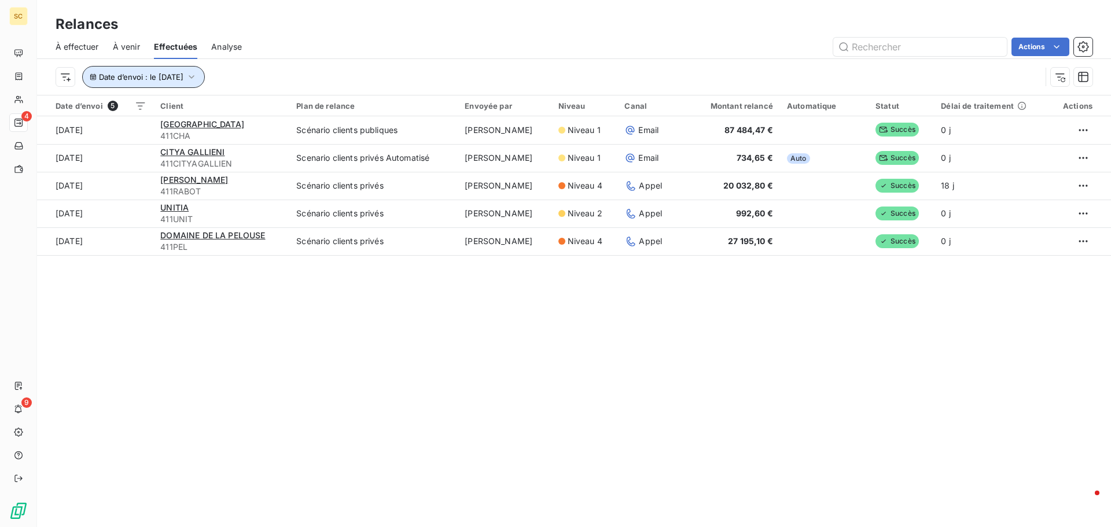
click at [163, 80] on span "Date d’envoi : le [DATE]" at bounding box center [141, 76] width 84 height 9
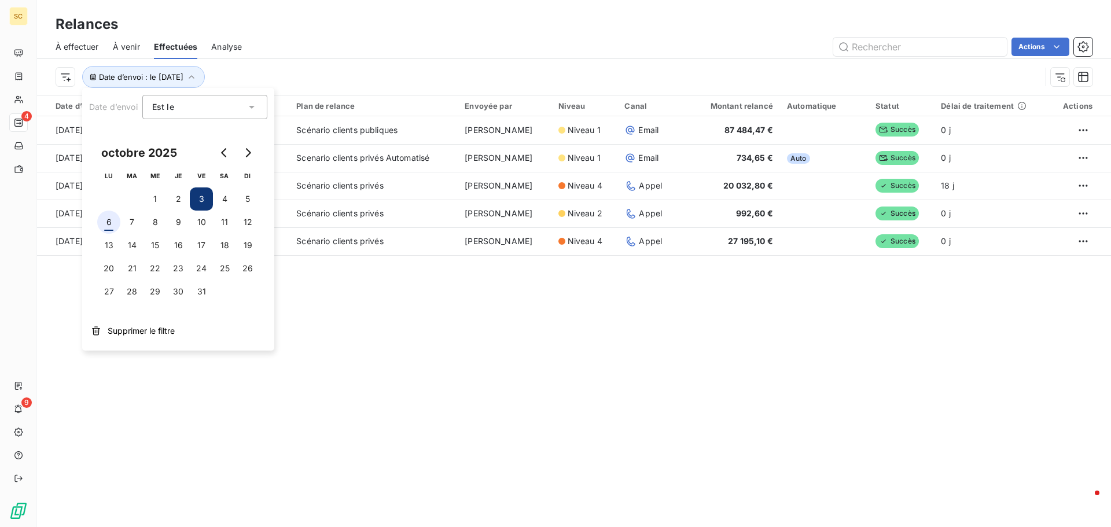
click at [105, 225] on button "6" at bounding box center [108, 222] width 23 height 23
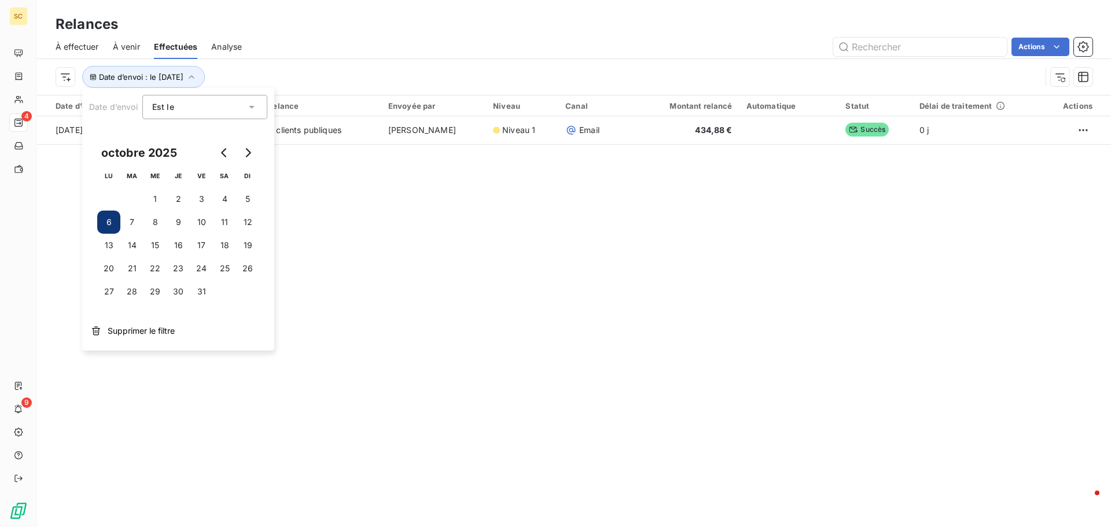
drag, startPoint x: 455, startPoint y: 323, endPoint x: 450, endPoint y: 315, distance: 9.6
click at [455, 322] on div "Relances À effectuer À venir Effectuées Analyse Actions Date d’envoi : le [DATE…" at bounding box center [574, 263] width 1074 height 527
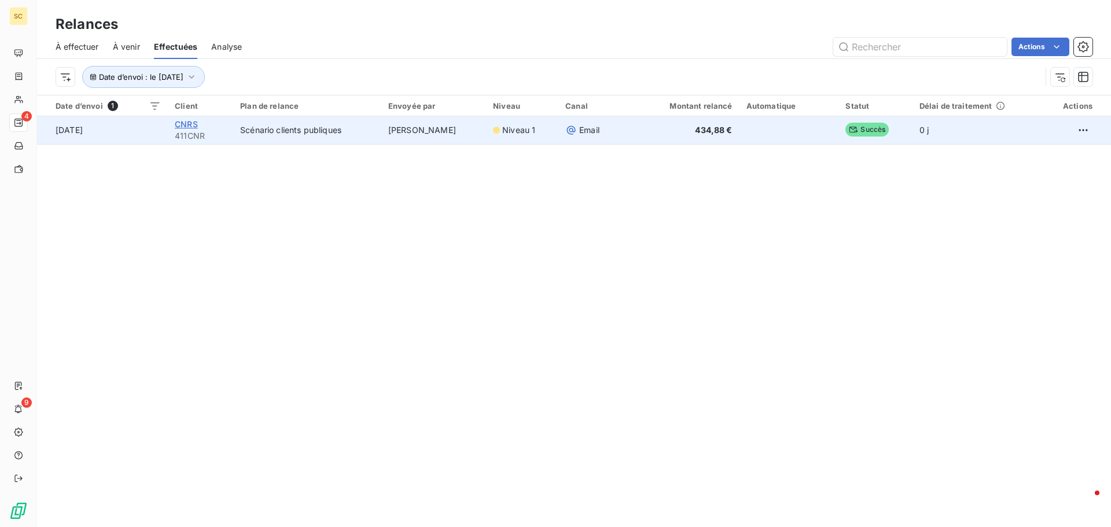
click at [178, 123] on span "CNRS" at bounding box center [186, 124] width 23 height 10
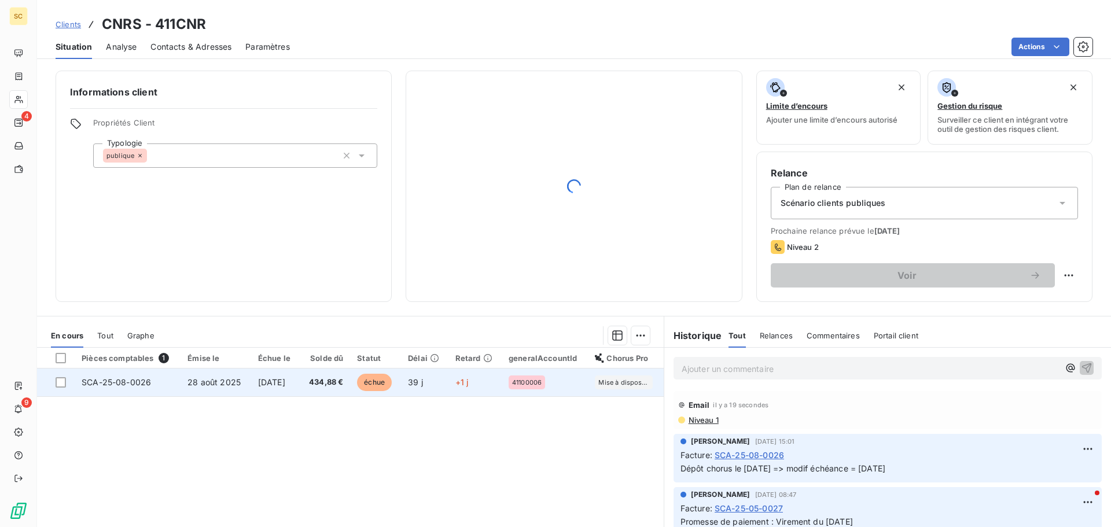
click at [201, 380] on span "28 août 2025" at bounding box center [213, 382] width 53 height 10
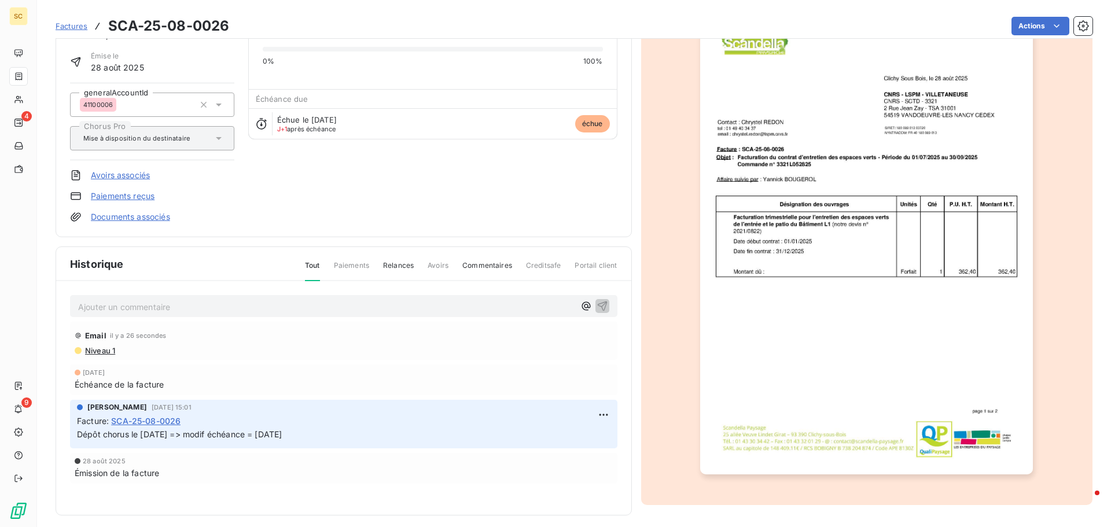
scroll to position [80, 0]
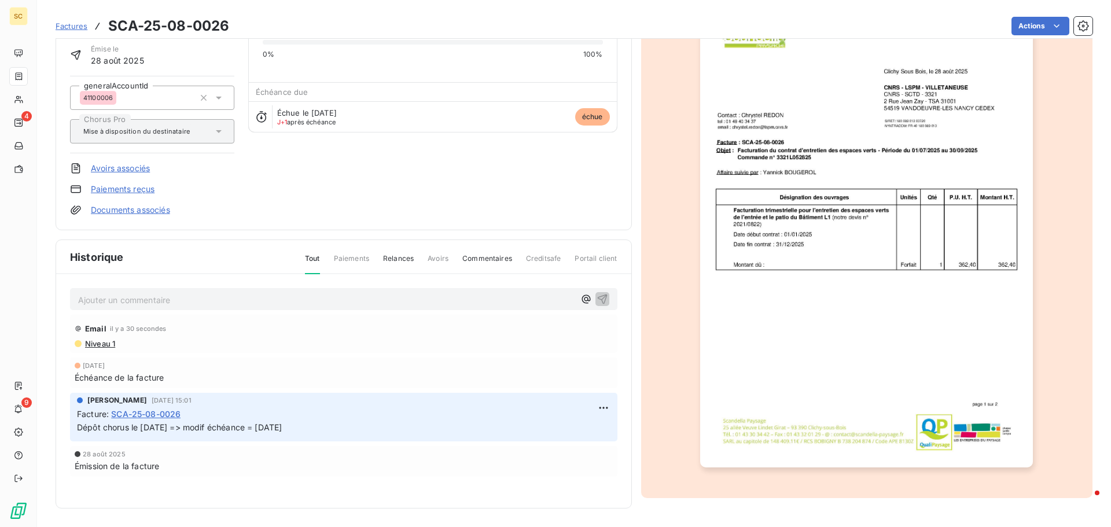
click at [101, 347] on span "Niveau 1" at bounding box center [99, 343] width 31 height 9
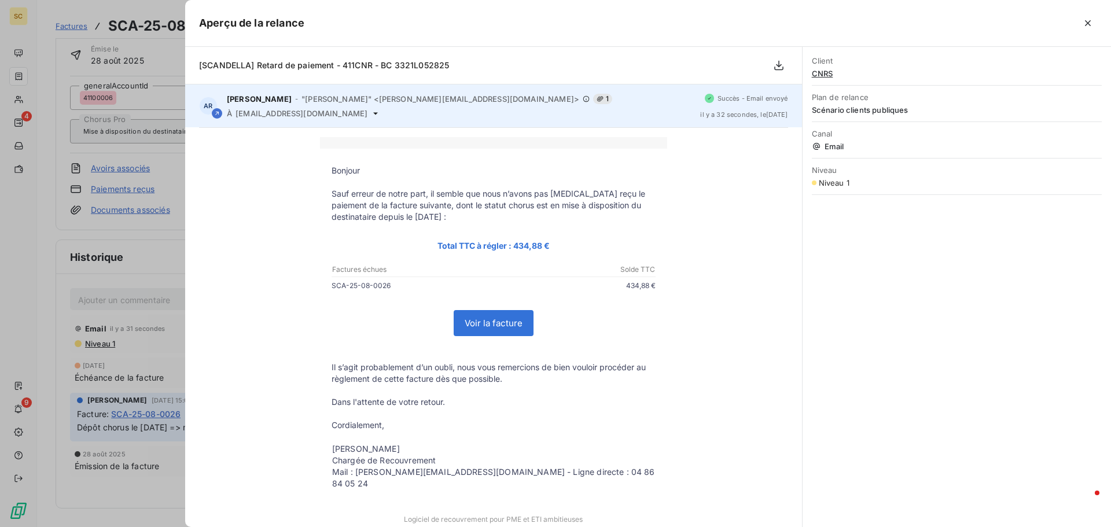
click at [314, 115] on span "[EMAIL_ADDRESS][DOMAIN_NAME]" at bounding box center [301, 113] width 132 height 9
copy div "[EMAIL_ADDRESS][DOMAIN_NAME]"
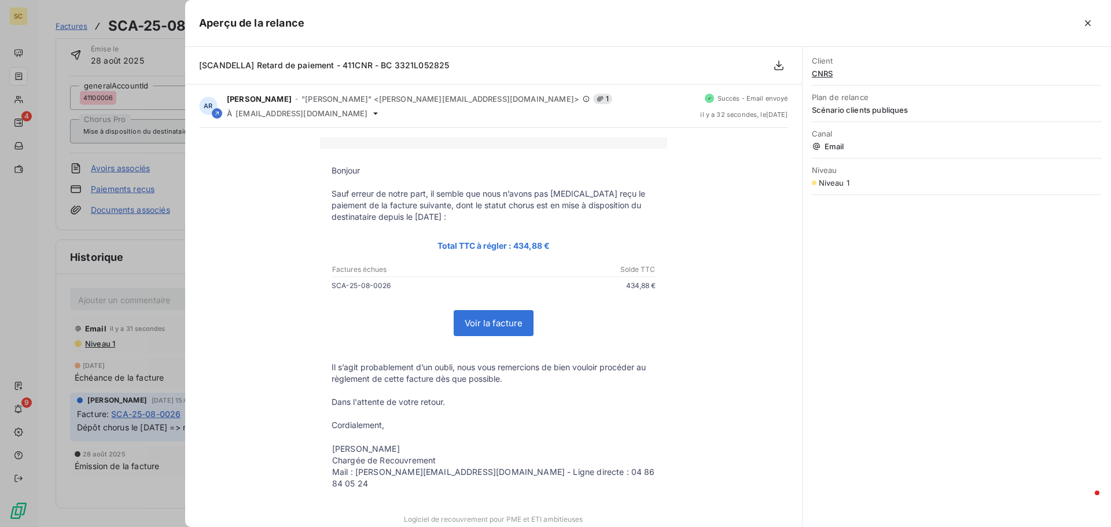
click at [68, 431] on div at bounding box center [555, 263] width 1111 height 527
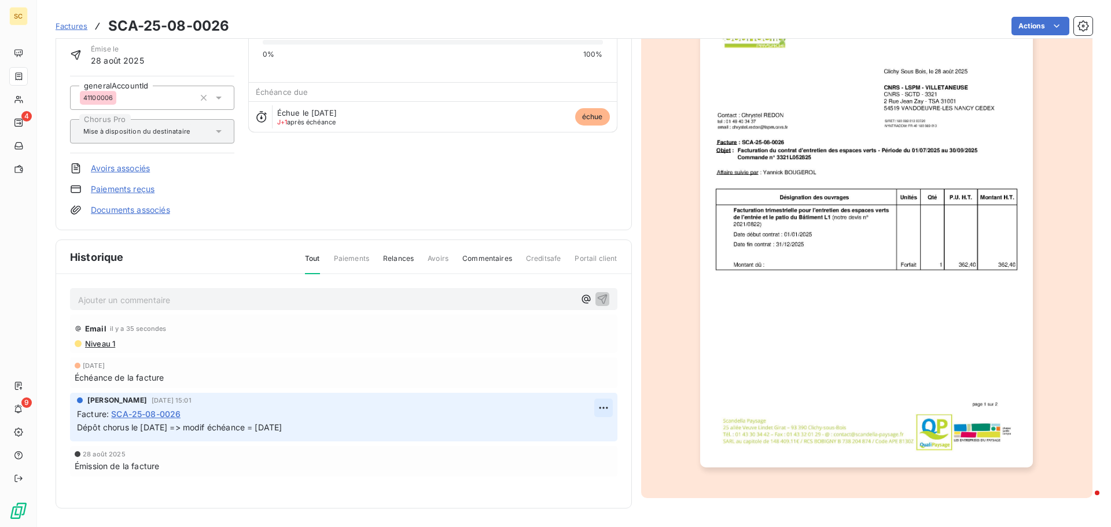
click at [596, 408] on html "SC 4 9 Factures SCA-25-08-0026 Actions CNRS 411CNR Montant initial 434,88 € Émi…" at bounding box center [555, 263] width 1111 height 527
click at [575, 434] on div "Editer" at bounding box center [571, 433] width 65 height 19
click at [79, 426] on span "Dépôt chorus le [DATE] => modif échéance = [DATE]" at bounding box center [179, 427] width 205 height 10
click at [79, 425] on p "Dépôt chorus le [DATE] => modif échéance = [DATE]" at bounding box center [335, 427] width 517 height 13
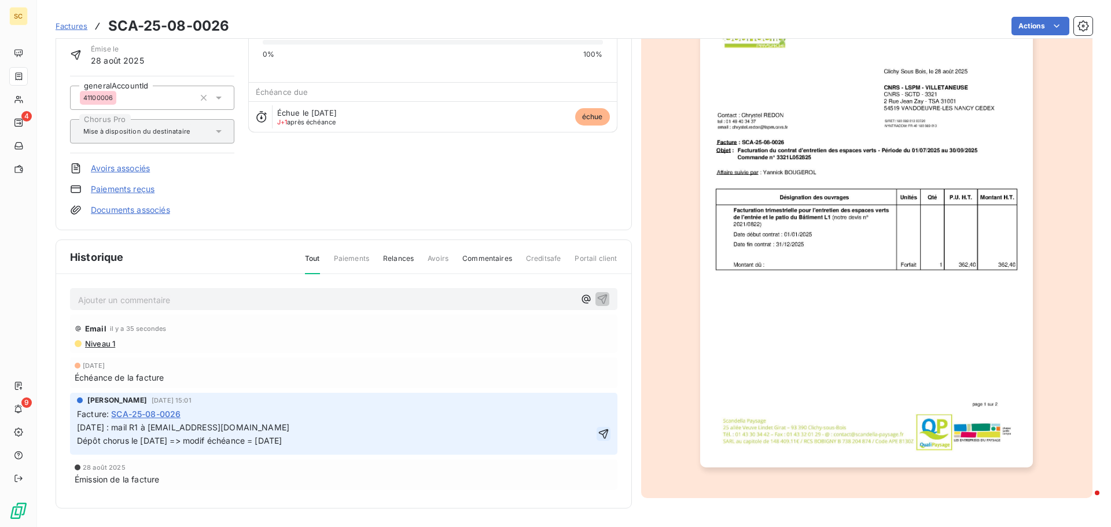
click at [599, 430] on icon "button" at bounding box center [603, 434] width 10 height 10
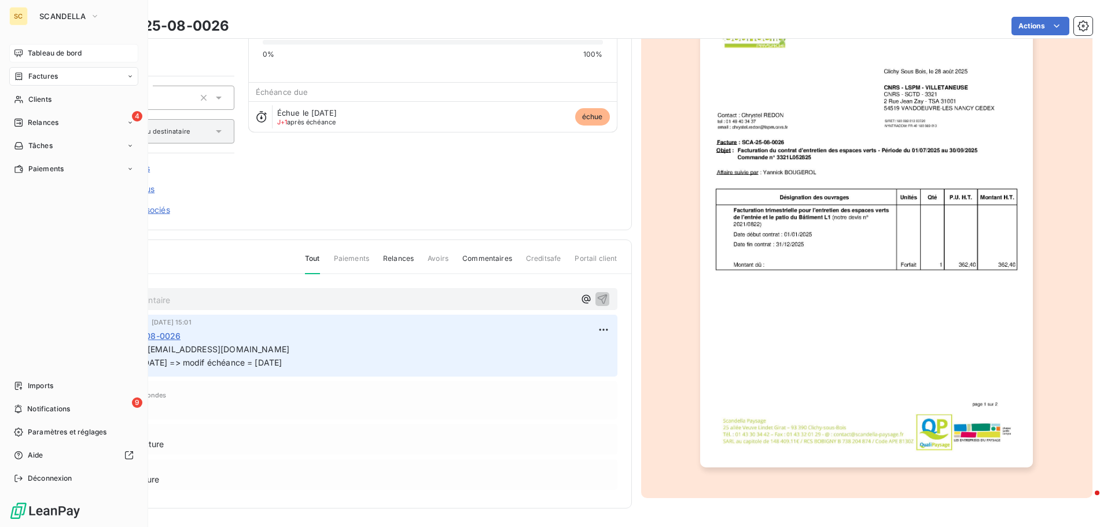
click at [72, 56] on span "Tableau de bord" at bounding box center [55, 53] width 54 height 10
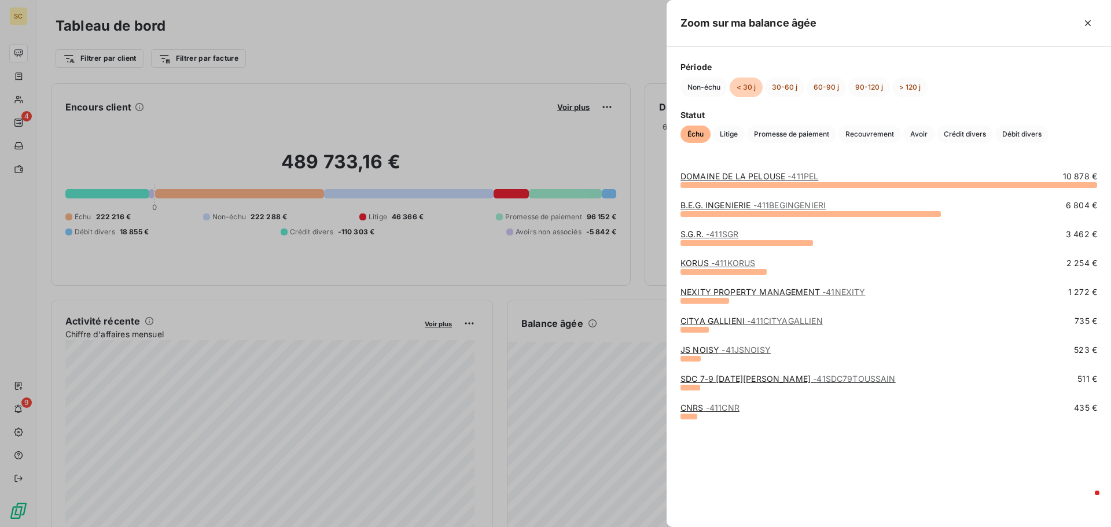
click at [715, 378] on link "SDC 7-9 [DATE][PERSON_NAME] - 41SDC79TOUSSAIN" at bounding box center [787, 379] width 215 height 10
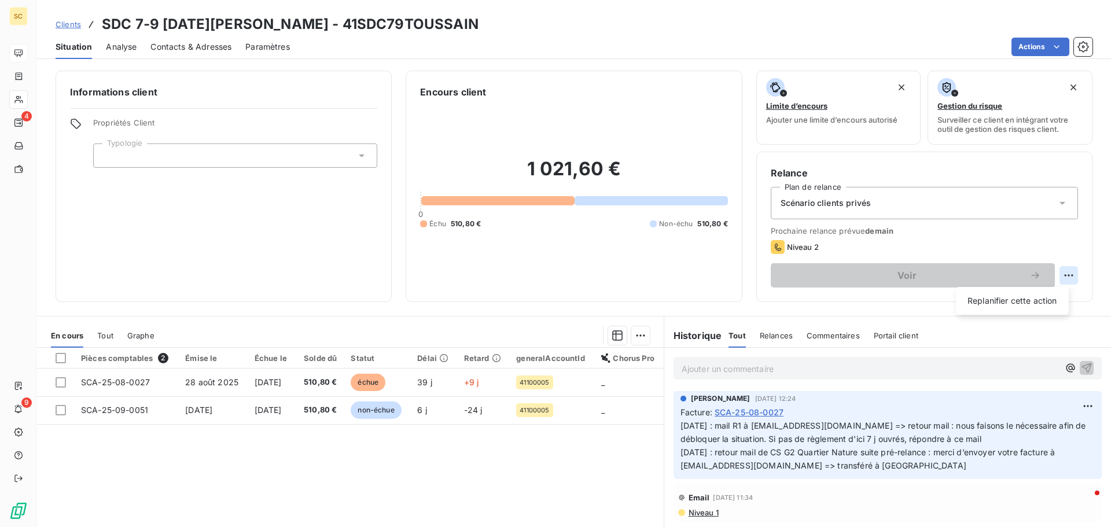
click at [1056, 277] on html "SC 4 9 Clients SDC 7-9 [DATE][PERSON_NAME] - 41SDC79TOUSSAIN Situation Analyse …" at bounding box center [555, 263] width 1111 height 527
click at [1040, 303] on div "Replanifier cette action" at bounding box center [1012, 301] width 104 height 19
select select "9"
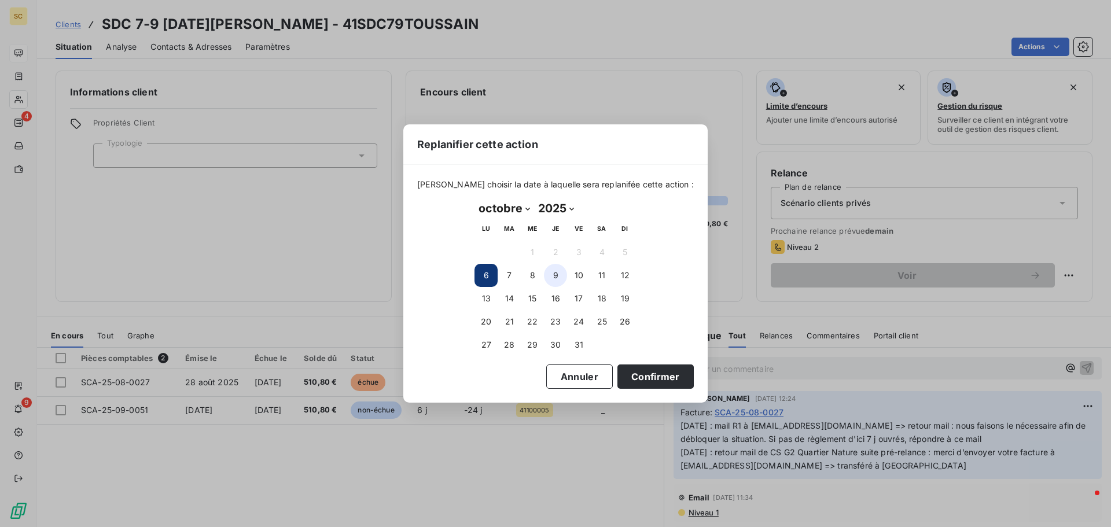
drag, startPoint x: 557, startPoint y: 273, endPoint x: 557, endPoint y: 279, distance: 6.4
click at [557, 279] on button "9" at bounding box center [555, 275] width 23 height 23
click at [651, 379] on button "Confirmer" at bounding box center [655, 376] width 76 height 24
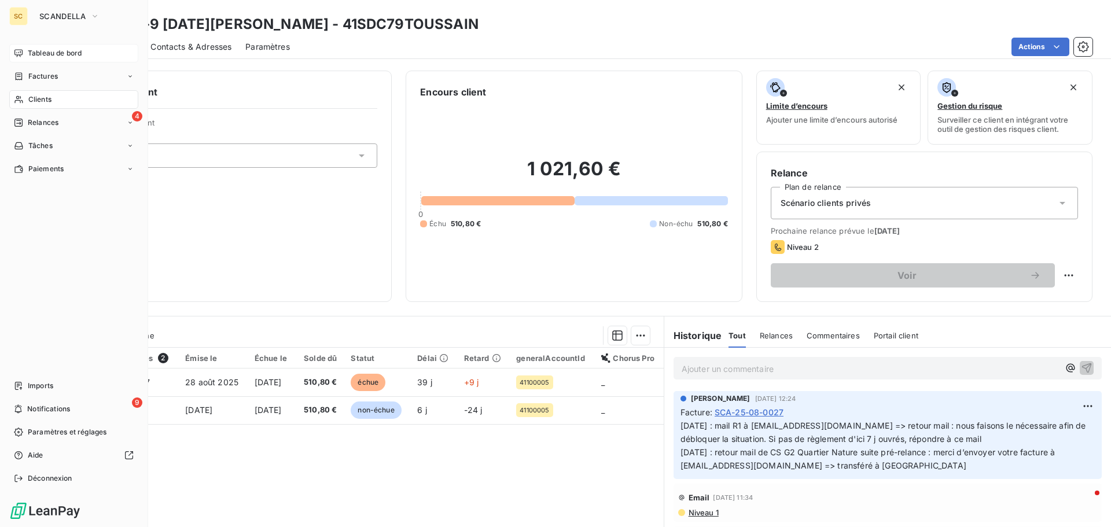
click at [61, 54] on span "Tableau de bord" at bounding box center [55, 53] width 54 height 10
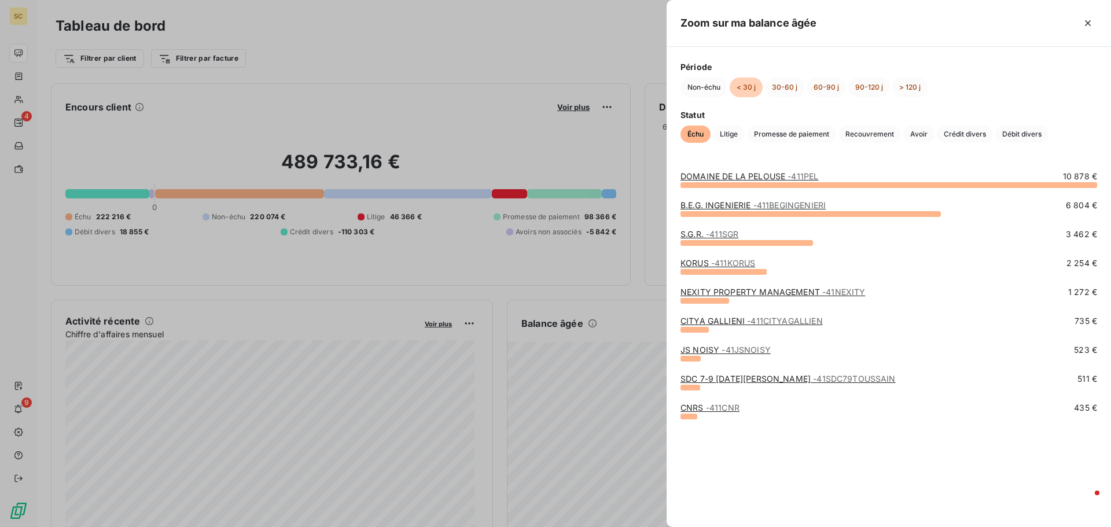
click at [704, 292] on link "NEXITY PROPERTY MANAGEMENT - 41NEXITY" at bounding box center [772, 292] width 185 height 10
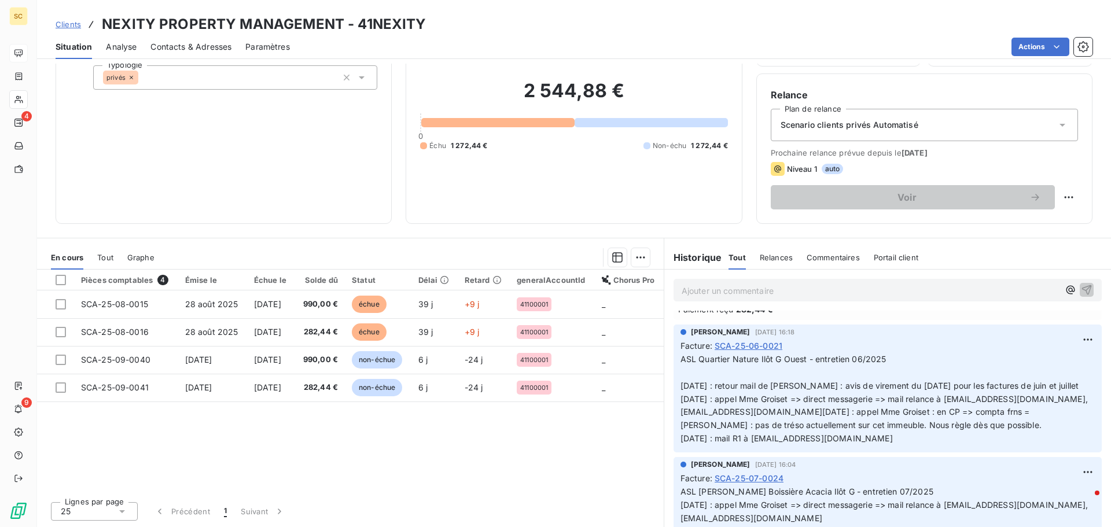
scroll to position [231, 0]
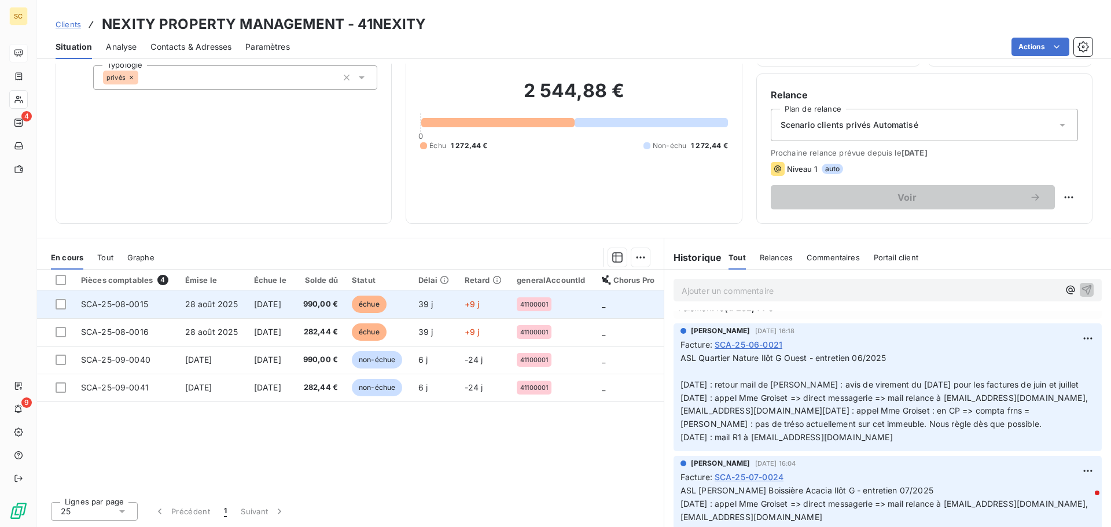
click at [185, 306] on span "28 août 2025" at bounding box center [211, 304] width 53 height 10
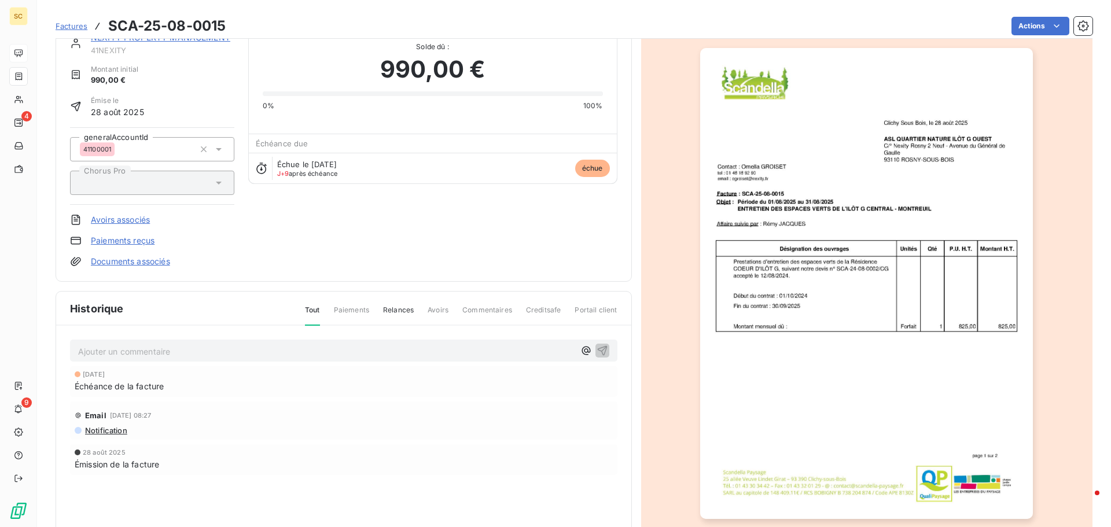
scroll to position [80, 0]
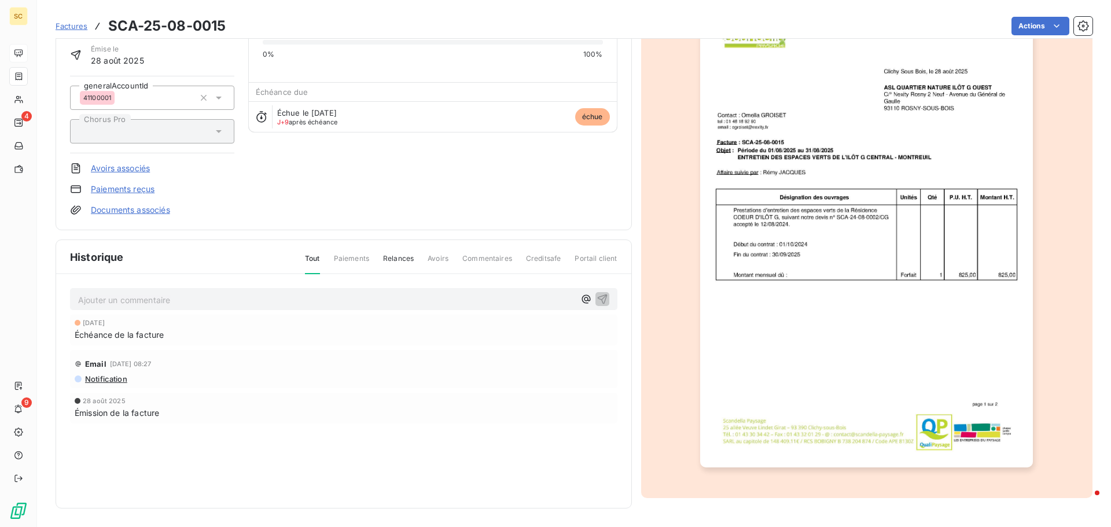
click at [883, 359] on img "button" at bounding box center [866, 232] width 333 height 471
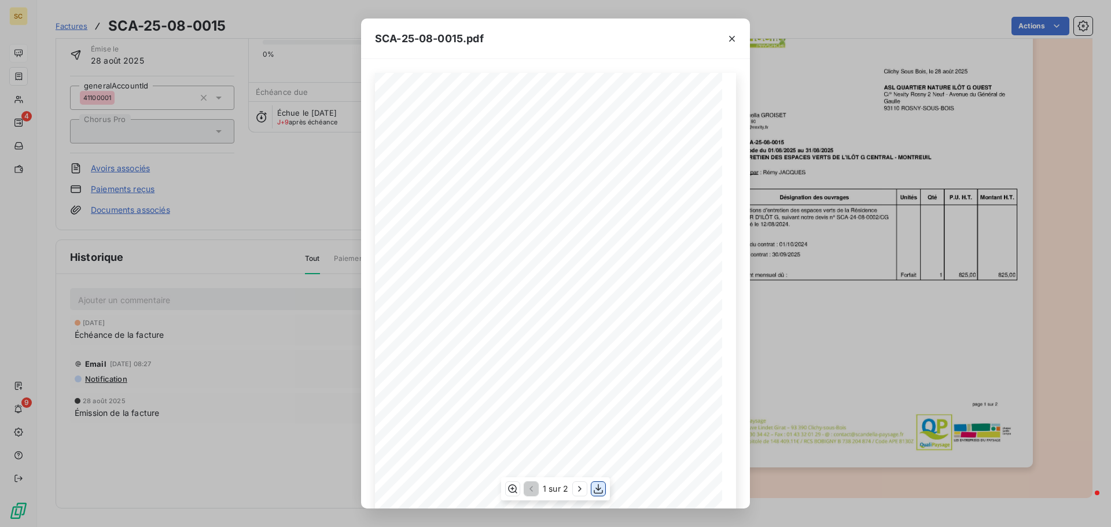
click at [595, 489] on icon "button" at bounding box center [598, 489] width 12 height 12
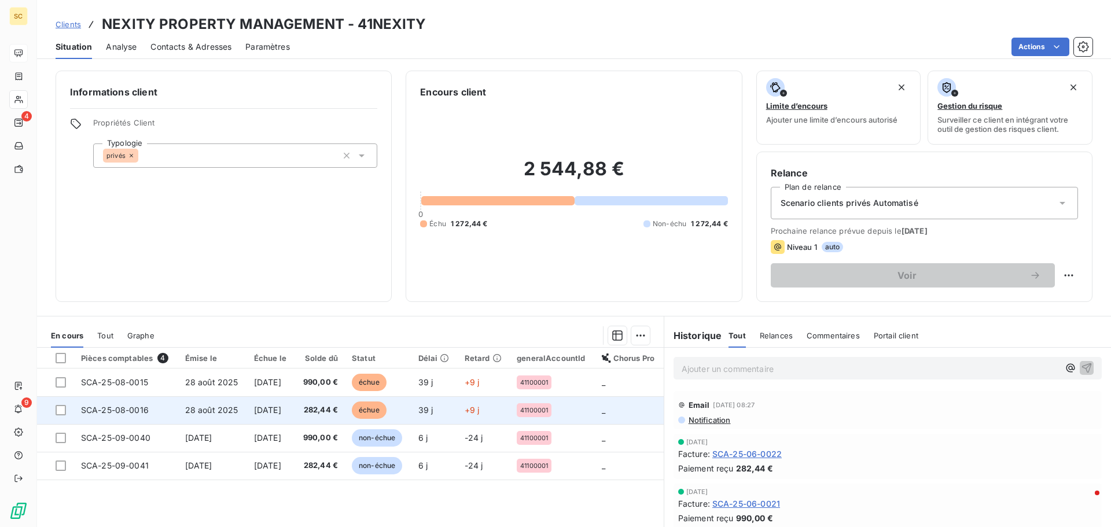
click at [338, 406] on span "282,44 €" at bounding box center [319, 410] width 36 height 12
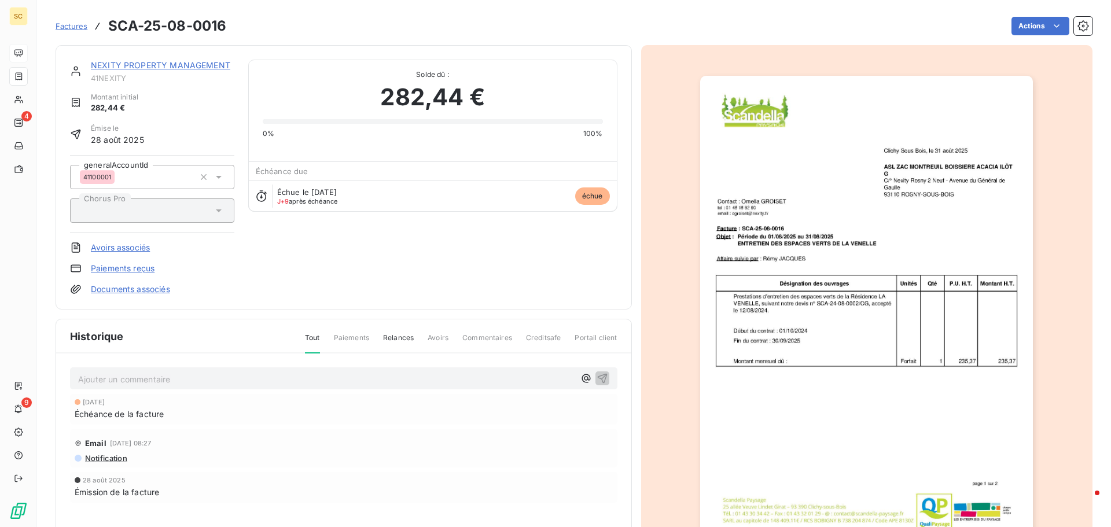
click at [846, 424] on img "button" at bounding box center [866, 311] width 333 height 471
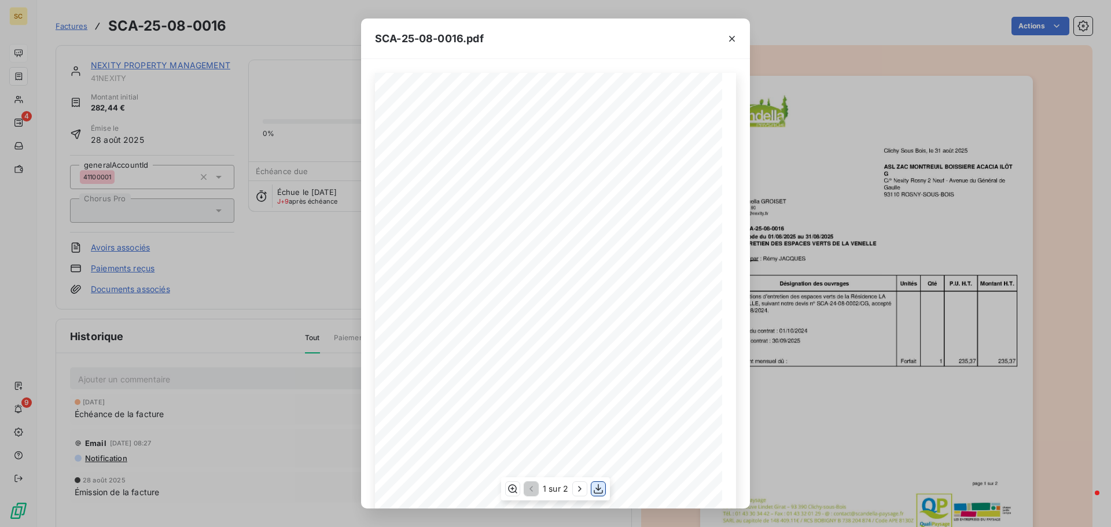
click at [598, 489] on icon "button" at bounding box center [598, 489] width 12 height 12
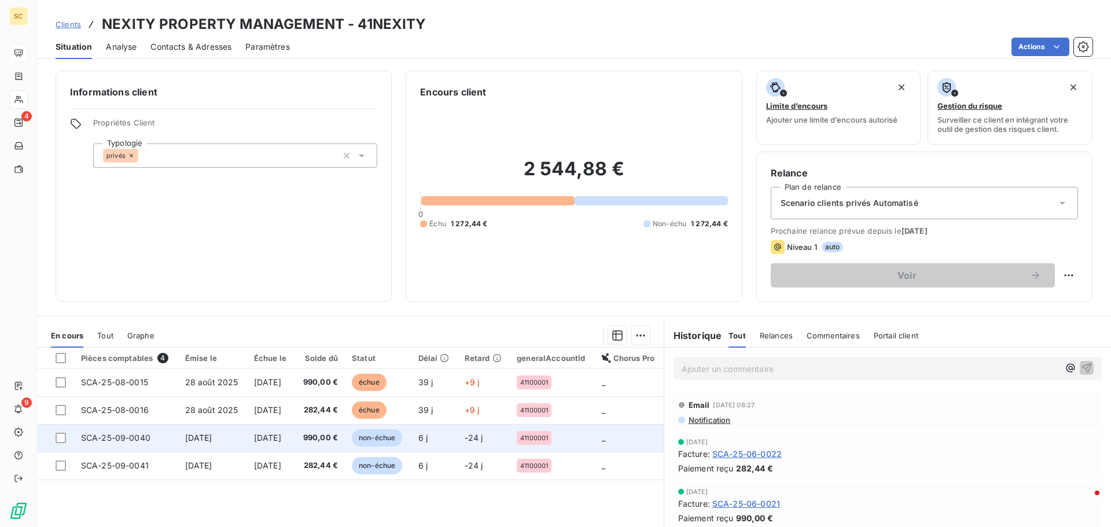
click at [281, 440] on span "[DATE]" at bounding box center [267, 438] width 27 height 10
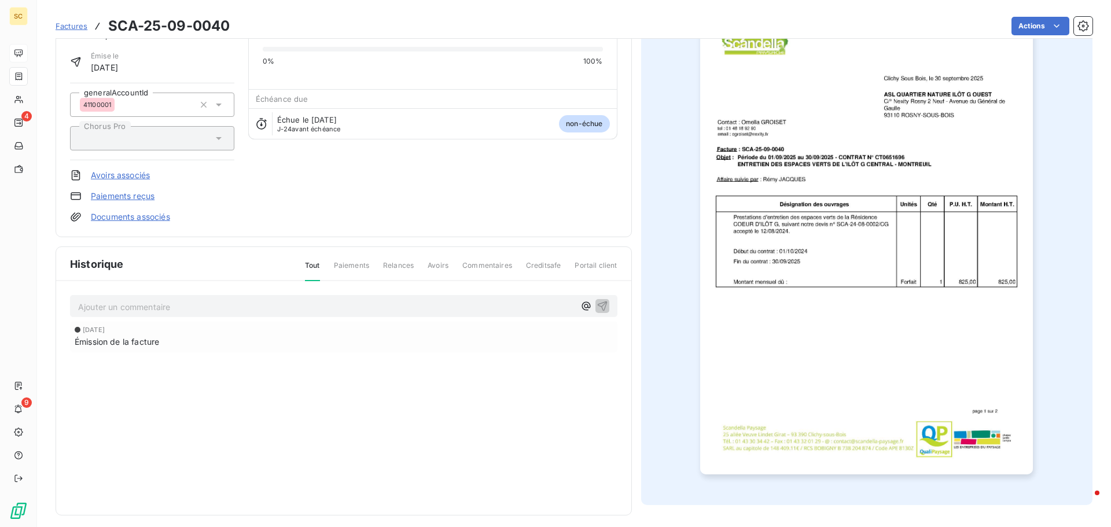
scroll to position [80, 0]
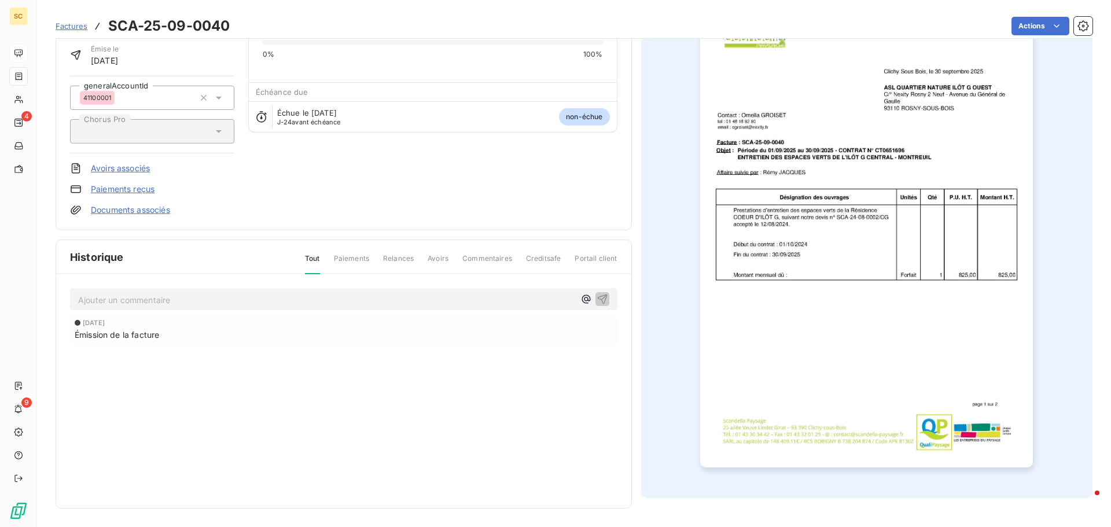
click at [801, 406] on img "button" at bounding box center [866, 232] width 333 height 471
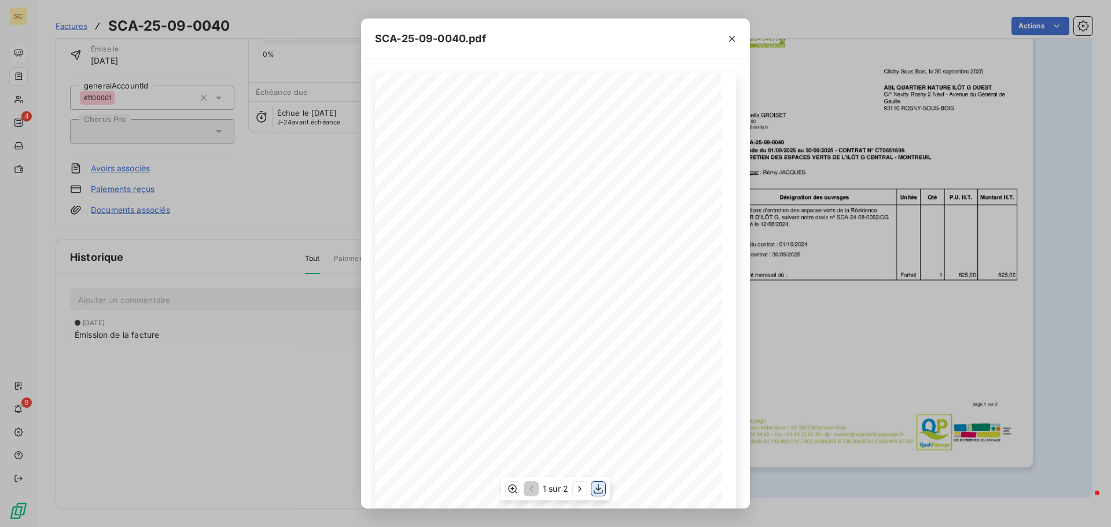
click at [596, 494] on icon "button" at bounding box center [598, 489] width 12 height 12
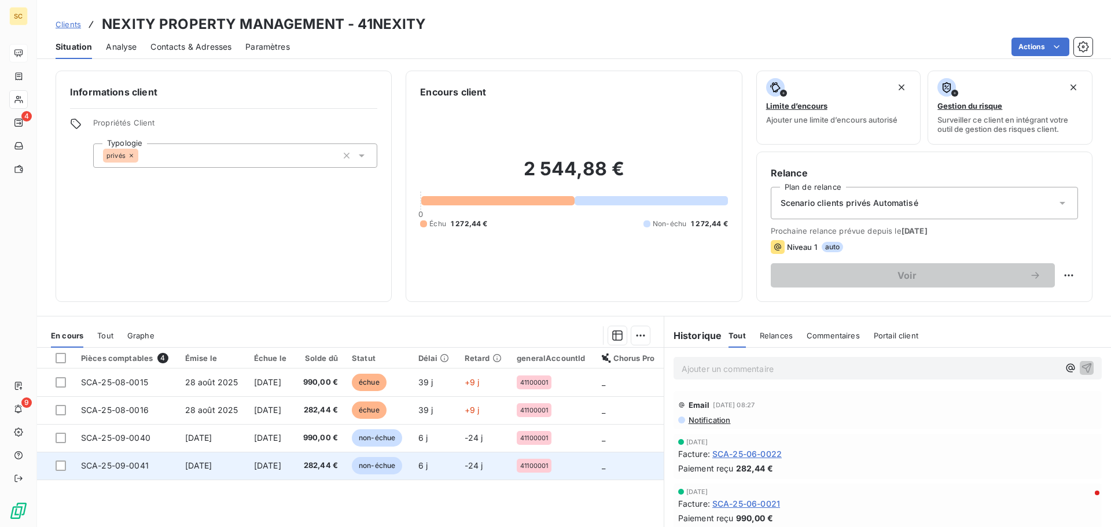
click at [149, 467] on td "SCA-25-09-0041" at bounding box center [126, 466] width 104 height 28
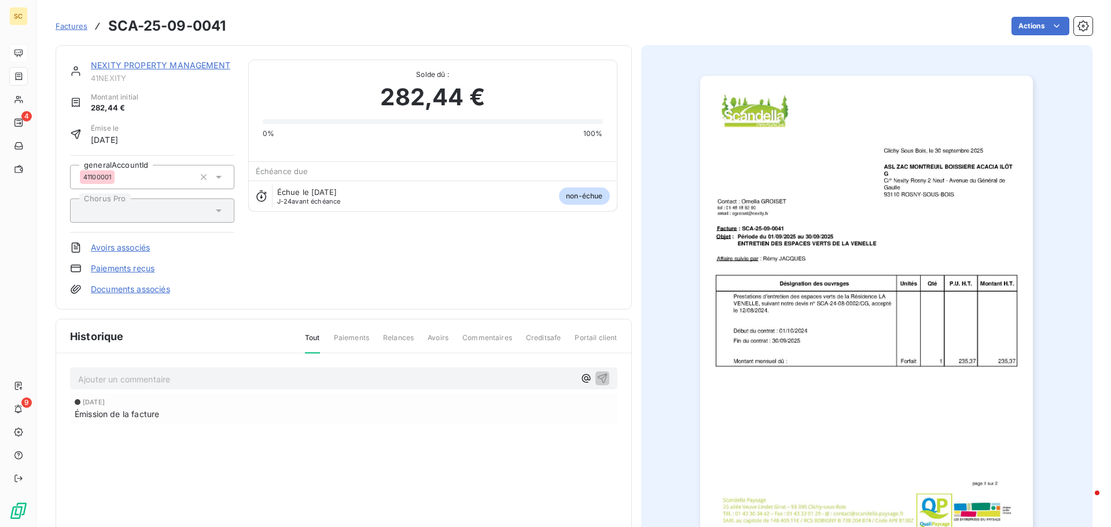
click at [919, 424] on img "button" at bounding box center [866, 311] width 333 height 471
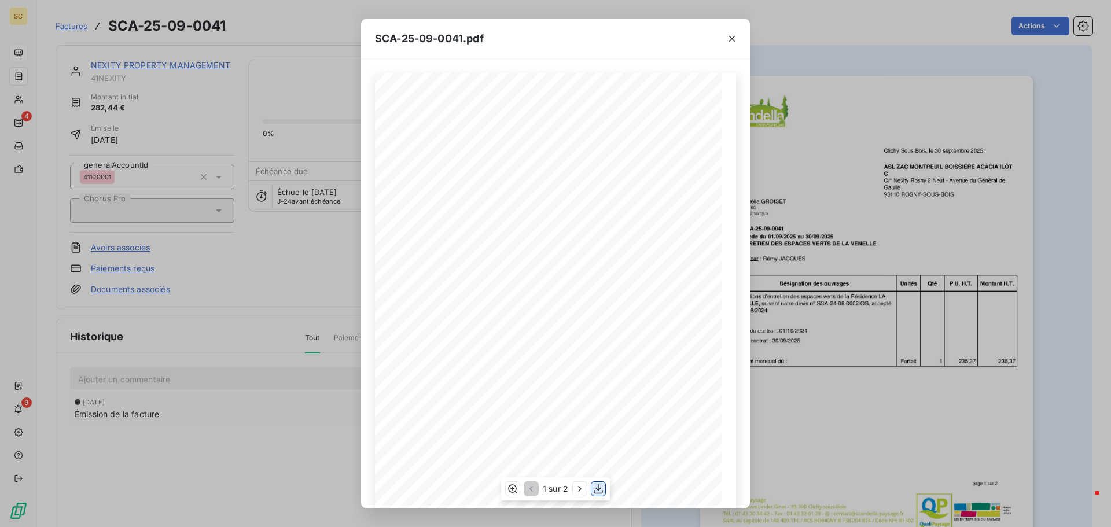
click at [594, 492] on icon "button" at bounding box center [598, 489] width 9 height 10
drag, startPoint x: 1045, startPoint y: 370, endPoint x: 1030, endPoint y: 363, distance: 17.3
click at [1045, 370] on div "SCA-25-09-0041.pdf Clichy [GEOGRAPHIC_DATA], le [DATE] ASL [PERSON_NAME] BOISSI…" at bounding box center [555, 263] width 1111 height 527
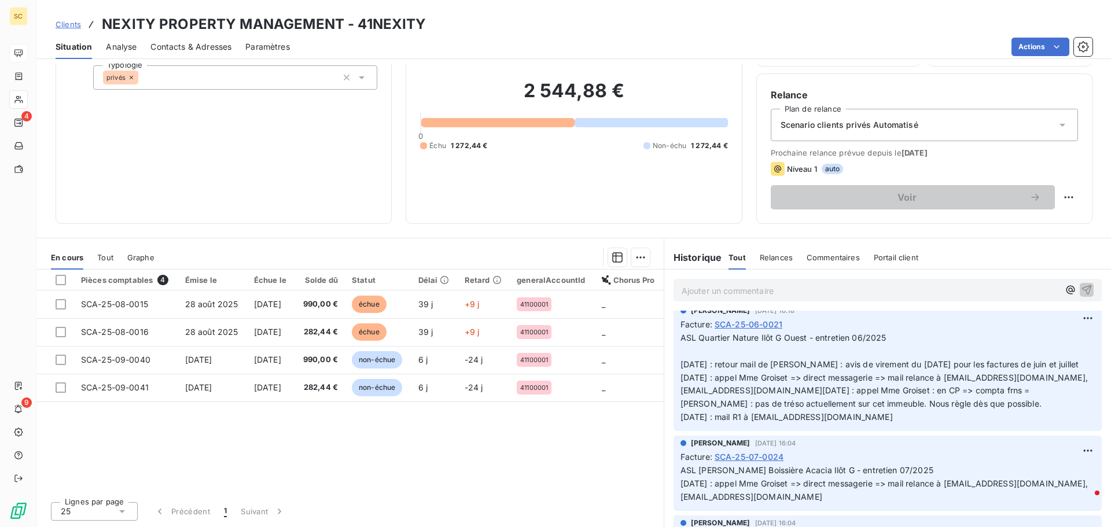
scroll to position [231, 0]
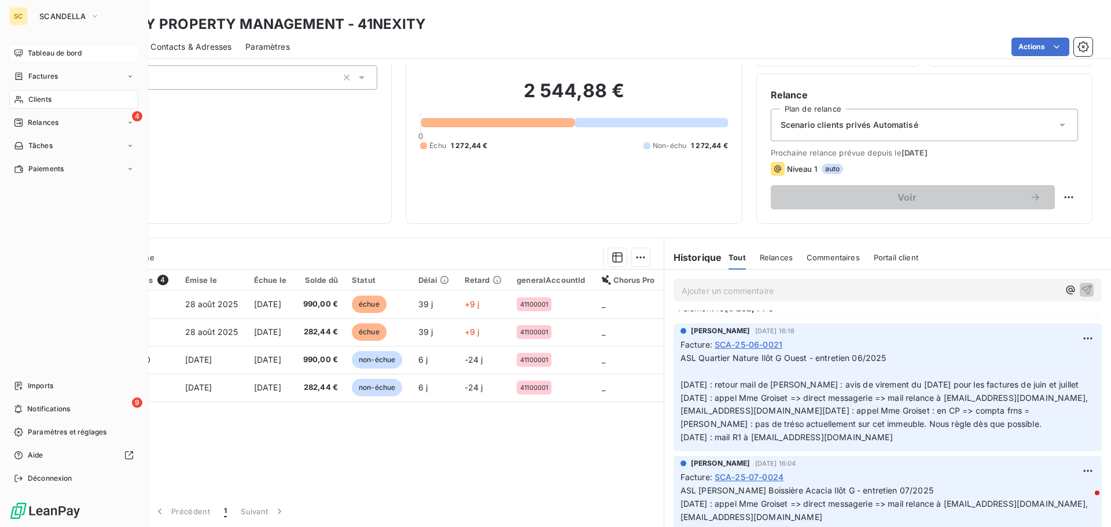
click at [54, 121] on span "Relances" at bounding box center [43, 122] width 31 height 10
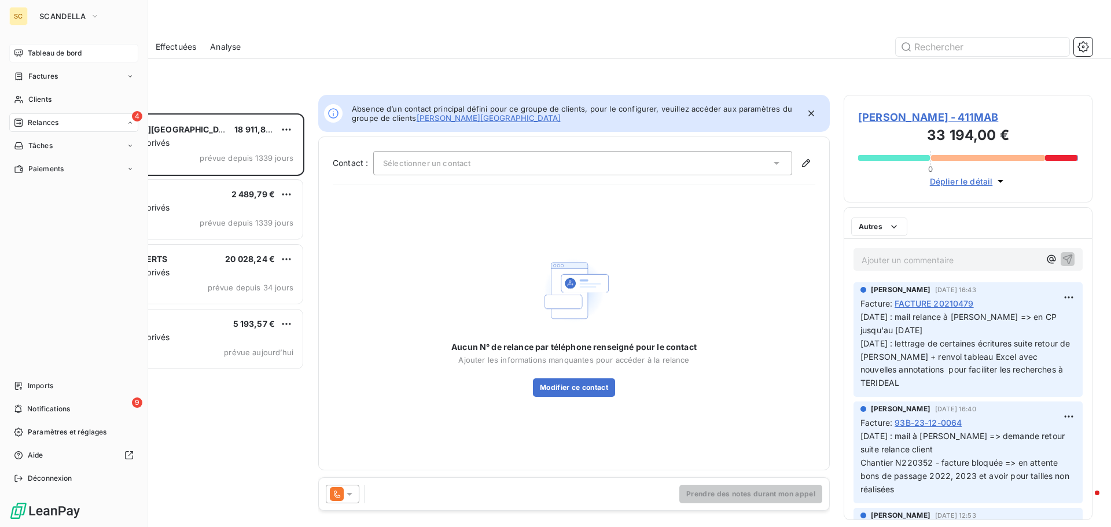
scroll to position [405, 240]
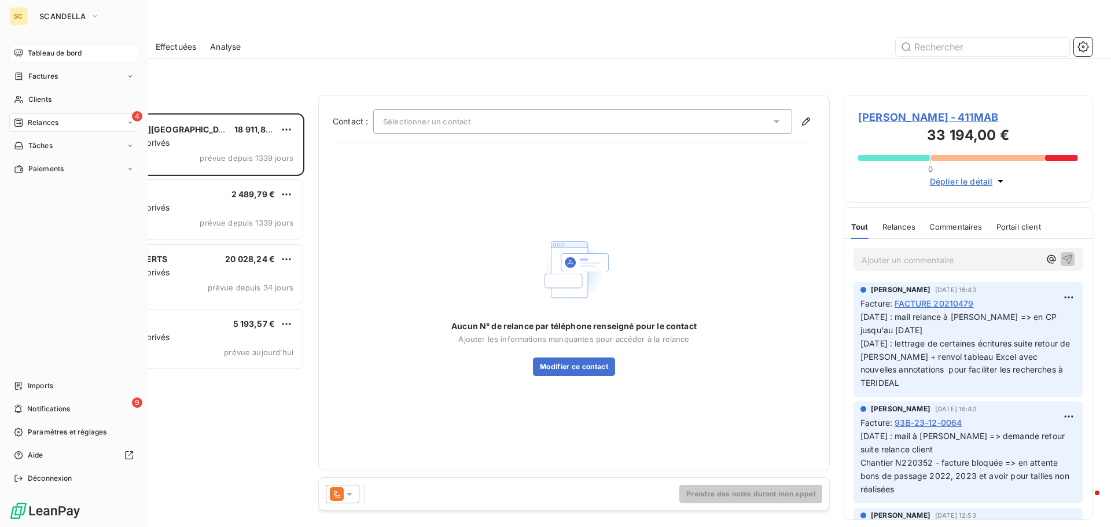
click at [48, 53] on span "Tableau de bord" at bounding box center [55, 53] width 54 height 10
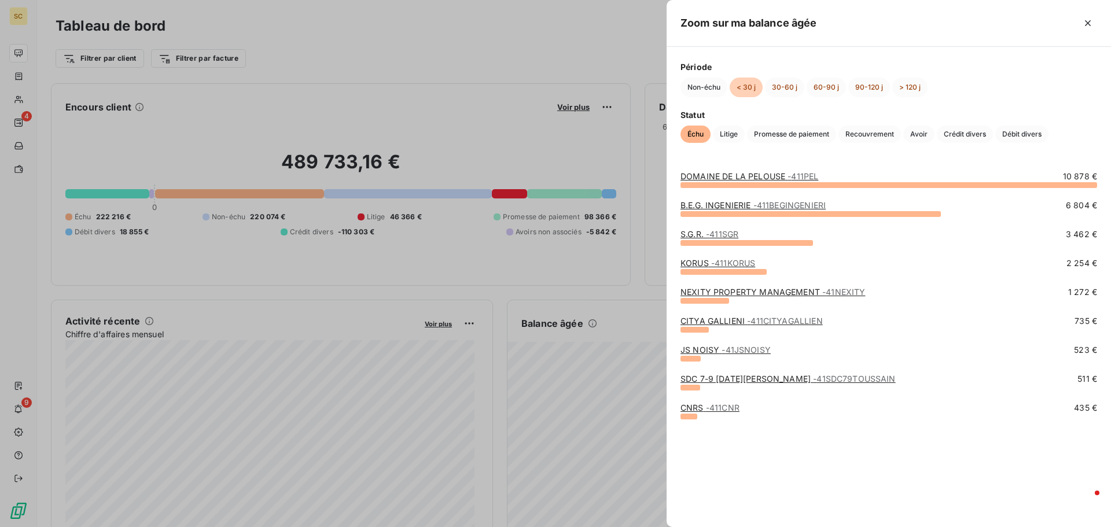
click at [782, 464] on div "DOMAINE DE LA PELOUSE - 411PEL 10 878 € B.E.G. INGENIERIE - 411BEGINGENIERI 6 8…" at bounding box center [889, 342] width 444 height 370
click at [362, 270] on div at bounding box center [555, 263] width 1111 height 527
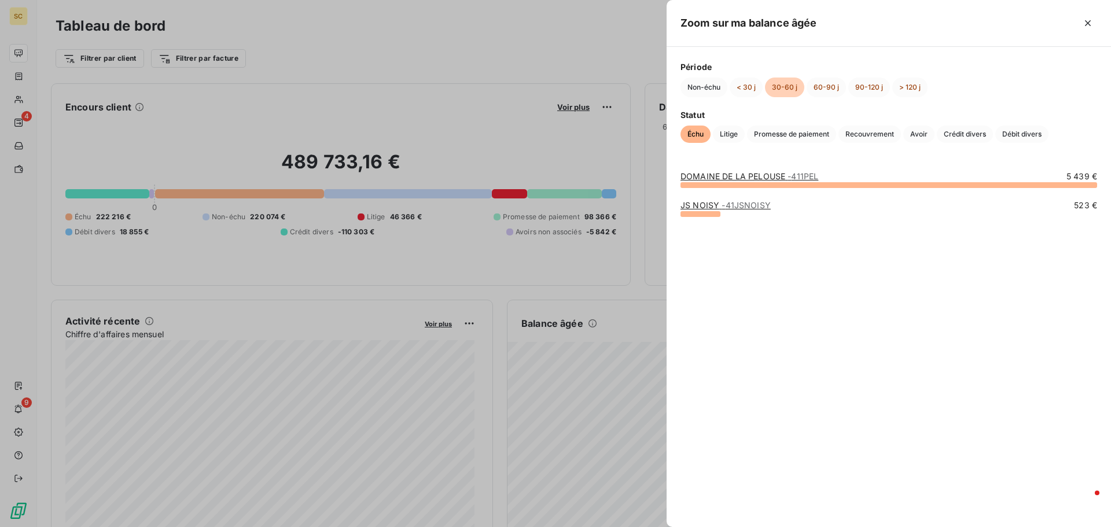
click at [625, 315] on div at bounding box center [555, 263] width 1111 height 527
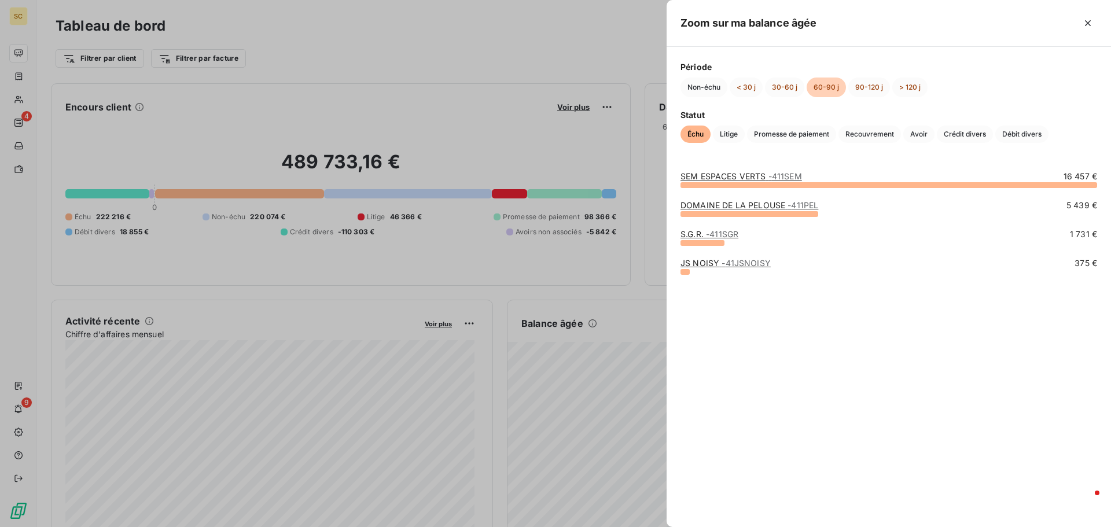
click at [594, 396] on div at bounding box center [555, 263] width 1111 height 527
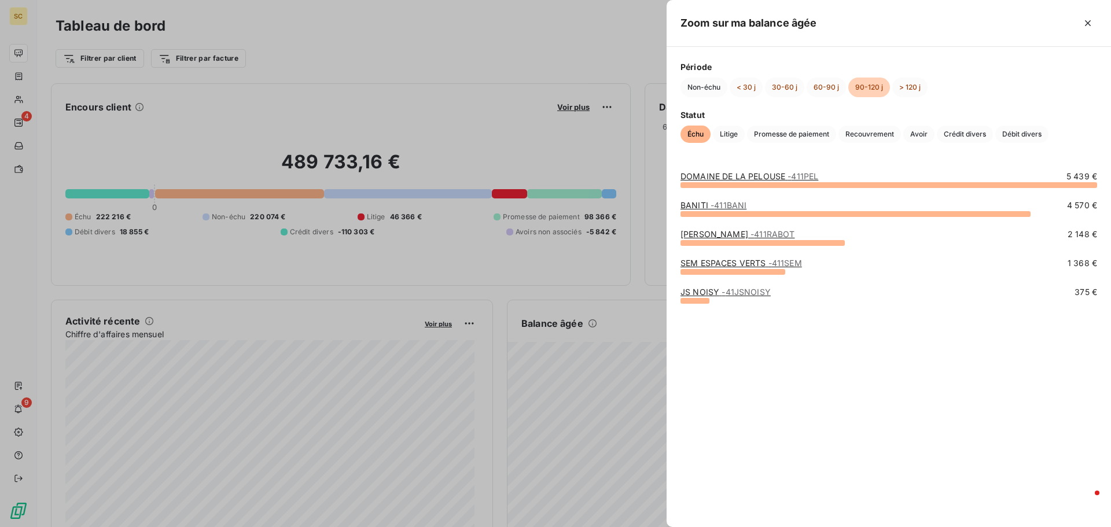
click at [465, 268] on div at bounding box center [555, 263] width 1111 height 527
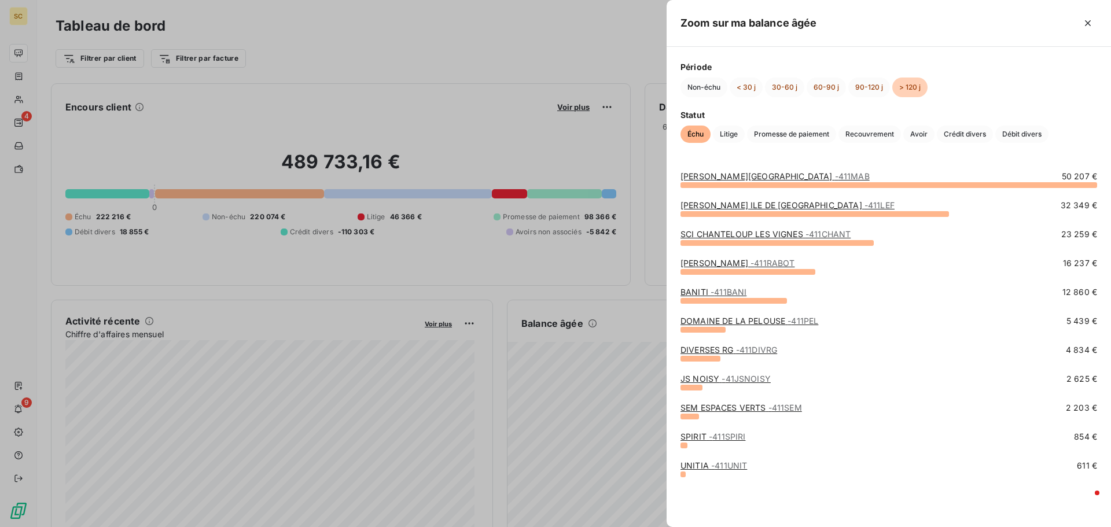
click at [698, 437] on link "SPIRIT - 411SPIRI" at bounding box center [712, 437] width 65 height 10
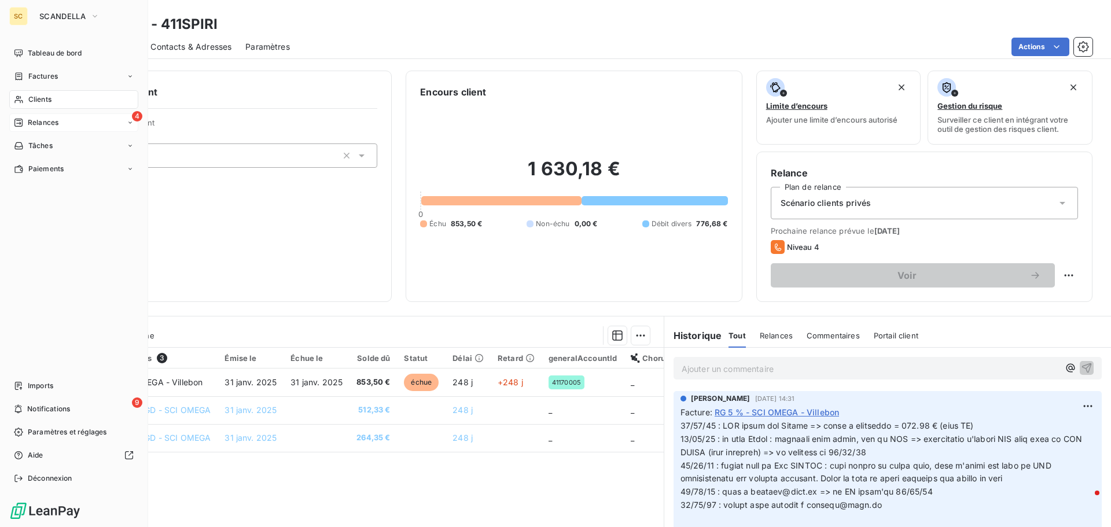
click at [46, 123] on span "Relances" at bounding box center [43, 122] width 31 height 10
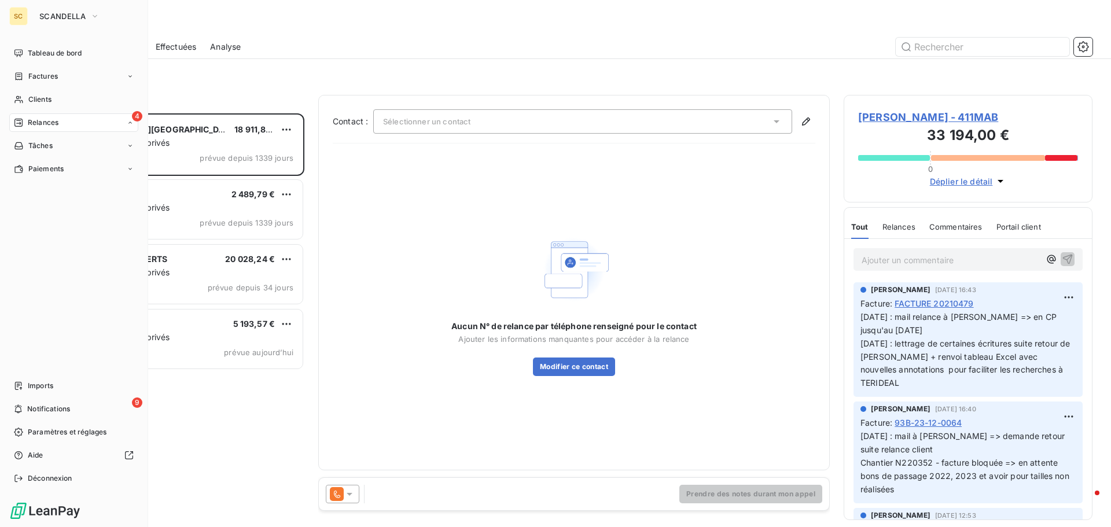
scroll to position [405, 240]
click at [62, 12] on span "SCANDELLA" at bounding box center [62, 16] width 46 height 9
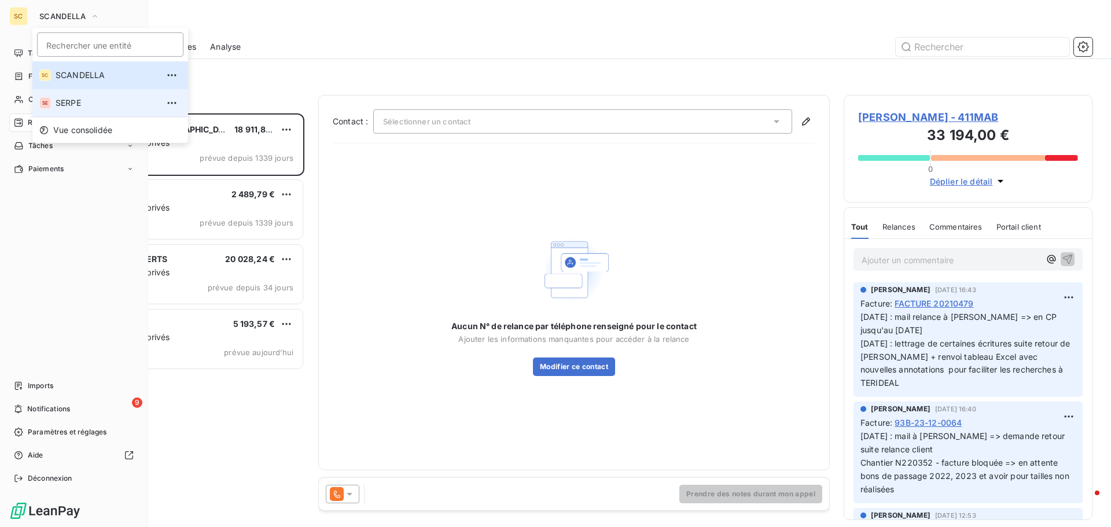
click at [73, 104] on span "SERPE" at bounding box center [107, 103] width 102 height 12
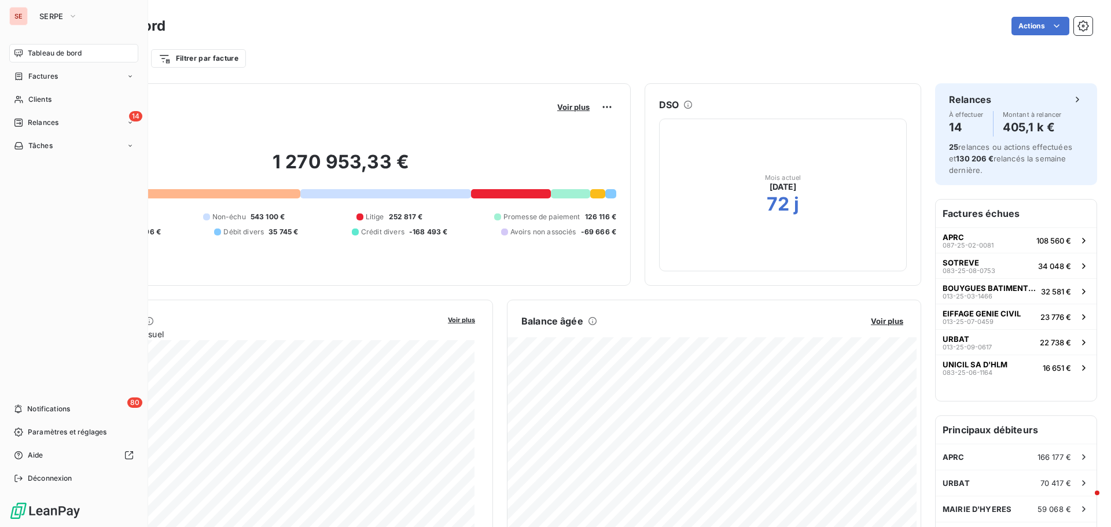
click at [507, 36] on div "Tableau de bord Actions" at bounding box center [574, 26] width 1037 height 24
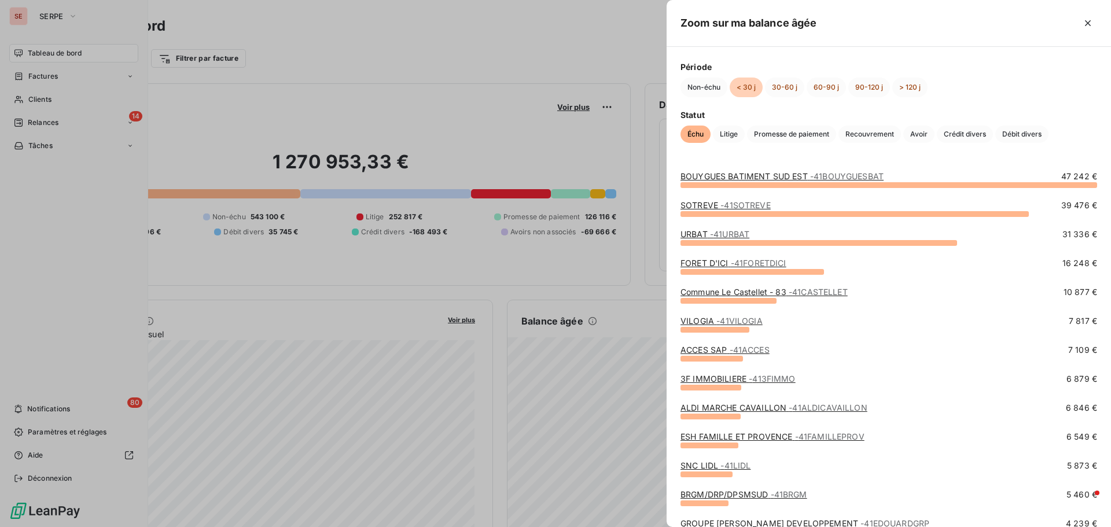
click at [834, 176] on span "- 41BOUYGUESBAT" at bounding box center [846, 176] width 73 height 10
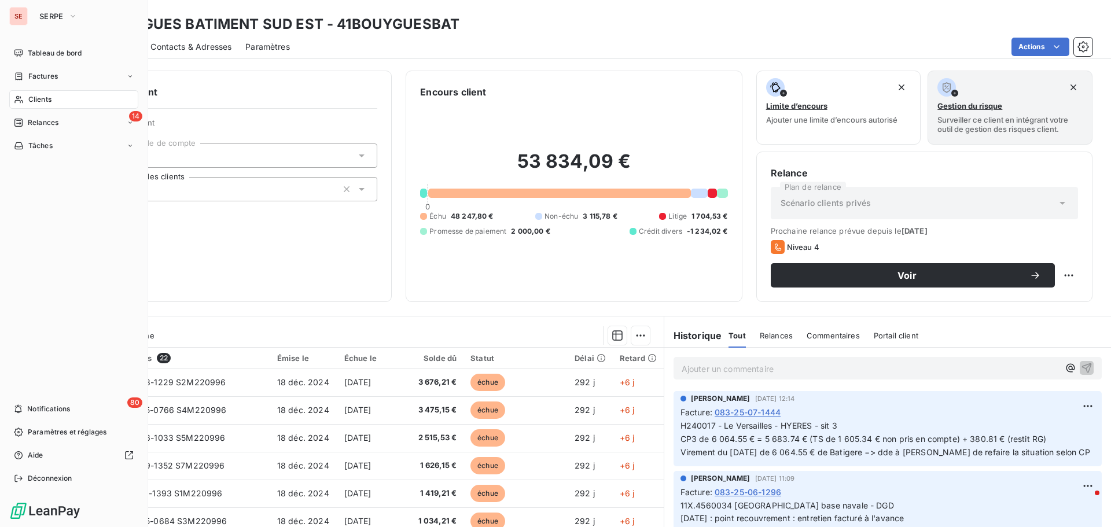
click at [737, 411] on span "083-25-07-1444" at bounding box center [748, 412] width 66 height 12
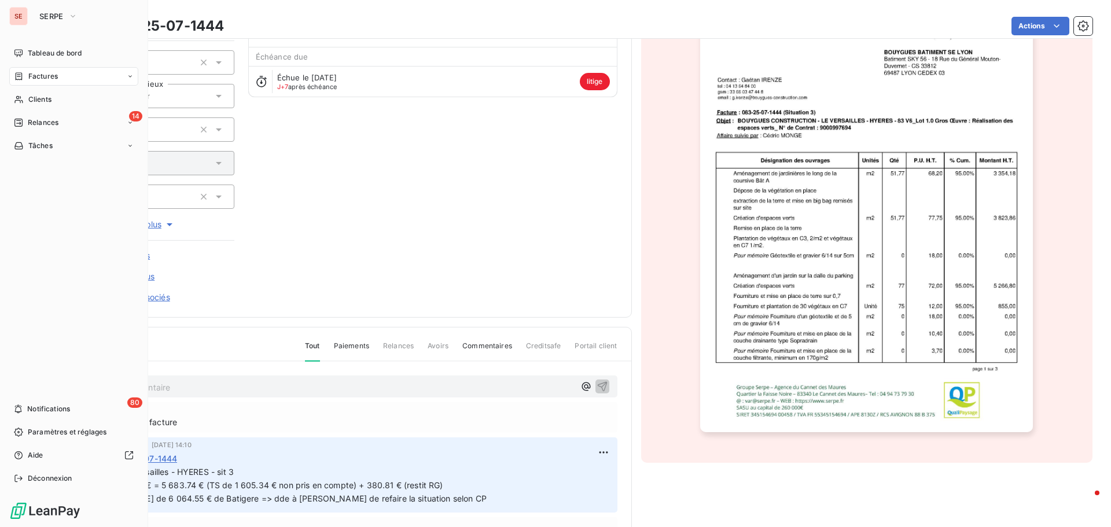
scroll to position [116, 0]
click at [763, 467] on div "BOUYGUES BATIMENT SUD EST 41BOUYGUESBAT Montant initial 7 289,08 € Émise le 31 …" at bounding box center [574, 258] width 1037 height 672
drag, startPoint x: 44, startPoint y: 97, endPoint x: 105, endPoint y: 83, distance: 62.2
click at [44, 96] on span "Clients" at bounding box center [39, 99] width 23 height 10
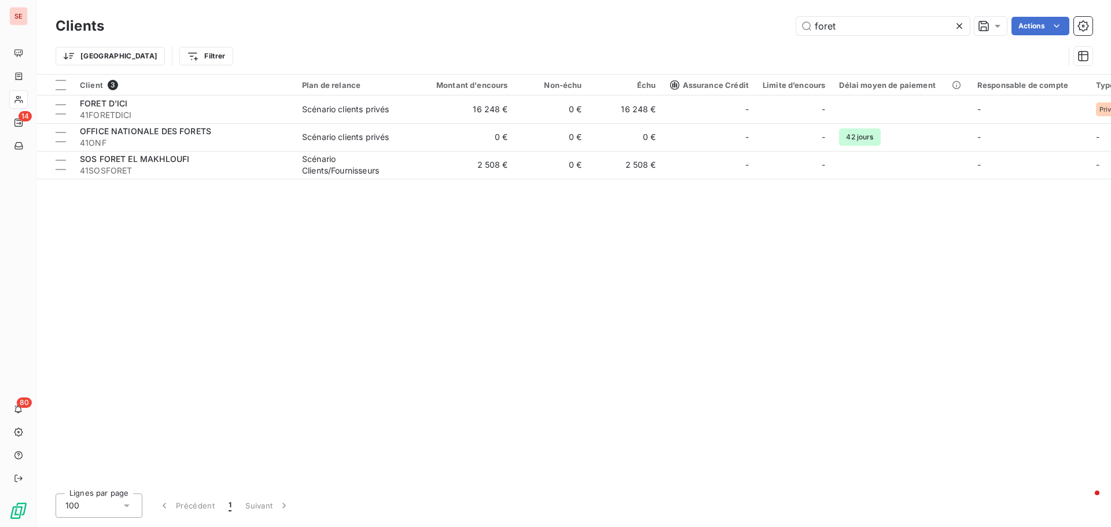
drag, startPoint x: 791, startPoint y: 34, endPoint x: 769, endPoint y: 15, distance: 29.1
click at [749, 32] on div "foret Actions" at bounding box center [605, 26] width 974 height 19
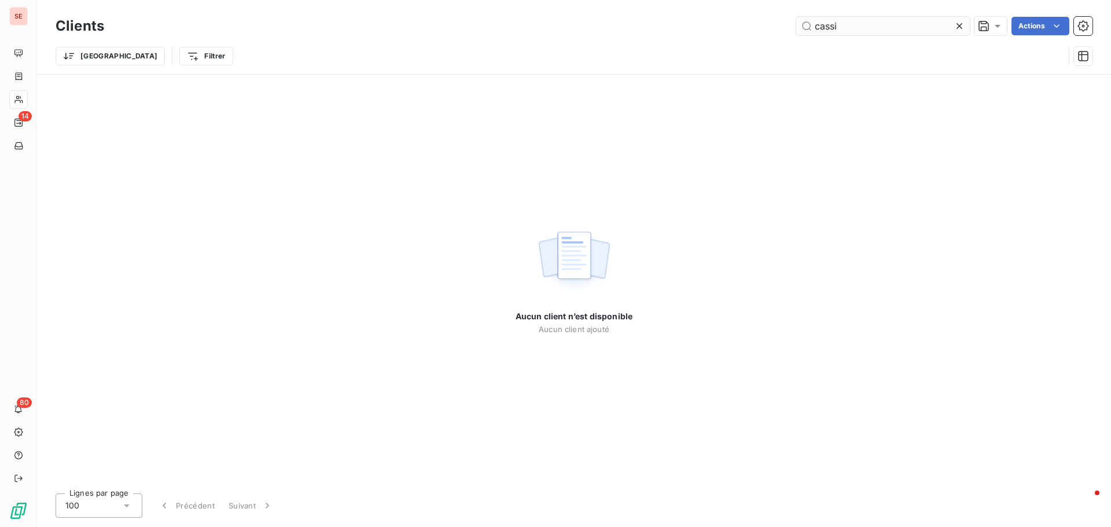
drag, startPoint x: 845, startPoint y: 27, endPoint x: 819, endPoint y: 27, distance: 26.0
click at [822, 27] on input "cassi" at bounding box center [883, 26] width 174 height 19
click at [829, 24] on input "cassi" at bounding box center [883, 26] width 174 height 19
click at [830, 24] on input "cassi" at bounding box center [883, 26] width 174 height 19
click at [831, 24] on input "cassi" at bounding box center [883, 26] width 174 height 19
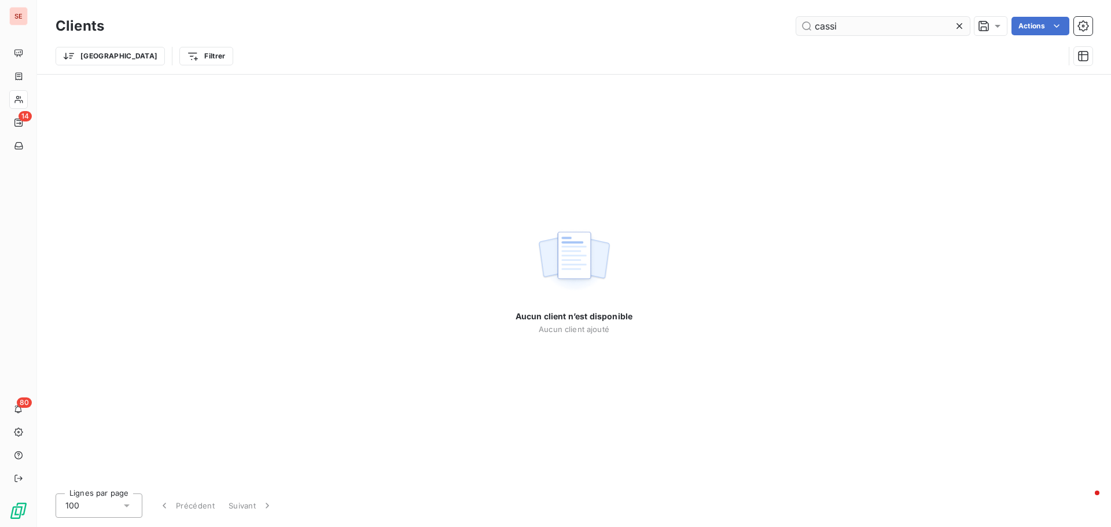
click at [853, 30] on input "cassi" at bounding box center [883, 26] width 174 height 19
click at [853, 27] on input "cassi" at bounding box center [883, 26] width 174 height 19
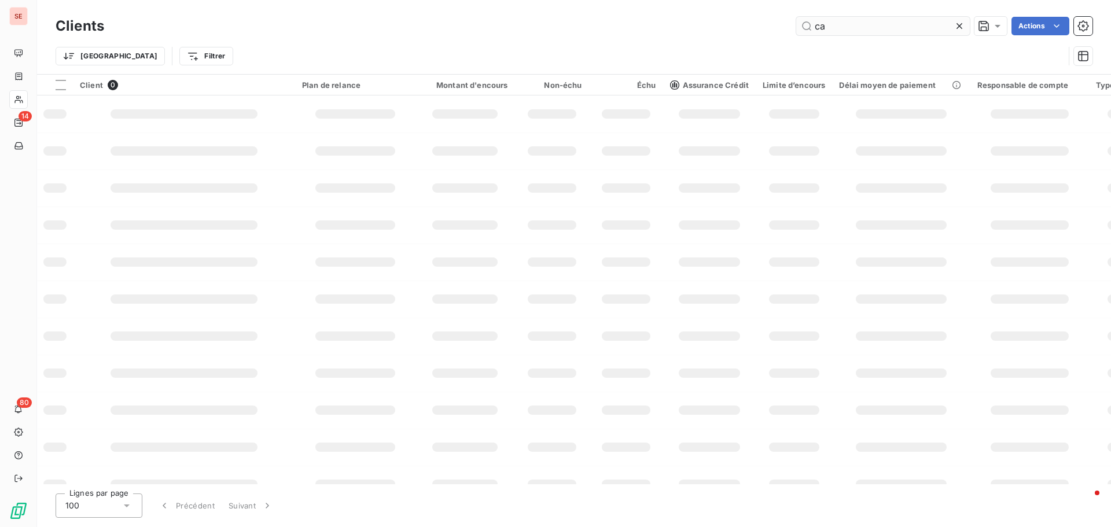
type input "c"
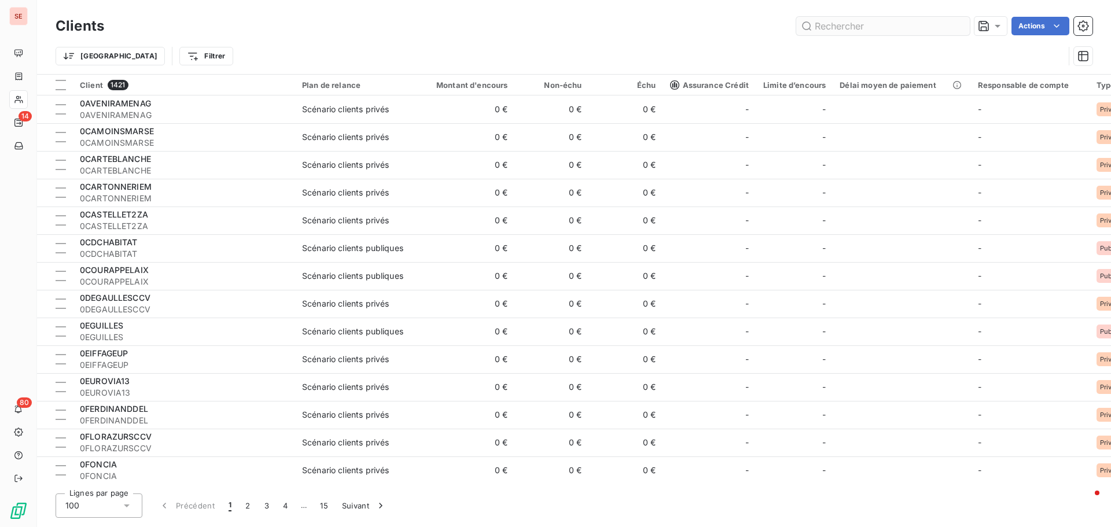
click at [835, 31] on input "text" at bounding box center [883, 26] width 174 height 19
click at [863, 27] on input "text" at bounding box center [883, 26] width 174 height 19
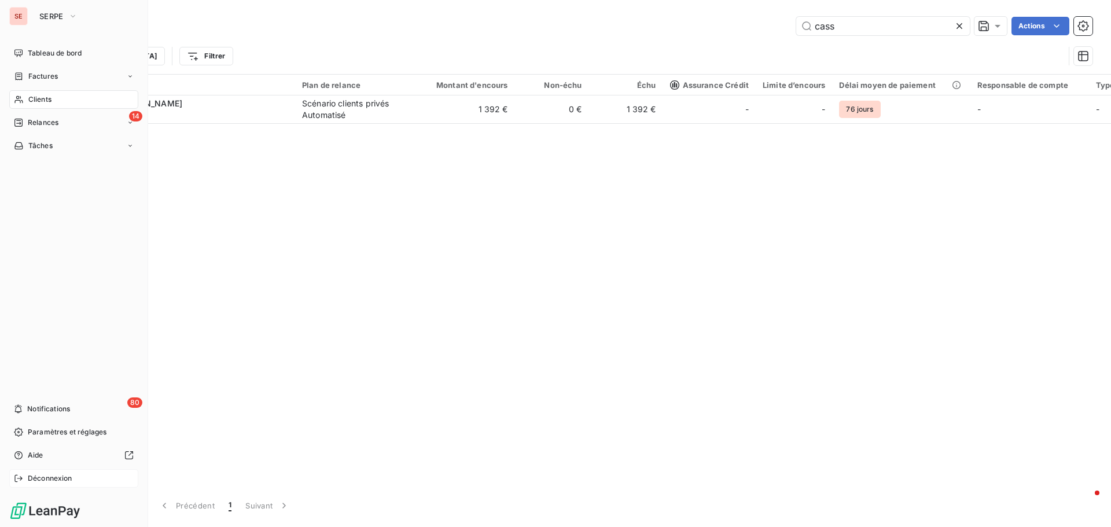
type input "cass"
click at [38, 481] on span "Déconnexion" at bounding box center [50, 478] width 45 height 10
